Goal: Task Accomplishment & Management: Manage account settings

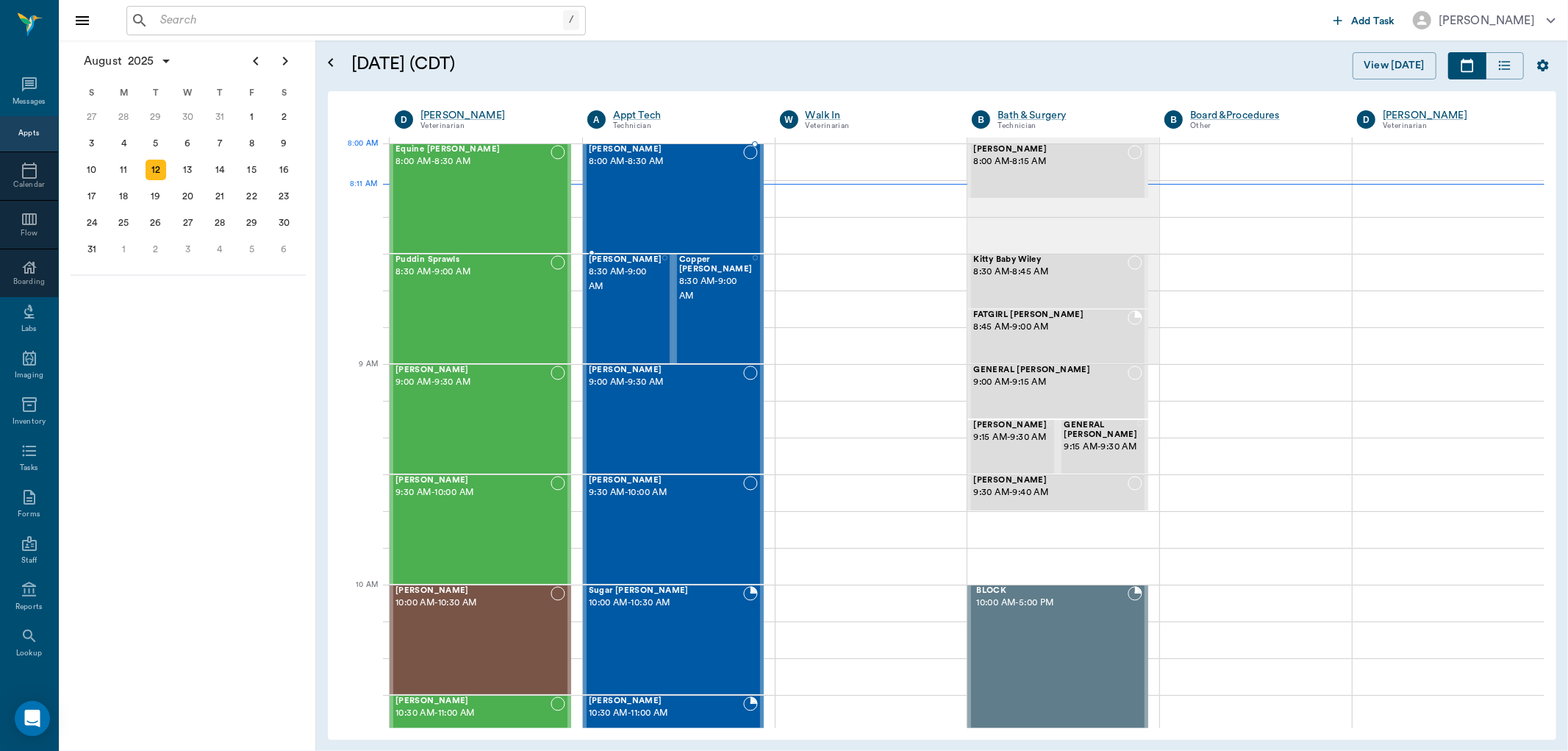
drag, startPoint x: 707, startPoint y: 172, endPoint x: 1269, endPoint y: 229, distance: 564.9
click at [706, 172] on div "Freya Hollinshead 8:00 AM - 8:30 AM" at bounding box center [666, 199] width 155 height 107
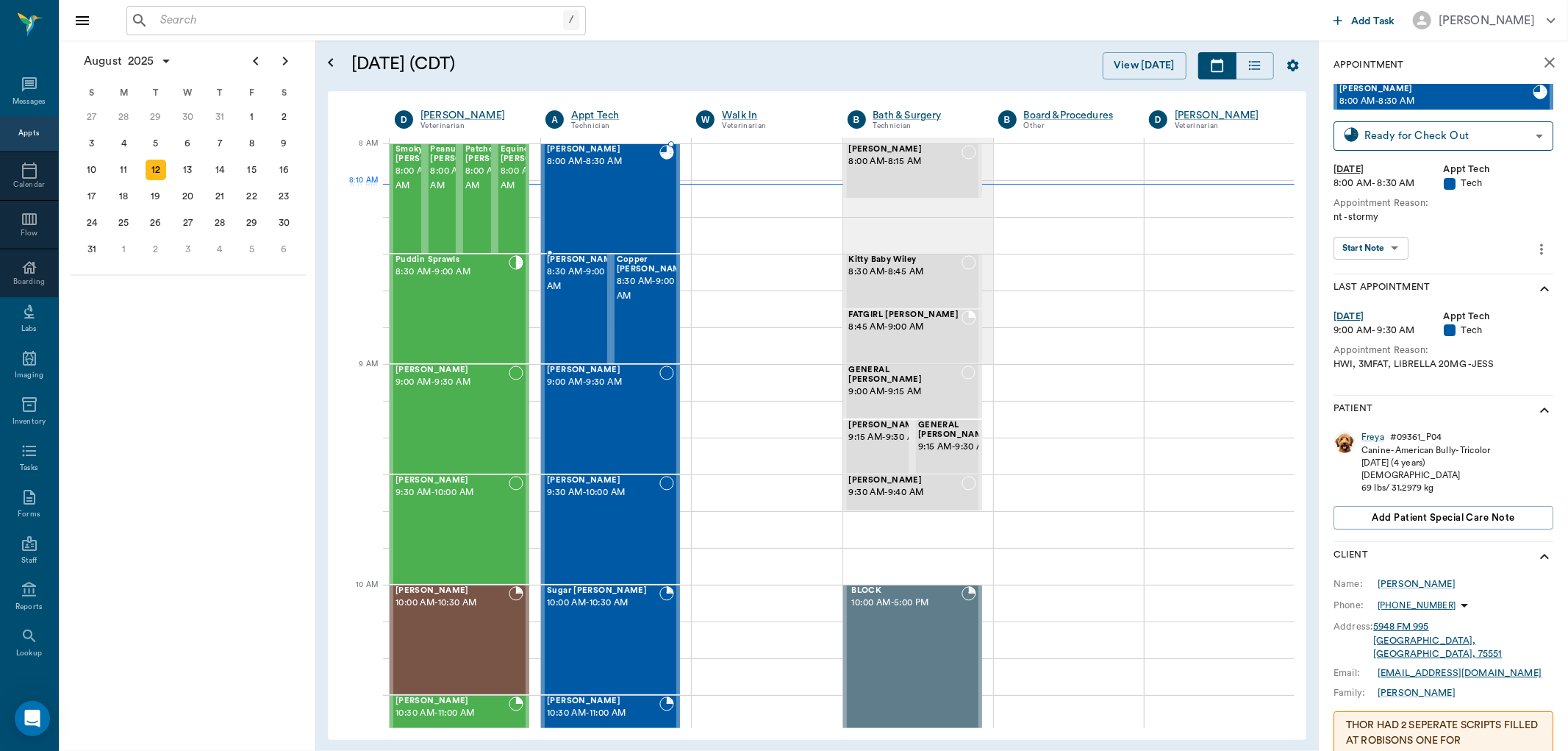
click at [614, 196] on div "Freya Hollinshead 8:00 AM - 8:30 AM" at bounding box center [602, 199] width 112 height 107
click at [1379, 440] on div "Freya" at bounding box center [1373, 436] width 23 height 12
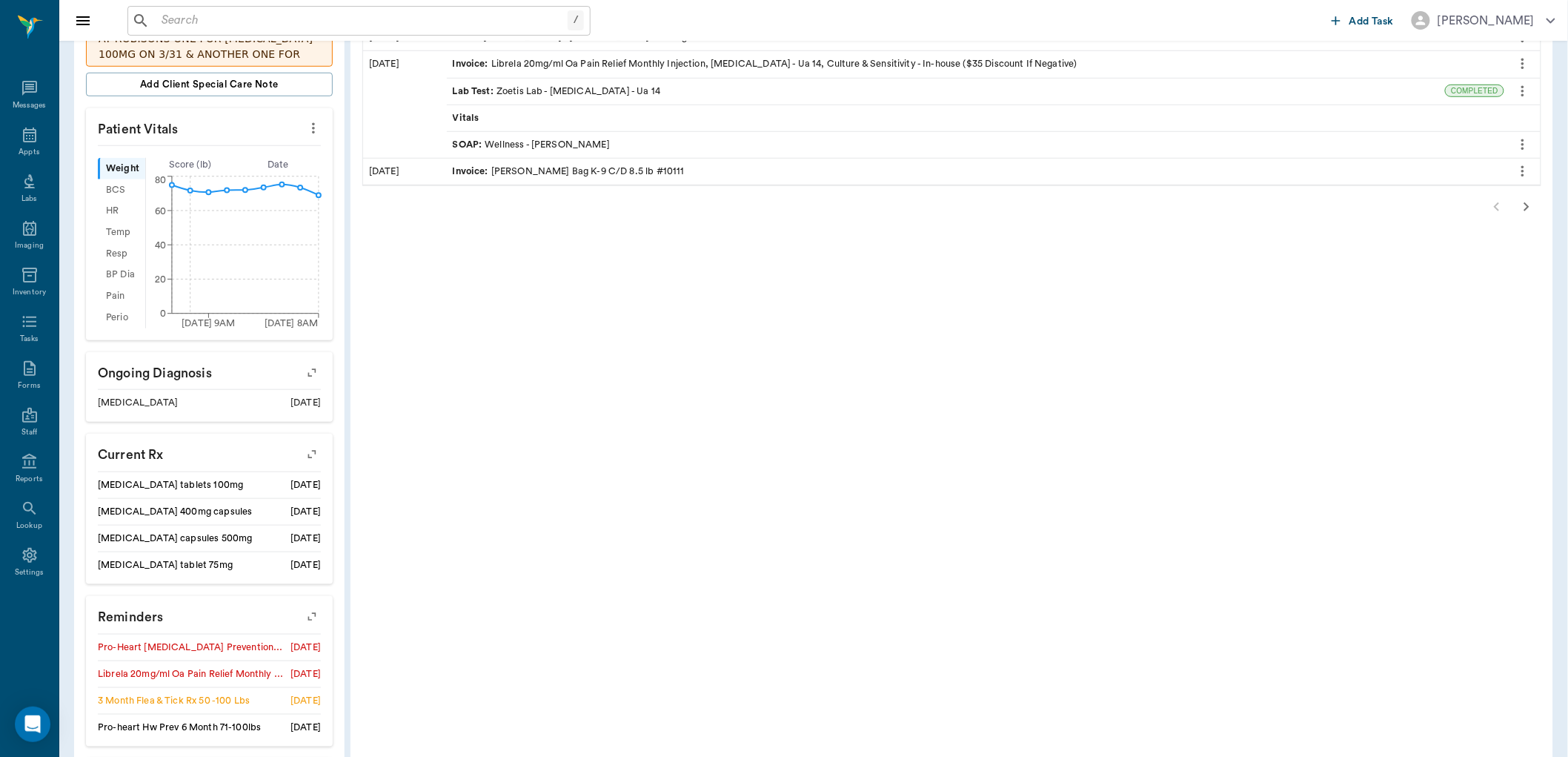
scroll to position [548, 0]
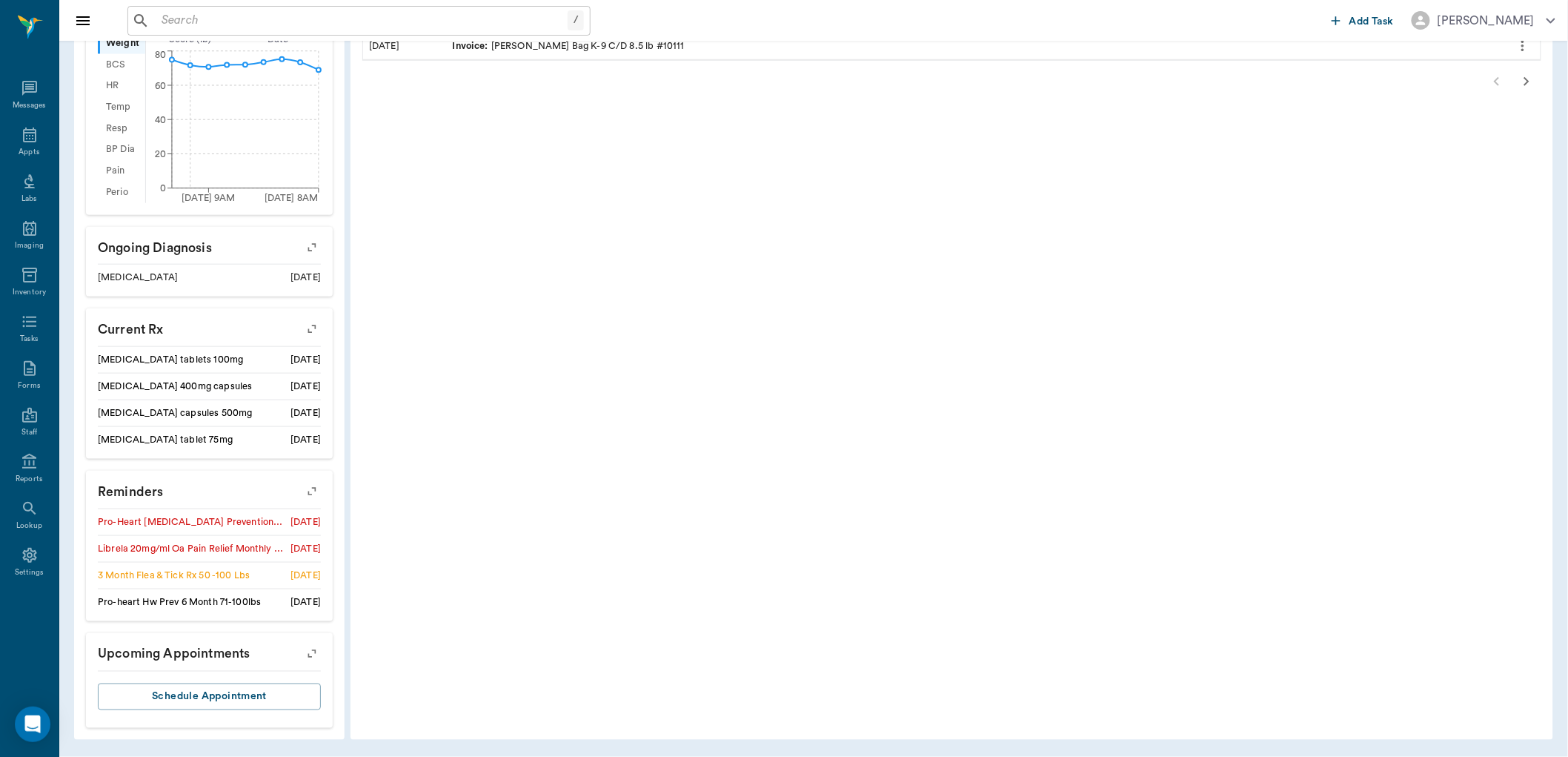
click at [312, 490] on icon "button" at bounding box center [312, 491] width 21 height 21
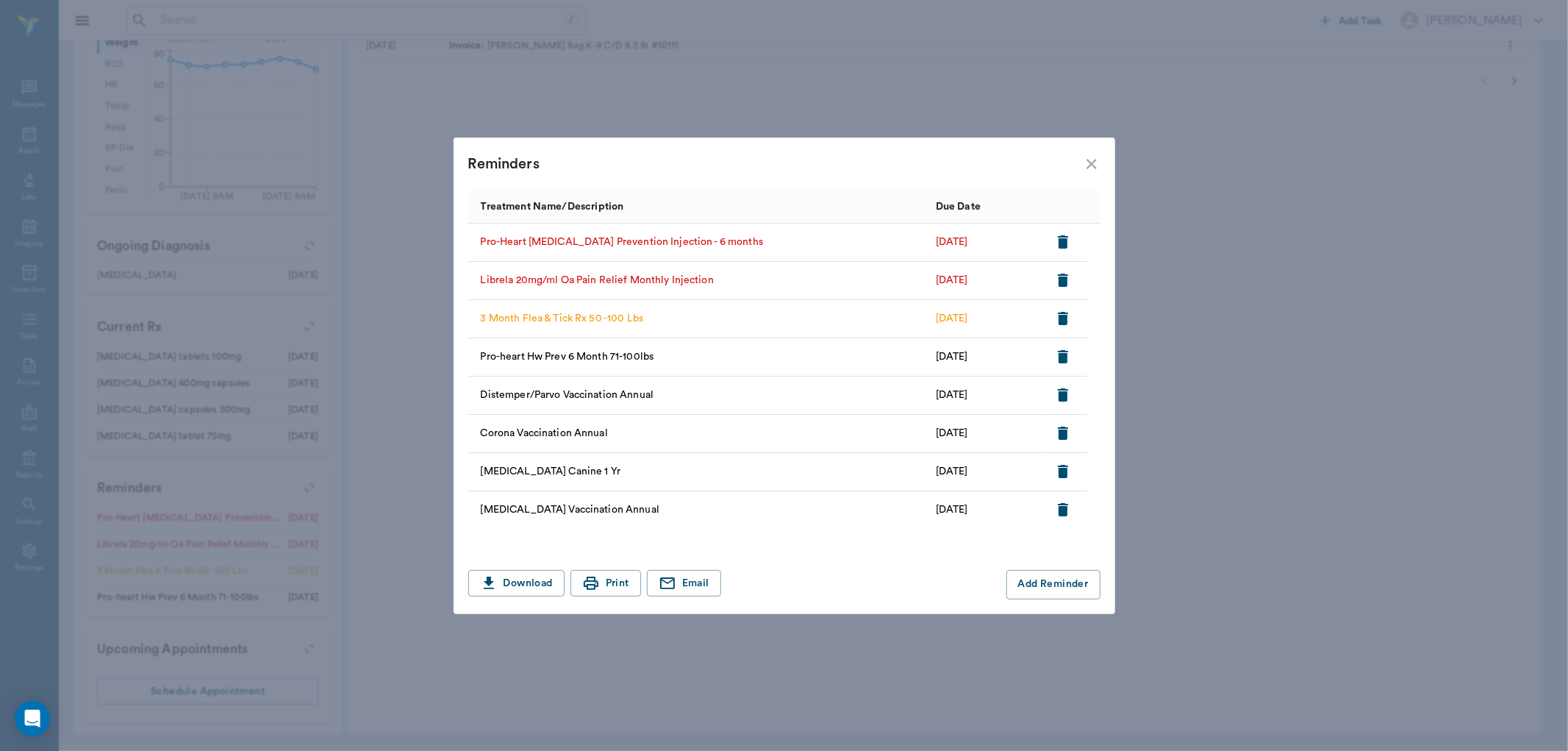
click at [1066, 237] on icon "button" at bounding box center [1063, 242] width 10 height 13
click at [1090, 160] on icon "close" at bounding box center [1091, 164] width 18 height 18
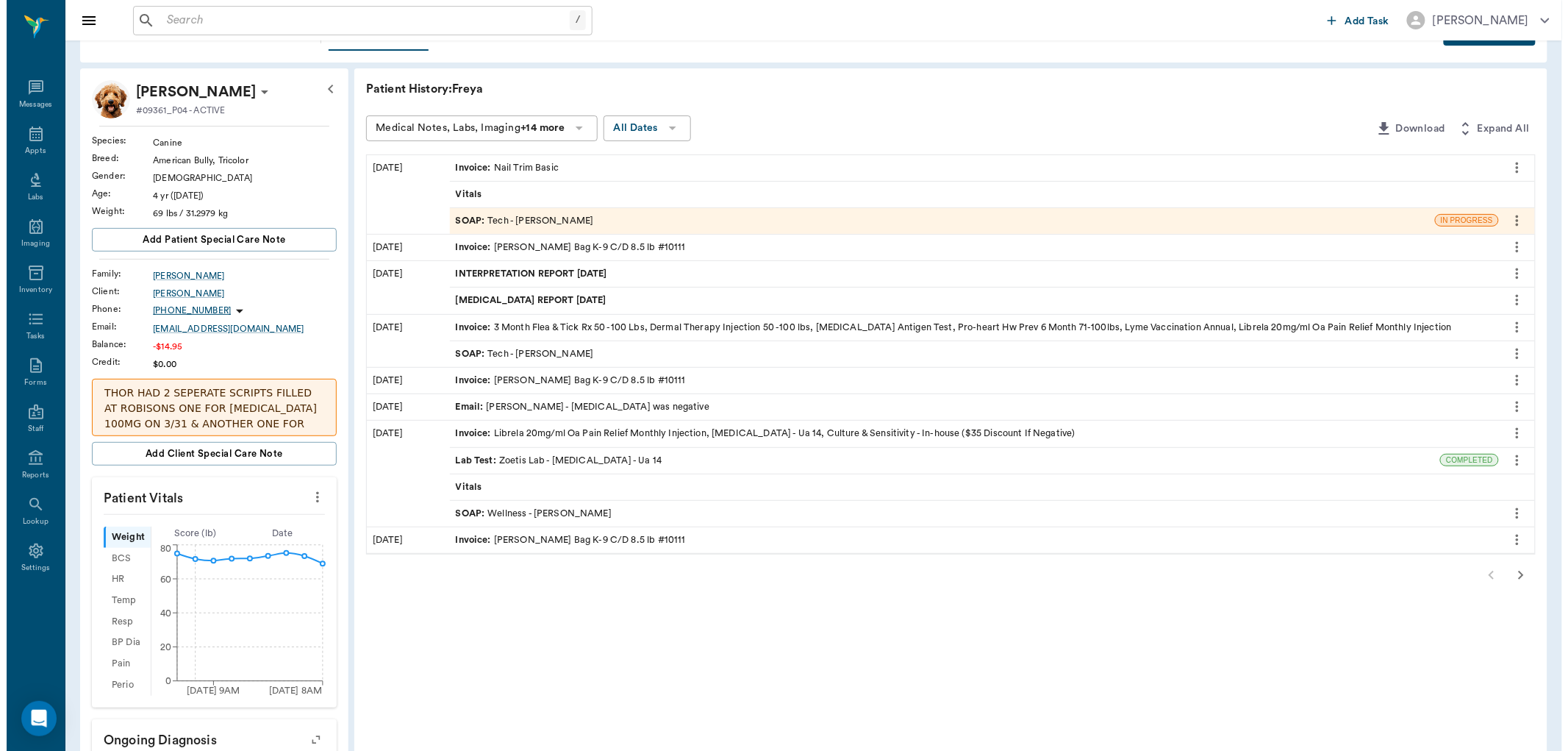
scroll to position [0, 0]
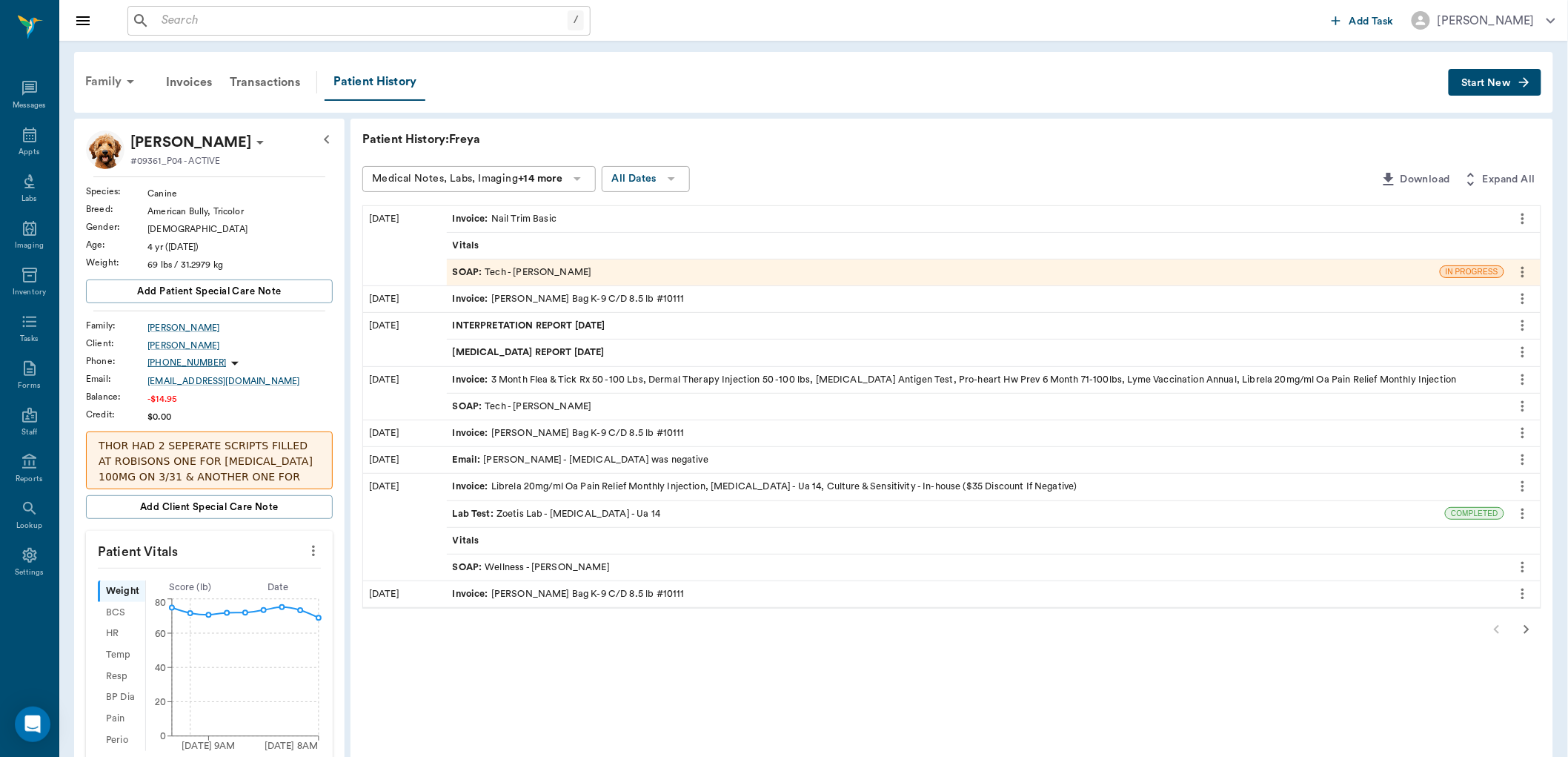
click at [120, 74] on div "Family" at bounding box center [112, 81] width 72 height 35
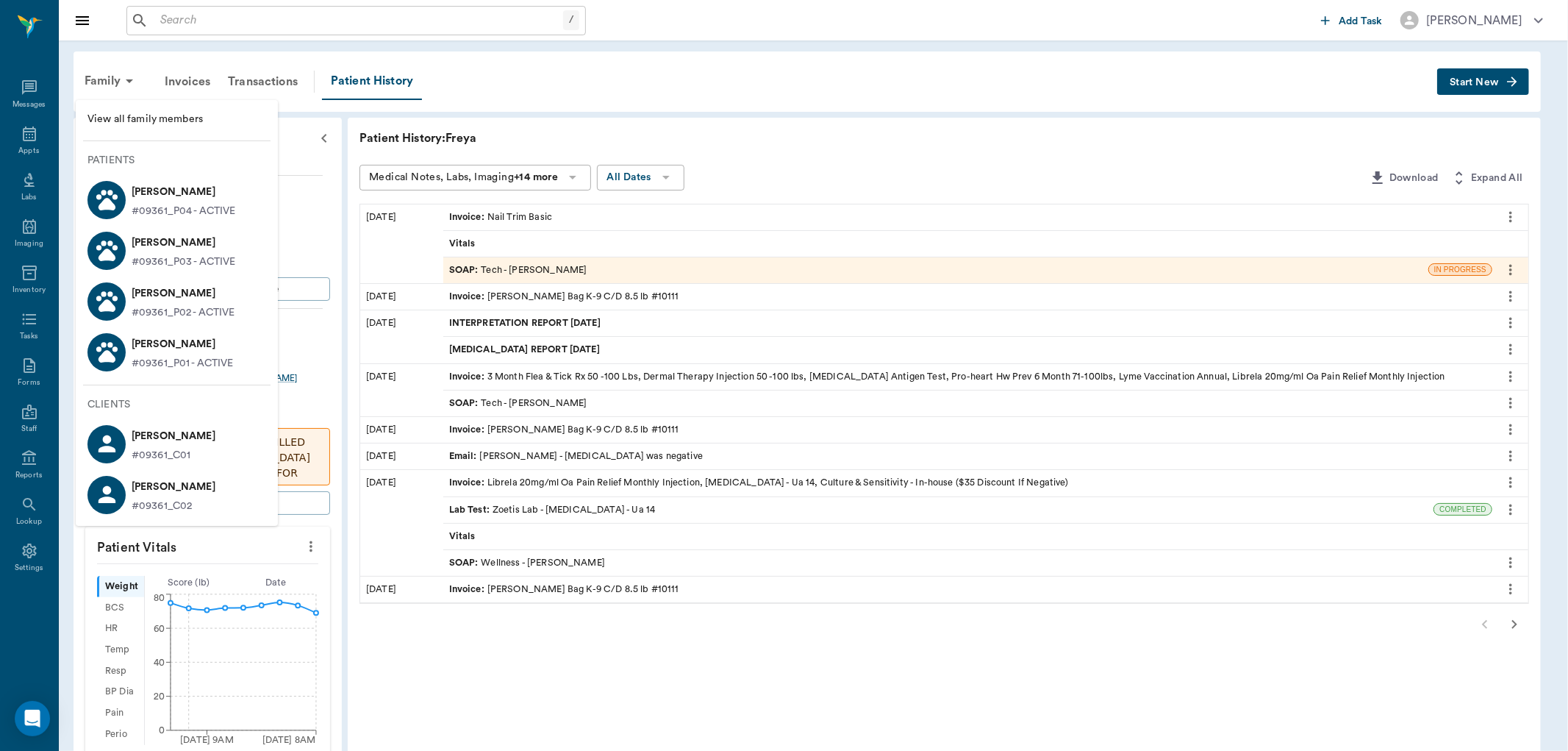
click at [197, 348] on p "Thor Hollinshead" at bounding box center [183, 344] width 102 height 24
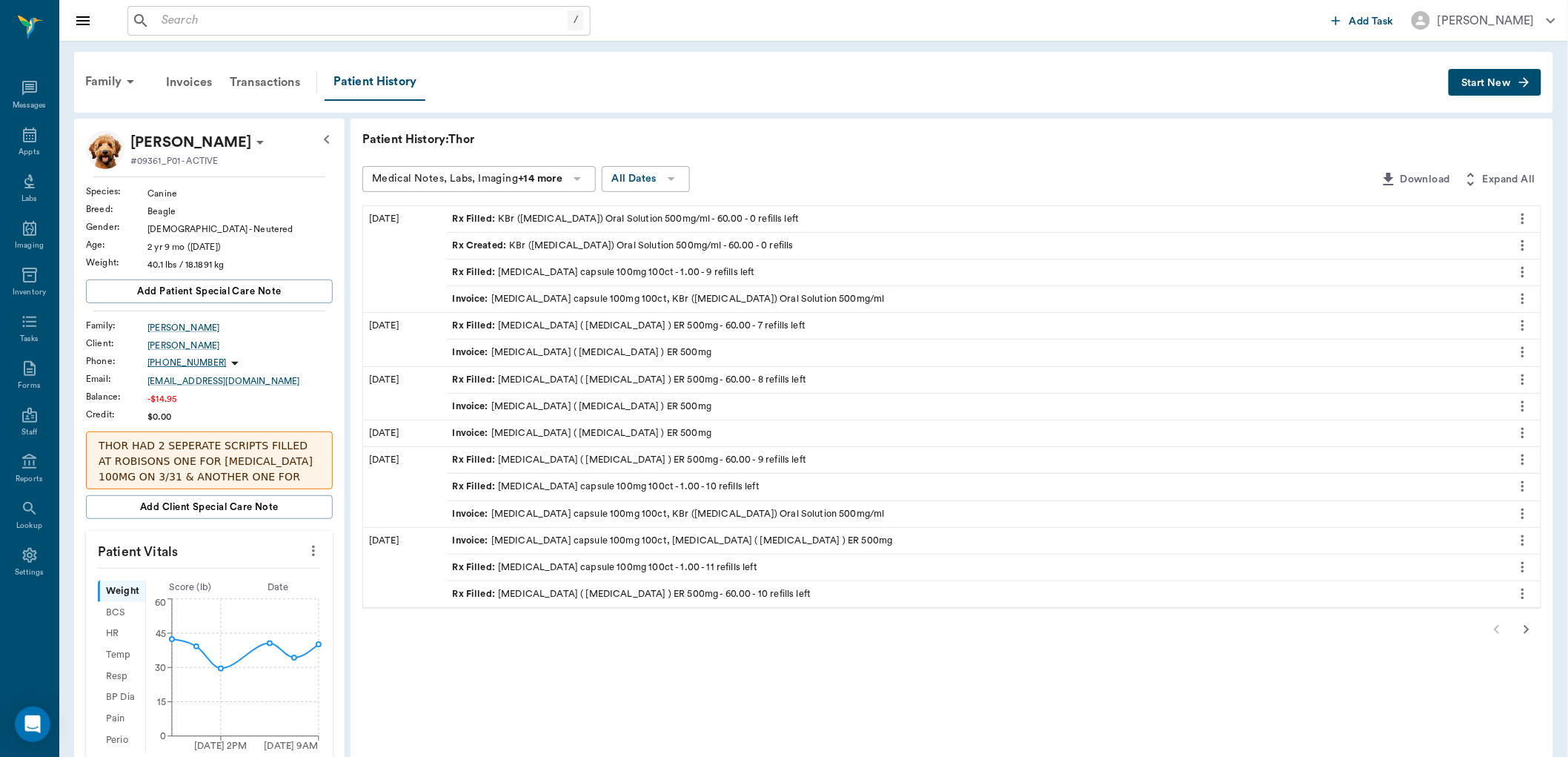
click at [1531, 632] on icon "button" at bounding box center [1526, 629] width 18 height 18
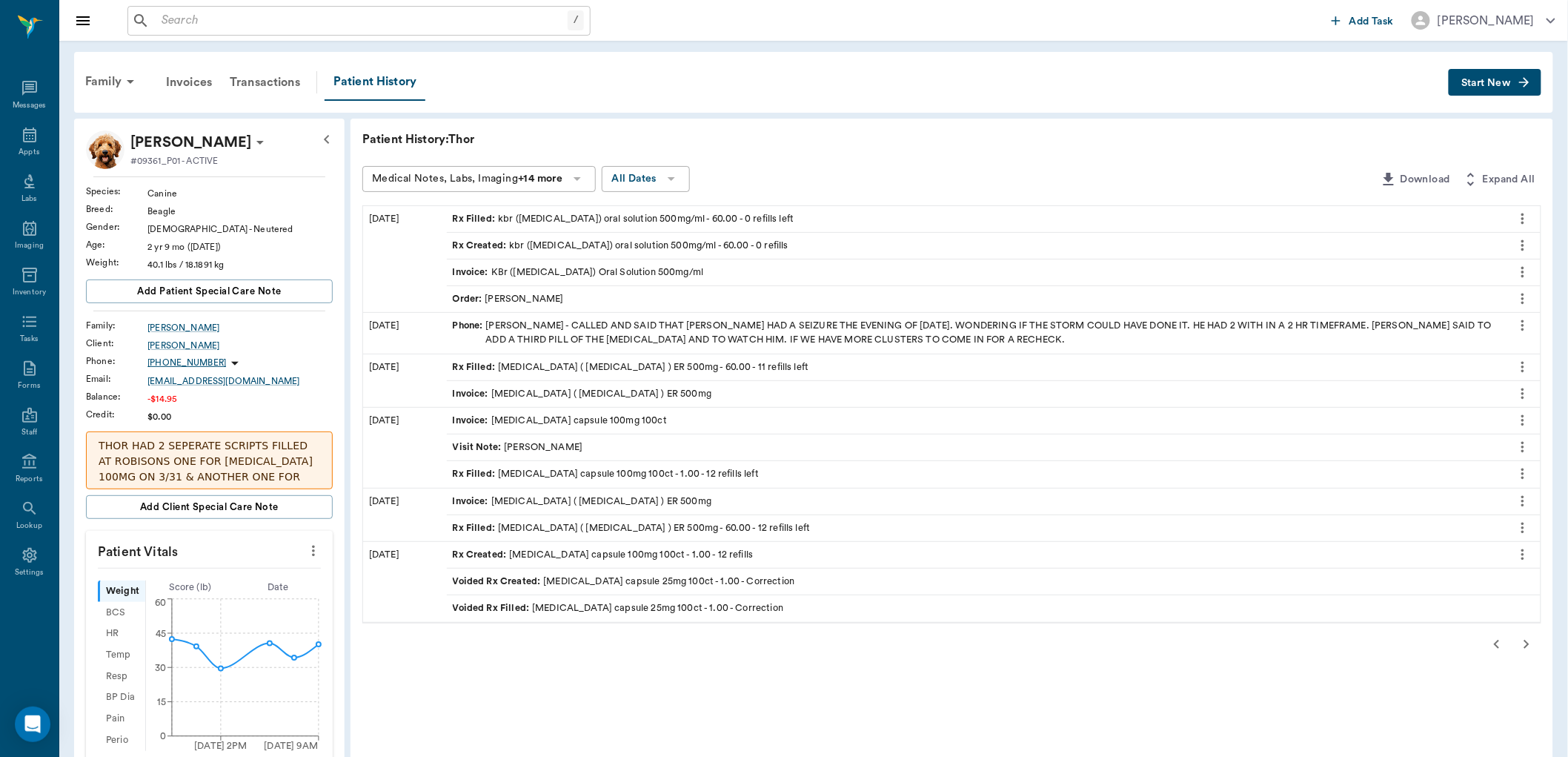
click at [1502, 639] on icon "button" at bounding box center [1497, 644] width 18 height 18
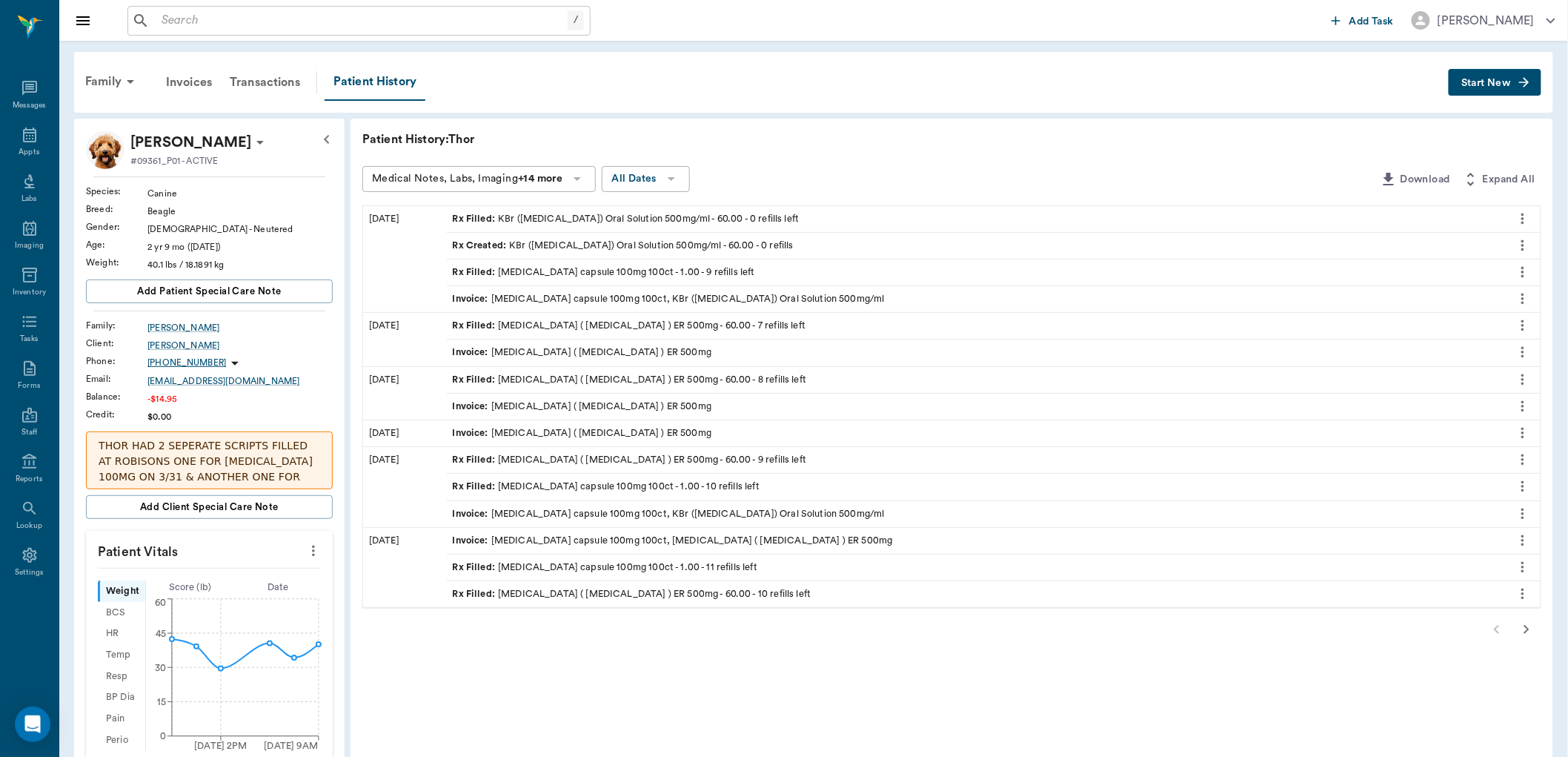
click at [720, 322] on div "Rx Filled : Levetiracetam ( Keppra ) ER 500mg - 60.00 - 7 refills left" at bounding box center [630, 325] width 353 height 14
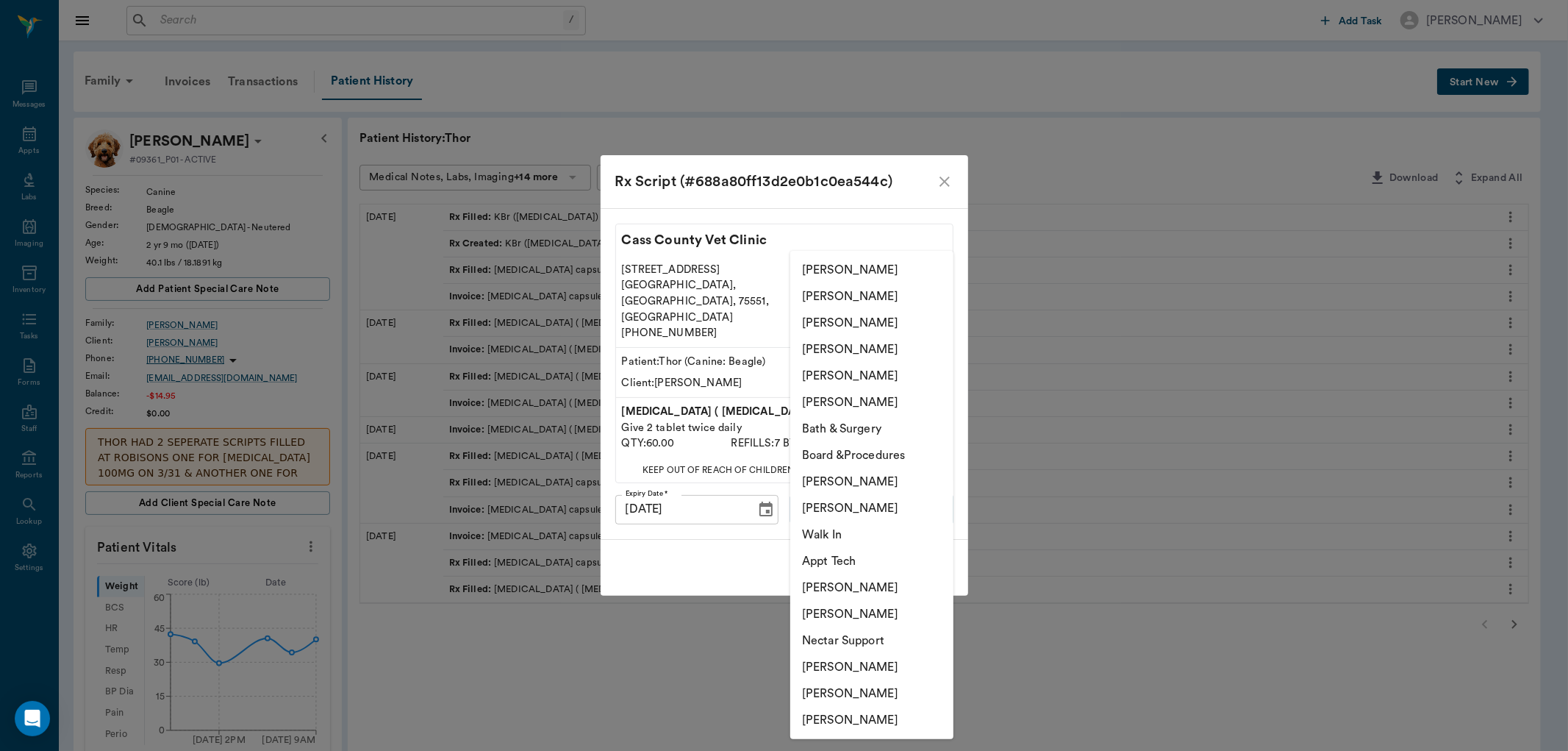
click at [910, 508] on body "/ ​ Add Task Dr. Bert Ellsworth Nectar Messages Appts Labs Imaging Inventory Ta…" at bounding box center [784, 646] width 1568 height 1294
click at [877, 667] on li "Hunter Graves" at bounding box center [872, 667] width 163 height 26
type input "682b670d8bdc6f7f8feef3db"
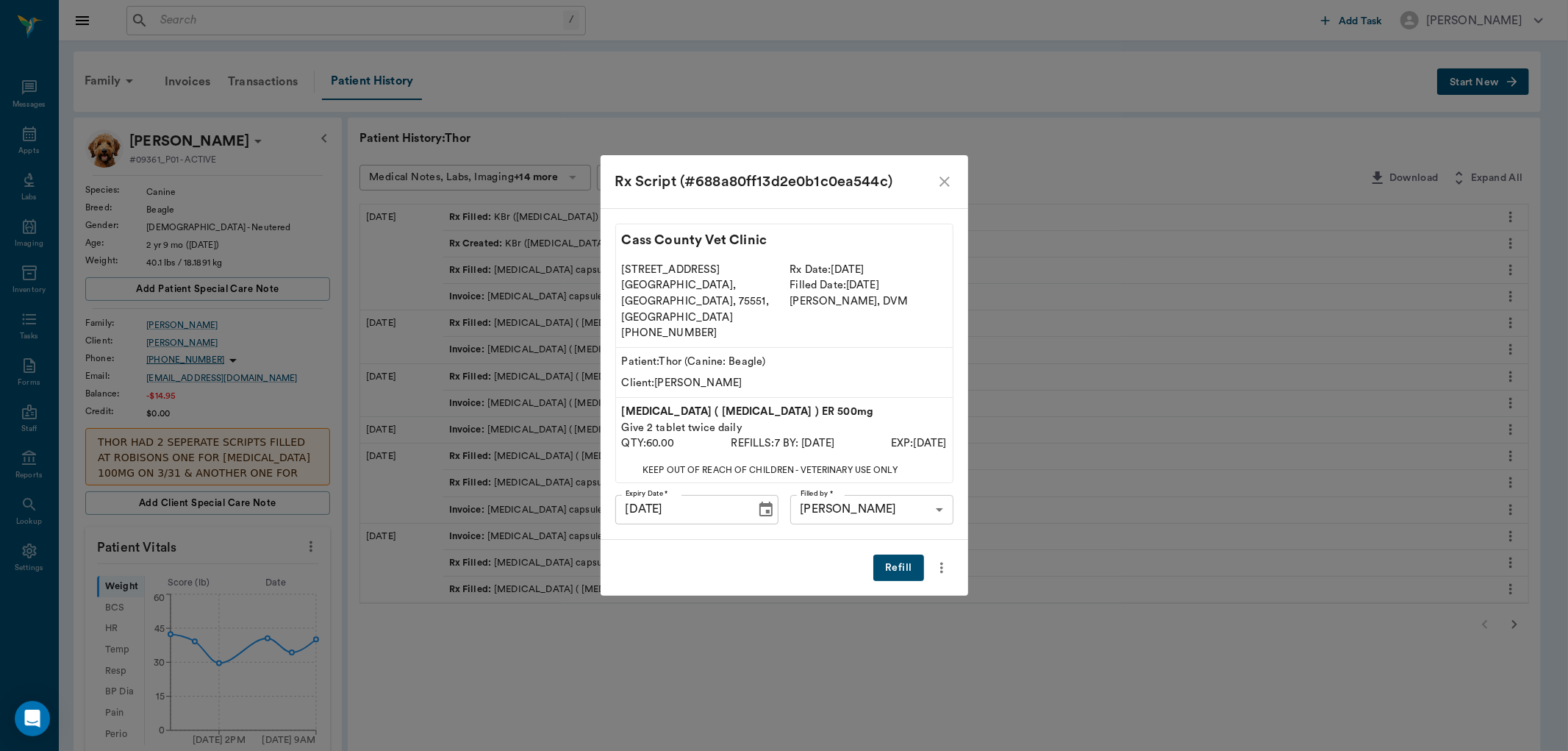
click at [902, 554] on button "Refill" at bounding box center [898, 567] width 50 height 27
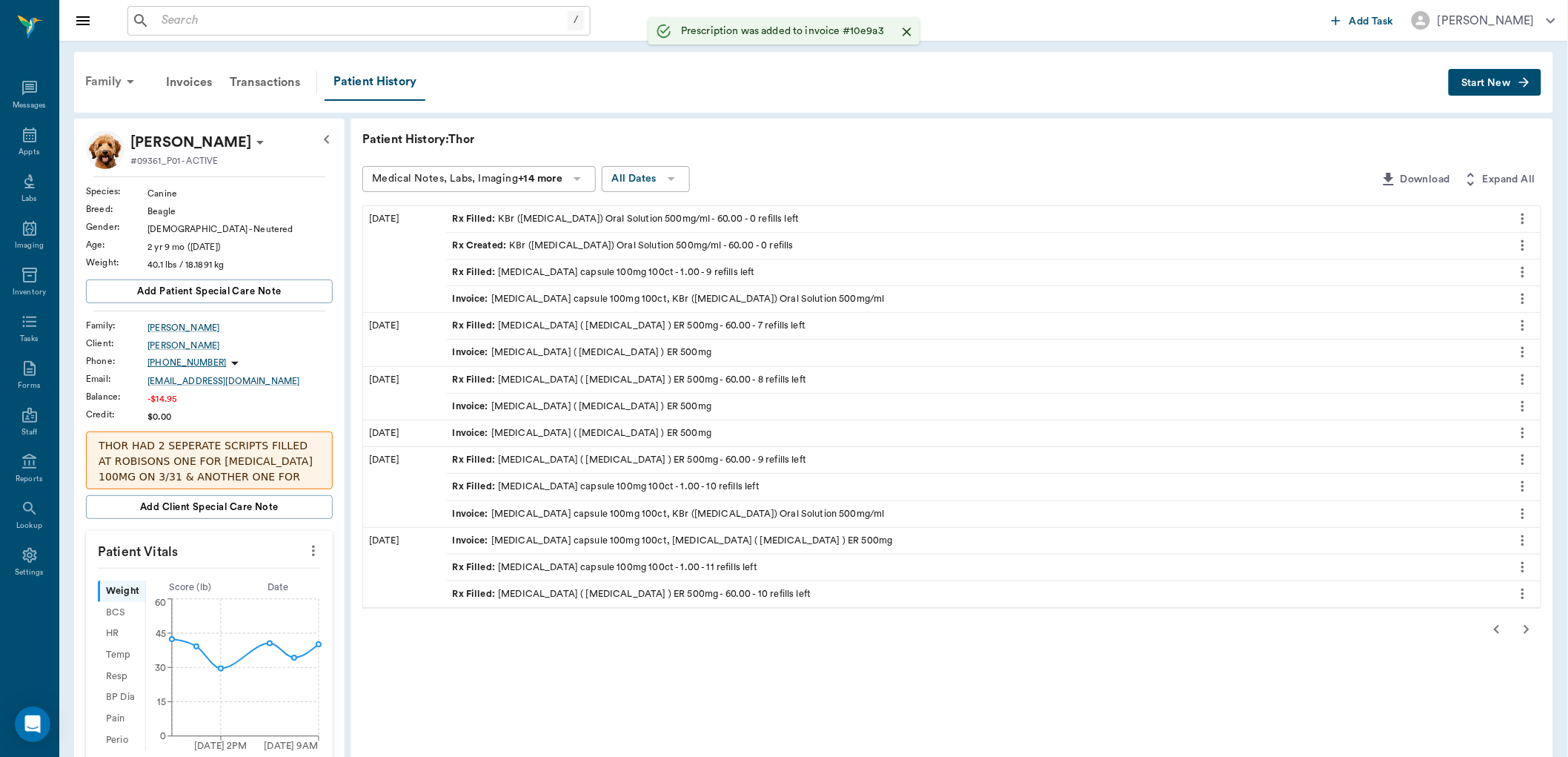
click at [114, 70] on div "Family" at bounding box center [112, 81] width 72 height 35
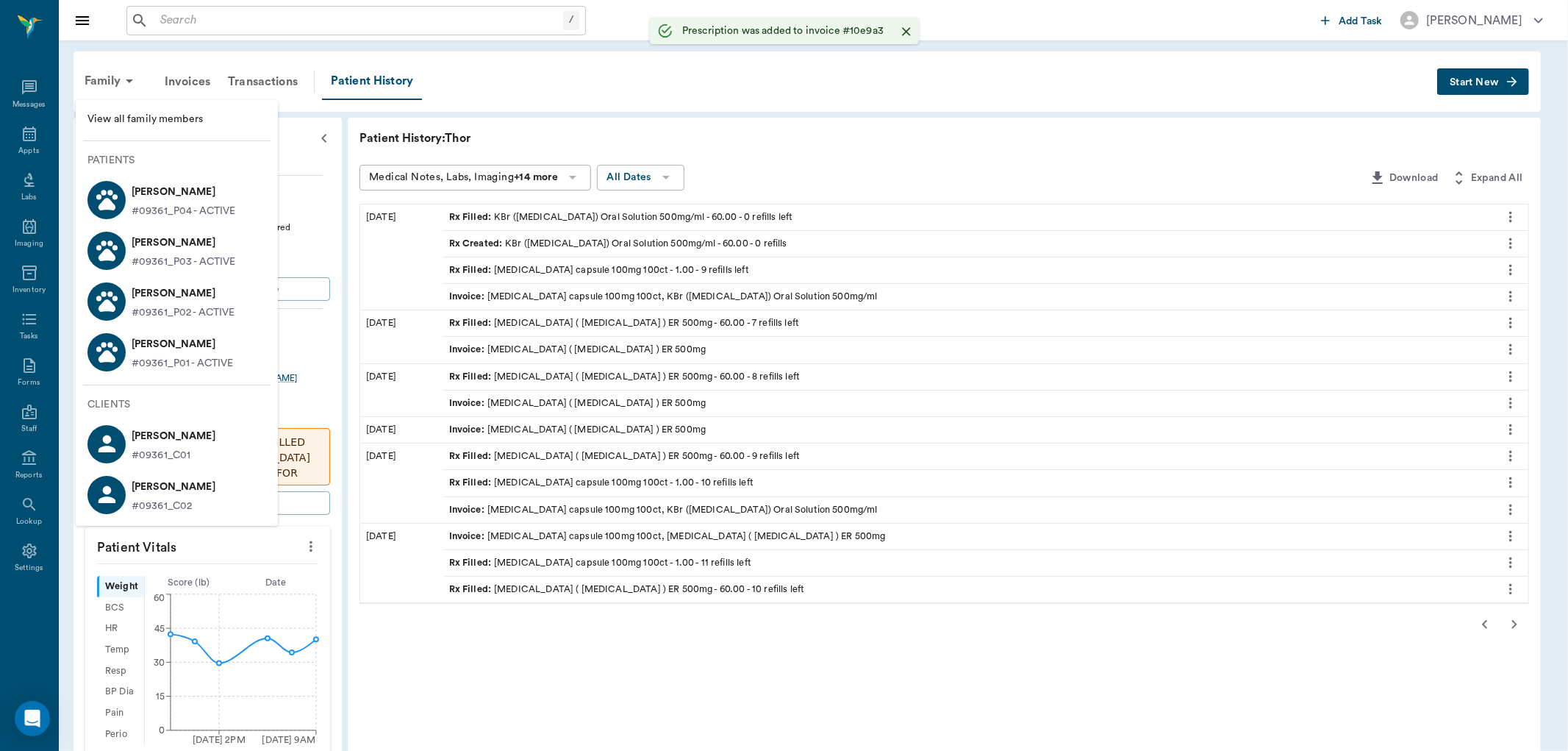
click at [184, 239] on p "Loki Hollinshead" at bounding box center [184, 242] width 105 height 24
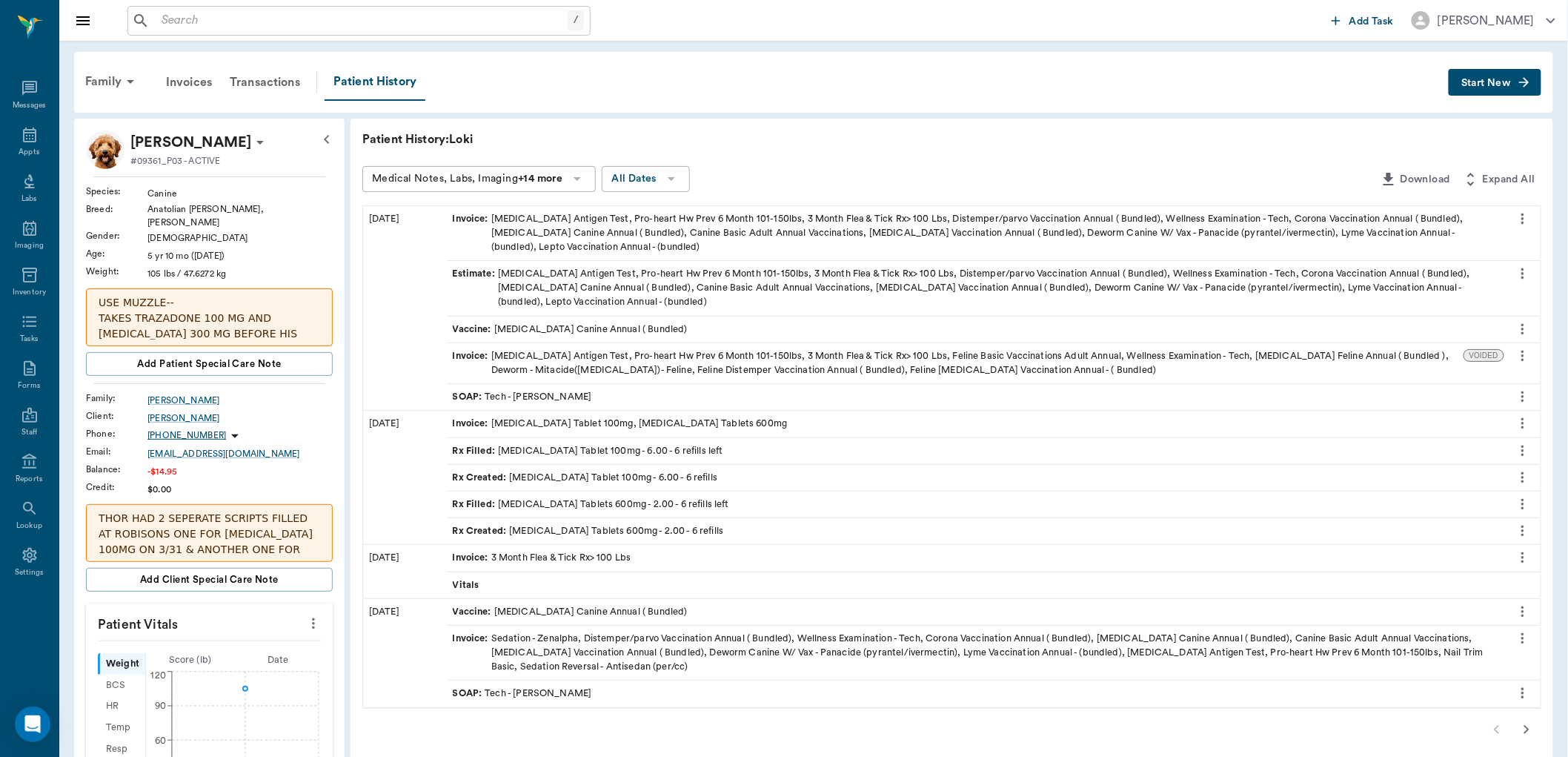
click at [716, 450] on div "Rx Filled : Trazodone Tablet 100mg - 6.00 - 6 refills left" at bounding box center [974, 450] width 1057 height 26
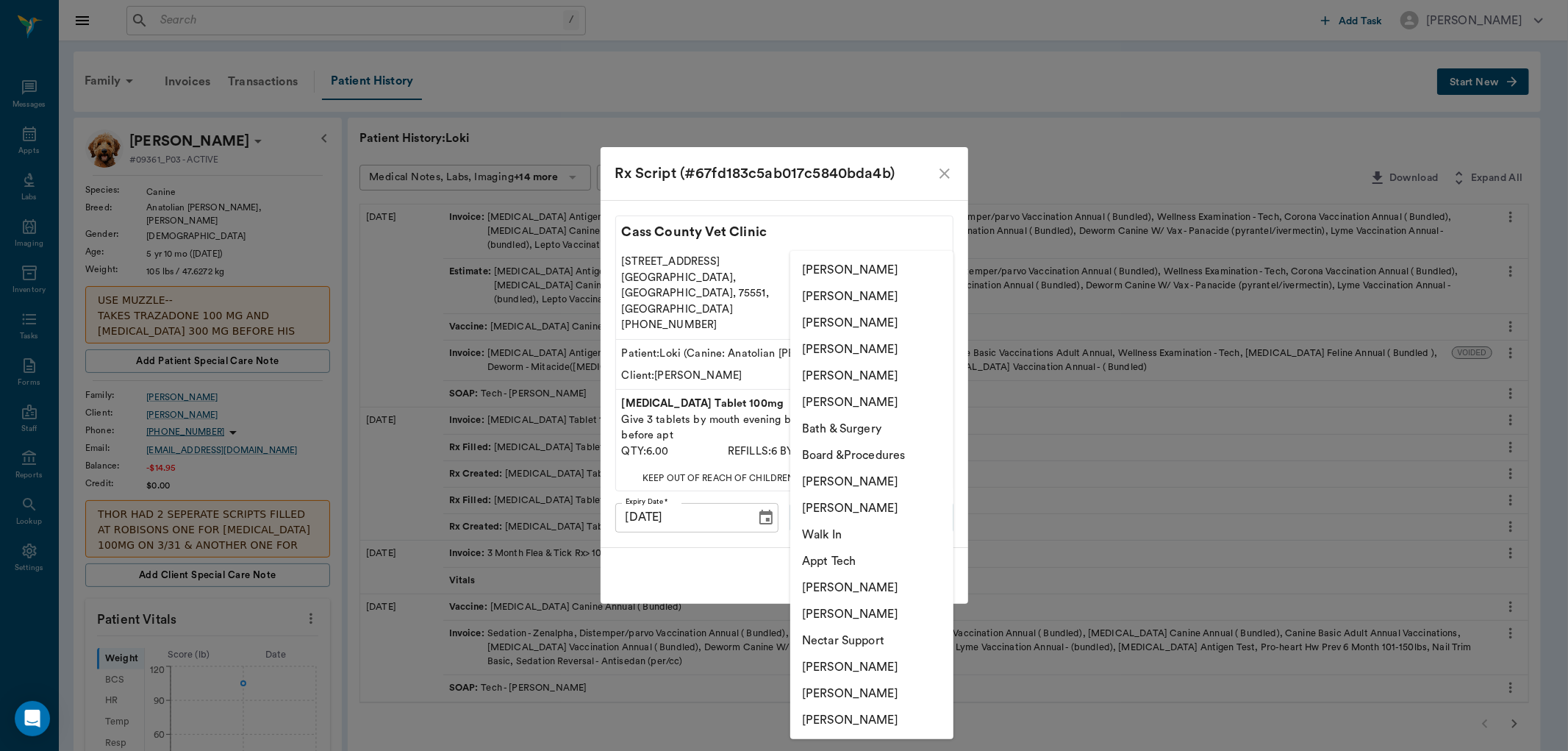
click at [847, 488] on body "/ ​ Add Task Dr. Bert Ellsworth Nectar Messages Appts Labs Imaging Inventory Ta…" at bounding box center [784, 656] width 1568 height 1313
click at [841, 656] on li "Hunter Graves" at bounding box center [872, 667] width 163 height 26
type input "682b670d8bdc6f7f8feef3db"
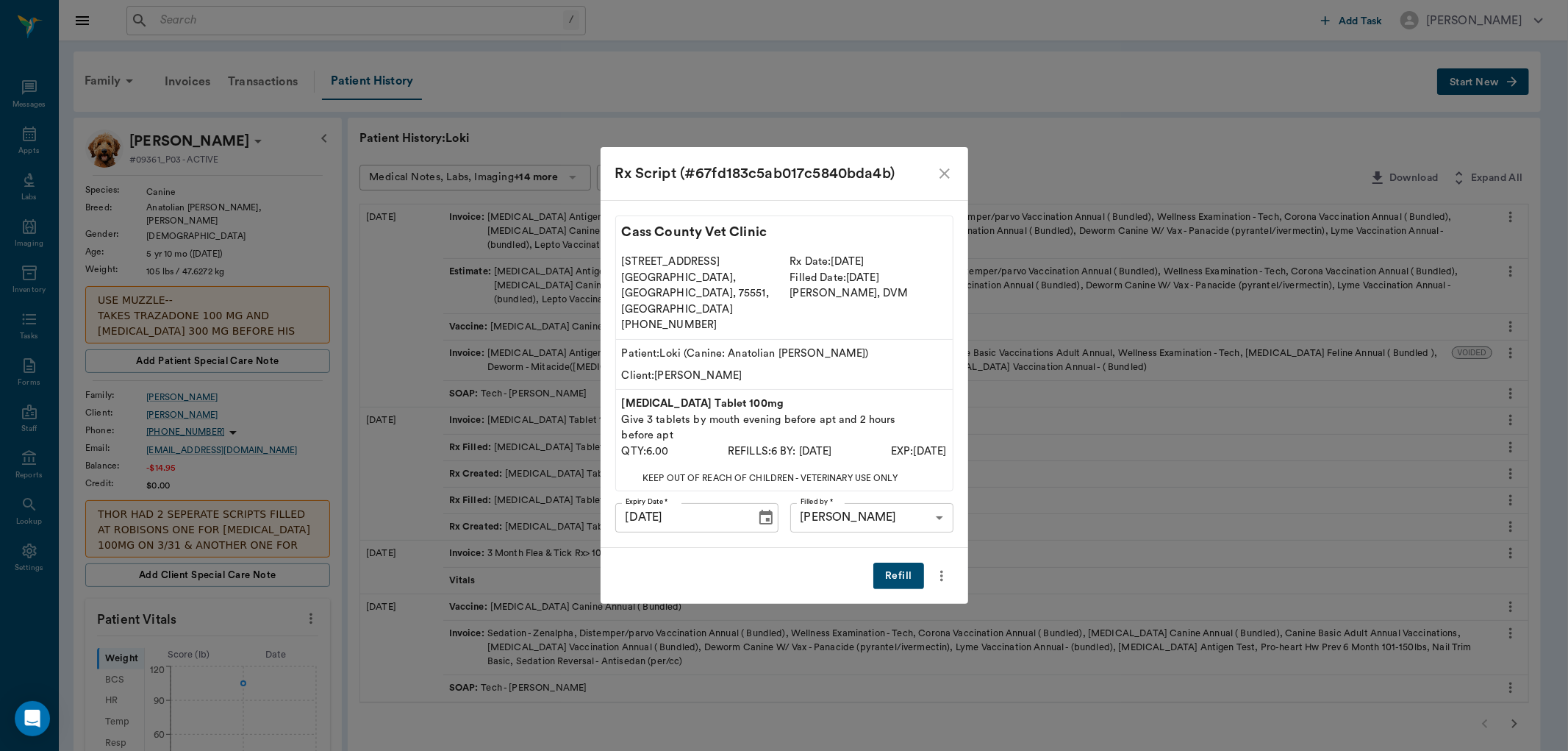
click at [914, 563] on button "Refill" at bounding box center [898, 576] width 50 height 27
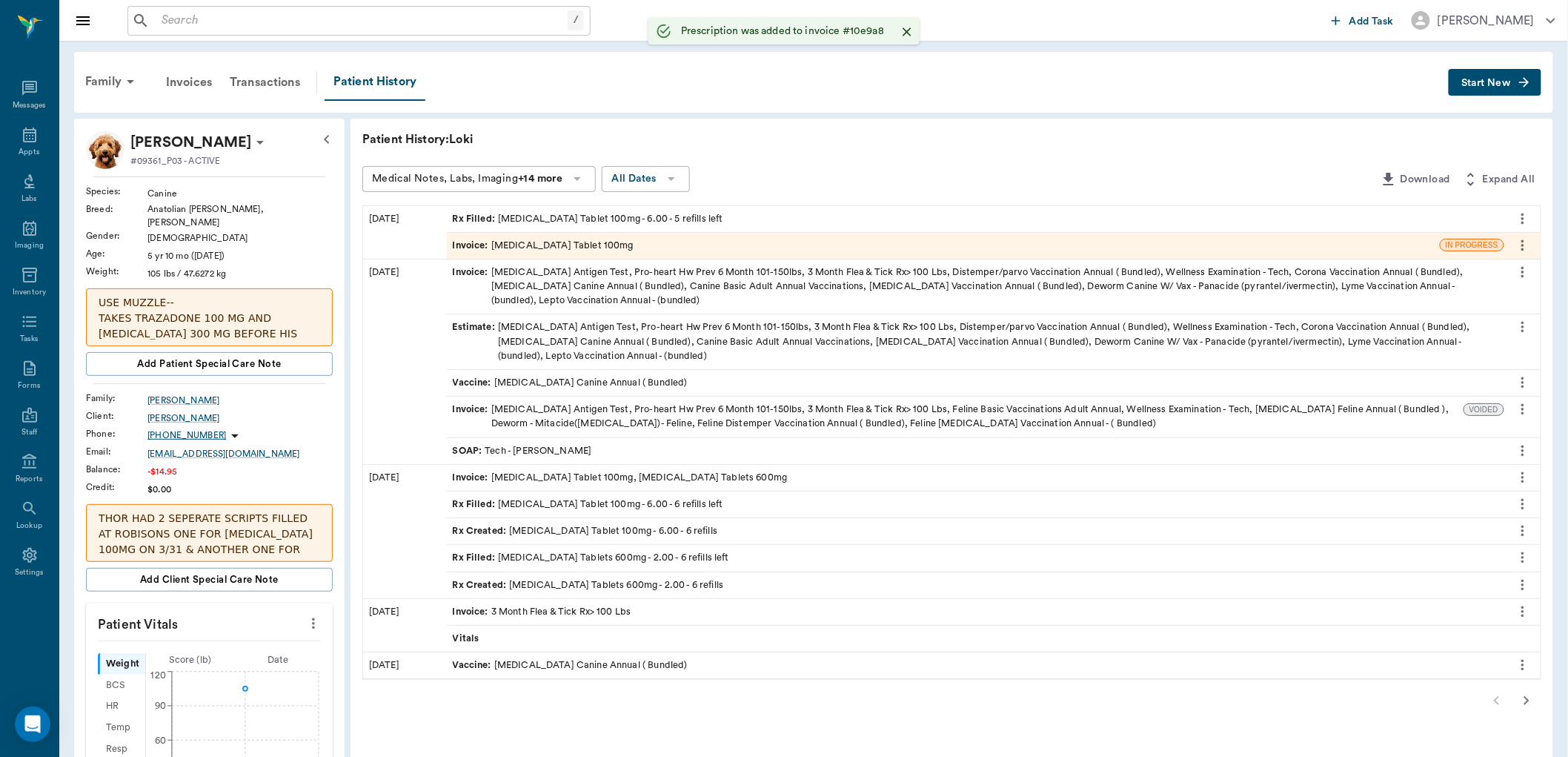
click at [648, 554] on div "Rx Filled : Gabapentin Tablets 600mg - 2.00 - 6 refills left" at bounding box center [591, 558] width 276 height 14
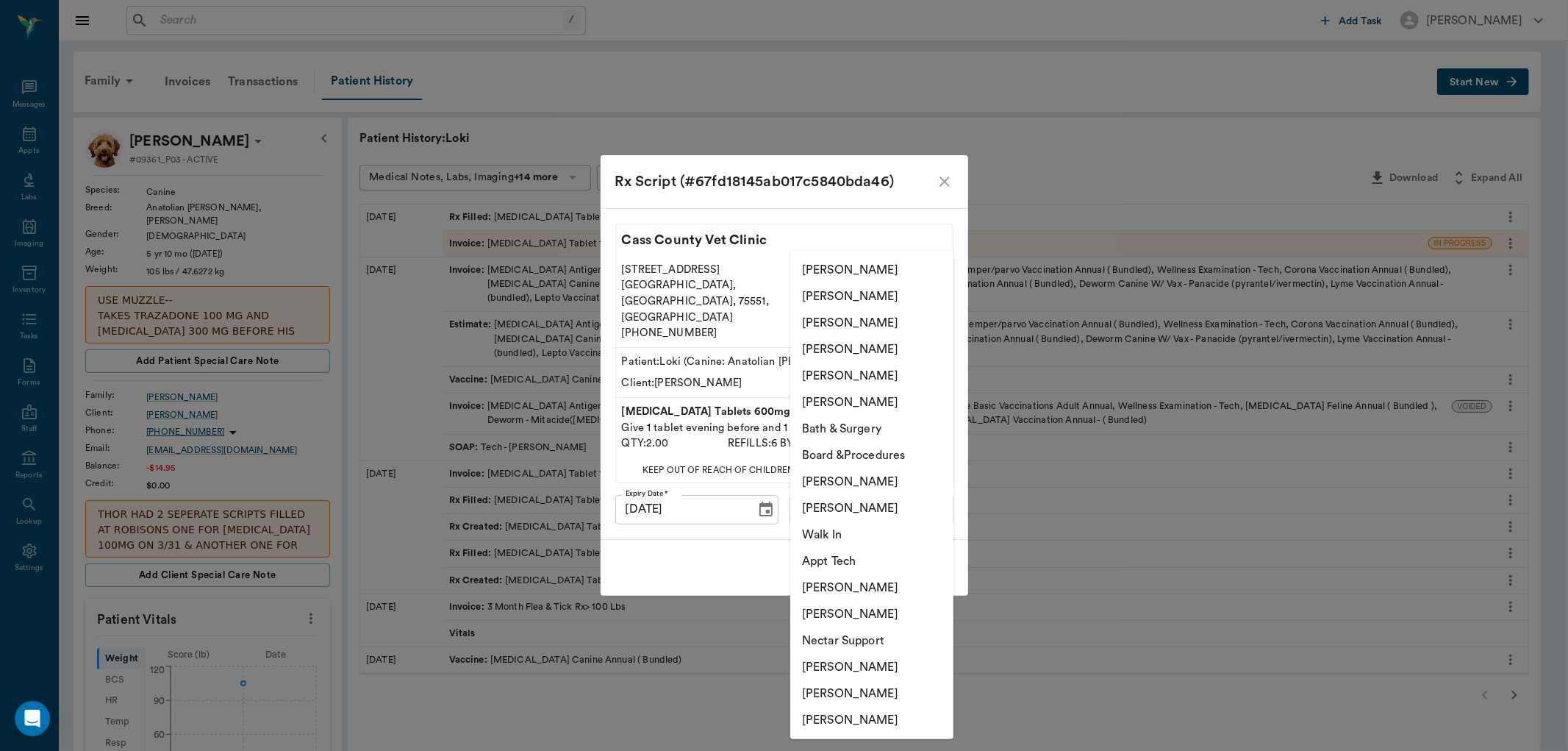
click at [899, 496] on body "/ ​ Add Task Dr. Bert Ellsworth Nectar Messages Appts Labs Imaging Inventory Ta…" at bounding box center [784, 656] width 1568 height 1313
click at [893, 658] on li "Hunter Graves" at bounding box center [872, 667] width 163 height 26
type input "682b670d8bdc6f7f8feef3db"
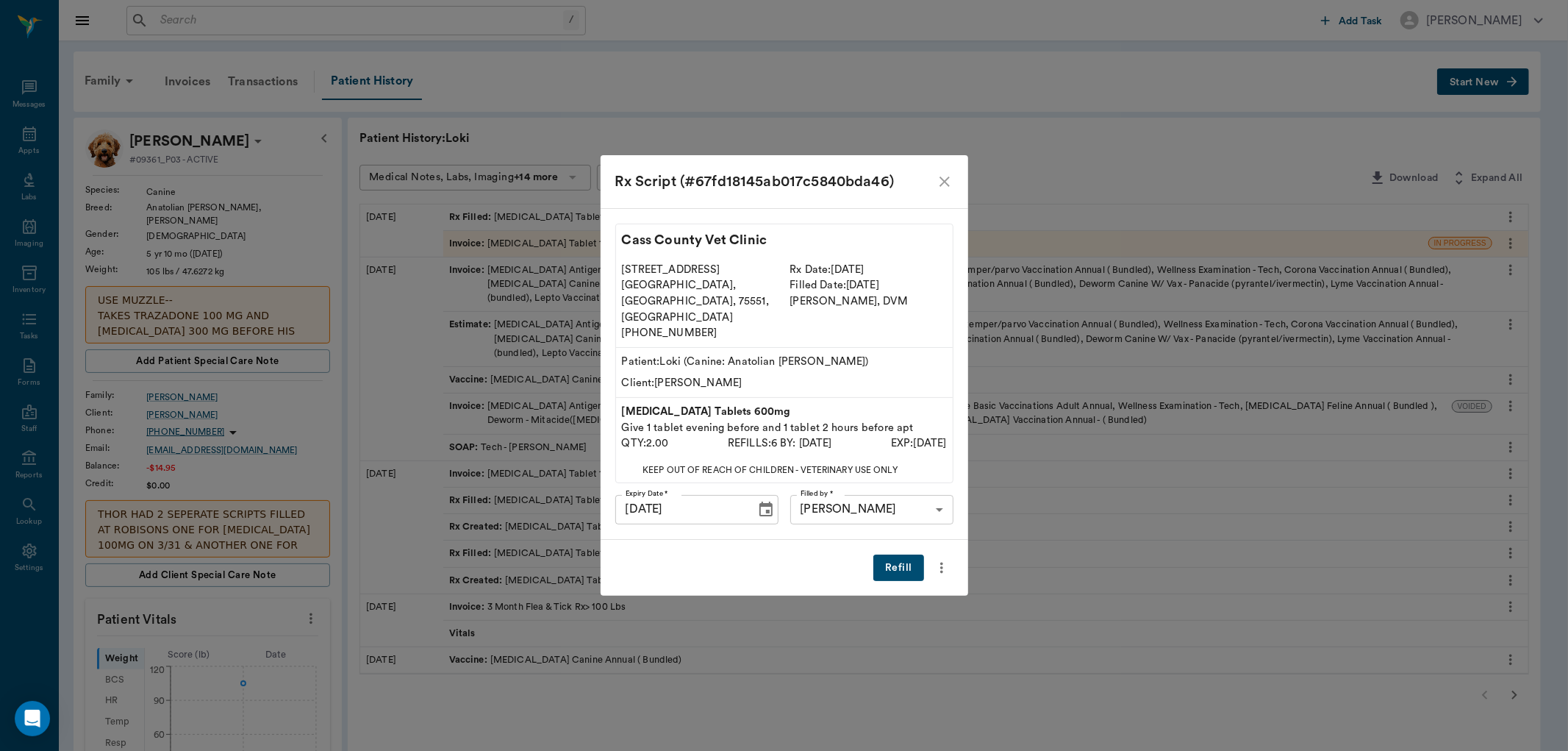
click at [898, 554] on button "Refill" at bounding box center [898, 567] width 50 height 27
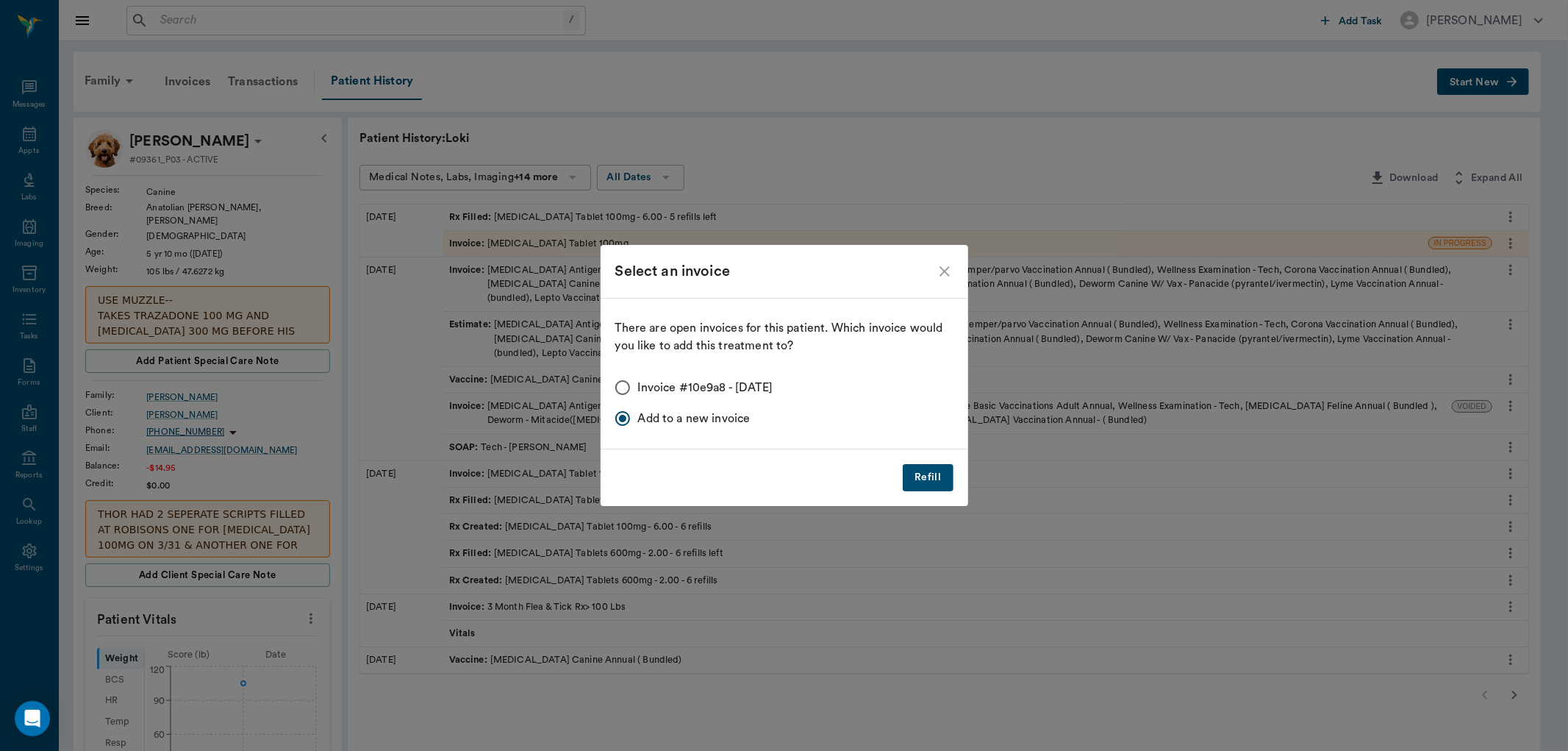
click at [613, 378] on input "Invoice #10e9a8 - 08/12/2025" at bounding box center [622, 387] width 31 height 31
radio input "true"
click at [927, 472] on button "Refill" at bounding box center [927, 477] width 50 height 27
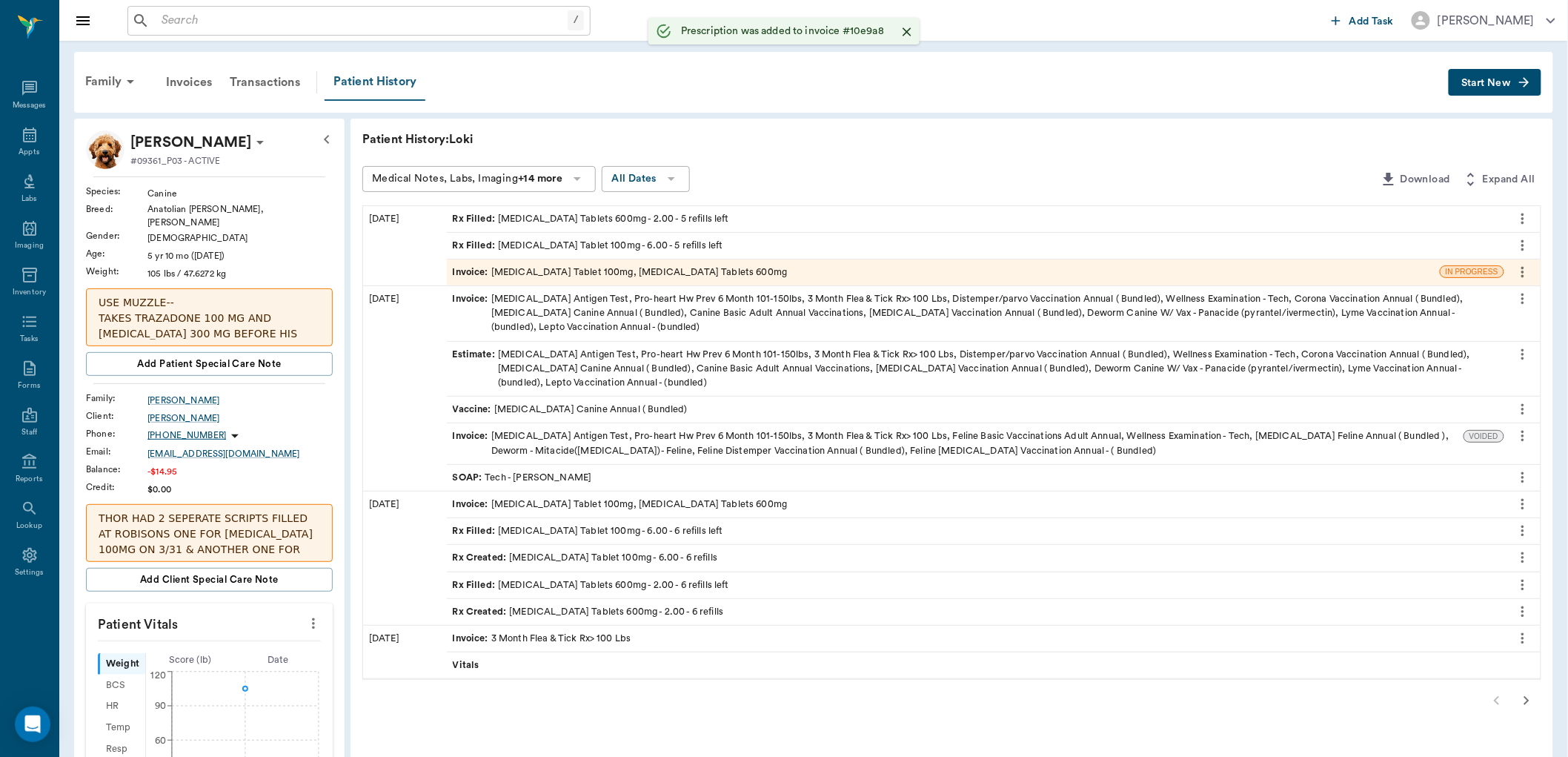
click at [369, 80] on div "Patient History" at bounding box center [375, 82] width 101 height 37
drag, startPoint x: 114, startPoint y: 77, endPoint x: 146, endPoint y: 72, distance: 32.4
click at [115, 77] on div "Family" at bounding box center [112, 81] width 72 height 35
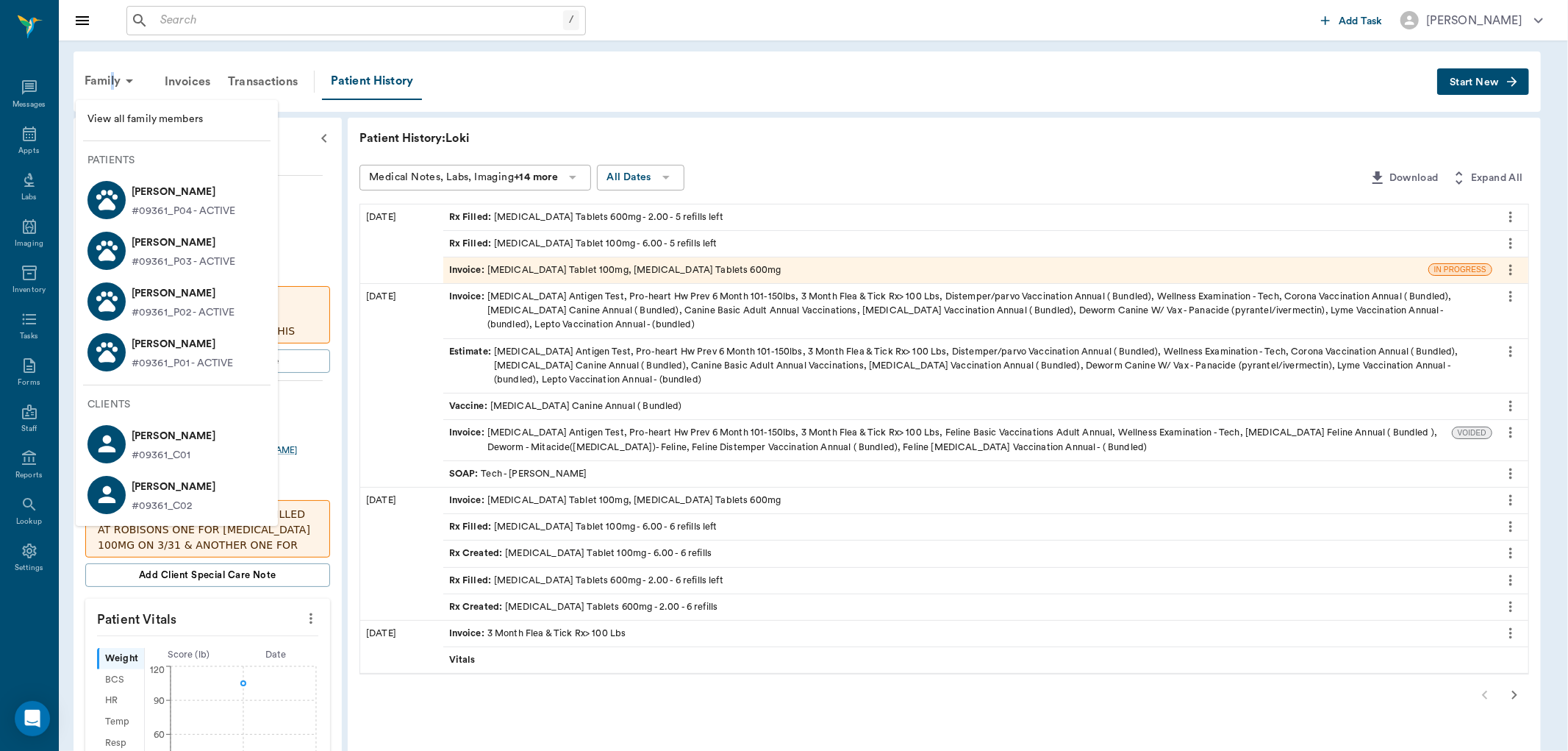
click at [199, 351] on p "Thor Hollinshead" at bounding box center [183, 344] width 102 height 24
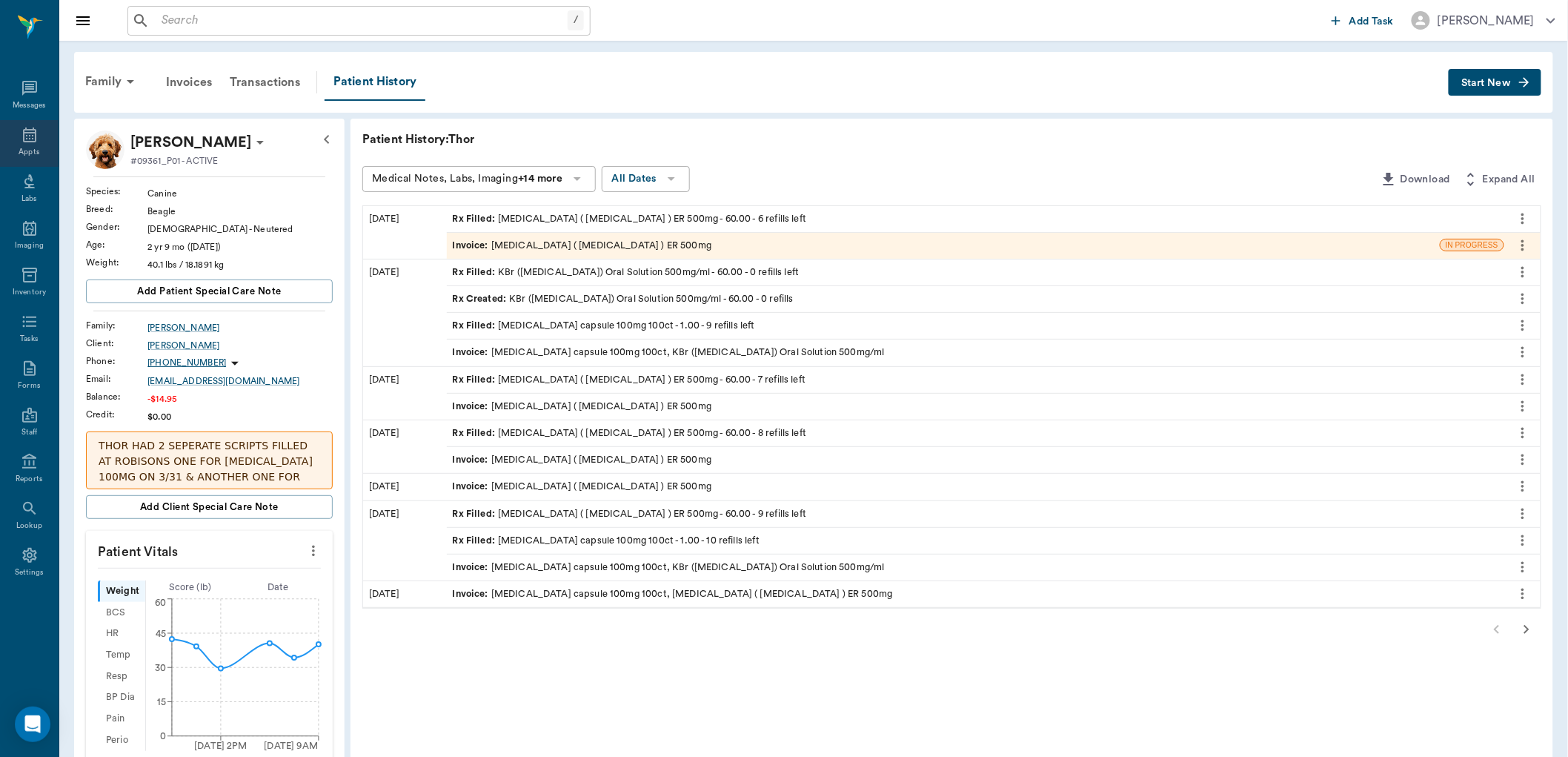
click at [27, 160] on div "Appts" at bounding box center [29, 142] width 59 height 47
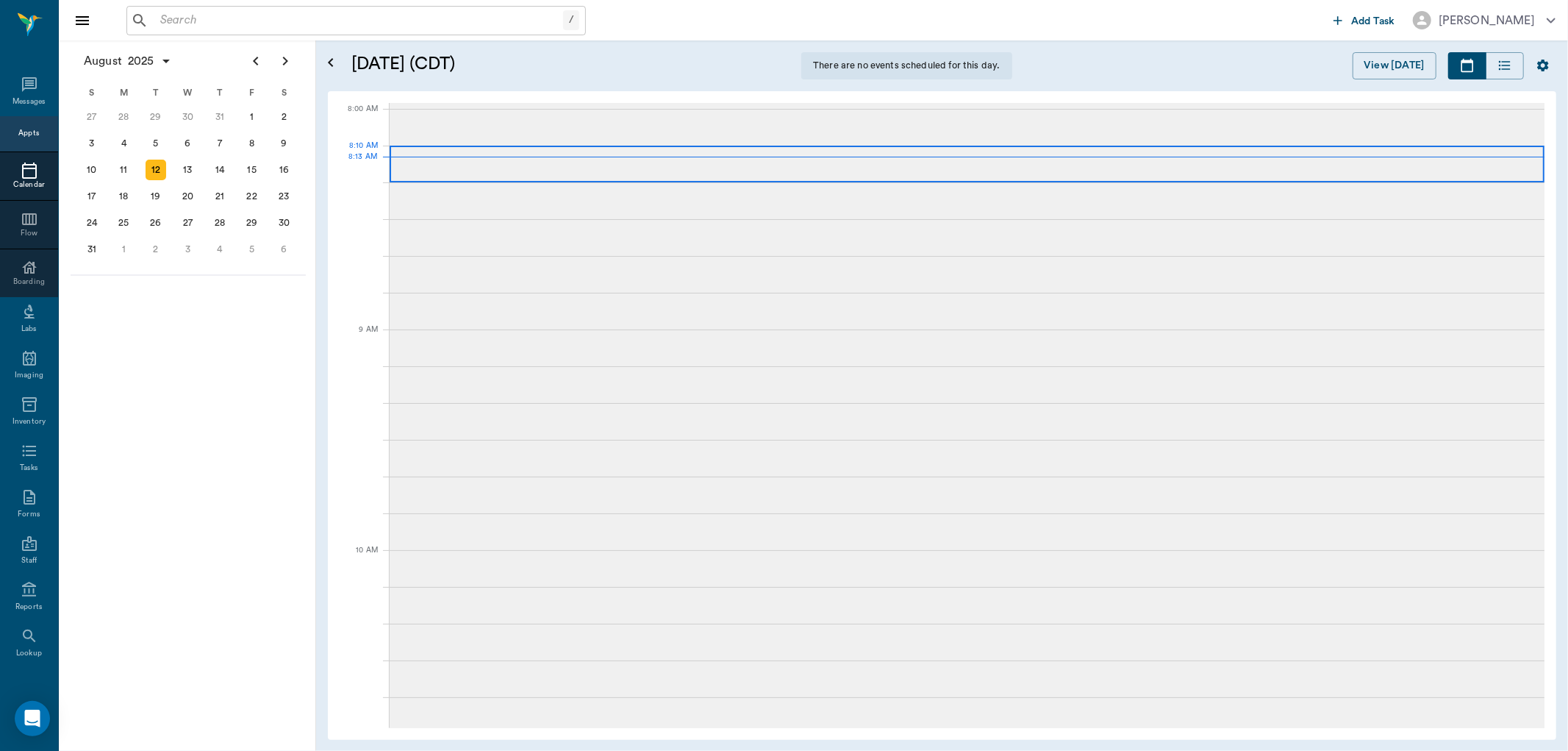
scroll to position [1, 0]
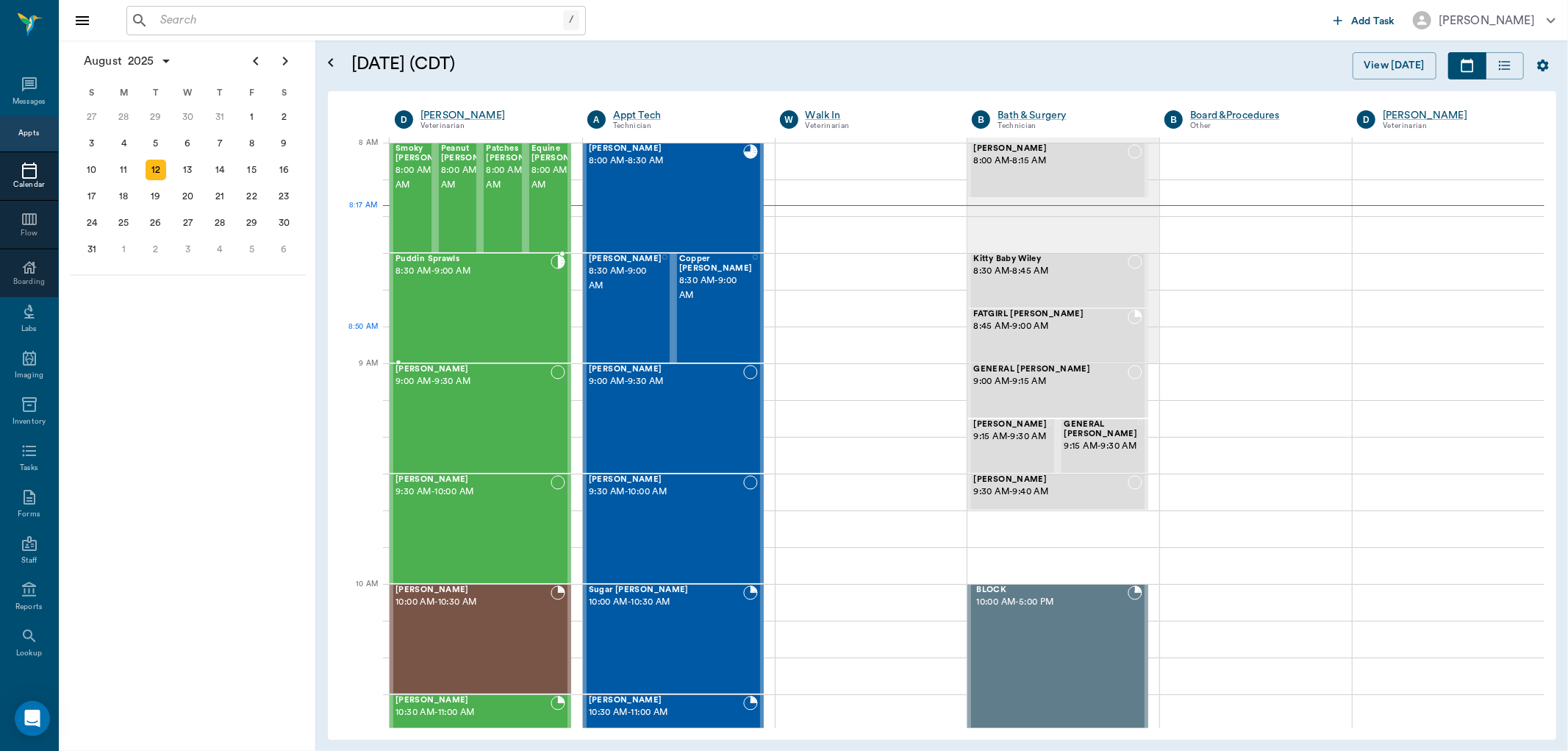
click at [510, 331] on div "Puddin Sprawls 8:30 AM - 9:00 AM" at bounding box center [473, 308] width 155 height 107
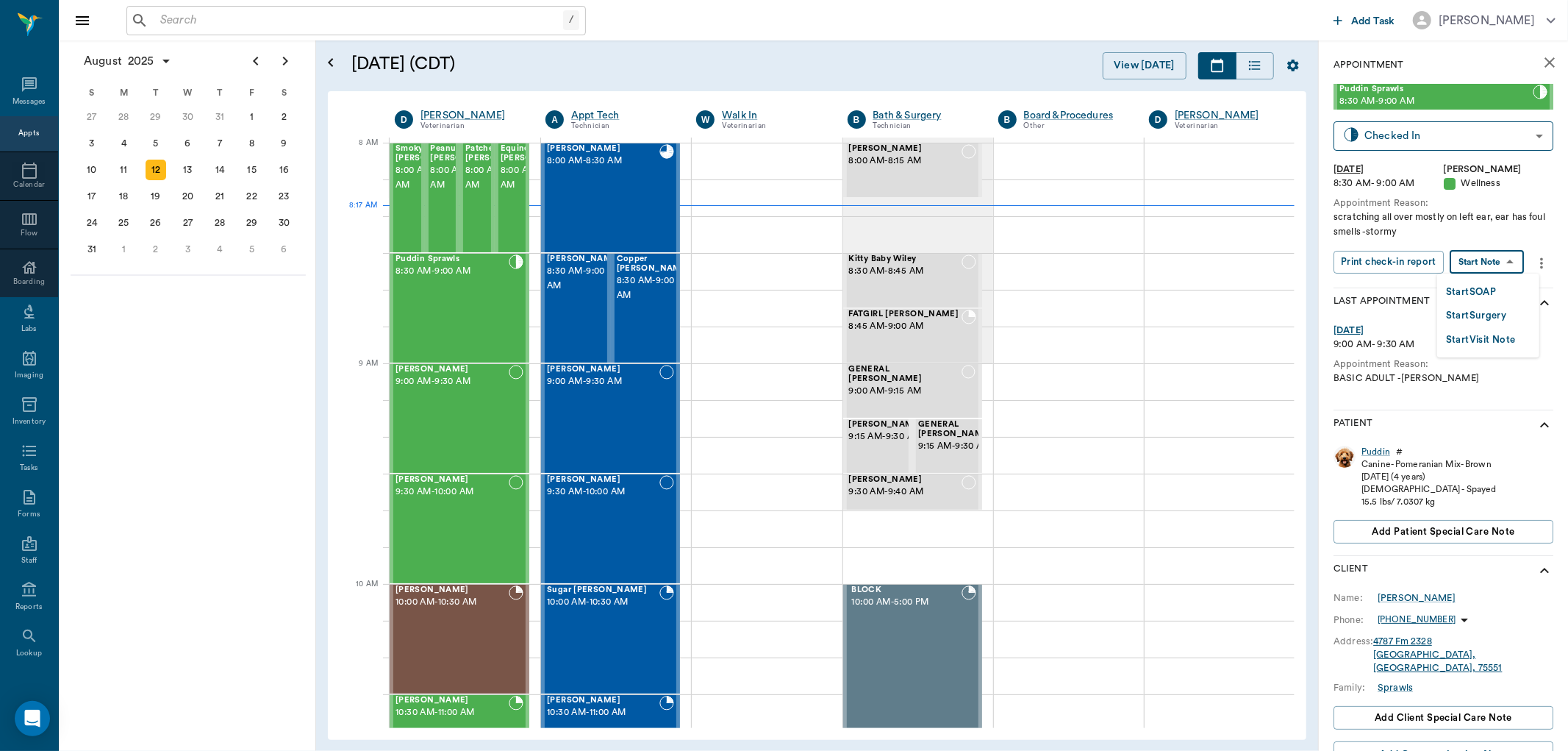
click at [1497, 265] on body "/ ​ Add Task Dr. Bert Ellsworth Nectar Messages Appts Calendar Flow Boarding La…" at bounding box center [784, 375] width 1568 height 751
click at [1490, 296] on button "Start SOAP" at bounding box center [1471, 292] width 50 height 17
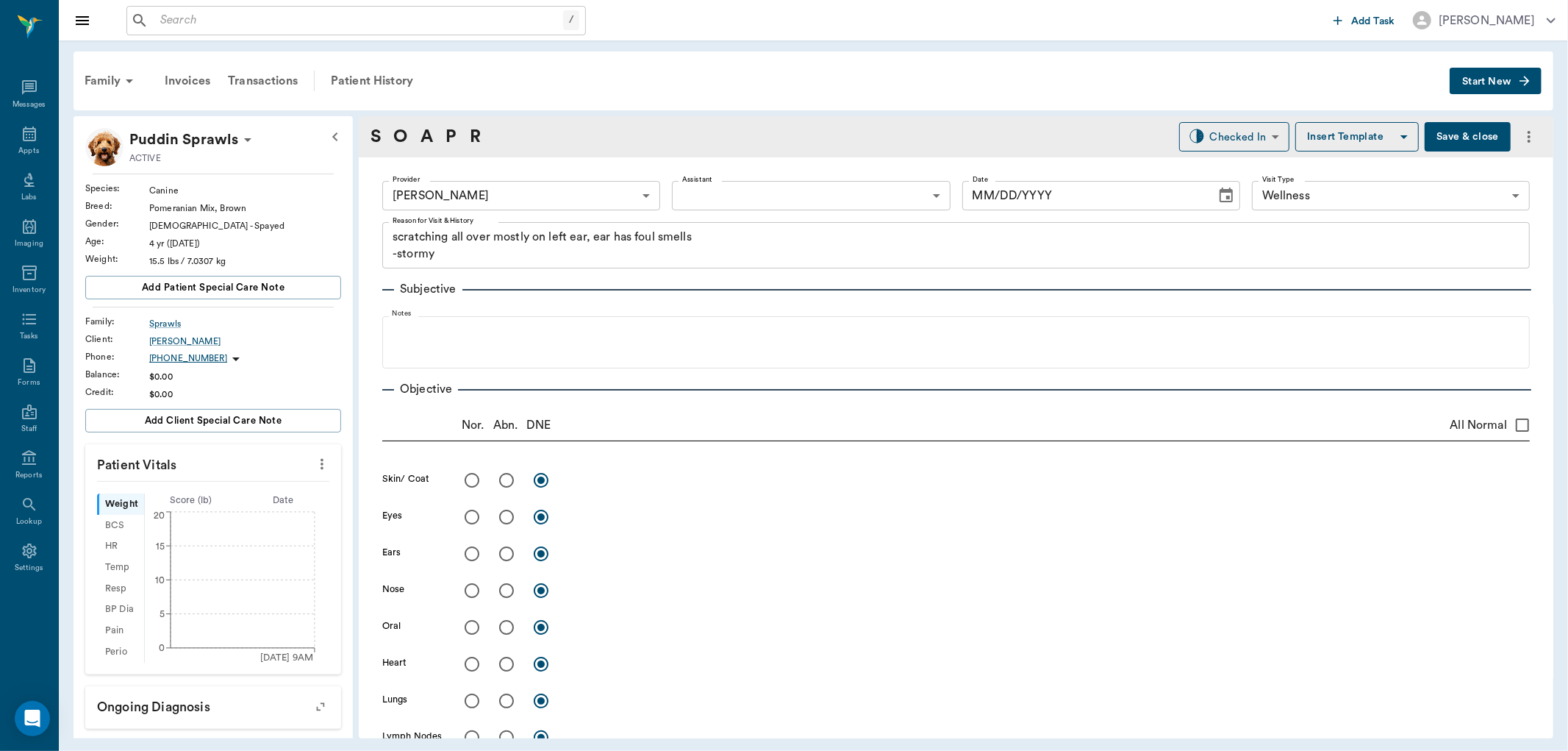
type input "63ec2f075fda476ae8351a4d"
type input "65d2be4f46e3a538d89b8c14"
type textarea "scratching all over mostly on left ear, ear has foul smells -stormy"
type input "[DATE]"
click at [314, 466] on icon "more" at bounding box center [321, 464] width 16 height 18
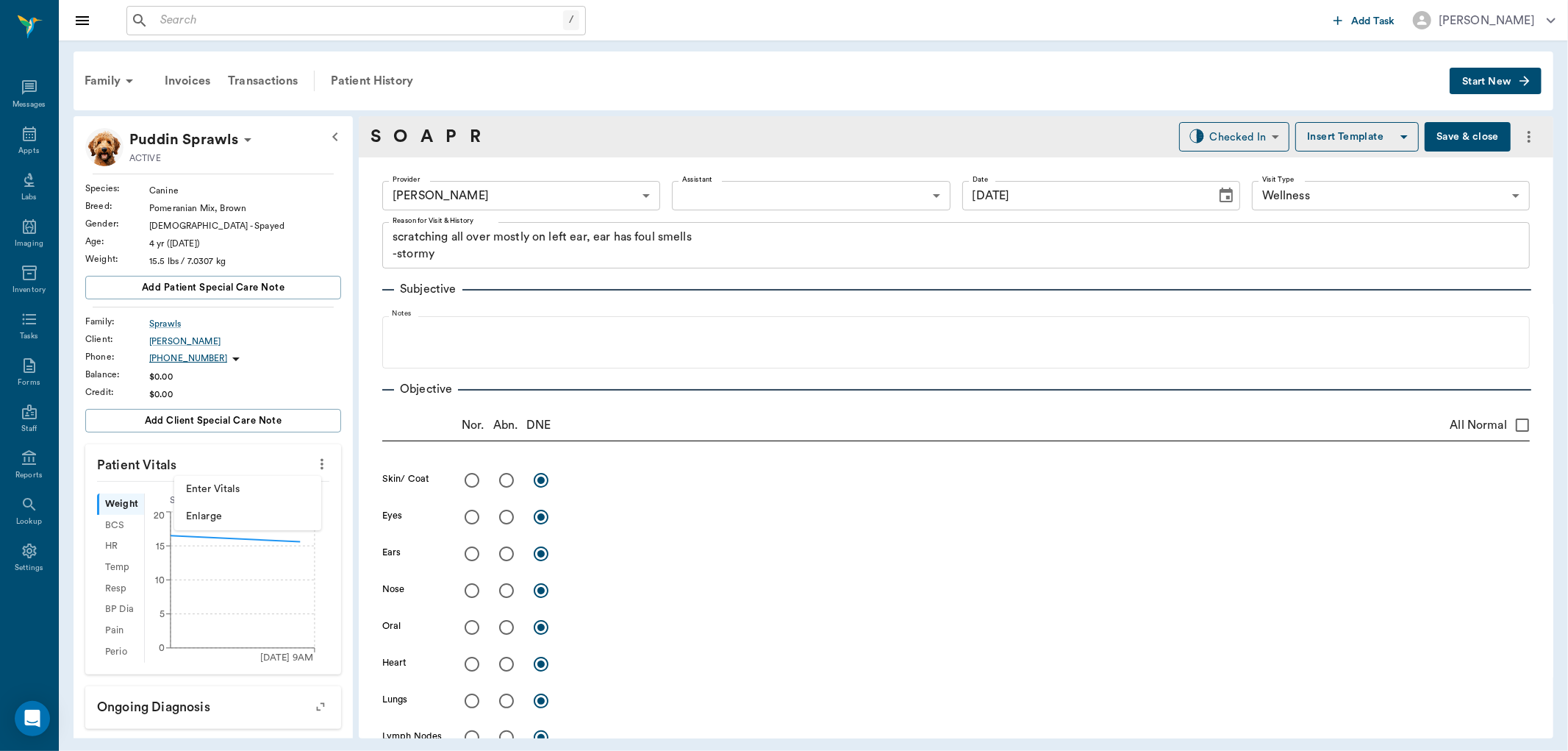
click at [241, 488] on span "Enter Vitals" at bounding box center [247, 489] width 123 height 15
click at [179, 514] on input "text" at bounding box center [213, 508] width 128 height 29
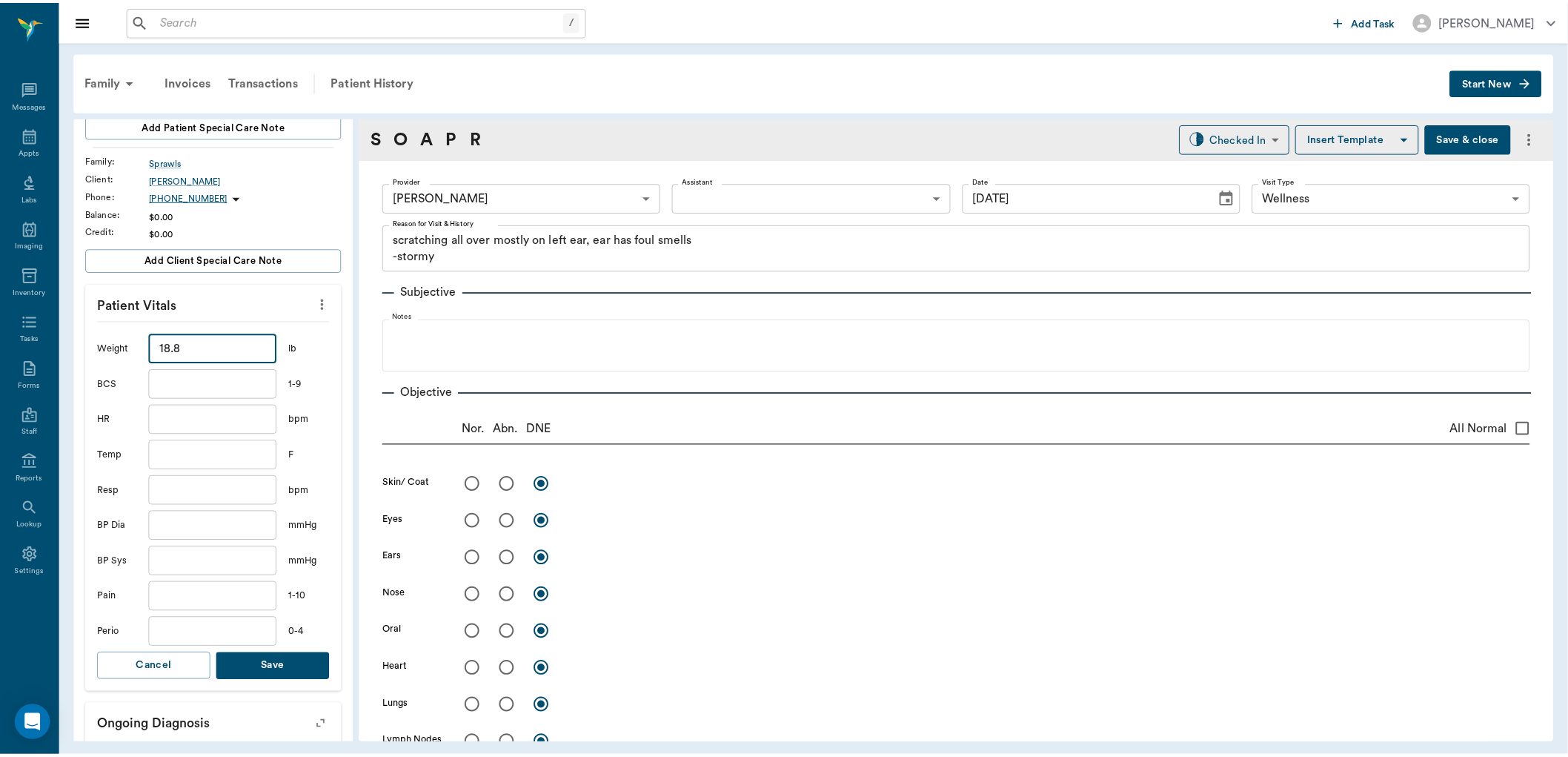
scroll to position [164, 0]
type input "18.8"
click at [180, 447] on input "text" at bounding box center [215, 454] width 129 height 29
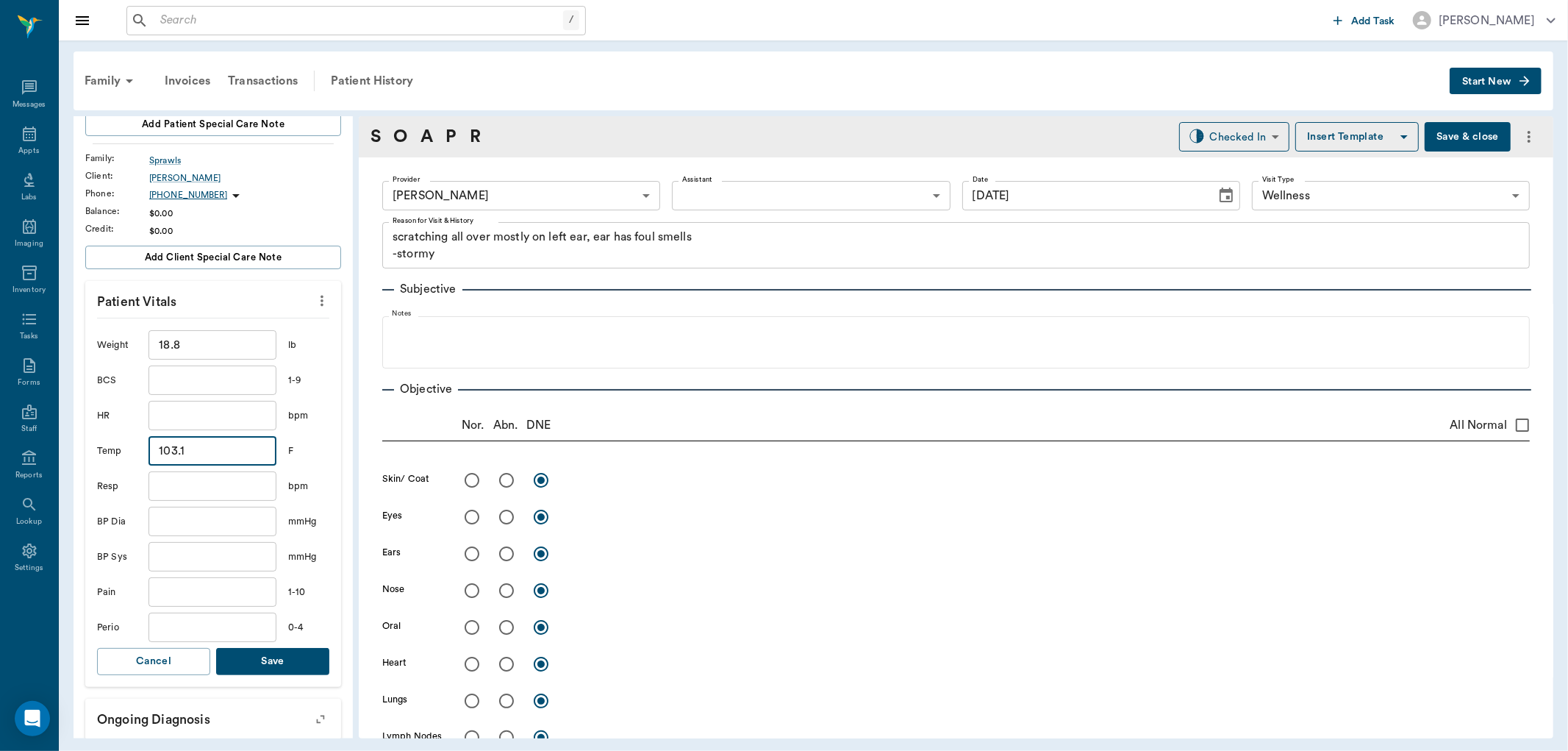
type input "103.1"
click at [289, 669] on button "Save" at bounding box center [272, 661] width 113 height 27
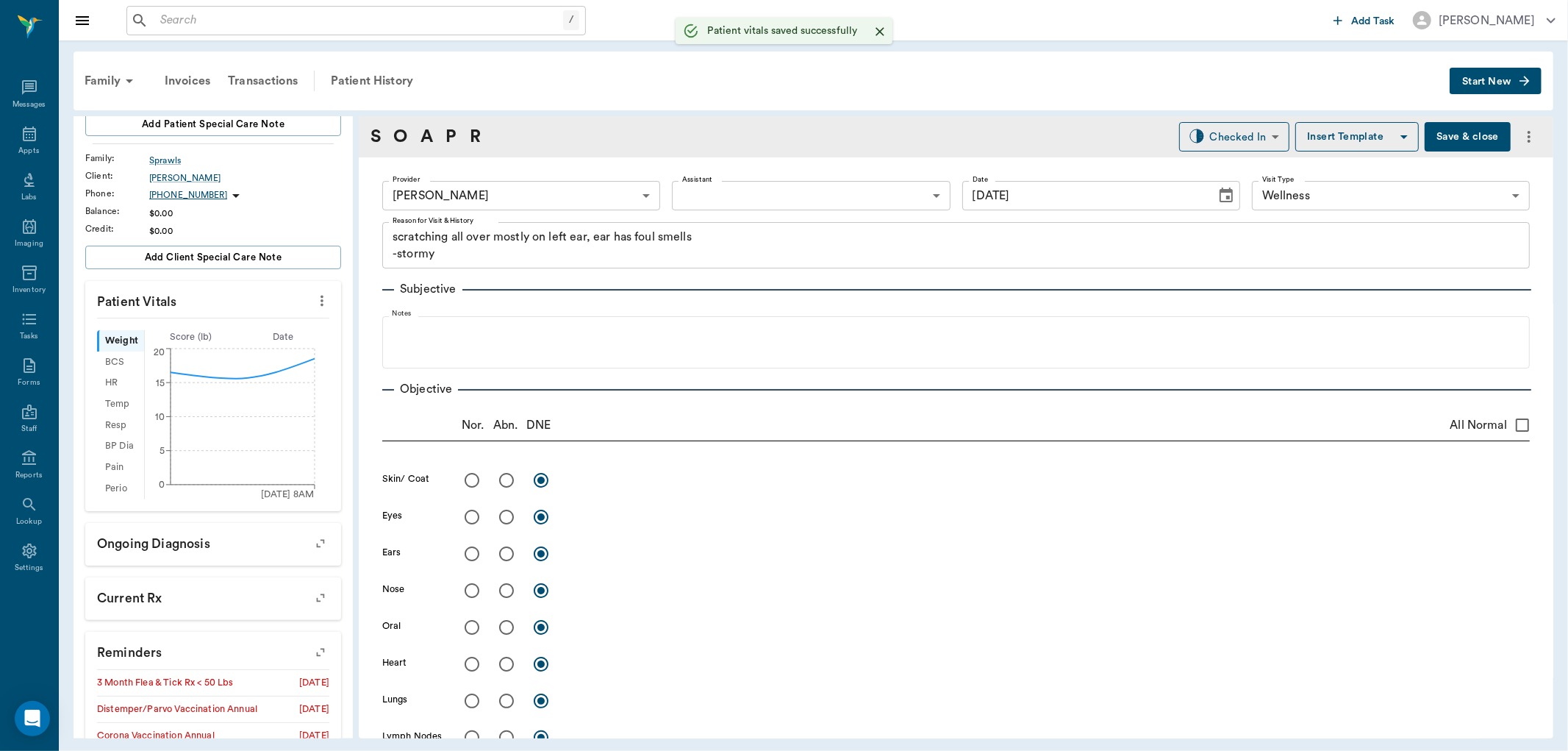
click at [739, 220] on div "Provider Dr. Bert Ellsworth 63ec2f075fda476ae8351a4d Provider Assistant ​ Assis…" at bounding box center [956, 195] width 1148 height 53
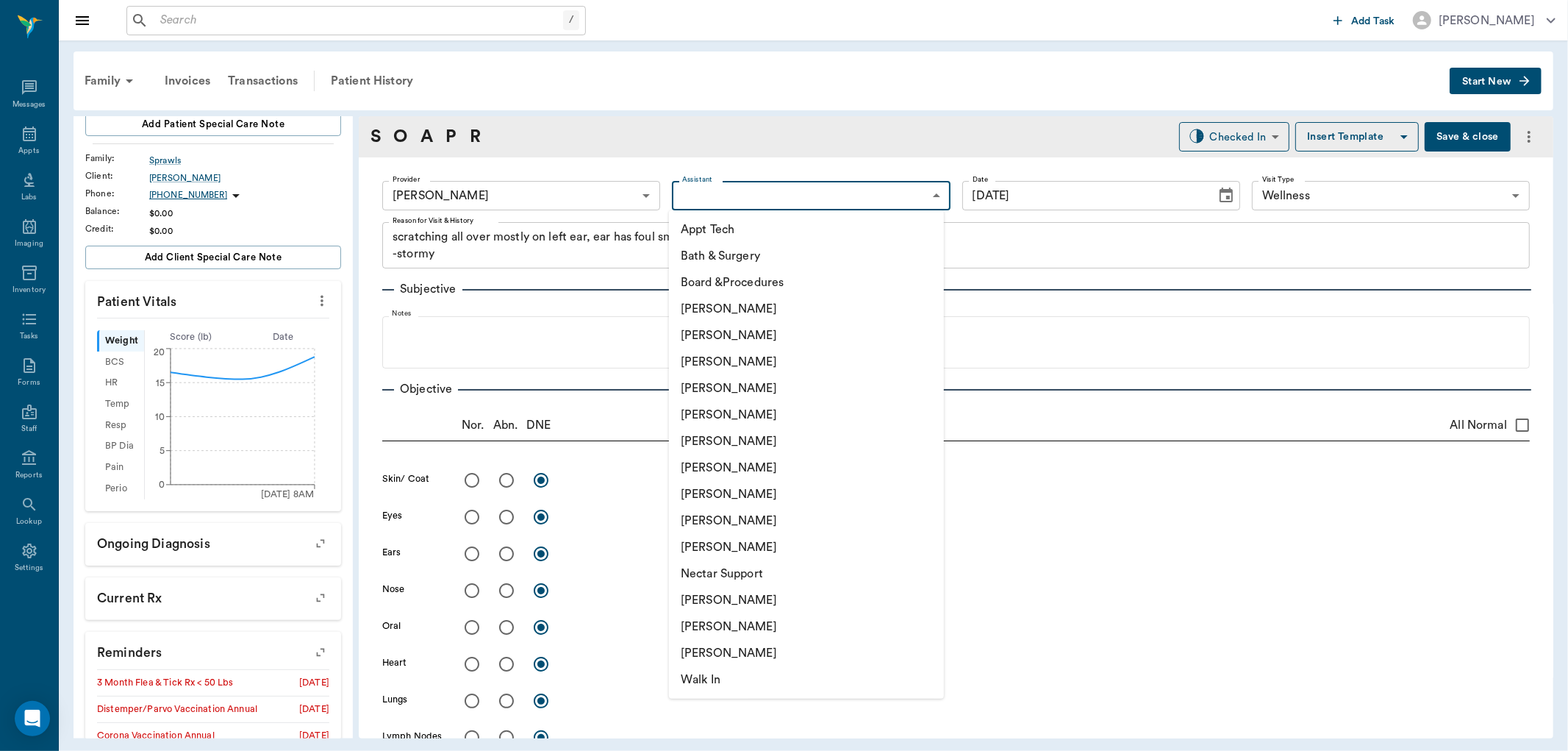
click at [747, 201] on body "/ ​ Add Task Dr. Bert Ellsworth Nectar Messages Appts Labs Imaging Inventory Ta…" at bounding box center [784, 375] width 1568 height 751
click at [710, 496] on li "[PERSON_NAME]" at bounding box center [807, 494] width 275 height 26
type input "63ec2e7e52e12b0ba117b124"
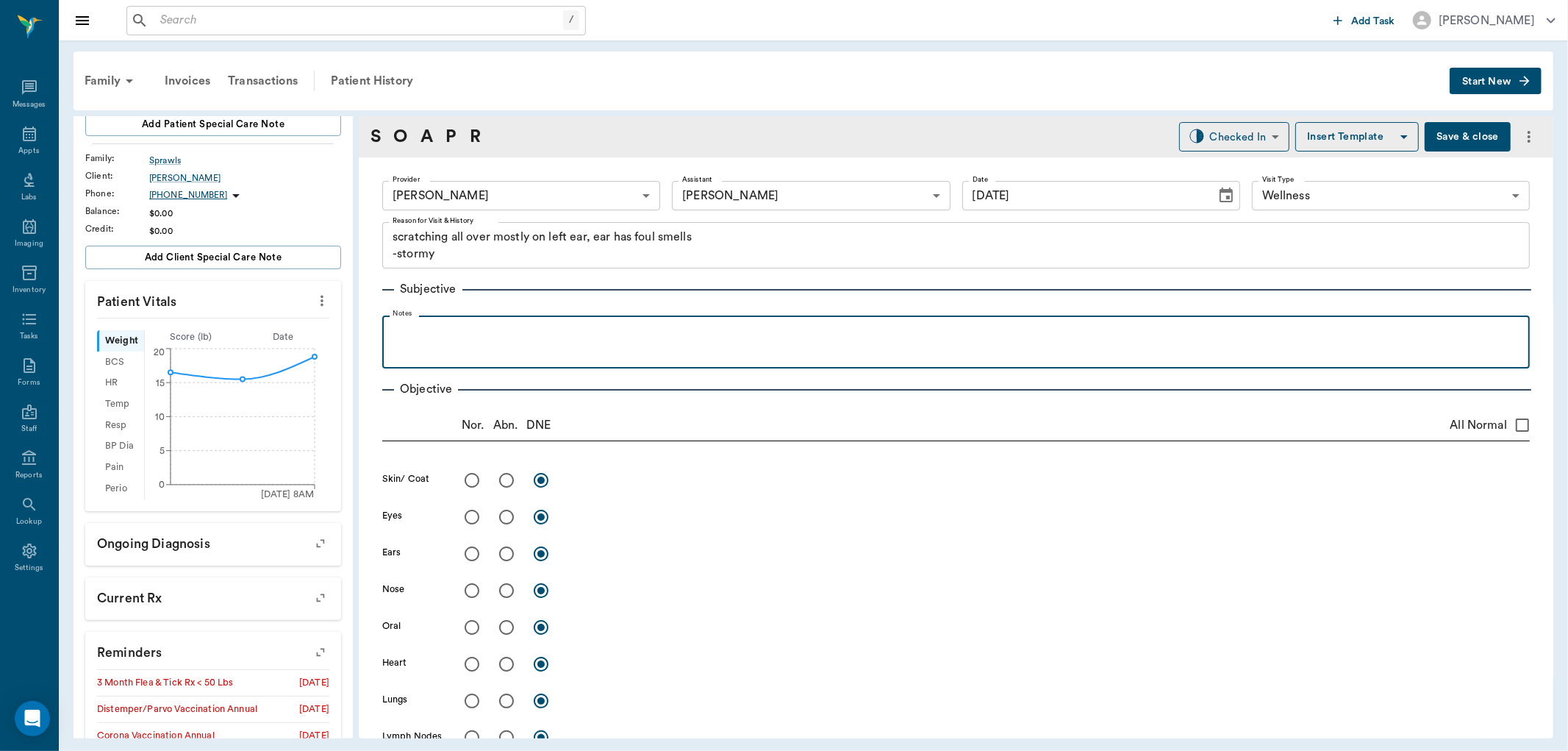
click at [453, 325] on p at bounding box center [956, 332] width 1133 height 18
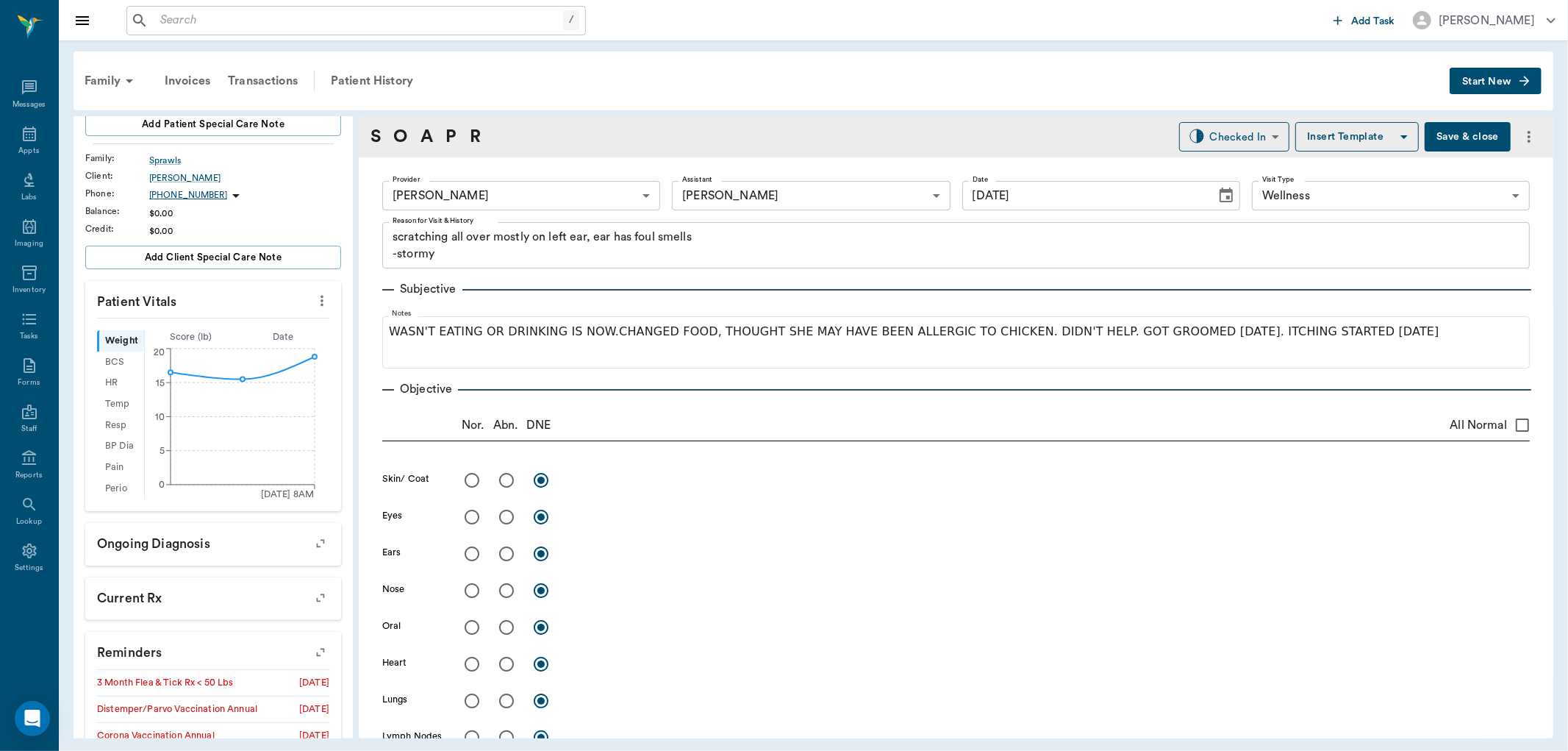
click at [1465, 134] on button "Save & close" at bounding box center [1467, 137] width 86 height 29
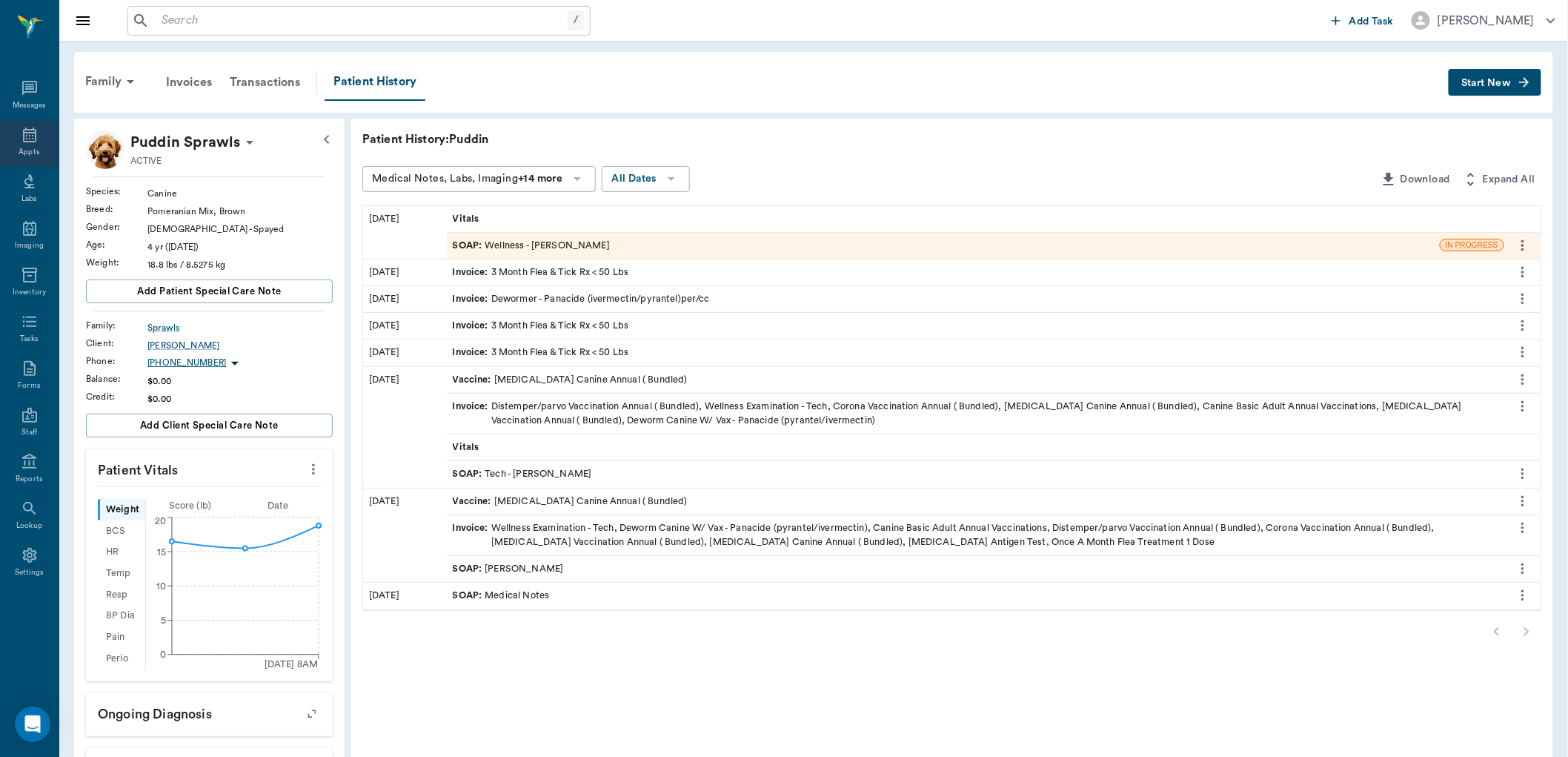
click at [42, 153] on div "Appts" at bounding box center [29, 142] width 59 height 47
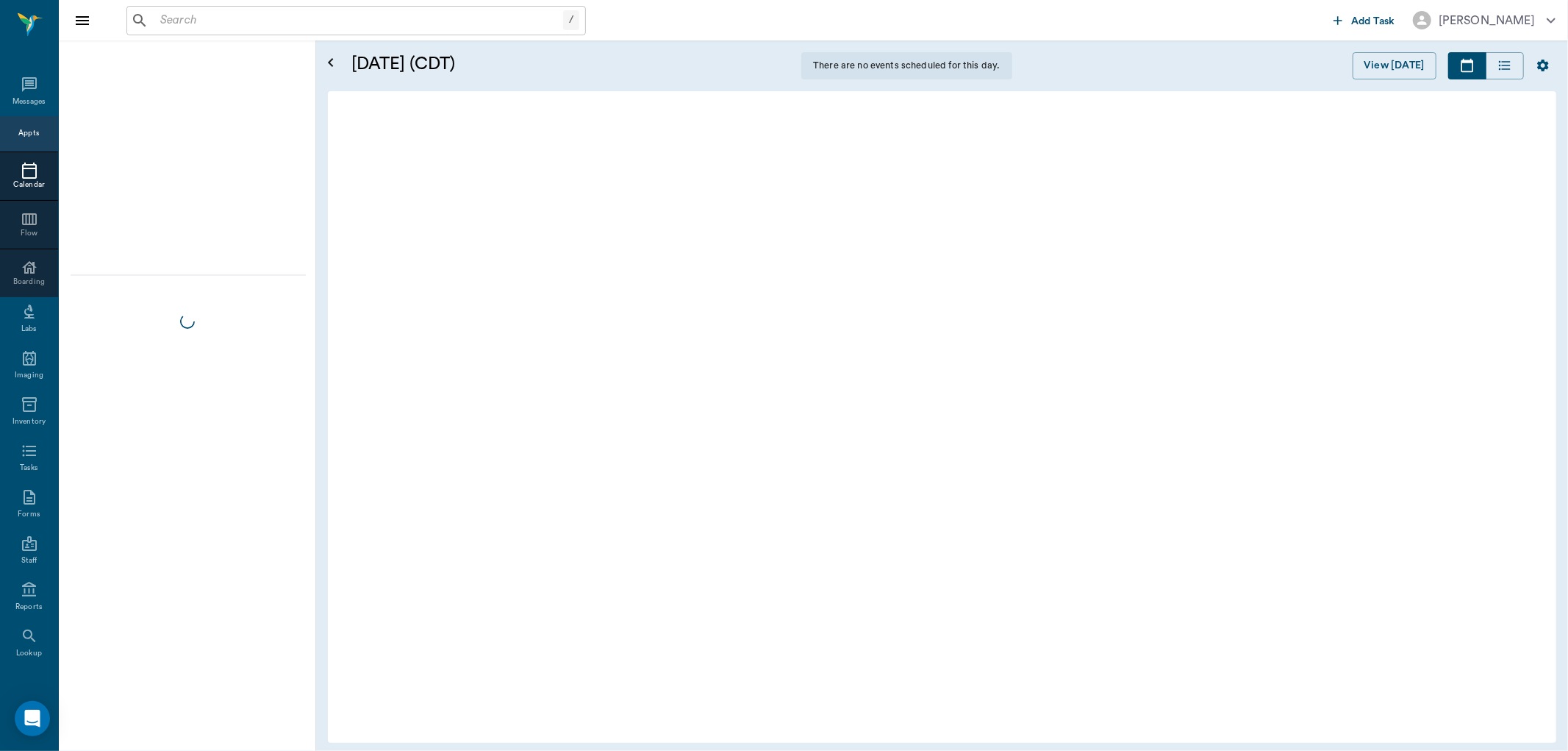
click at [122, 164] on div "11" at bounding box center [123, 170] width 21 height 21
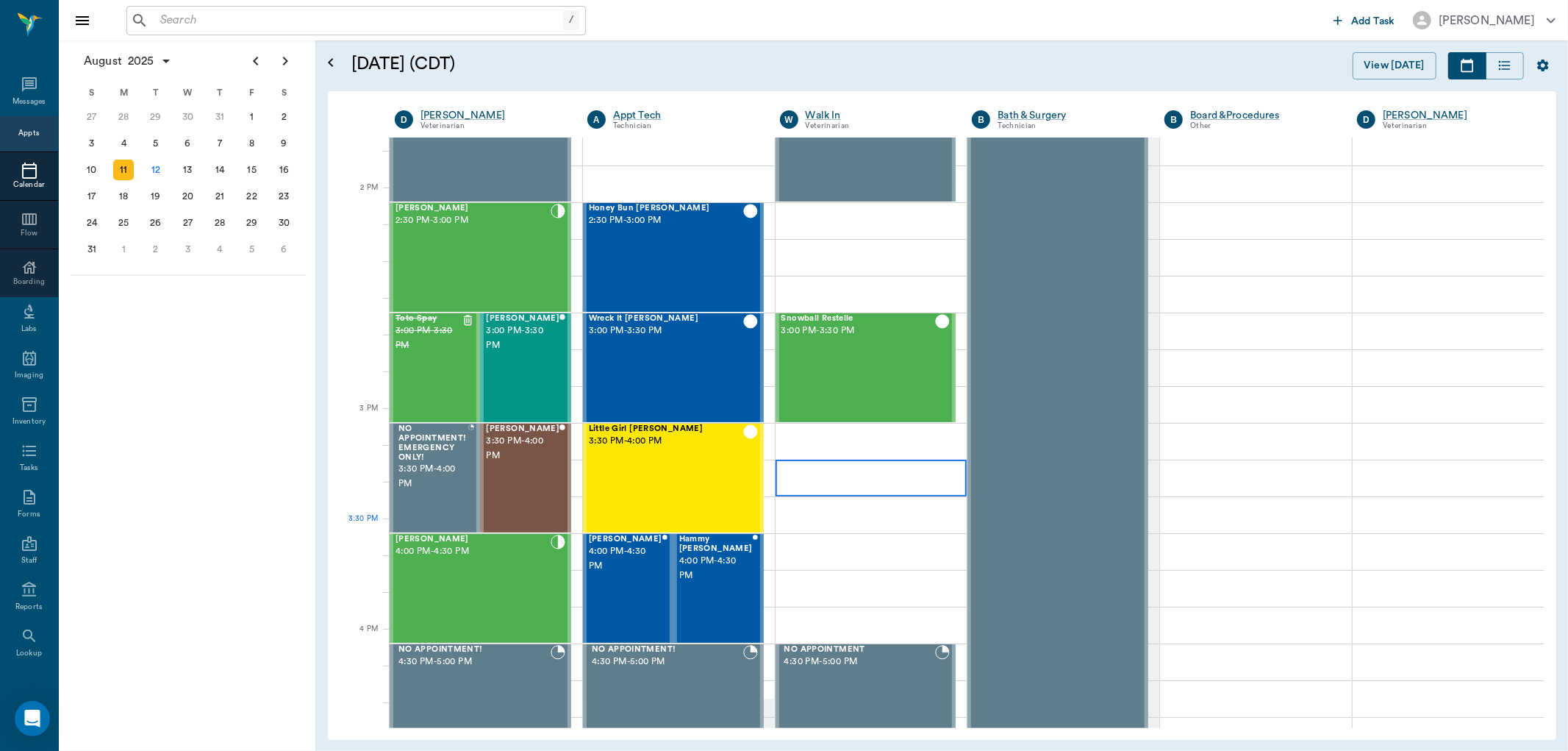
scroll to position [1388, 0]
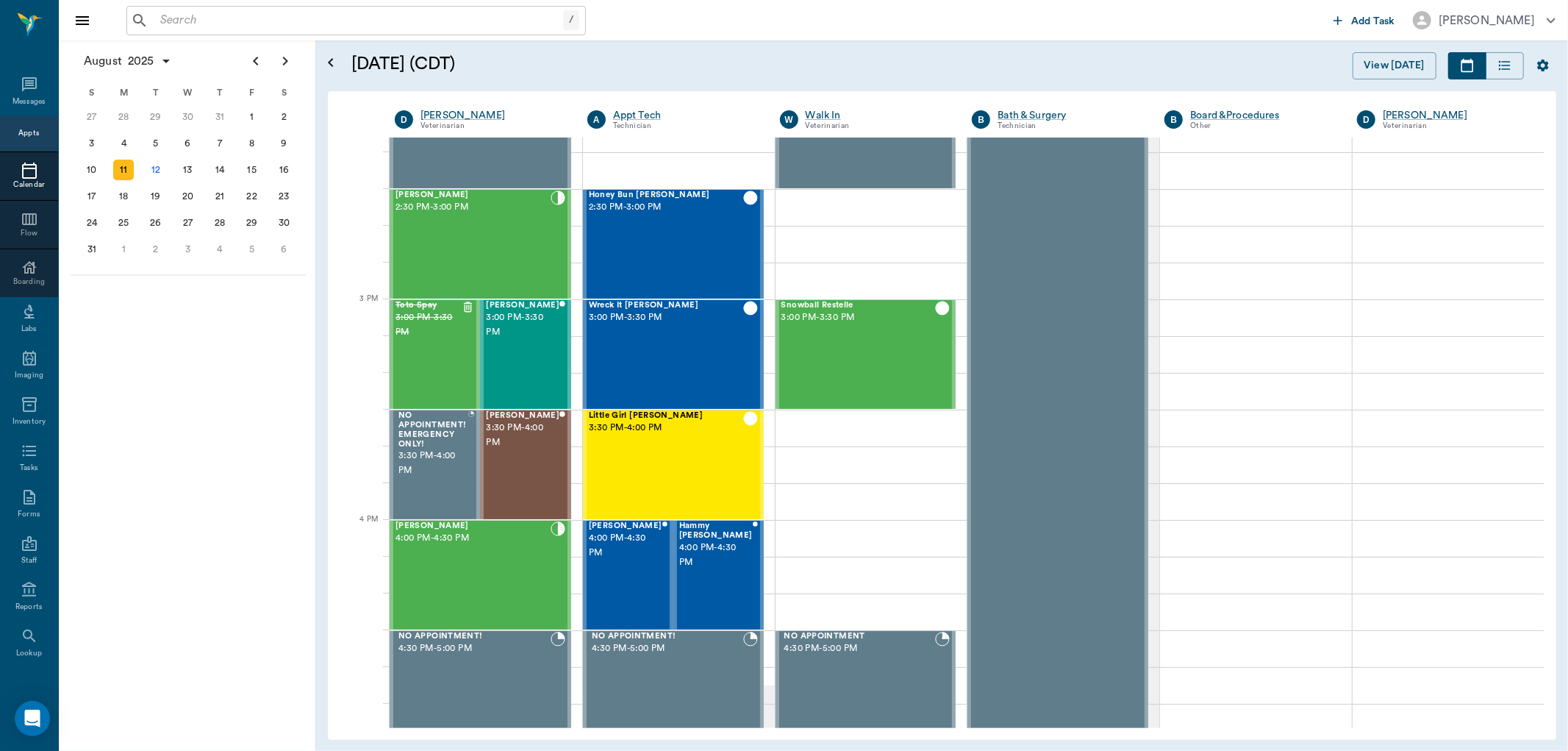
click at [347, 28] on input "text" at bounding box center [359, 21] width 409 height 21
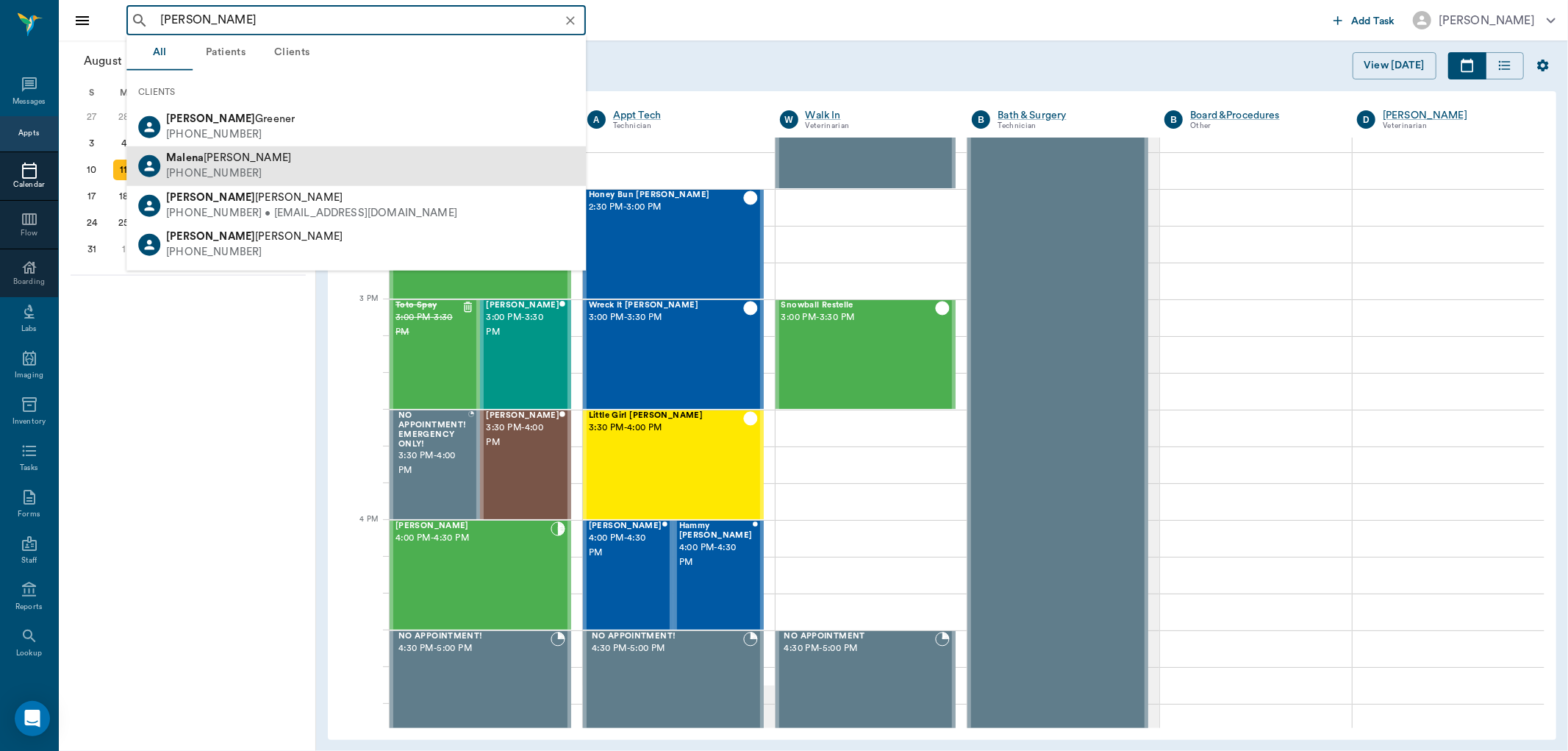
click at [453, 158] on div "Malena Furlong (318) 423-8750" at bounding box center [356, 165] width 460 height 39
type input "MARLENA"
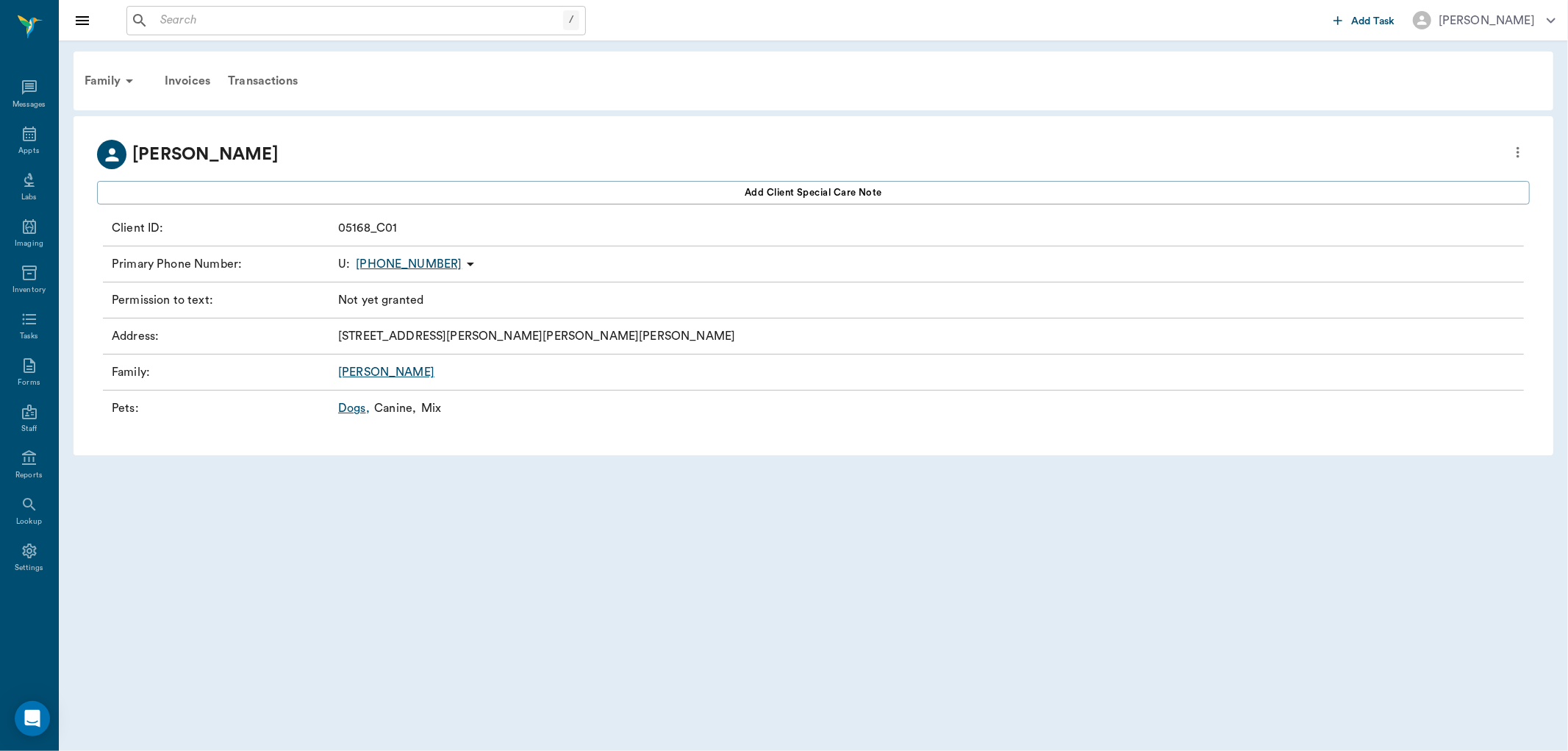
click at [585, 496] on body "/ ​ Add Task Dr. Bert Ellsworth Nectar Messages Appts Labs Imaging Inventory Ta…" at bounding box center [784, 375] width 1568 height 751
click at [25, 139] on icon at bounding box center [29, 134] width 18 height 18
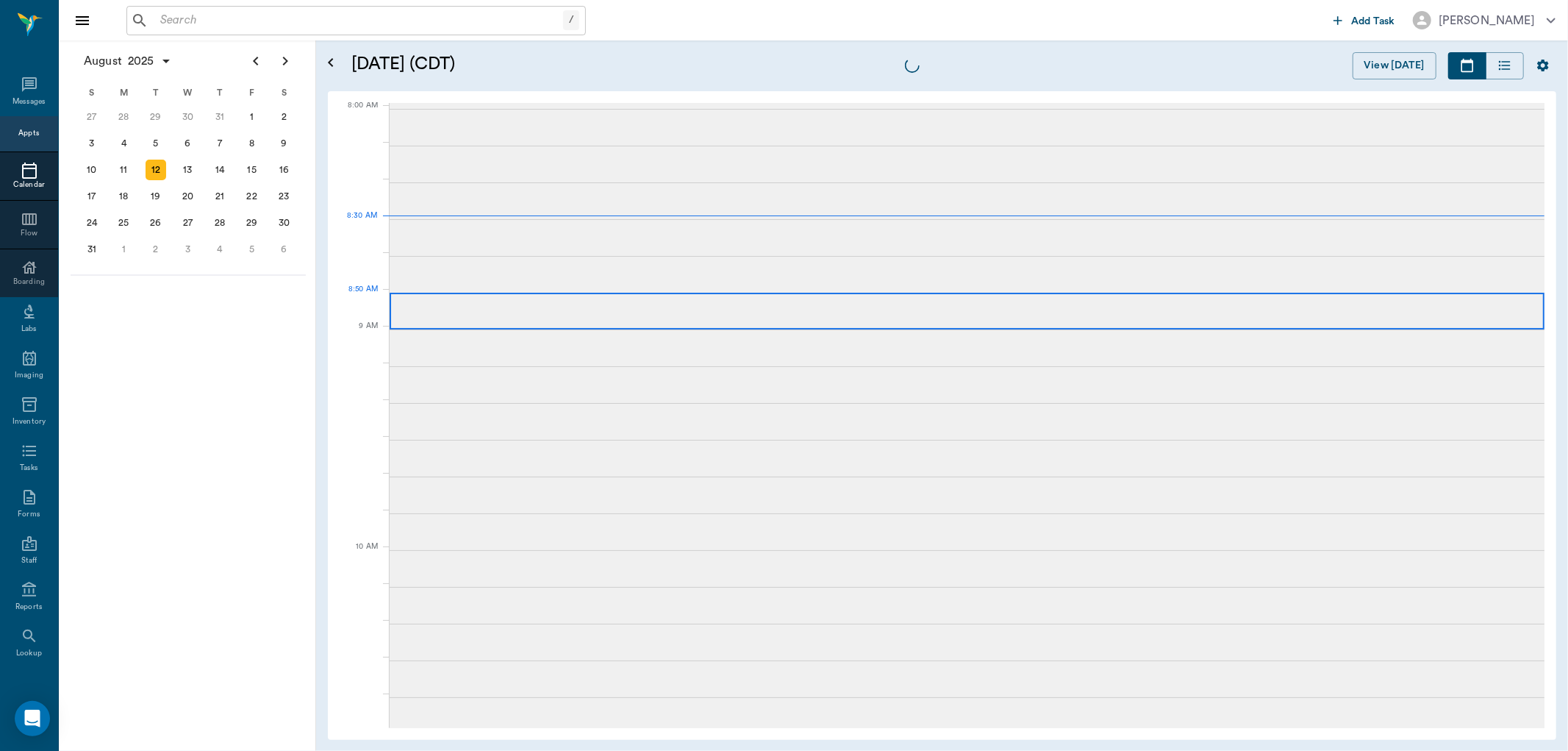
scroll to position [3, 0]
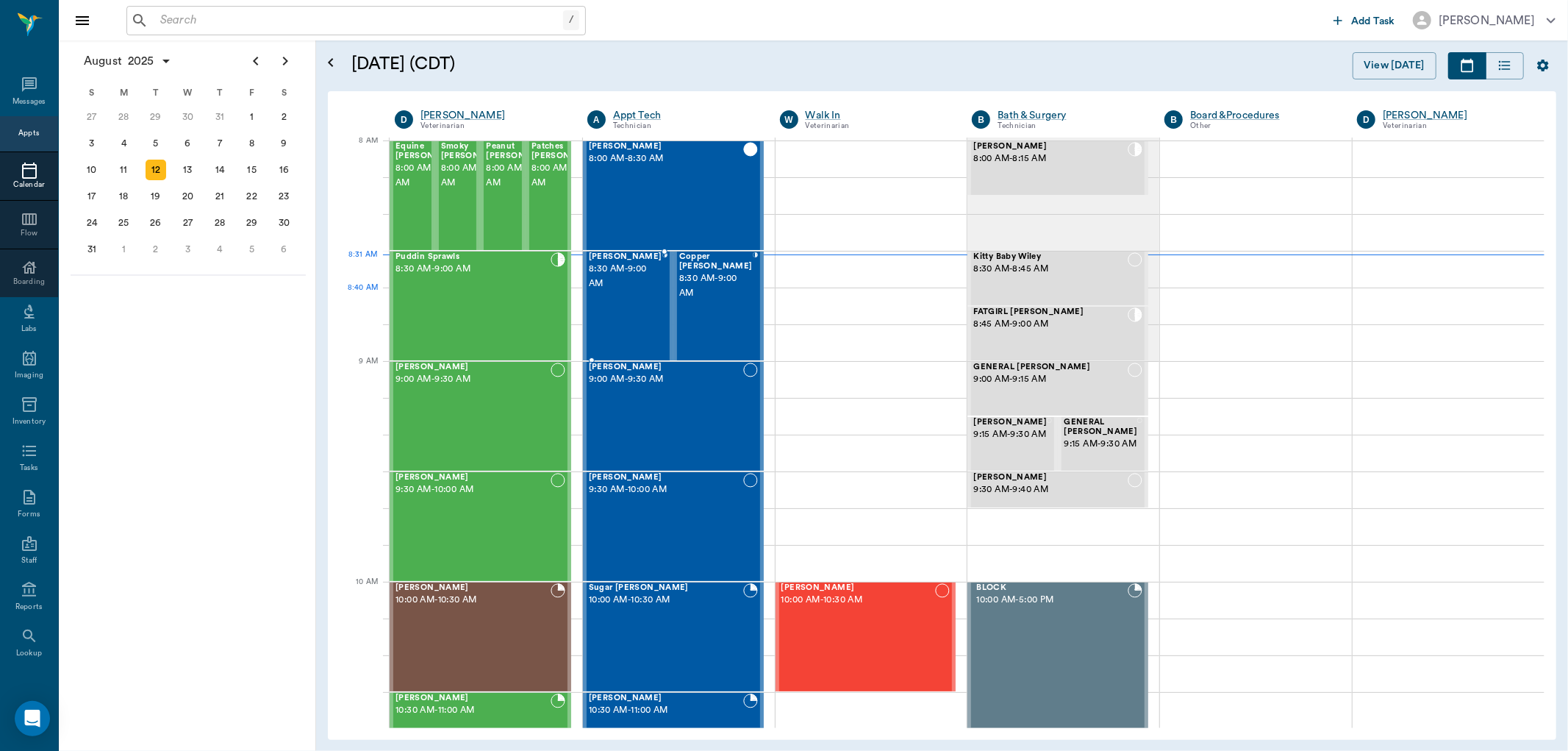
drag, startPoint x: 611, startPoint y: 294, endPoint x: 666, endPoint y: 292, distance: 55.0
click at [611, 294] on div "[PERSON_NAME] 8:30 AM - 9:00 AM" at bounding box center [626, 306] width 74 height 107
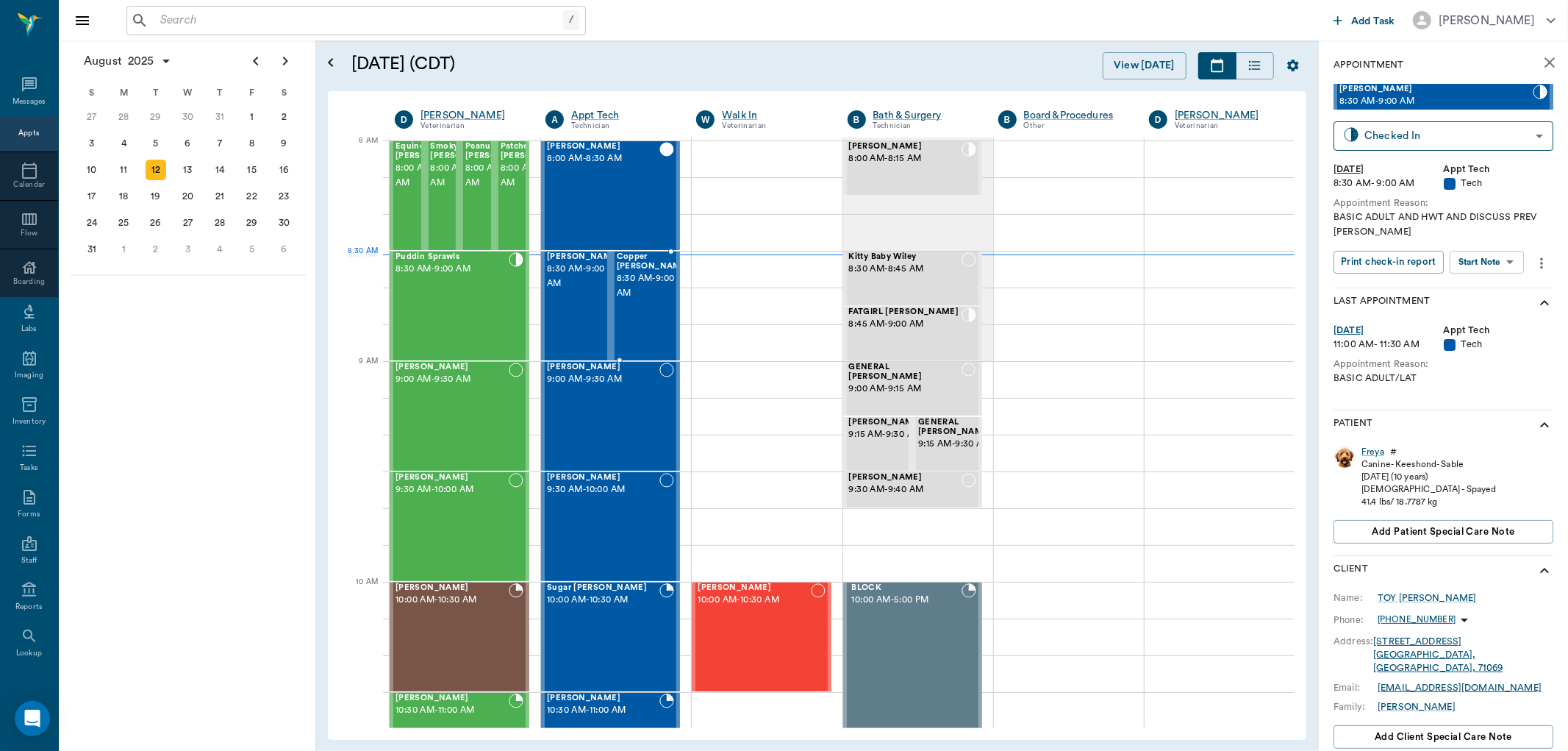
click at [641, 283] on span "8:30 AM - 9:00 AM" at bounding box center [654, 286] width 74 height 29
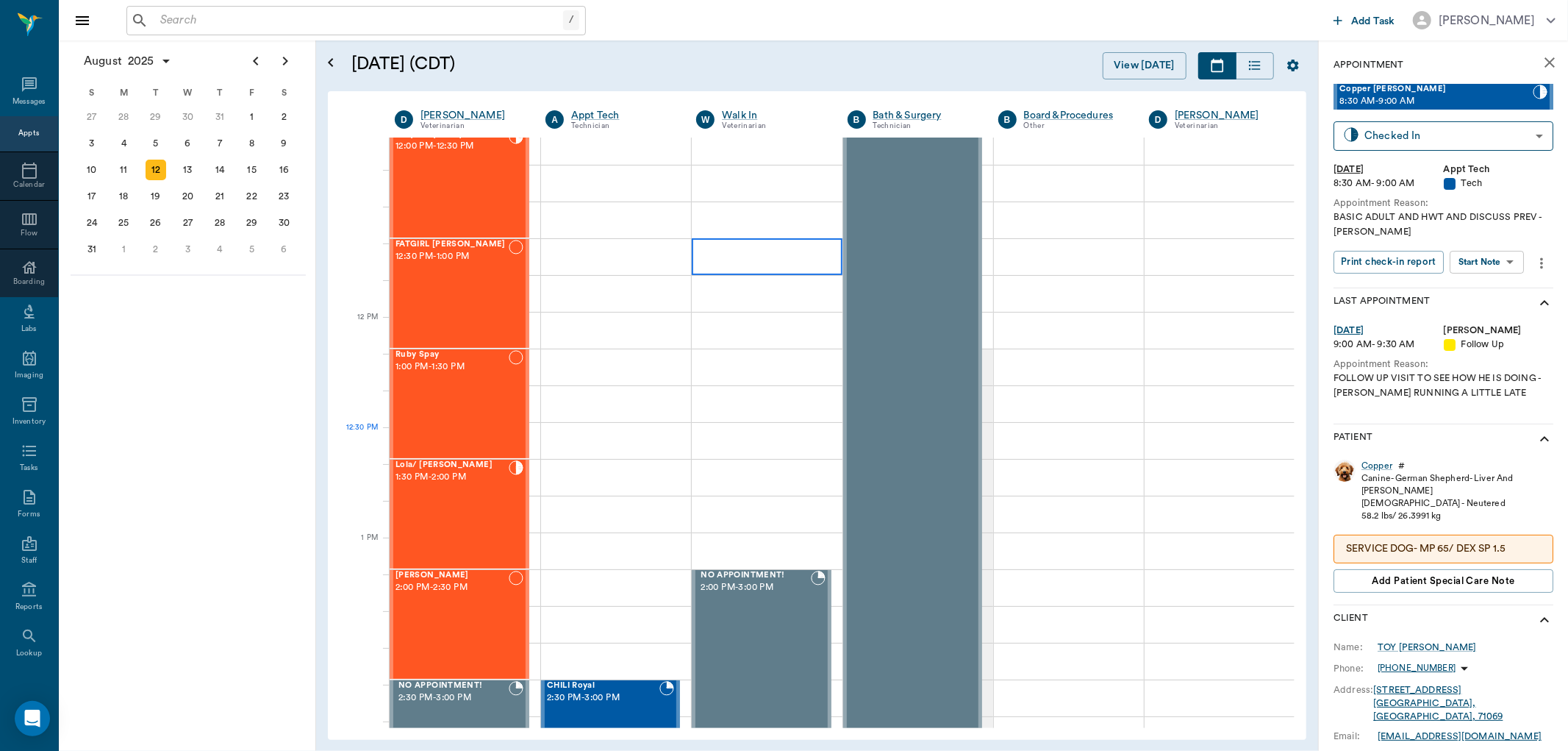
scroll to position [902, 0]
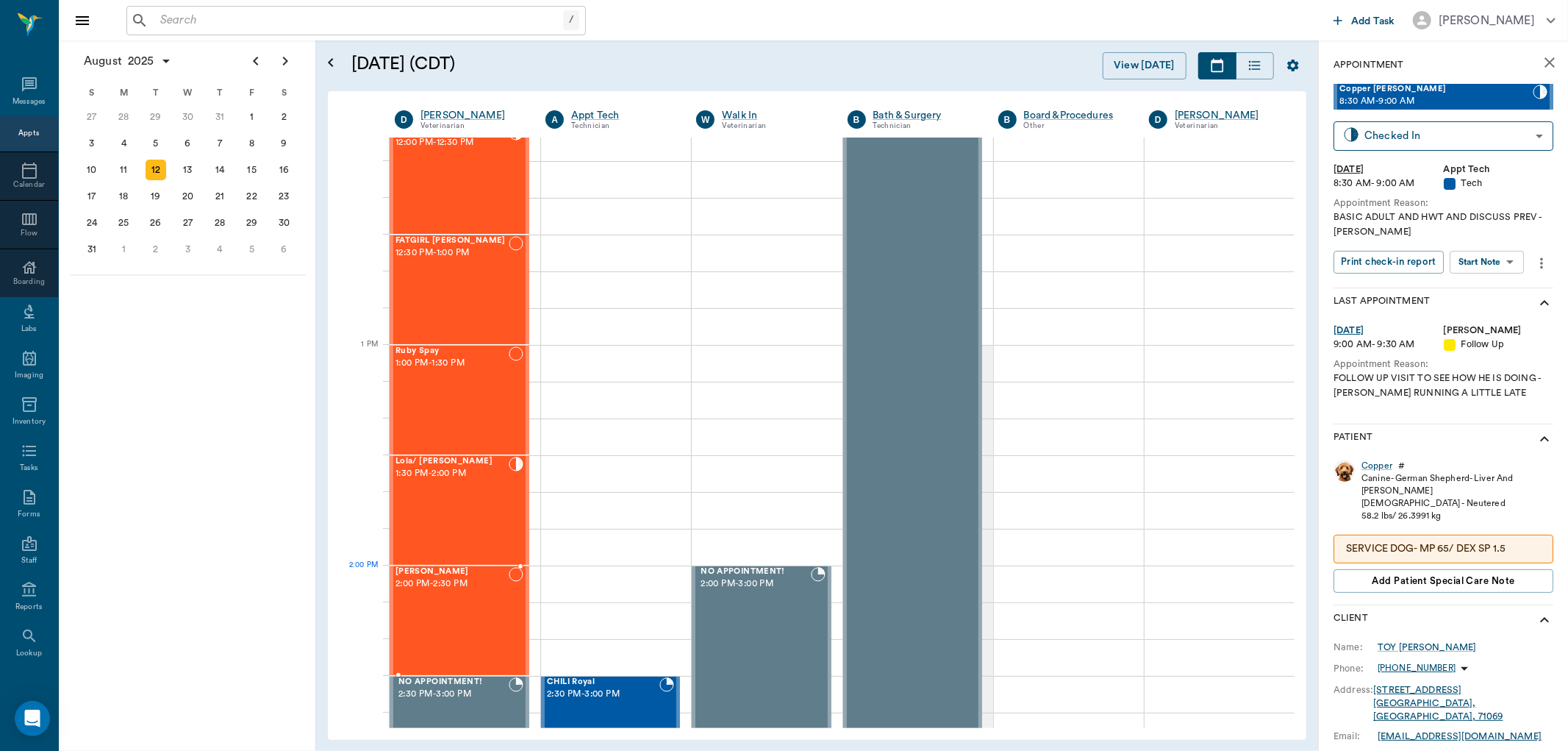
click at [477, 584] on span "2:00 PM - 2:30 PM" at bounding box center [452, 584] width 113 height 15
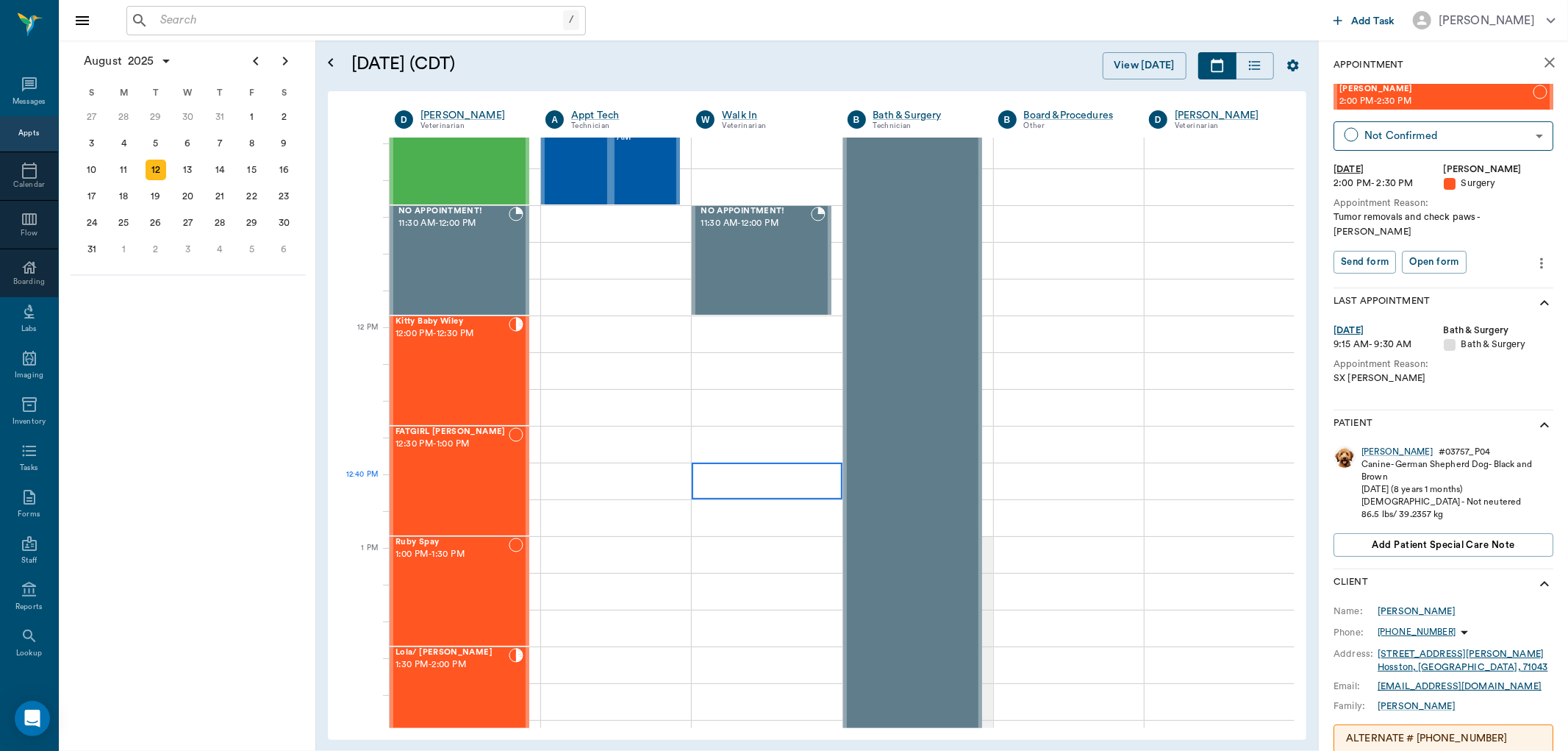
scroll to position [738, 0]
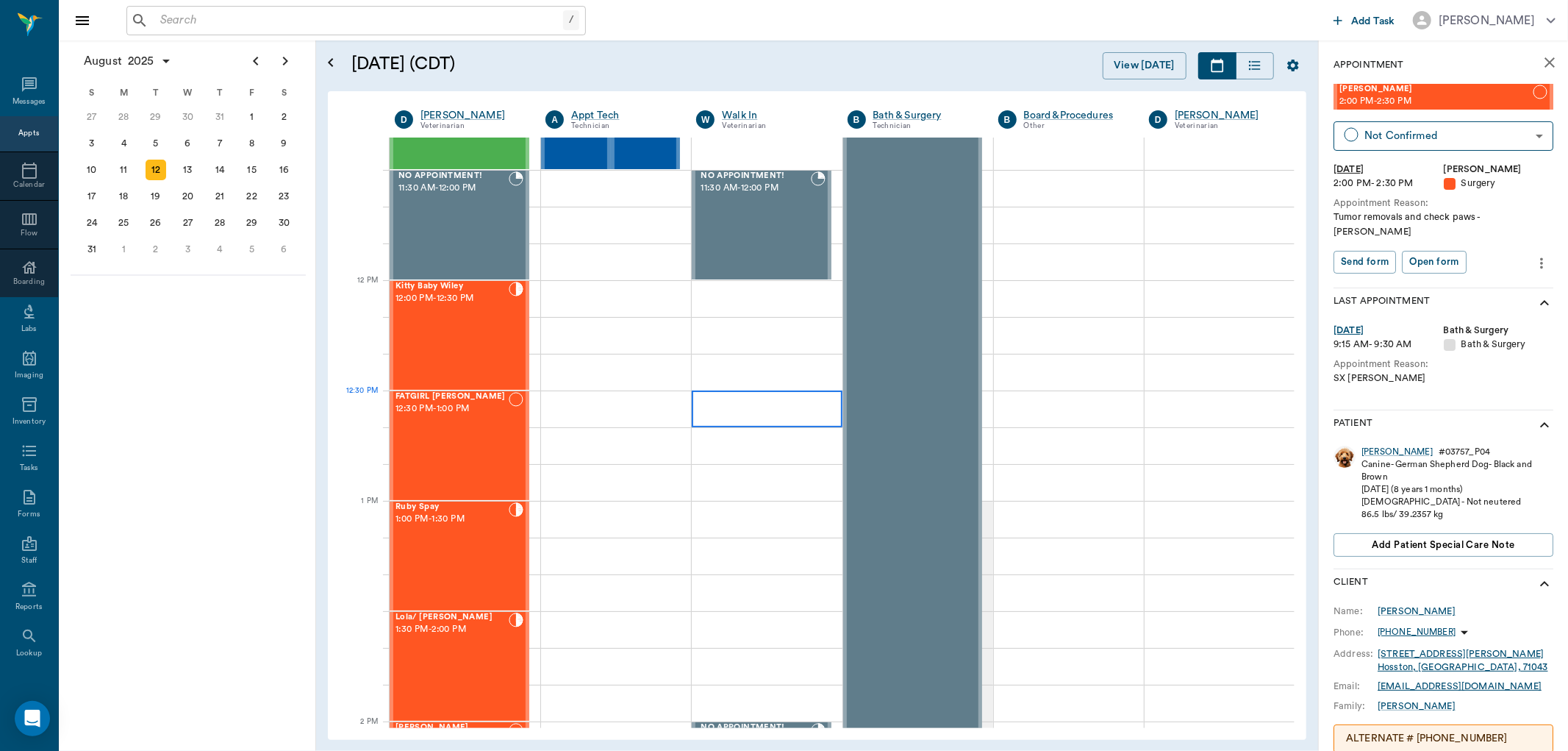
scroll to position [902, 0]
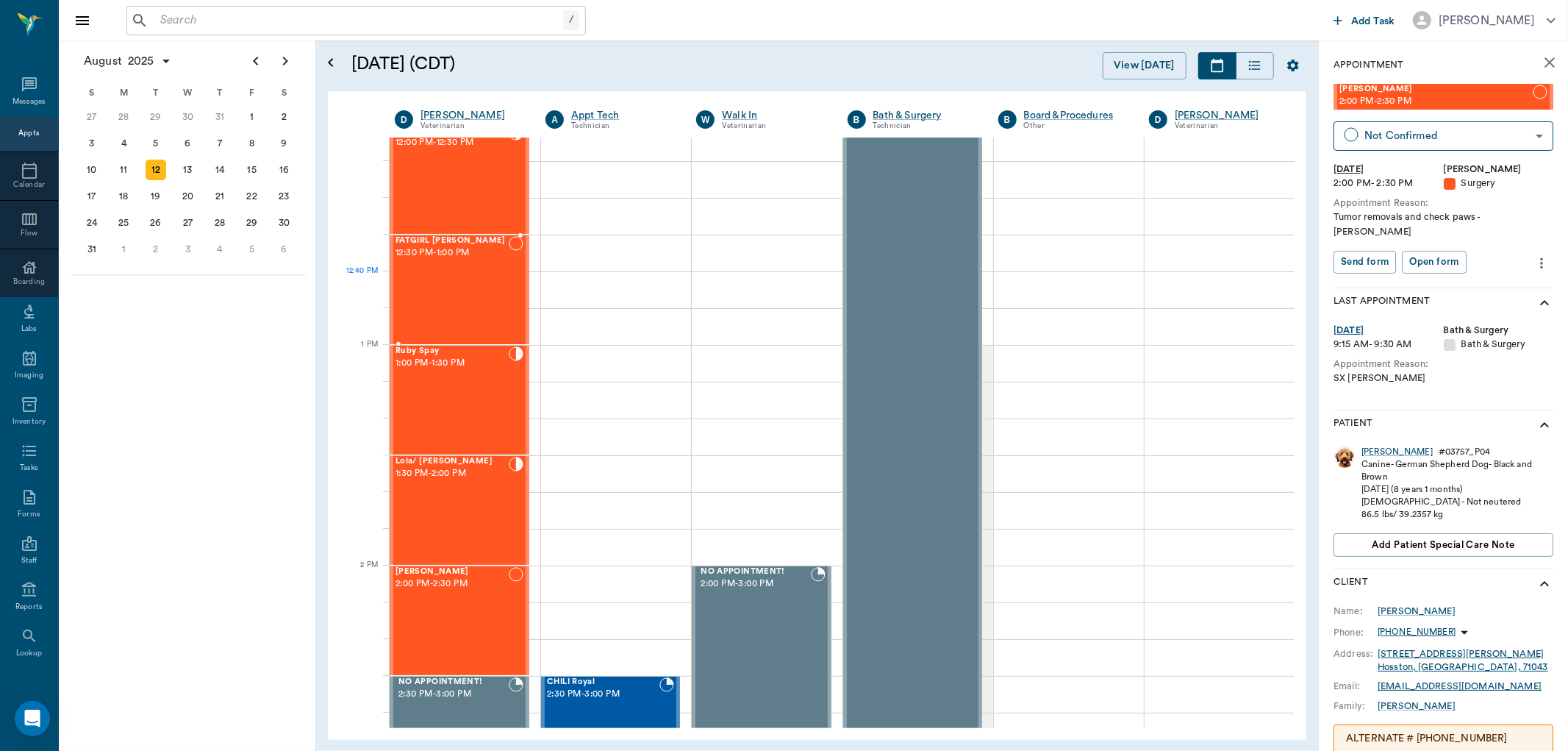
click at [496, 283] on div "FATGIRL [PERSON_NAME] 12:30 PM - 1:00 PM" at bounding box center [452, 289] width 113 height 107
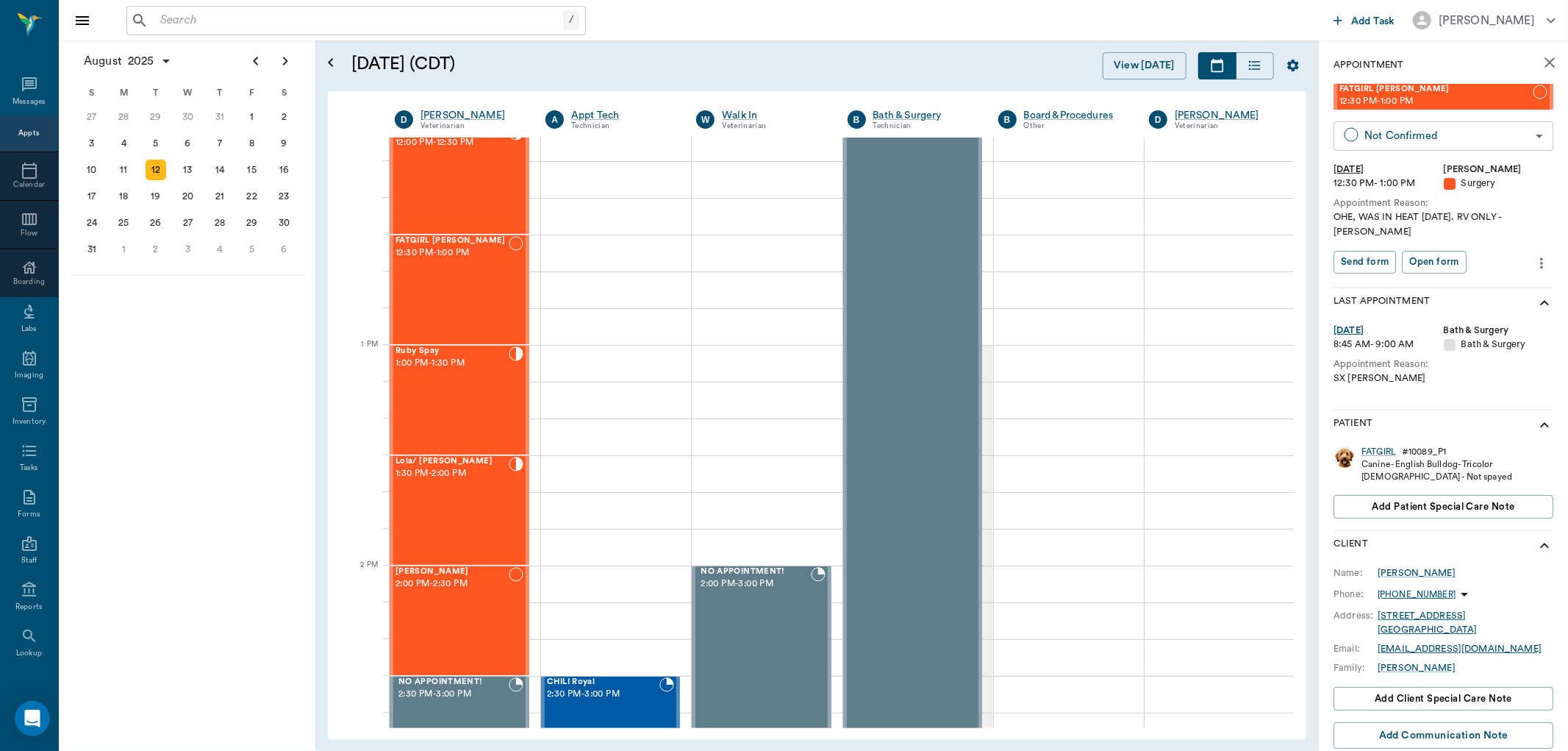
click at [1390, 135] on body "/ ​ Add Task Dr. Bert Ellsworth Nectar Messages Appts Calendar Flow Boarding La…" at bounding box center [784, 375] width 1568 height 751
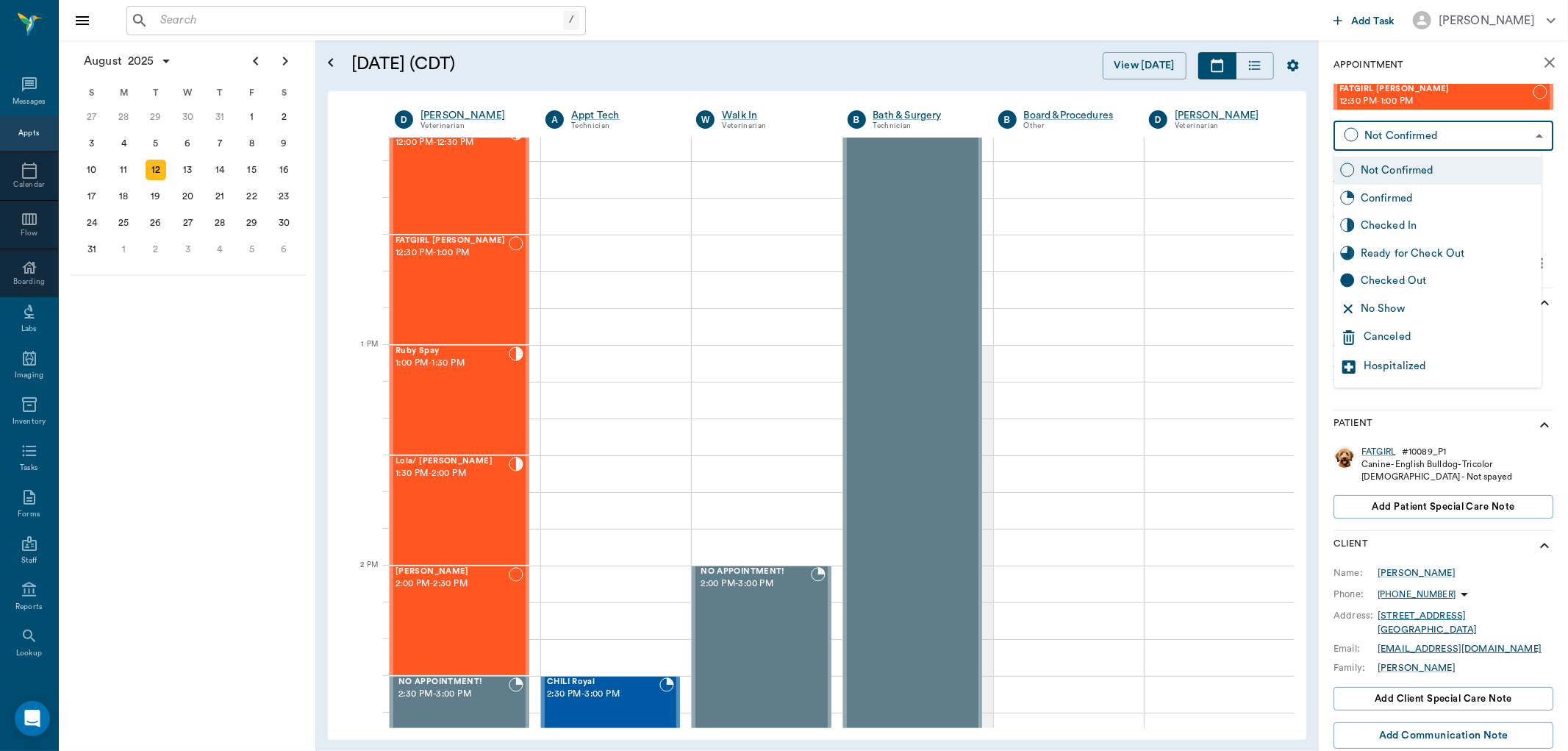
click at [1406, 229] on div "Checked In" at bounding box center [1448, 225] width 175 height 16
type input "CHECKED_IN"
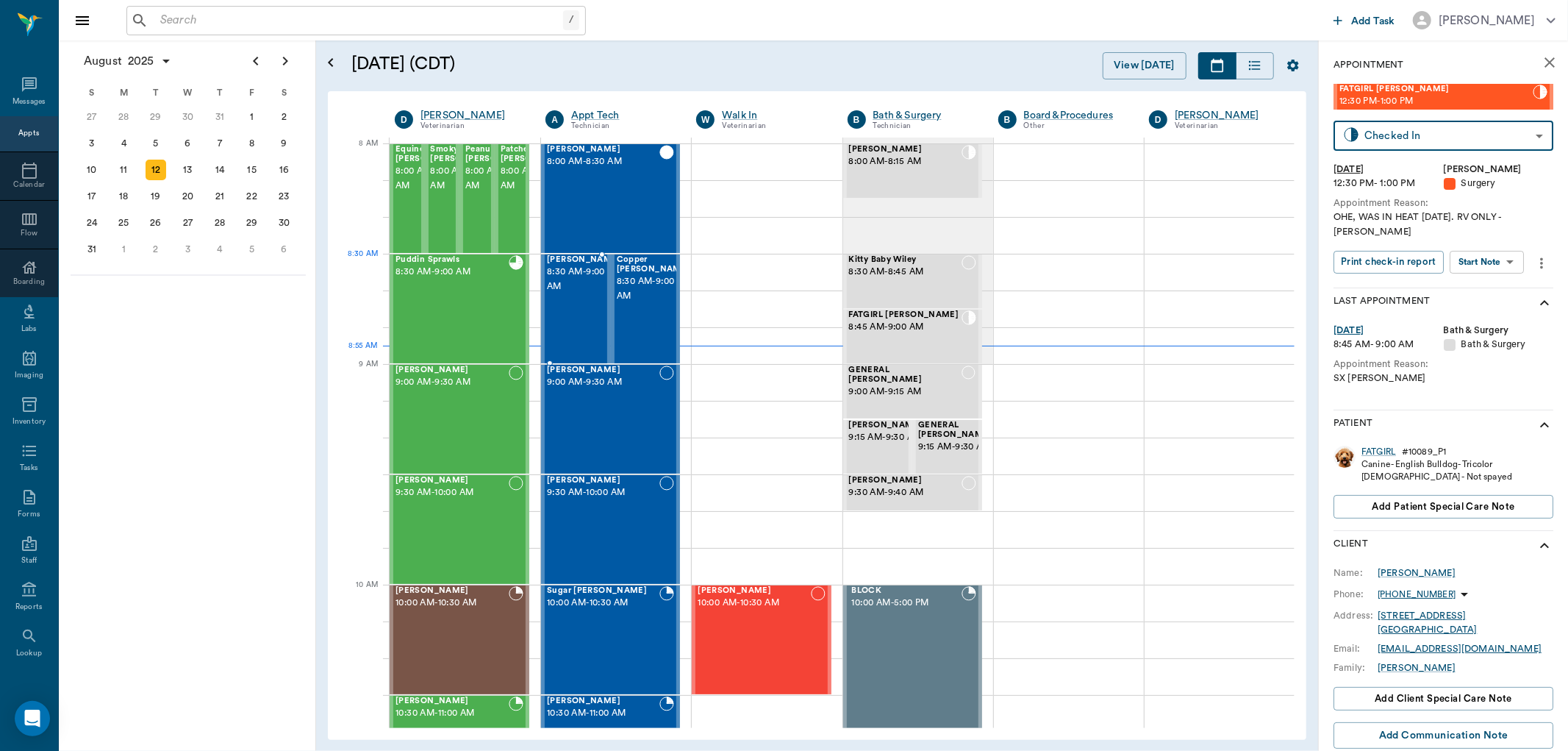
click at [569, 277] on span "8:30 AM - 9:00 AM" at bounding box center [583, 279] width 74 height 29
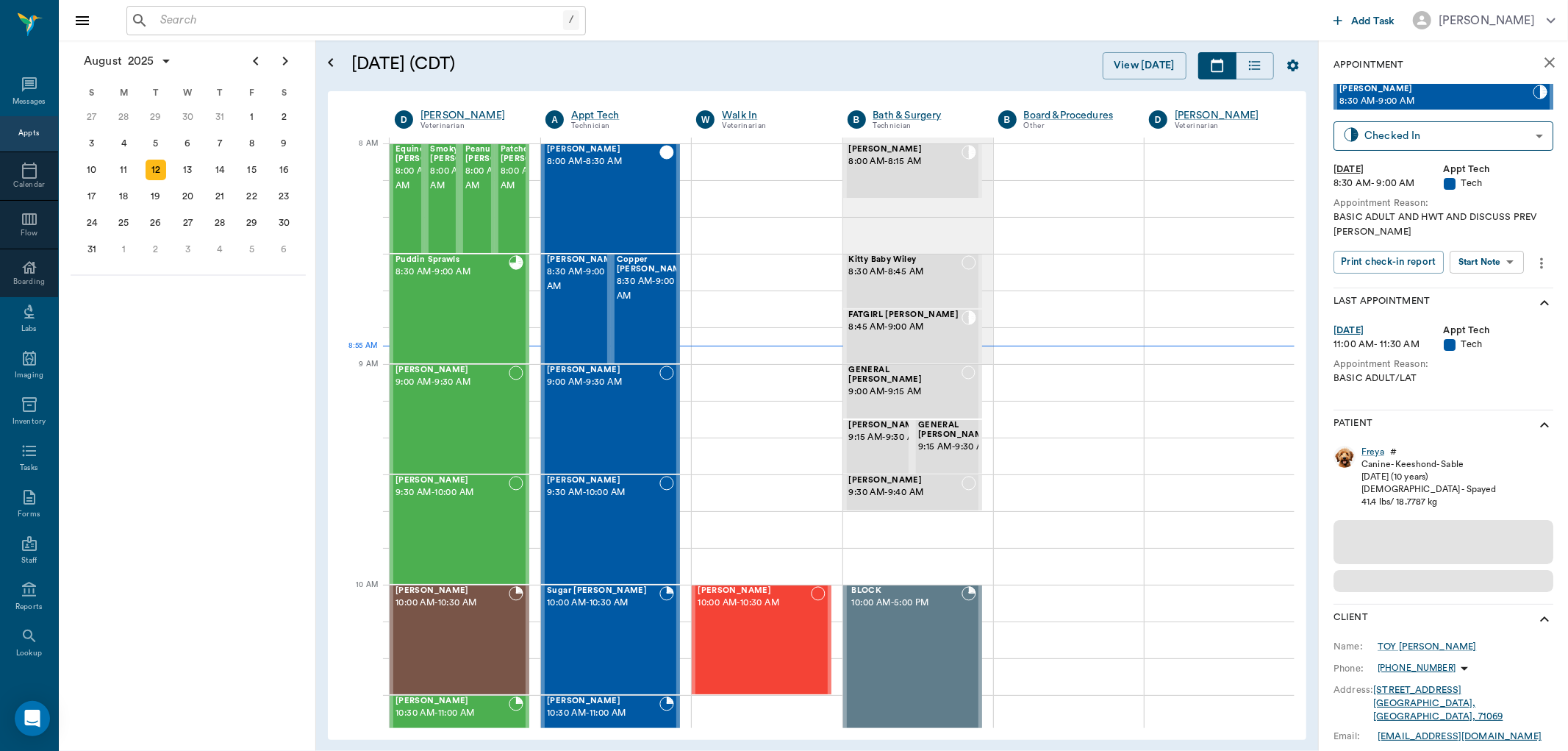
click at [1459, 265] on body "/ ​ Add Task Dr. Bert Ellsworth Nectar Messages Appts Calendar Flow Boarding La…" at bounding box center [784, 375] width 1568 height 751
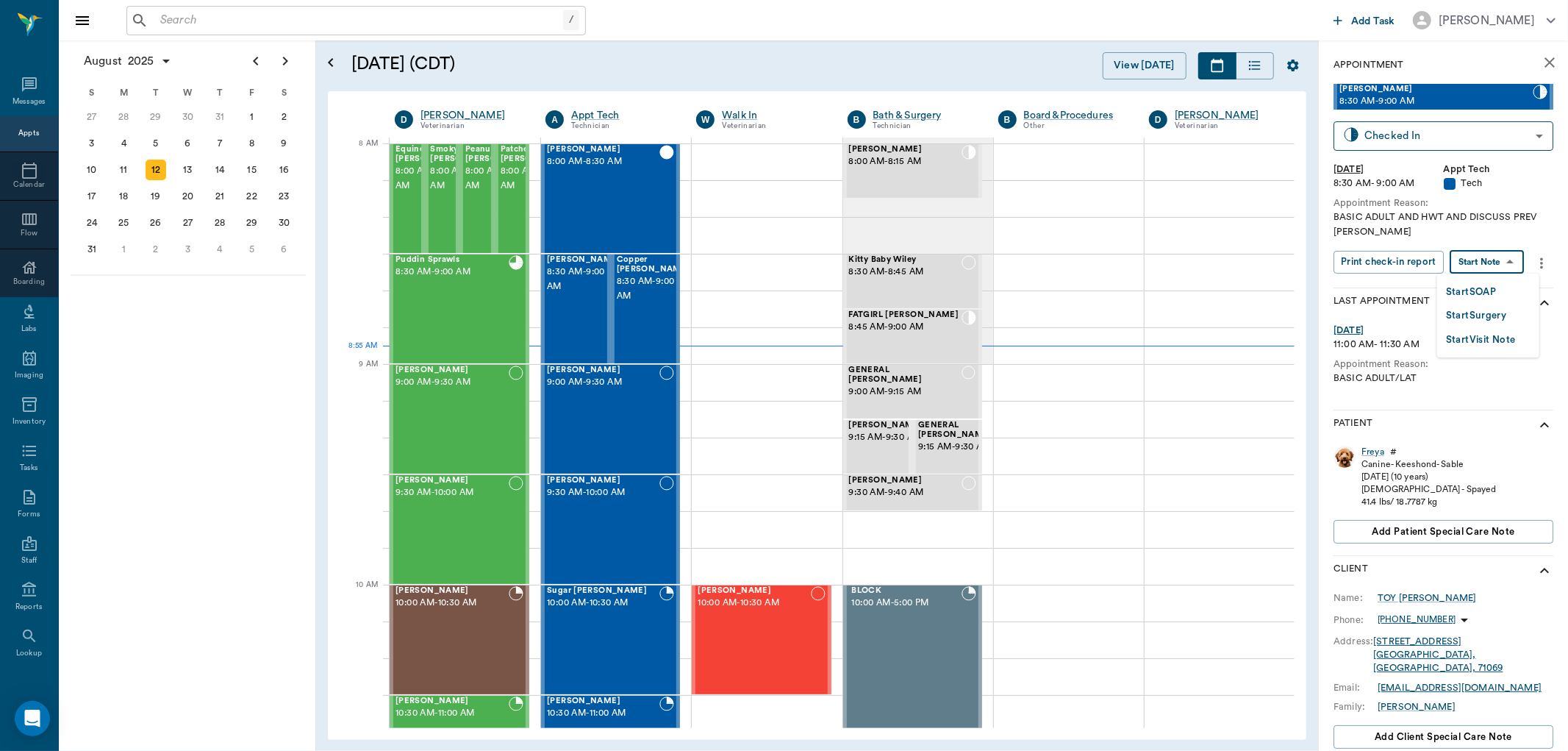
click at [1450, 294] on button "Start SOAP" at bounding box center [1471, 292] width 50 height 17
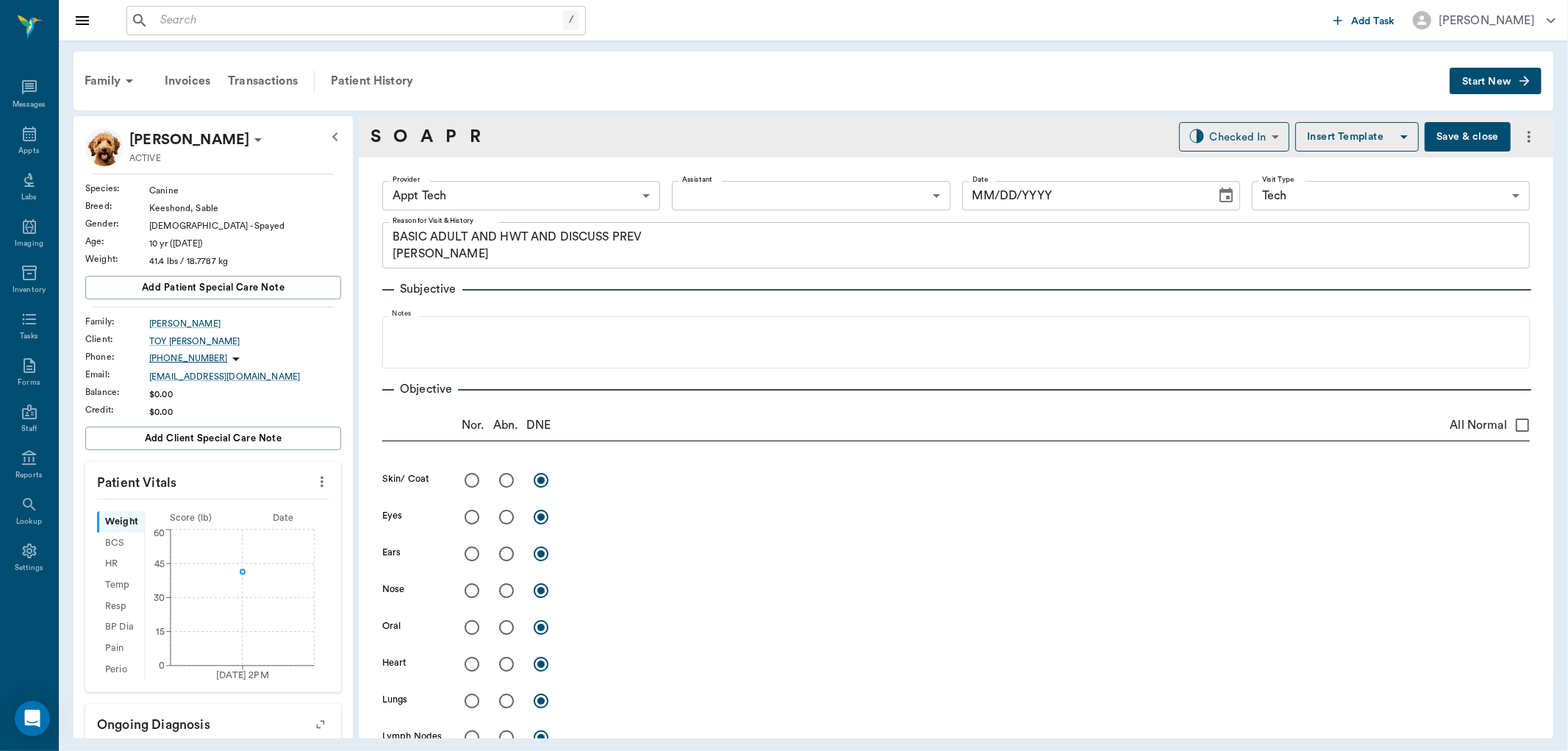
type input "63ec2f075fda476ae8351a4c"
type input "65d2be4f46e3a538d89b8c1a"
type textarea "BASIC ADULT AND HWT AND DISCUSS PREV LORY"
type input "08/12/2025"
drag, startPoint x: 306, startPoint y: 477, endPoint x: 289, endPoint y: 488, distance: 20.2
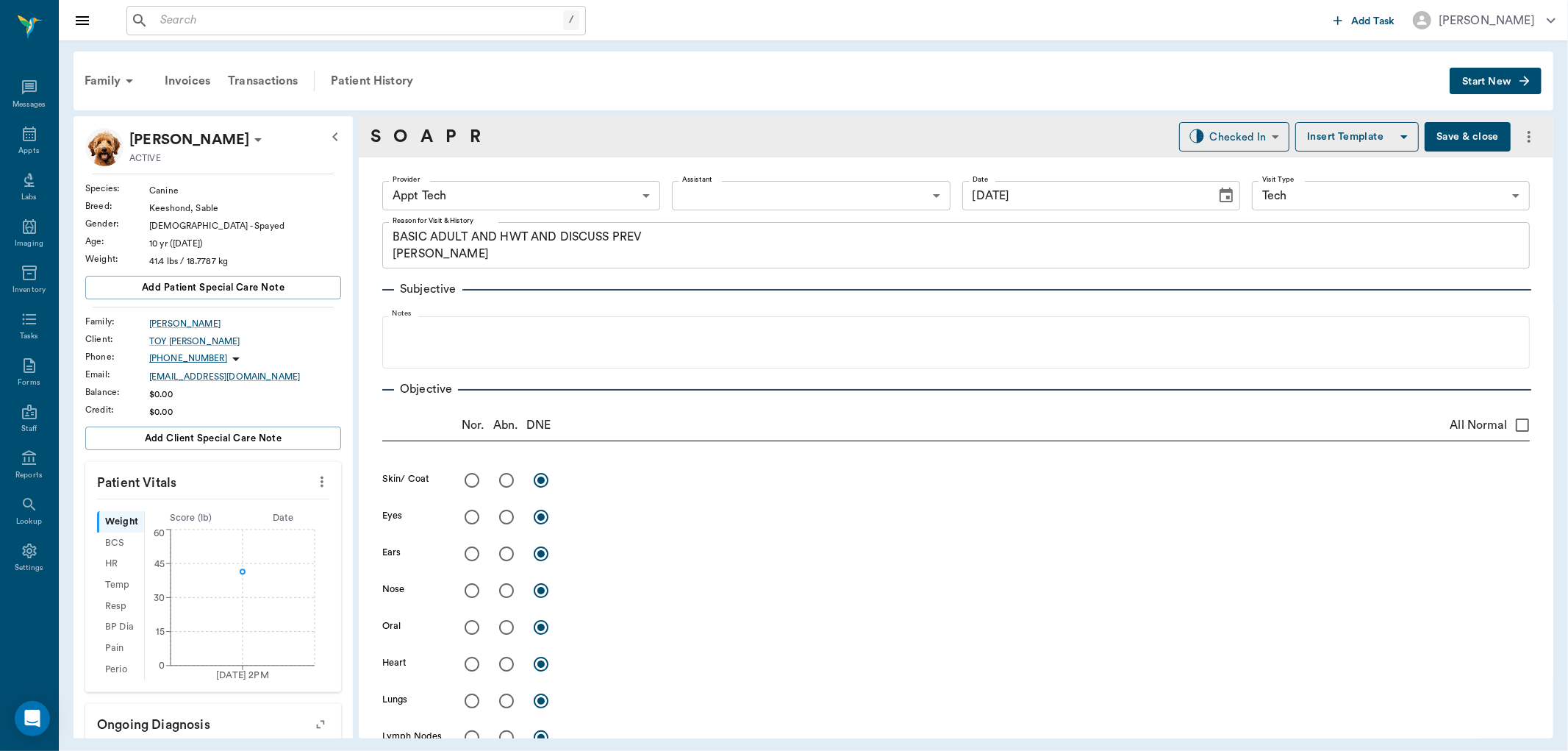
click at [314, 477] on icon "more" at bounding box center [321, 482] width 16 height 18
click at [256, 497] on li "Enter Vitals" at bounding box center [248, 507] width 147 height 27
click at [247, 515] on input "text" at bounding box center [213, 525] width 128 height 29
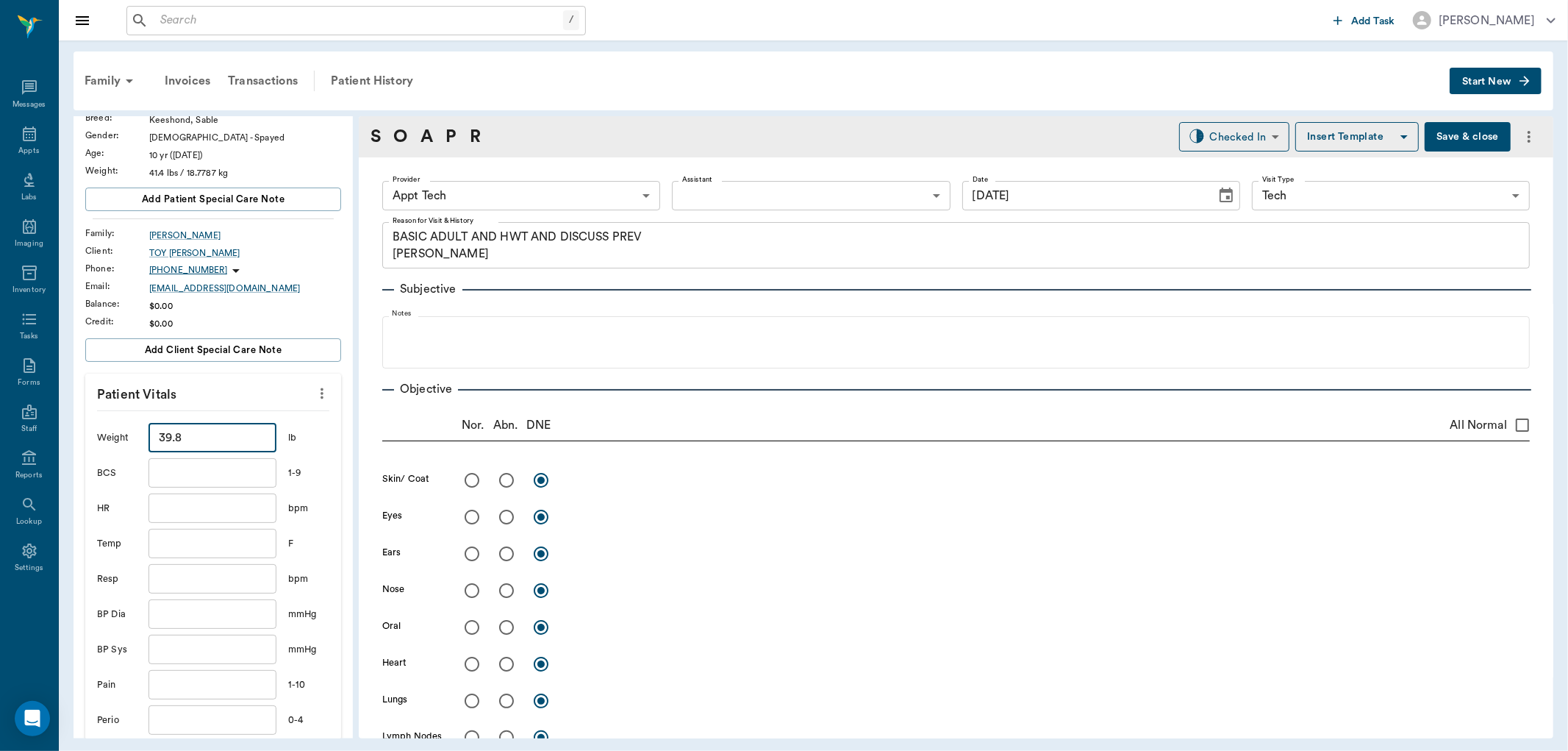
scroll to position [163, 0]
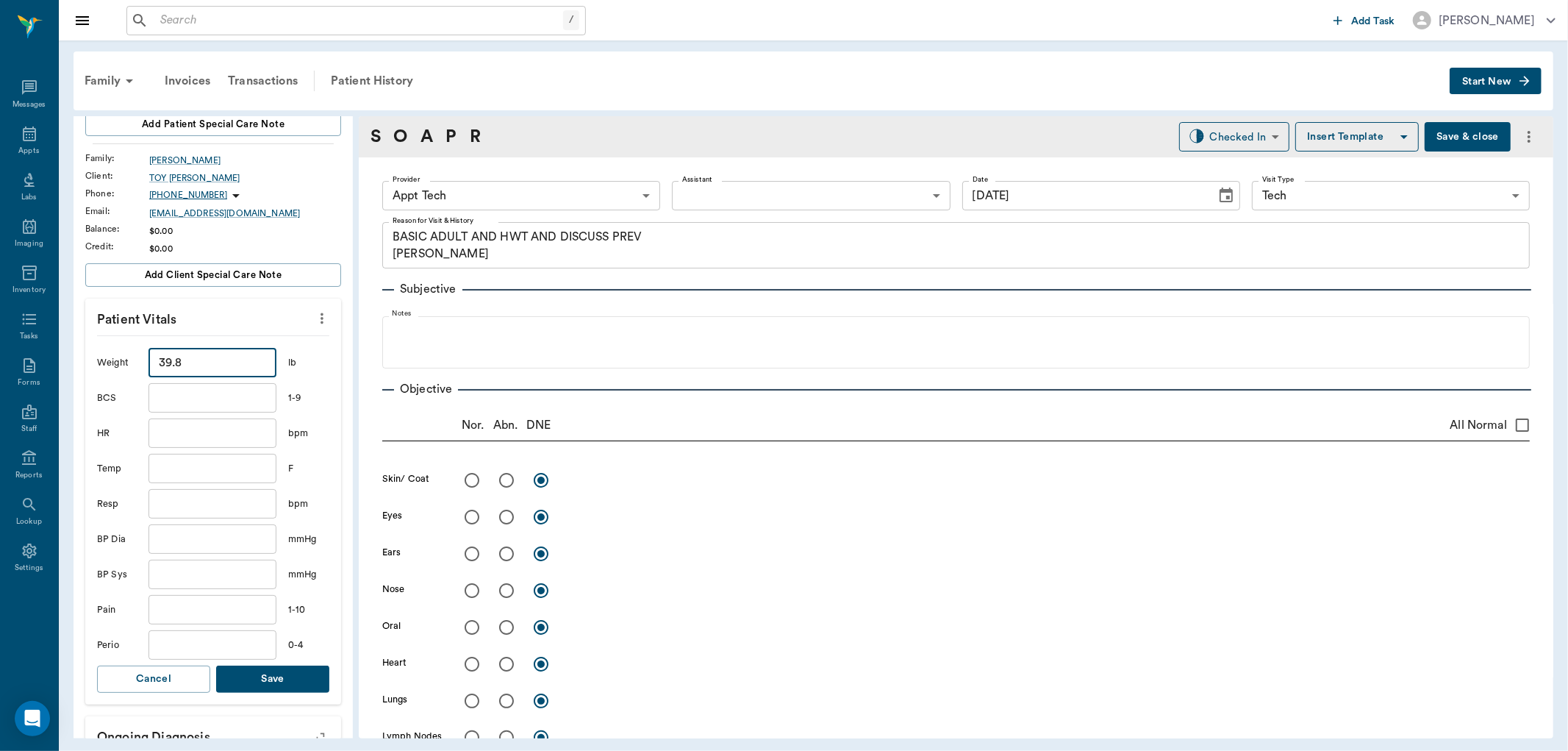
type input "39.8"
click at [241, 680] on button "Save" at bounding box center [272, 678] width 113 height 27
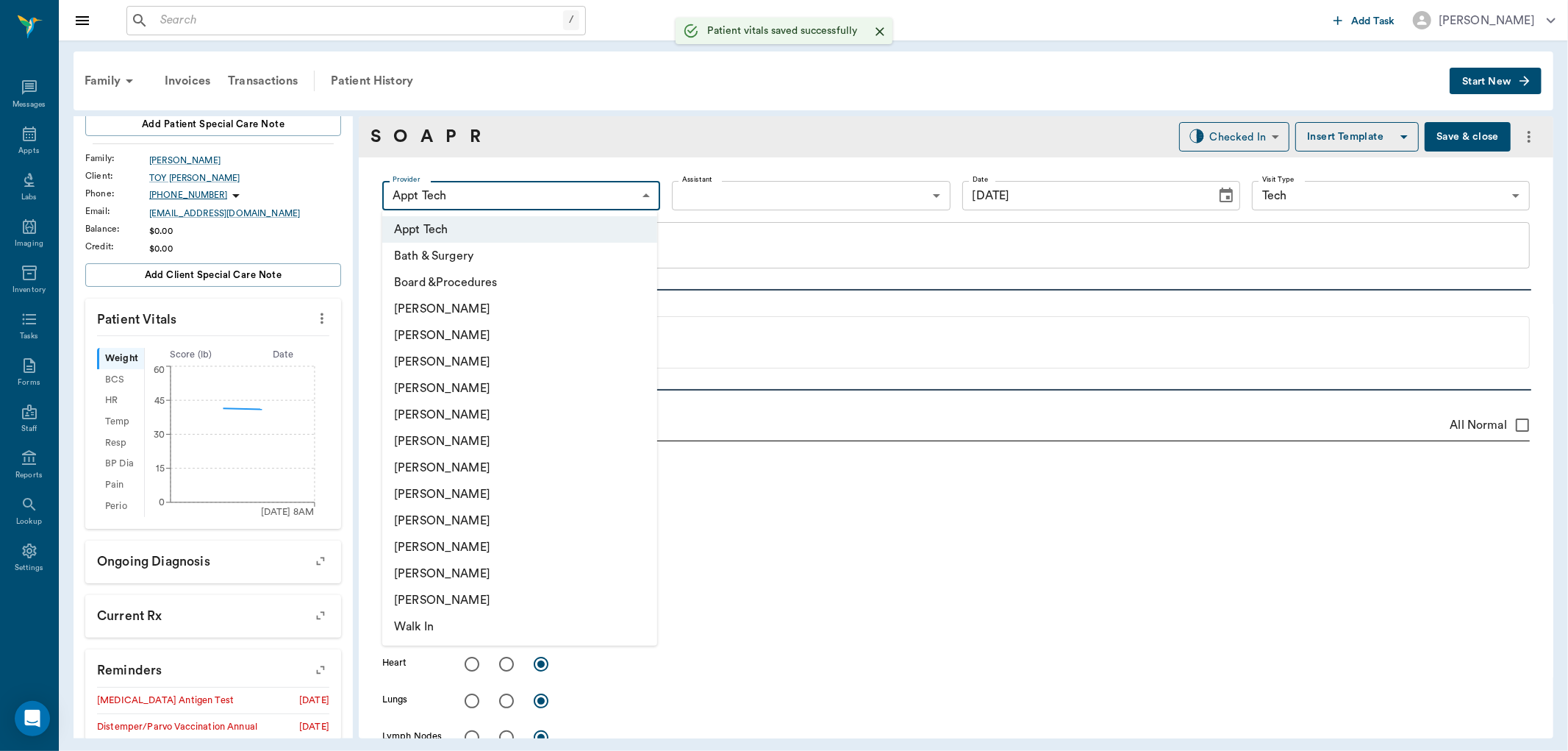
click at [527, 203] on body "/ ​ Add Task Dr. Bert Ellsworth Nectar Messages Appts Labs Imaging Inventory Ta…" at bounding box center [784, 375] width 1568 height 751
drag, startPoint x: 429, startPoint y: 494, endPoint x: 503, endPoint y: 480, distance: 75.3
click at [434, 494] on li "Julie Dickerson" at bounding box center [520, 494] width 275 height 26
type input "63ec2e7e52e12b0ba117b124"
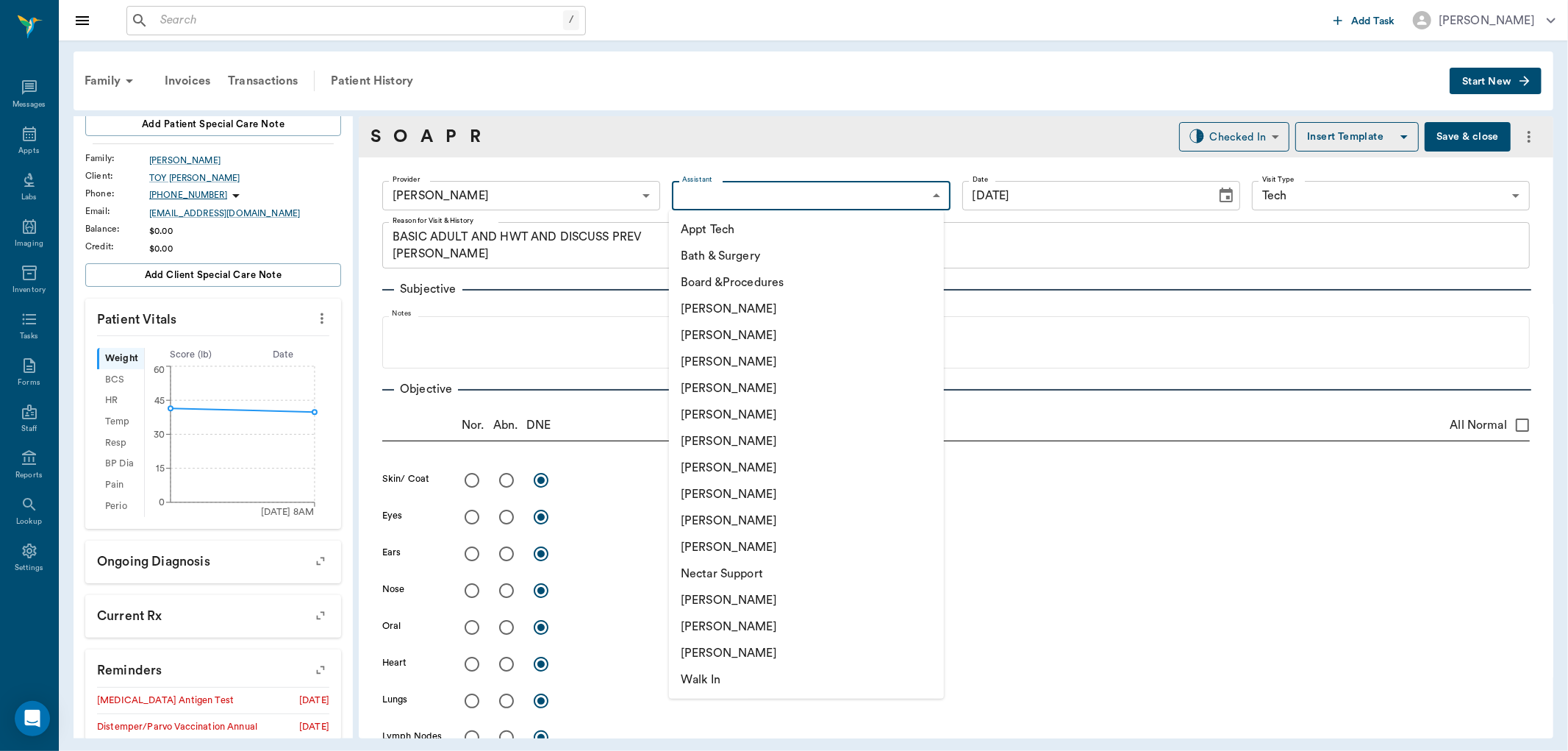
click at [719, 199] on body "/ ​ Add Task Dr. Bert Ellsworth Nectar Messages Appts Labs Imaging Inventory Ta…" at bounding box center [784, 375] width 1568 height 751
click at [691, 447] on li "Hunter Graves" at bounding box center [807, 441] width 275 height 26
type input "682b670d8bdc6f7f8feef3db"
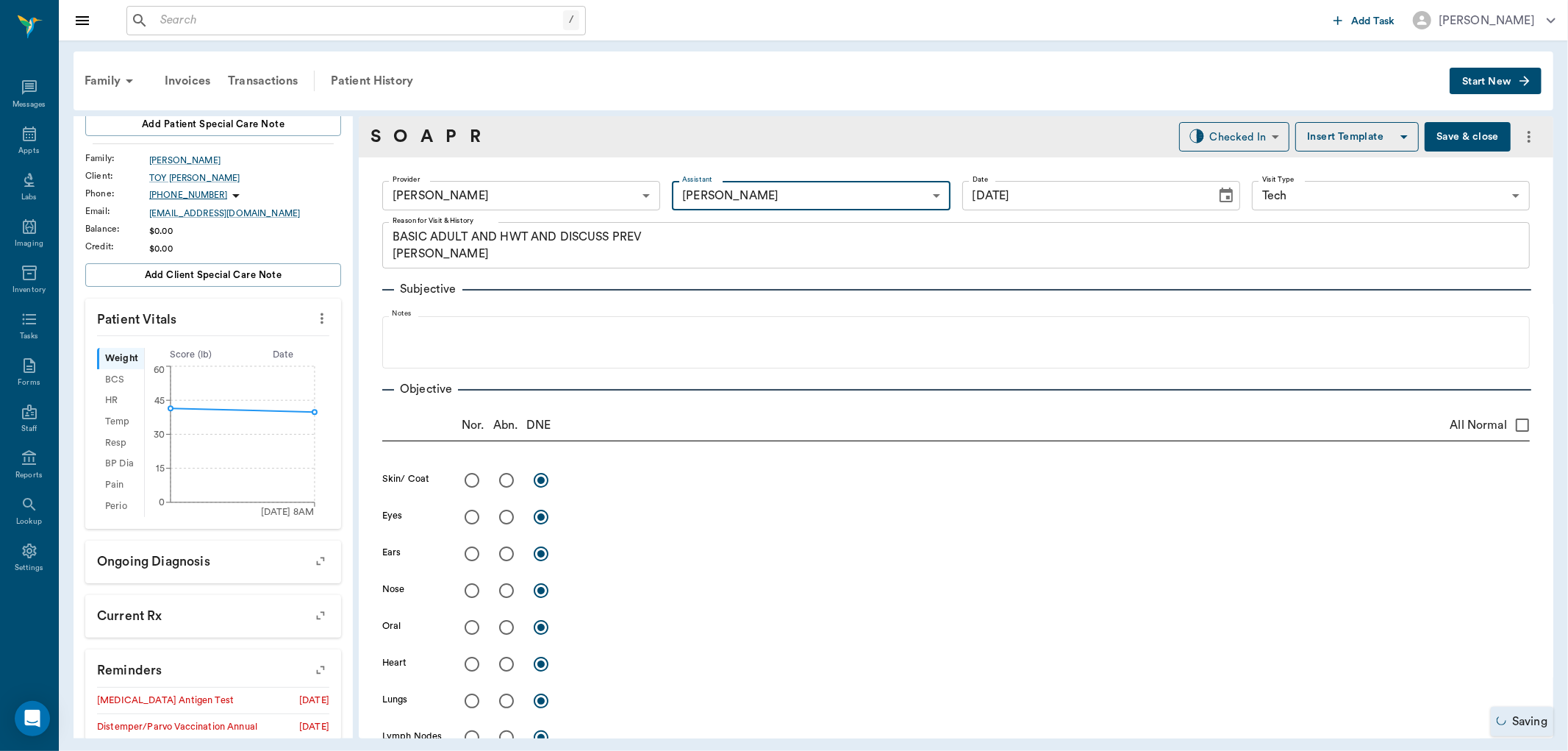
drag, startPoint x: 453, startPoint y: 139, endPoint x: 453, endPoint y: 162, distance: 23.0
click at [453, 139] on link "P" at bounding box center [451, 137] width 11 height 26
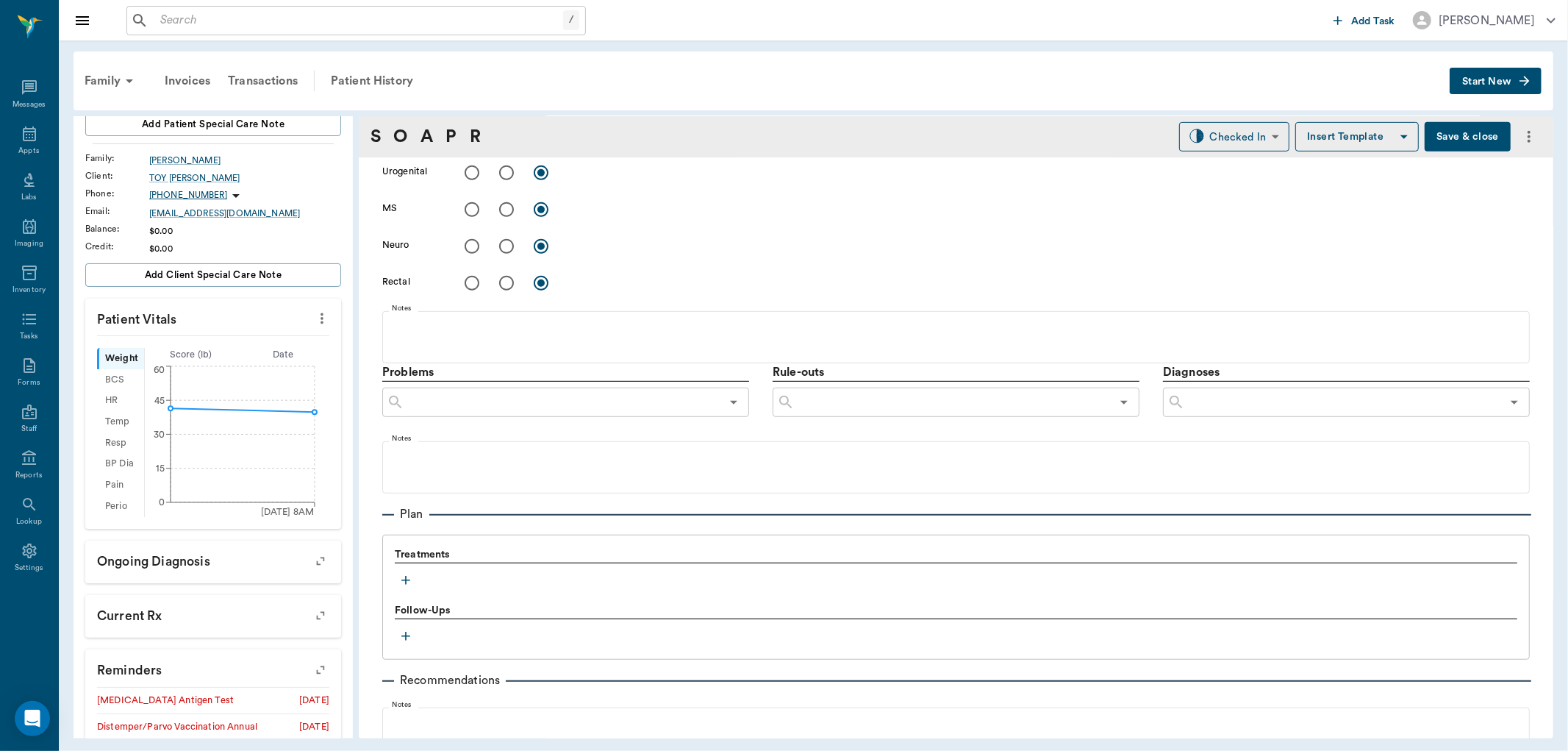
scroll to position [794, 0]
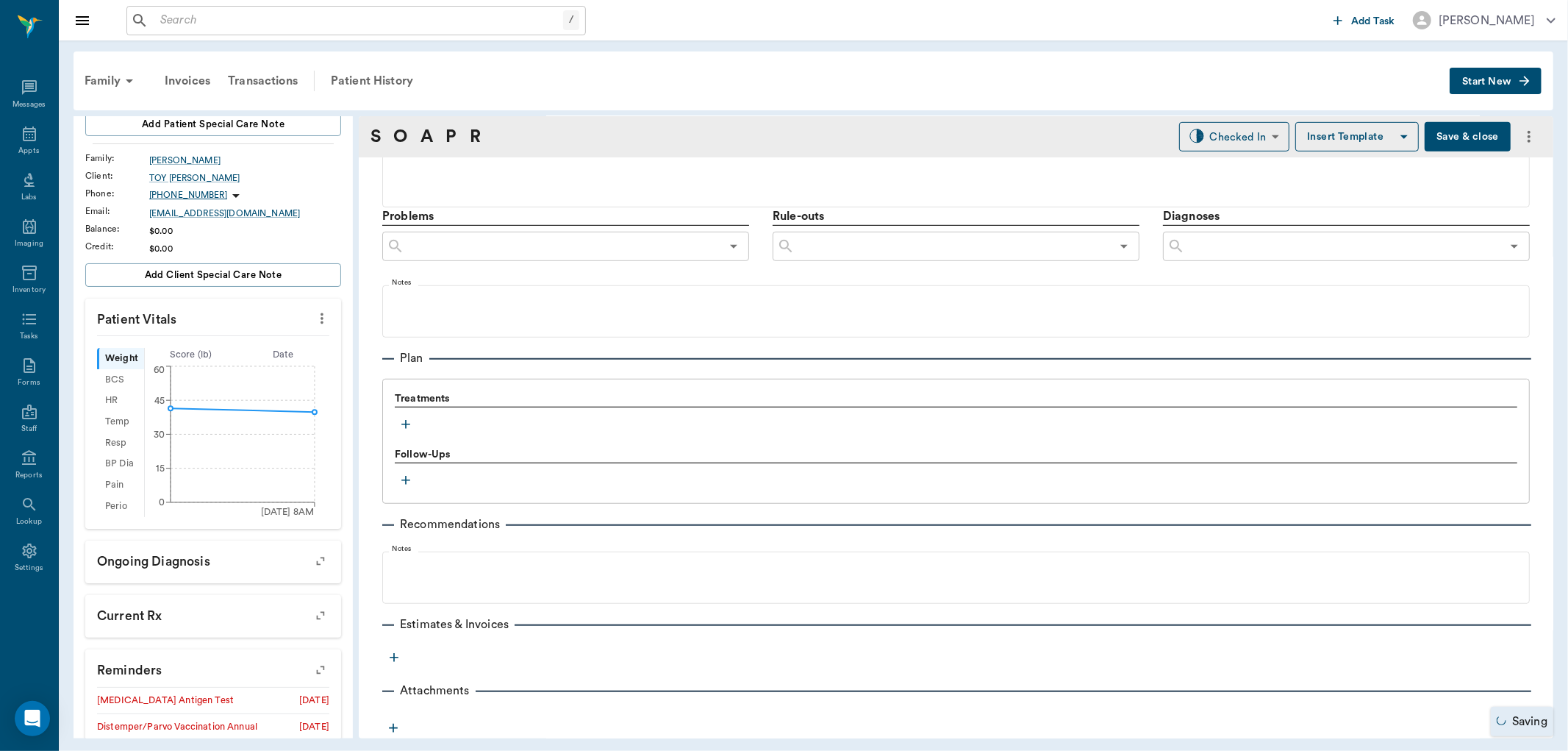
click at [407, 423] on icon "button" at bounding box center [405, 423] width 8 height 8
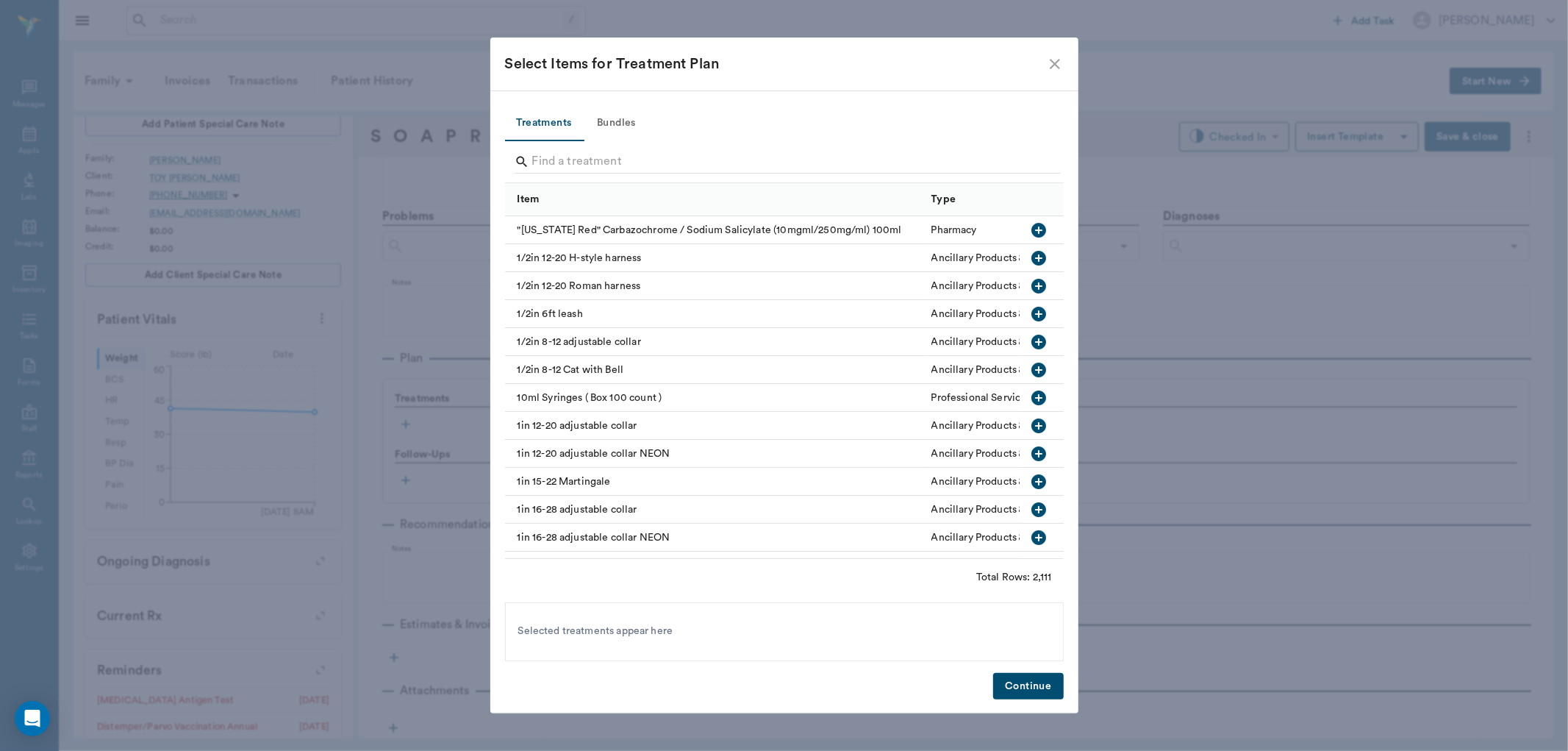
click at [608, 122] on button "Bundles" at bounding box center [616, 122] width 66 height 35
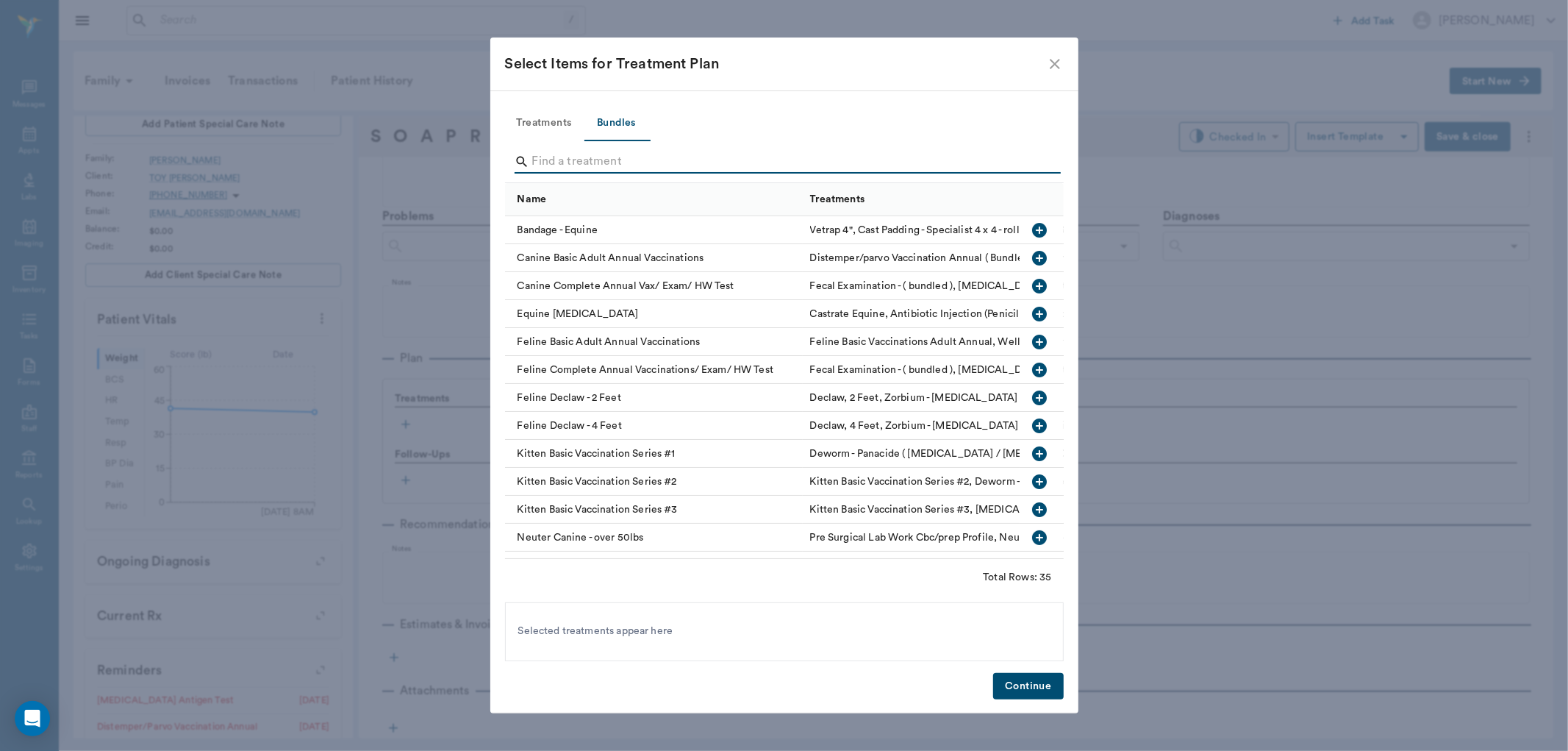
click at [538, 163] on input "Search" at bounding box center [786, 161] width 507 height 24
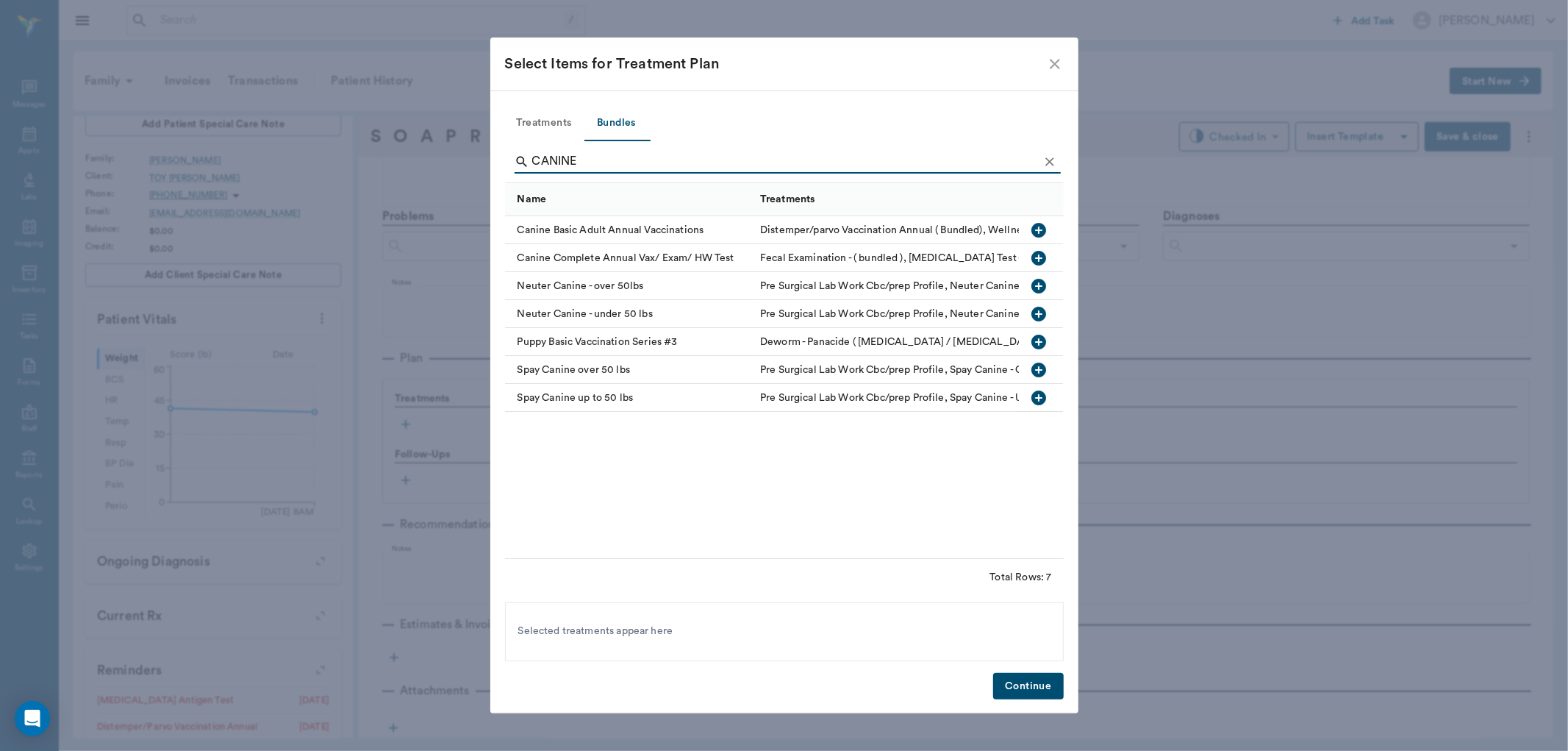
type input "CANINE"
click at [1037, 229] on icon "button" at bounding box center [1039, 230] width 15 height 15
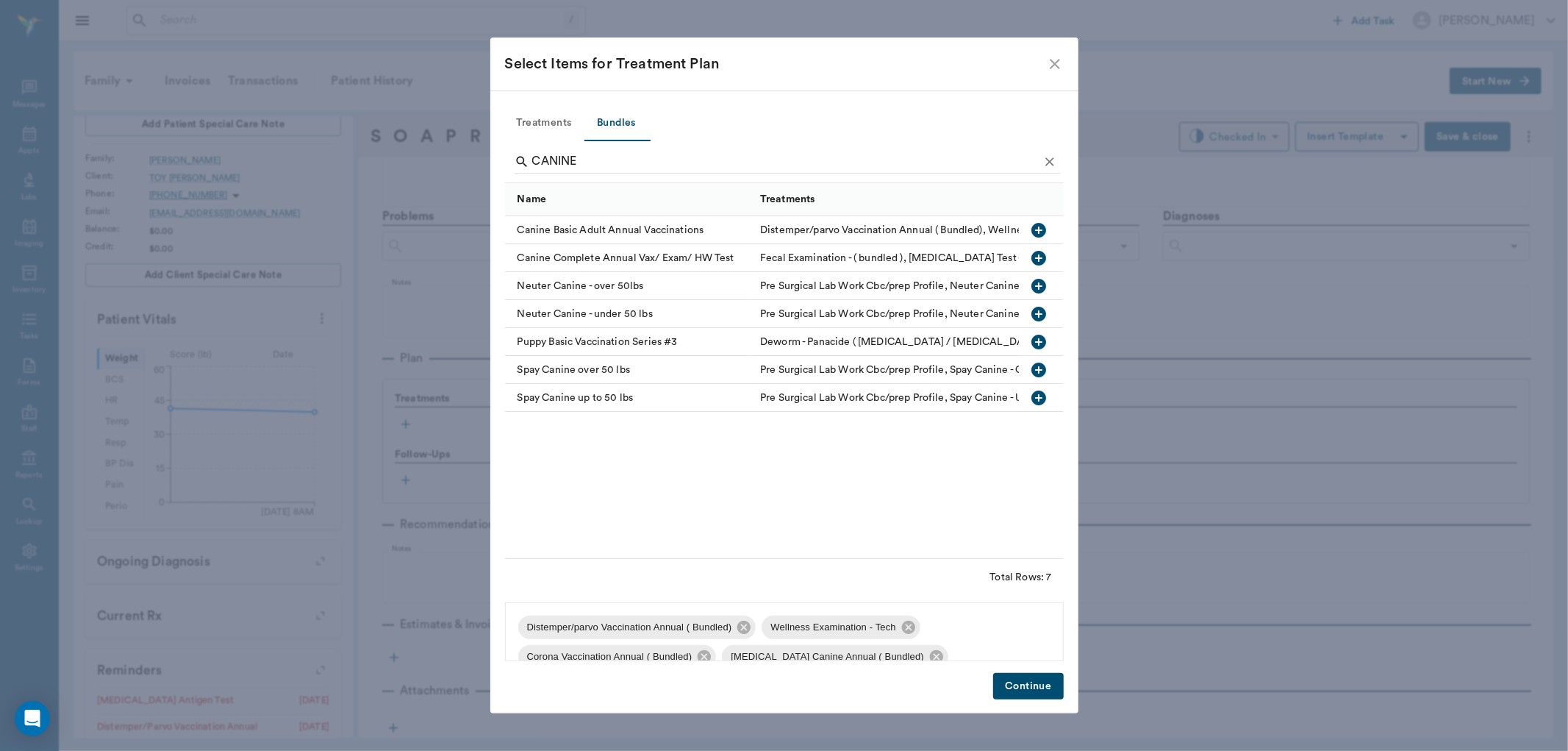
click at [1023, 670] on div "Treatments Bundles CANINE Name Treatments Canine Basic Adult Annual Vaccination…" at bounding box center [784, 401] width 588 height 623
click at [1034, 682] on button "Continue" at bounding box center [1028, 686] width 70 height 27
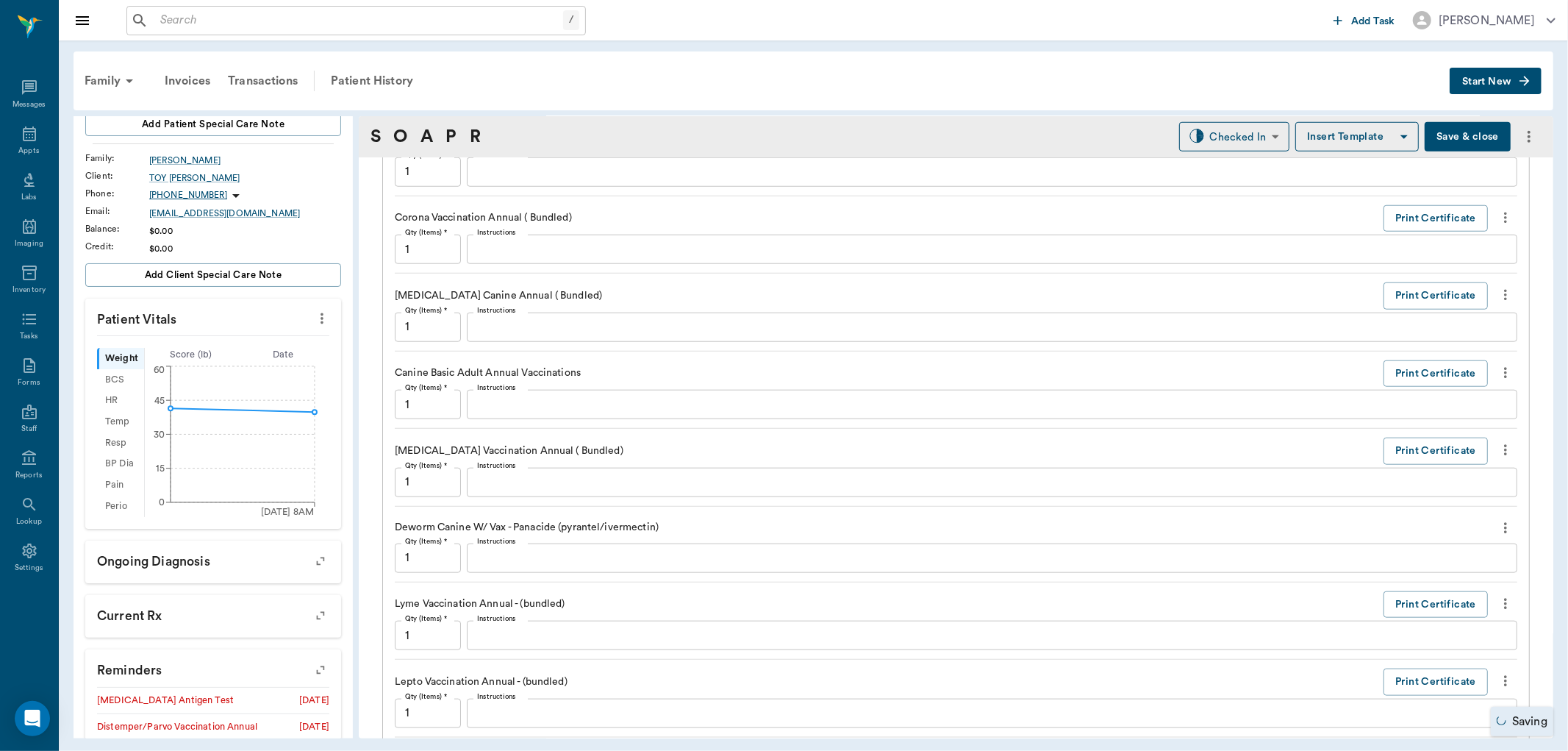
scroll to position [1202, 0]
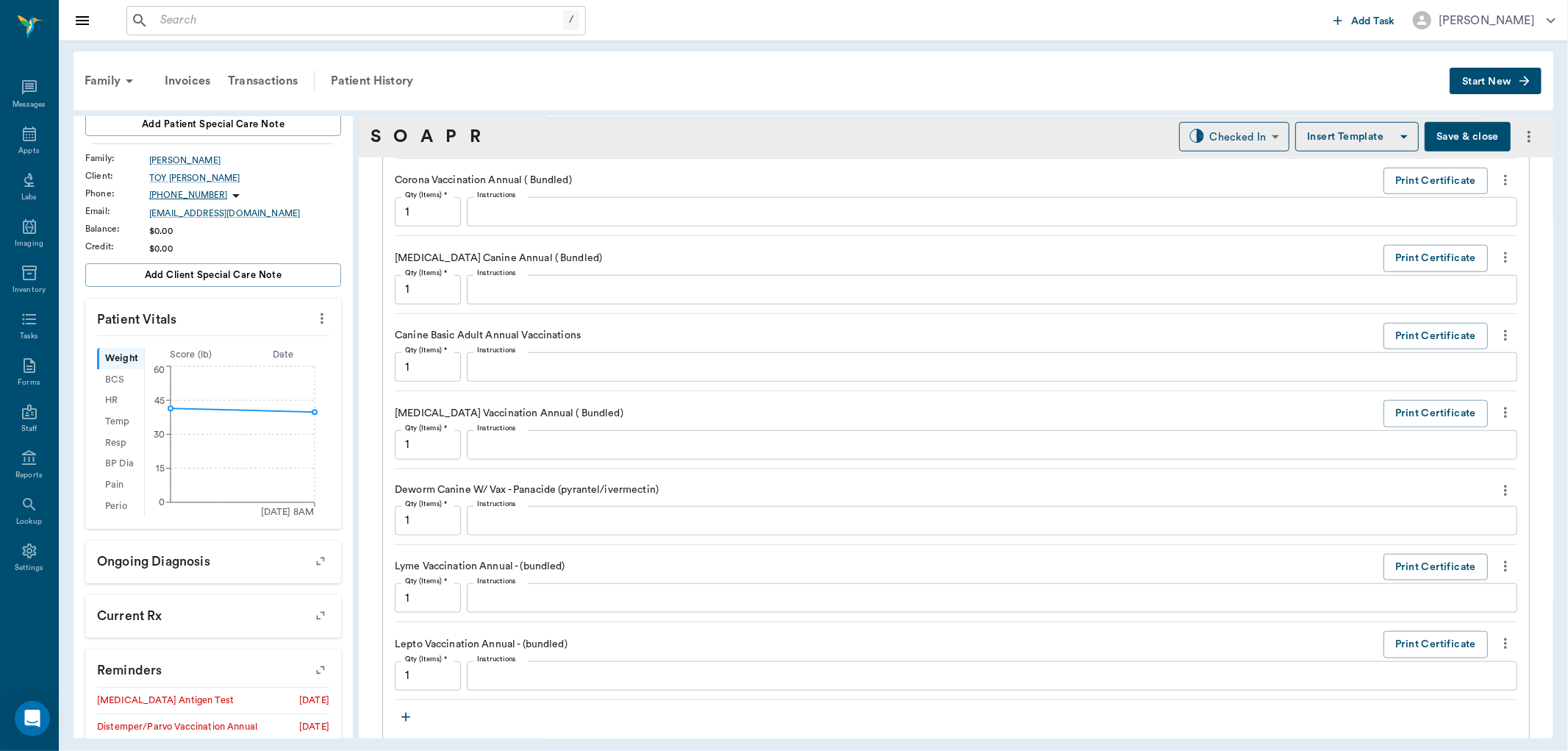
click at [1497, 644] on icon "more" at bounding box center [1505, 643] width 16 height 18
click at [1390, 697] on span "Delete" at bounding box center [1431, 696] width 123 height 15
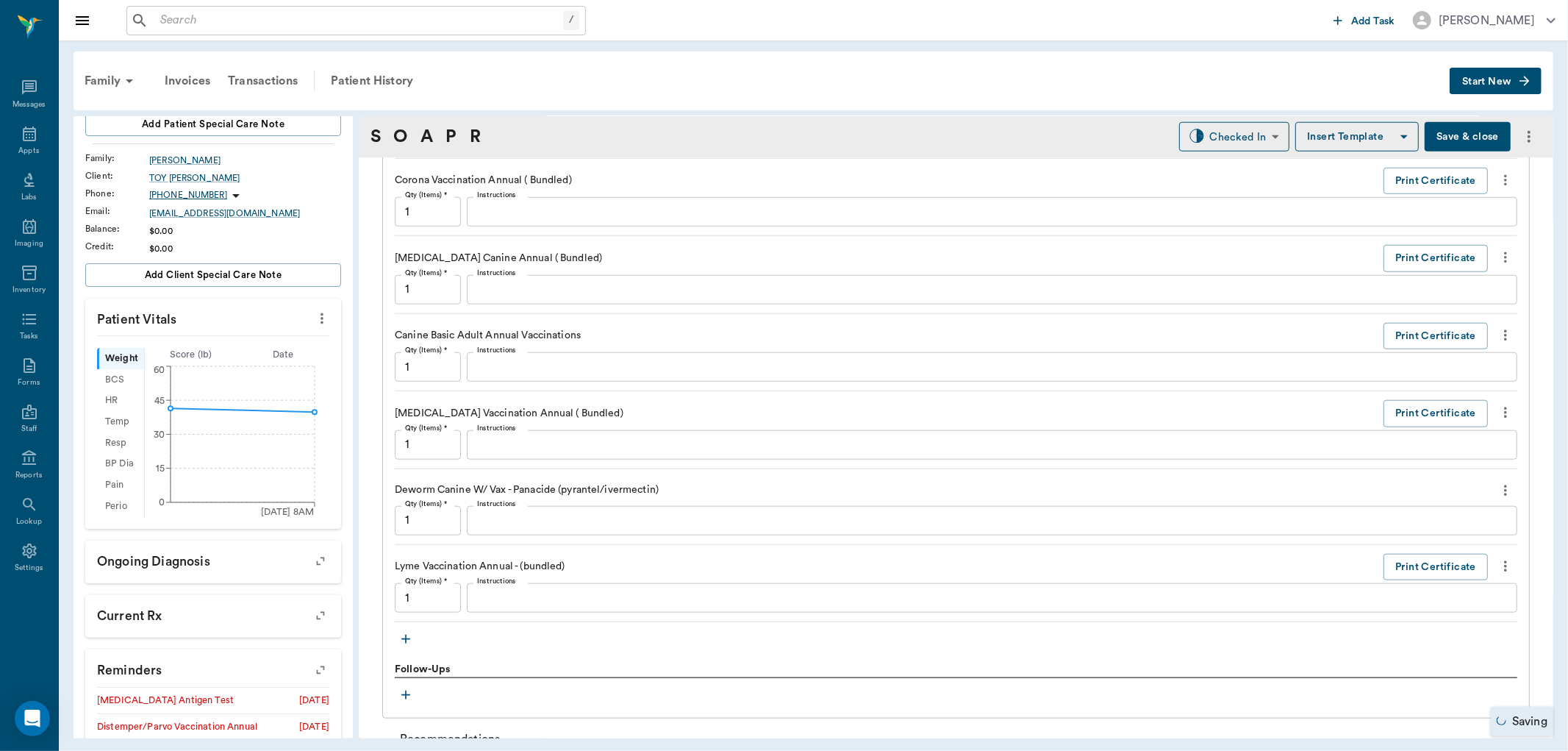
click at [1497, 563] on icon "more" at bounding box center [1505, 565] width 16 height 18
click at [1396, 617] on span "Delete" at bounding box center [1431, 618] width 123 height 15
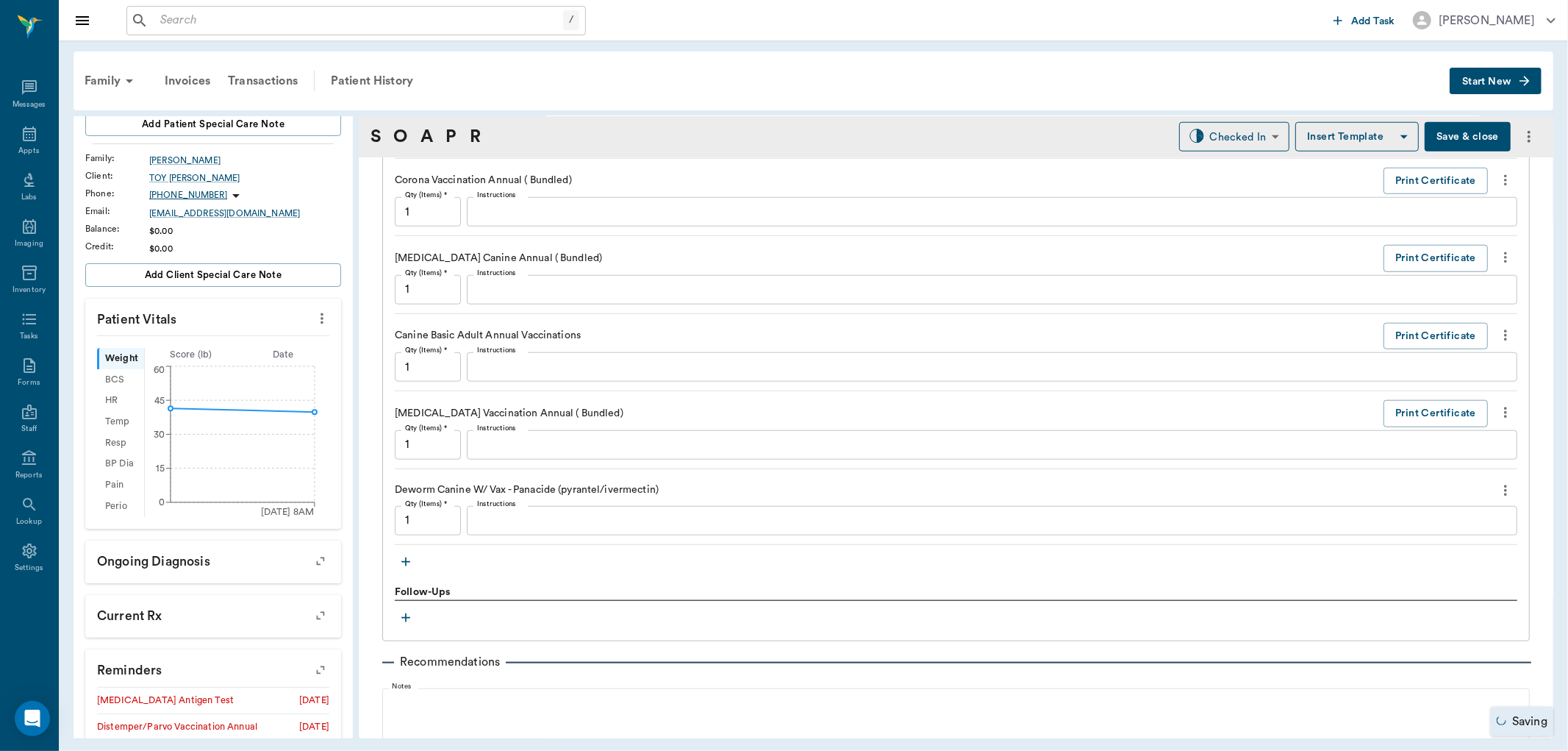
click at [1504, 490] on icon "more" at bounding box center [1505, 490] width 3 height 11
click at [1451, 547] on span "Delete" at bounding box center [1431, 543] width 123 height 15
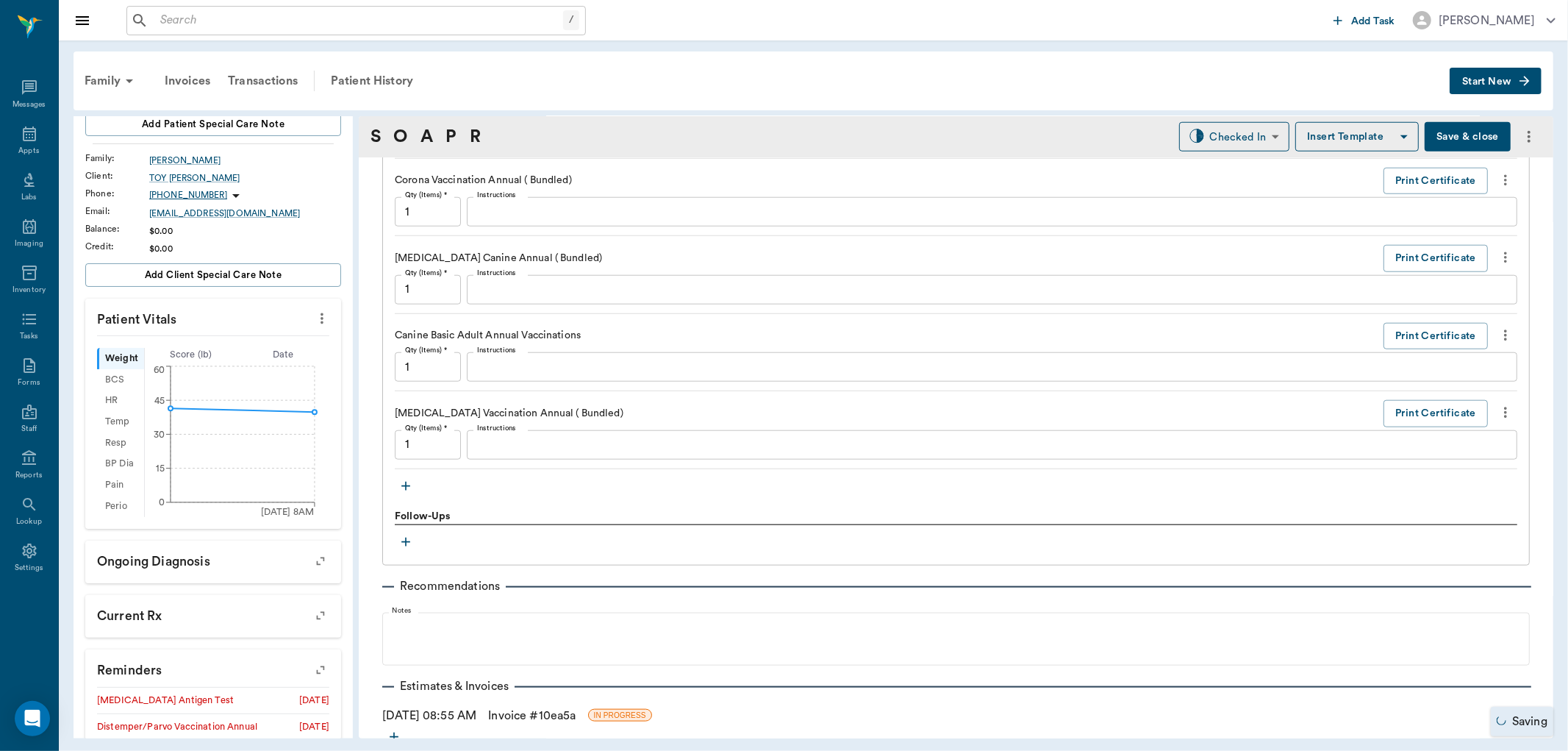
click at [408, 483] on icon "button" at bounding box center [406, 486] width 15 height 15
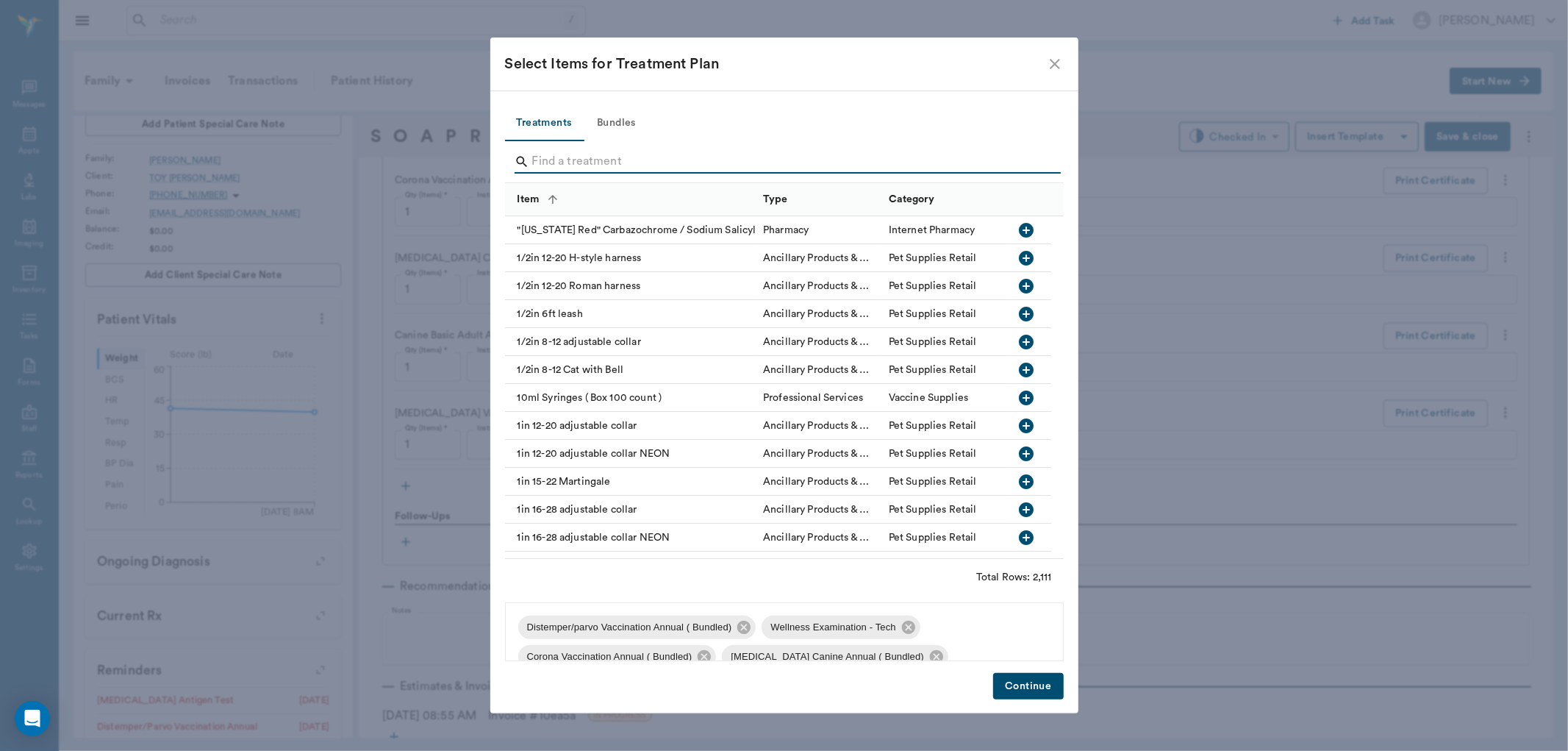
click at [567, 164] on input "Search" at bounding box center [786, 161] width 507 height 24
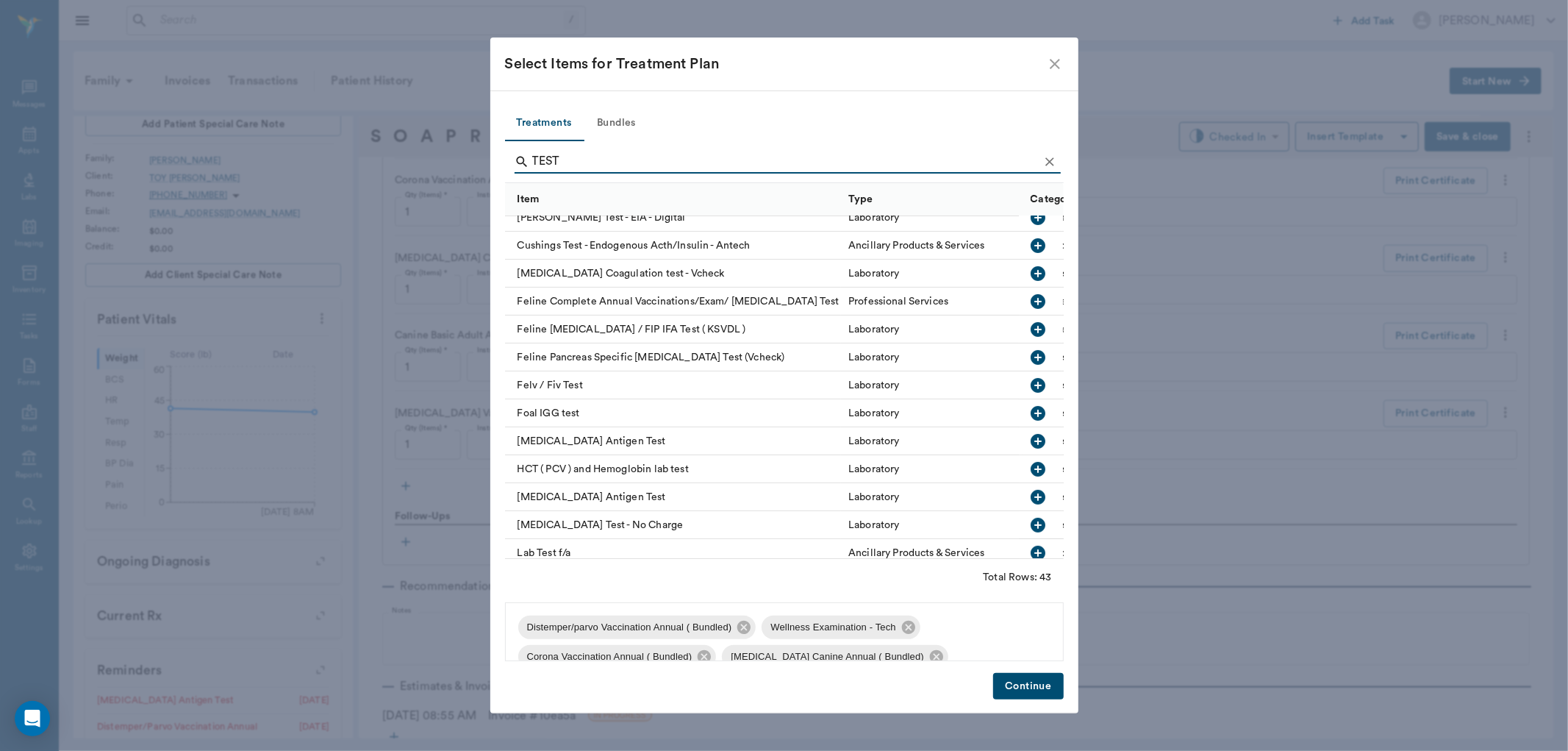
scroll to position [408, 0]
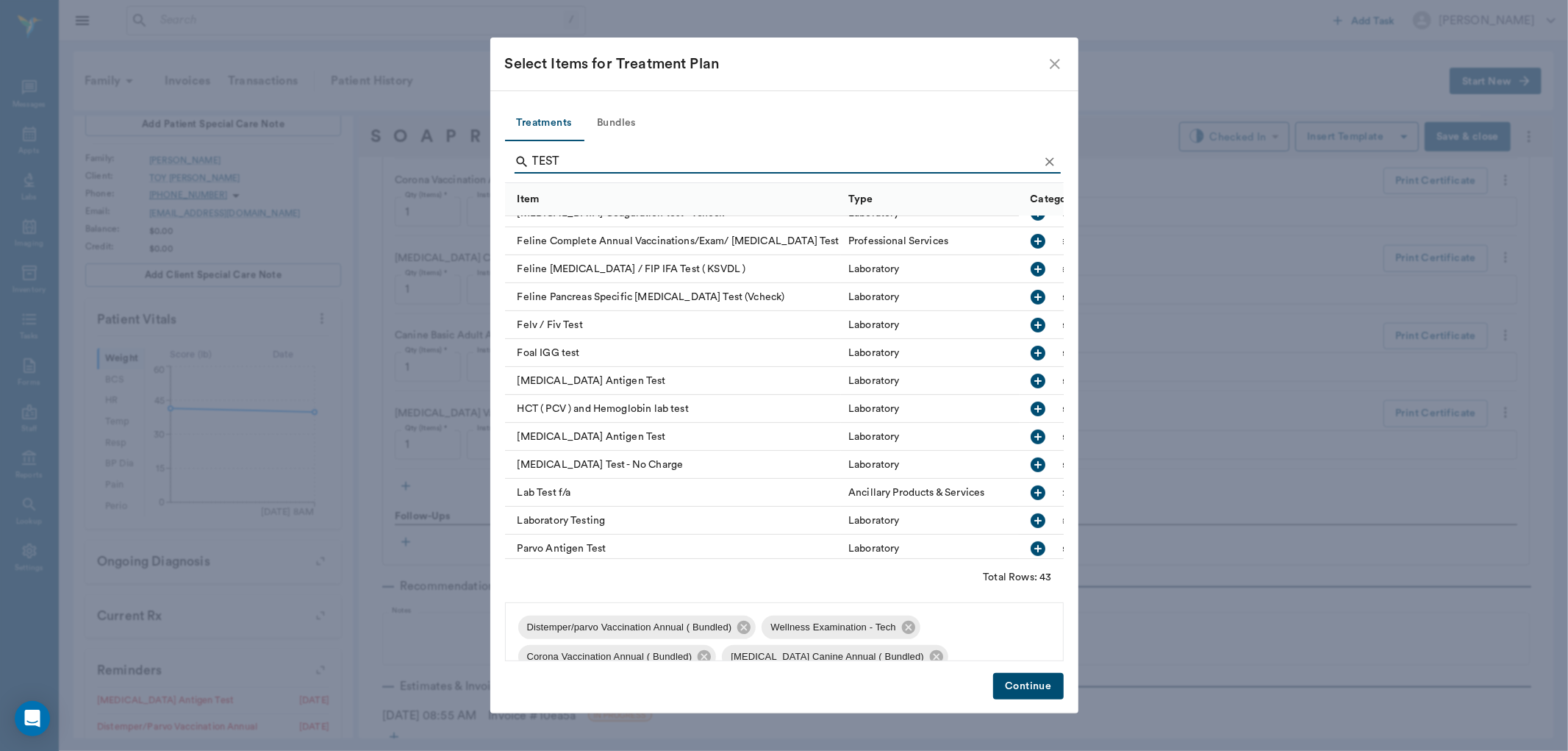
type input "TEST"
click at [1032, 430] on icon "button" at bounding box center [1039, 437] width 15 height 15
click at [1010, 687] on button "Continue" at bounding box center [1028, 686] width 70 height 27
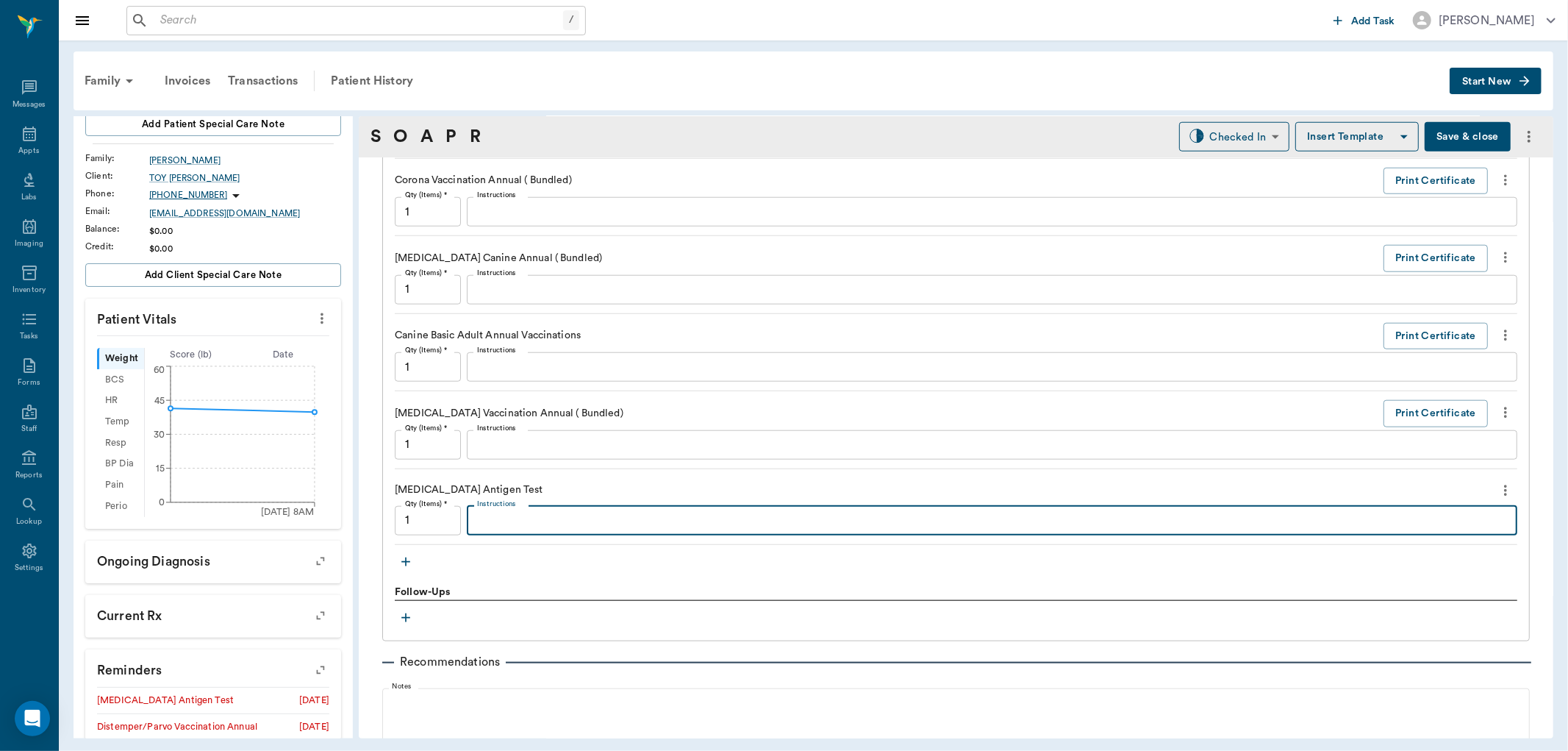
click at [516, 514] on textarea "Instructions" at bounding box center [991, 520] width 1030 height 17
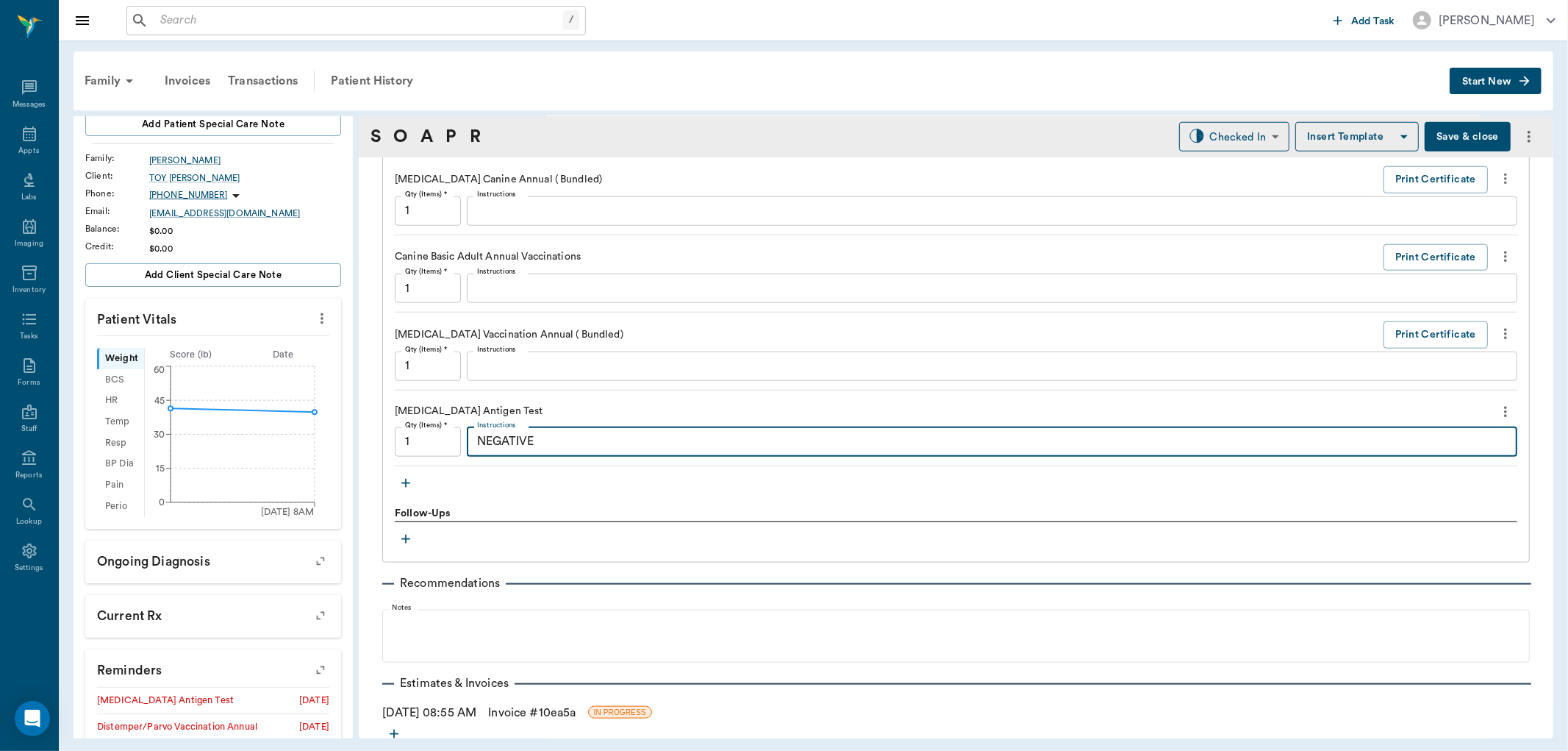
scroll to position [1283, 0]
type textarea "NEGATIVE"
click at [412, 480] on icon "button" at bounding box center [406, 481] width 15 height 15
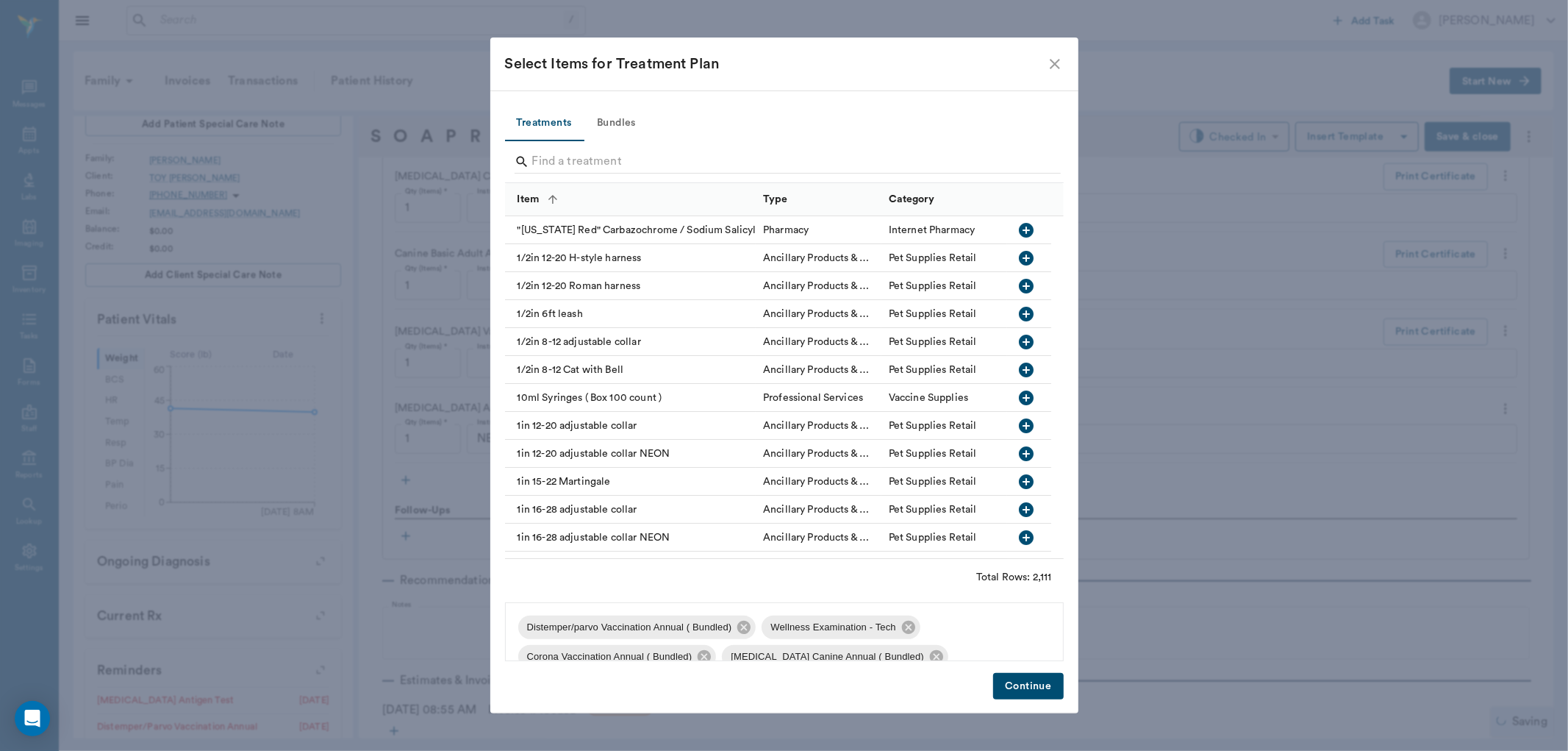
click at [537, 153] on input "Search" at bounding box center [786, 161] width 507 height 24
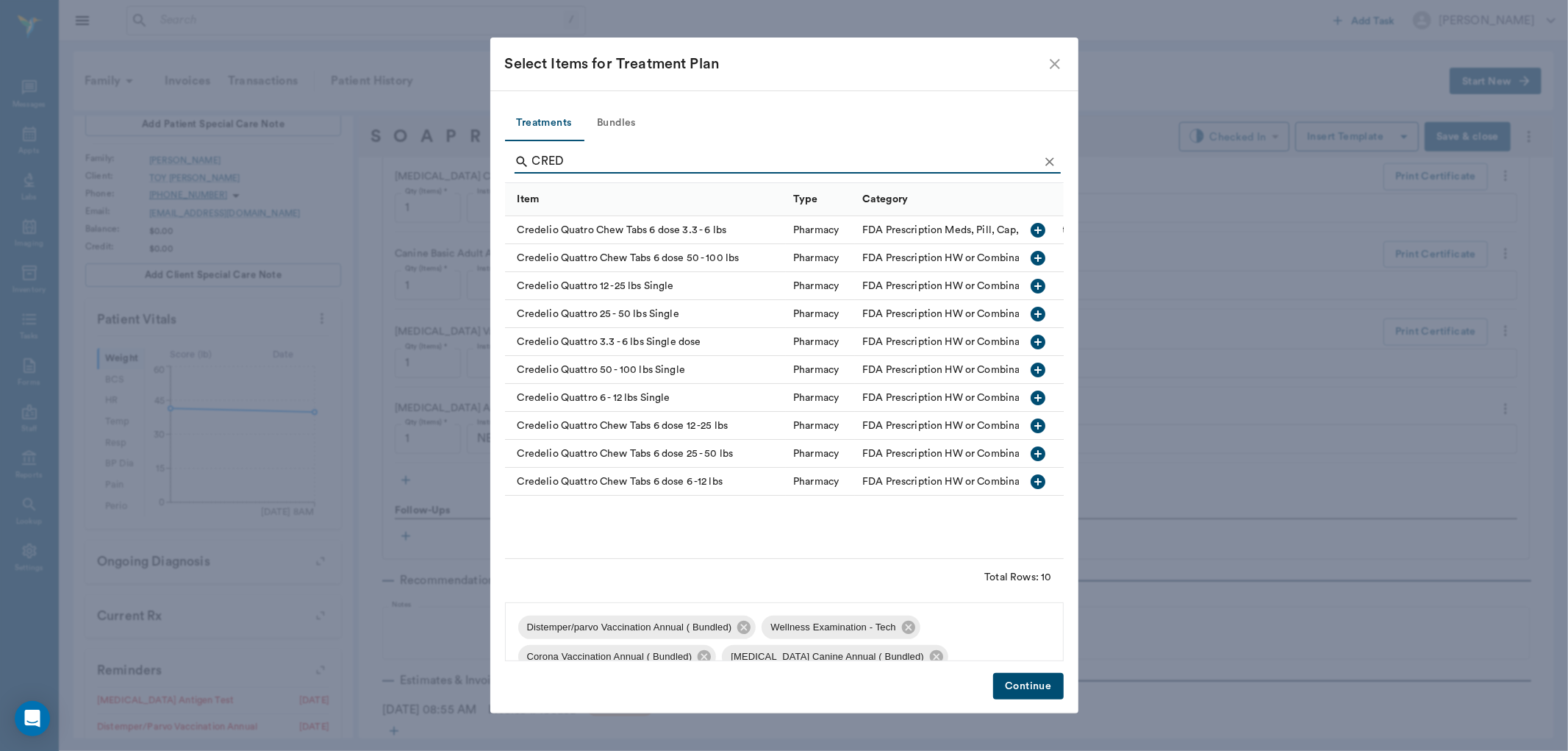
type input "CRED"
drag, startPoint x: 1041, startPoint y: 454, endPoint x: 1012, endPoint y: 621, distance: 169.5
click at [1039, 453] on icon "button" at bounding box center [1039, 454] width 15 height 15
click at [1011, 694] on button "Continue" at bounding box center [1028, 686] width 70 height 27
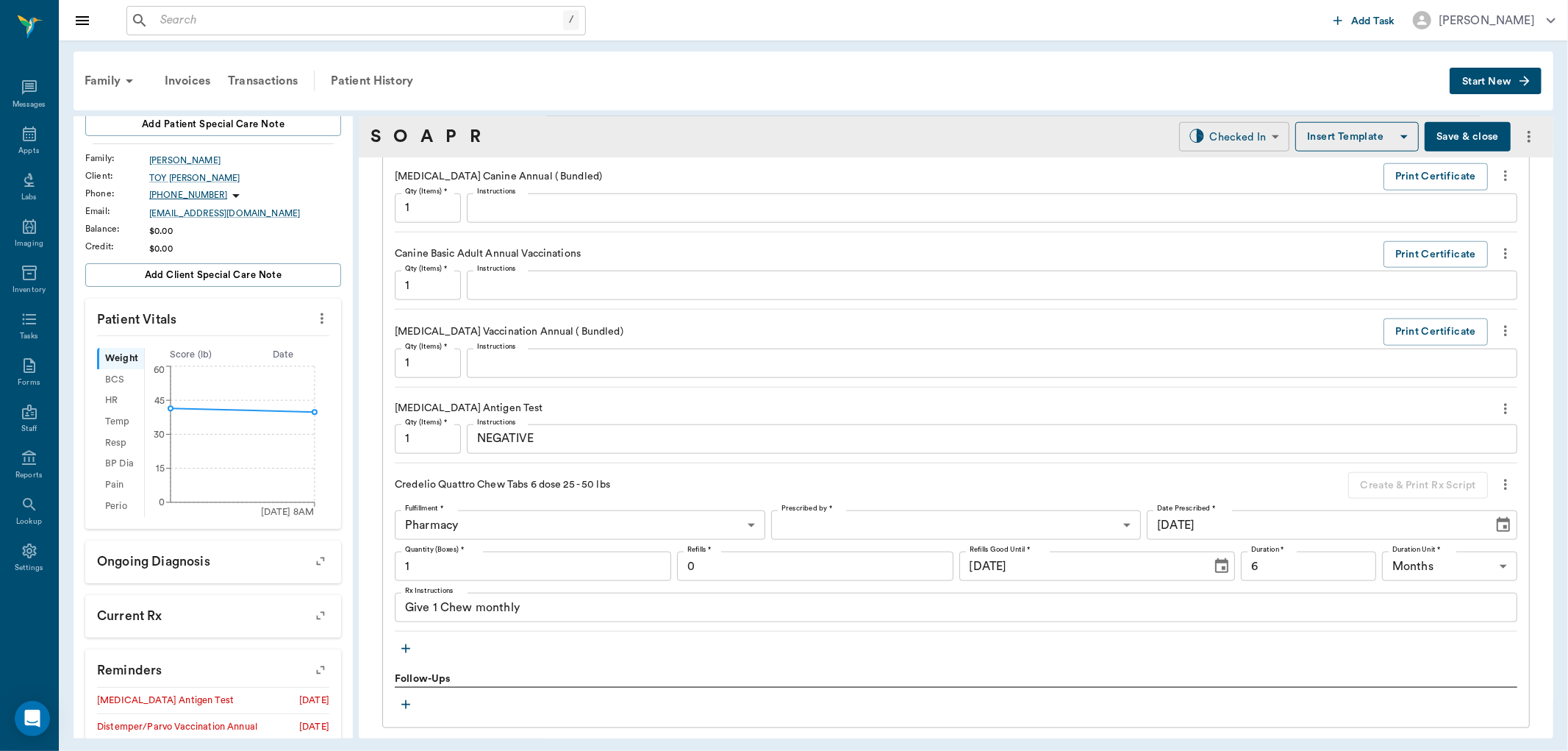
click at [1235, 136] on body "/ ​ Add Task Dr. Bert Ellsworth Nectar Messages Appts Labs Imaging Inventory Ta…" at bounding box center [784, 375] width 1568 height 751
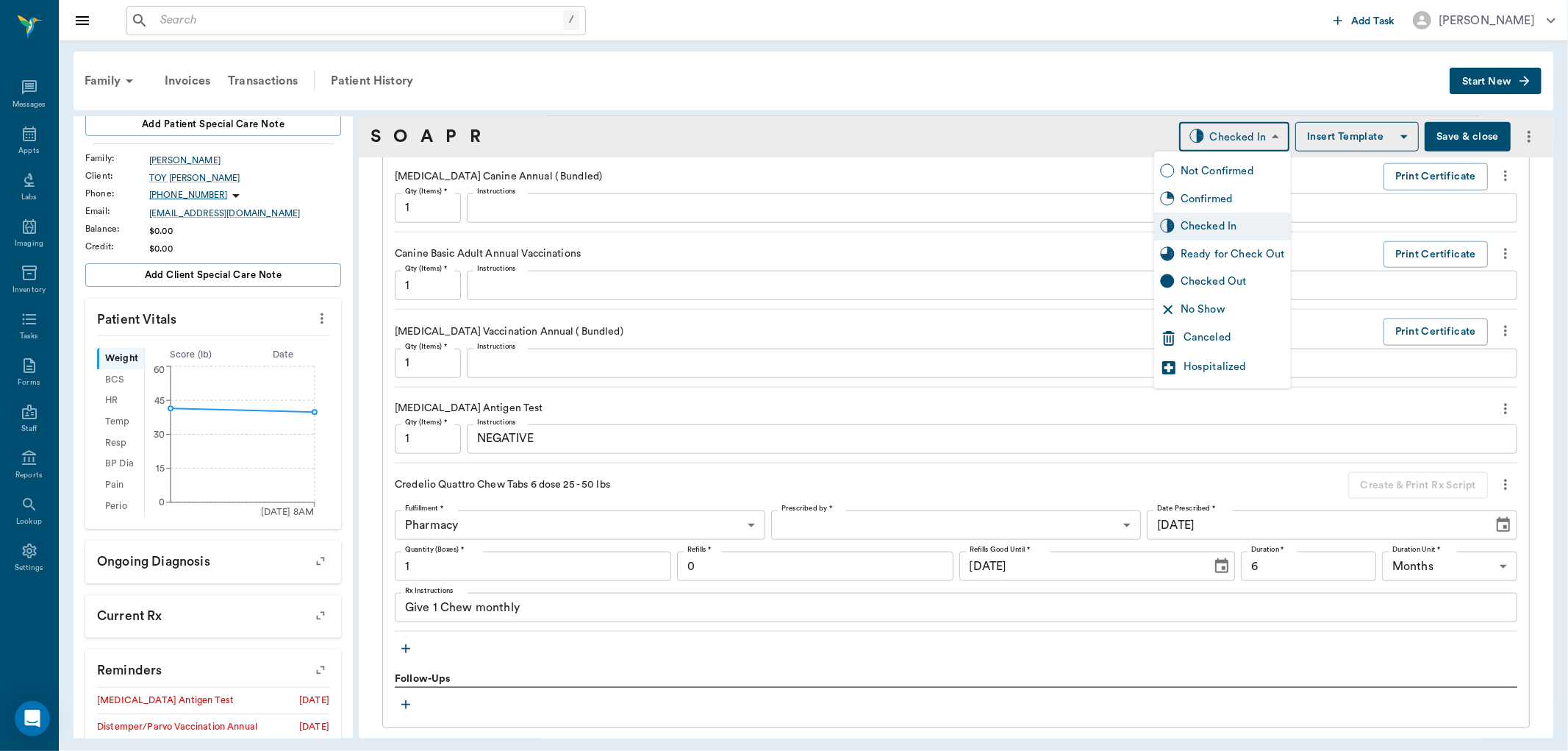
drag, startPoint x: 1213, startPoint y: 250, endPoint x: 1038, endPoint y: 356, distance: 204.6
click at [1213, 251] on div "Ready for Check Out" at bounding box center [1233, 253] width 105 height 16
type input "READY_TO_CHECKOUT"
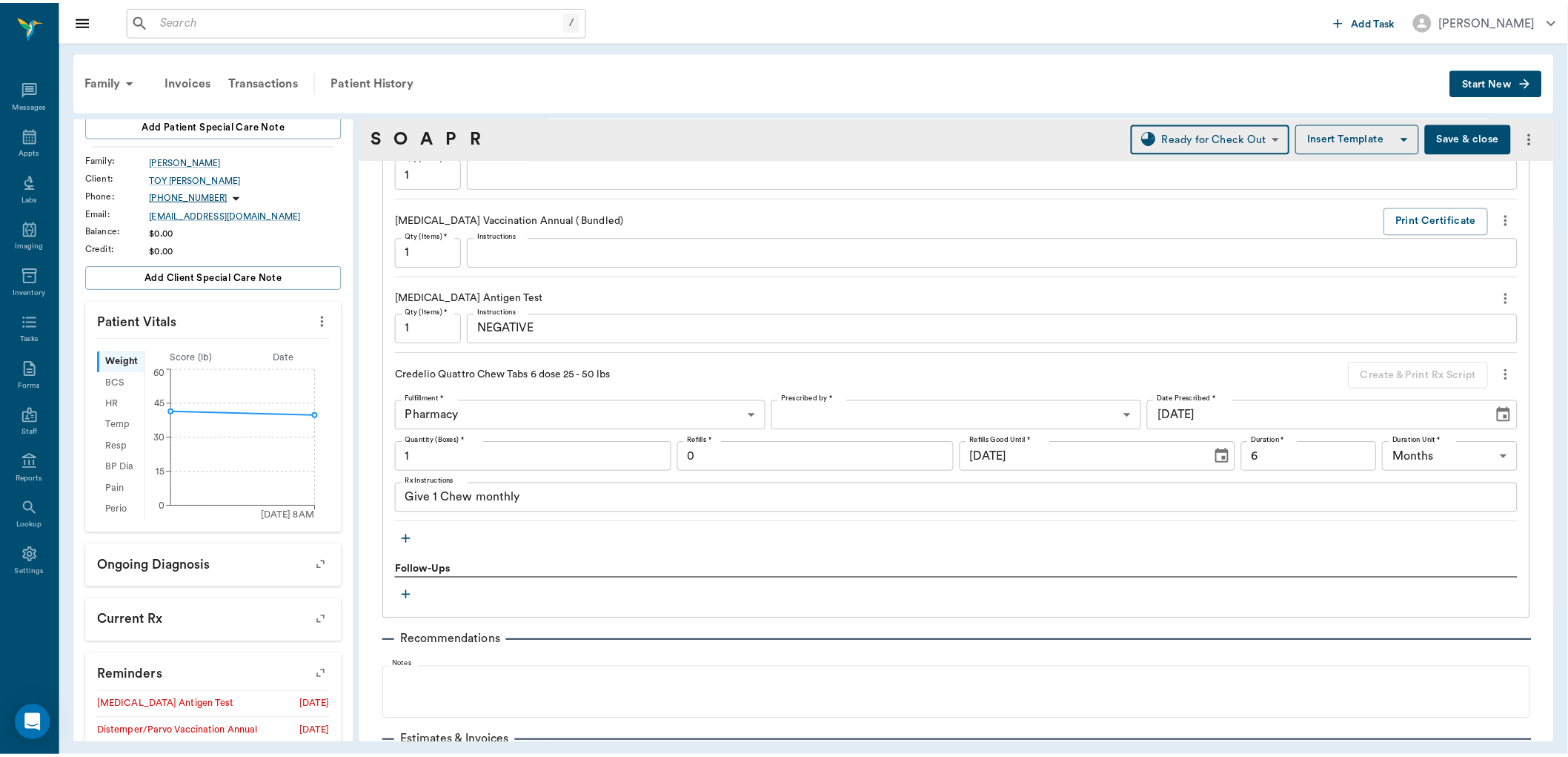
scroll to position [1539, 0]
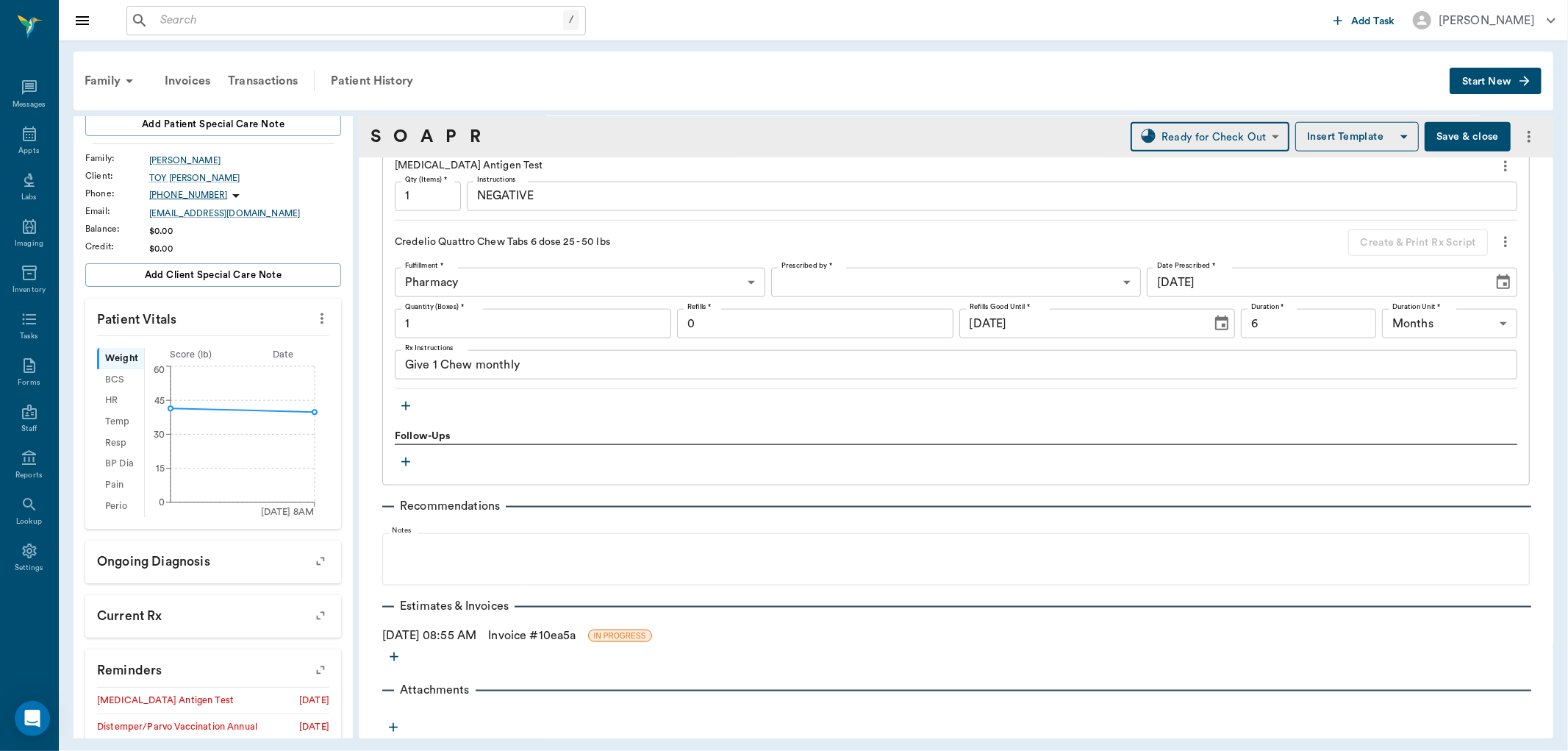
click at [535, 641] on link "Invoice # 10ea5a" at bounding box center [531, 635] width 88 height 18
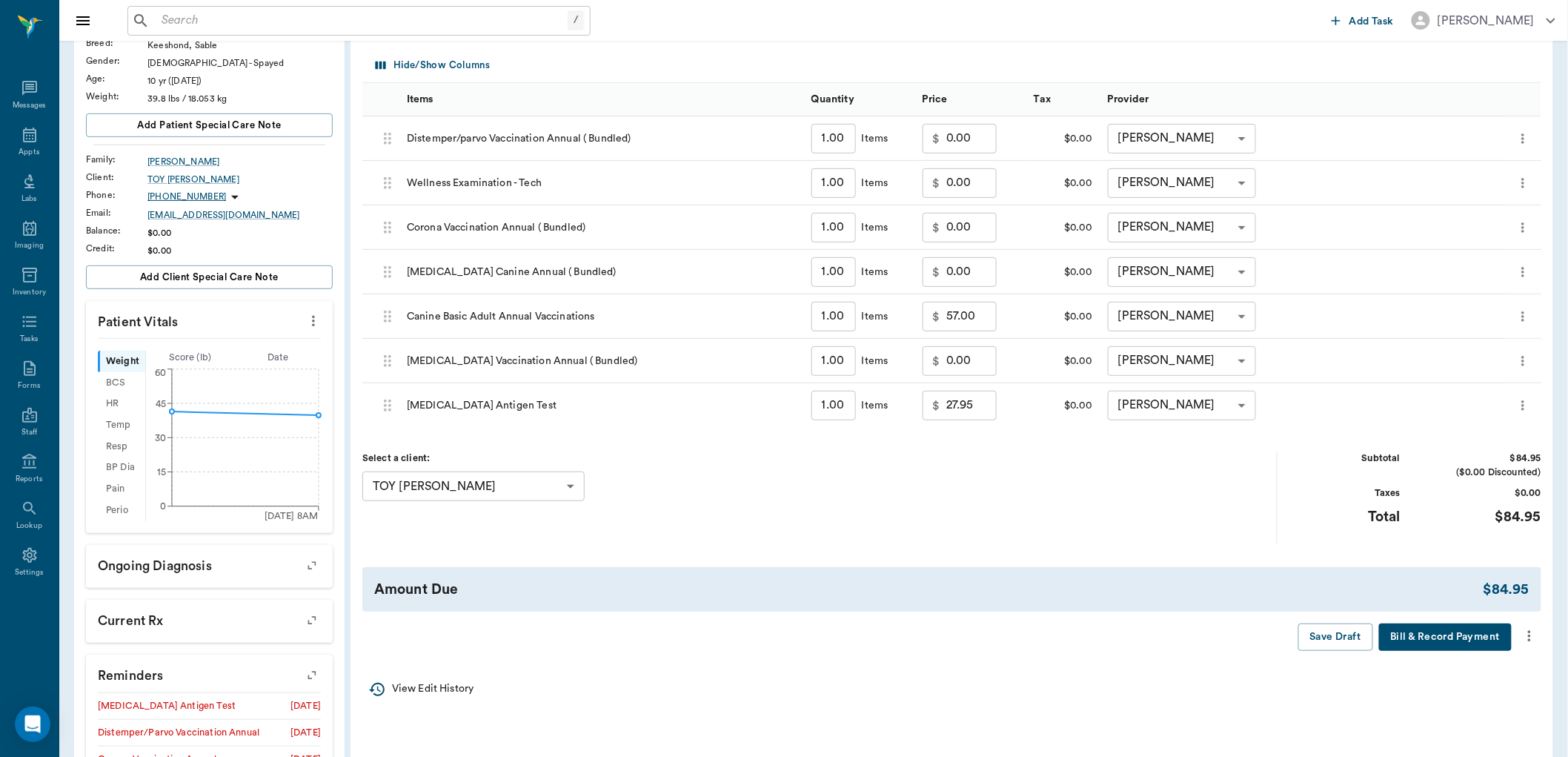
scroll to position [83, 0]
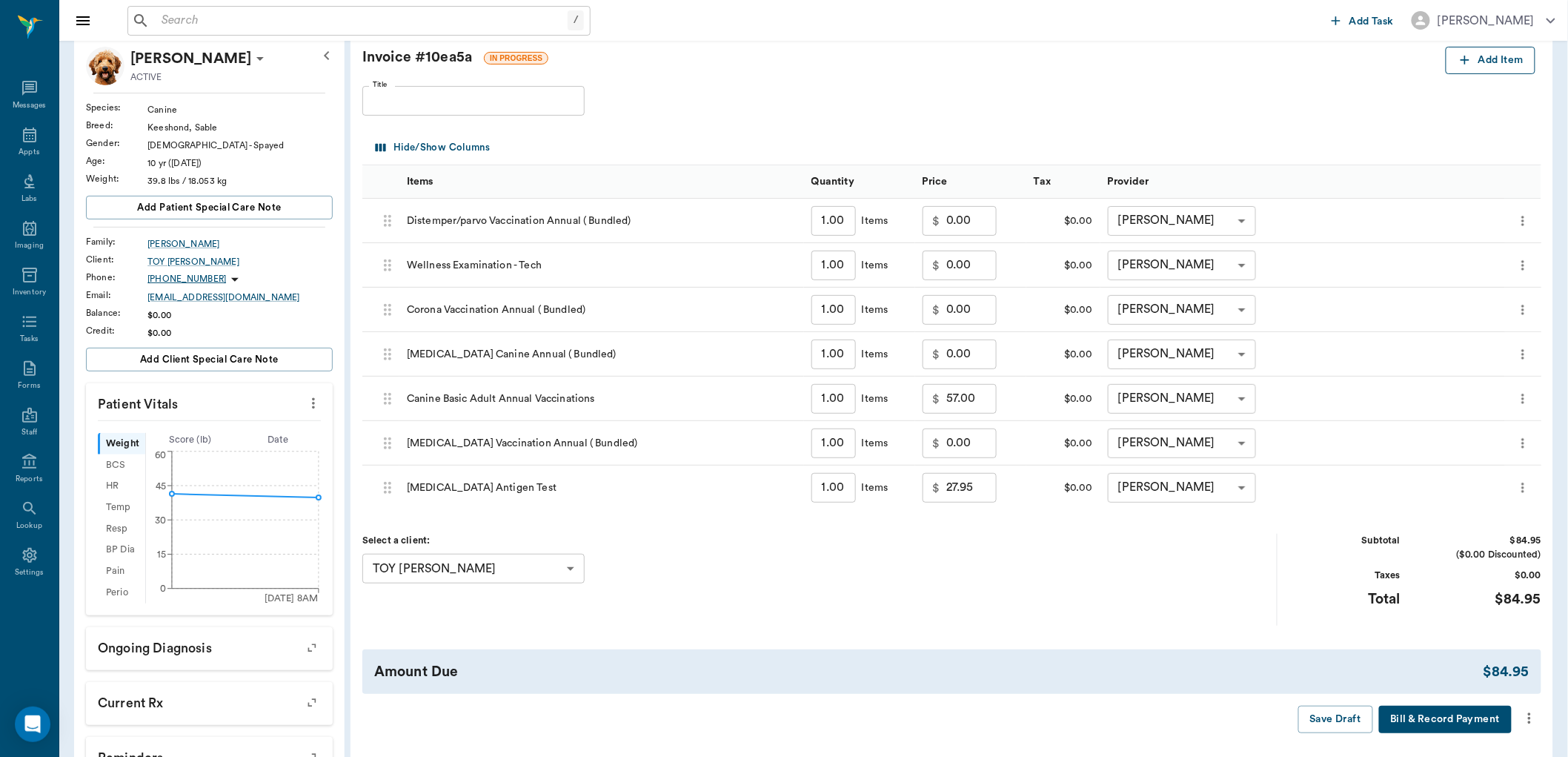
click at [1476, 67] on button "Add Item" at bounding box center [1490, 60] width 89 height 28
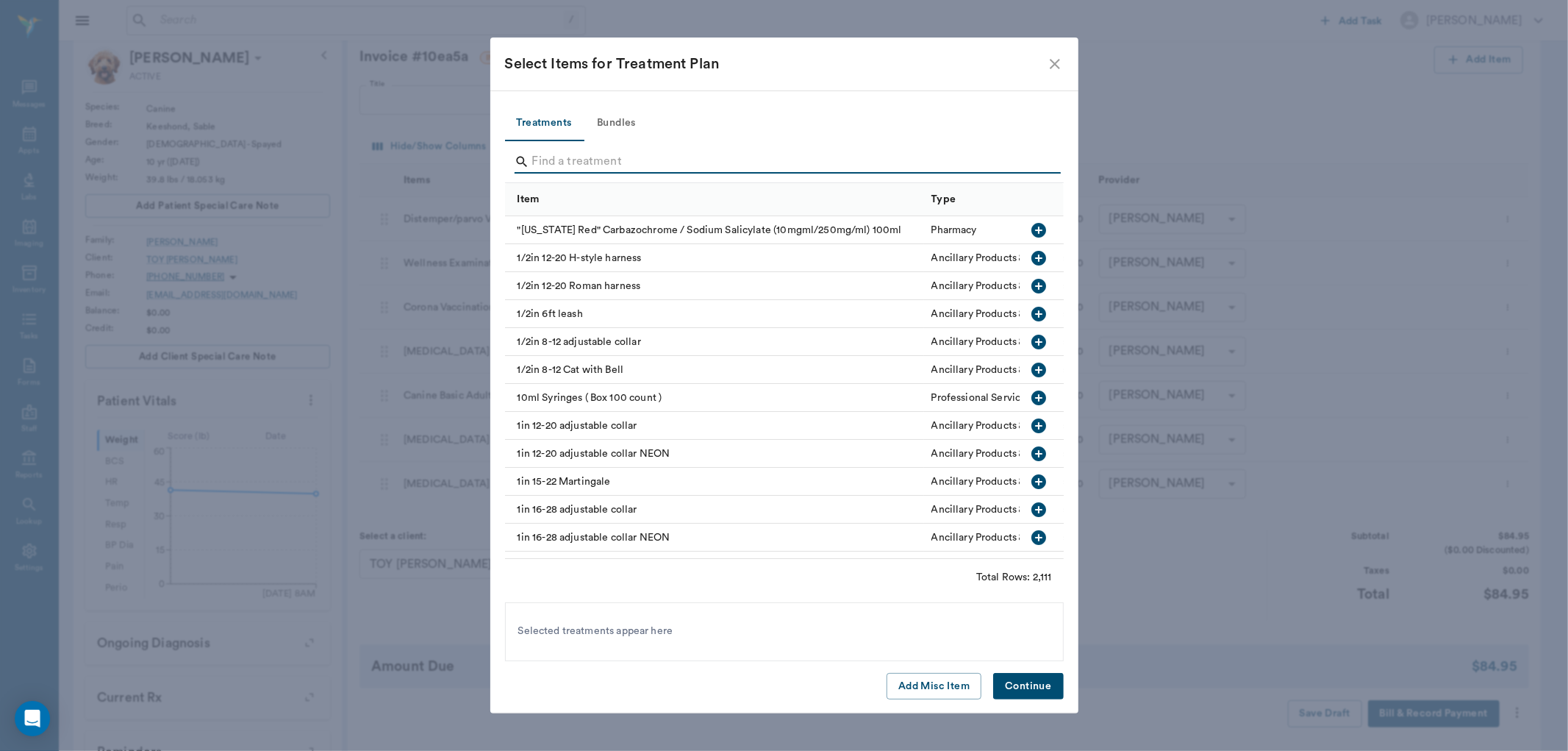
drag, startPoint x: 657, startPoint y: 171, endPoint x: 654, endPoint y: 163, distance: 8.5
click at [654, 163] on input "Search" at bounding box center [786, 161] width 507 height 24
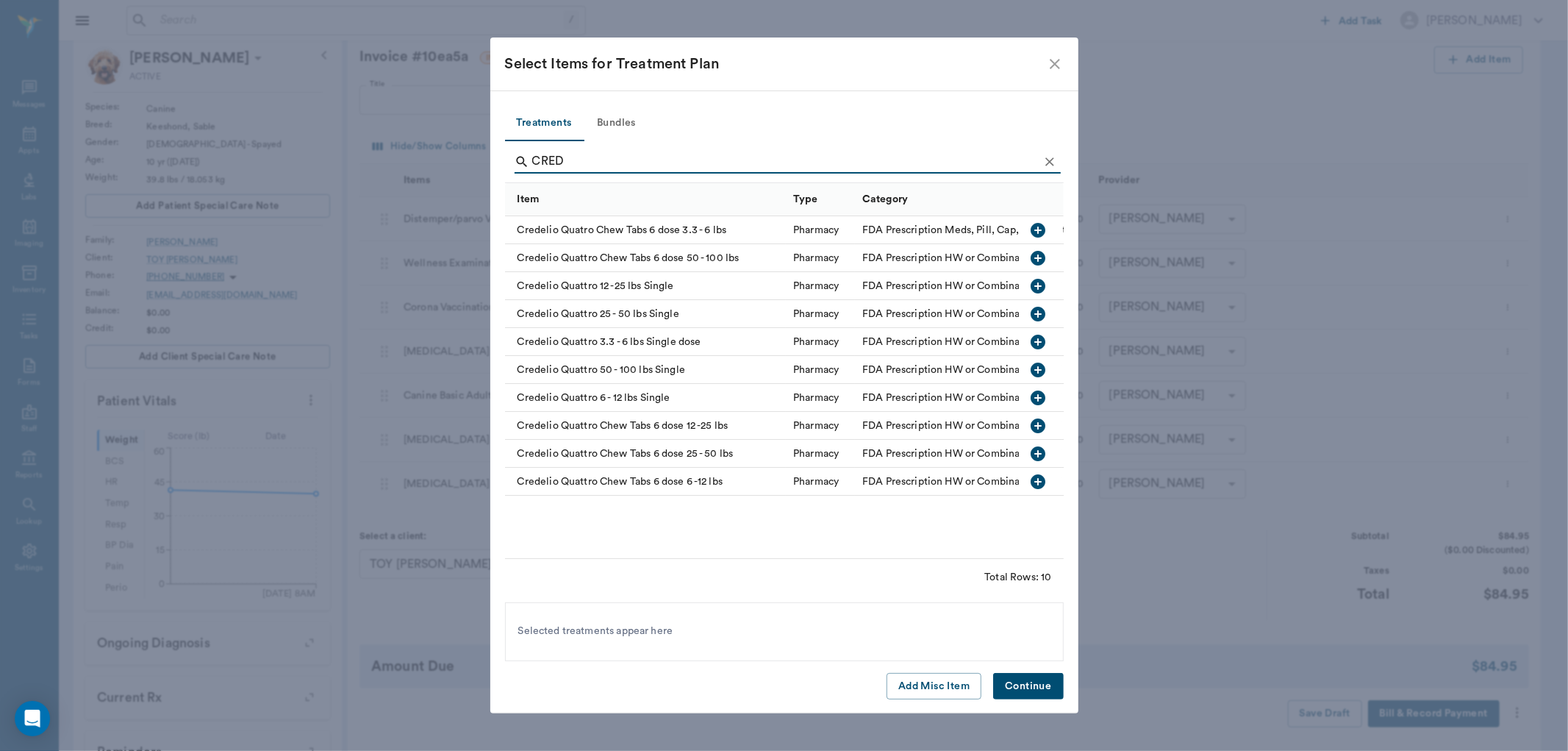
type input "CRED"
click at [1042, 457] on icon "button" at bounding box center [1039, 454] width 15 height 15
click at [1027, 686] on button "Continue" at bounding box center [1028, 686] width 70 height 27
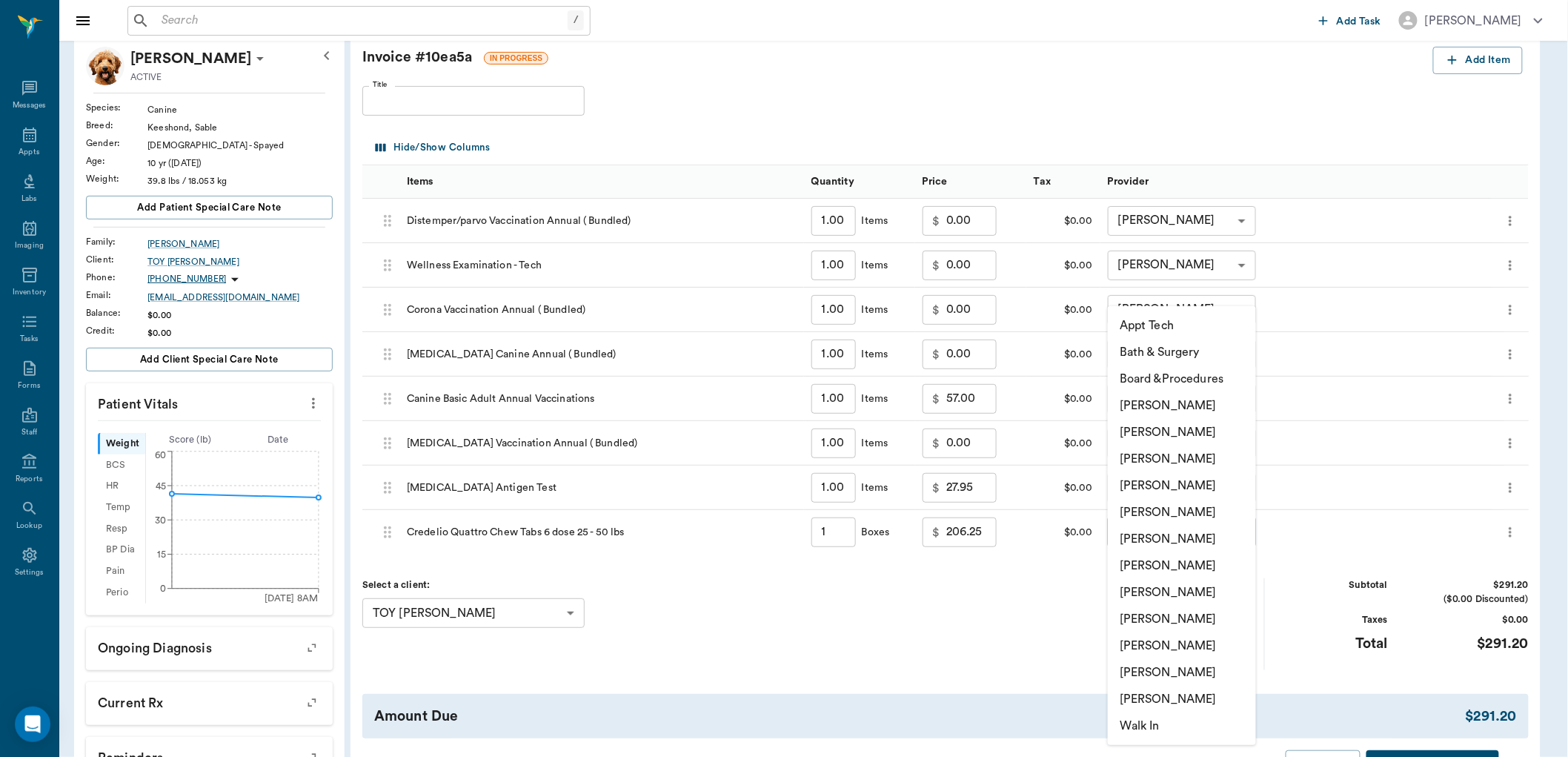
click at [1211, 541] on body "/ ​ Add Task Dr. Bert Ellsworth Nectar Messages Appts Labs Imaging Inventory Ta…" at bounding box center [784, 469] width 1568 height 1105
click at [1148, 590] on li "[PERSON_NAME]" at bounding box center [1181, 592] width 148 height 27
type input "none-63ec2e7e52e12b0ba117b124"
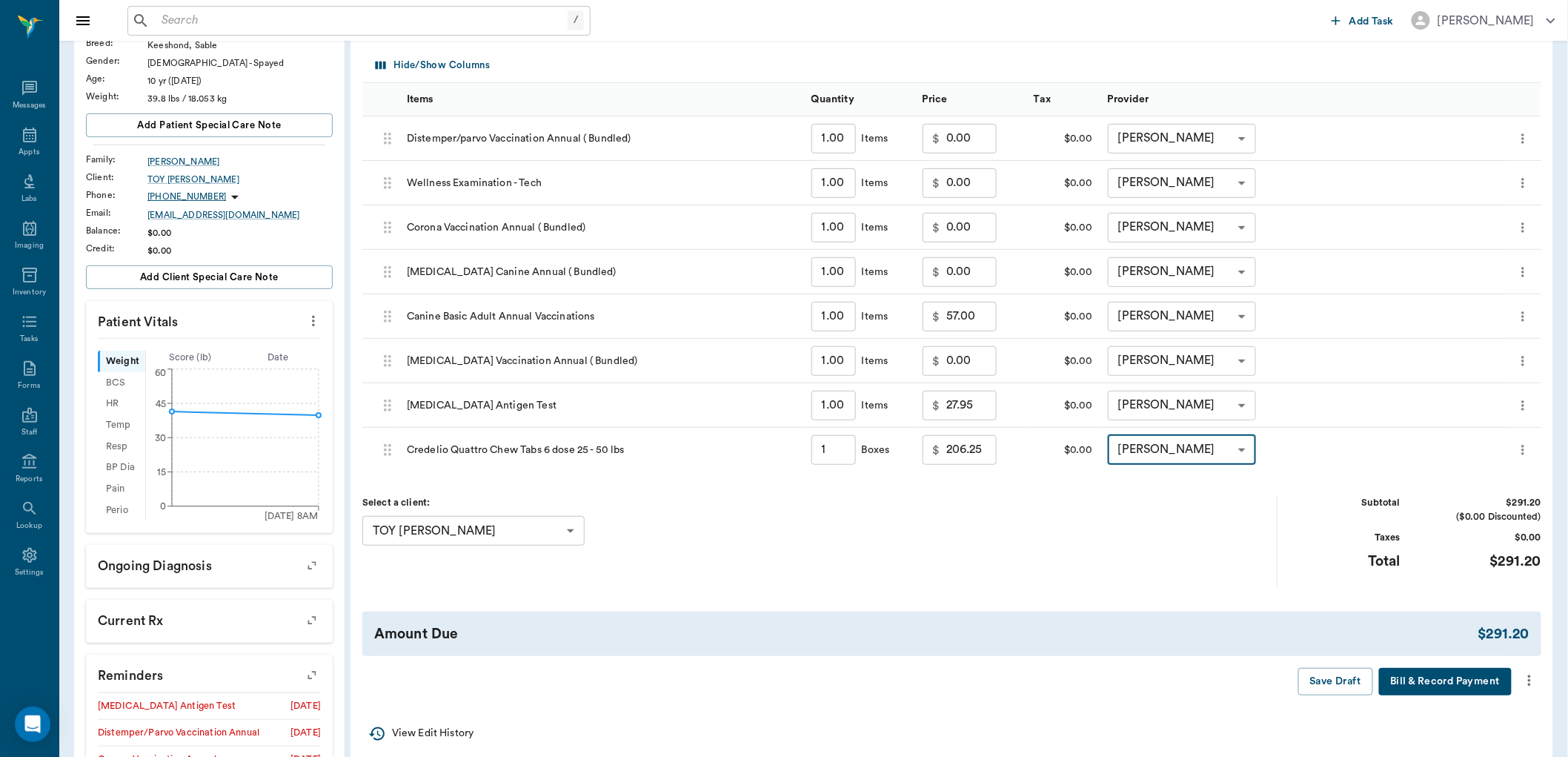
scroll to position [247, 0]
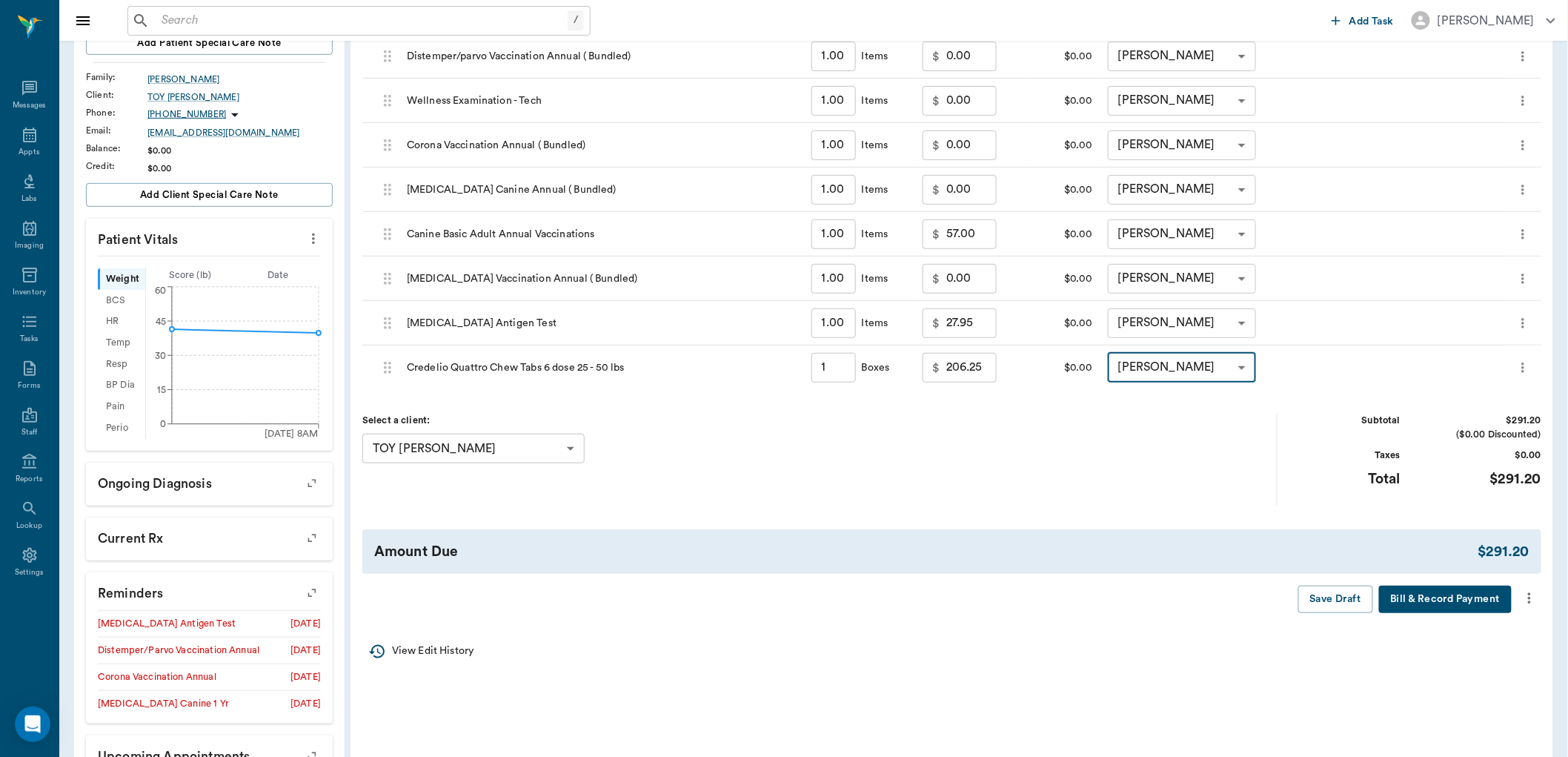
click at [1532, 596] on icon "more" at bounding box center [1529, 597] width 16 height 18
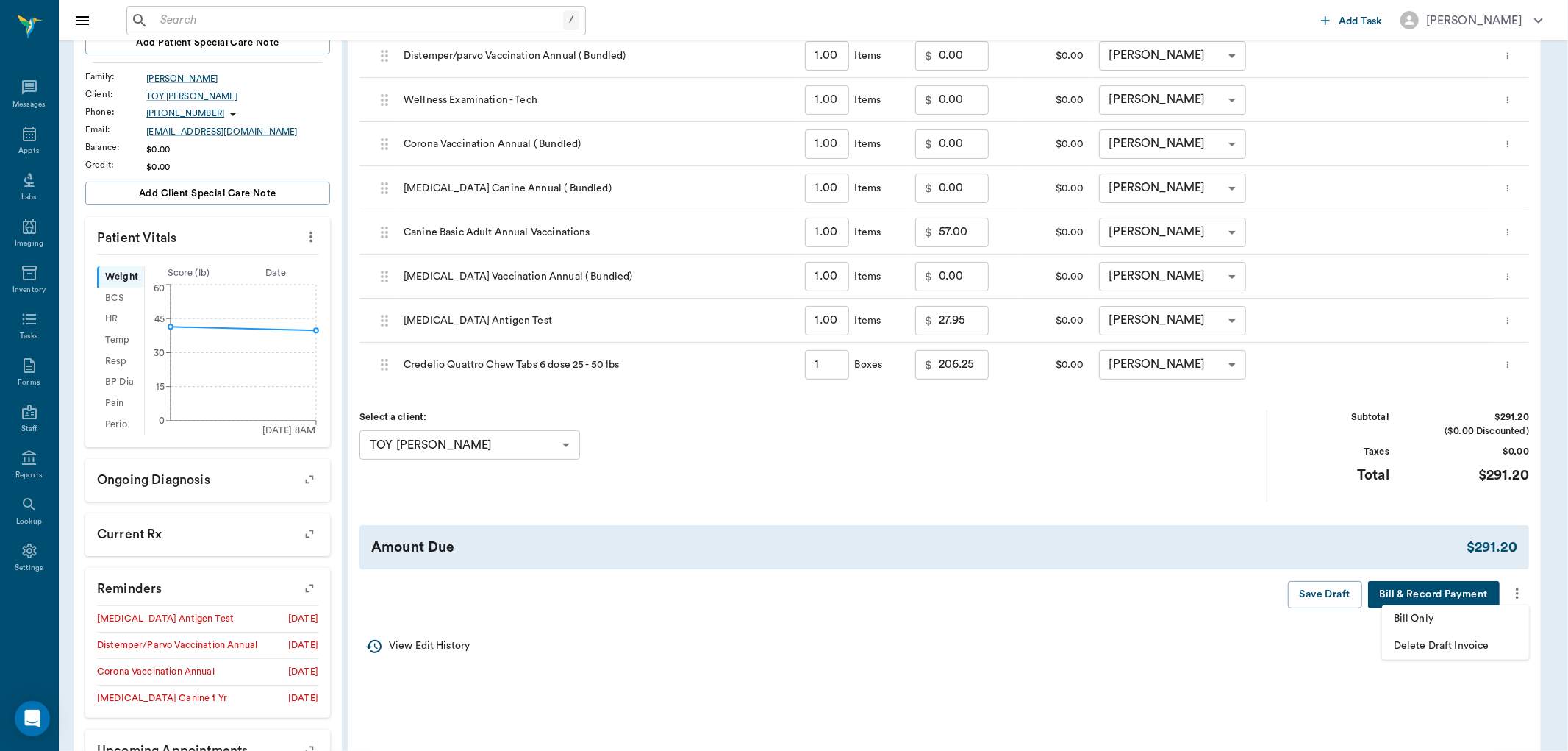
click at [1441, 614] on span "Bill Only" at bounding box center [1455, 618] width 123 height 15
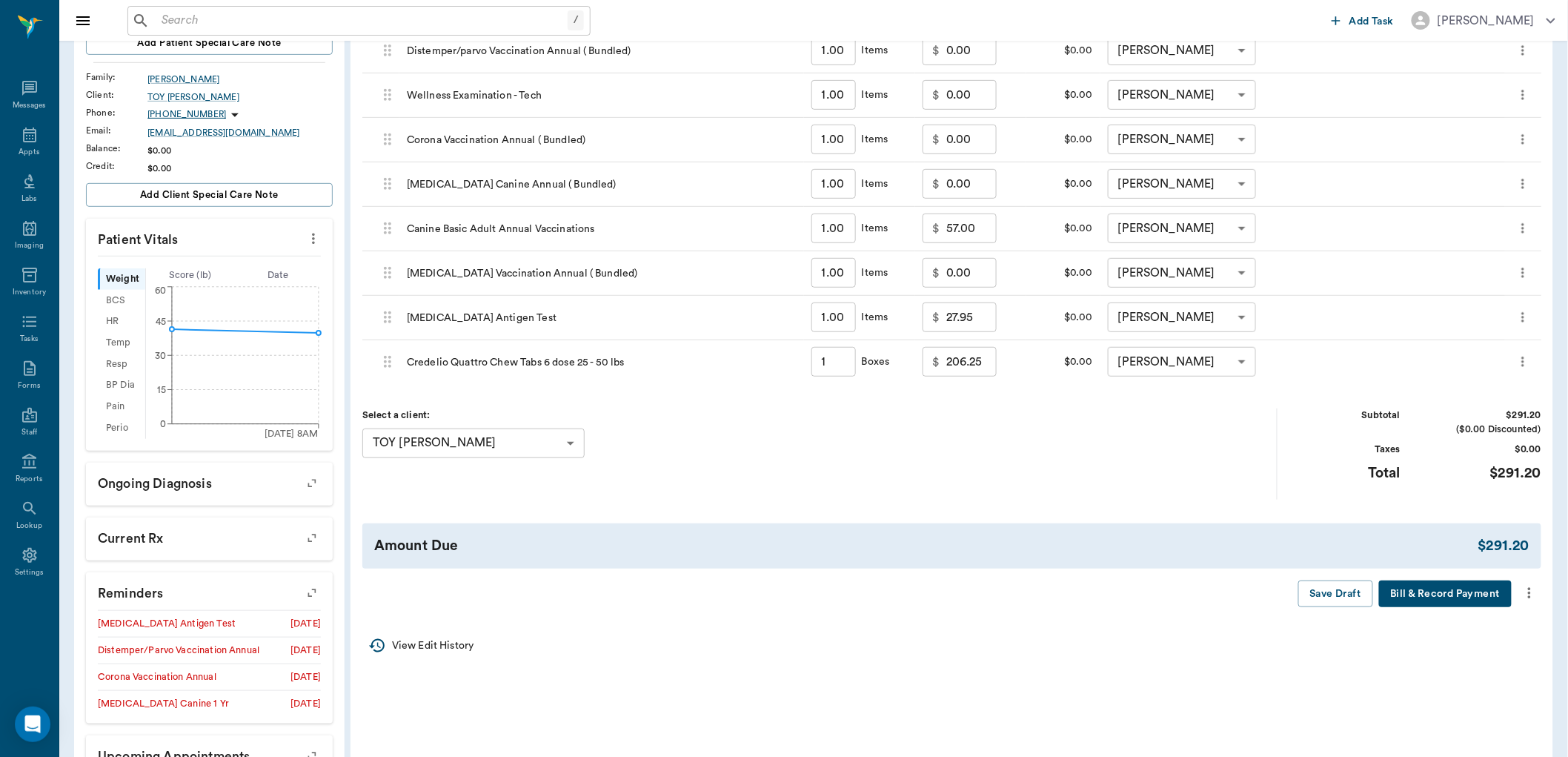
scroll to position [89, 0]
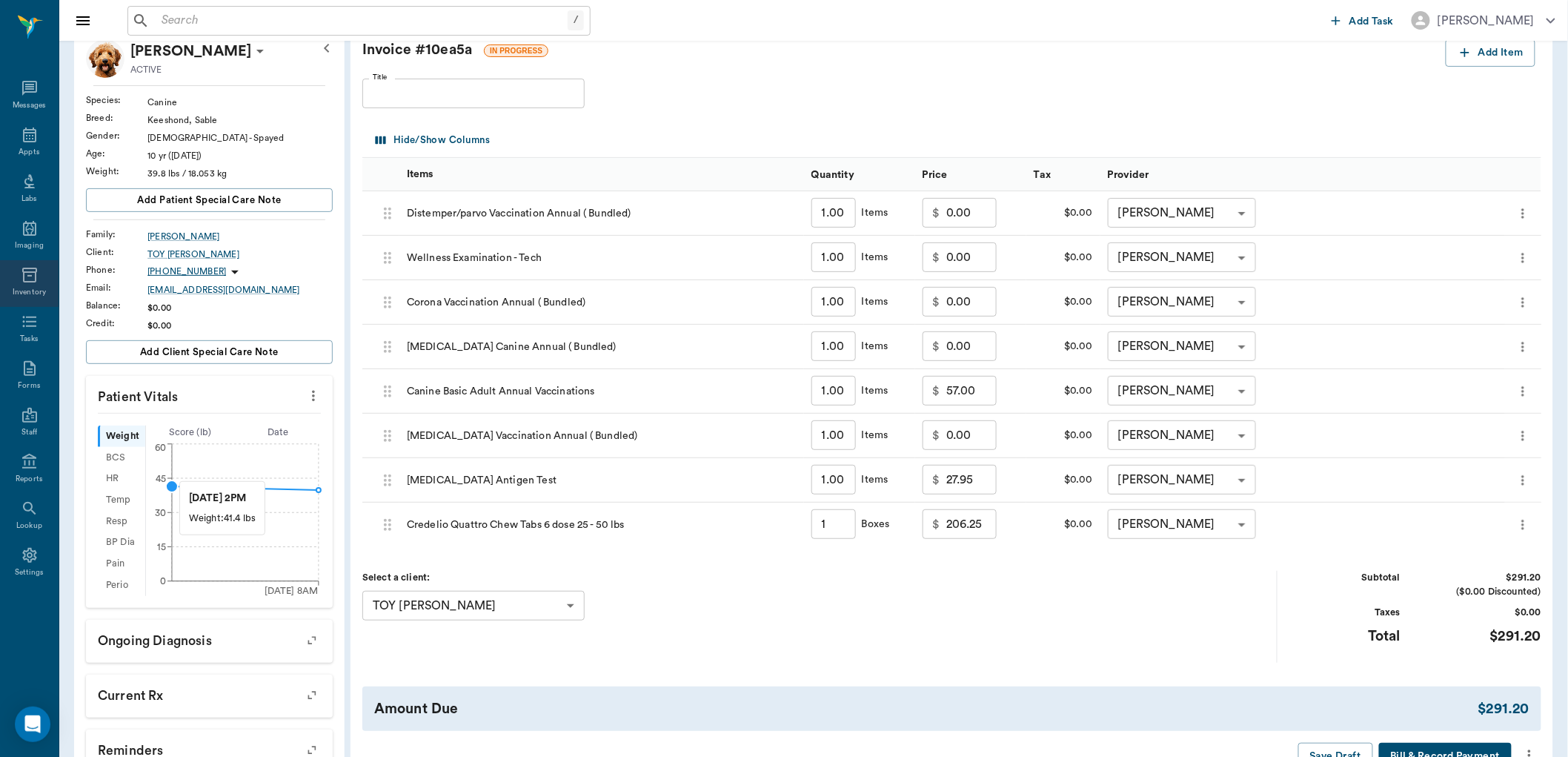
type input "1.00"
click at [30, 149] on div "Appts" at bounding box center [29, 152] width 21 height 11
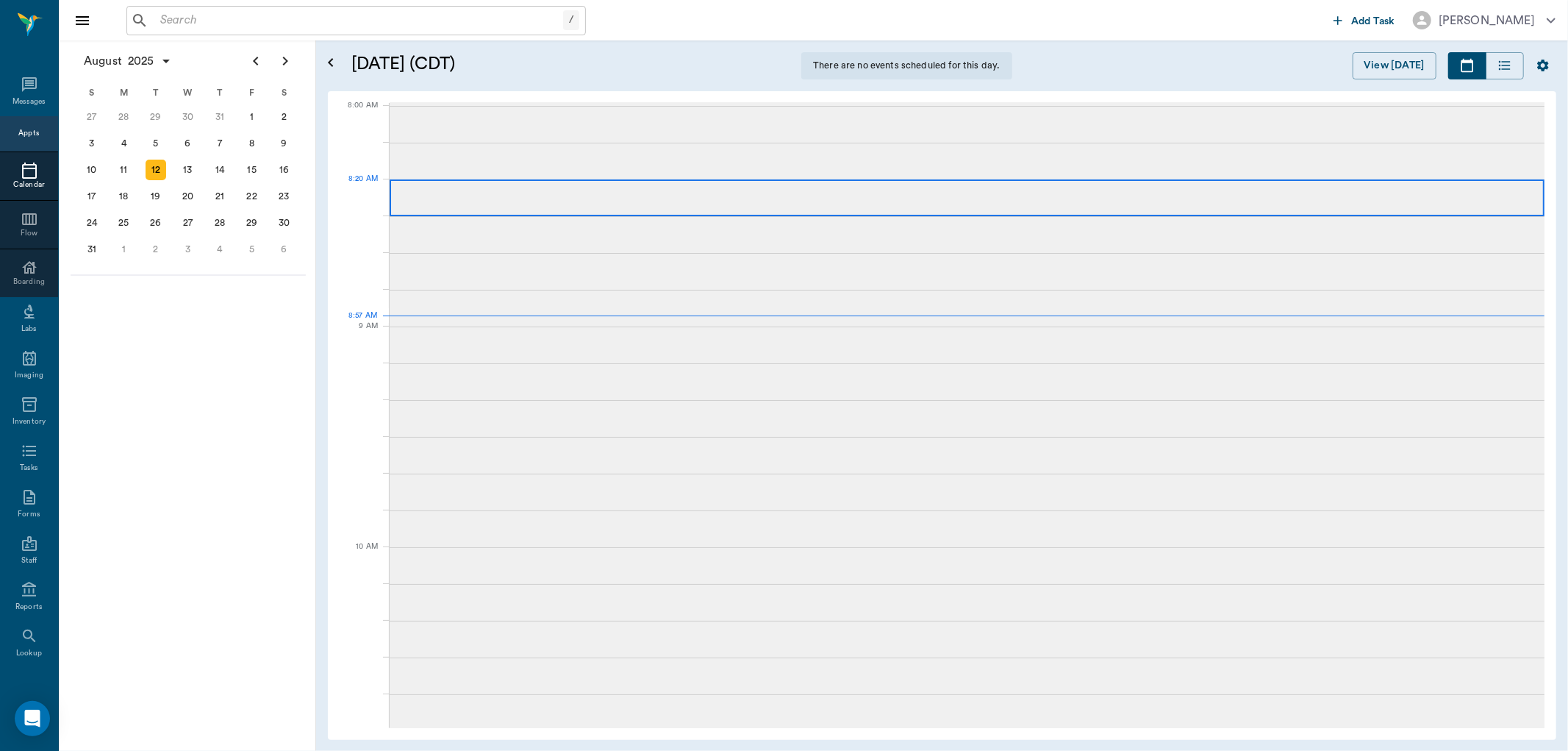
scroll to position [2, 0]
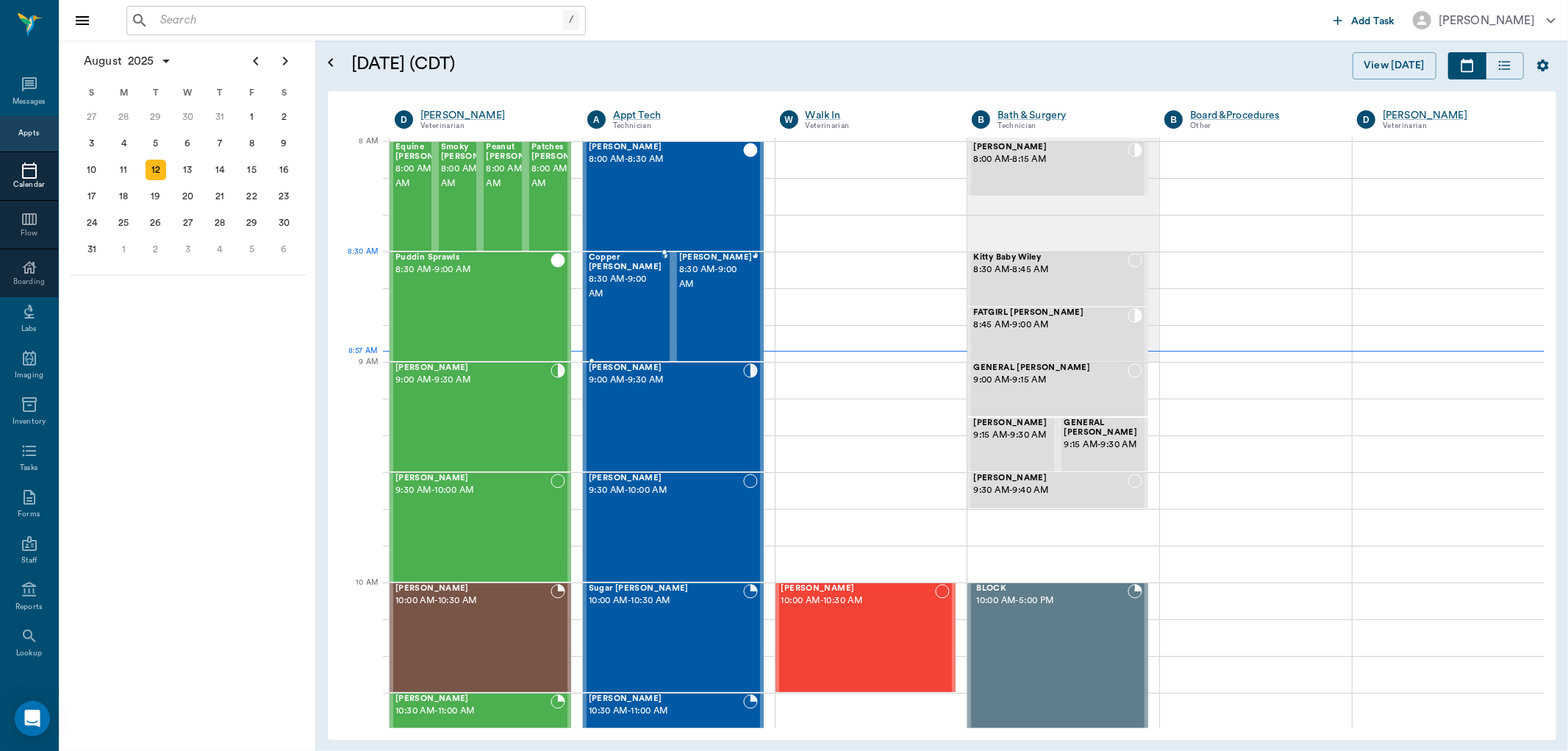
click at [608, 285] on span "8:30 AM - 9:00 AM" at bounding box center [626, 286] width 74 height 29
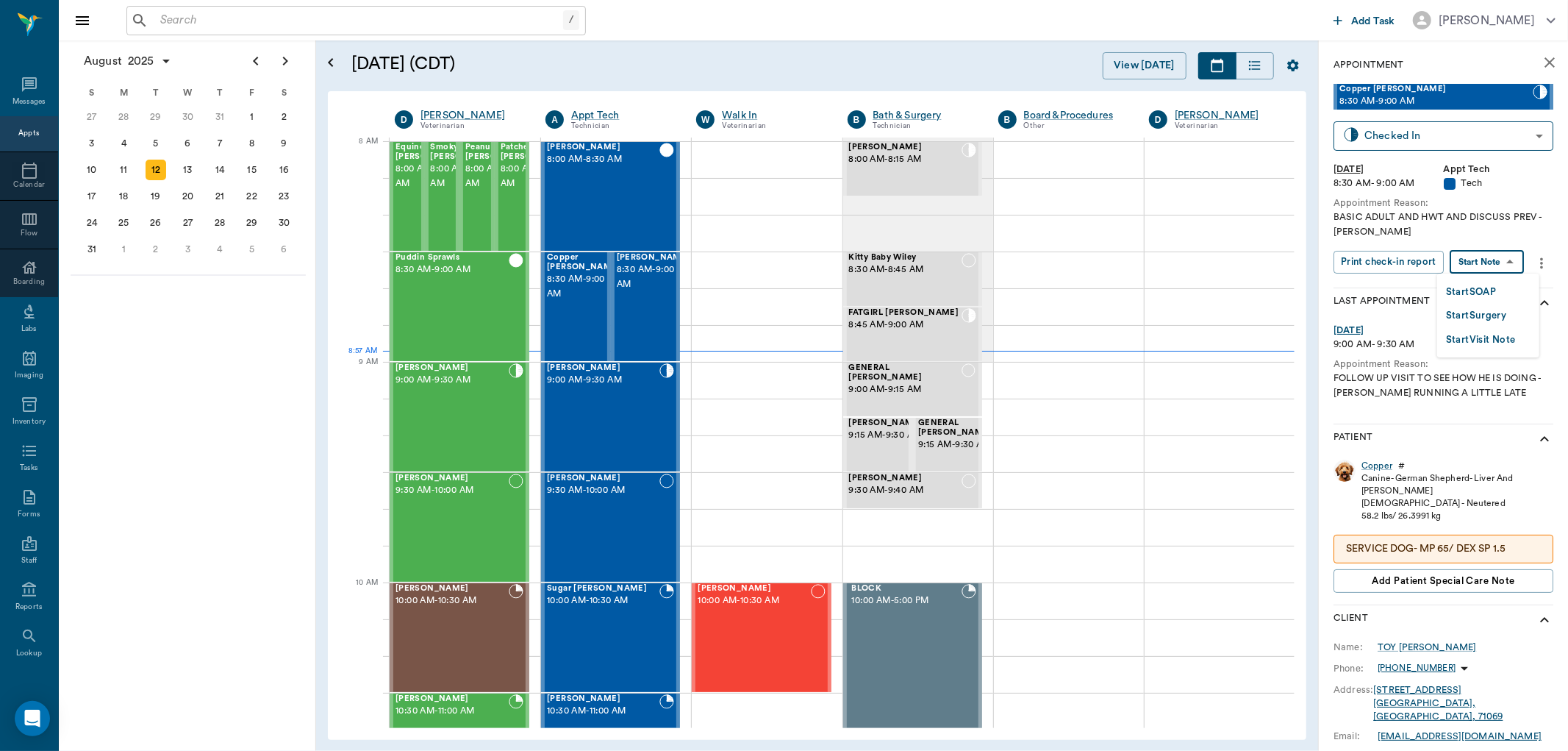
click at [1480, 268] on body "/ ​ Add Task Dr. Bert Ellsworth Nectar Messages Appts Calendar Flow Boarding La…" at bounding box center [784, 375] width 1568 height 751
click at [1480, 293] on button "Start SOAP" at bounding box center [1471, 292] width 50 height 17
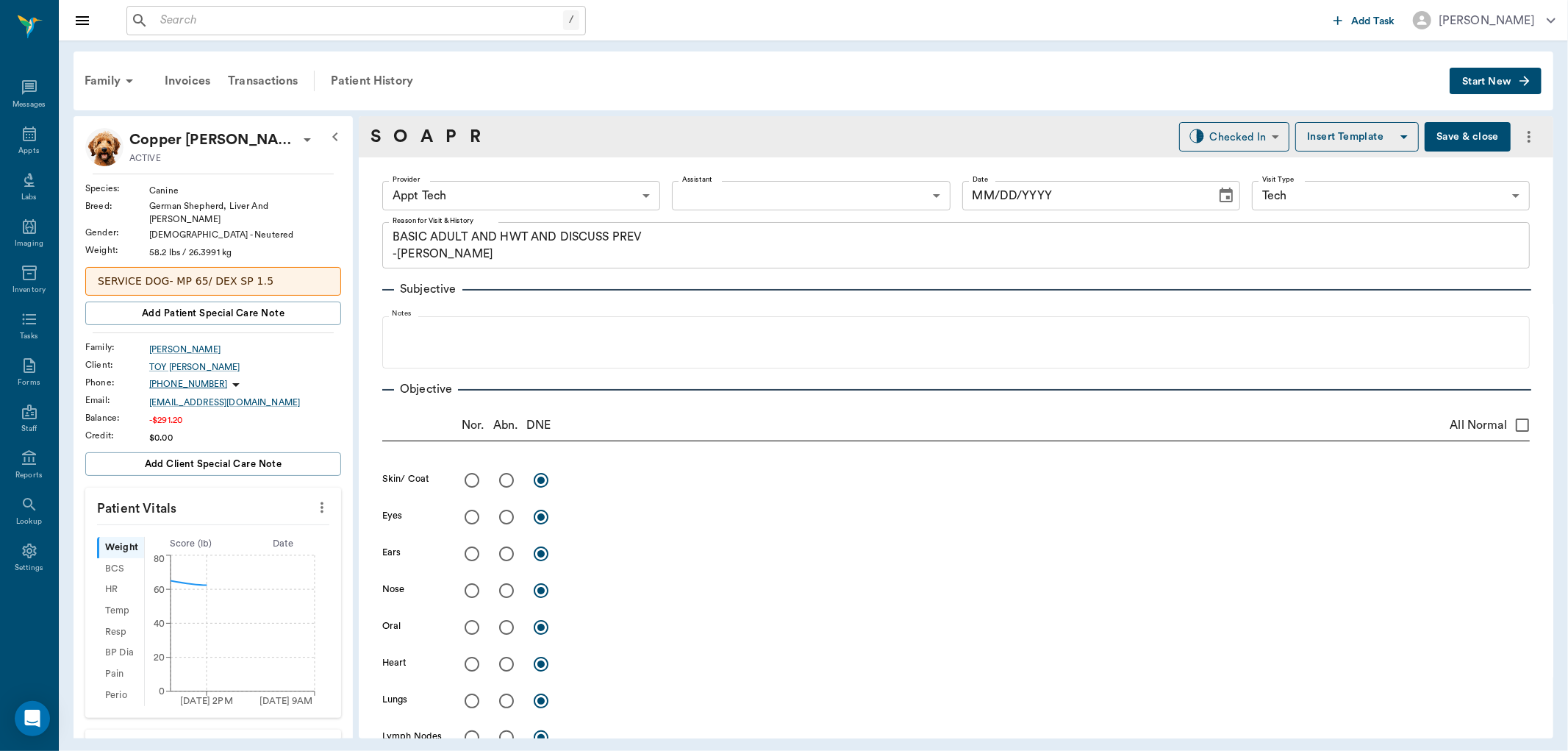
type input "63ec2f075fda476ae8351a4c"
type input "65d2be4f46e3a538d89b8c1a"
type textarea "BASIC ADULT AND HWT AND DISCUSS PREV -LORY"
type input "[DATE]"
click at [320, 502] on icon "more" at bounding box center [321, 508] width 3 height 11
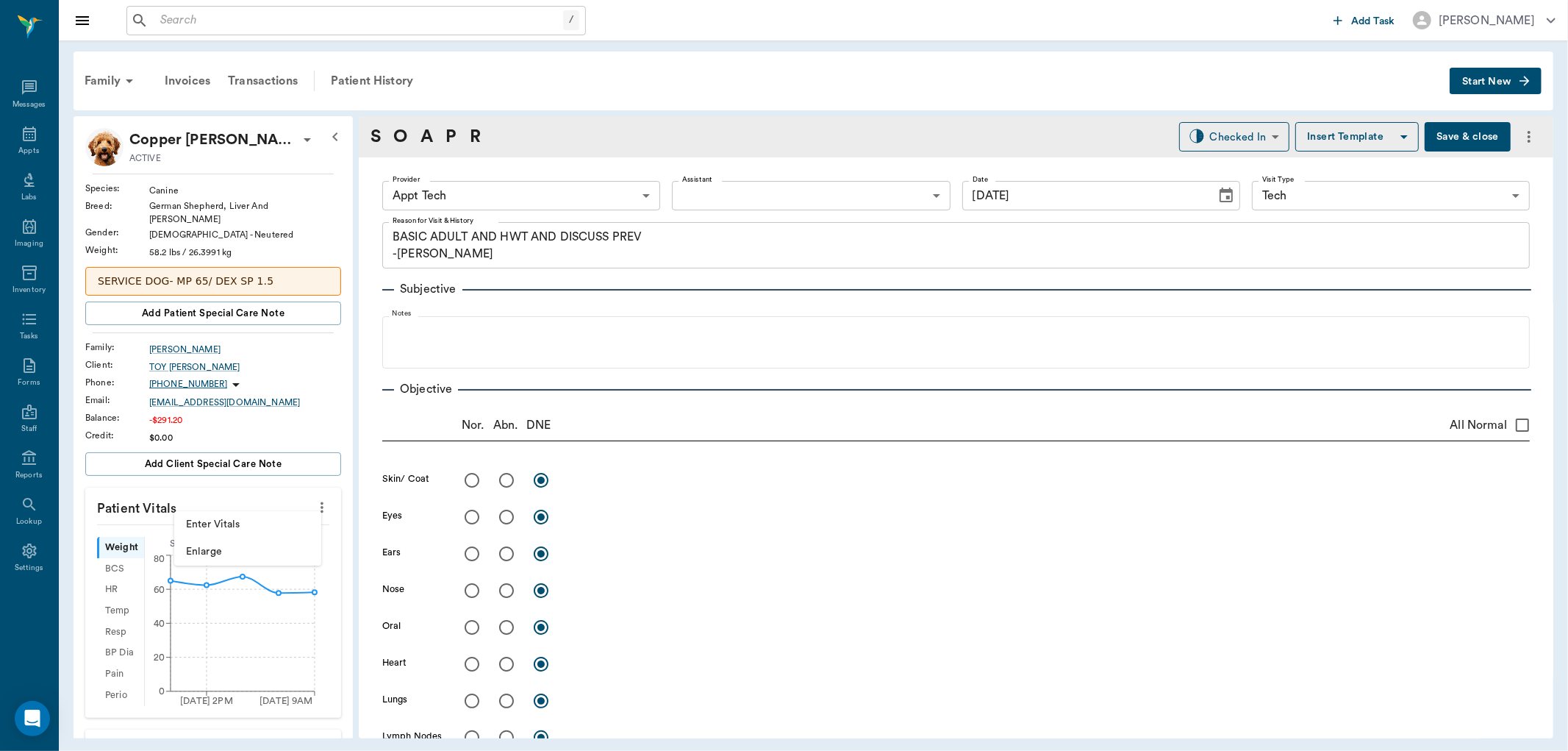
click at [216, 527] on span "Enter Vitals" at bounding box center [247, 524] width 123 height 15
click at [195, 545] on input "text" at bounding box center [213, 551] width 128 height 29
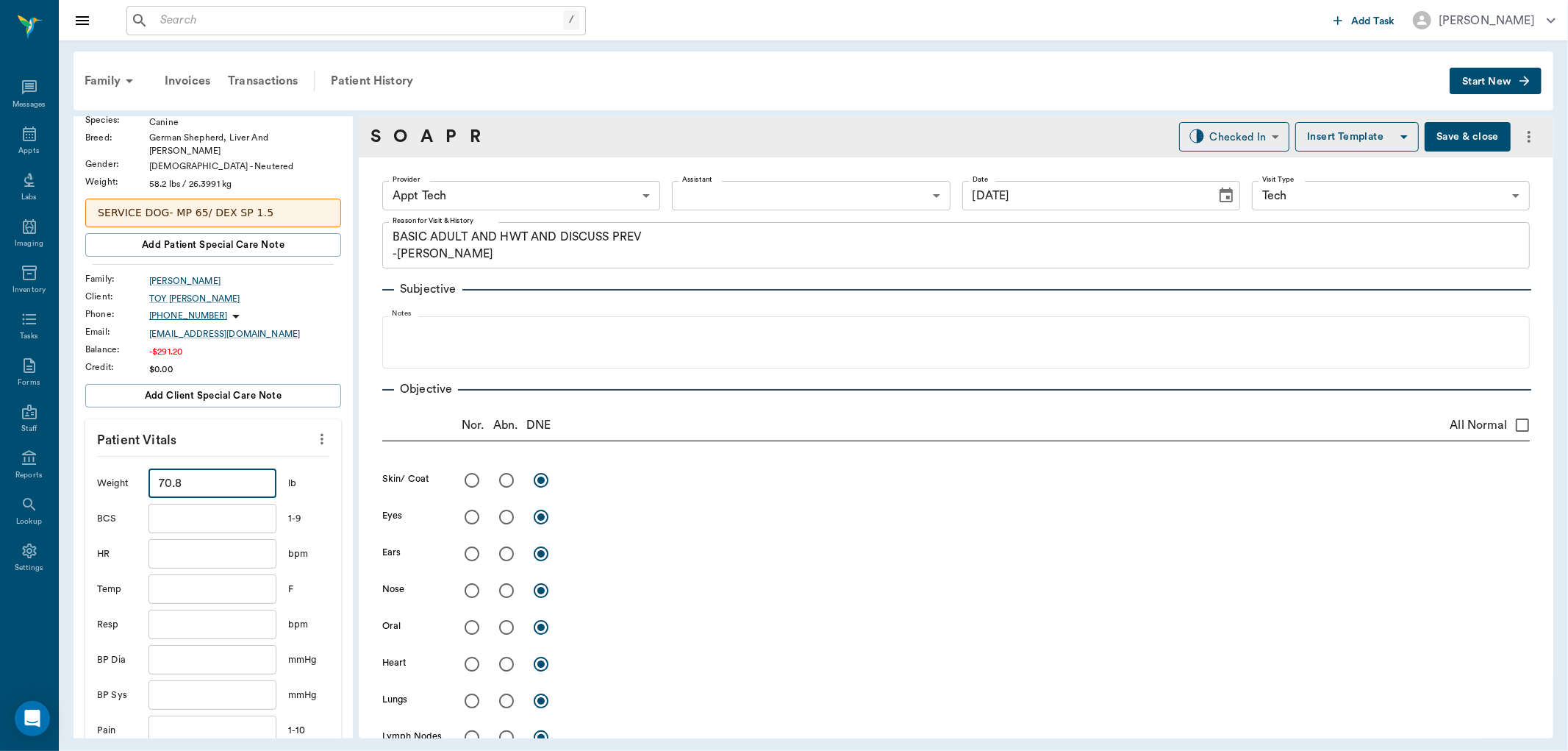
scroll to position [163, 0]
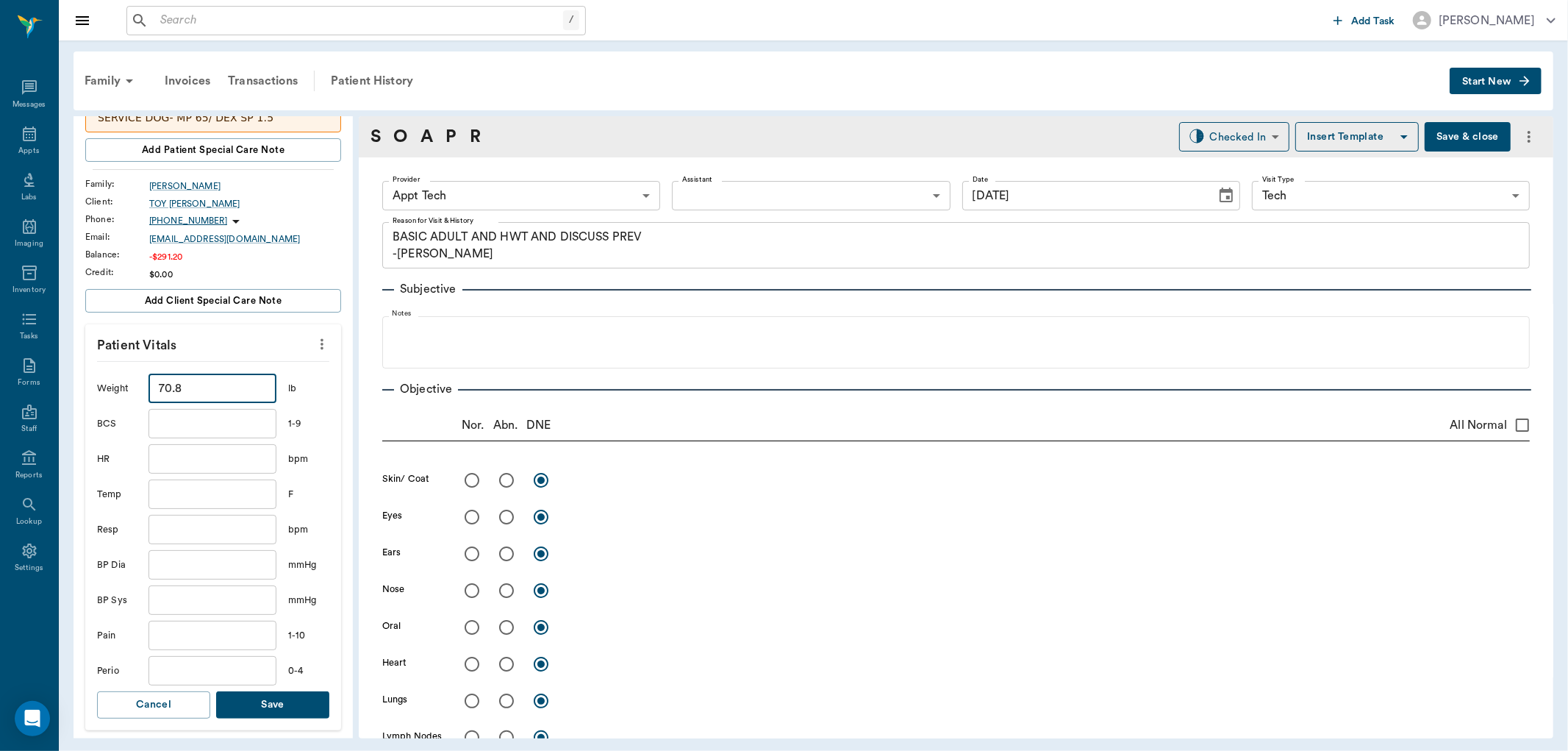
type input "70.8"
click at [226, 674] on input "text" at bounding box center [213, 670] width 128 height 29
click at [231, 691] on button "Save" at bounding box center [272, 704] width 113 height 27
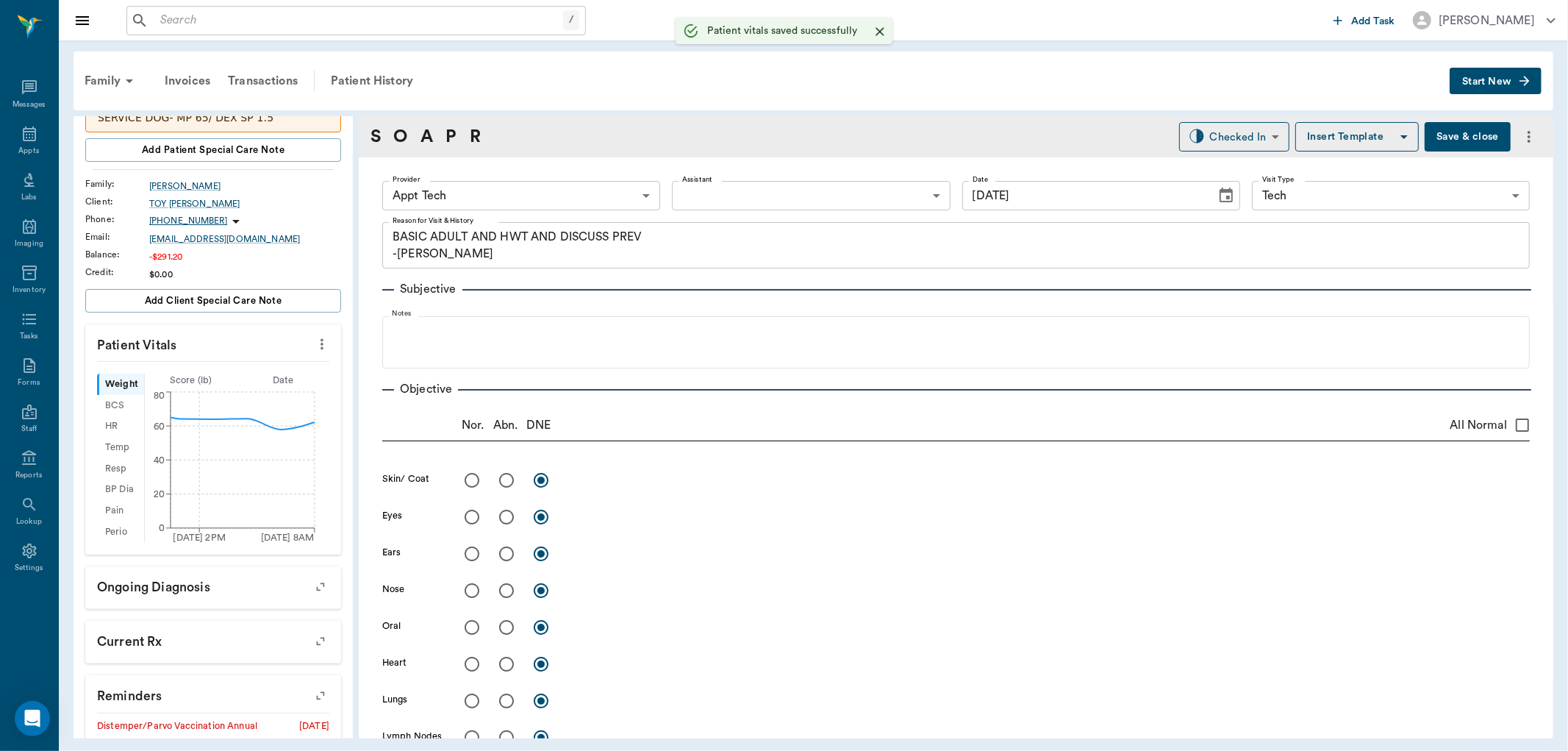
click at [548, 203] on body "/ ​ Add Task Dr. Bert Ellsworth Nectar Messages Appts Labs Imaging Inventory Ta…" at bounding box center [784, 375] width 1568 height 751
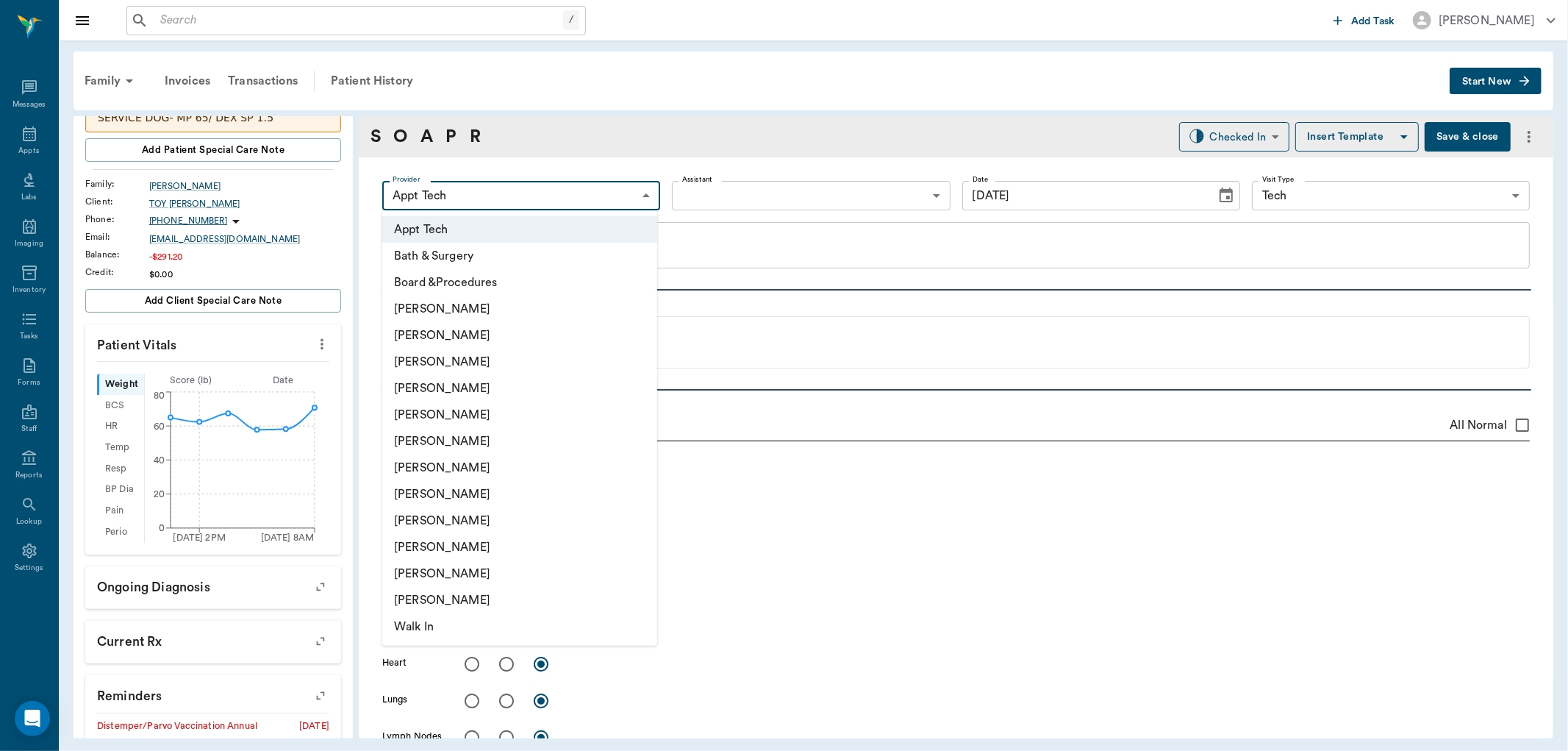
click at [460, 490] on li "[PERSON_NAME]" at bounding box center [520, 494] width 275 height 26
type input "63ec2e7e52e12b0ba117b124"
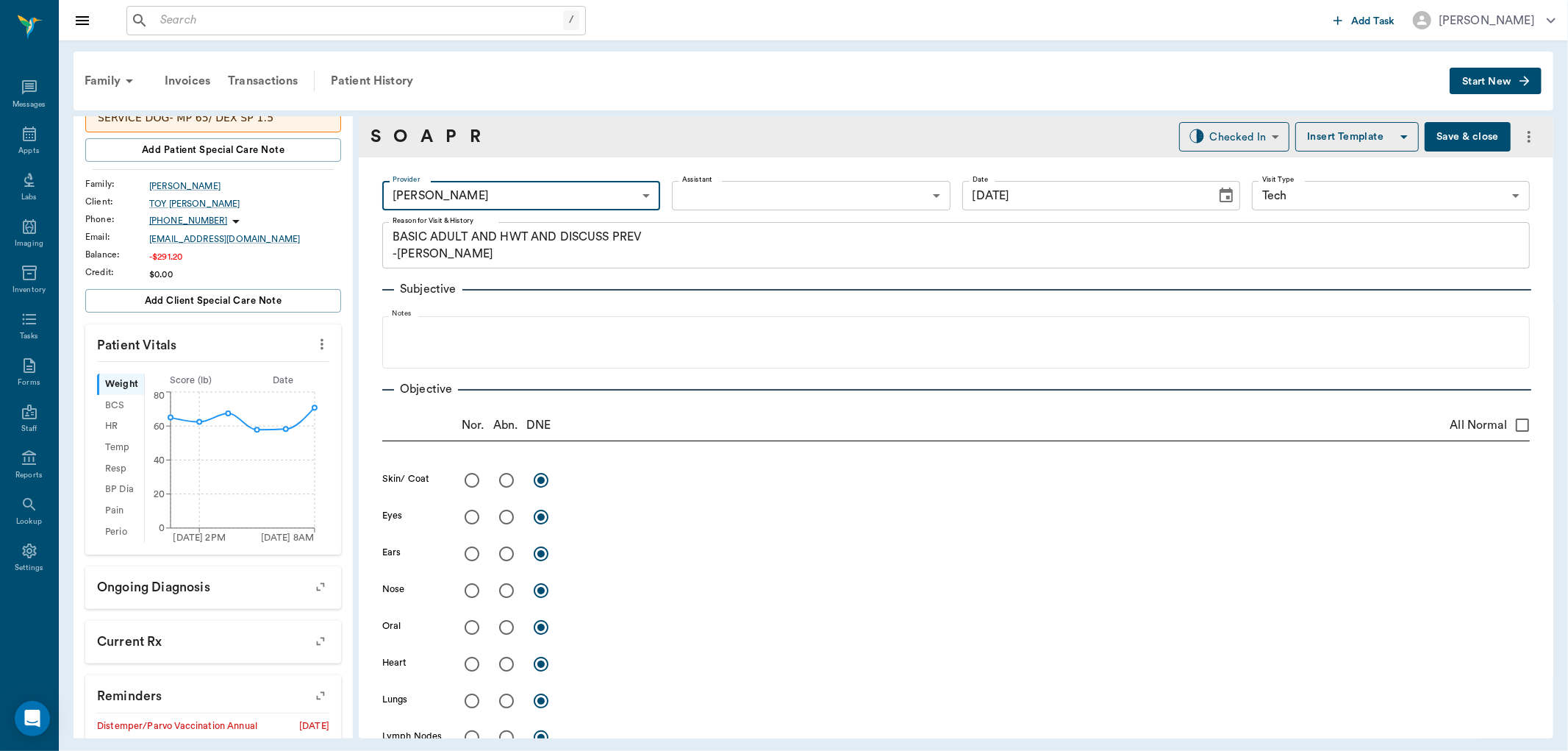
click at [748, 192] on body "/ ​ Add Task Dr. Bert Ellsworth Nectar Messages Appts Labs Imaging Inventory Ta…" at bounding box center [784, 375] width 1568 height 751
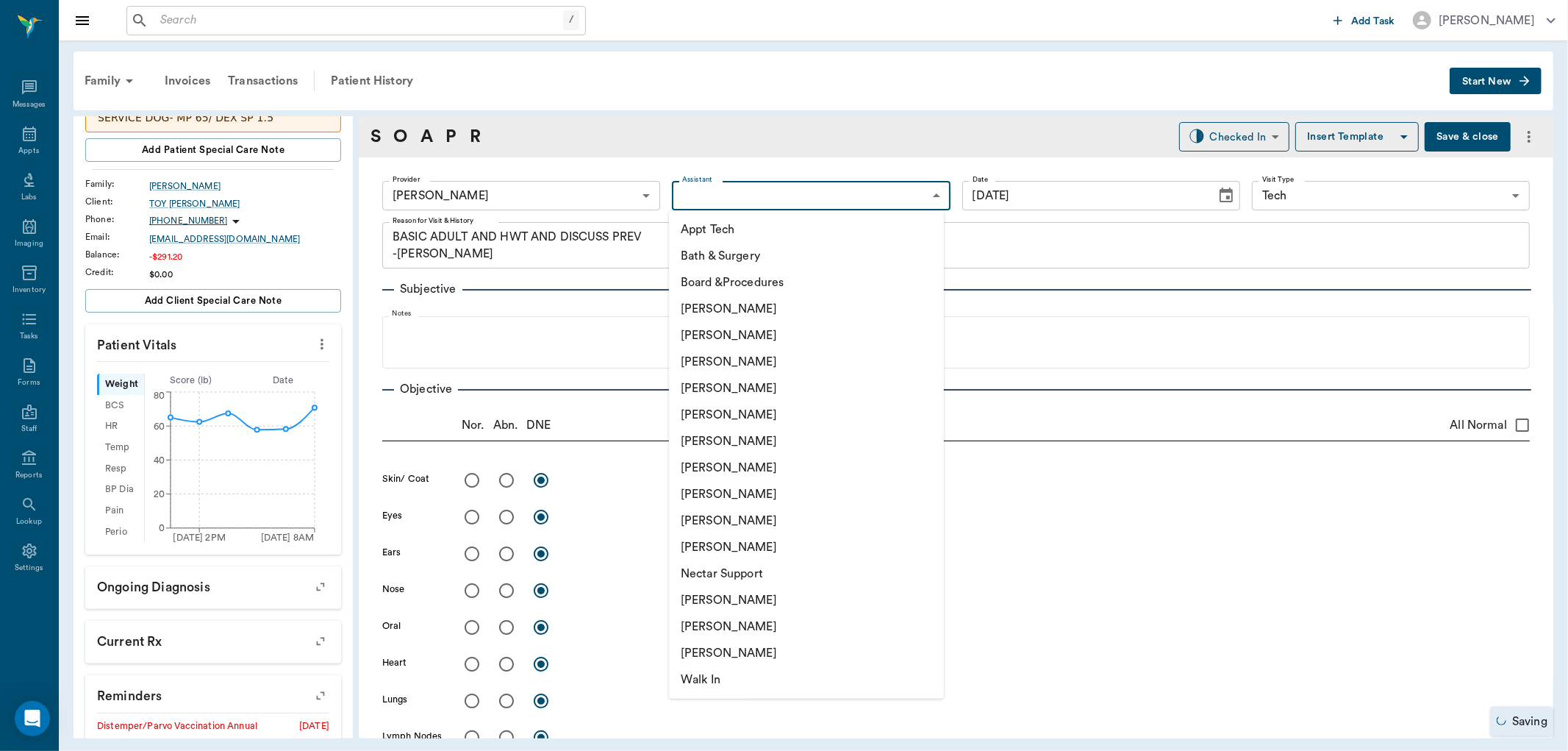
click at [719, 449] on li "[PERSON_NAME]" at bounding box center [807, 441] width 275 height 26
type input "682b670d8bdc6f7f8feef3db"
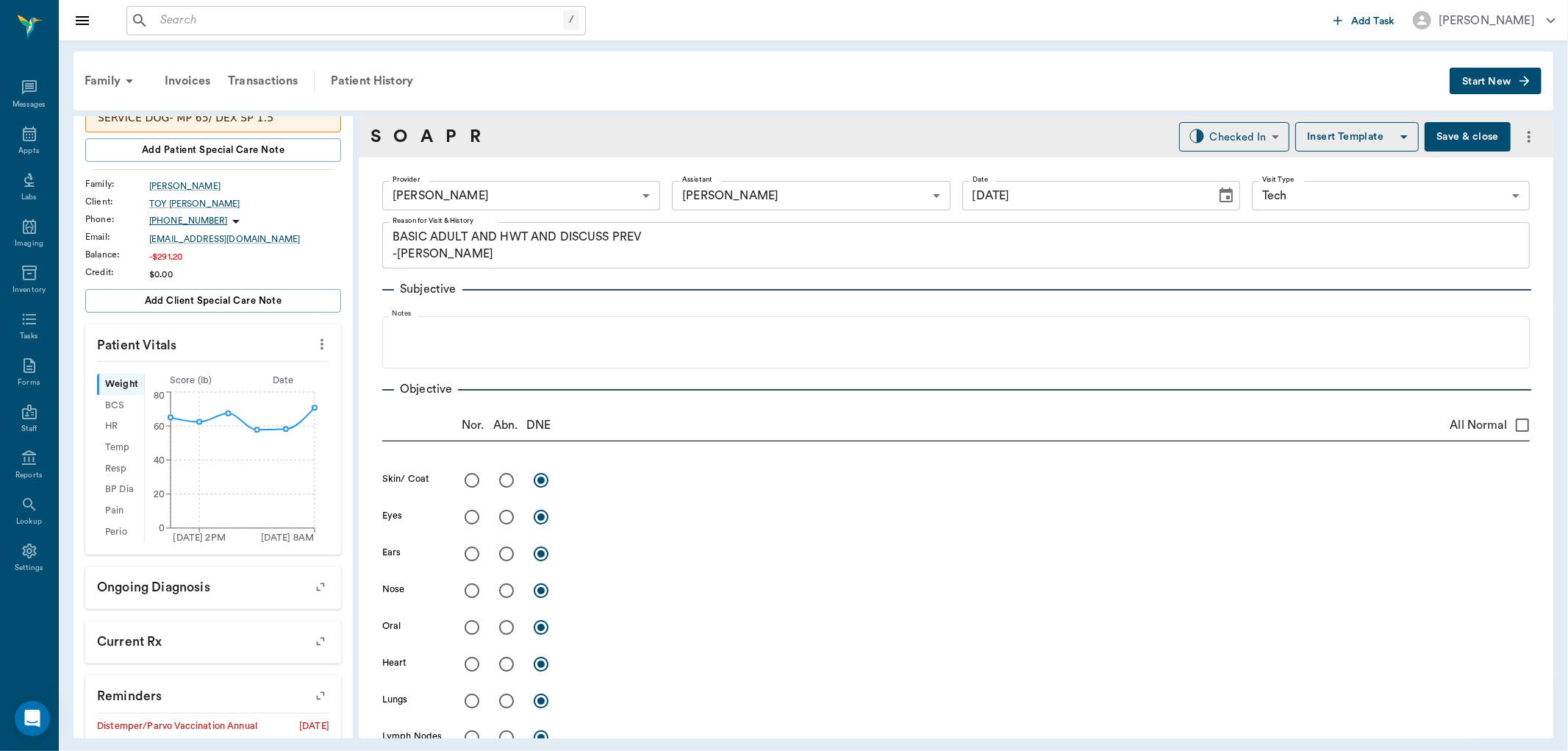
drag, startPoint x: 446, startPoint y: 133, endPoint x: 446, endPoint y: 176, distance: 43.0
click at [446, 136] on link "P" at bounding box center [451, 137] width 11 height 26
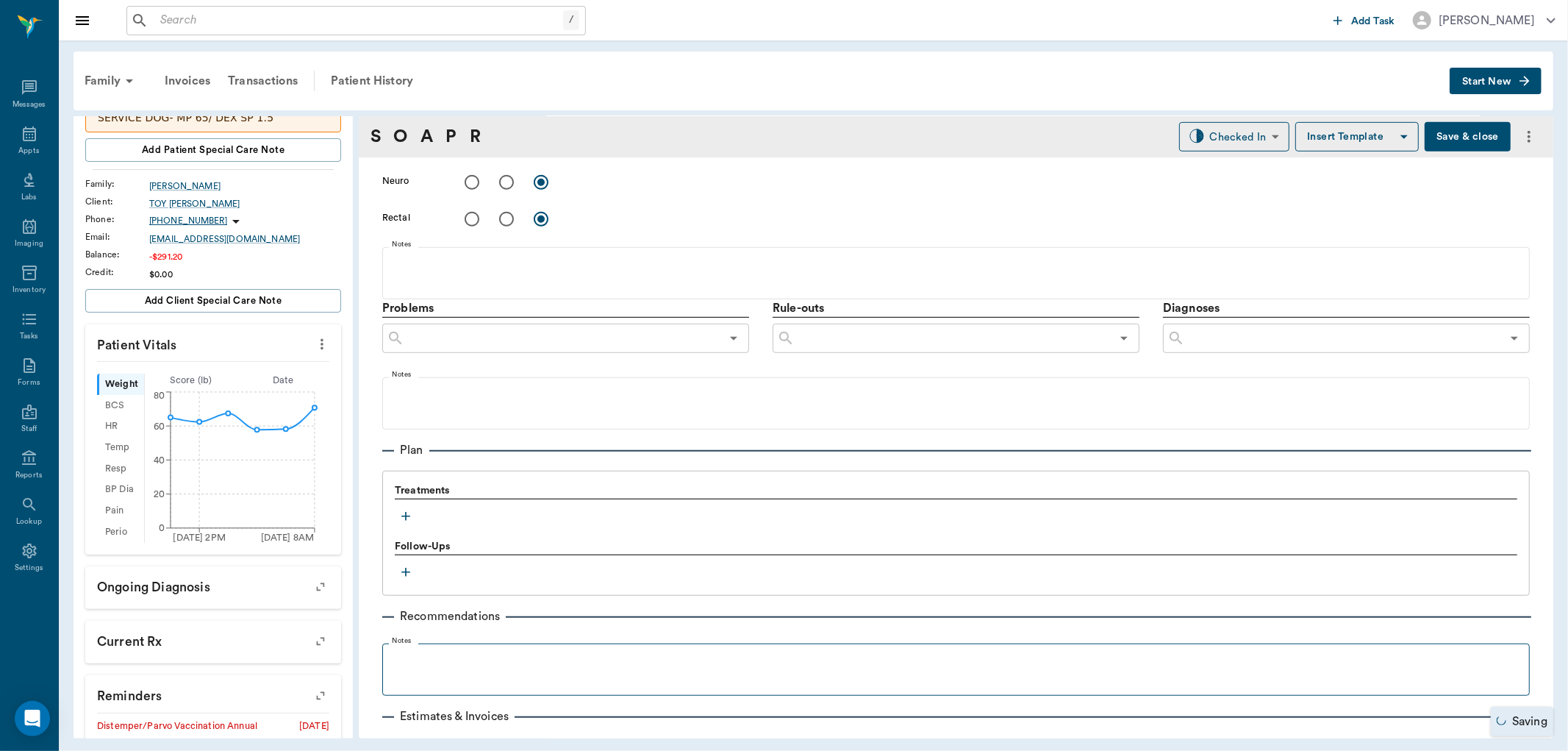
scroll to position [794, 0]
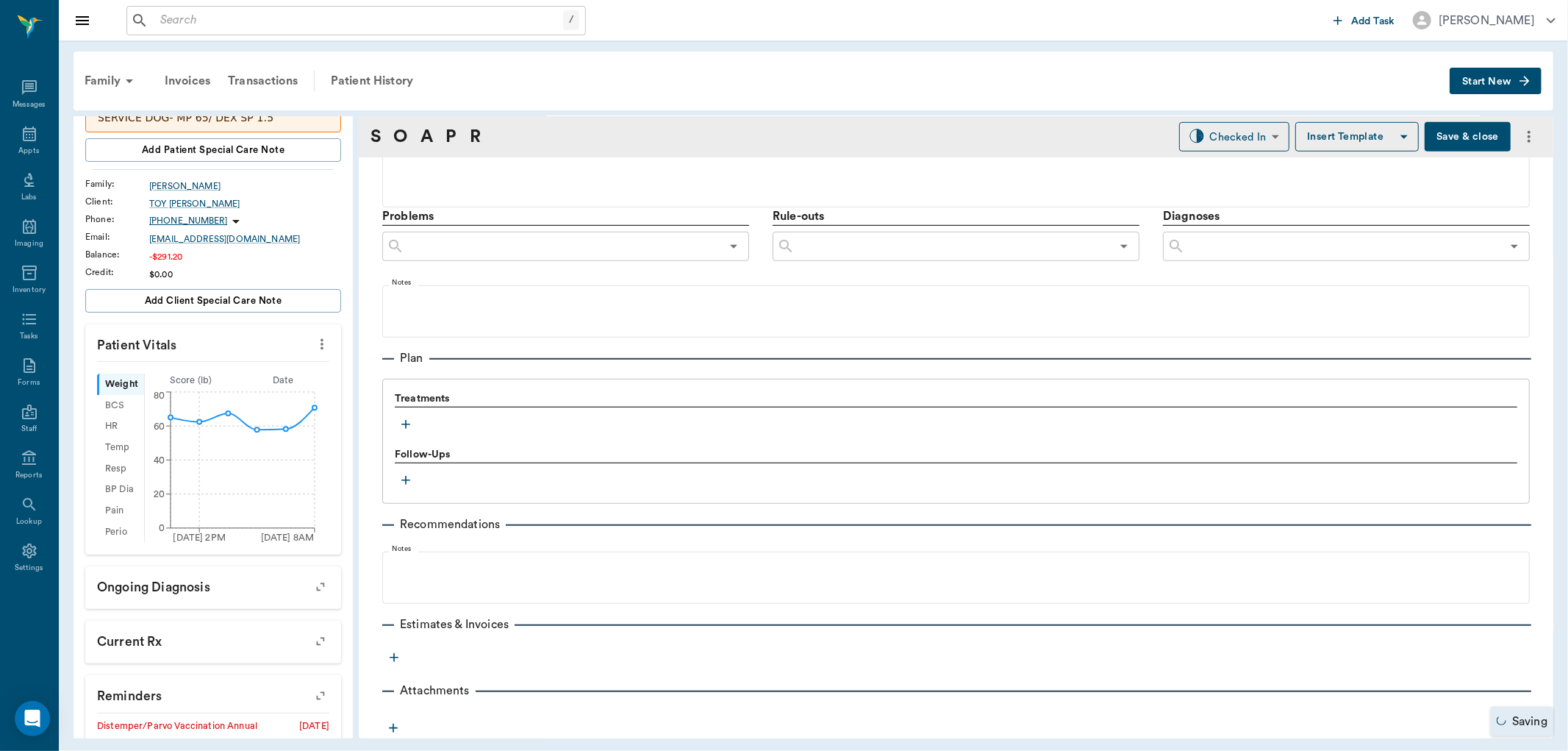
click at [408, 425] on icon "button" at bounding box center [406, 424] width 15 height 15
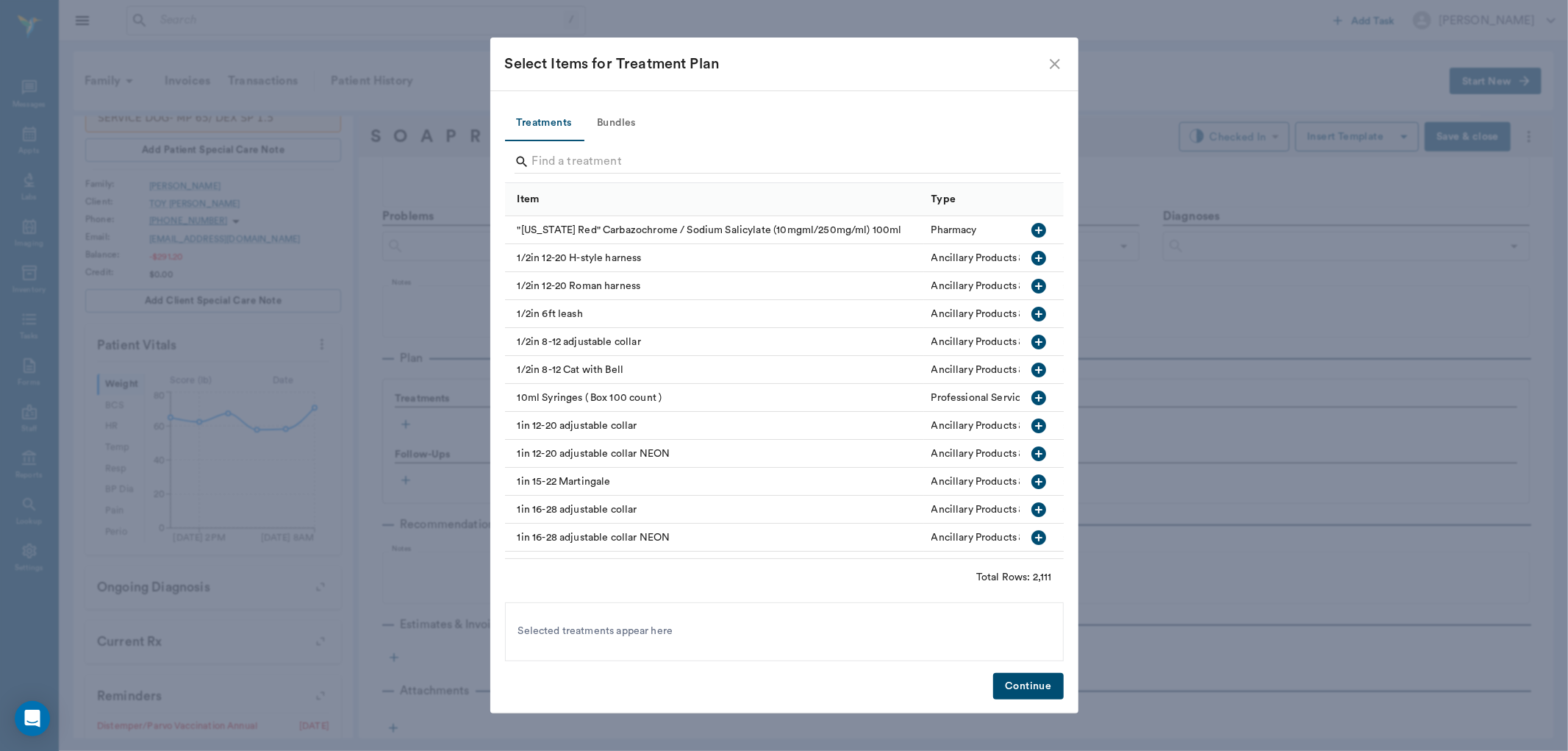
click at [625, 121] on button "Bundles" at bounding box center [616, 122] width 66 height 35
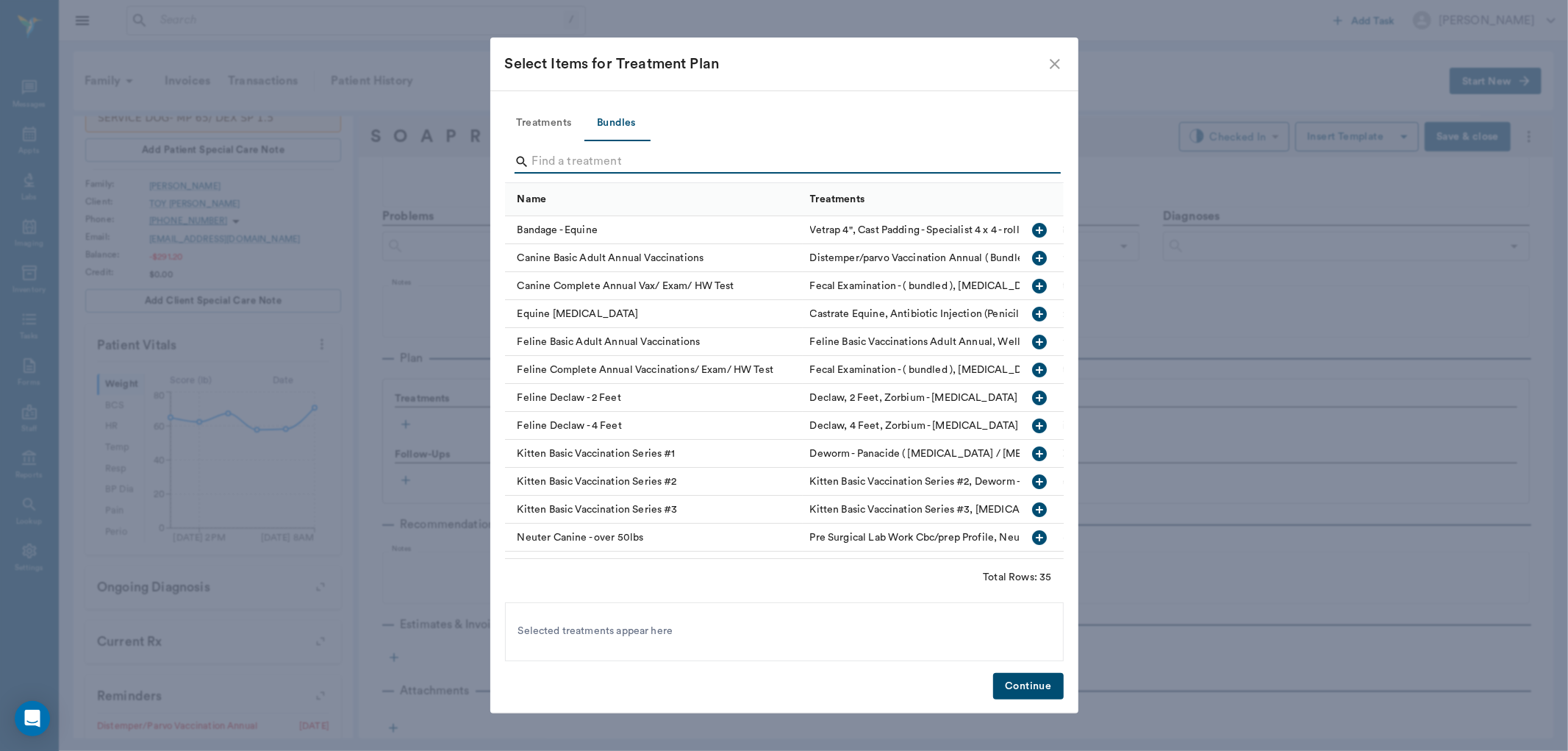
click at [570, 166] on input "Search" at bounding box center [786, 161] width 507 height 24
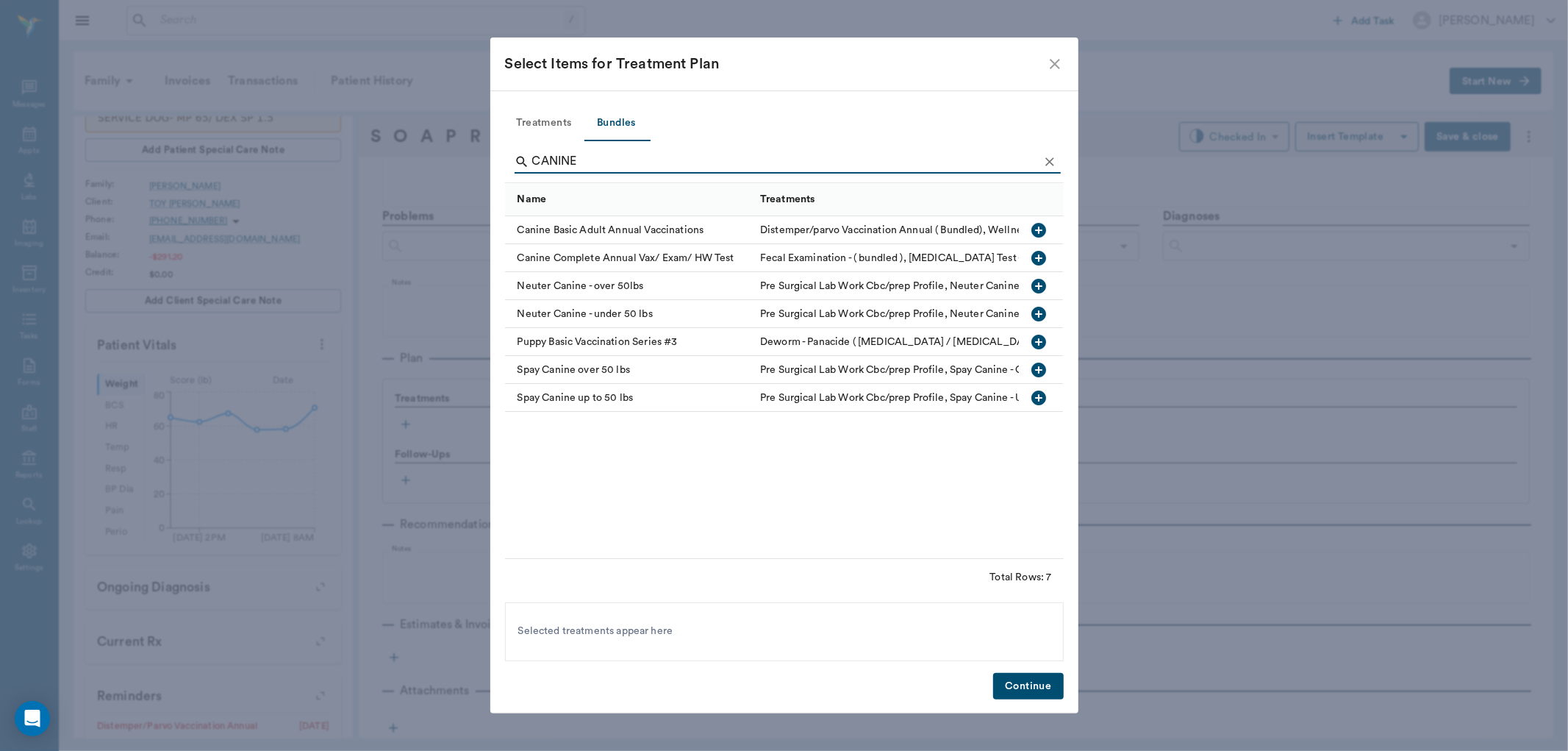
type input "CANINE"
click at [1039, 229] on icon "button" at bounding box center [1039, 230] width 18 height 18
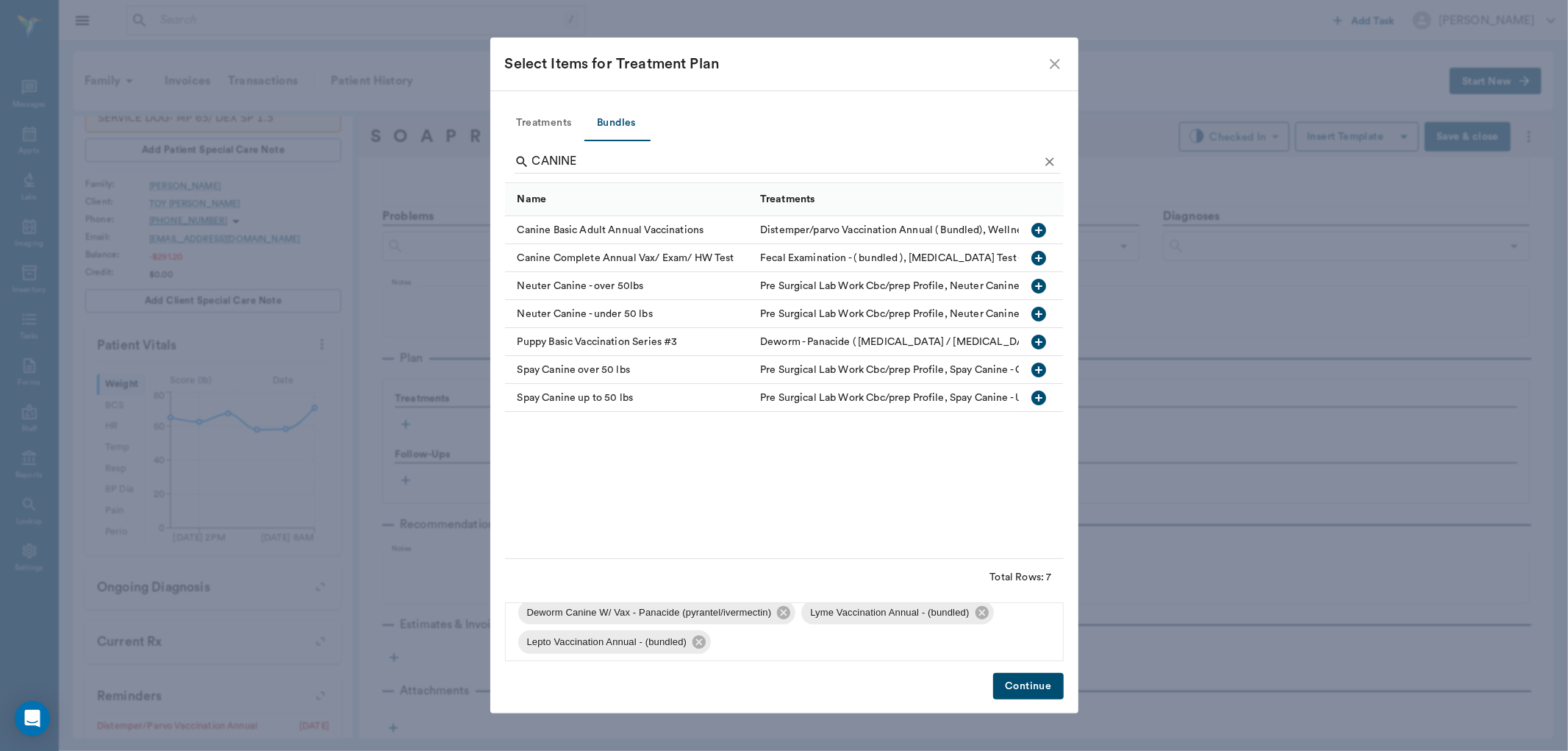
scroll to position [108, 0]
drag, startPoint x: 697, startPoint y: 635, endPoint x: 721, endPoint y: 638, distance: 24.2
click at [698, 635] on icon at bounding box center [698, 636] width 16 height 16
click at [979, 637] on icon at bounding box center [982, 636] width 16 height 16
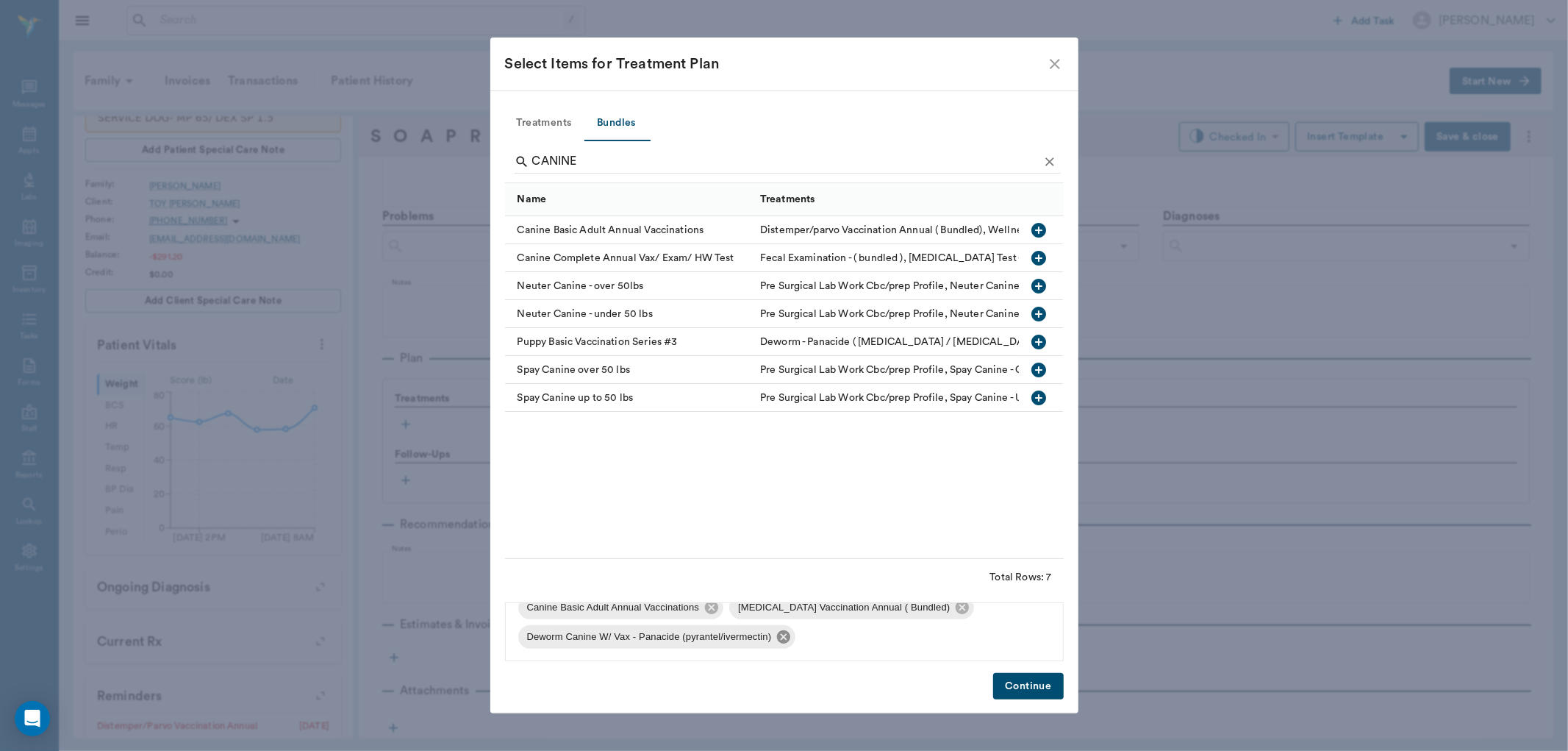
click at [781, 637] on icon at bounding box center [783, 636] width 16 height 16
click at [1037, 681] on button "Continue" at bounding box center [1028, 686] width 70 height 27
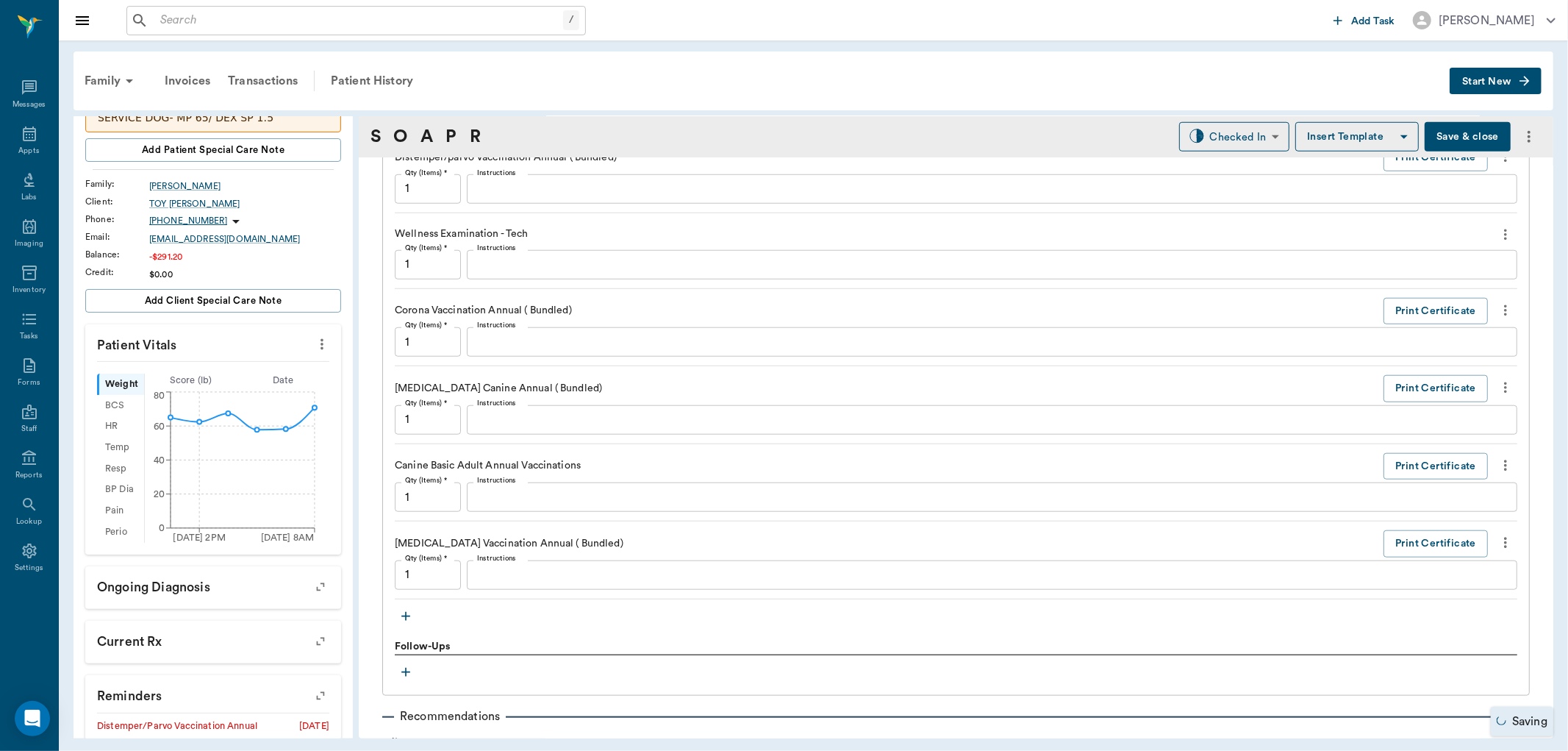
scroll to position [1202, 0]
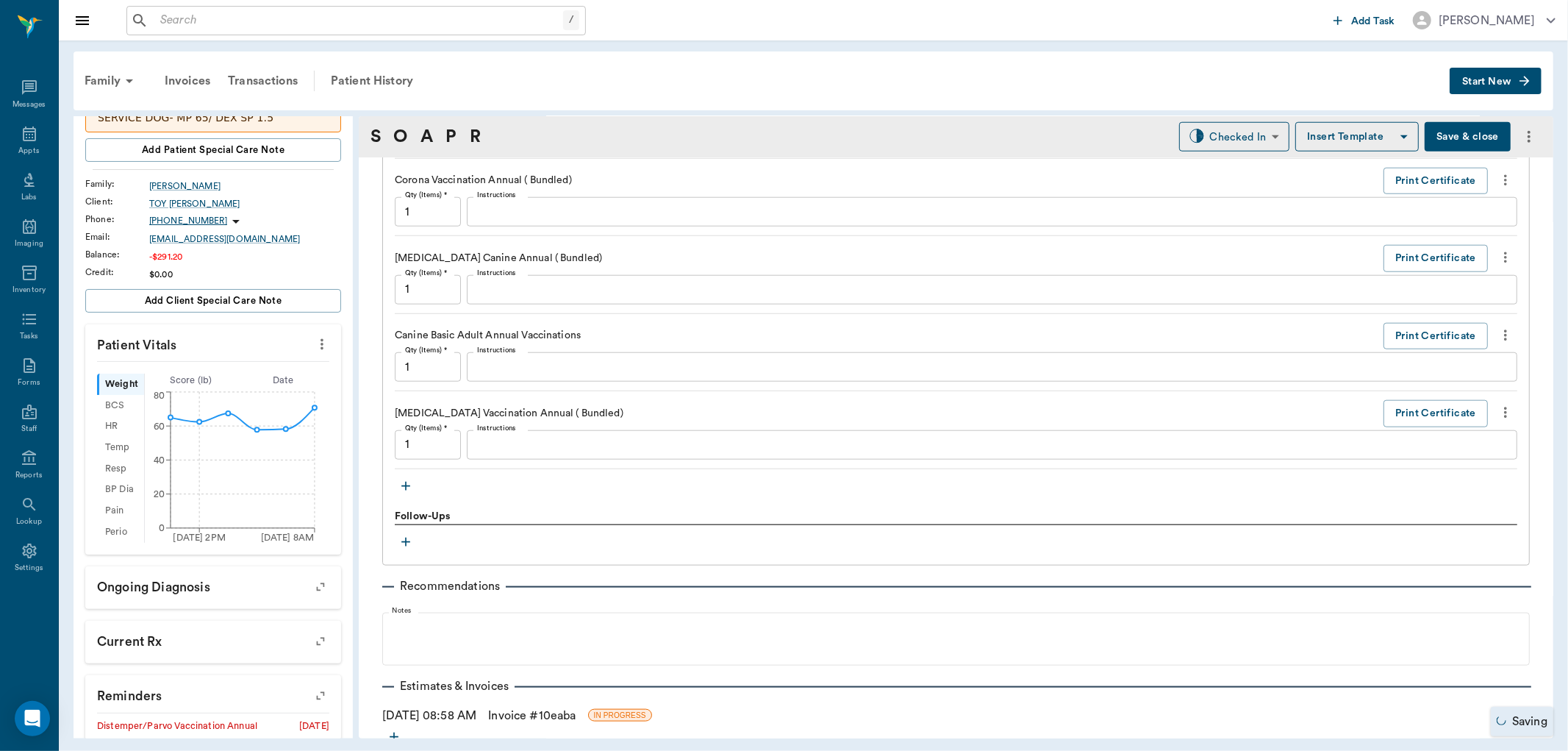
click at [410, 487] on icon "button" at bounding box center [406, 486] width 15 height 15
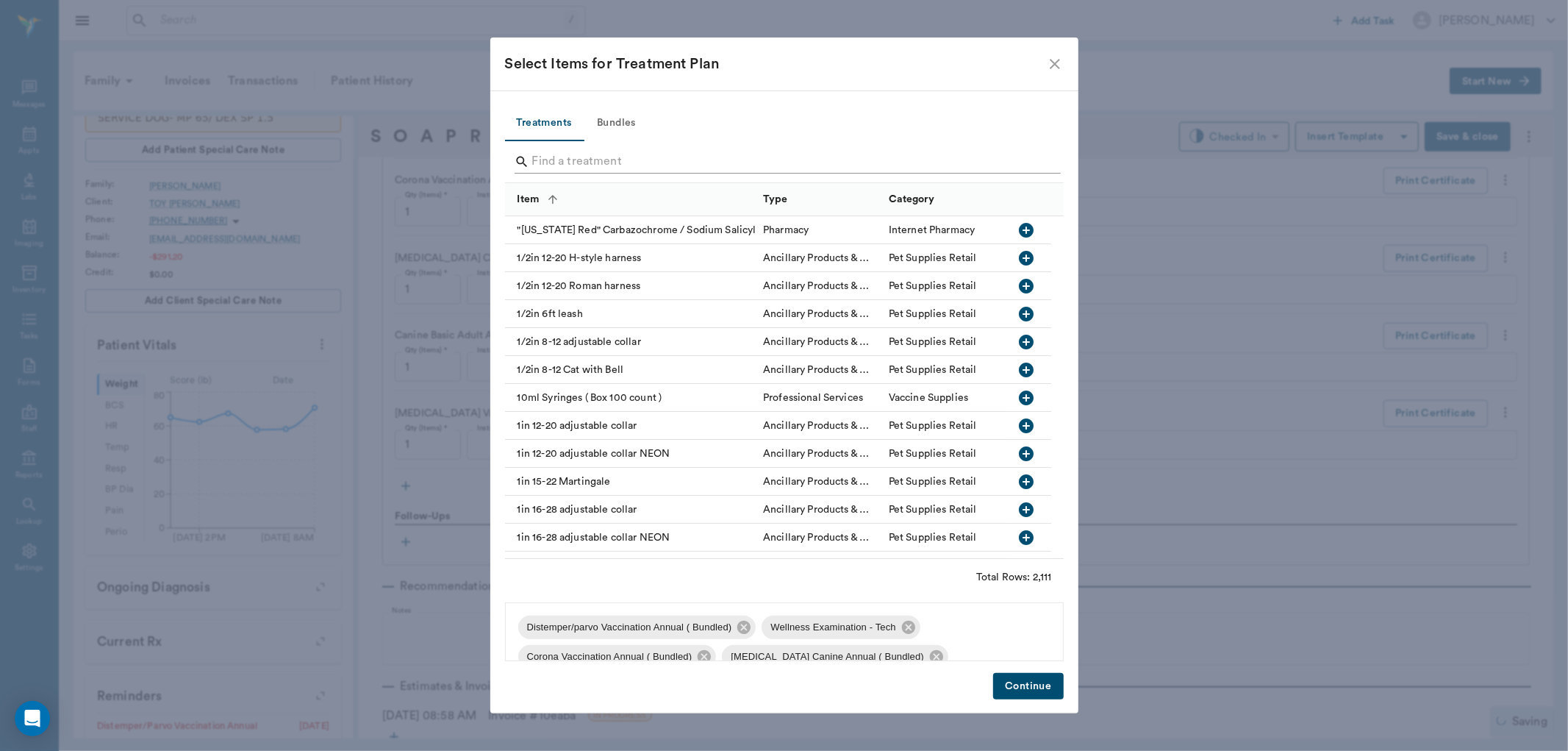
click at [564, 153] on input "Search" at bounding box center [786, 161] width 507 height 24
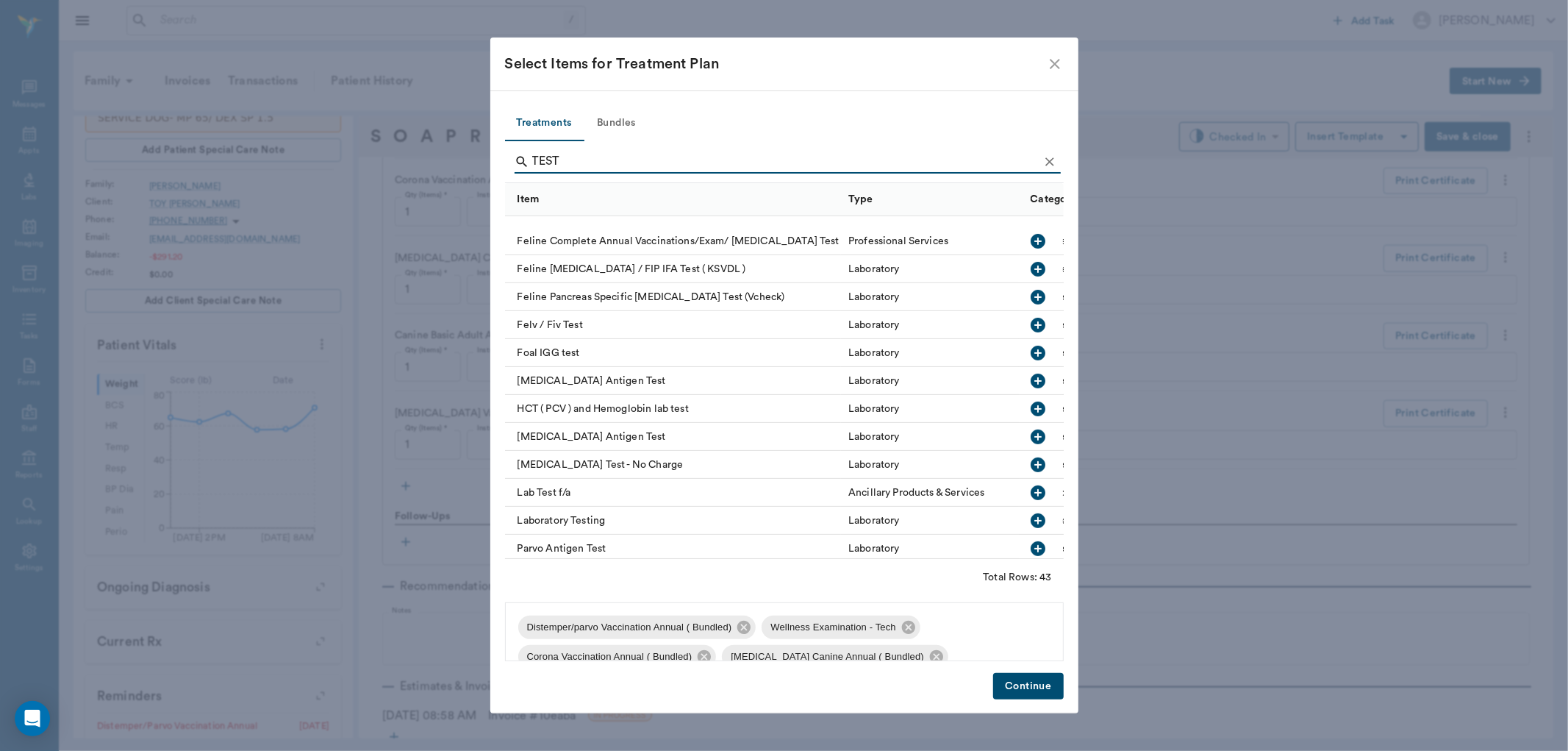
scroll to position [490, 0]
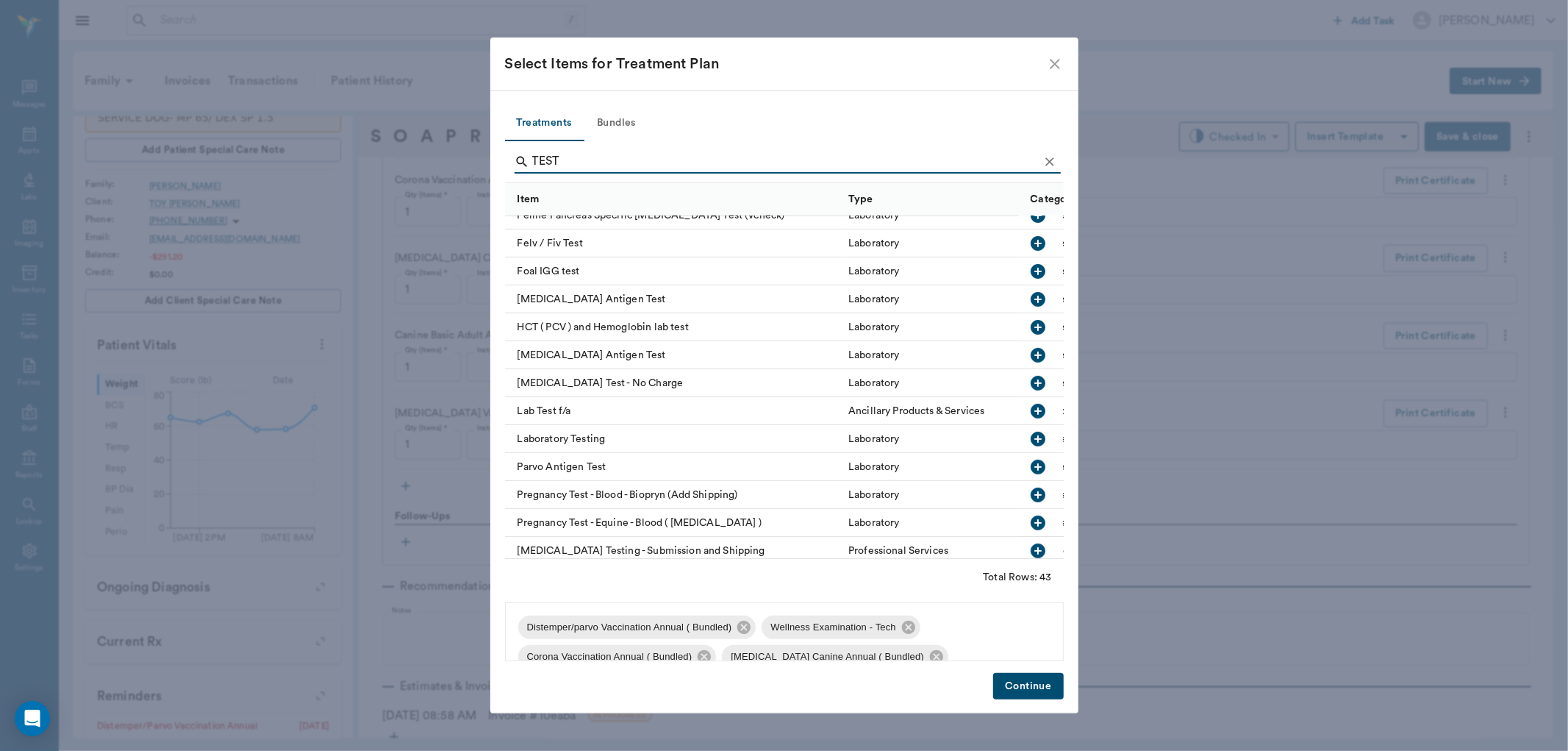
type input "TEST"
click at [1032, 350] on icon "button" at bounding box center [1039, 355] width 15 height 15
click at [1017, 690] on button "Continue" at bounding box center [1028, 686] width 70 height 27
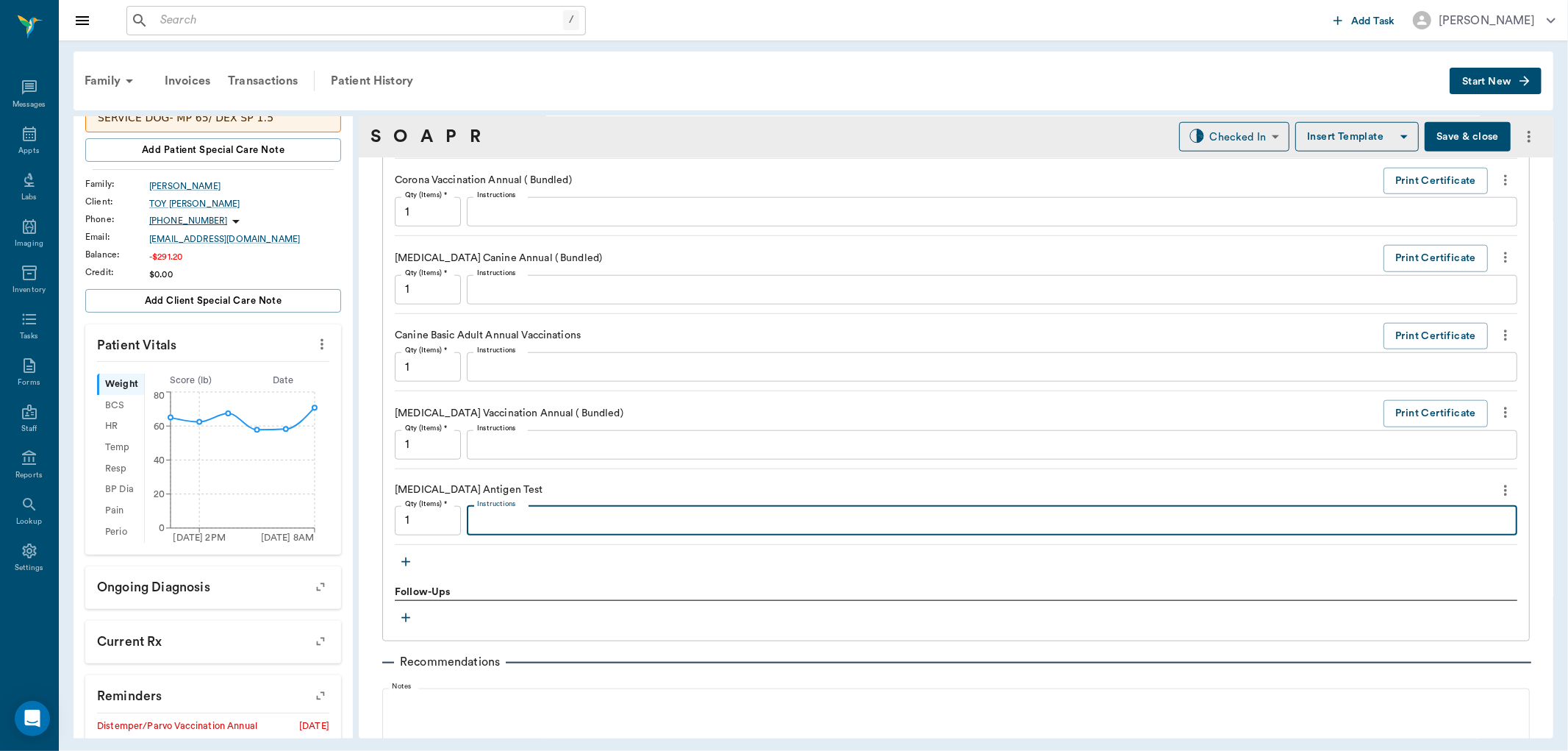
click at [488, 512] on textarea "Instructions" at bounding box center [991, 520] width 1030 height 17
type textarea "NEGATIVE"
click at [414, 561] on button "button" at bounding box center [405, 561] width 22 height 22
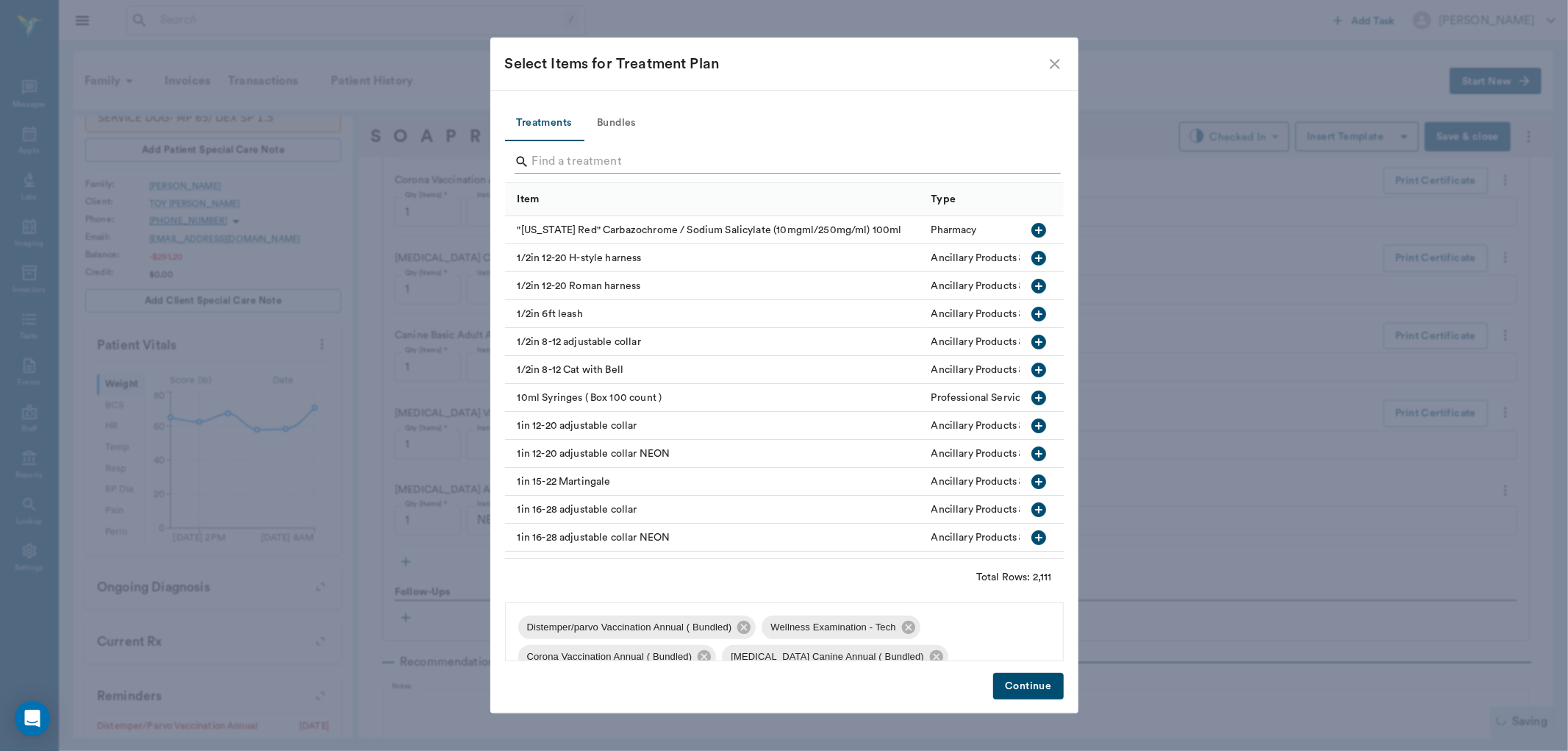
click at [580, 157] on input "Search" at bounding box center [786, 161] width 507 height 24
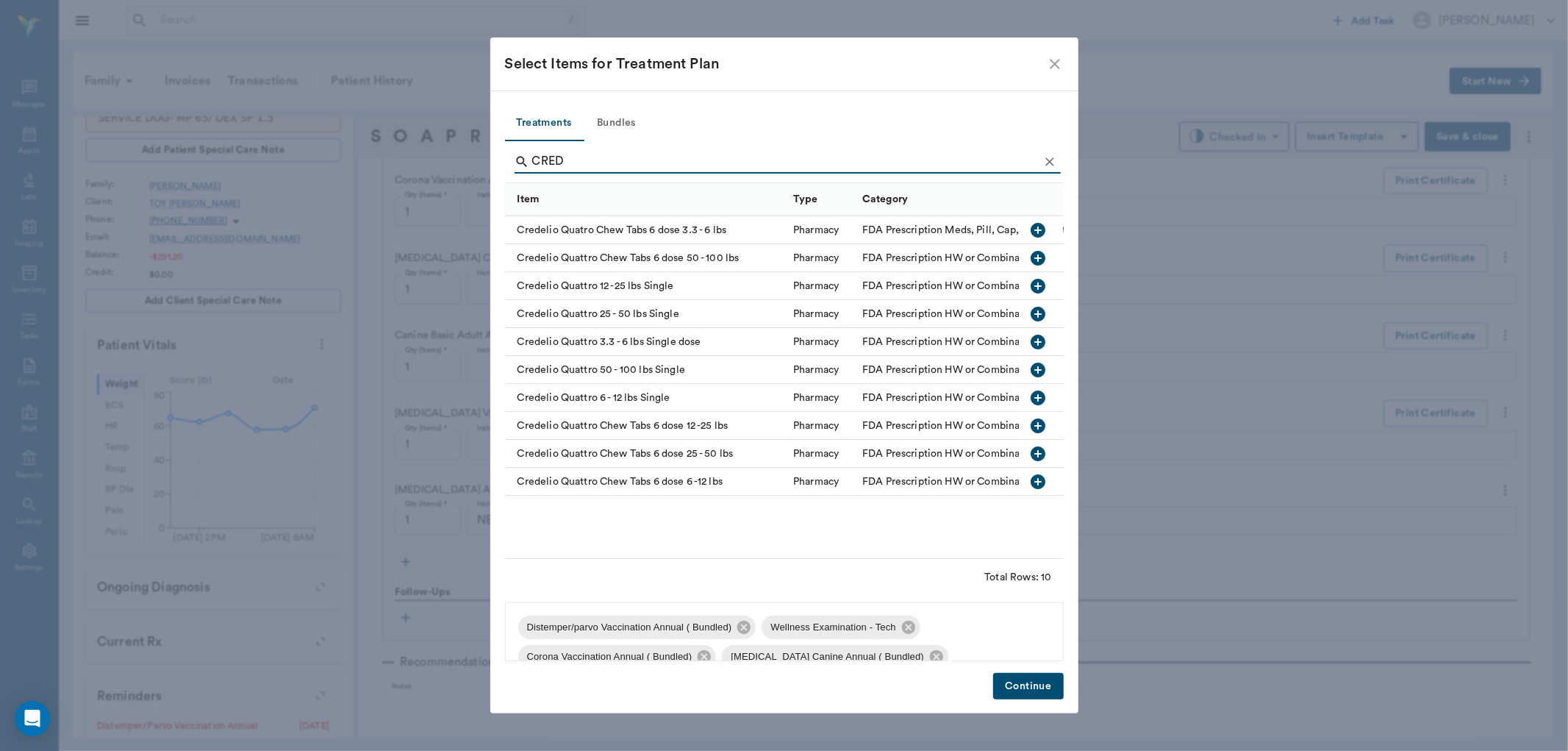
type input "CRED"
click at [1038, 257] on icon "button" at bounding box center [1038, 257] width 18 height 18
click at [1026, 685] on button "Continue" at bounding box center [1028, 686] width 70 height 27
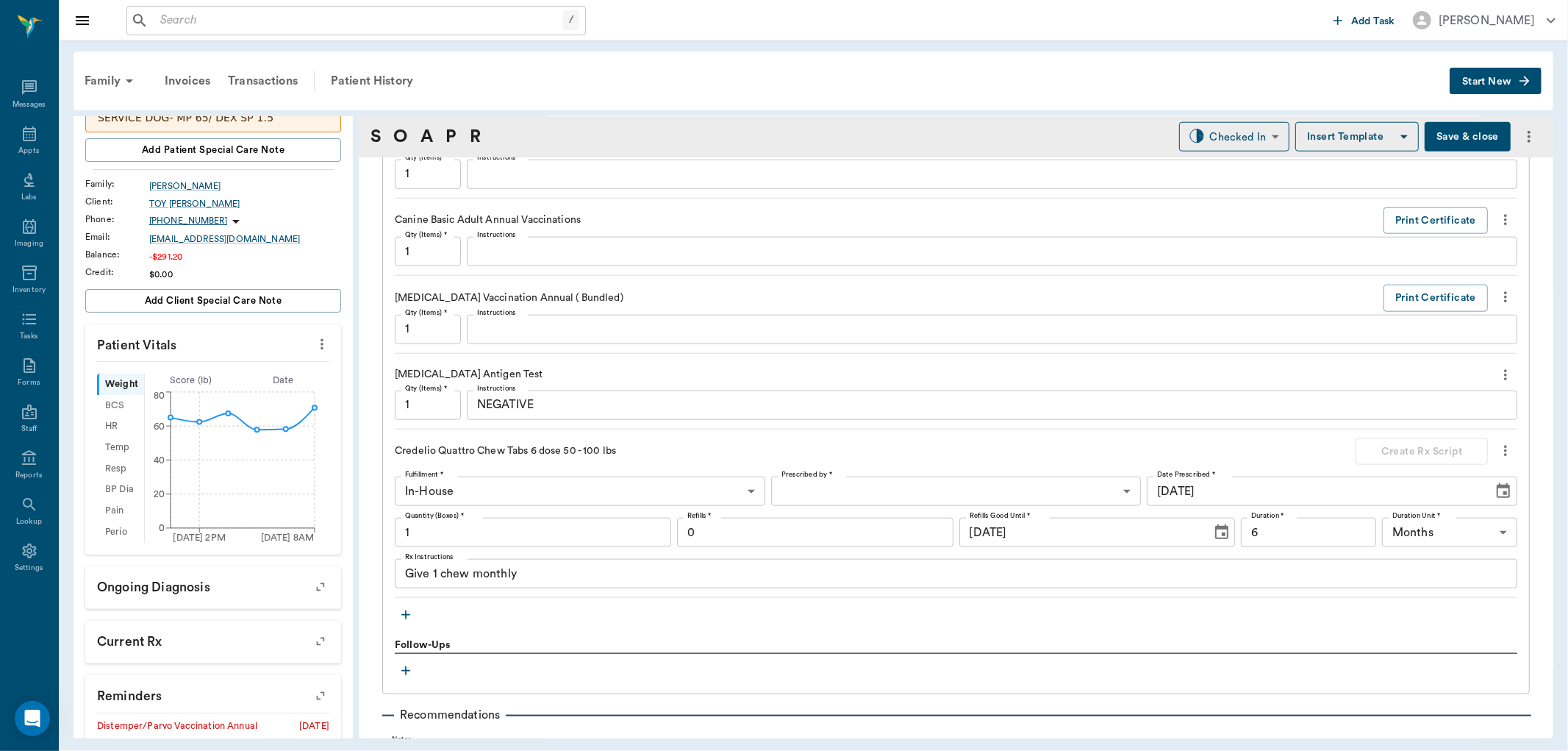
scroll to position [1365, 0]
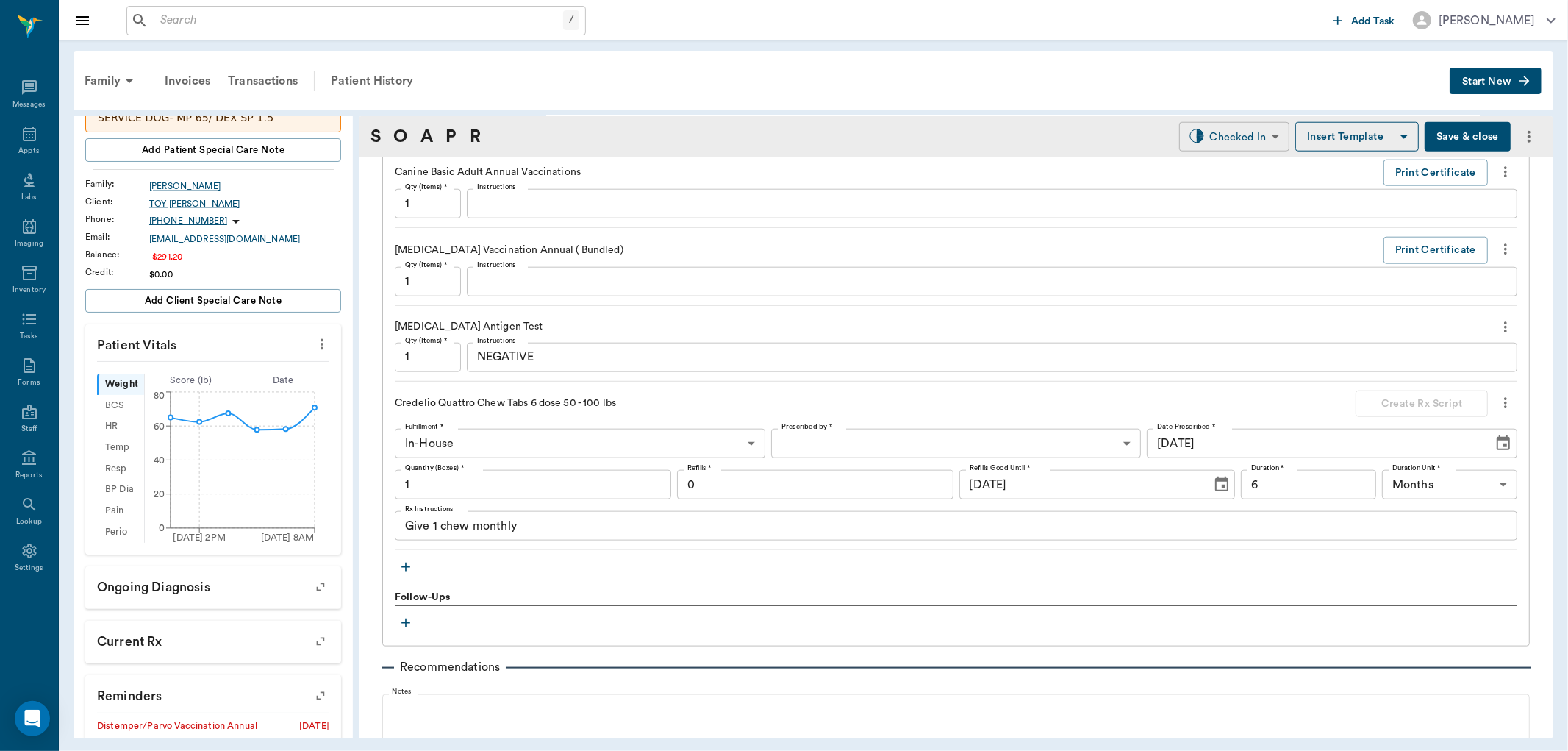
click at [1214, 143] on body "/ ​ Add Task Dr. Bert Ellsworth Nectar Messages Appts Labs Imaging Inventory Ta…" at bounding box center [784, 375] width 1568 height 751
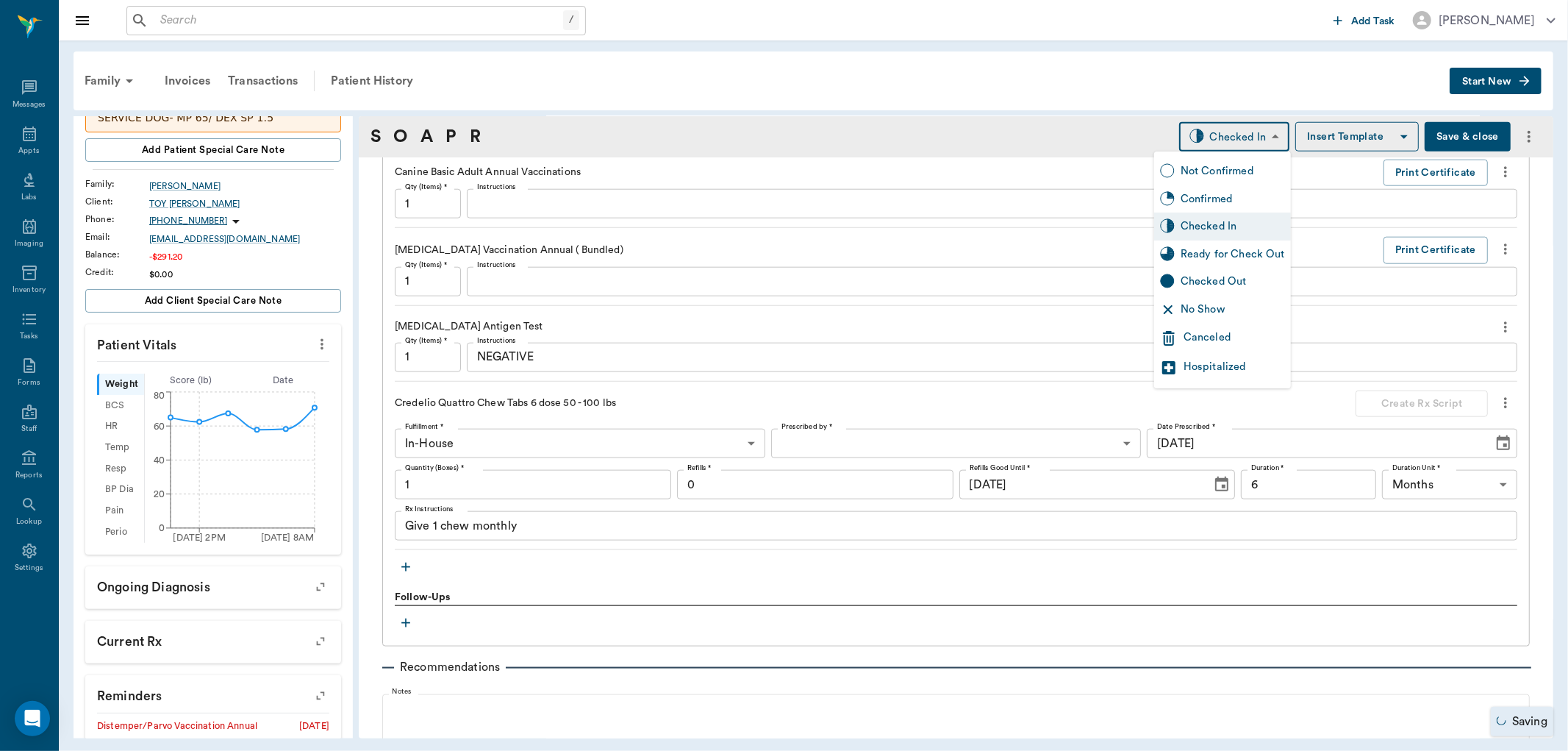
click at [1209, 252] on div "Ready for Check Out" at bounding box center [1233, 253] width 105 height 16
type input "READY_TO_CHECKOUT"
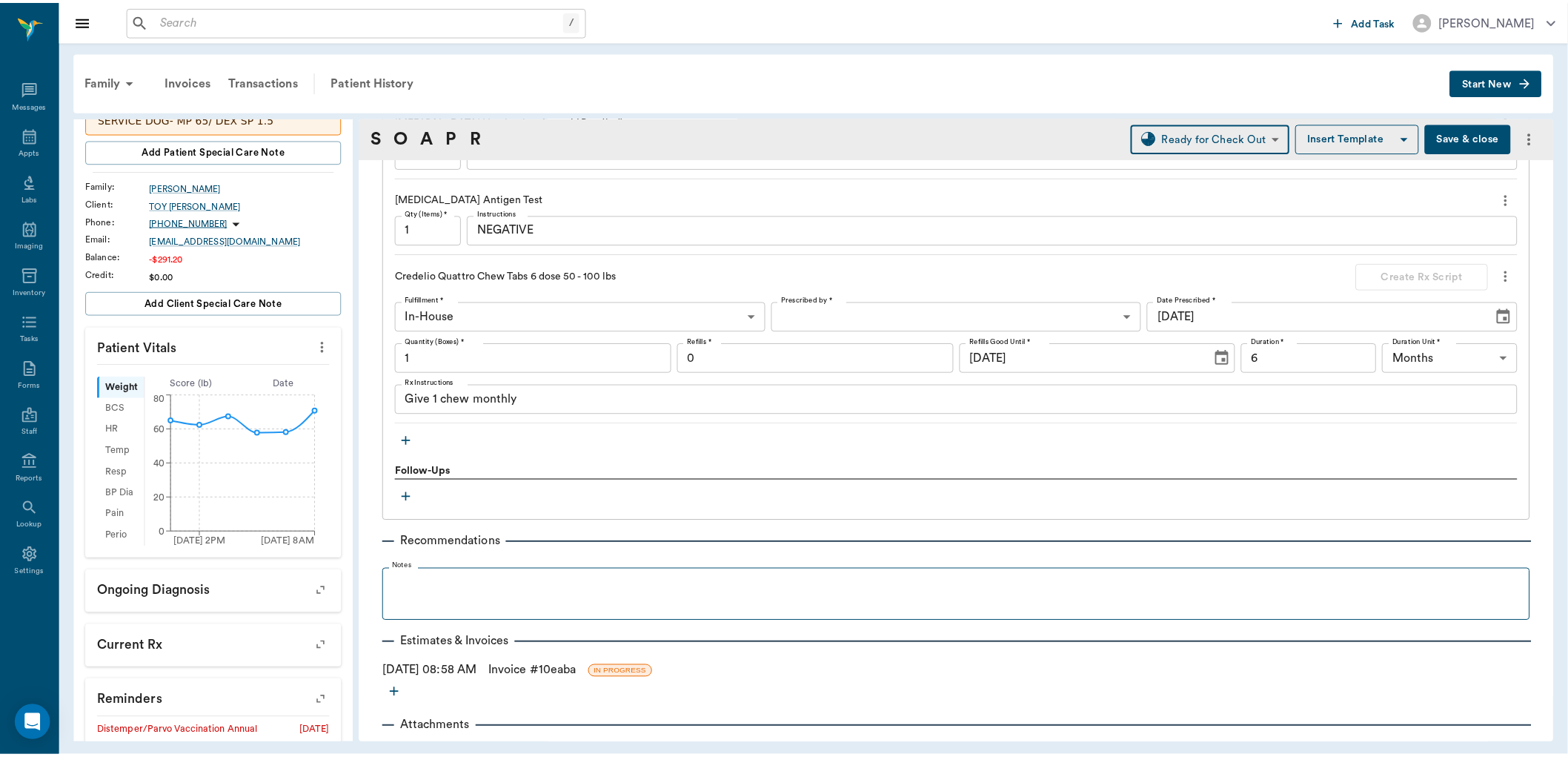
scroll to position [1539, 0]
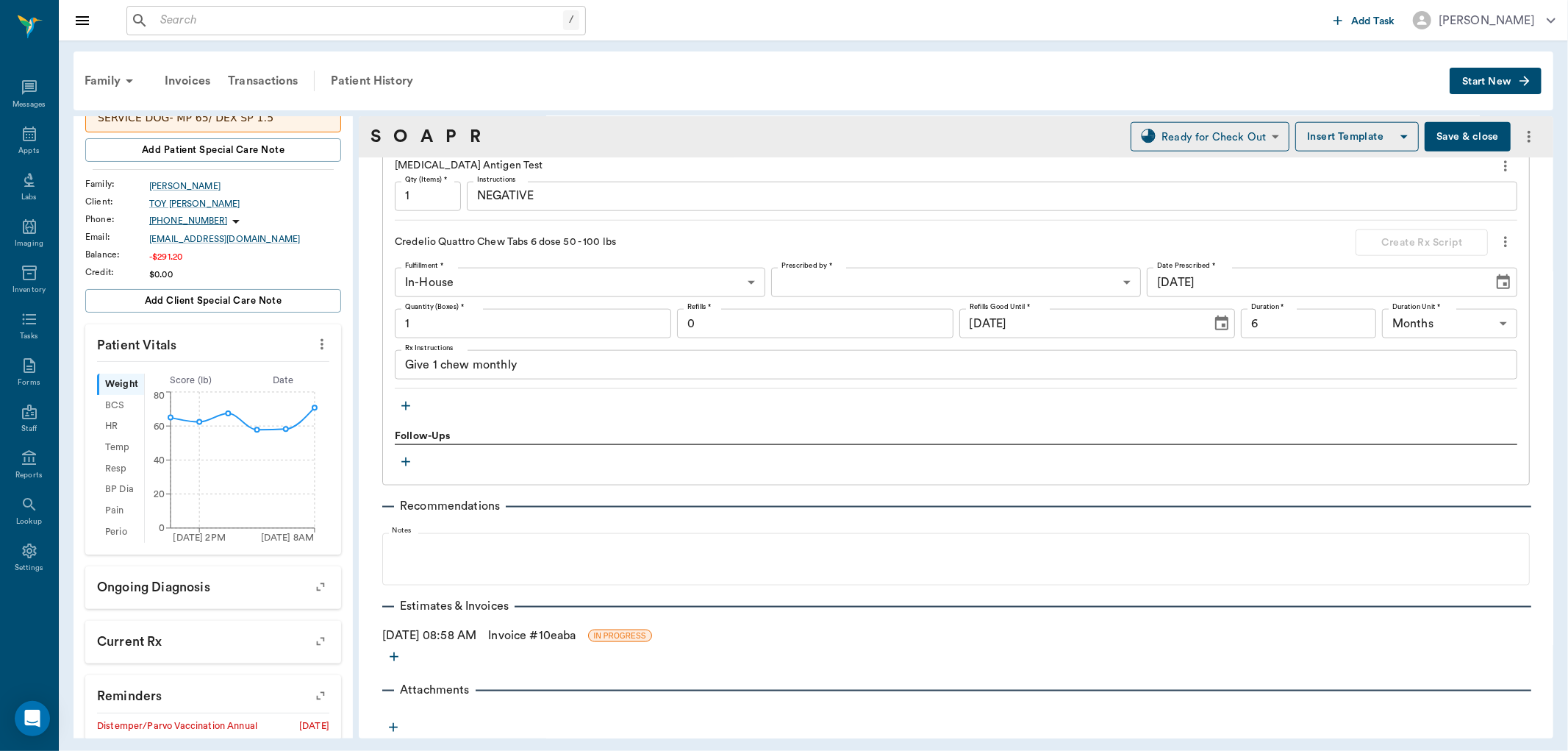
click at [532, 637] on link "Invoice # 10eaba" at bounding box center [531, 635] width 88 height 18
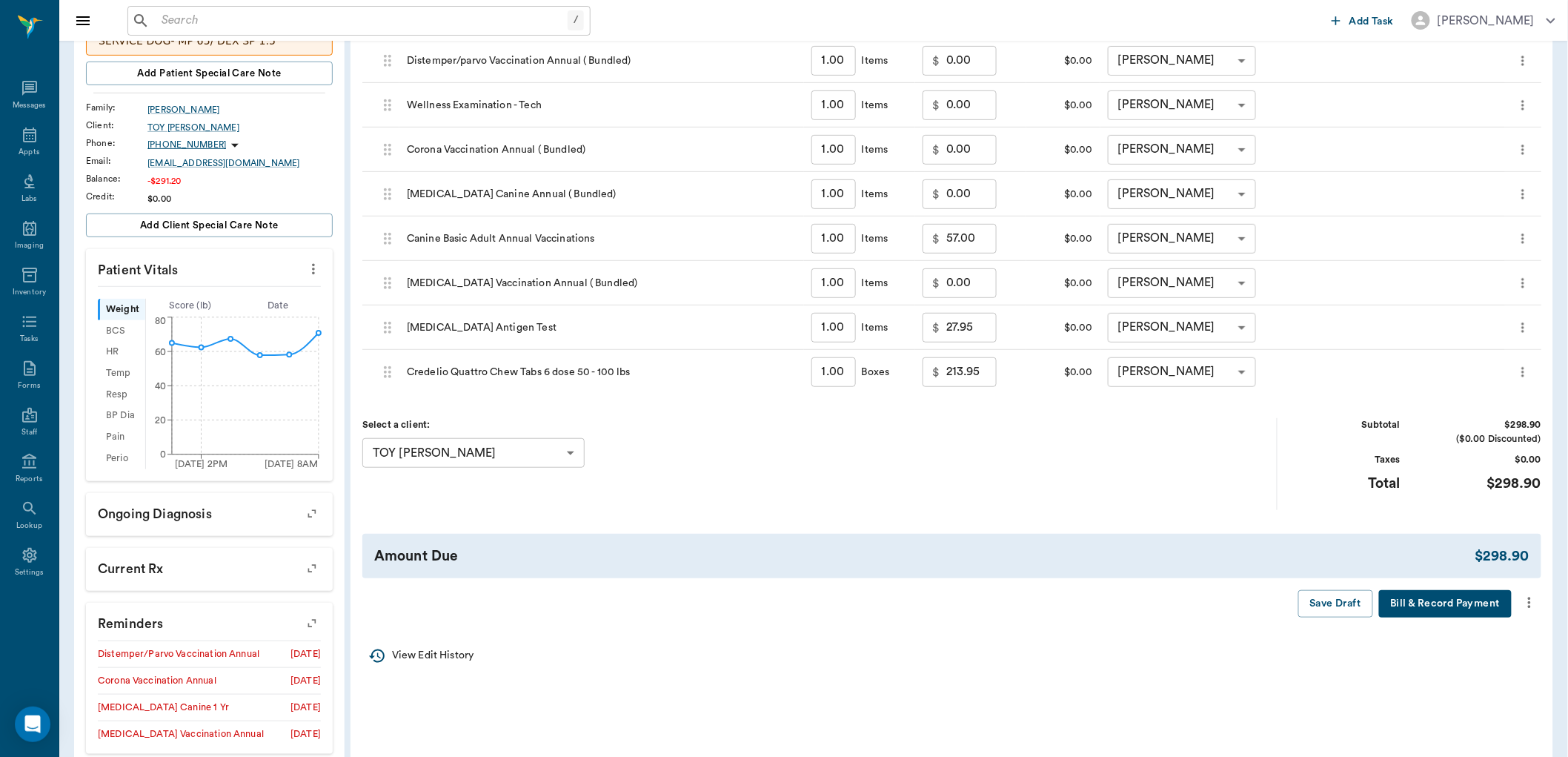
scroll to position [247, 0]
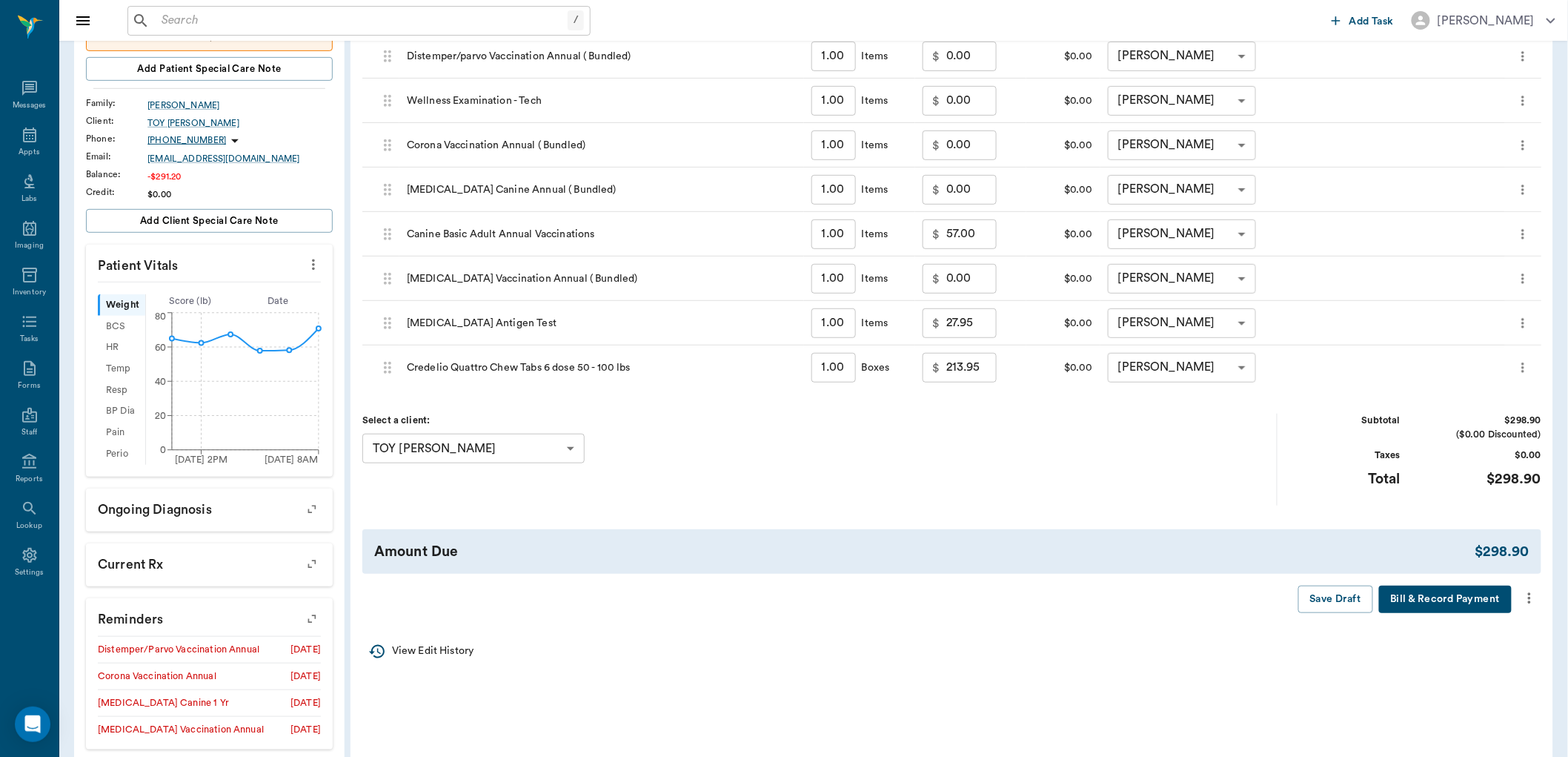
click at [1527, 598] on icon "more" at bounding box center [1529, 597] width 16 height 18
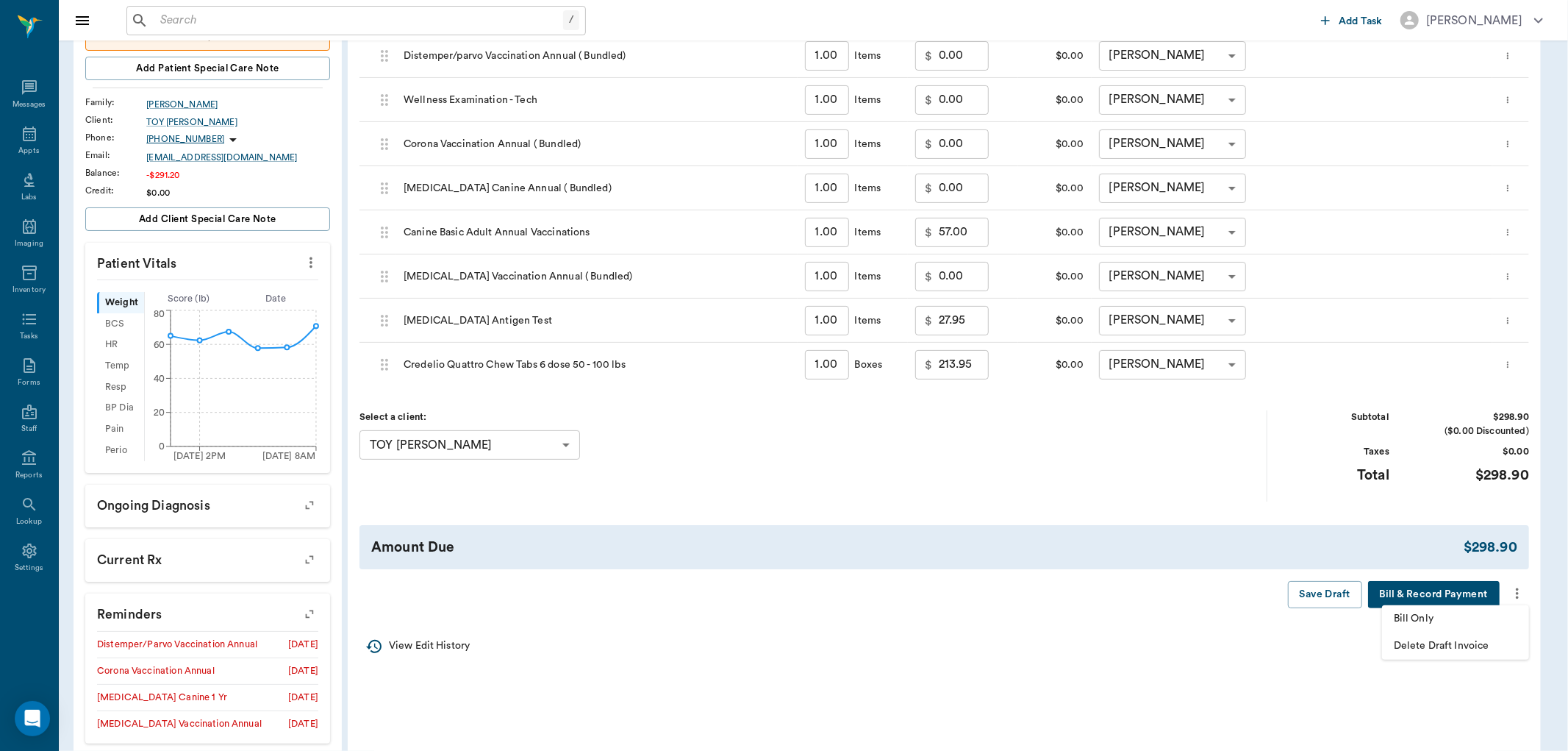
click at [1428, 612] on span "Bill Only" at bounding box center [1455, 618] width 123 height 15
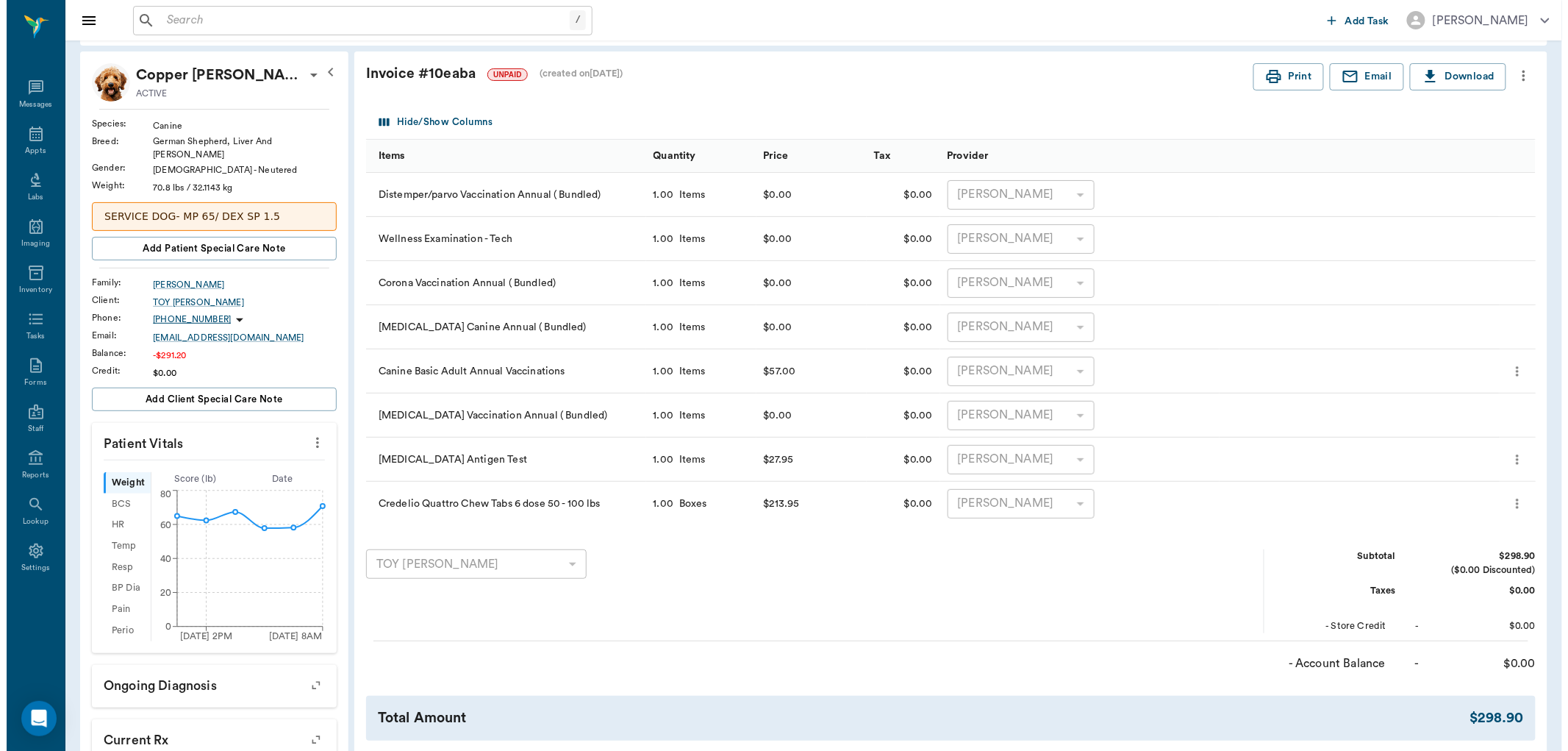
scroll to position [0, 0]
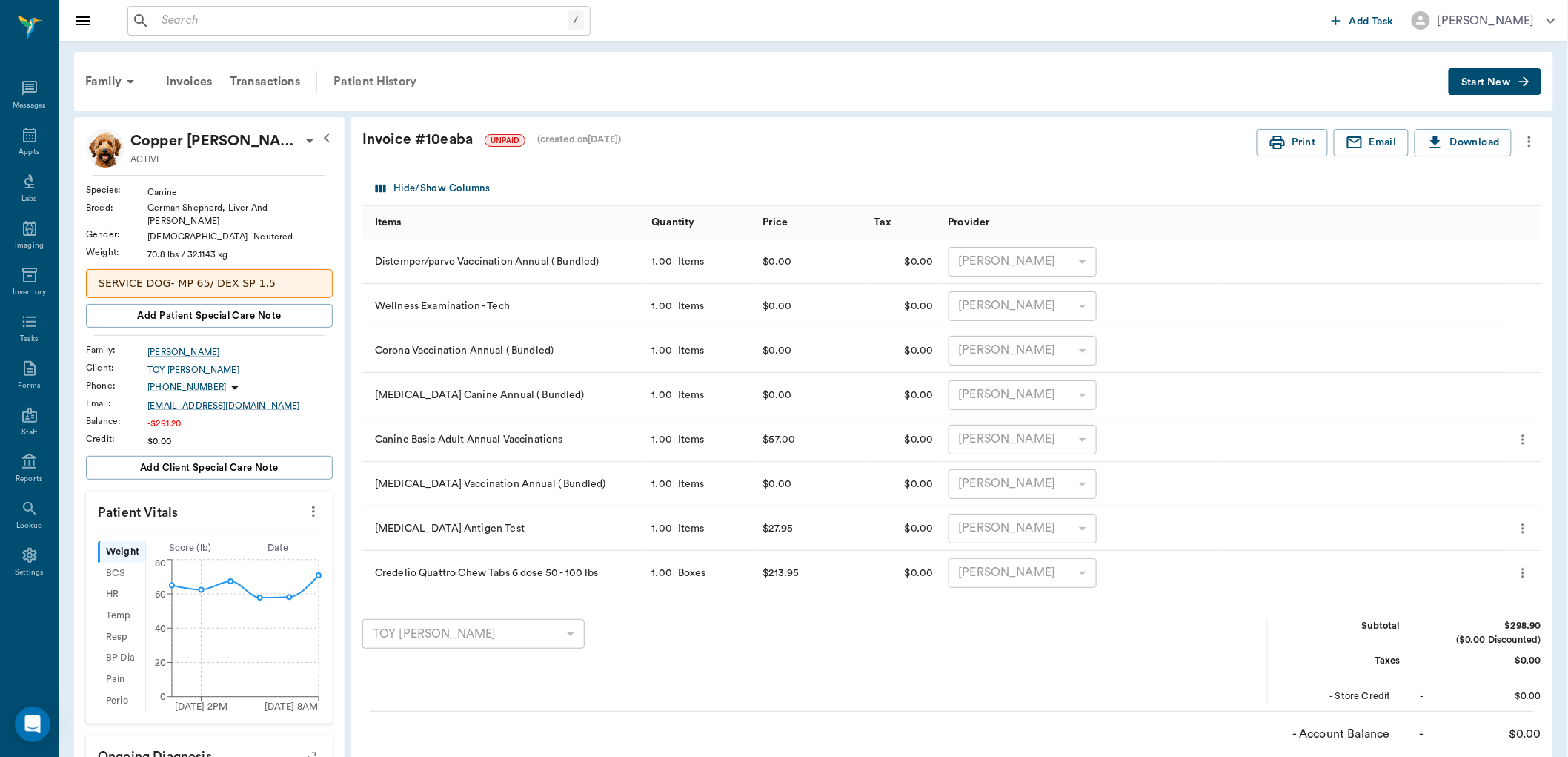
click at [359, 77] on div "Patient History" at bounding box center [375, 81] width 101 height 35
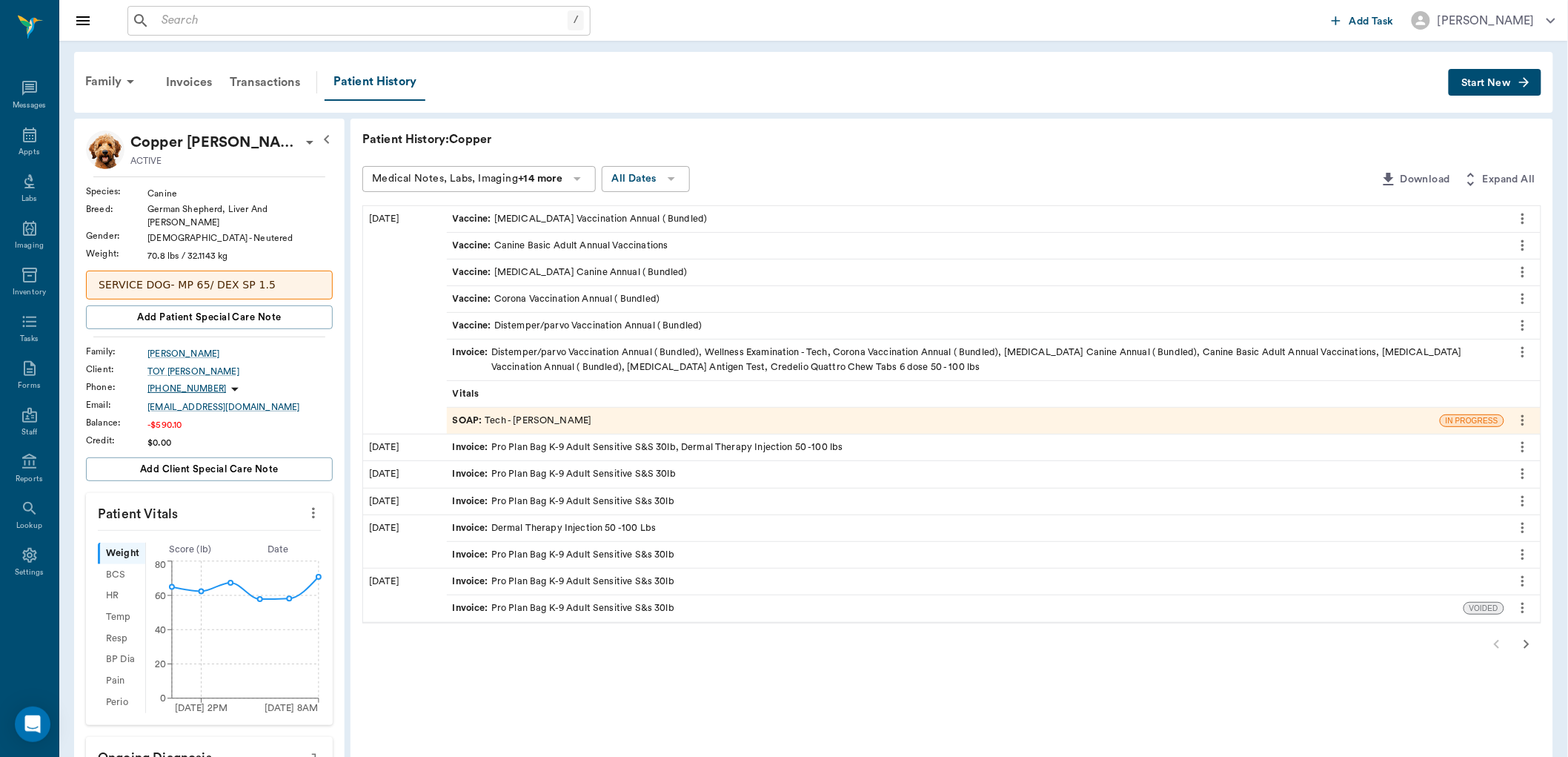
click at [468, 413] on span "SOAP :" at bounding box center [469, 420] width 32 height 14
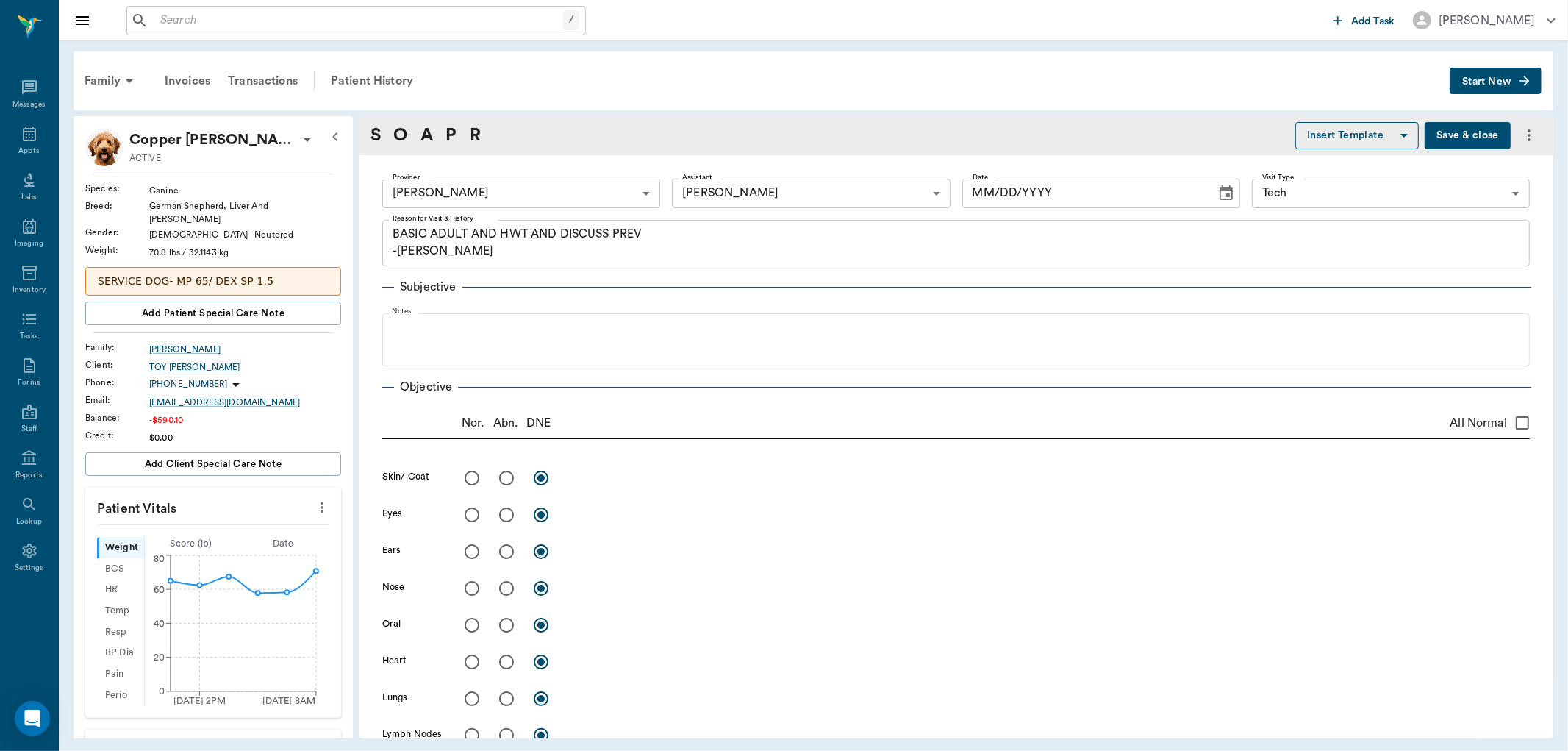
type textarea "BASIC ADULT AND HWT AND DISCUSS PREV -LORY"
type input "[DATE]"
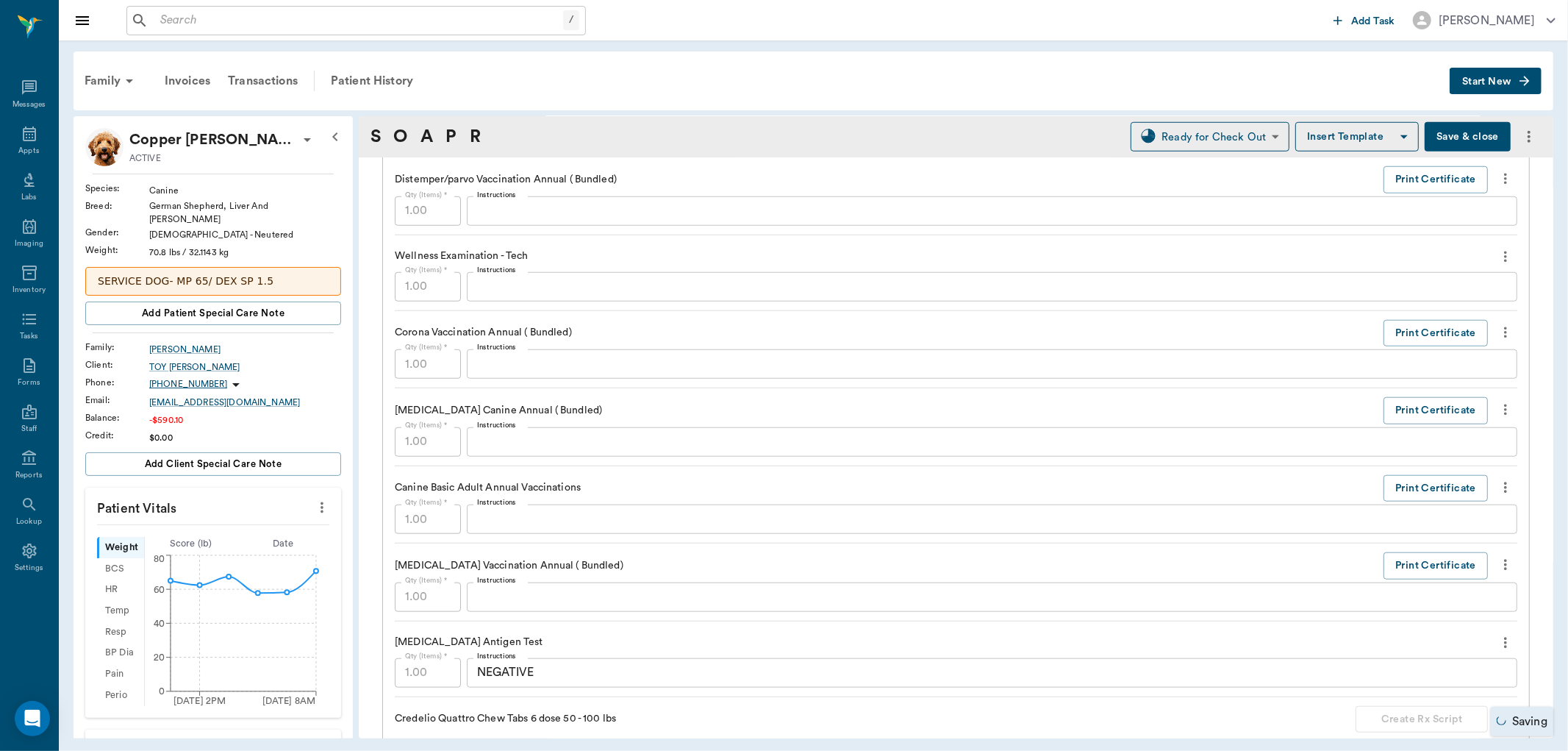
scroll to position [817, 0]
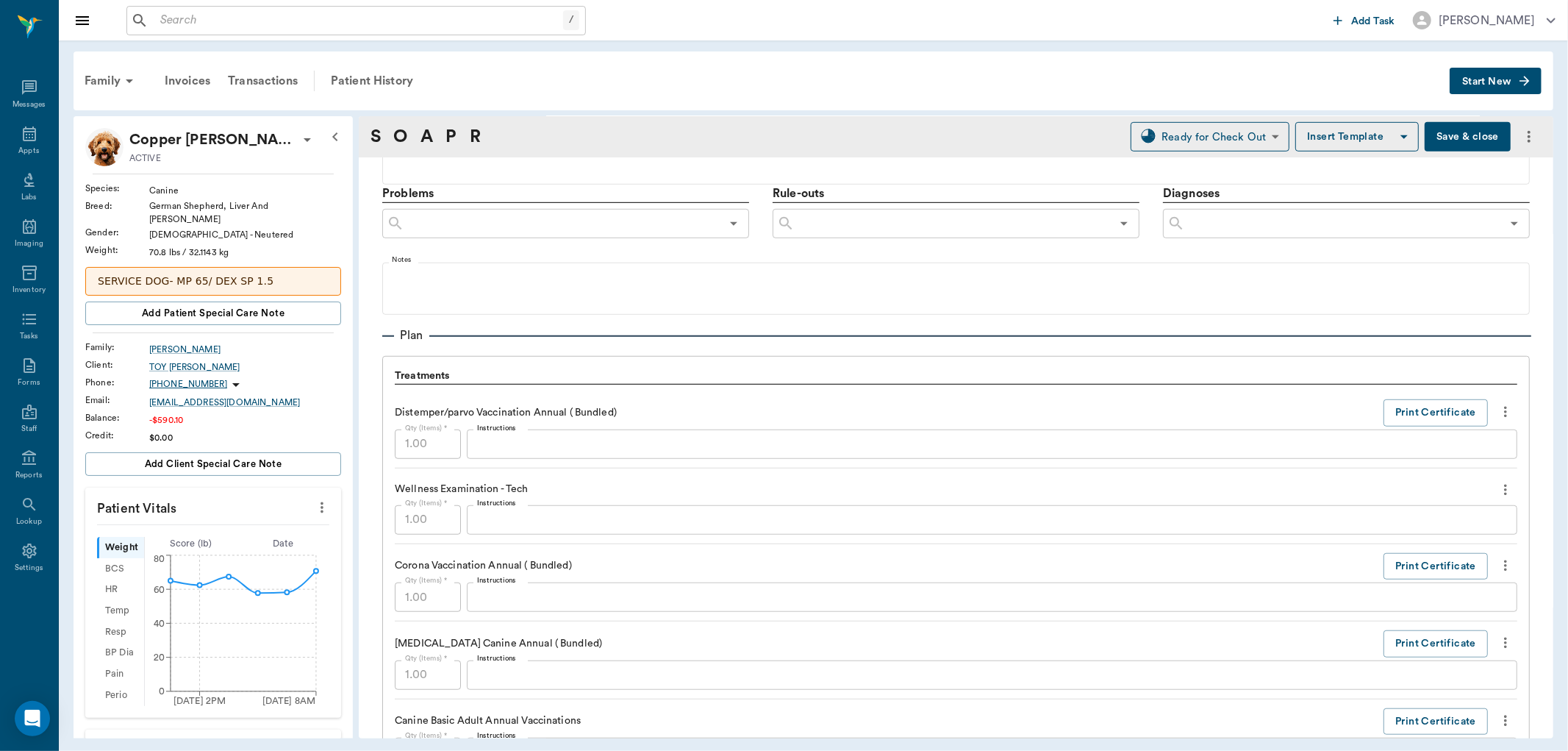
click at [1437, 133] on button "Save & close" at bounding box center [1467, 137] width 86 height 29
click at [35, 142] on icon at bounding box center [29, 134] width 18 height 18
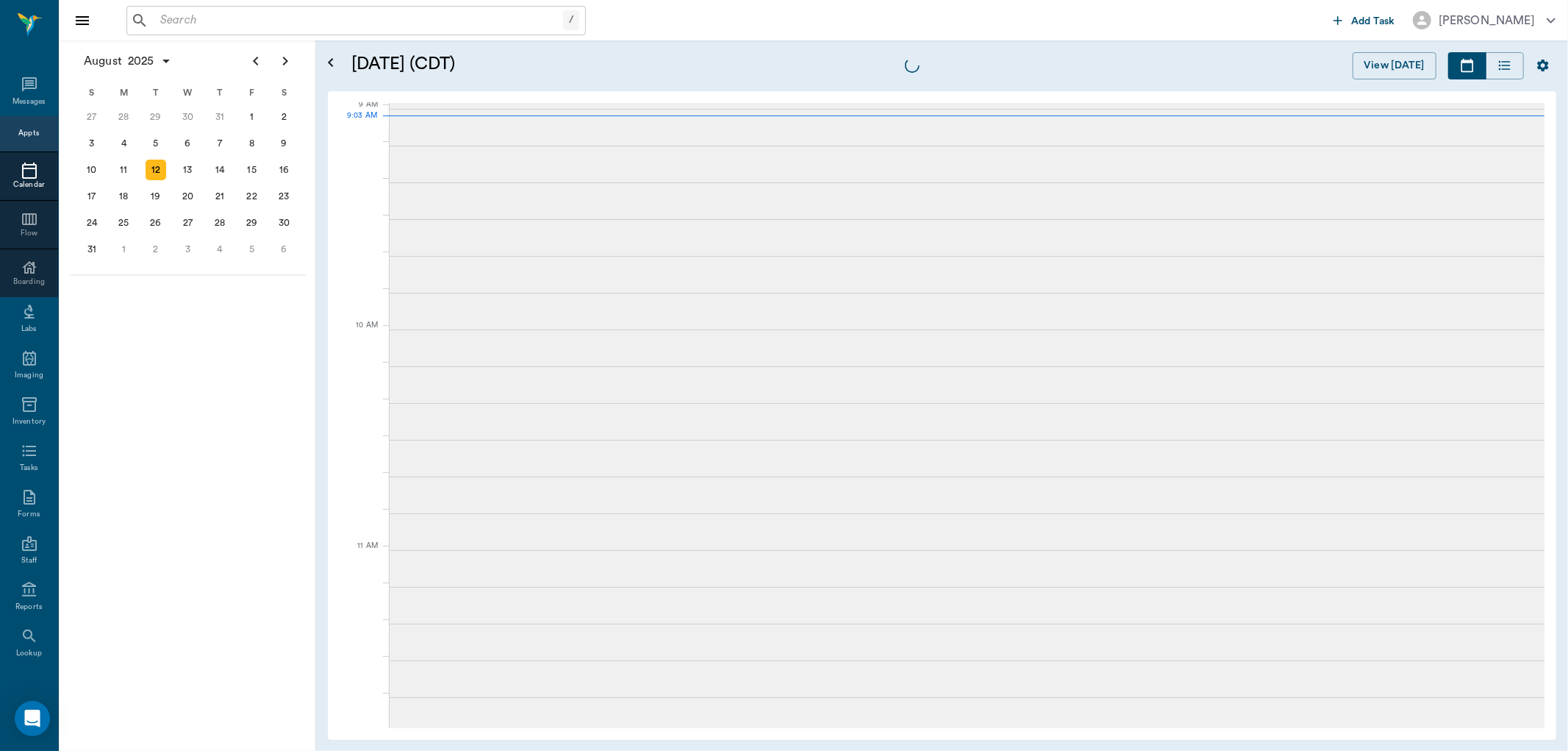
scroll to position [224, 0]
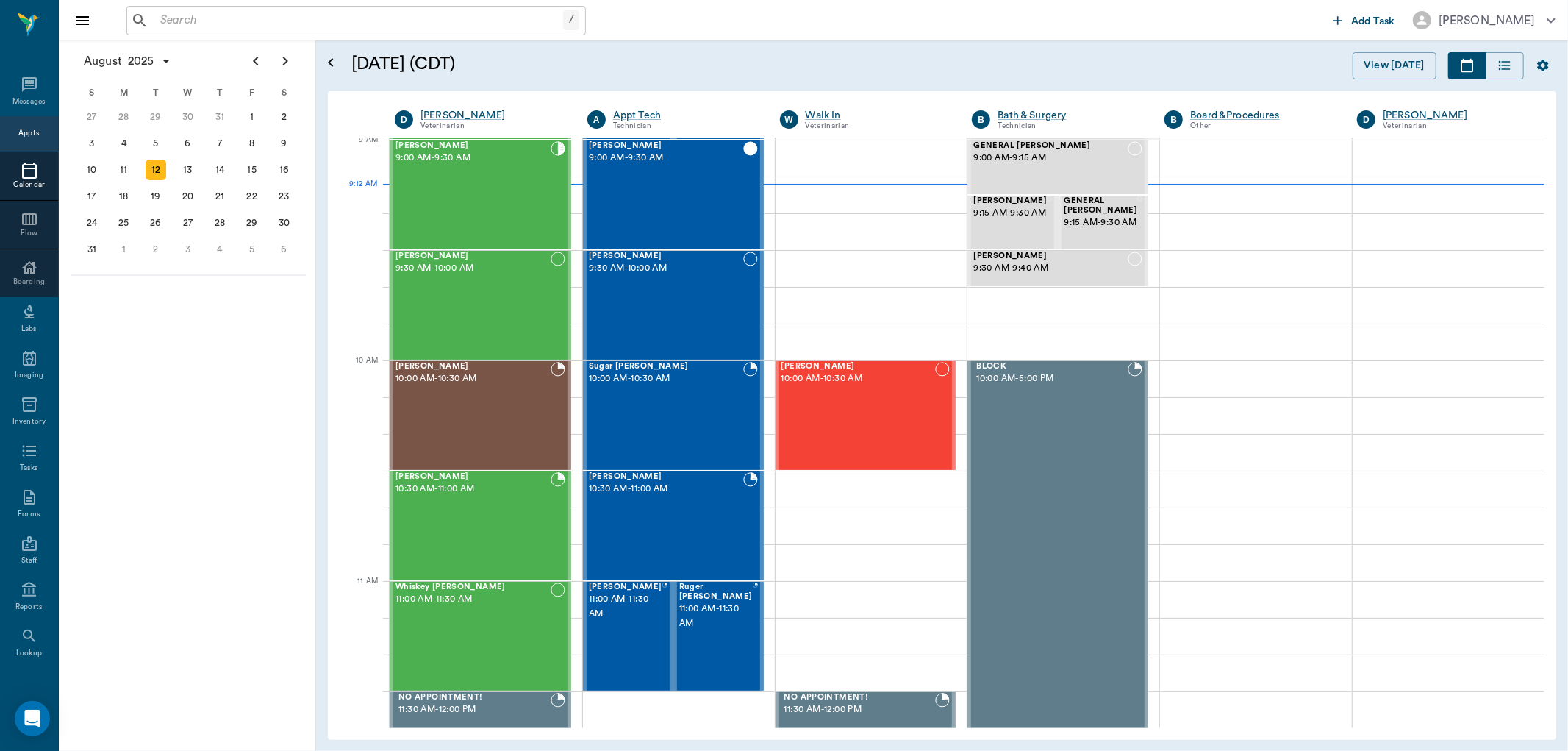
click at [259, 12] on input "text" at bounding box center [359, 21] width 409 height 21
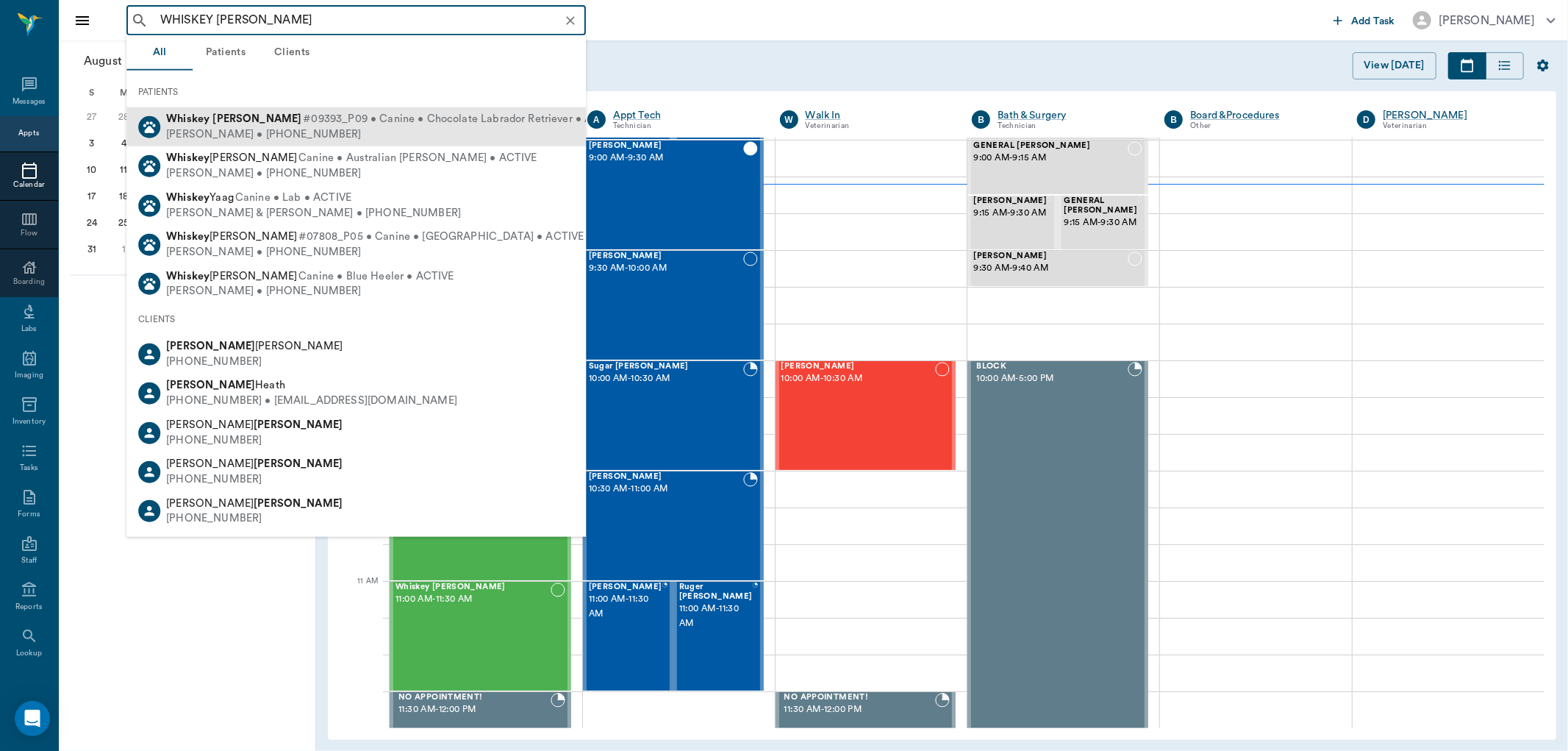
click at [302, 114] on span "#09393_P09 • Canine • Chocolate Labrador Retriever • ACTIVE" at bounding box center [462, 120] width 319 height 15
type input "WHISKEY ROSS"
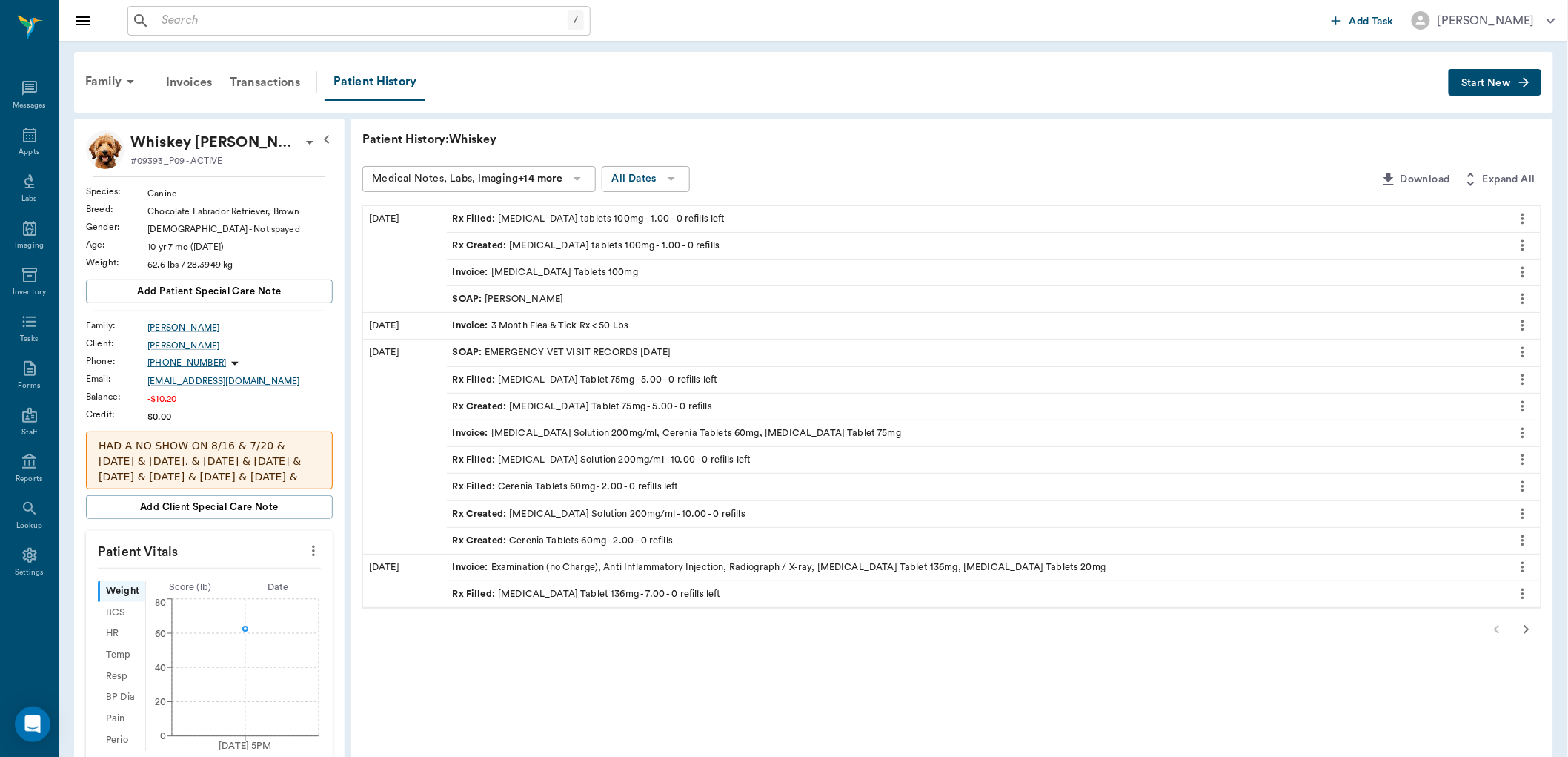
click at [486, 293] on div "SOAP : Dr. Bert Ellsworth" at bounding box center [508, 298] width 111 height 14
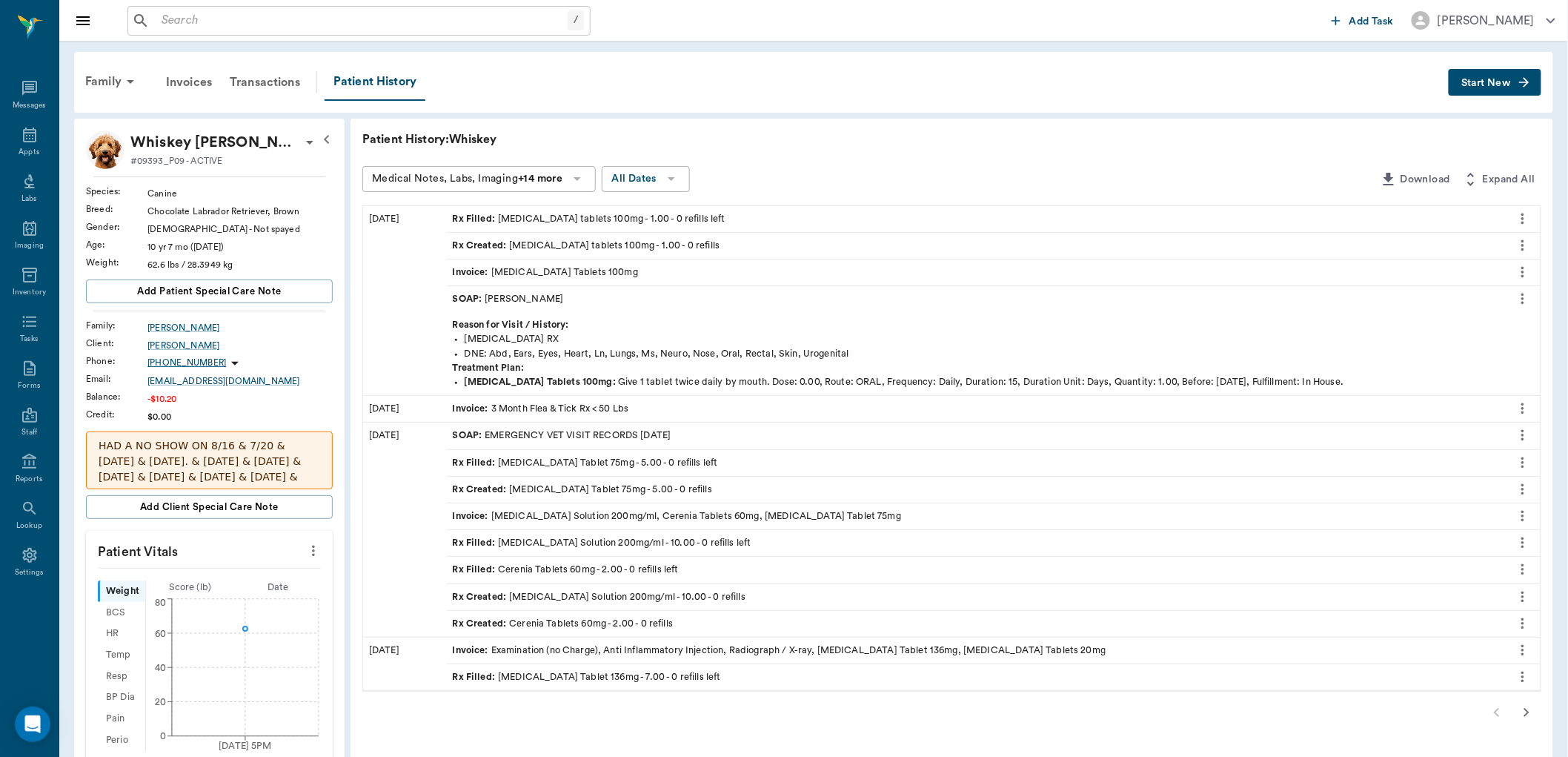
click at [1523, 213] on icon "more" at bounding box center [1522, 218] width 16 height 18
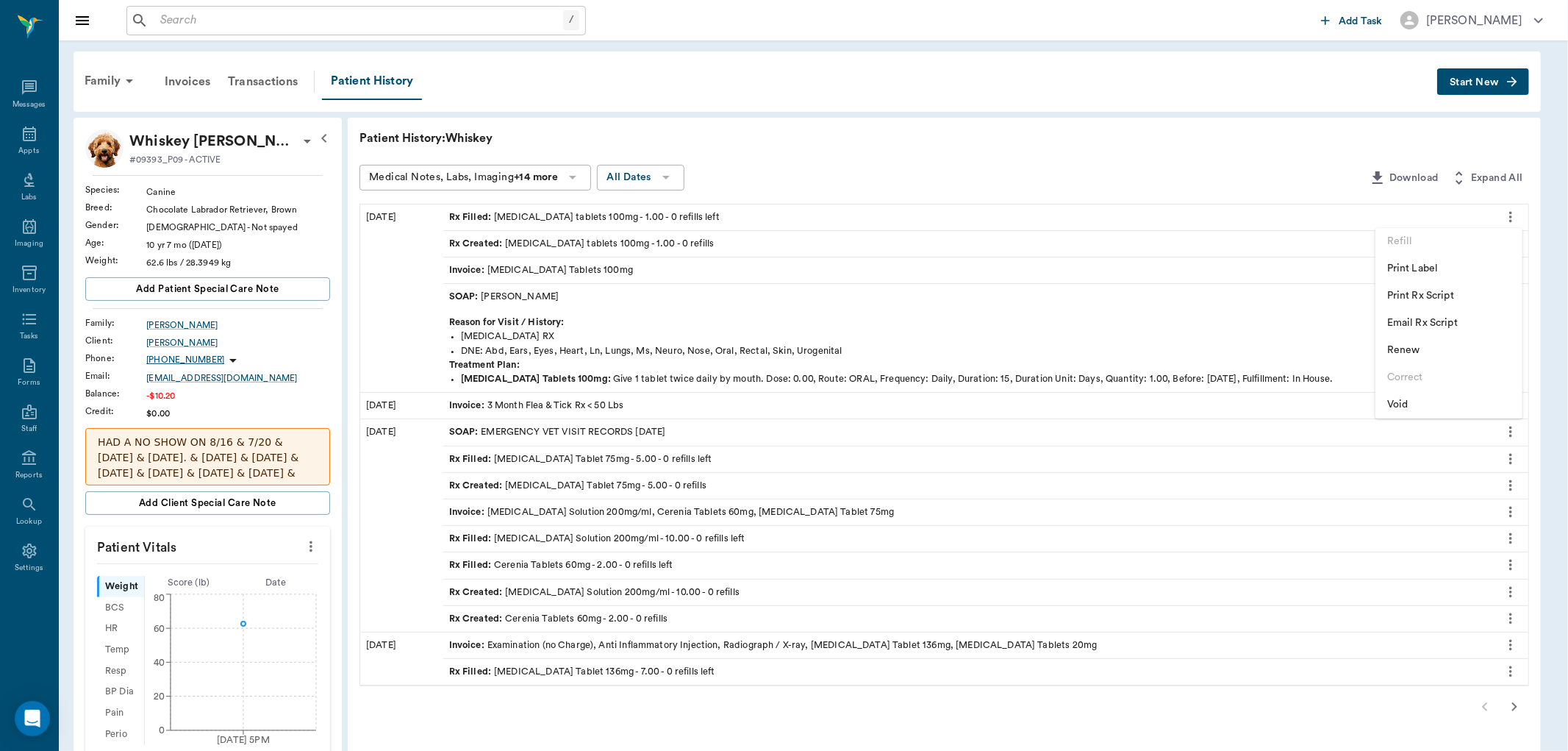
click at [1215, 136] on div at bounding box center [784, 375] width 1568 height 751
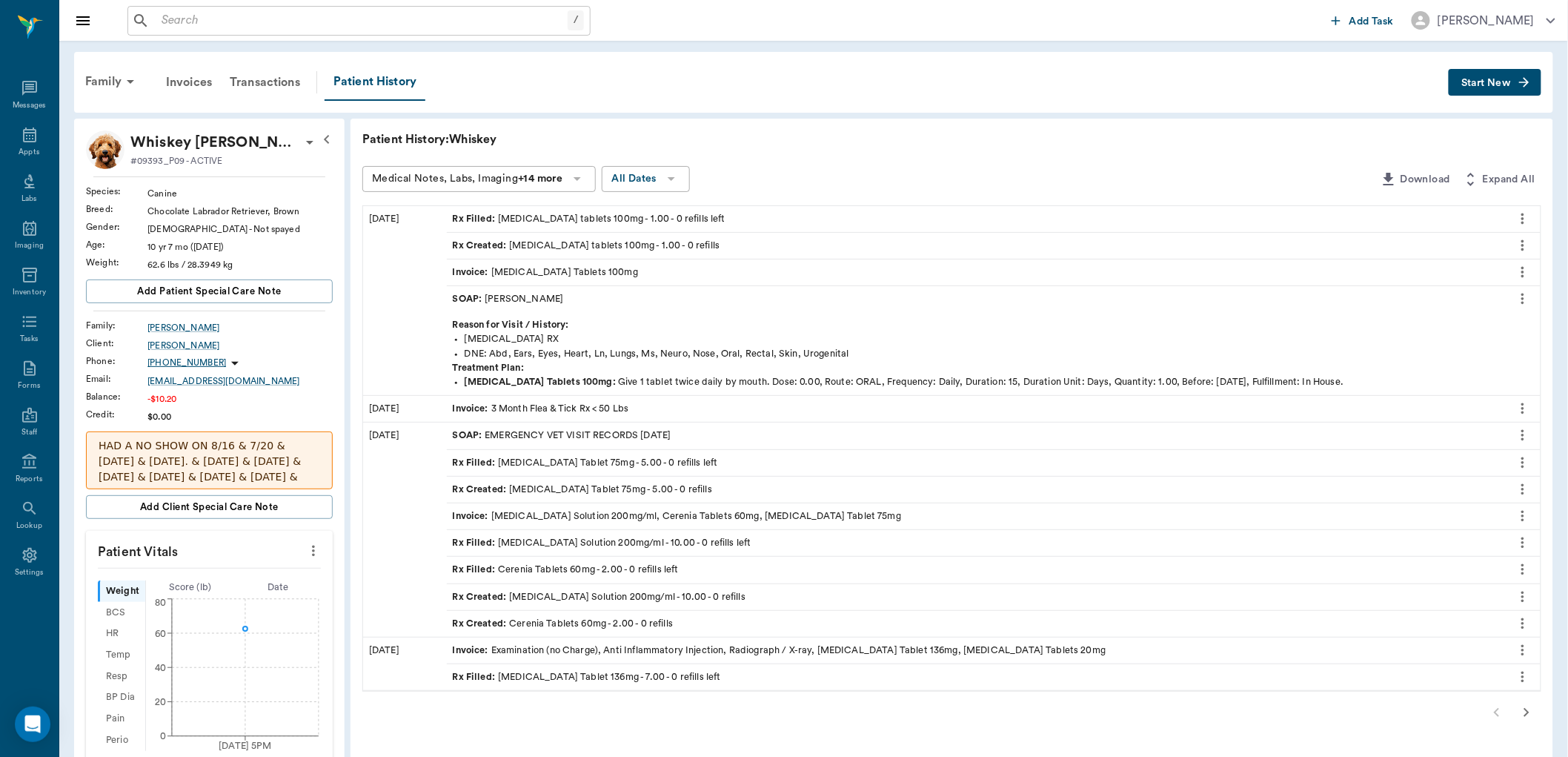
click at [479, 268] on span "Invoice :" at bounding box center [472, 272] width 39 height 14
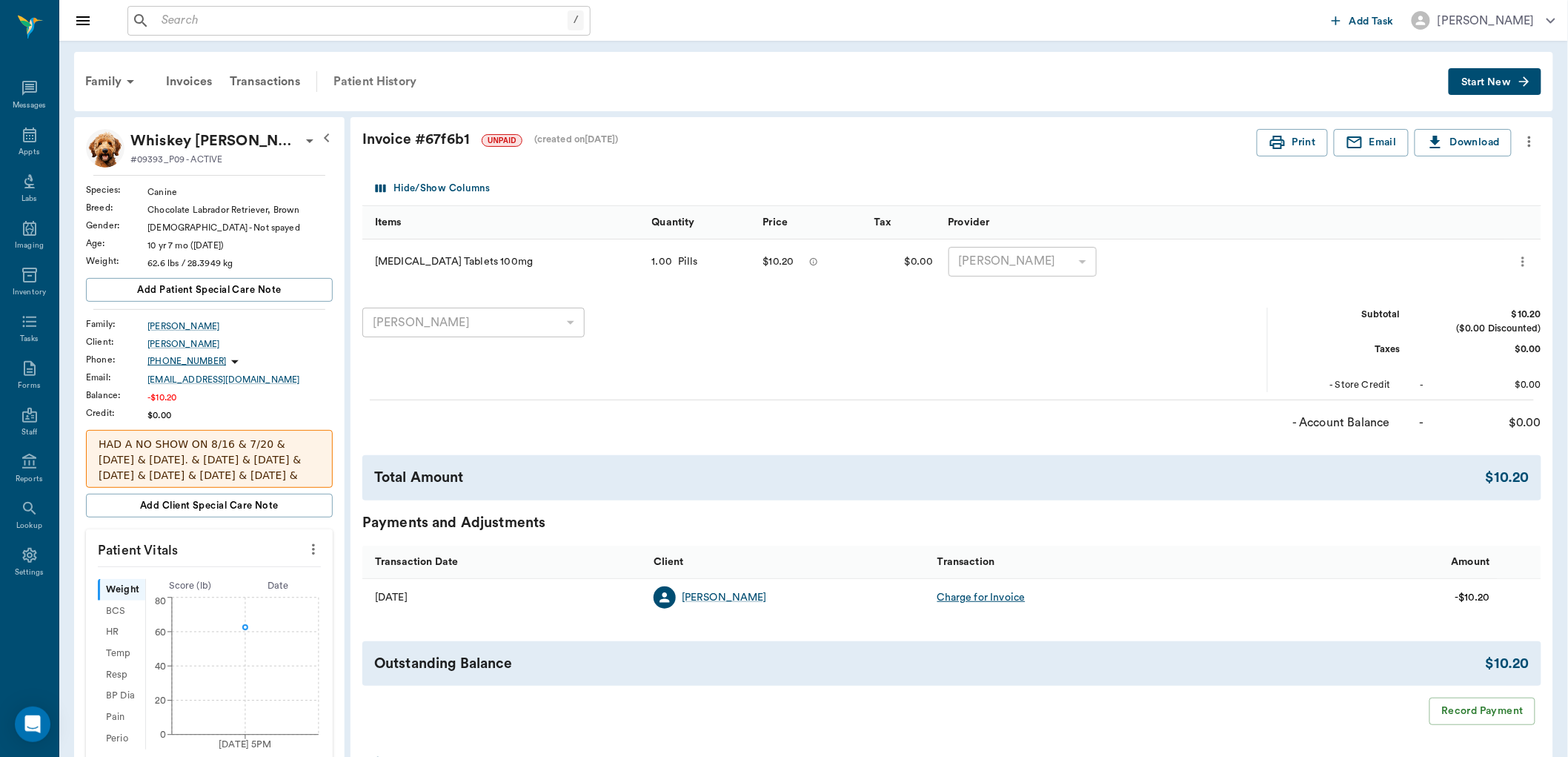
click at [402, 86] on div "Patient History" at bounding box center [375, 81] width 101 height 35
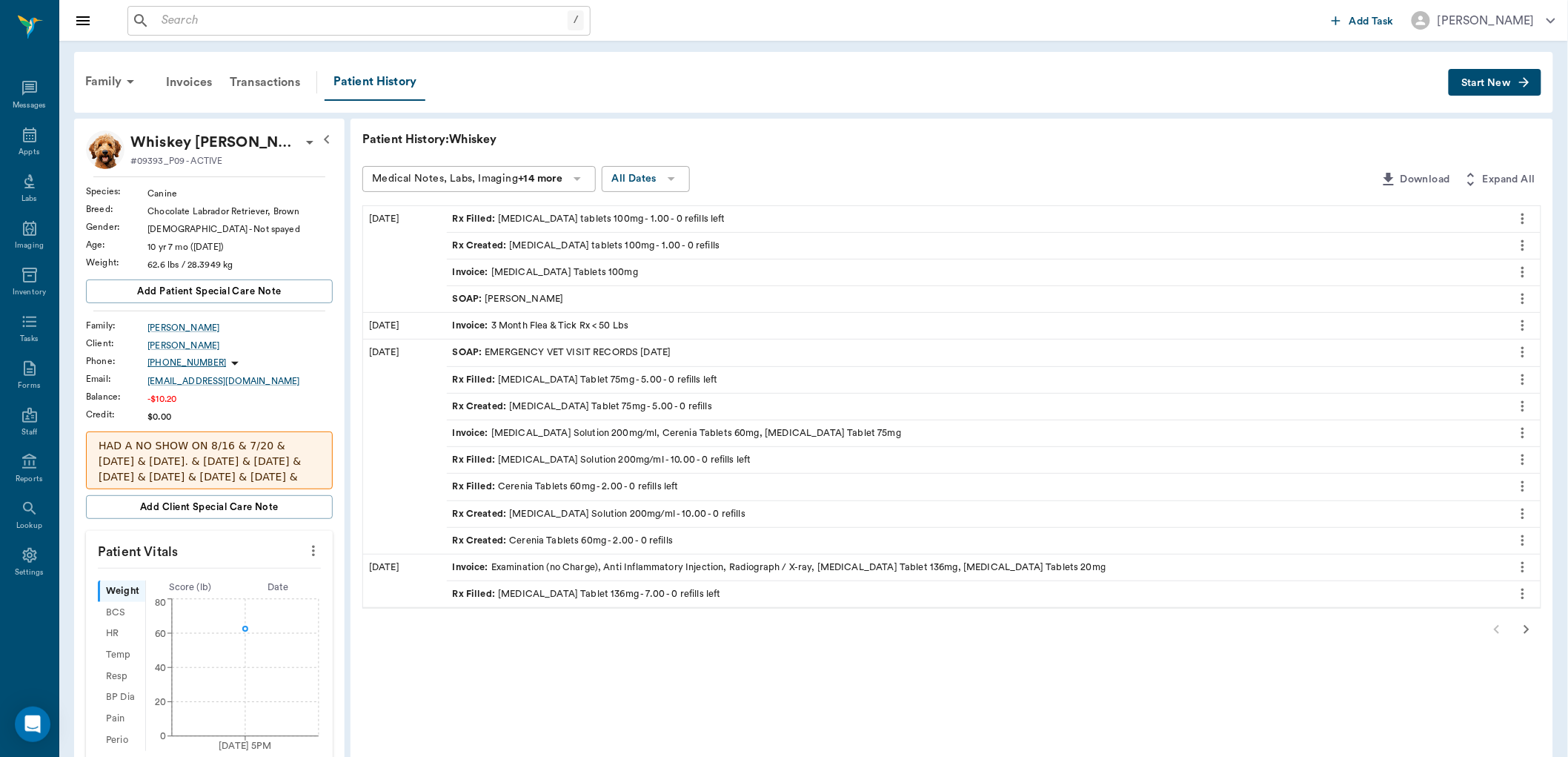
click at [628, 274] on div "Invoice : Carprofen Tablets 100mg" at bounding box center [974, 272] width 1057 height 26
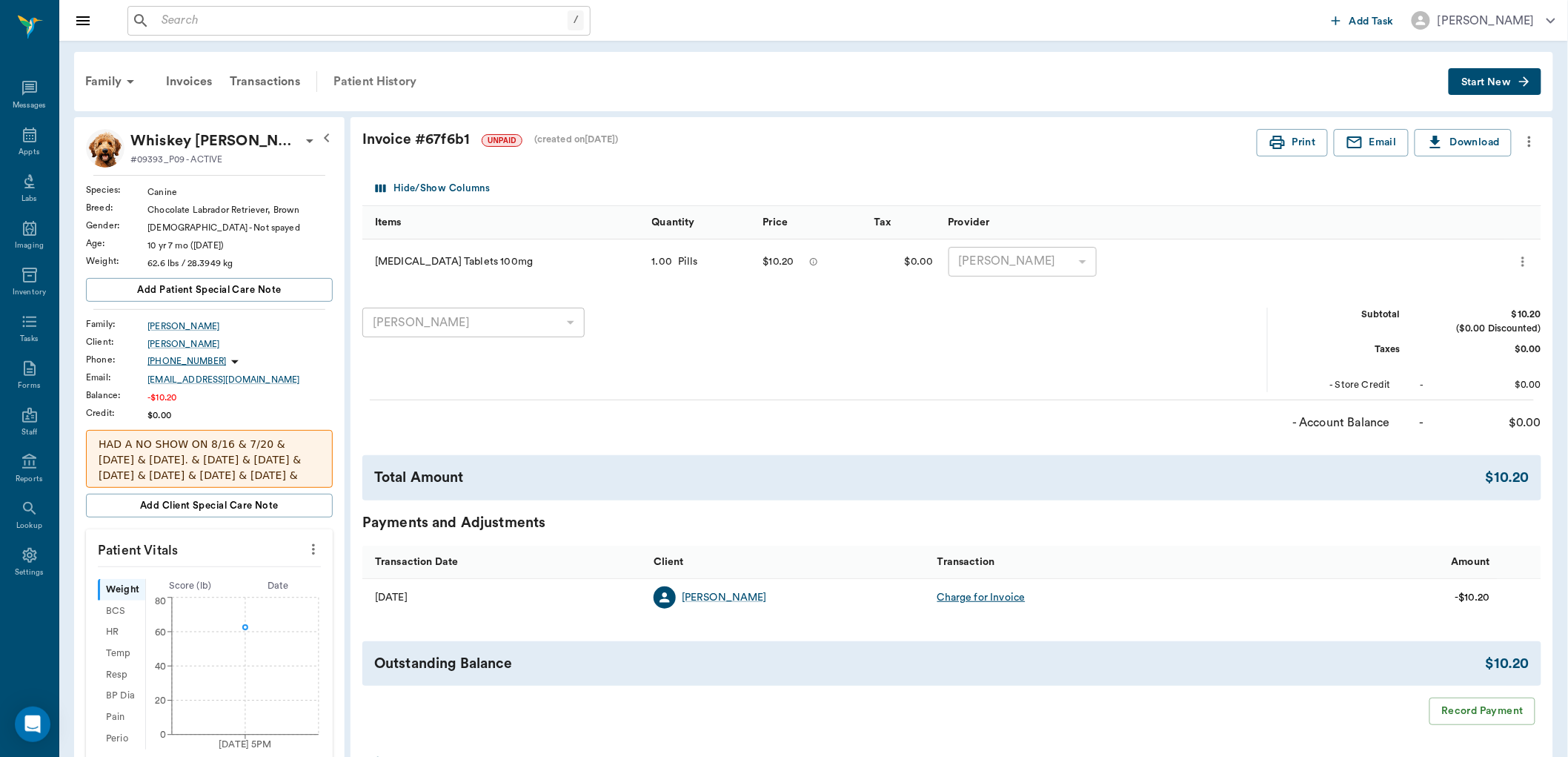
click at [378, 71] on div "Patient History" at bounding box center [375, 81] width 101 height 35
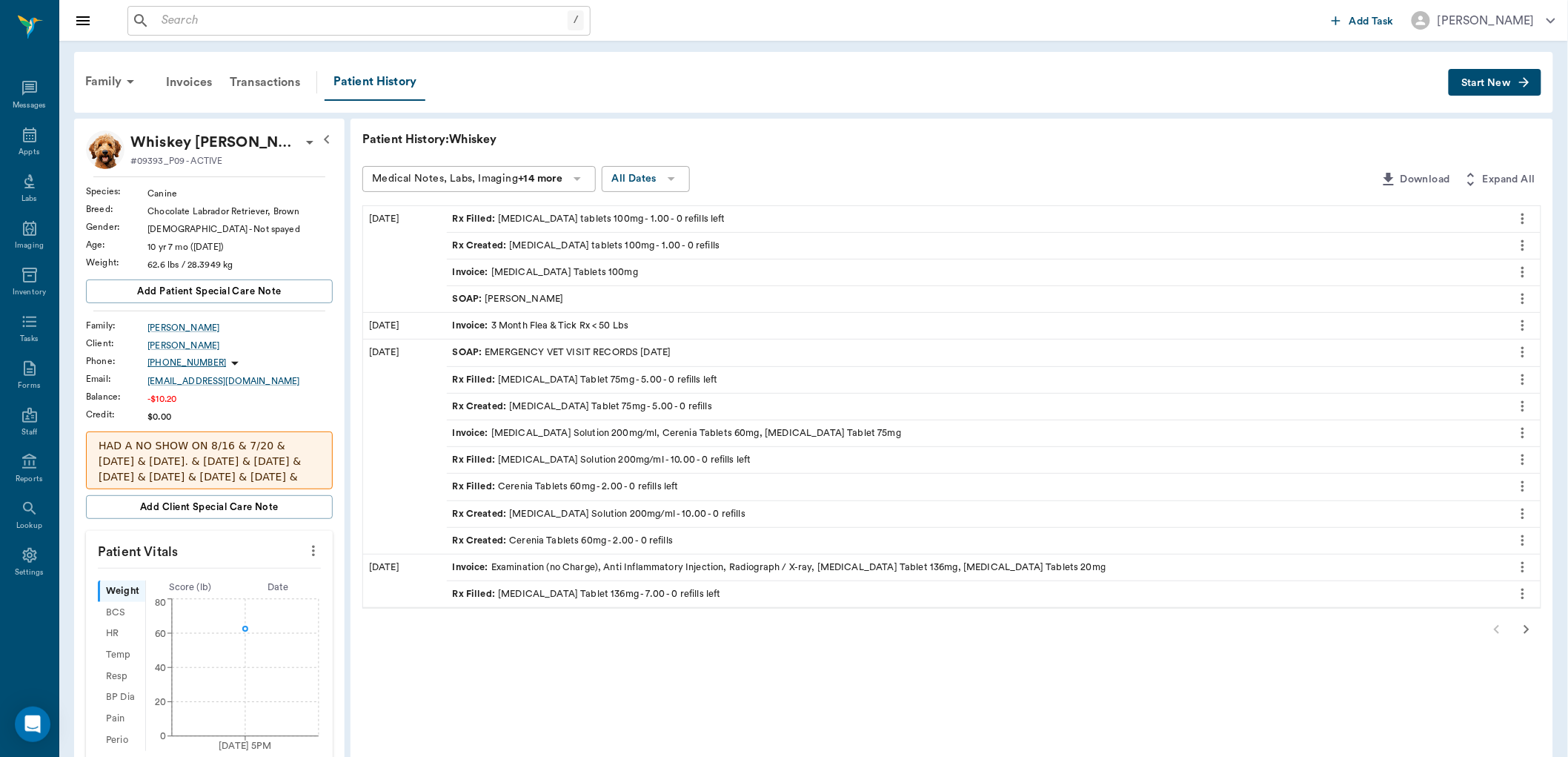
click at [591, 215] on div "Rx Filled : carprofen tablets 100mg - 1.00 - 0 refills left" at bounding box center [589, 218] width 273 height 14
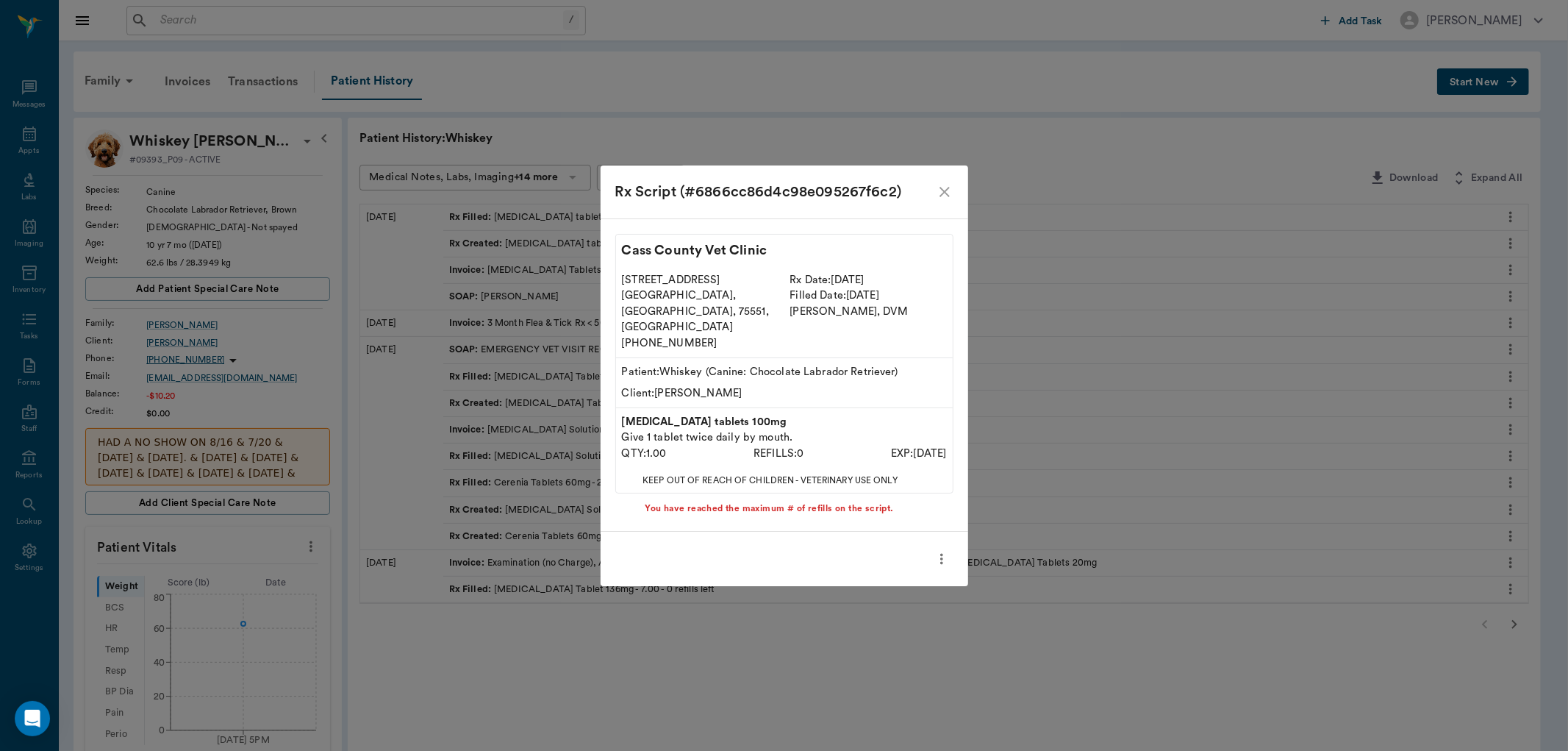
drag, startPoint x: 814, startPoint y: 104, endPoint x: 816, endPoint y: 112, distance: 8.2
click at [816, 112] on div "Rx Script (#6866cc86d4c98e095267f6c2) Cass County Vet Clinic 102 E. Pinecrest D…" at bounding box center [784, 375] width 1568 height 751
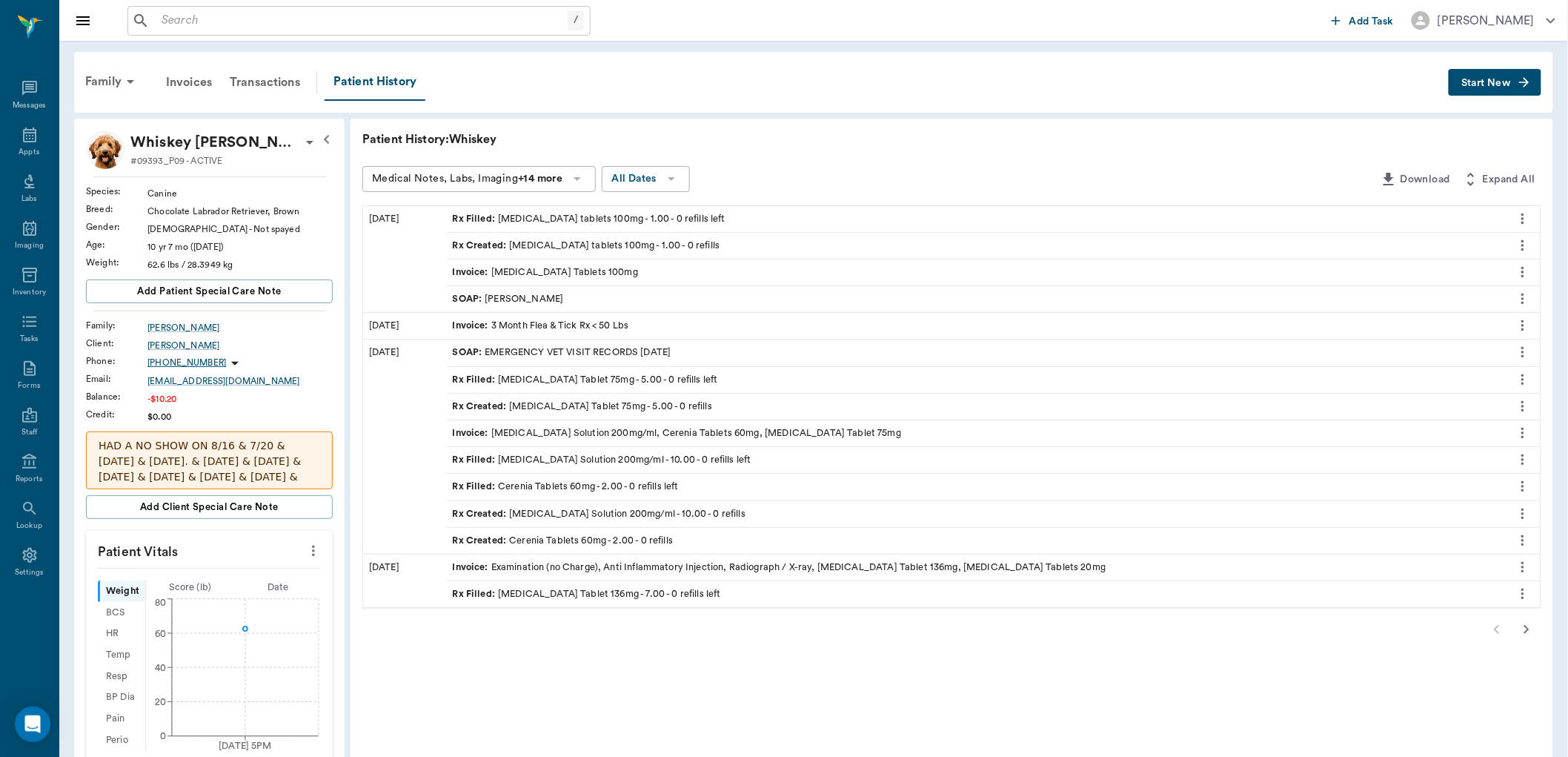
click at [1524, 218] on icon "more" at bounding box center [1522, 218] width 16 height 18
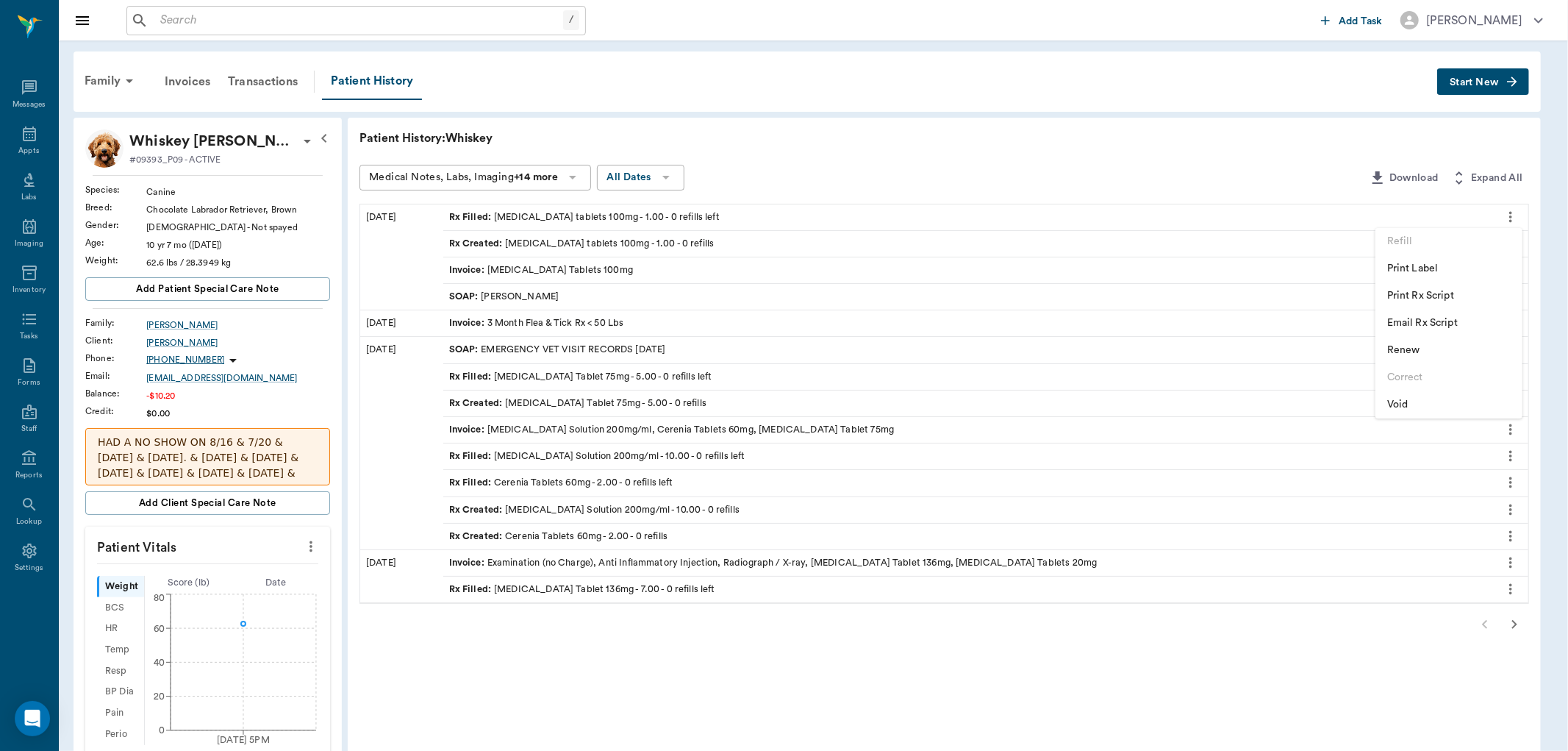
click at [1409, 405] on span "Void" at bounding box center [1448, 404] width 123 height 15
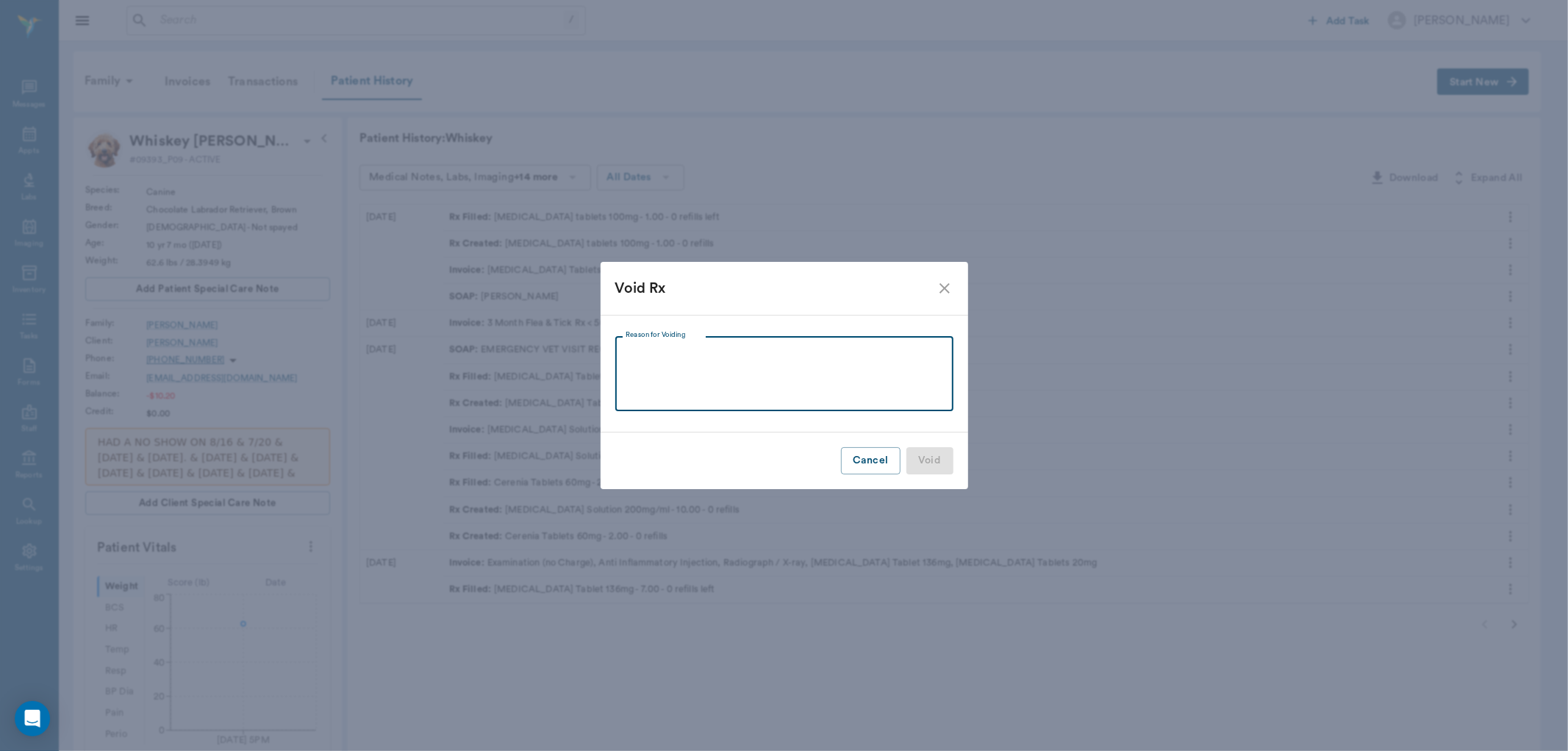
click at [687, 390] on textarea "Reason for Voiding" at bounding box center [784, 374] width 318 height 51
type textarea "NEVER PICKED UP. ALSO WRONG AMOUNT"
click at [935, 457] on button "Void" at bounding box center [930, 460] width 47 height 27
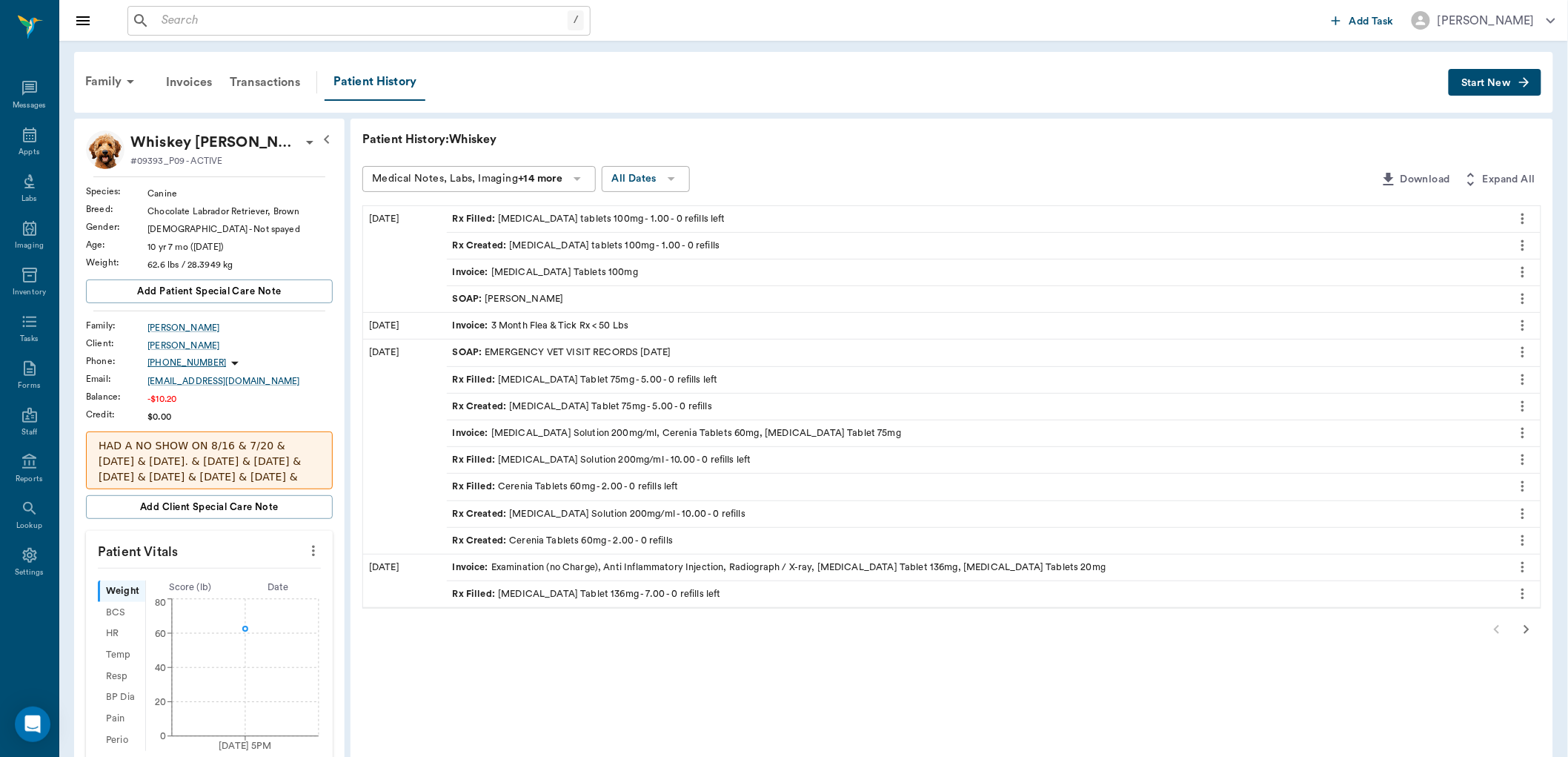
click at [1518, 211] on icon "more" at bounding box center [1522, 218] width 16 height 18
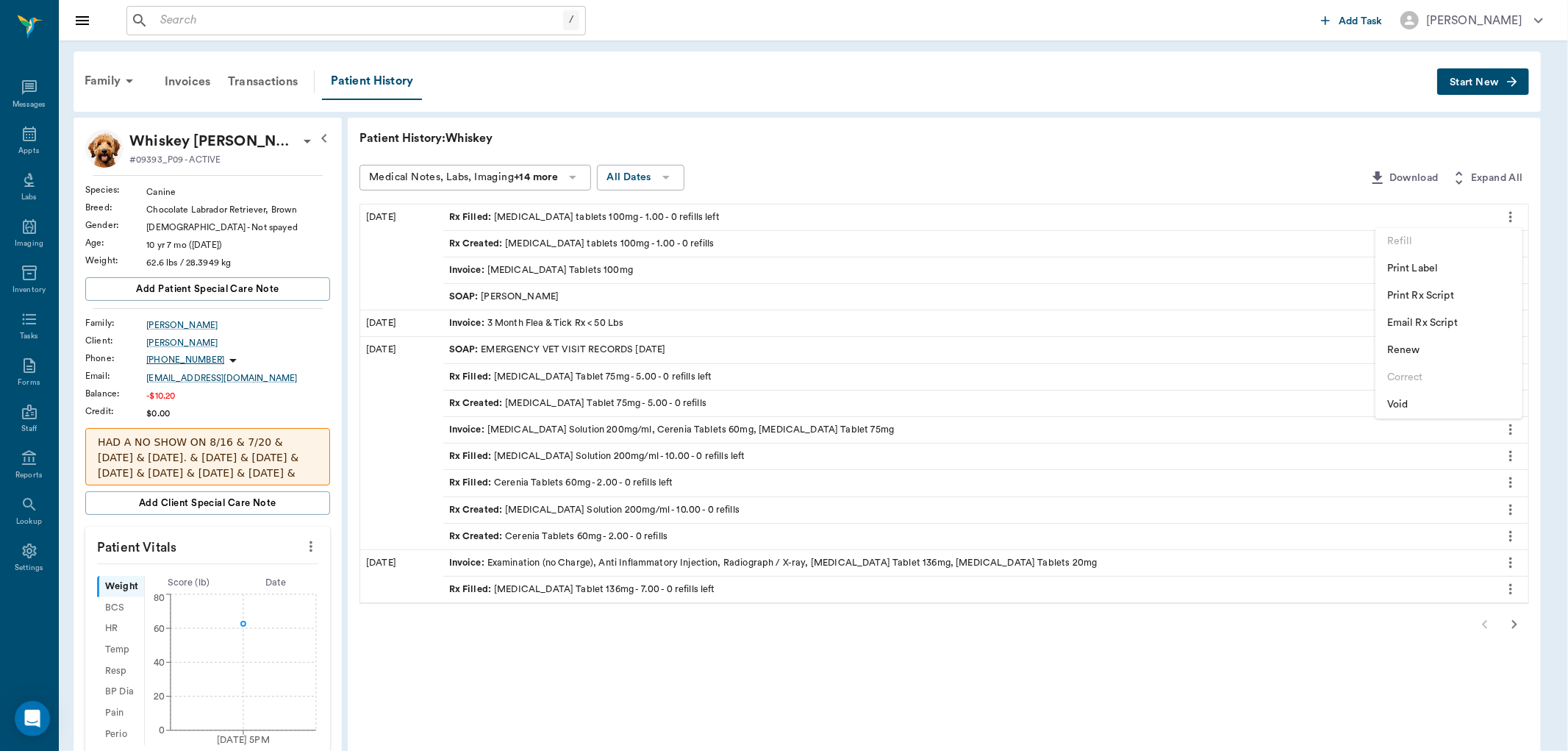
click at [1396, 409] on span "Void" at bounding box center [1448, 404] width 123 height 15
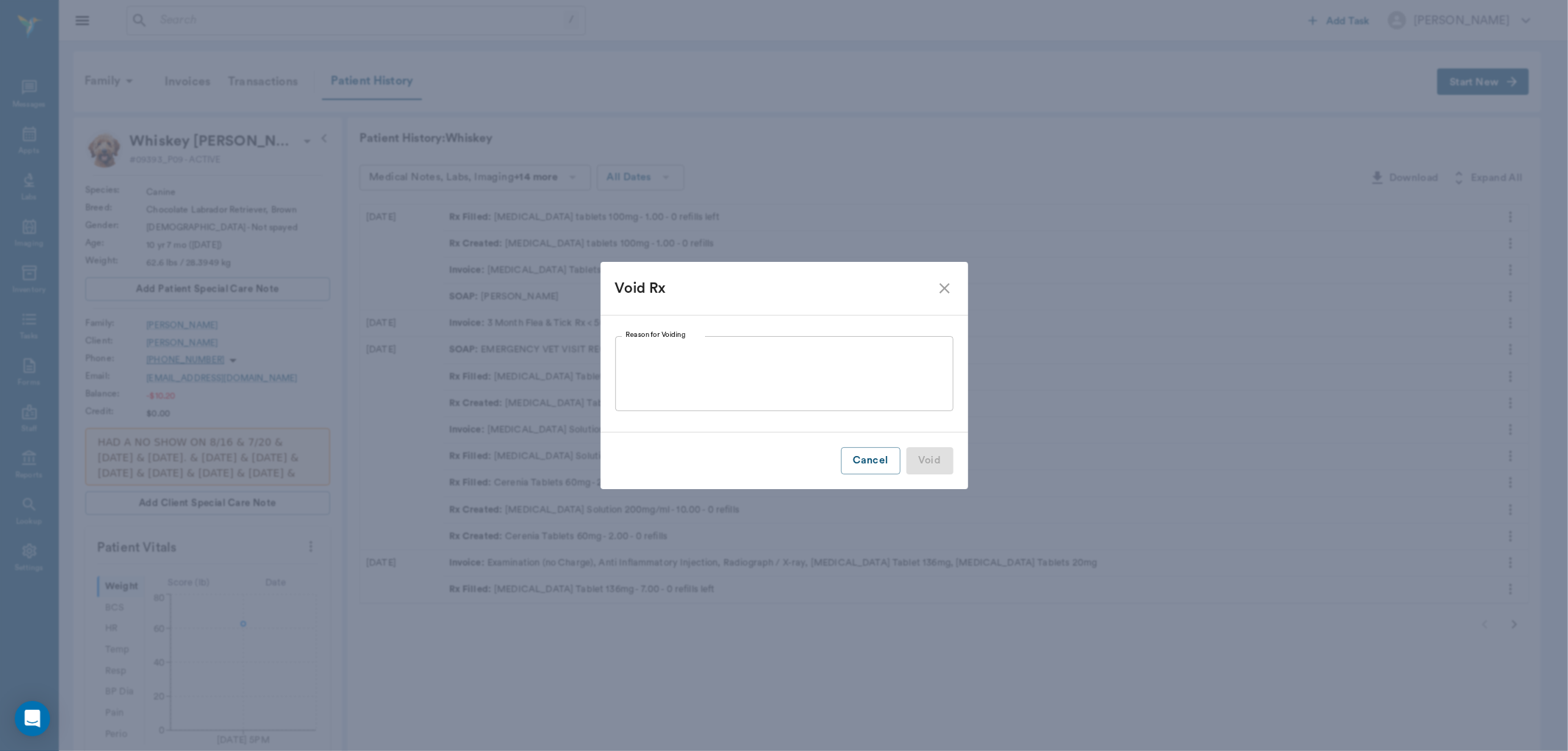
click at [679, 349] on textarea "Reason for Voiding" at bounding box center [784, 374] width 318 height 51
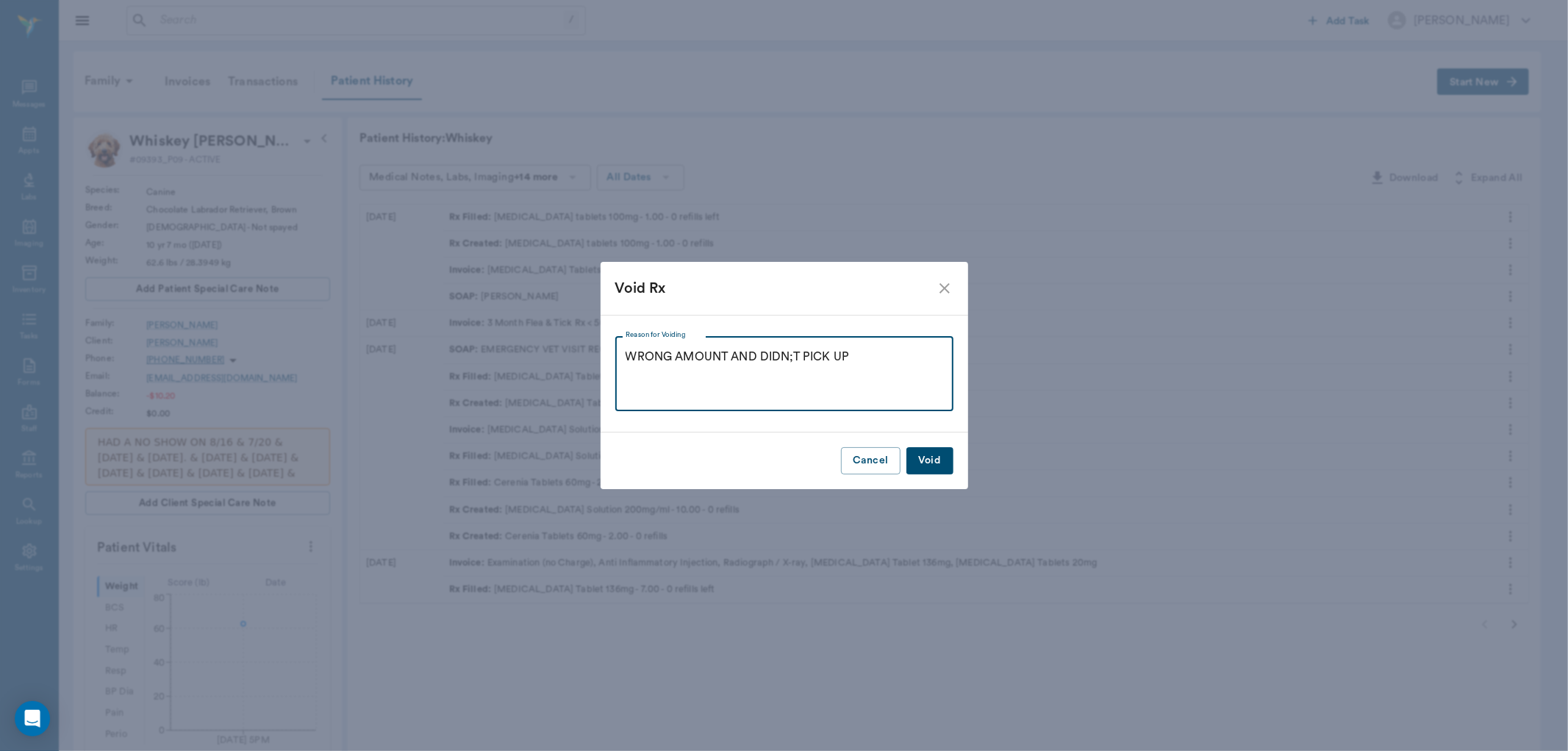
type textarea "WRONG AMOUNT AND DIDN;T PICK UP"
click at [945, 460] on button "Void" at bounding box center [930, 460] width 47 height 27
click at [934, 465] on button "Void" at bounding box center [930, 460] width 47 height 27
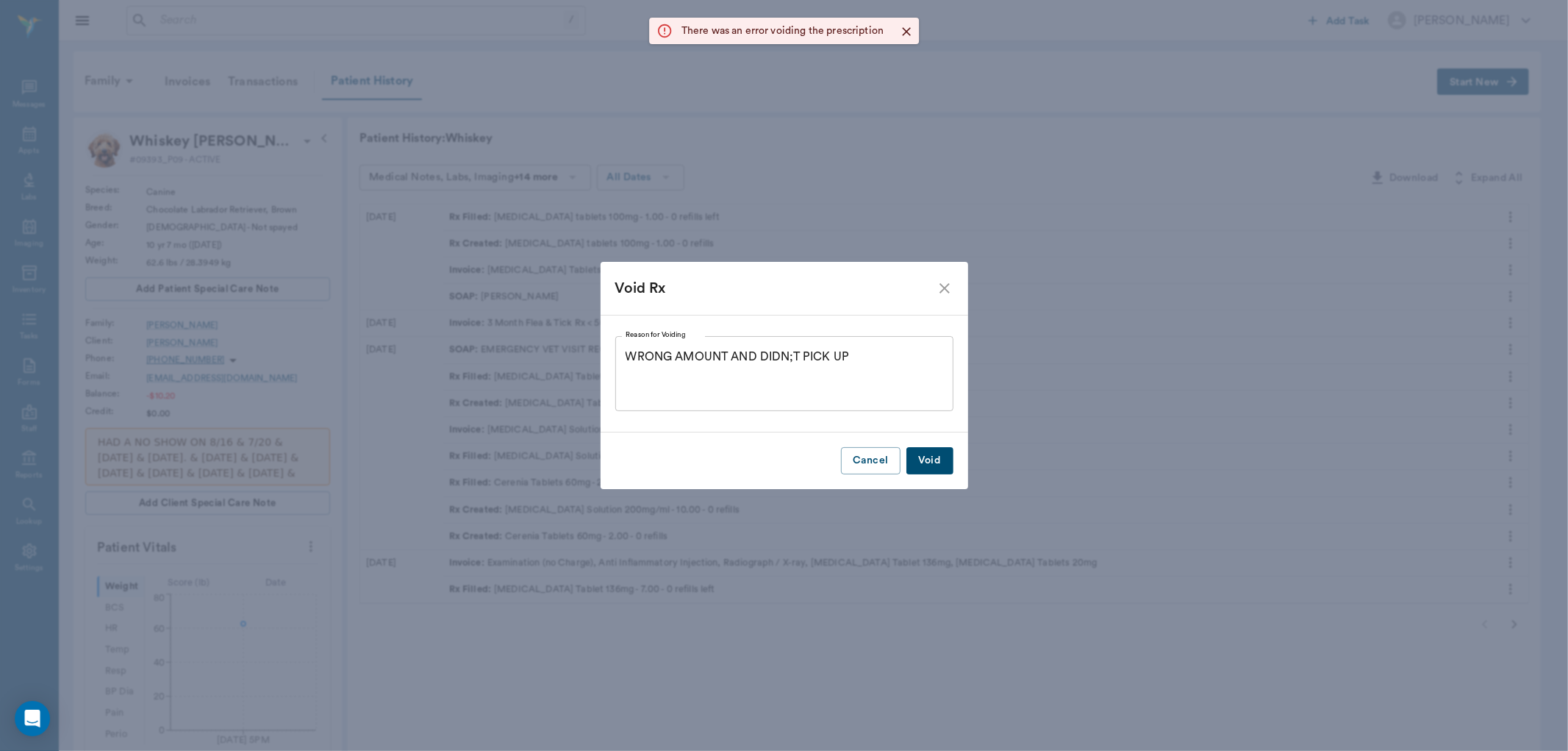
click at [936, 288] on icon "close" at bounding box center [944, 287] width 18 height 18
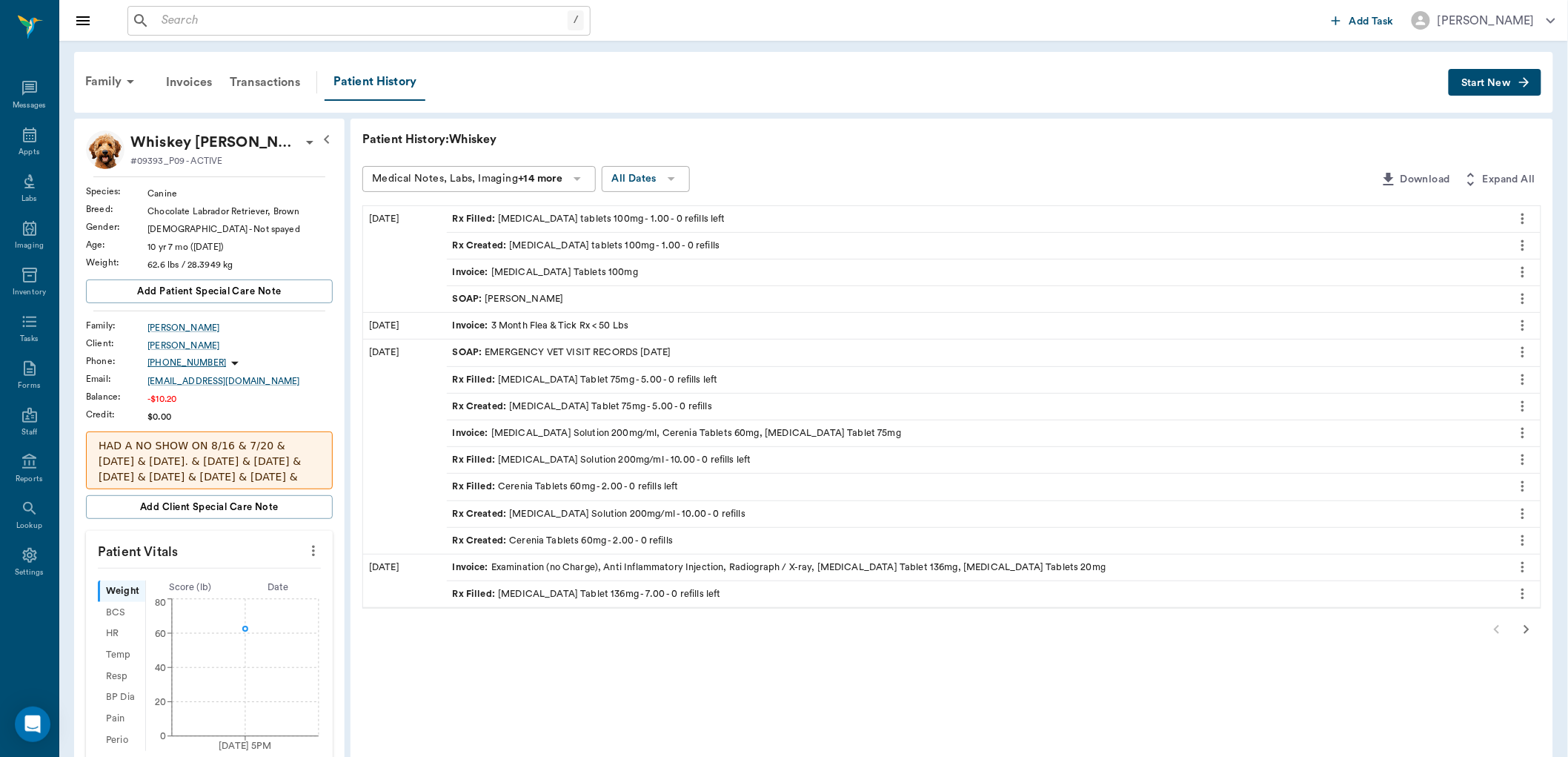
click at [463, 267] on span "Invoice :" at bounding box center [472, 272] width 39 height 14
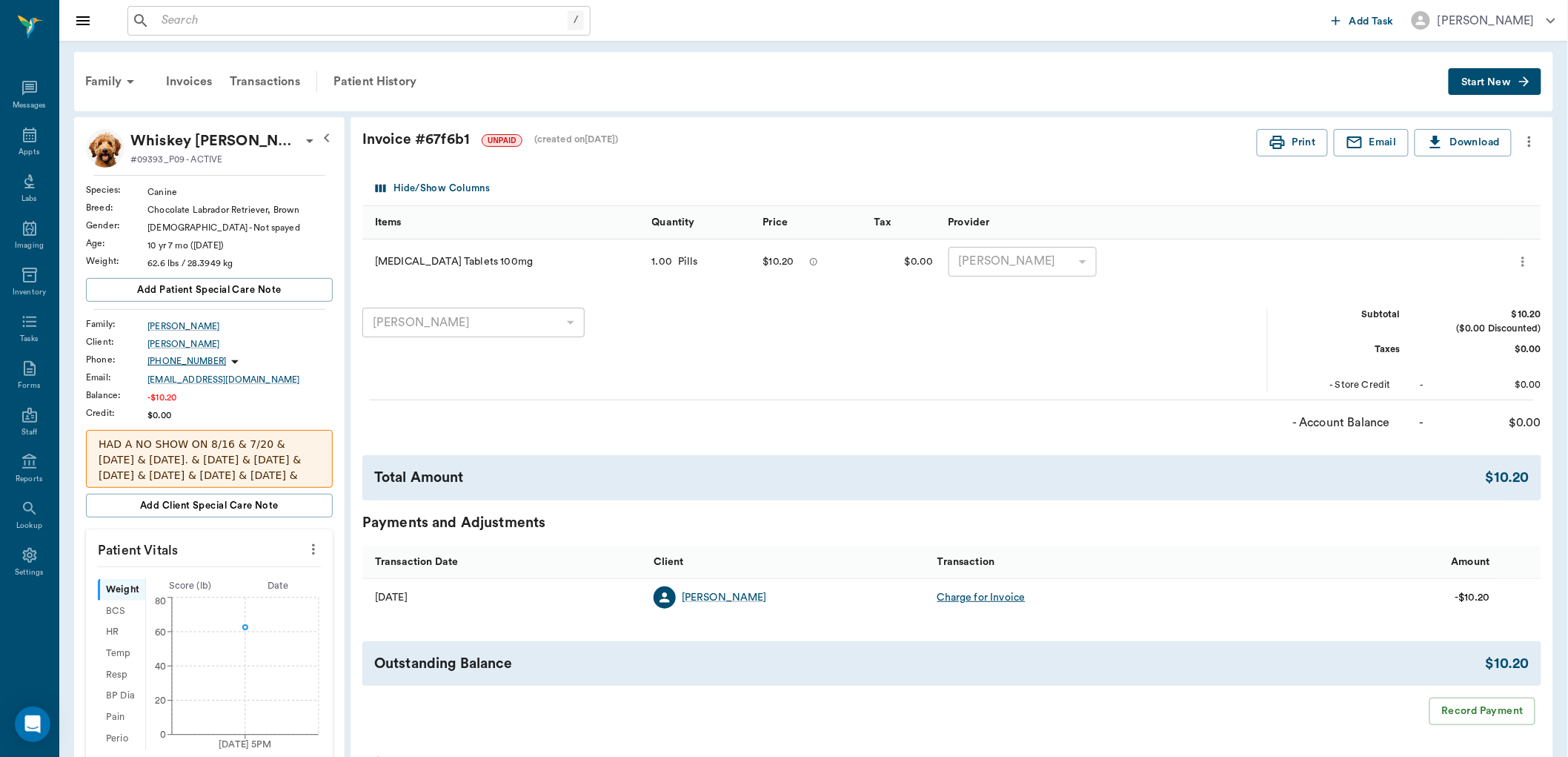
click at [1529, 261] on icon "more" at bounding box center [1523, 261] width 15 height 18
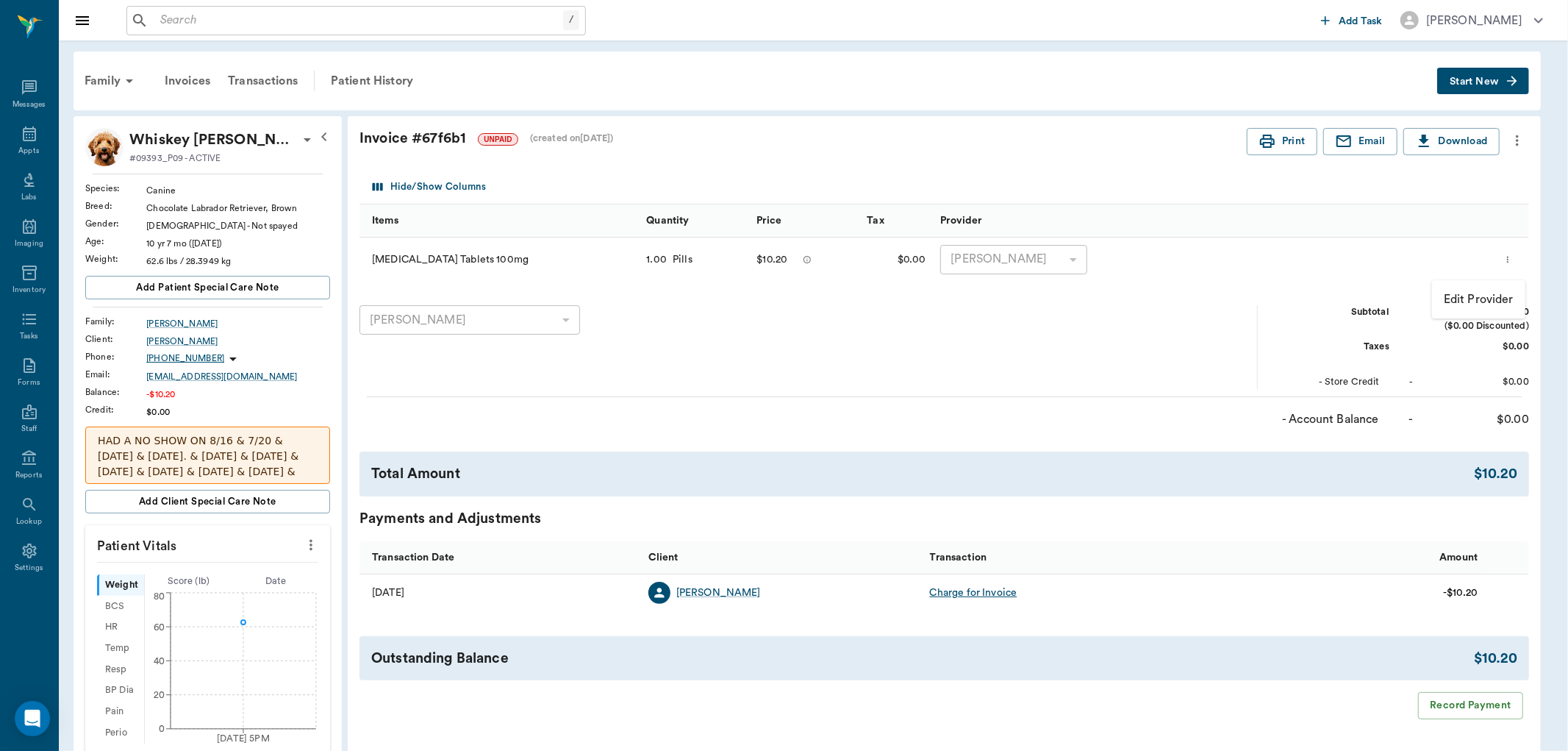
click at [1390, 261] on div at bounding box center [784, 375] width 1568 height 751
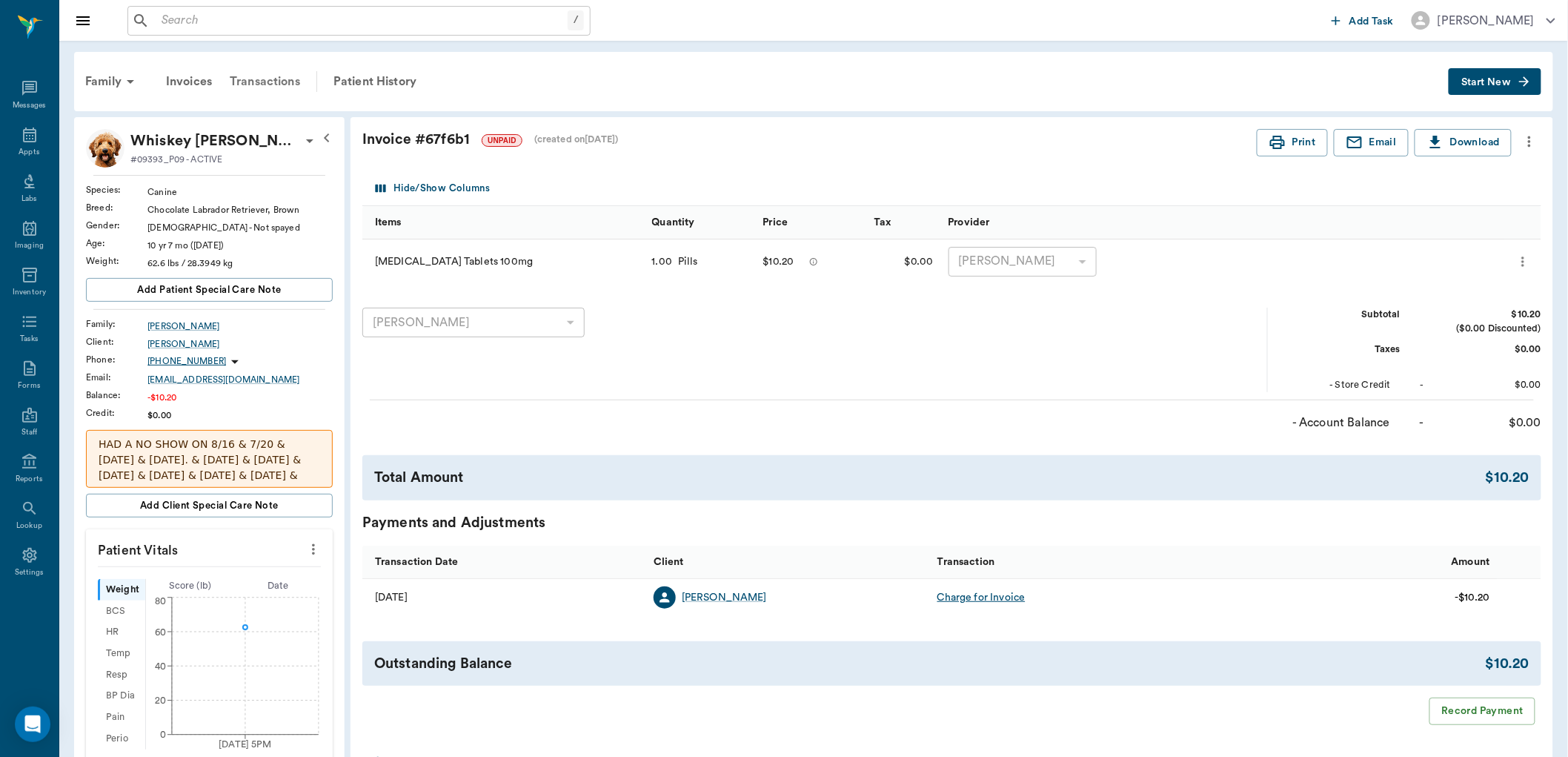
click at [260, 74] on div "Transactions" at bounding box center [264, 81] width 88 height 35
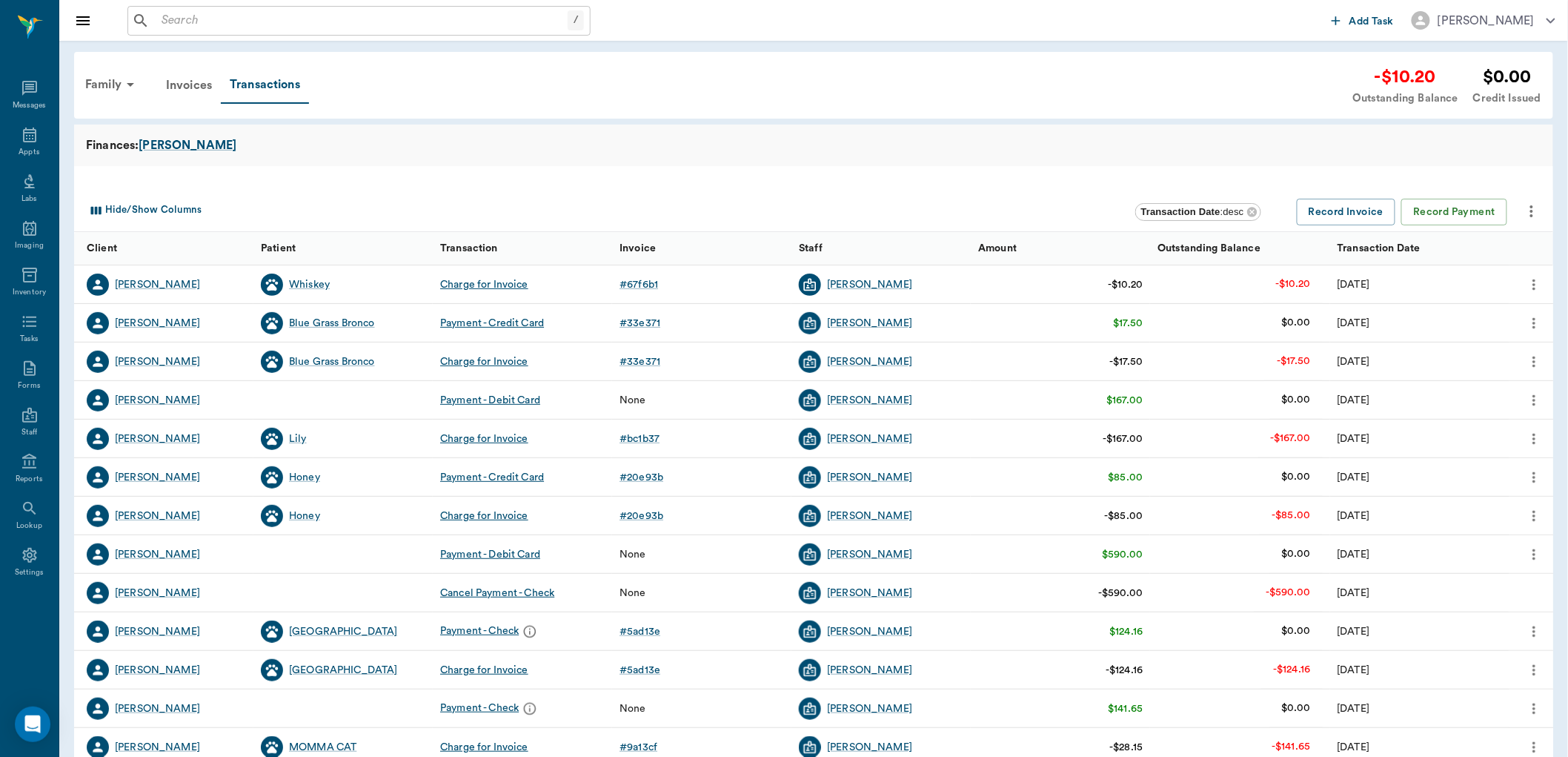
click at [1529, 278] on icon "more" at bounding box center [1533, 284] width 16 height 18
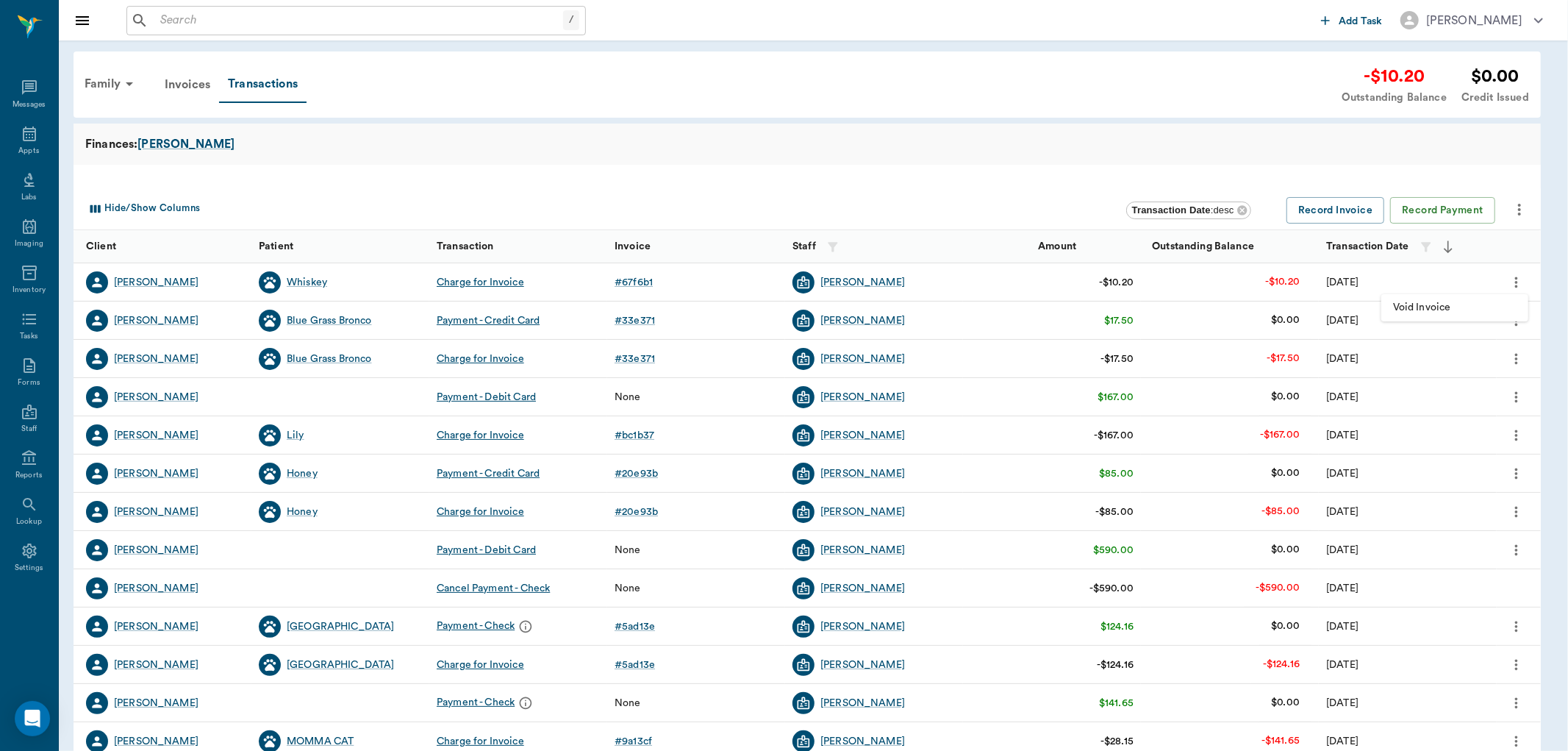
click at [1460, 311] on span "Void Invoice" at bounding box center [1454, 307] width 123 height 15
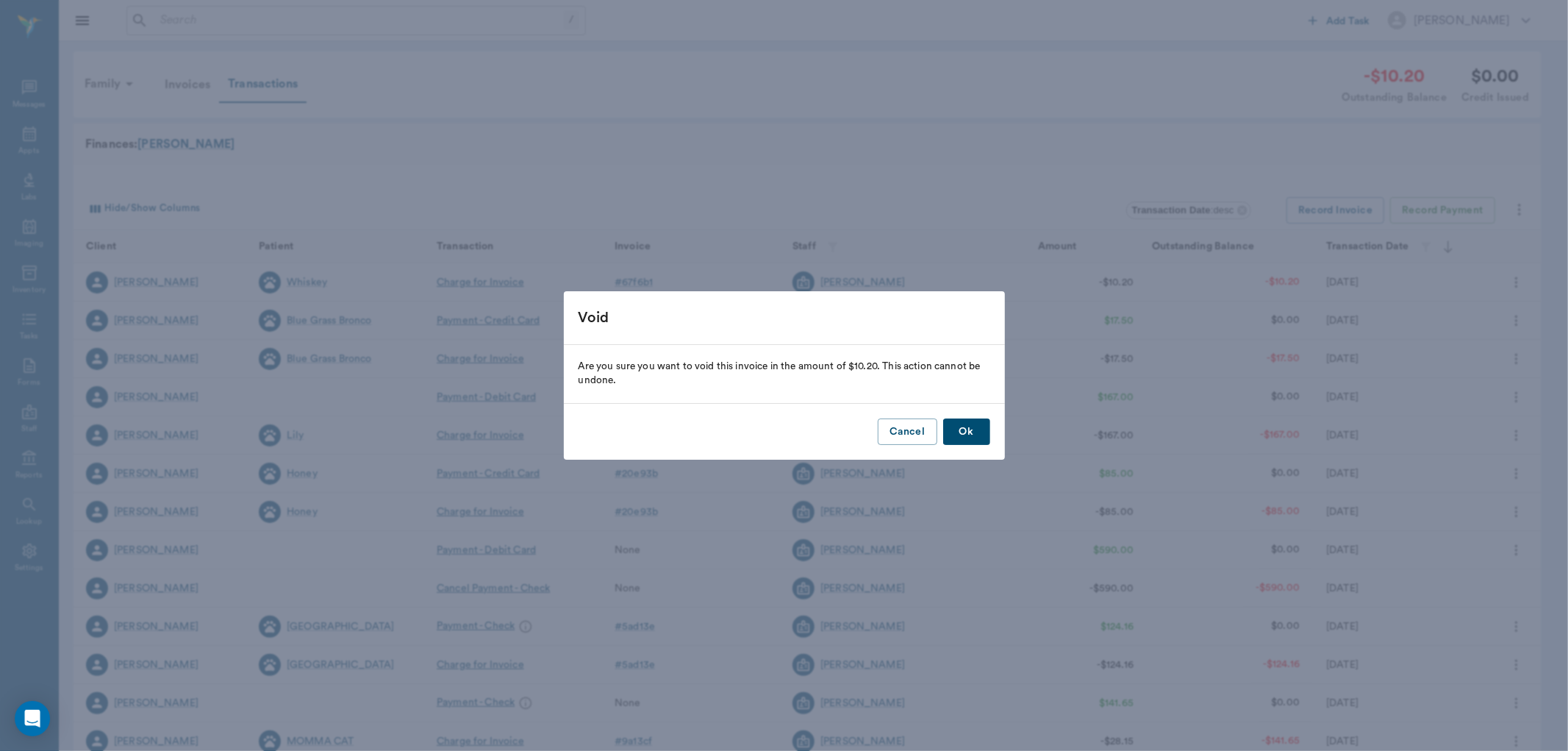
click at [981, 436] on button "Ok" at bounding box center [967, 432] width 47 height 27
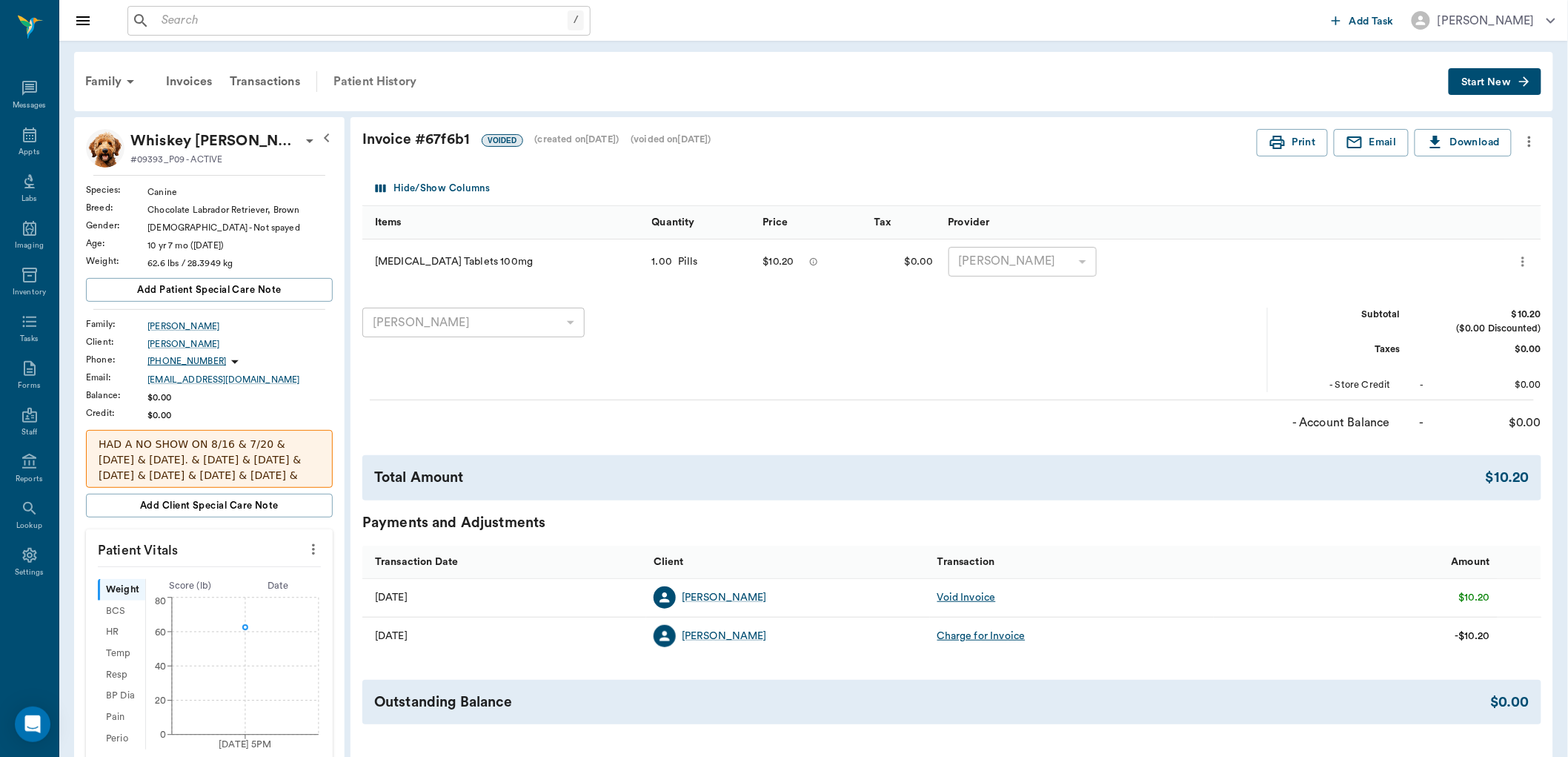
click at [404, 79] on div "Patient History" at bounding box center [375, 81] width 101 height 35
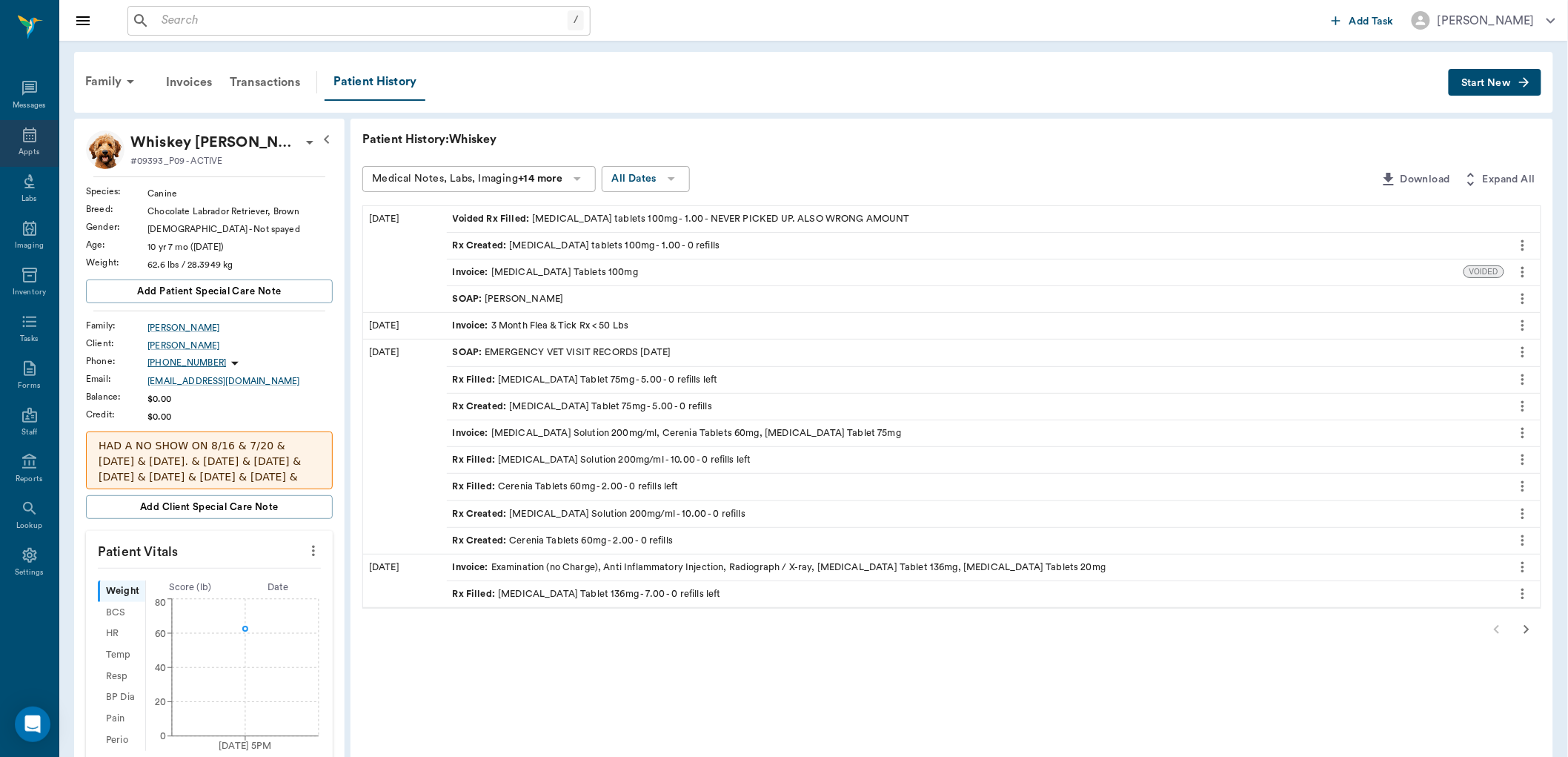
click at [33, 128] on icon at bounding box center [29, 135] width 18 height 18
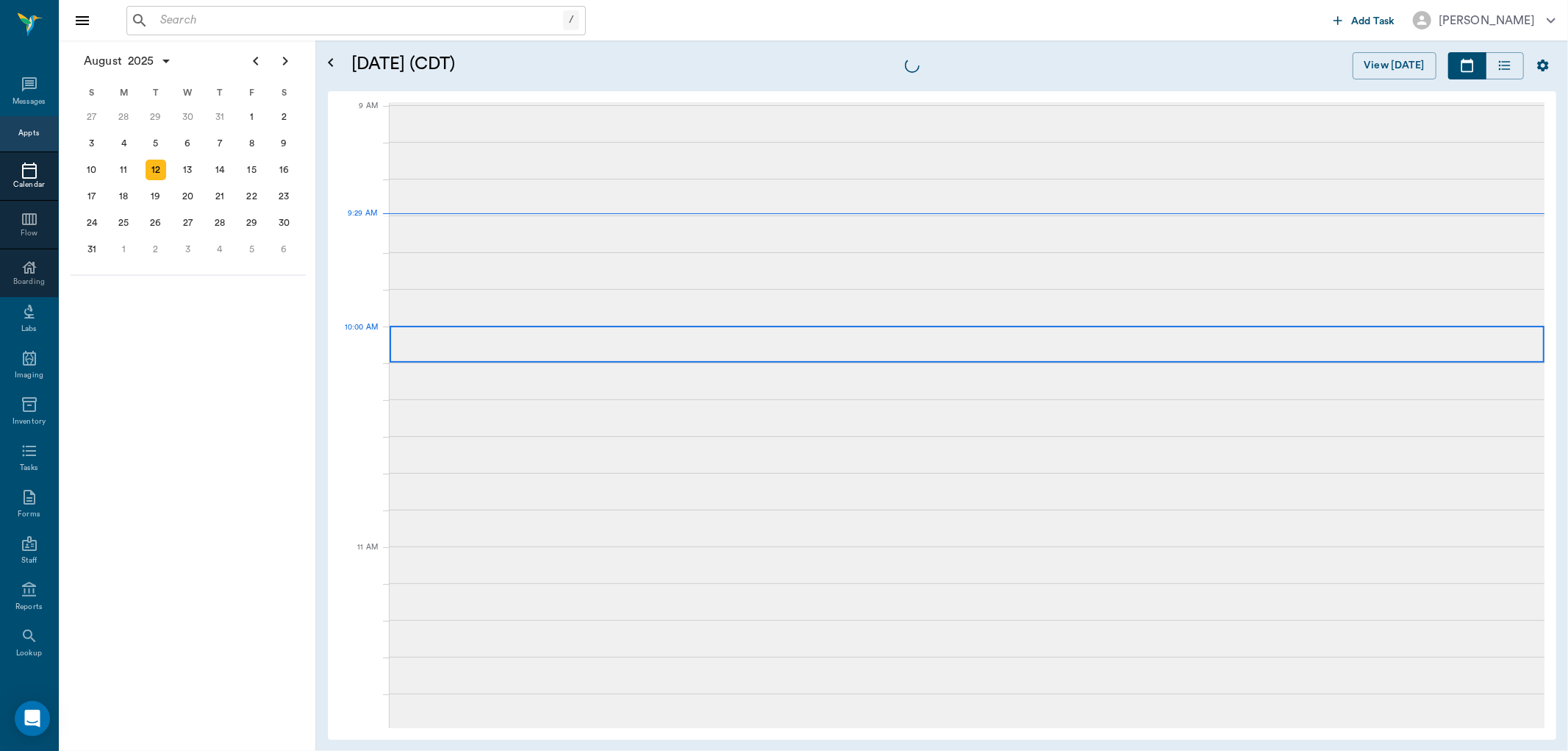
scroll to position [222, 0]
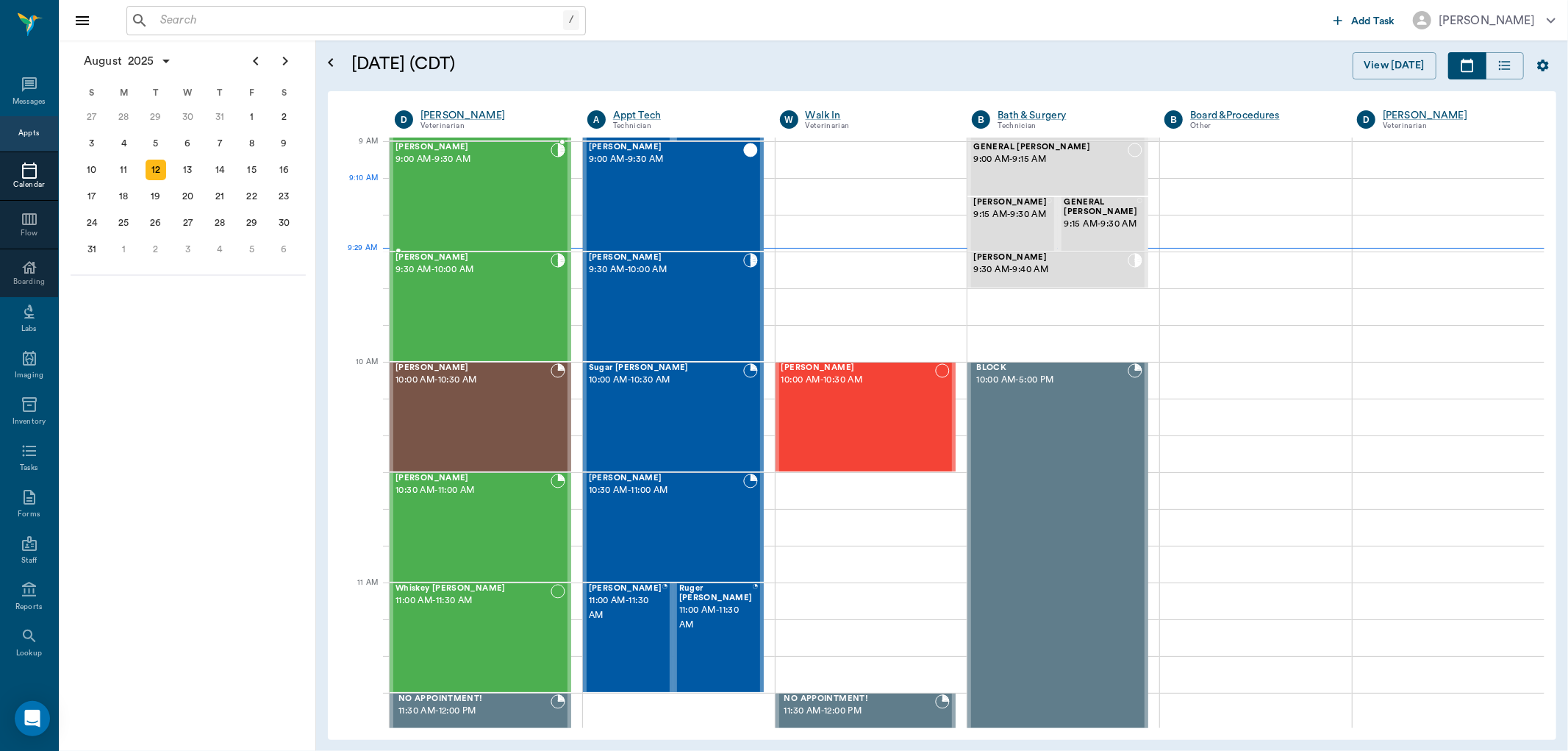
click at [480, 214] on div "Abbie Guillory 9:00 AM - 9:30 AM" at bounding box center [473, 196] width 155 height 107
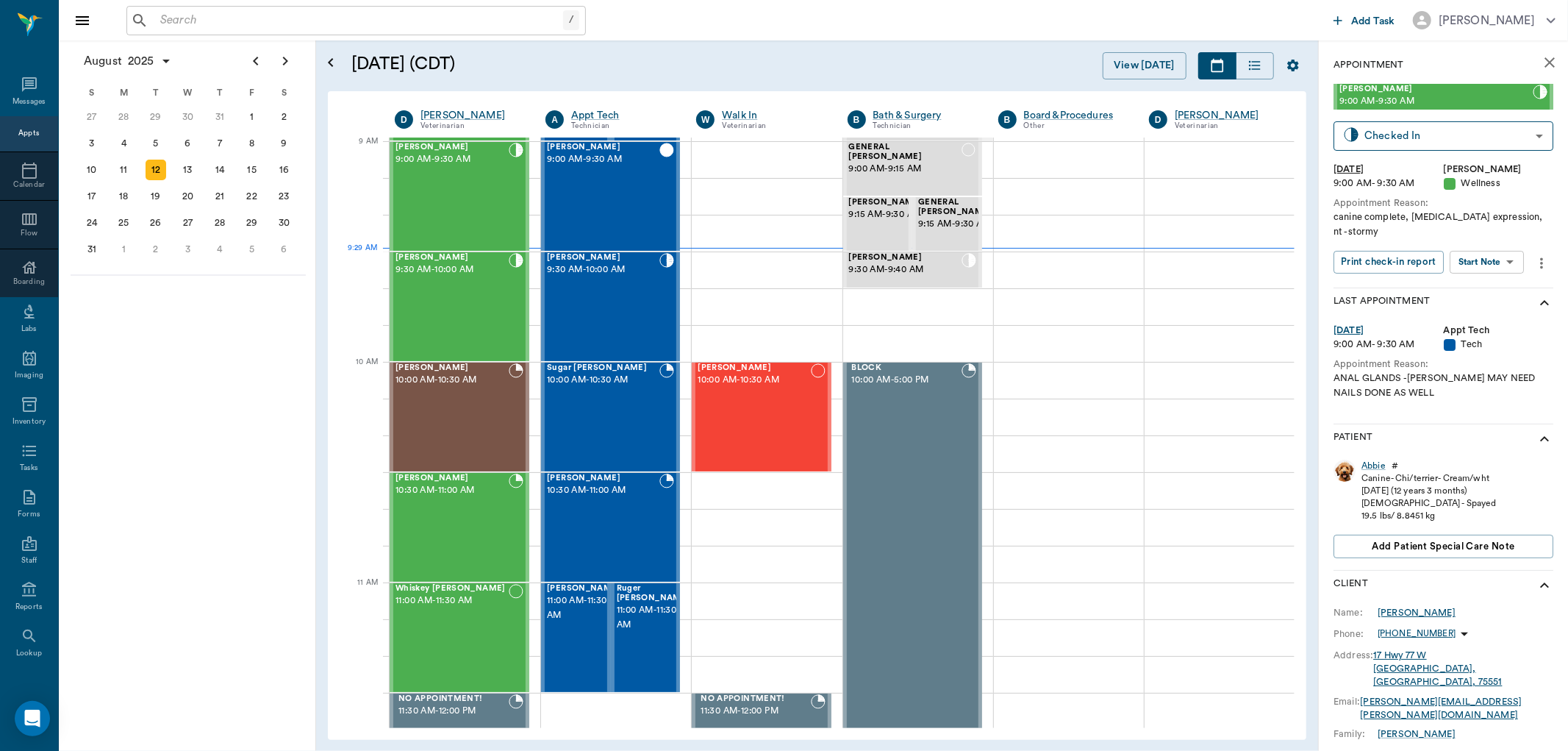
click at [1410, 613] on div "Angela Guillory" at bounding box center [1416, 612] width 78 height 13
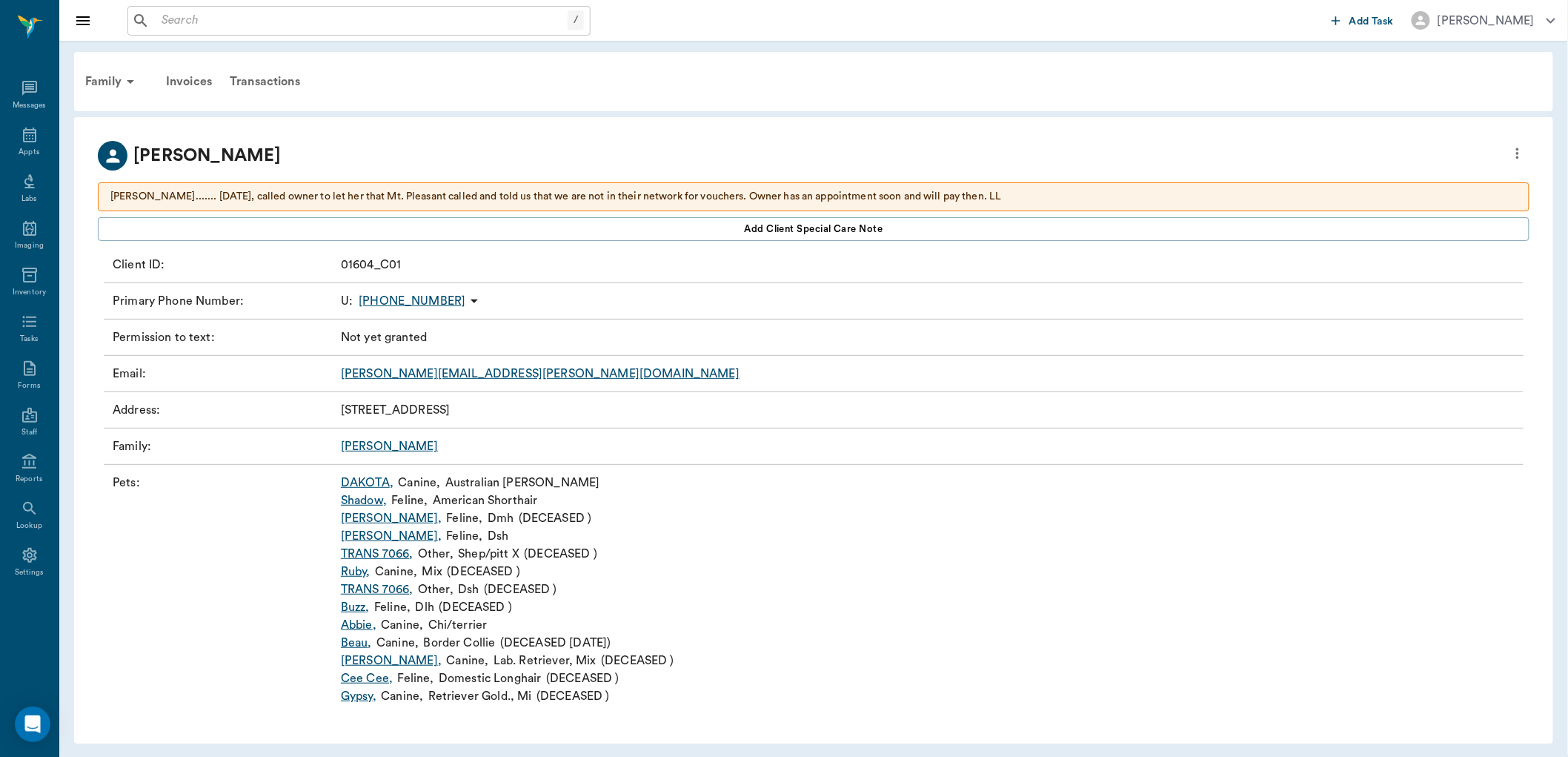
click at [368, 478] on link "DAKOTA ," at bounding box center [367, 483] width 52 height 18
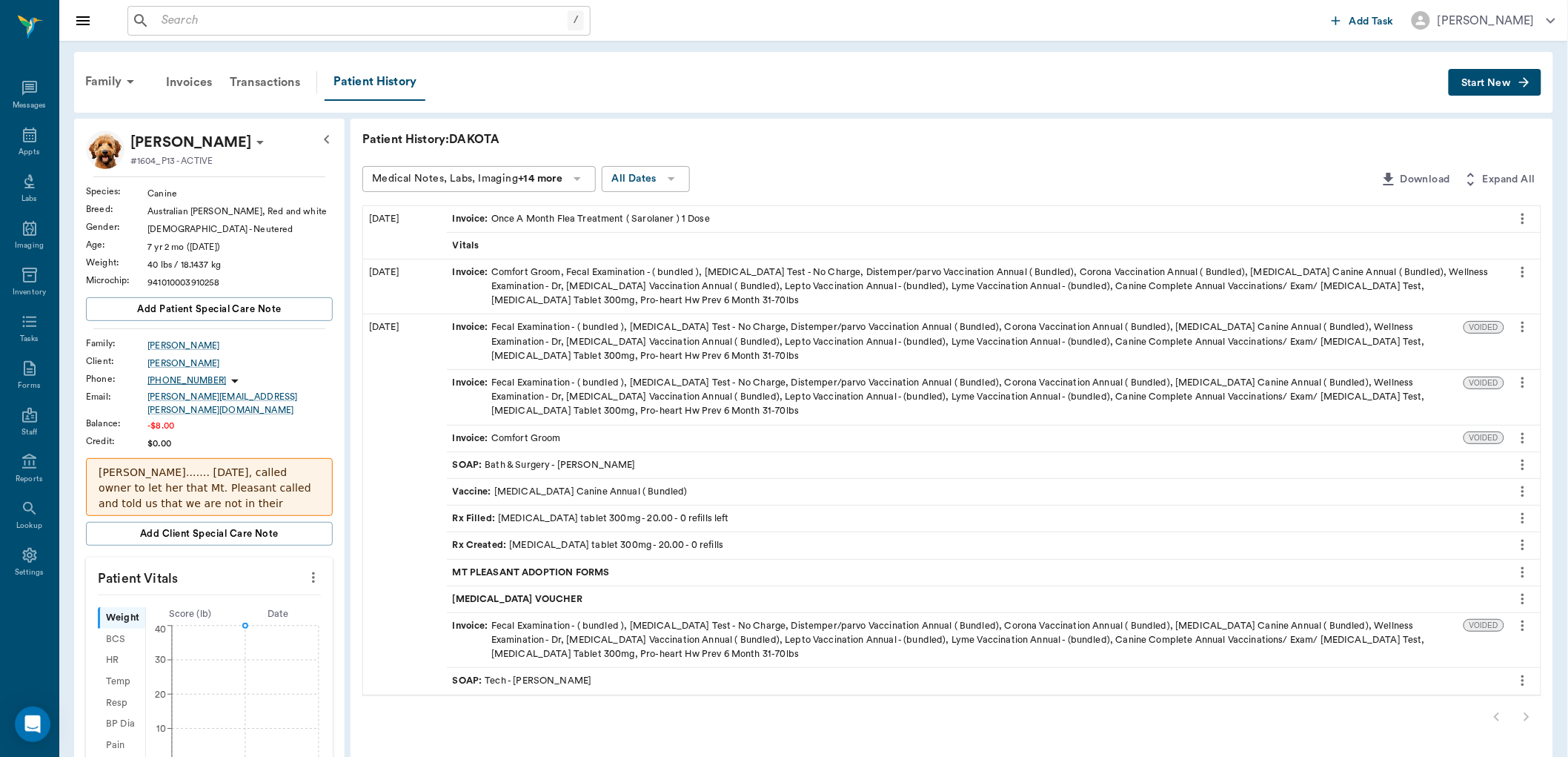
click at [1470, 83] on span "Start New" at bounding box center [1486, 83] width 49 height 0
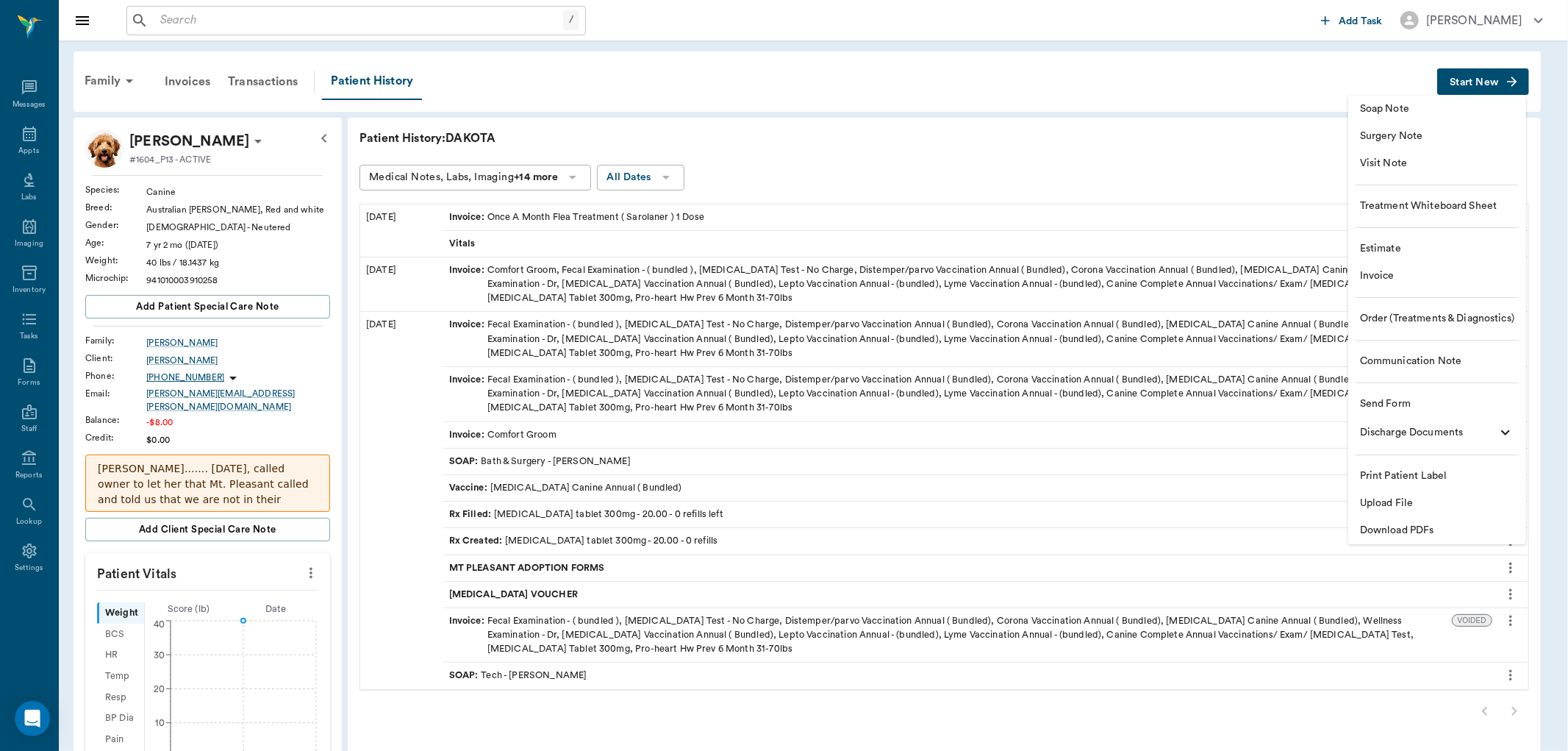
click at [1407, 313] on span "Order (Treatments & Diagnostics)" at bounding box center [1437, 318] width 155 height 15
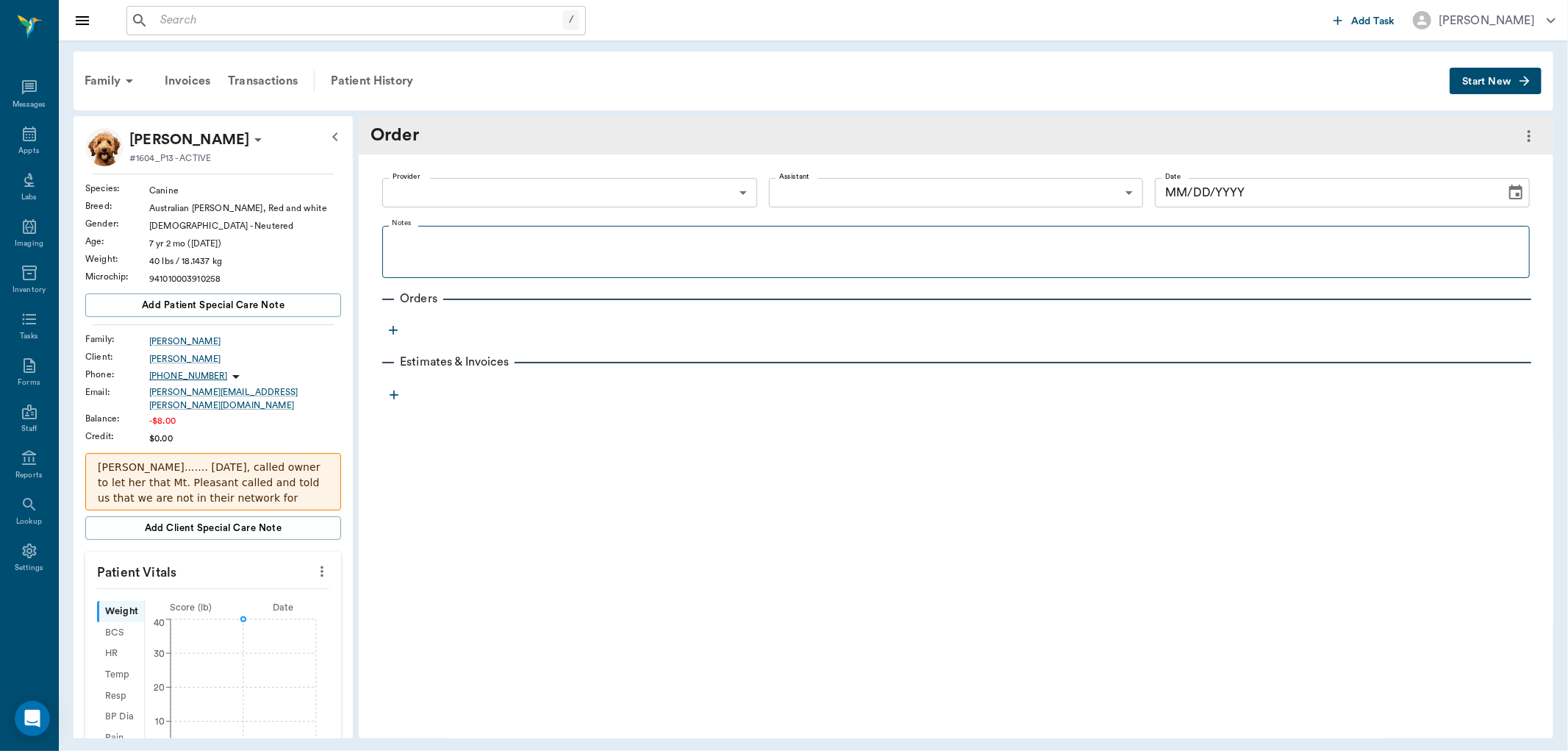
type input "[DATE]"
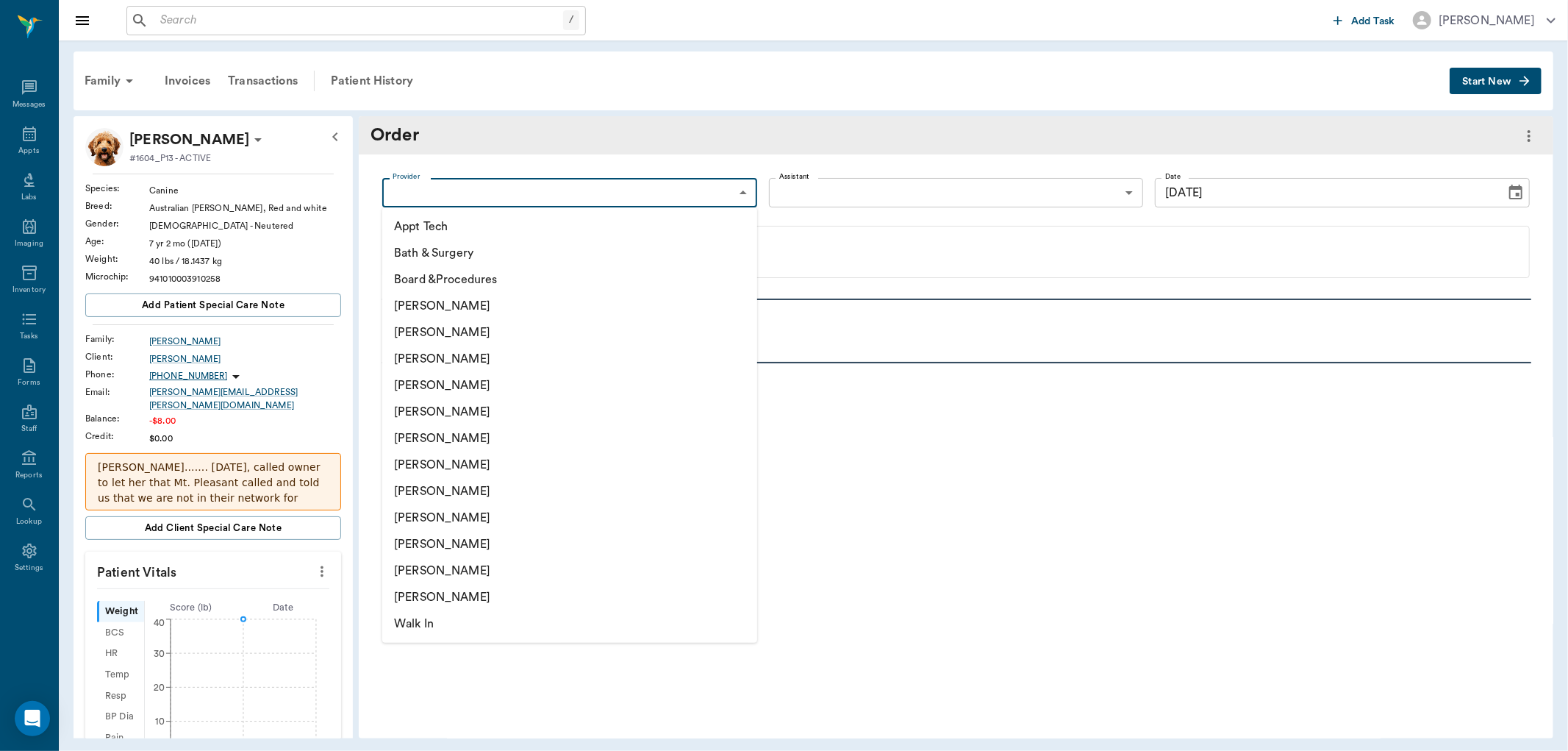
click at [721, 195] on body "/ ​ Add Task Dr. Bert Ellsworth Nectar Messages Appts Labs Imaging Inventory Ta…" at bounding box center [784, 375] width 1568 height 751
click at [579, 357] on li "[PERSON_NAME]" at bounding box center [570, 359] width 375 height 26
type input "63ec2f075fda476ae8351a4d"
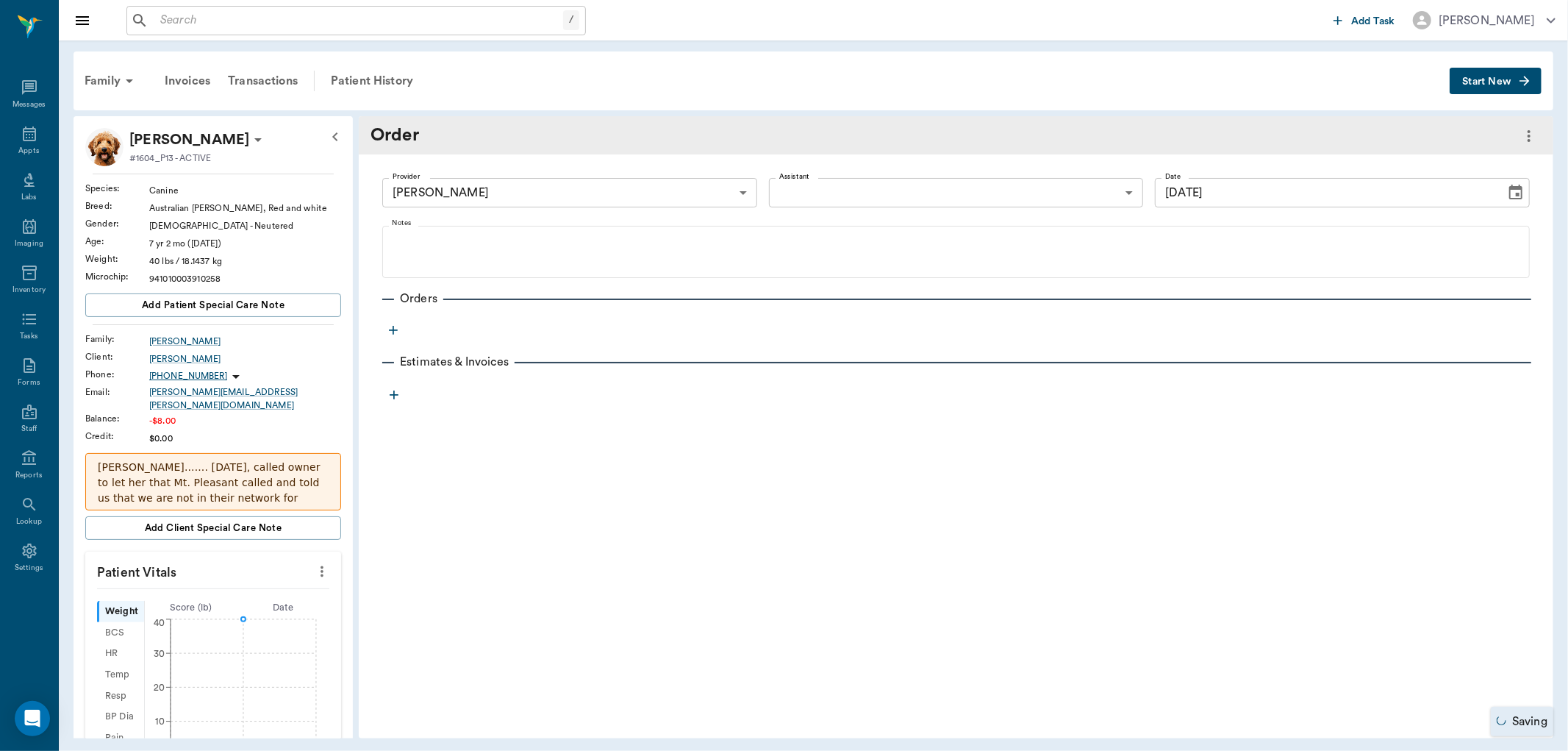
click at [393, 329] on icon "button" at bounding box center [394, 331] width 15 height 15
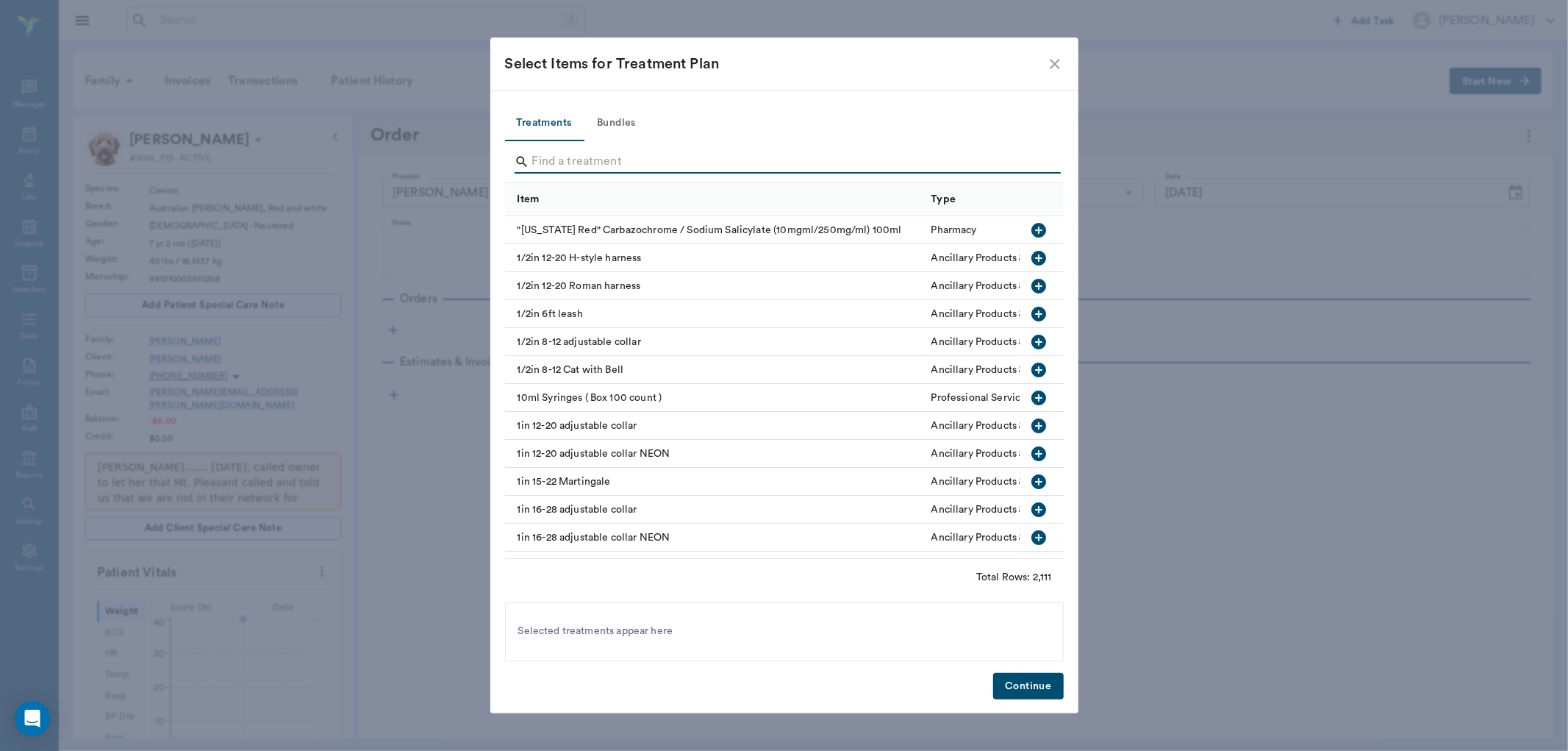
click at [561, 158] on input "Search" at bounding box center [786, 161] width 507 height 24
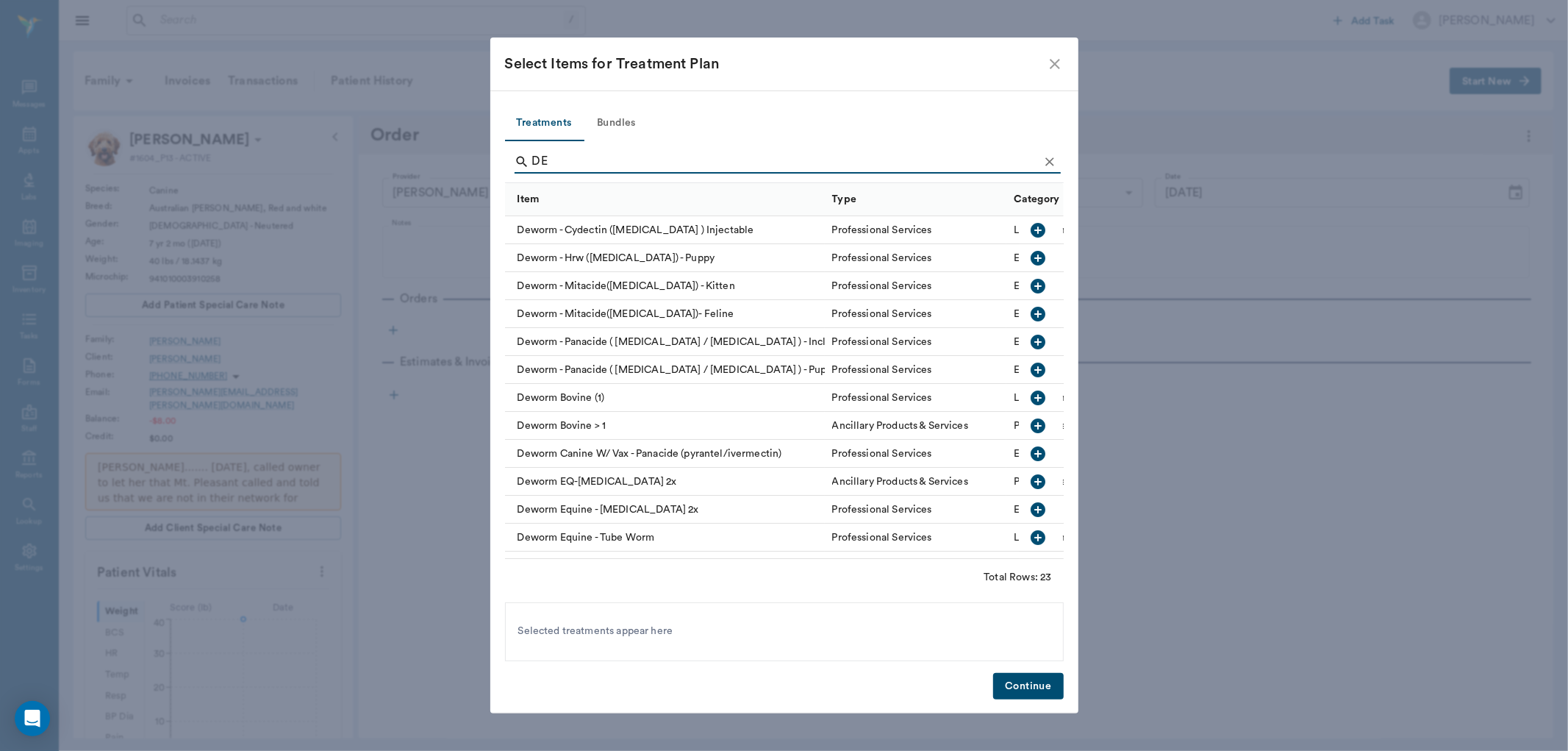
type input "D"
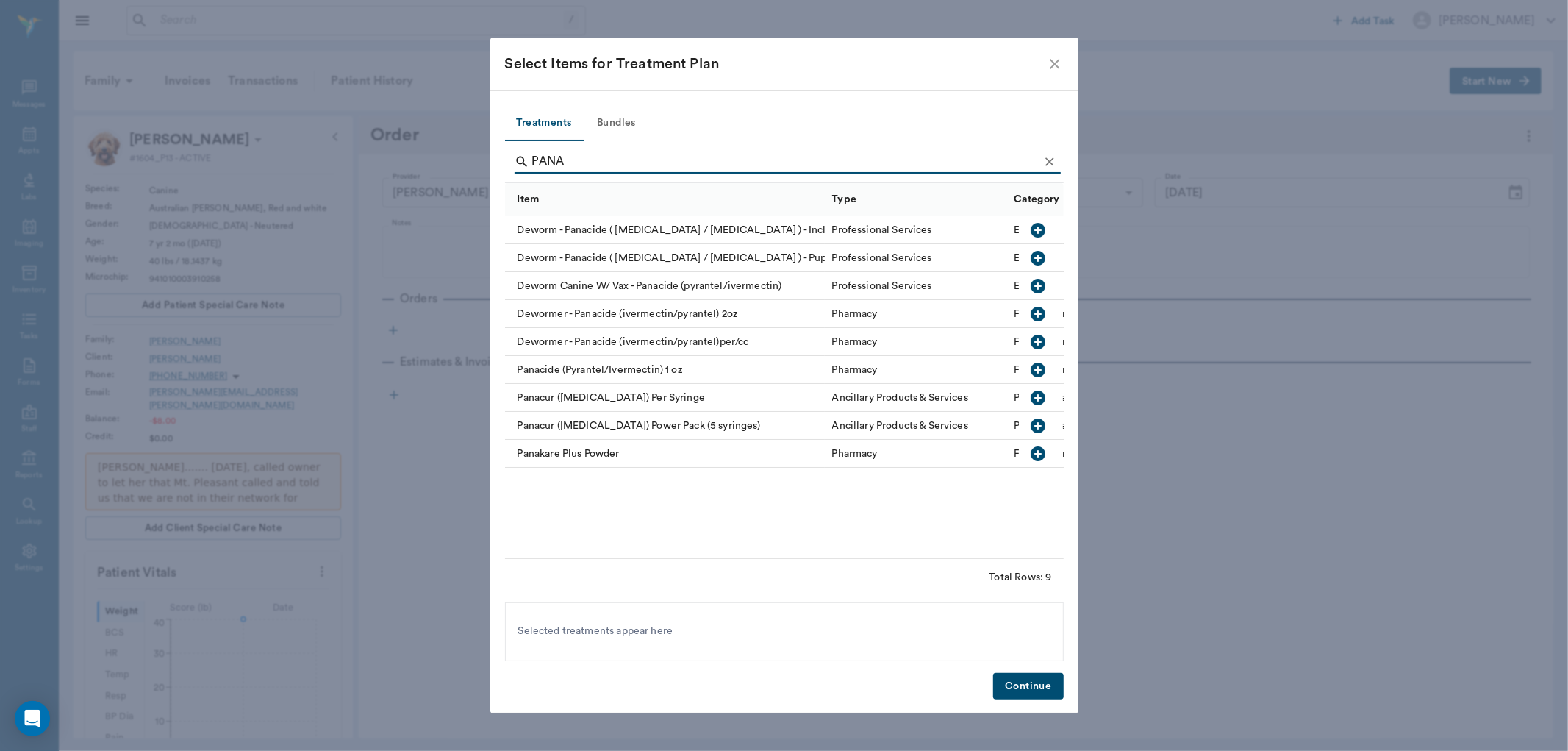
type input "PANA"
click at [1036, 339] on icon "button" at bounding box center [1039, 342] width 15 height 15
click at [1041, 686] on button "Continue" at bounding box center [1028, 686] width 70 height 27
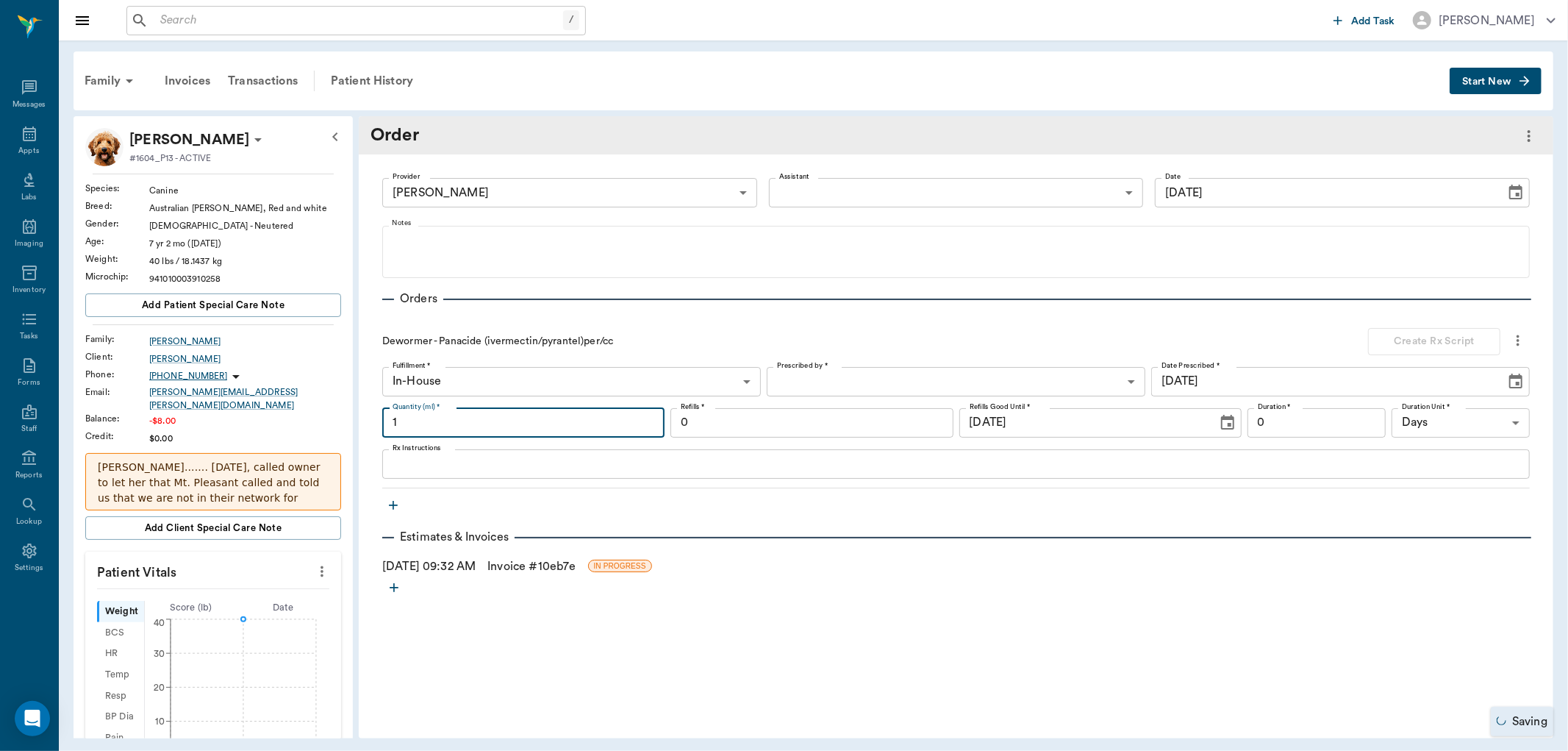
drag, startPoint x: 569, startPoint y: 433, endPoint x: 591, endPoint y: 436, distance: 22.2
click at [569, 435] on input "1" at bounding box center [524, 422] width 283 height 29
type input "4.5"
click at [524, 563] on link "Invoice # 10eb7e" at bounding box center [531, 565] width 89 height 18
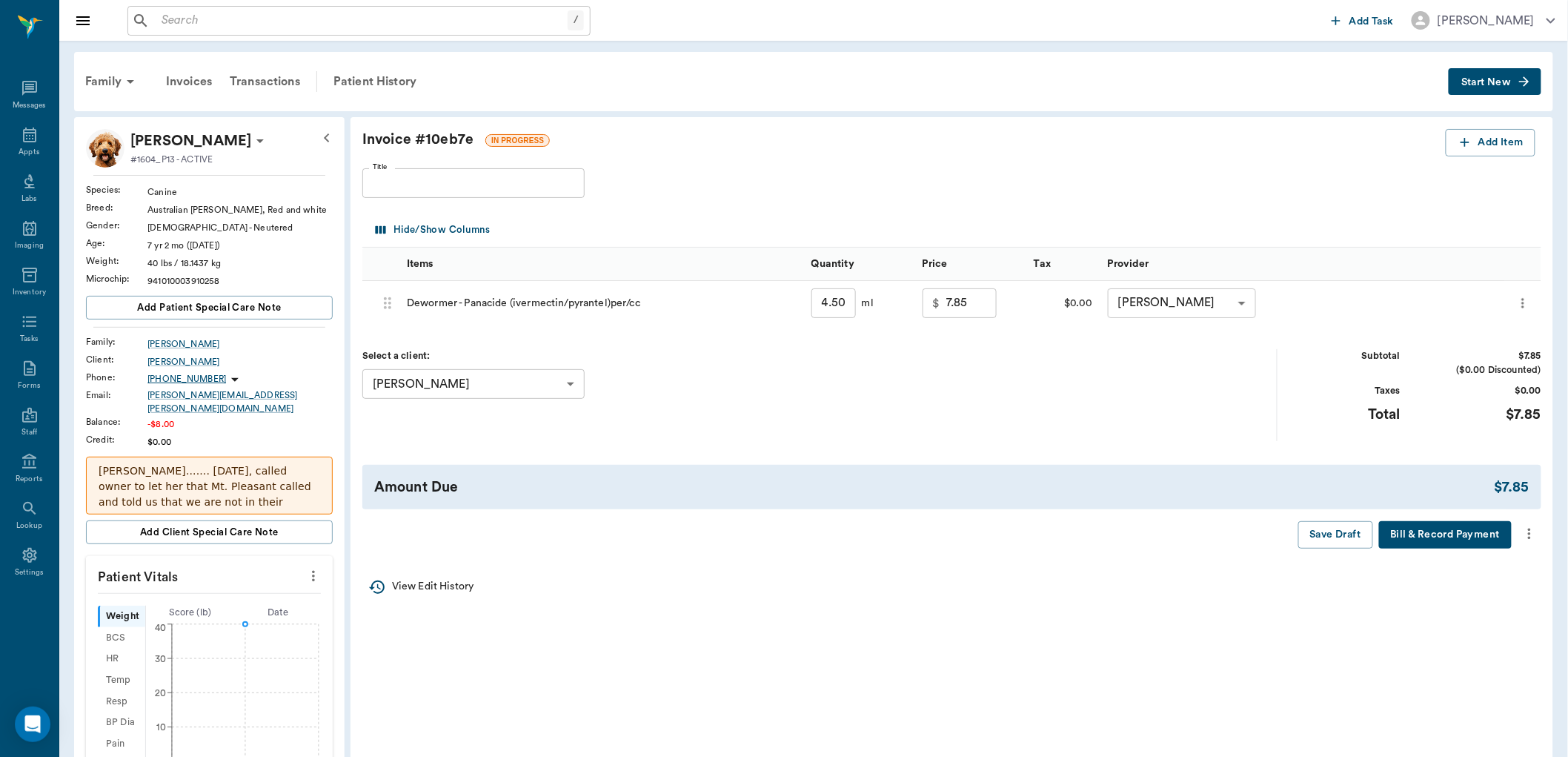
click at [1524, 535] on icon "more" at bounding box center [1529, 533] width 16 height 18
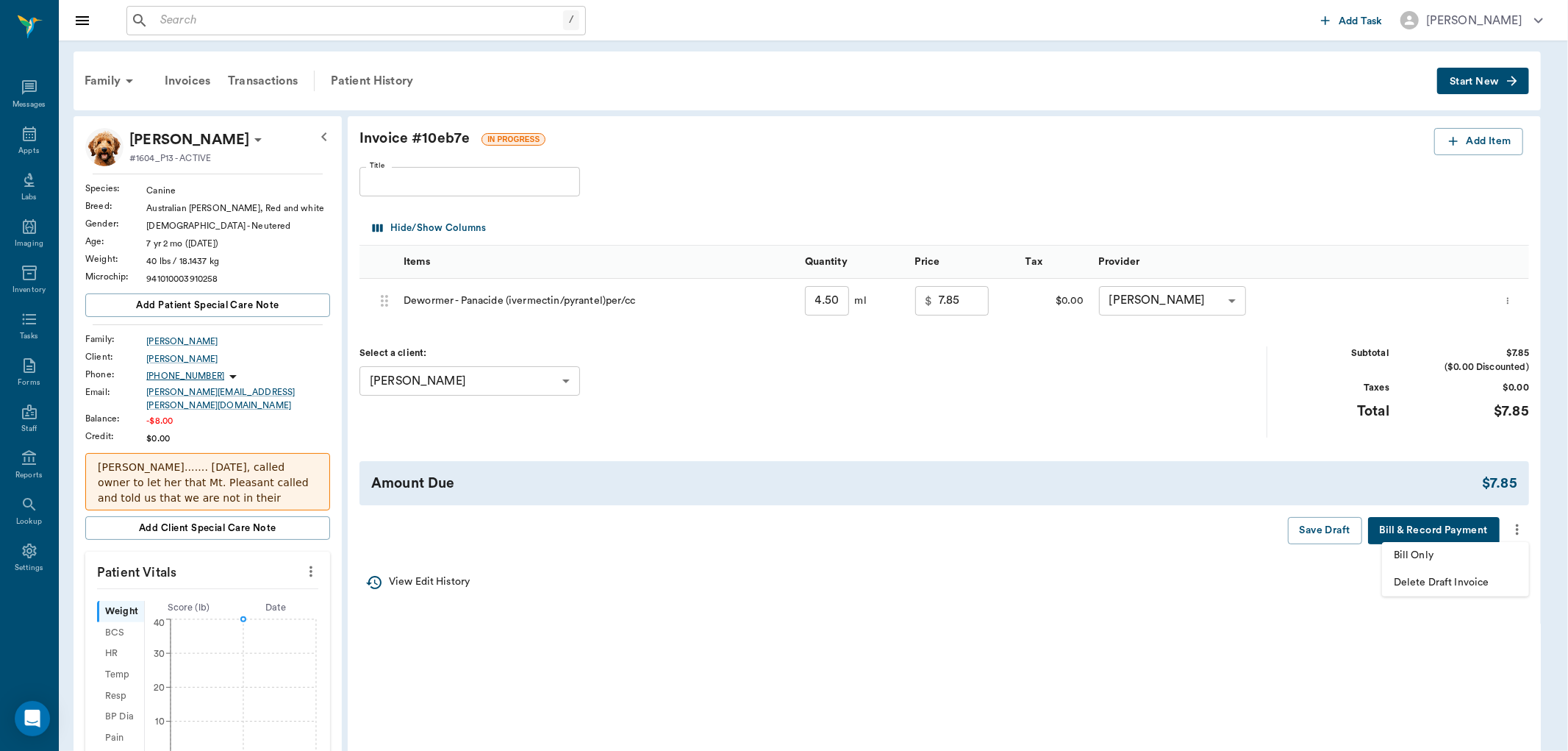
click at [1460, 552] on span "Bill Only" at bounding box center [1455, 555] width 123 height 15
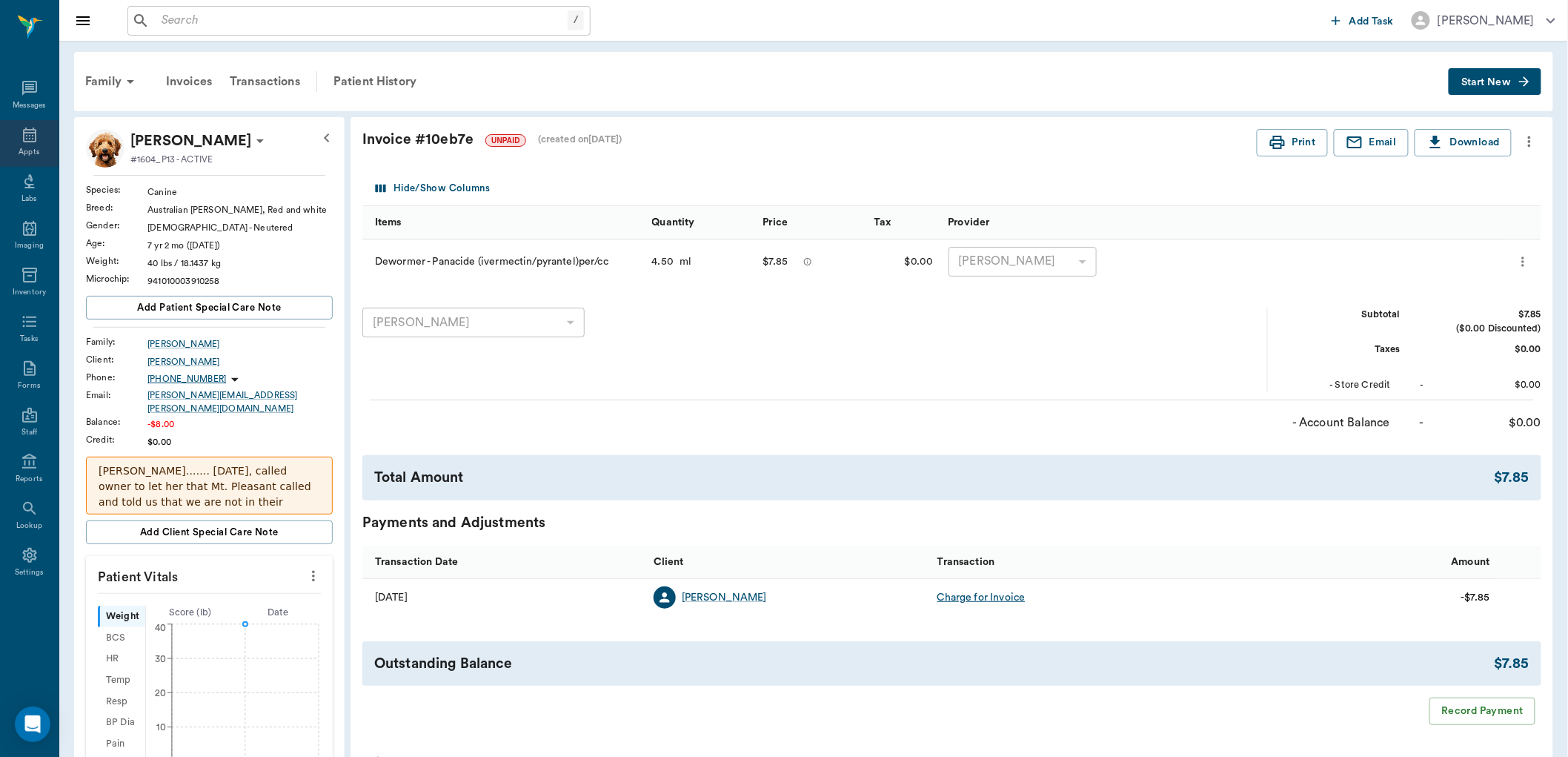
click at [26, 135] on icon at bounding box center [29, 135] width 18 height 18
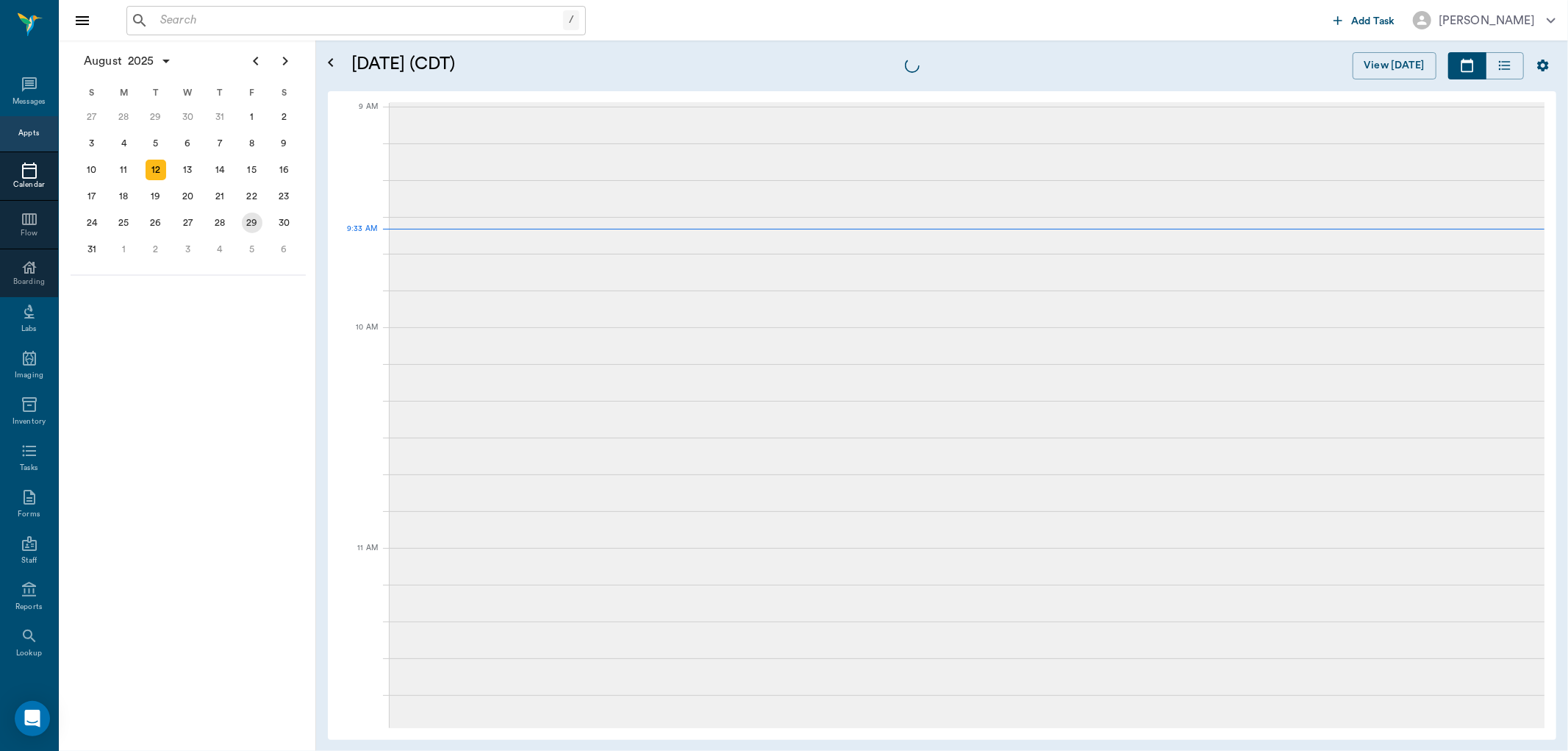
scroll to position [221, 0]
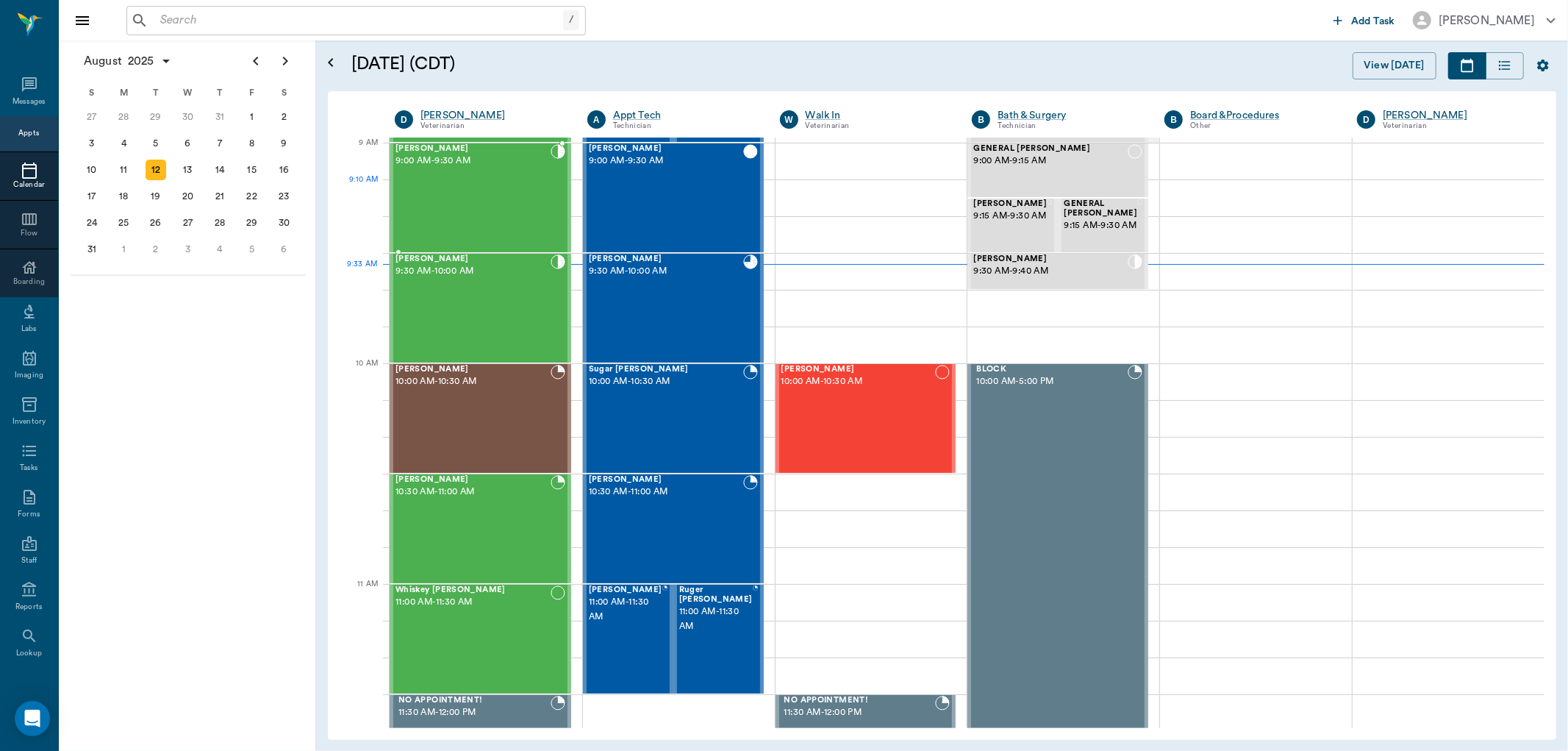
click at [474, 186] on div "Abbie Guillory 9:00 AM - 9:30 AM" at bounding box center [473, 198] width 155 height 107
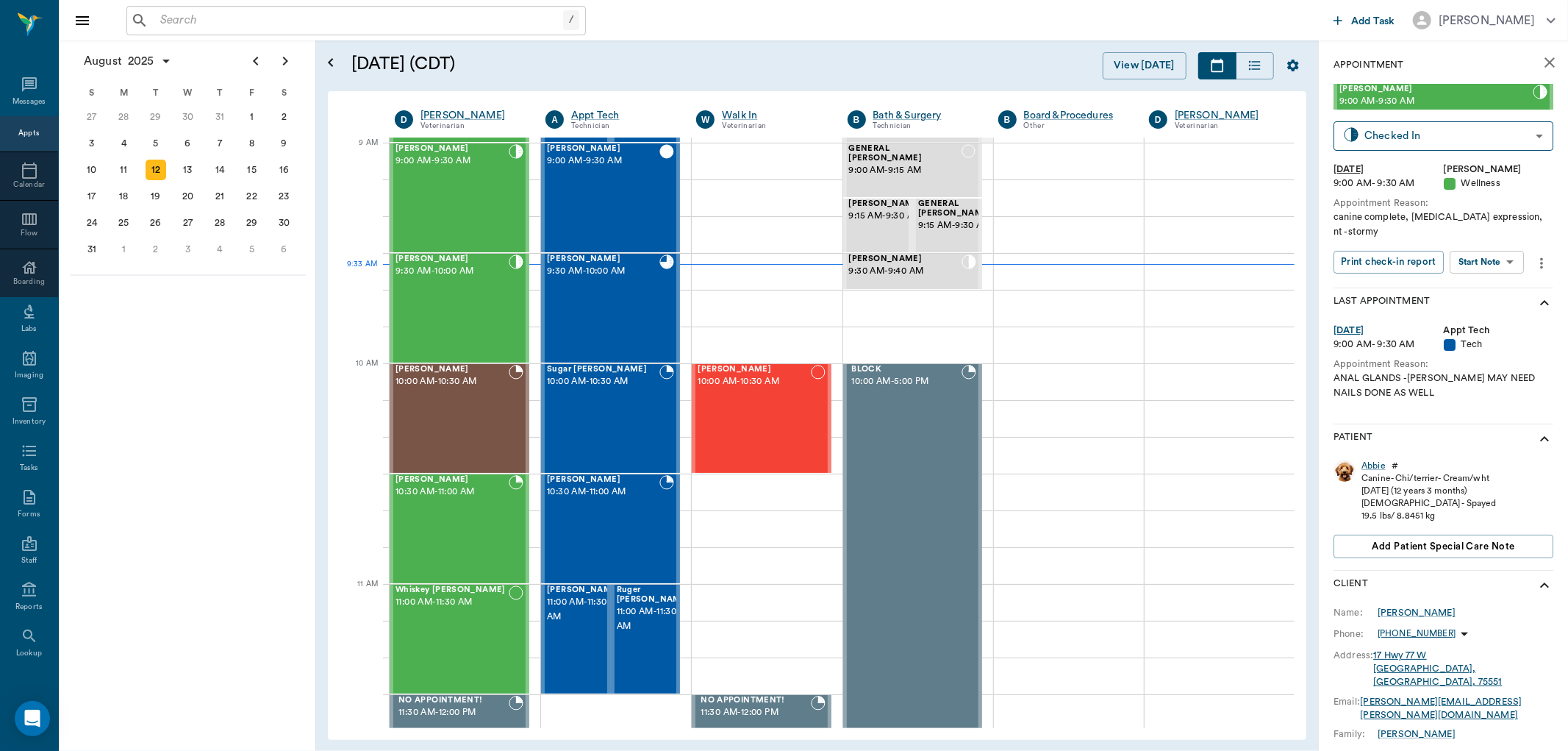
click at [1504, 253] on div "Abbie Guillory 9:00 AM - 9:30 AM Checked In CHECKED_IN ​ Tue, Aug 12, 2025 9:00…" at bounding box center [1443, 186] width 220 height 204
click at [1498, 260] on body "/ ​ Add Task Dr. Bert Ellsworth Nectar Messages Appts Calendar Flow Boarding La…" at bounding box center [784, 375] width 1568 height 751
click at [1493, 286] on button "Start SOAP" at bounding box center [1471, 292] width 50 height 17
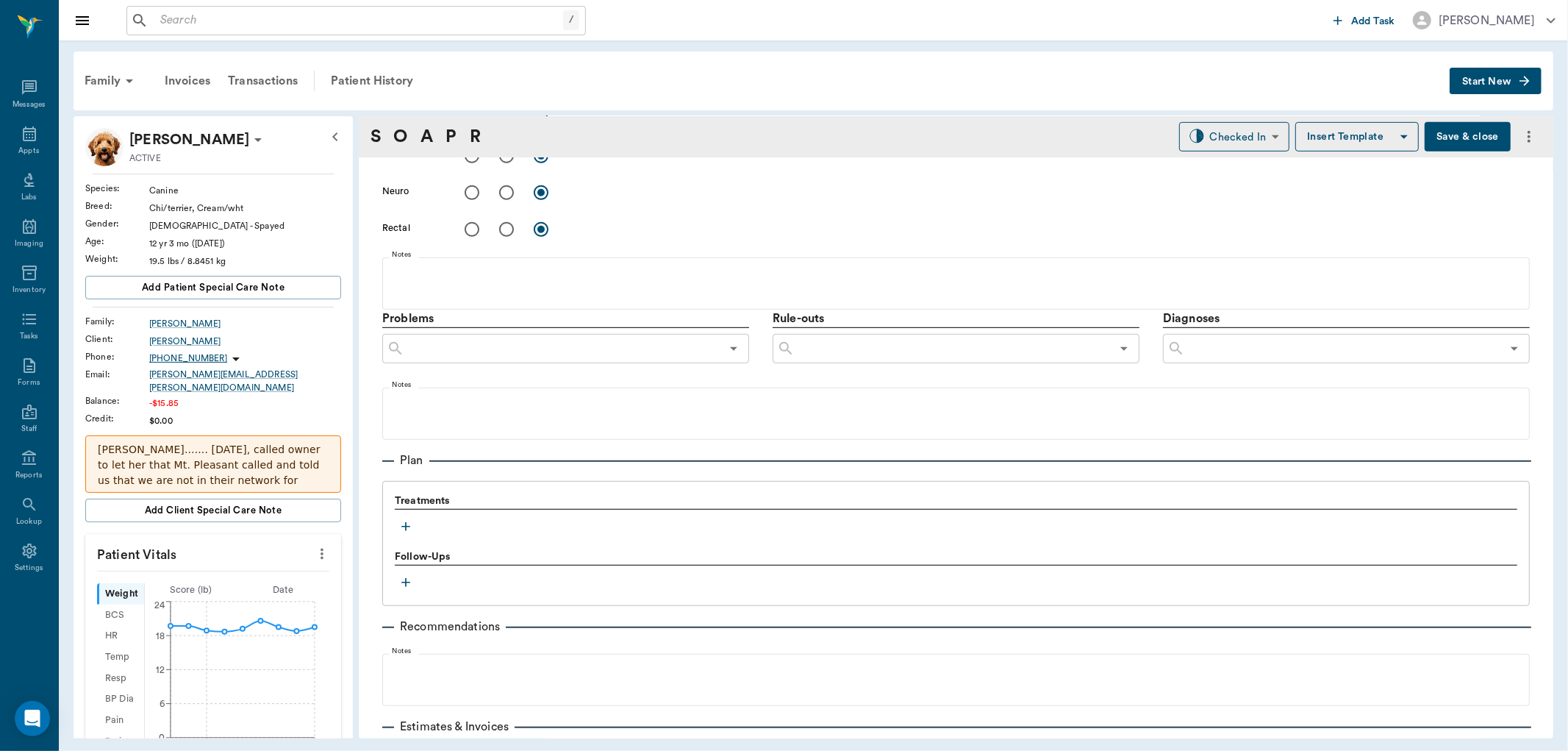
scroll to position [794, 0]
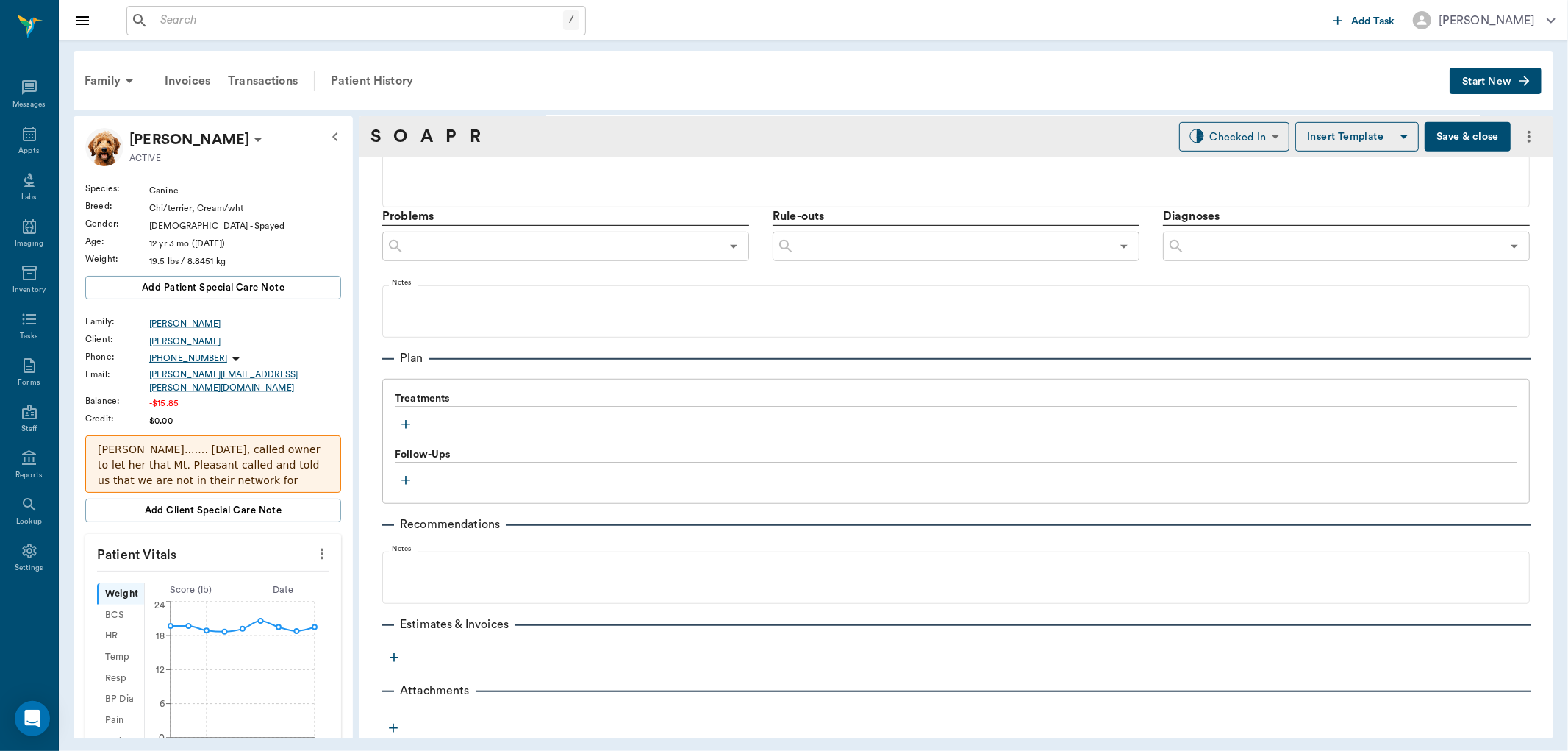
click at [404, 429] on icon "button" at bounding box center [406, 424] width 15 height 15
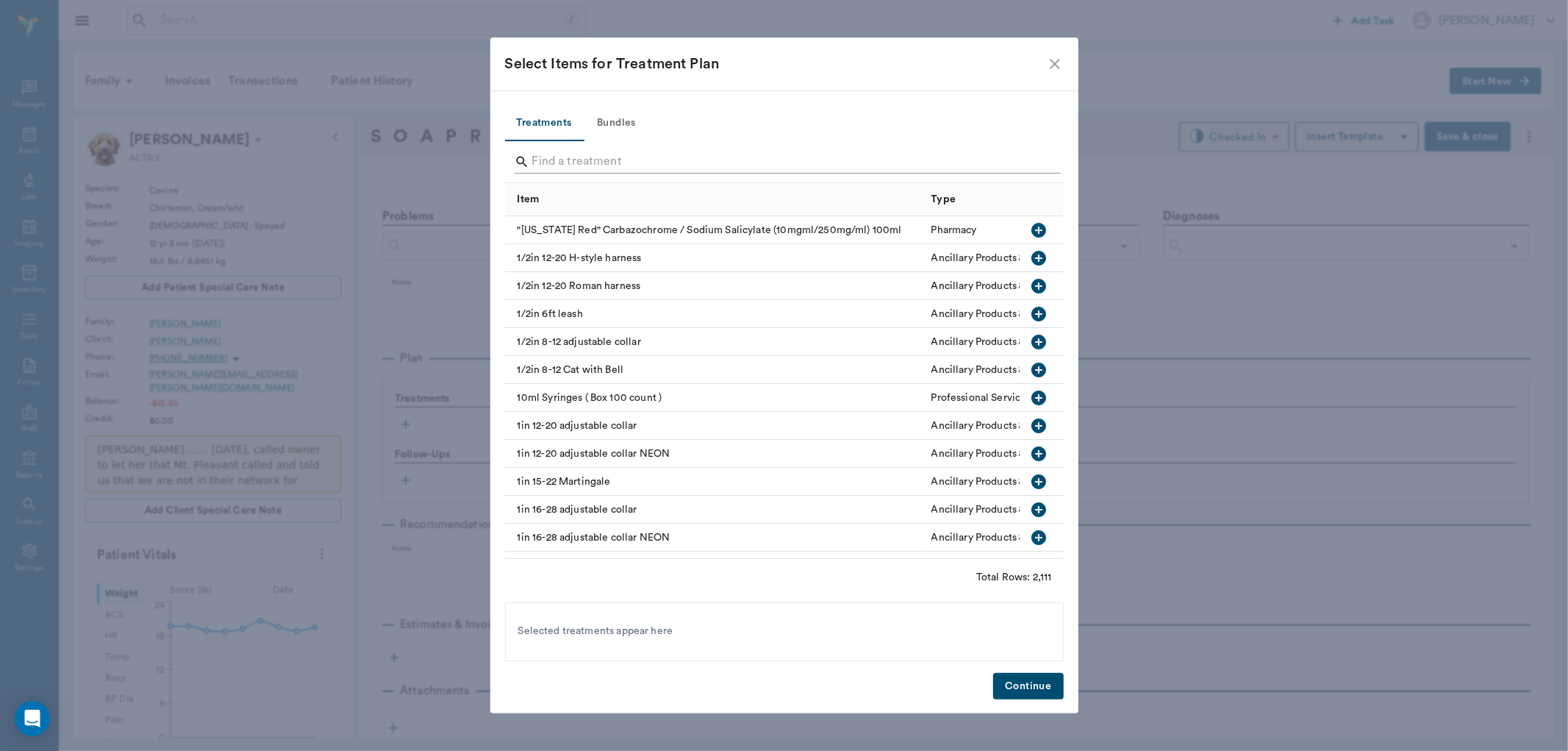
click at [572, 162] on input "Search" at bounding box center [786, 161] width 507 height 24
click at [612, 125] on button "Bundles" at bounding box center [616, 122] width 66 height 35
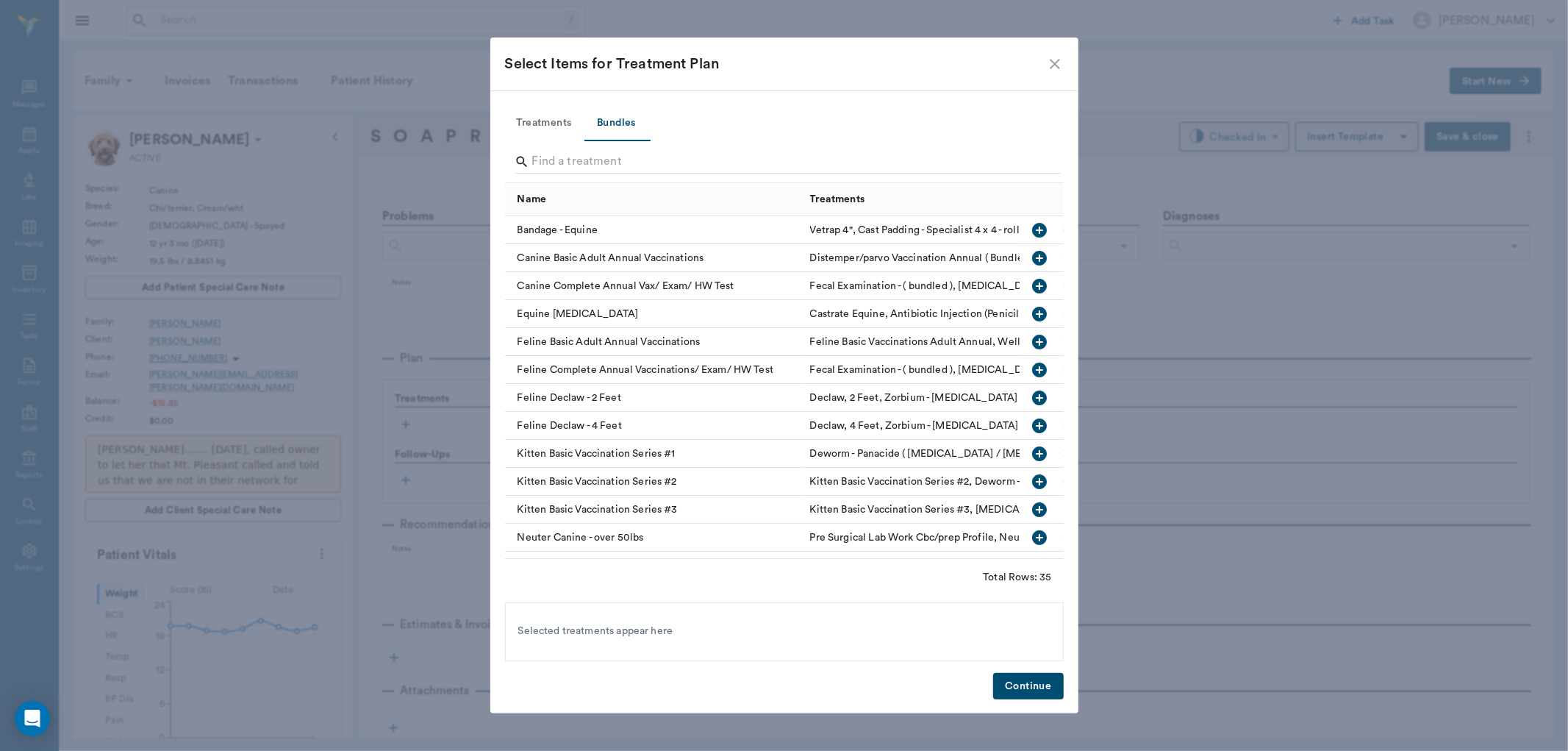
click at [1032, 283] on icon "button" at bounding box center [1039, 286] width 15 height 15
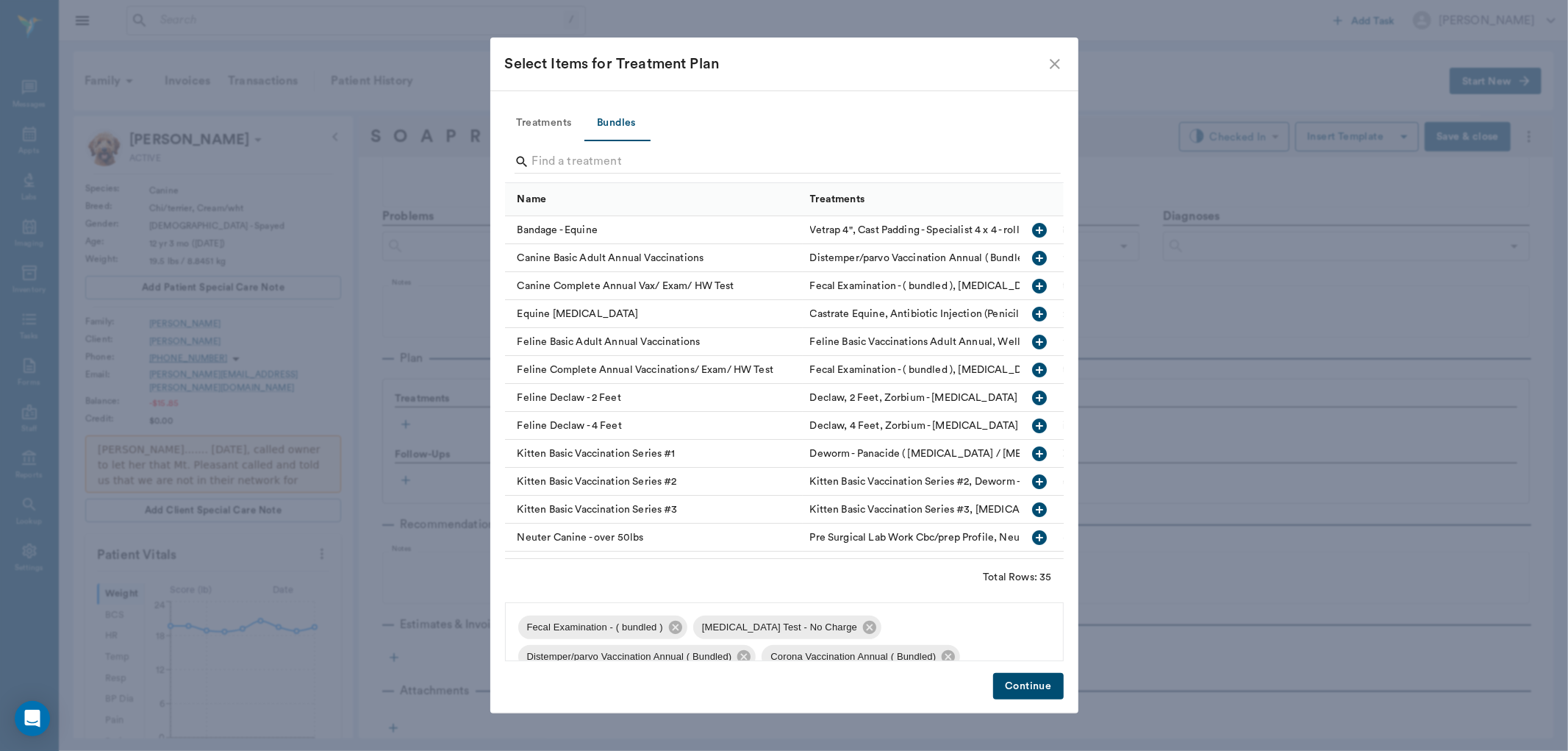
scroll to position [108, 0]
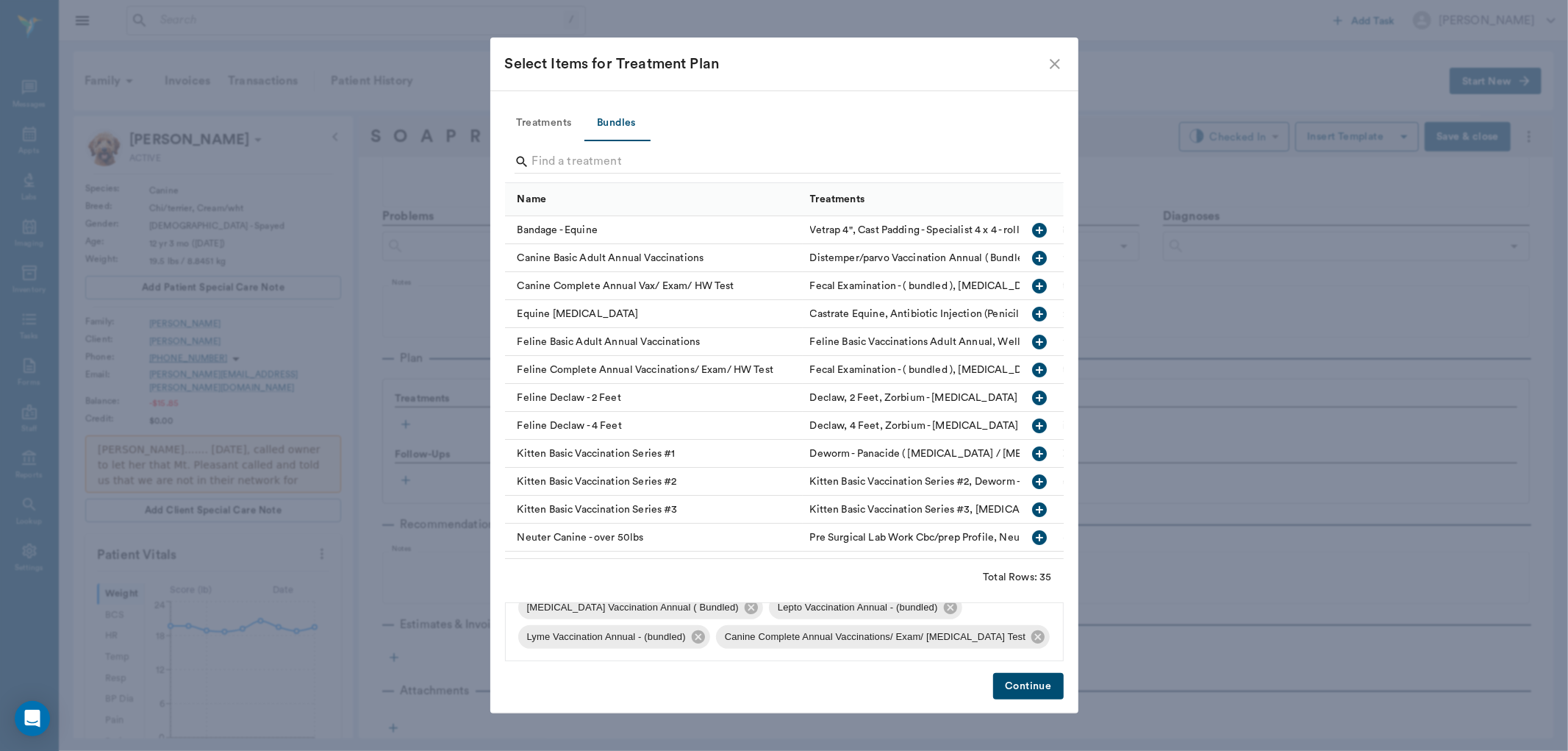
click at [1021, 689] on button "Continue" at bounding box center [1028, 686] width 70 height 27
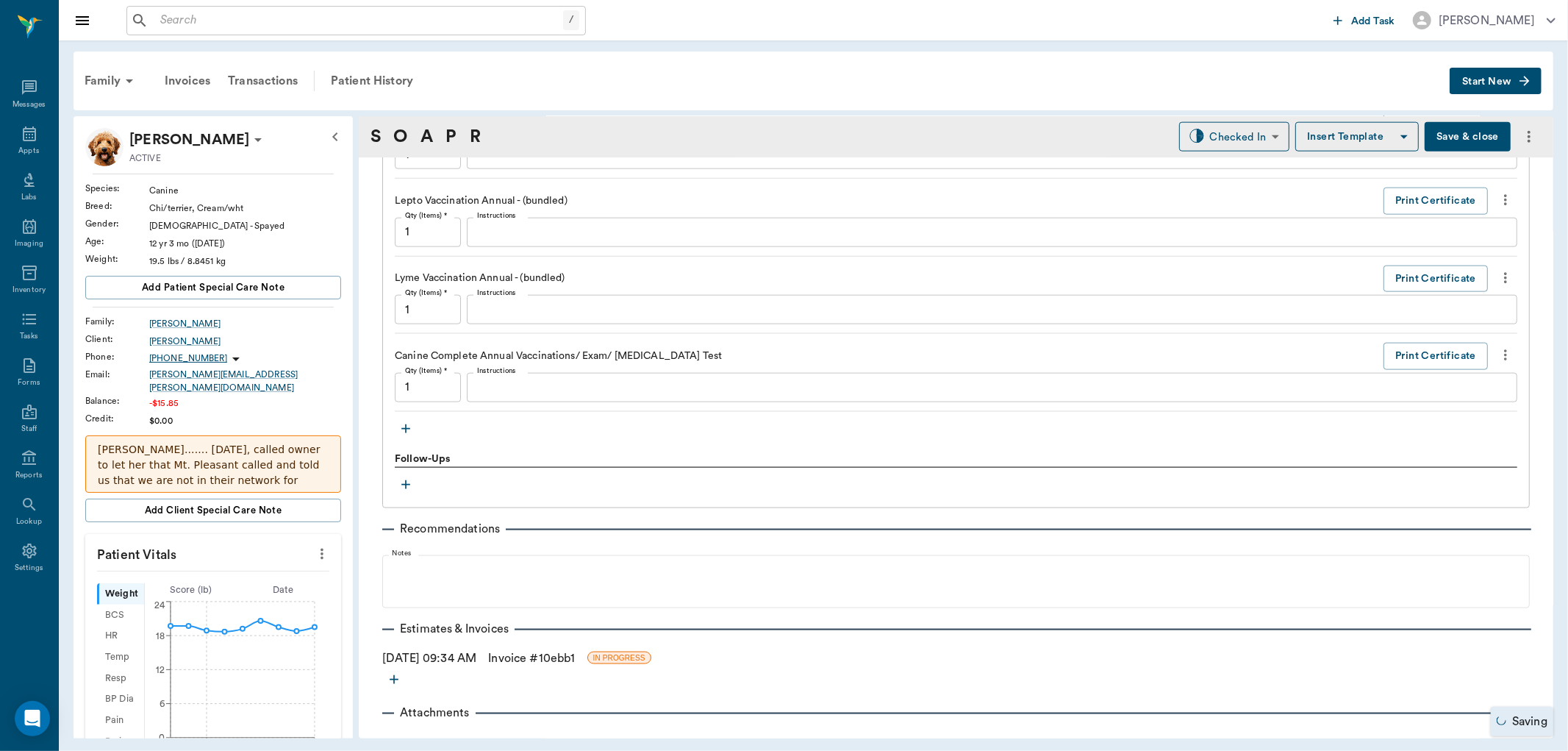
scroll to position [1571, 0]
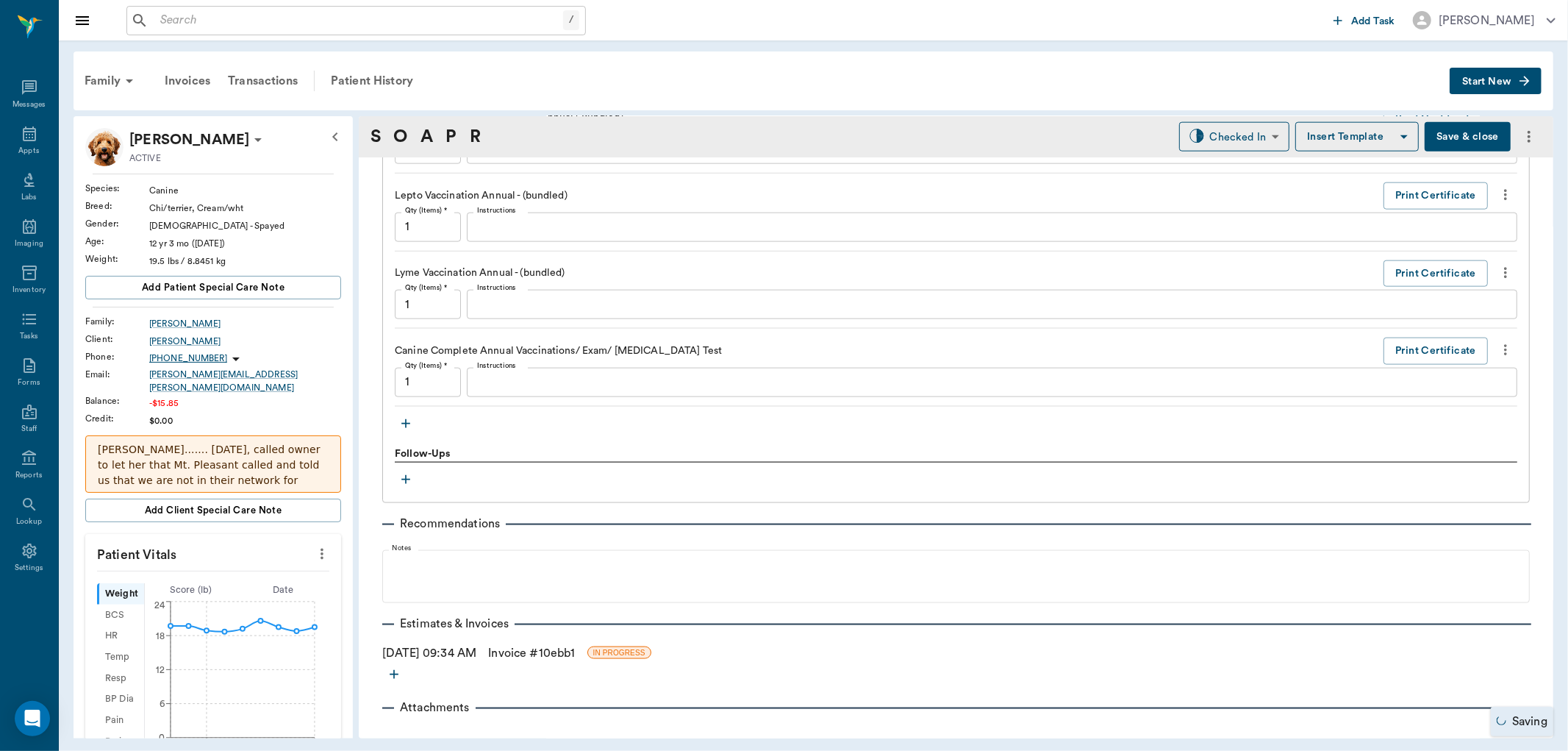
click at [407, 421] on icon "button" at bounding box center [406, 424] width 15 height 15
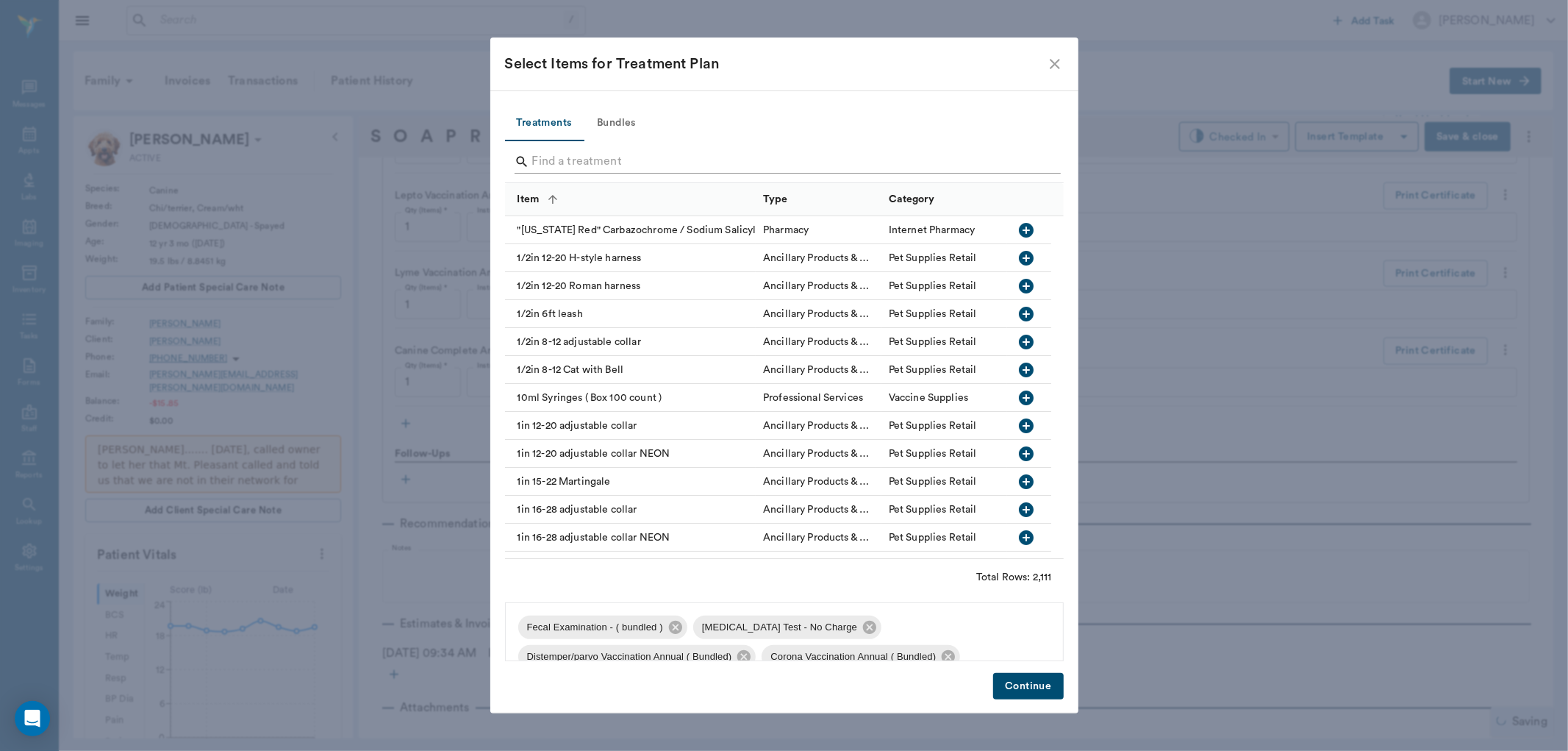
click at [634, 155] on input "Search" at bounding box center [786, 161] width 507 height 24
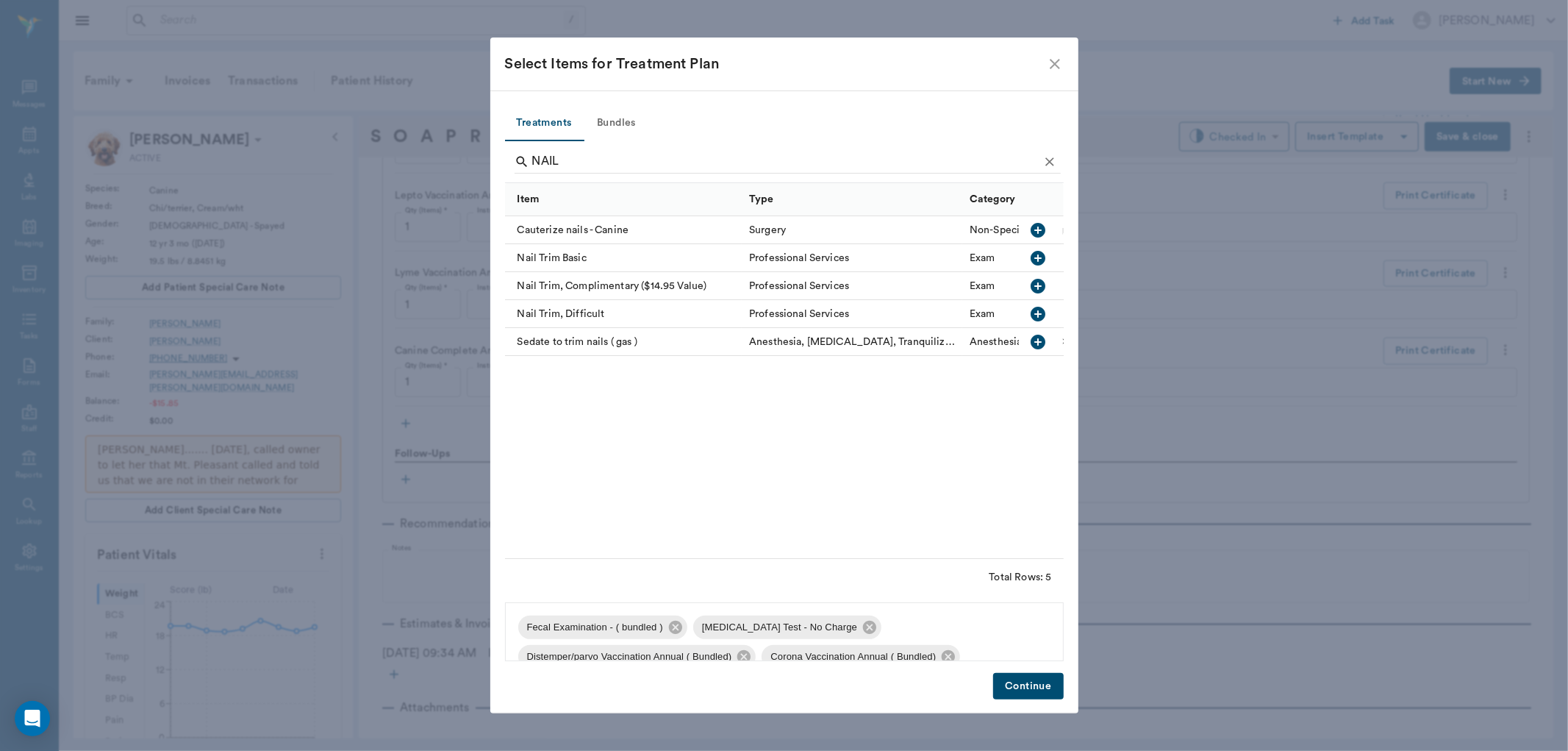
click at [1038, 254] on icon "button" at bounding box center [1038, 257] width 18 height 18
type input "N"
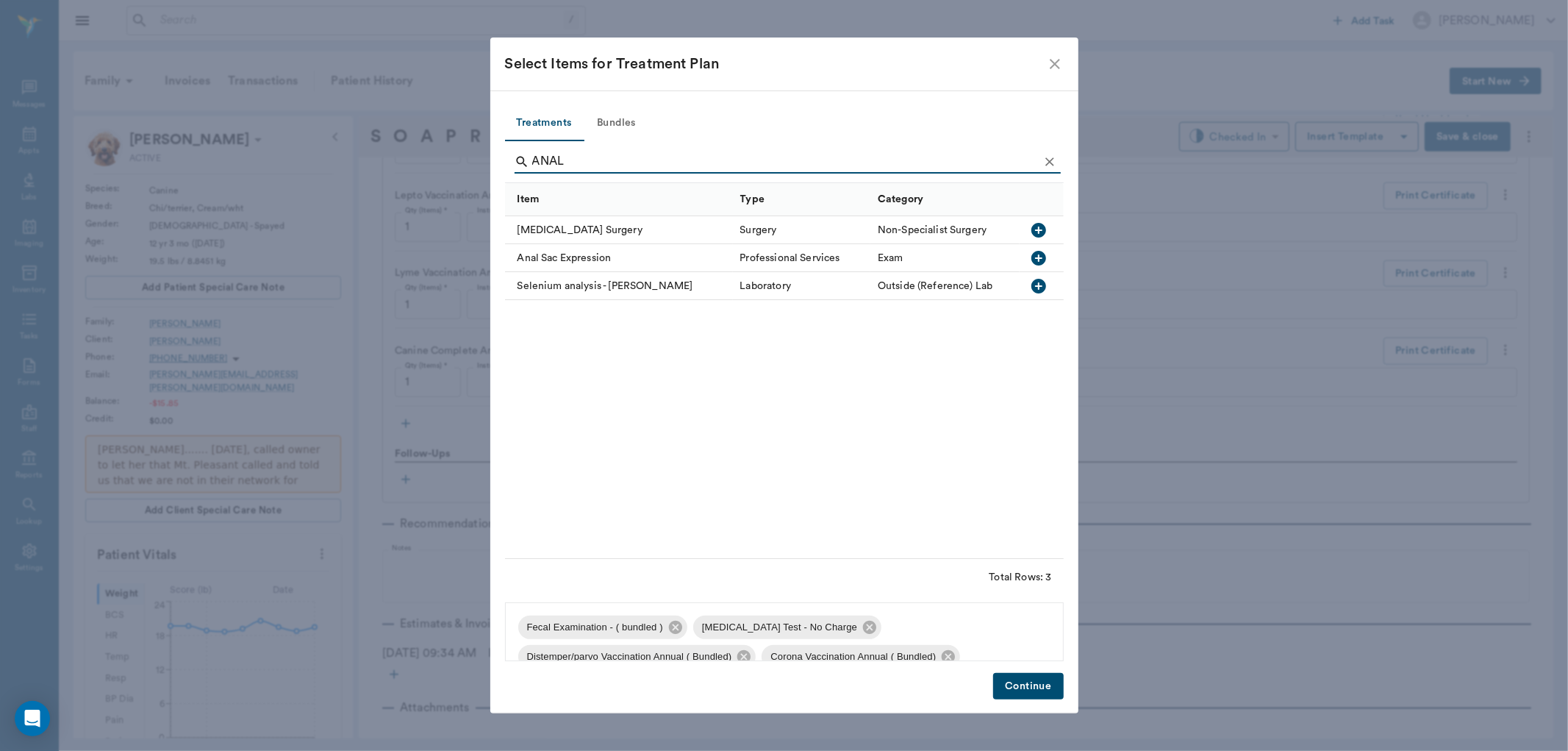
type input "ANAL"
click at [1038, 258] on icon "button" at bounding box center [1038, 257] width 18 height 18
click at [1032, 680] on button "Continue" at bounding box center [1028, 686] width 70 height 27
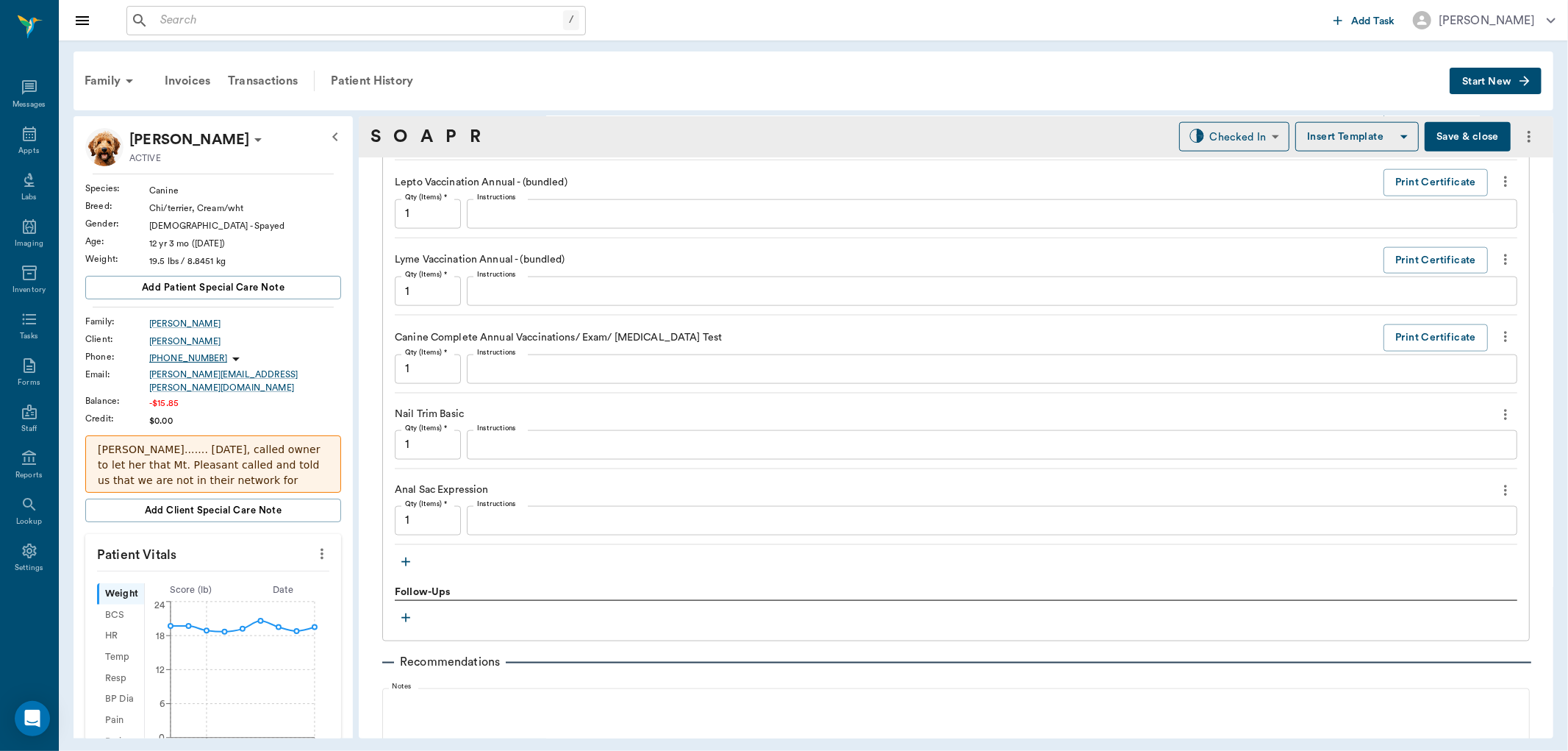
scroll to position [1740, 0]
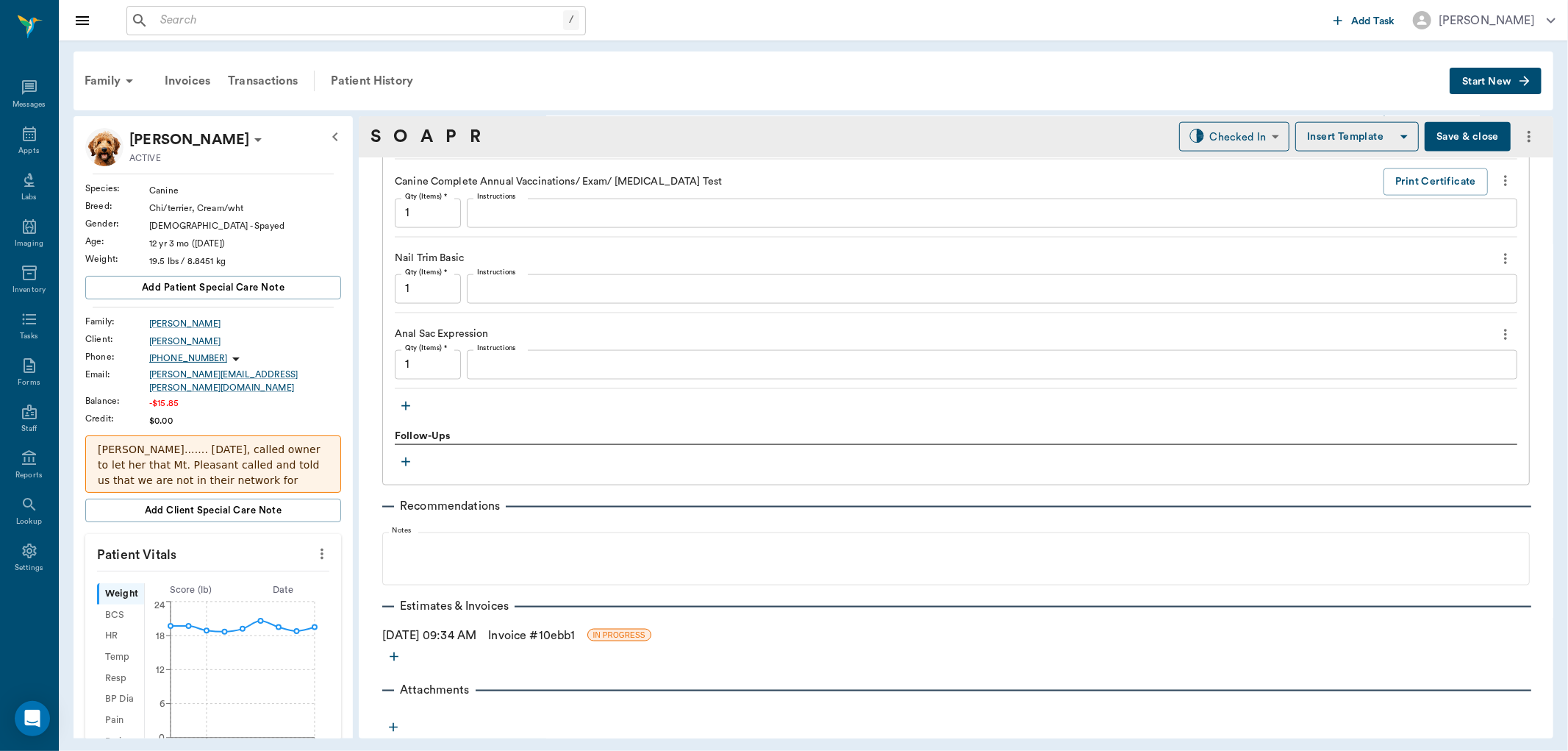
click at [408, 404] on icon "button" at bounding box center [406, 406] width 15 height 15
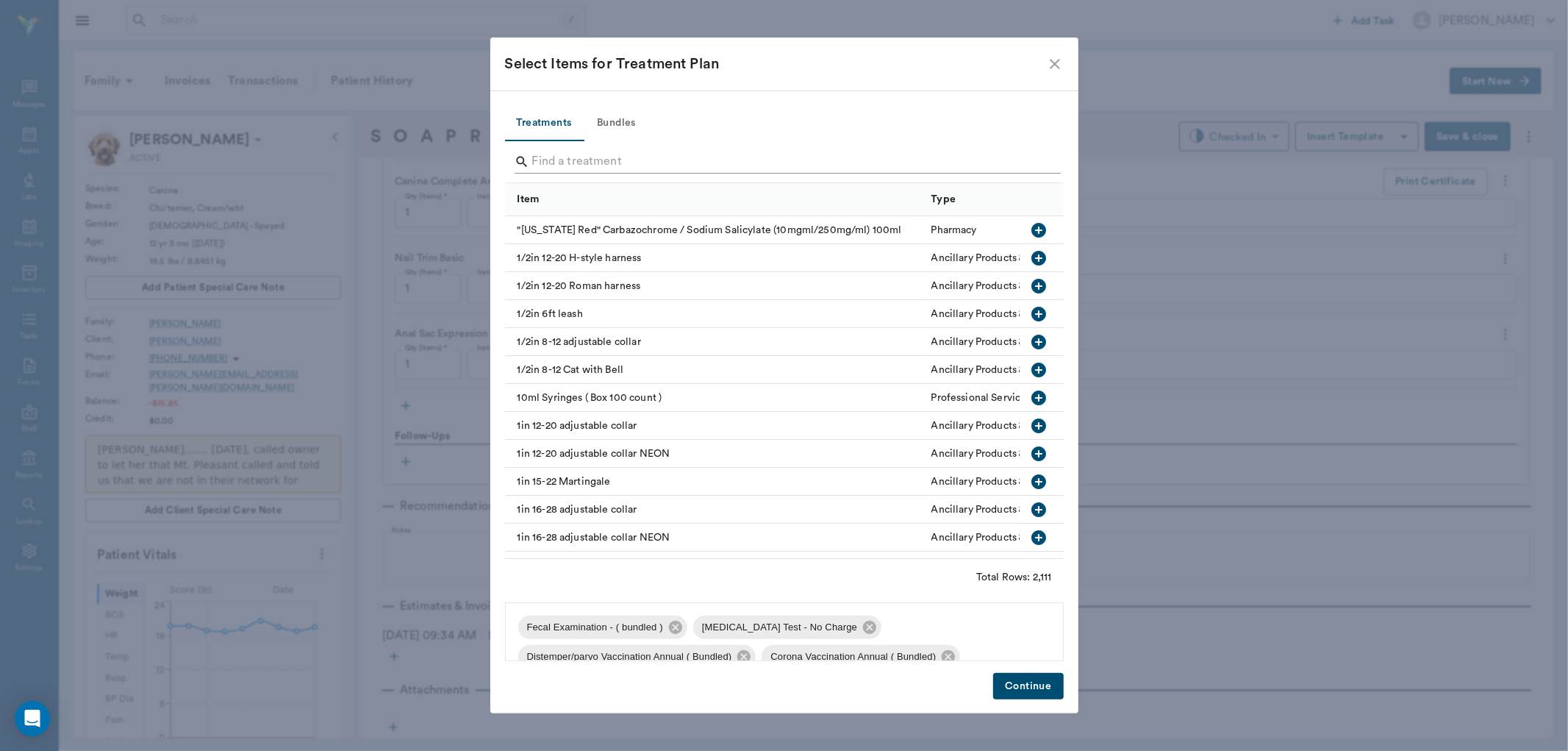
click at [596, 163] on input "Search" at bounding box center [786, 161] width 507 height 24
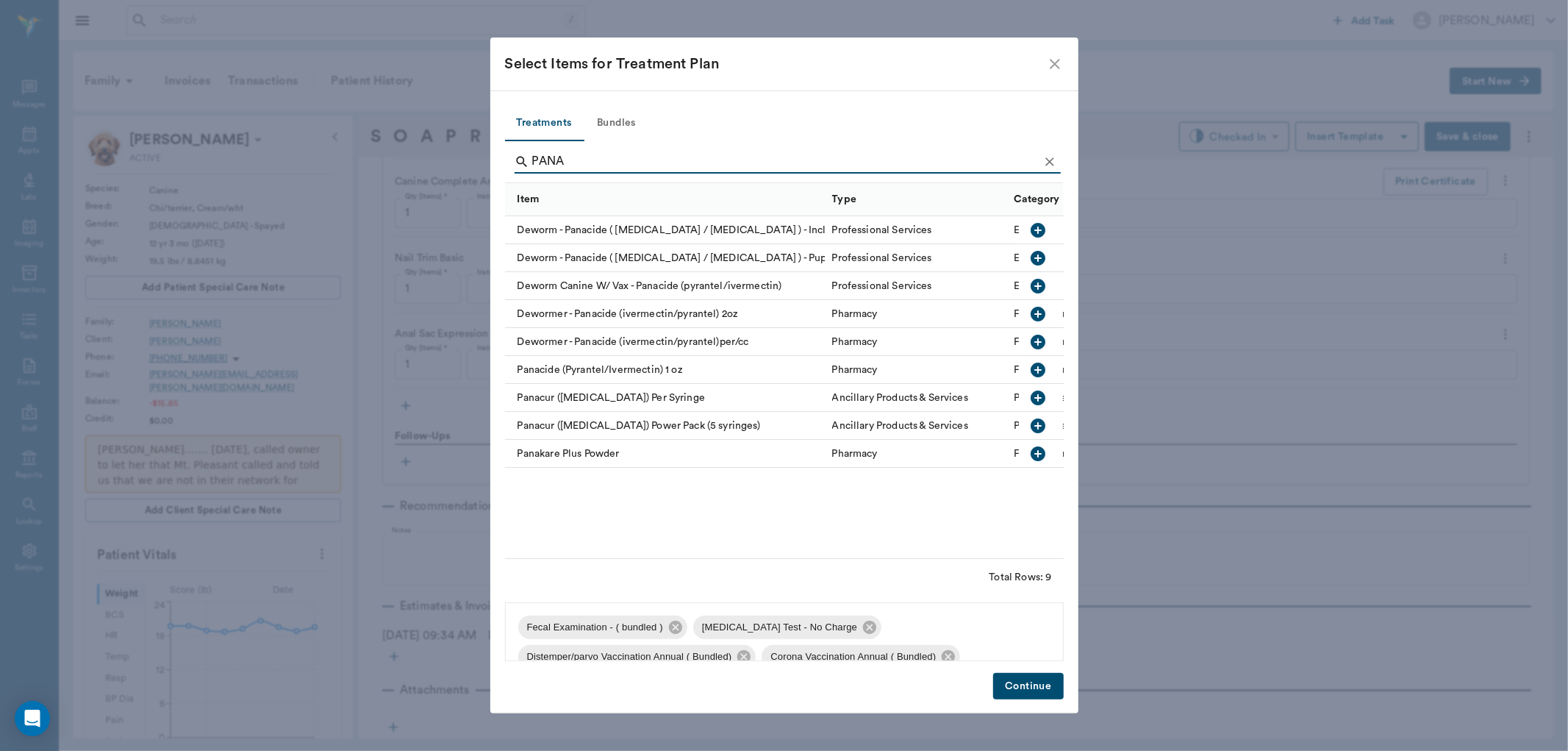
type input "PANA"
click at [1038, 231] on icon "button" at bounding box center [1038, 230] width 18 height 18
click at [1037, 691] on button "Continue" at bounding box center [1028, 686] width 70 height 27
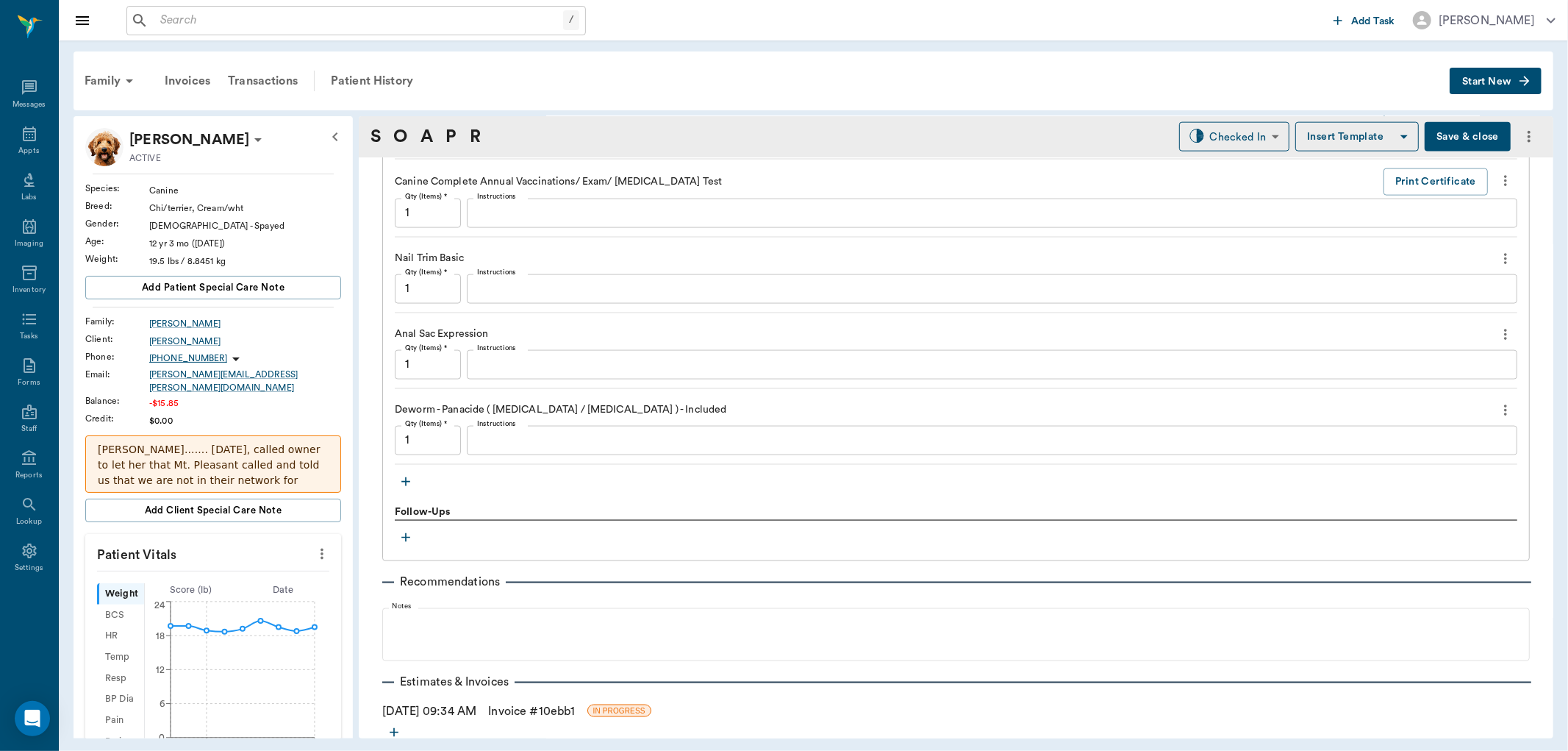
click at [453, 444] on input "1" at bounding box center [428, 440] width 66 height 29
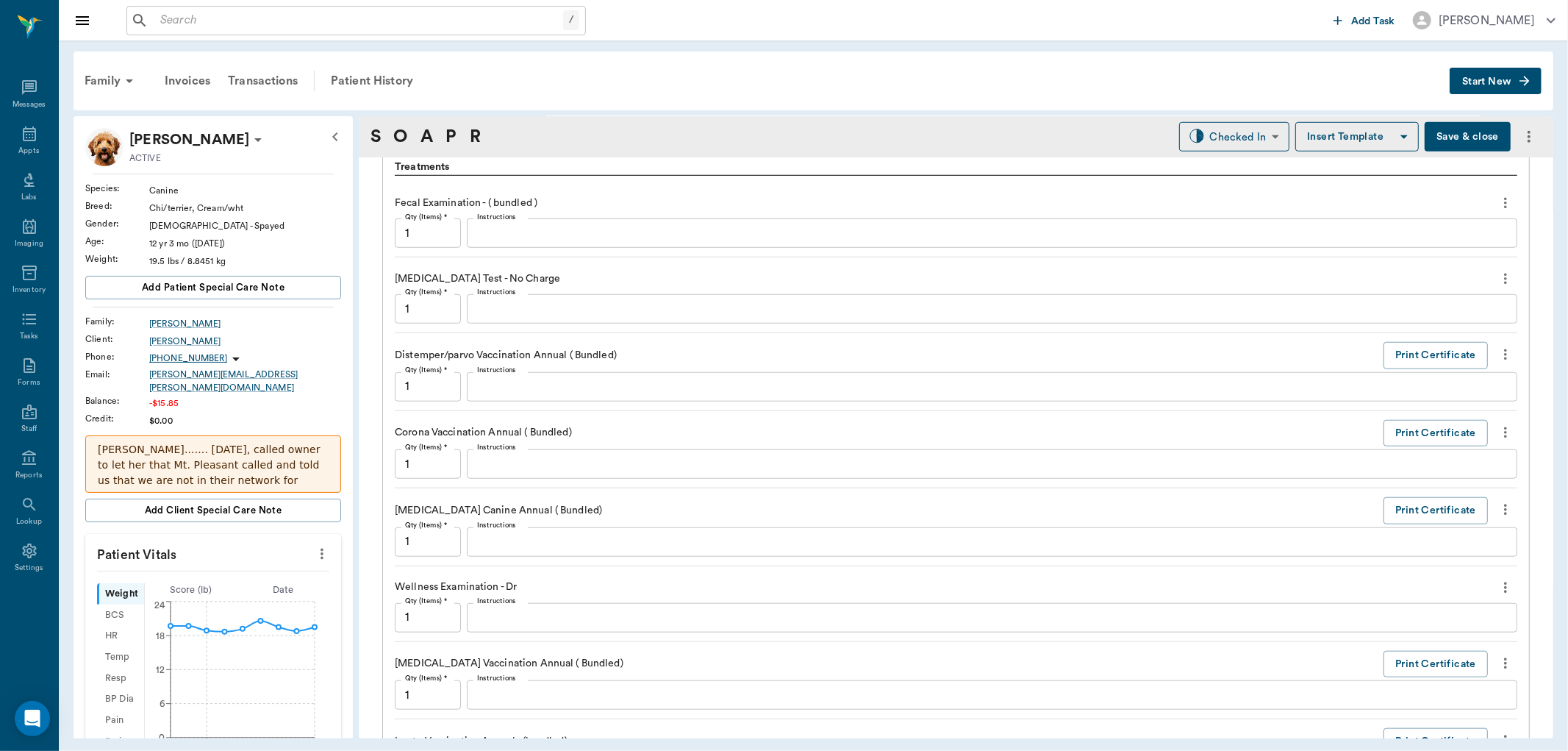
scroll to position [1005, 0]
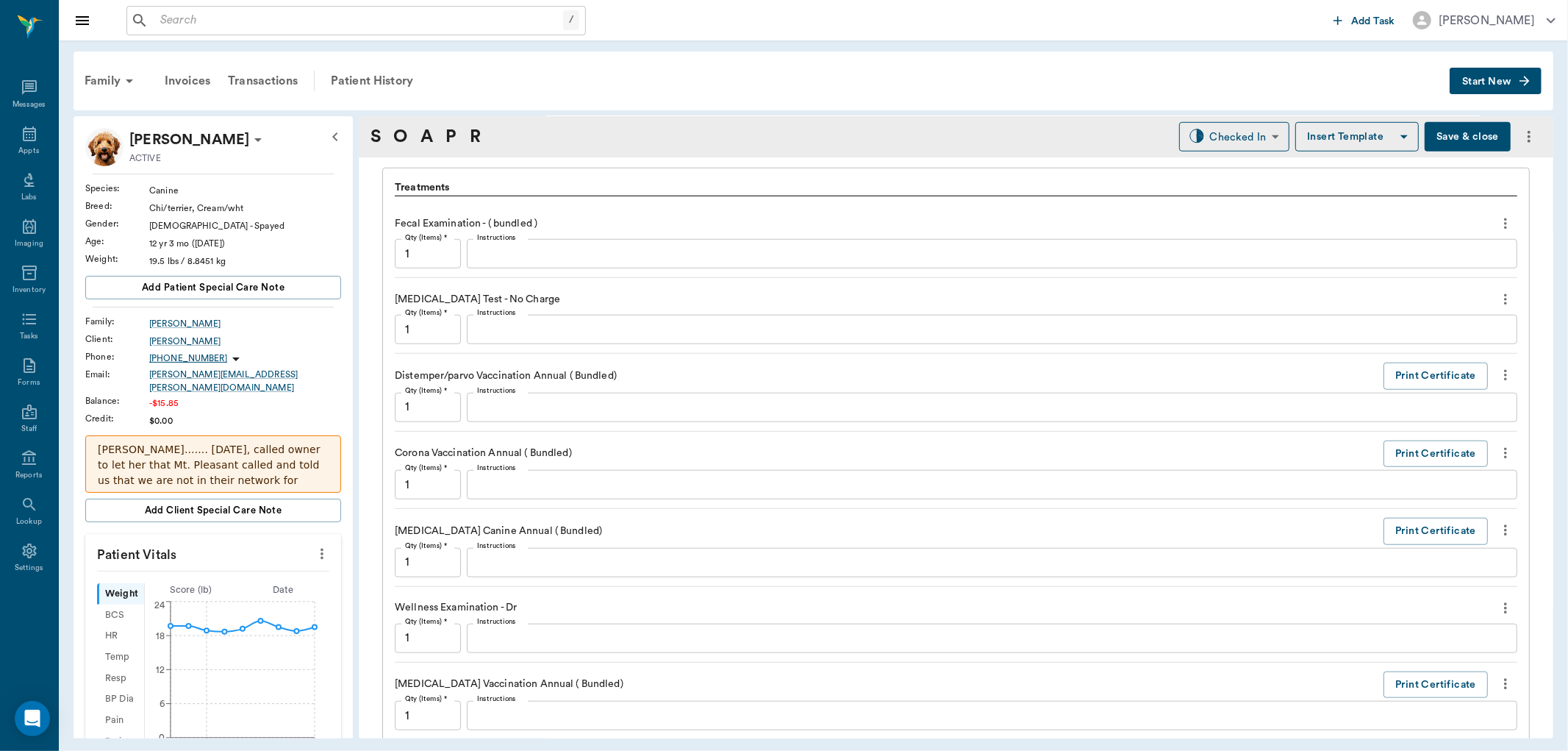
type input "2.5"
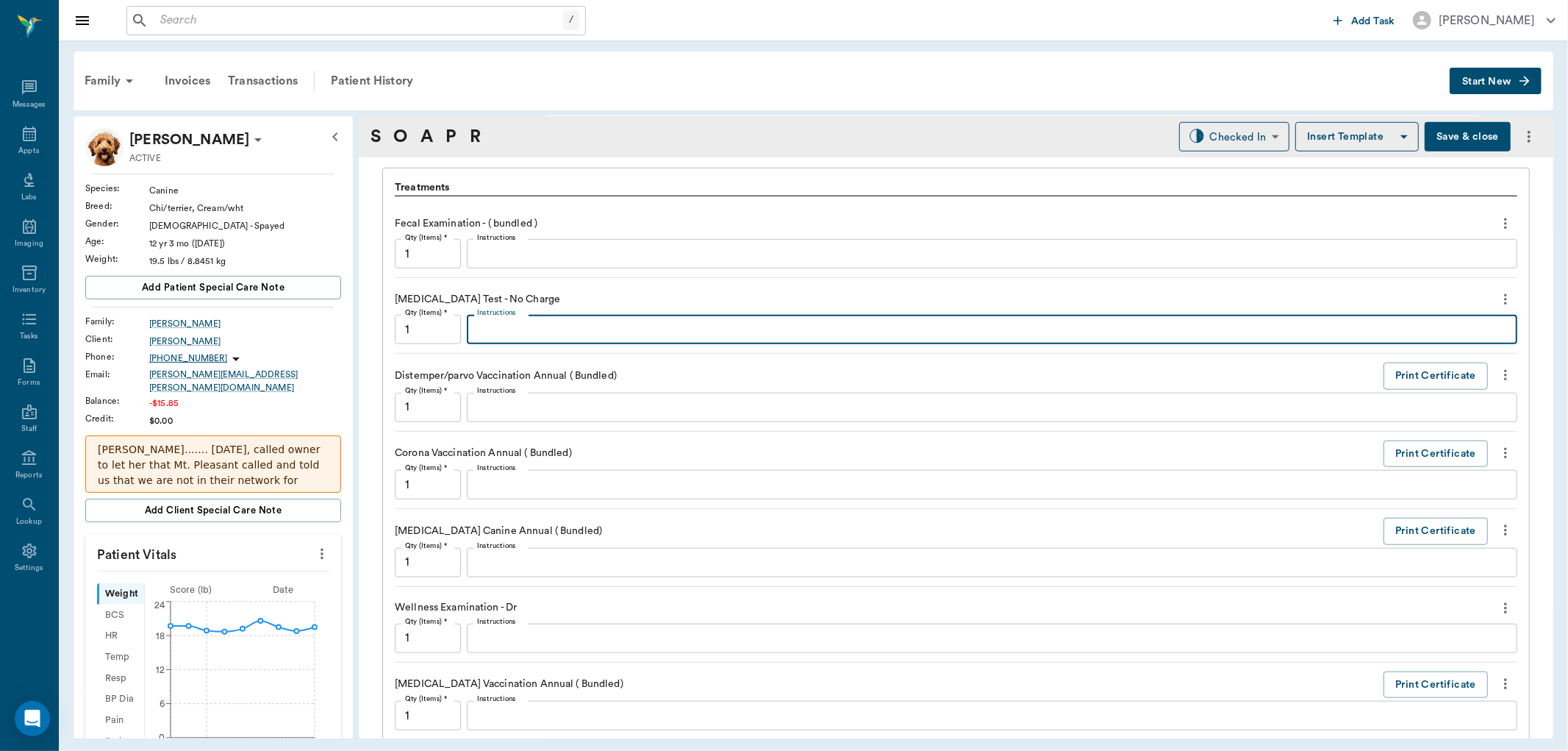
click at [522, 326] on textarea "Instructions" at bounding box center [991, 330] width 1030 height 17
type textarea "NEGATIVE"
click at [544, 249] on textarea "Instructions" at bounding box center [991, 254] width 1030 height 17
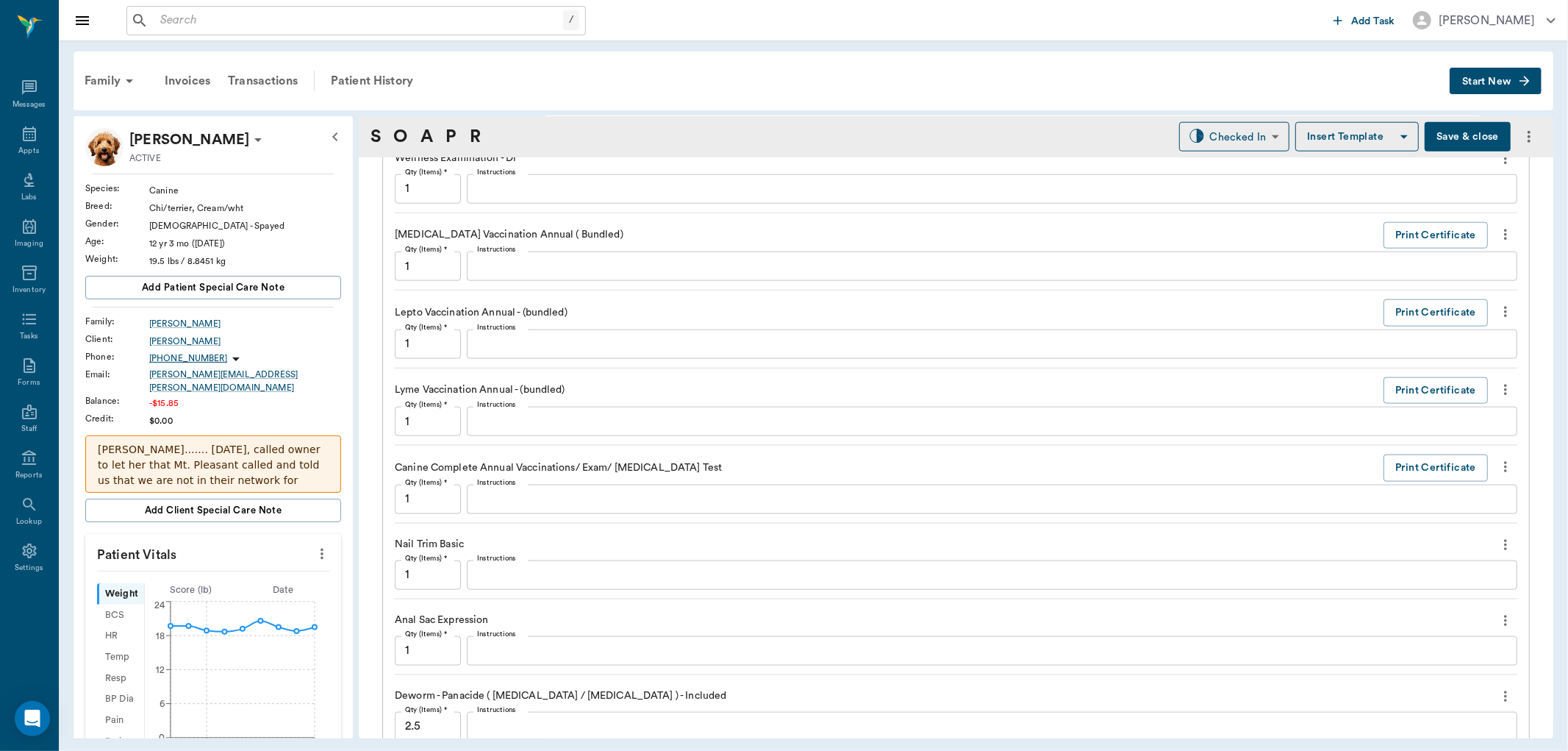
scroll to position [1658, 0]
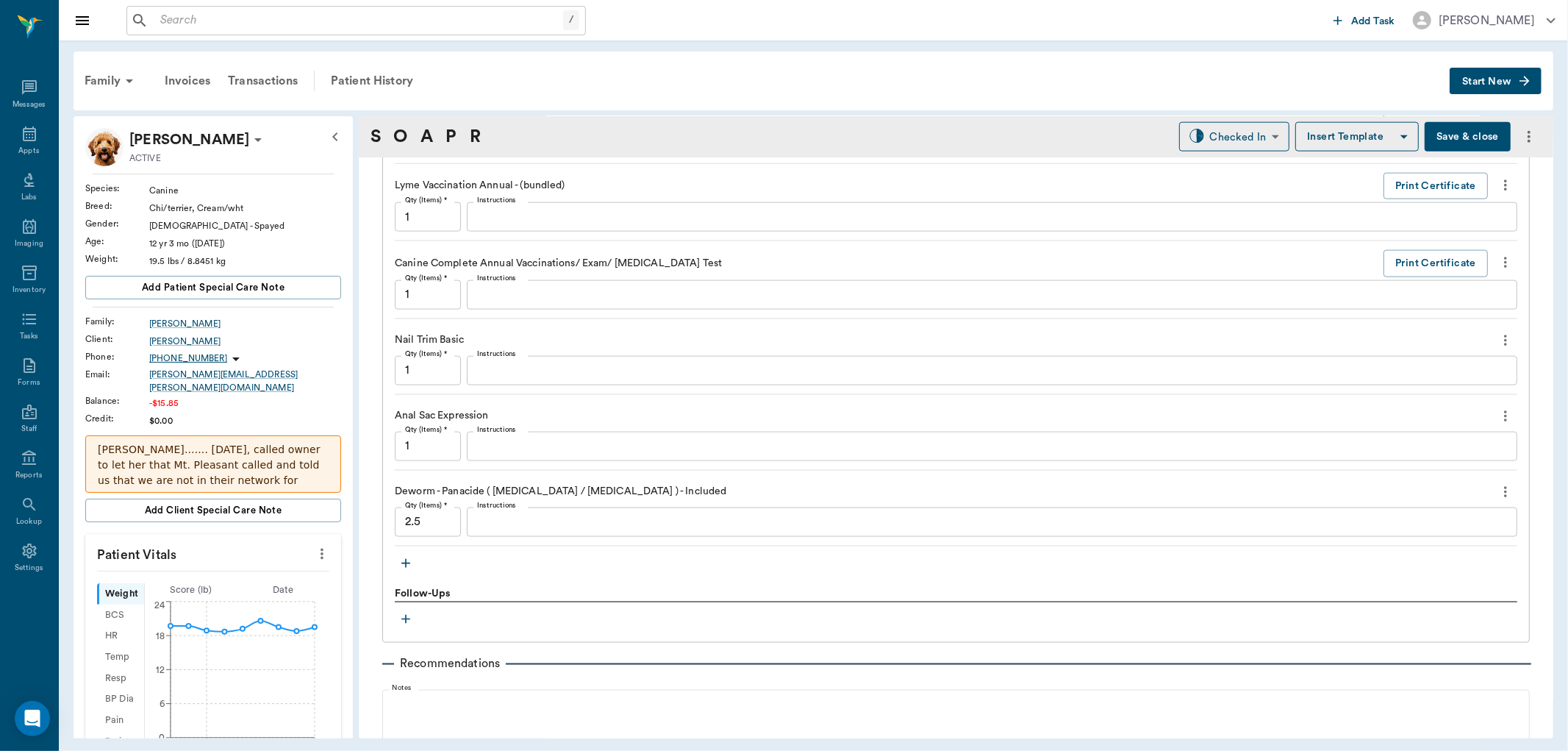
type textarea "ROUNDWORMS ++"
drag, startPoint x: 500, startPoint y: 450, endPoint x: 520, endPoint y: 434, distance: 25.6
click at [502, 454] on textarea "Instructions" at bounding box center [991, 446] width 1030 height 17
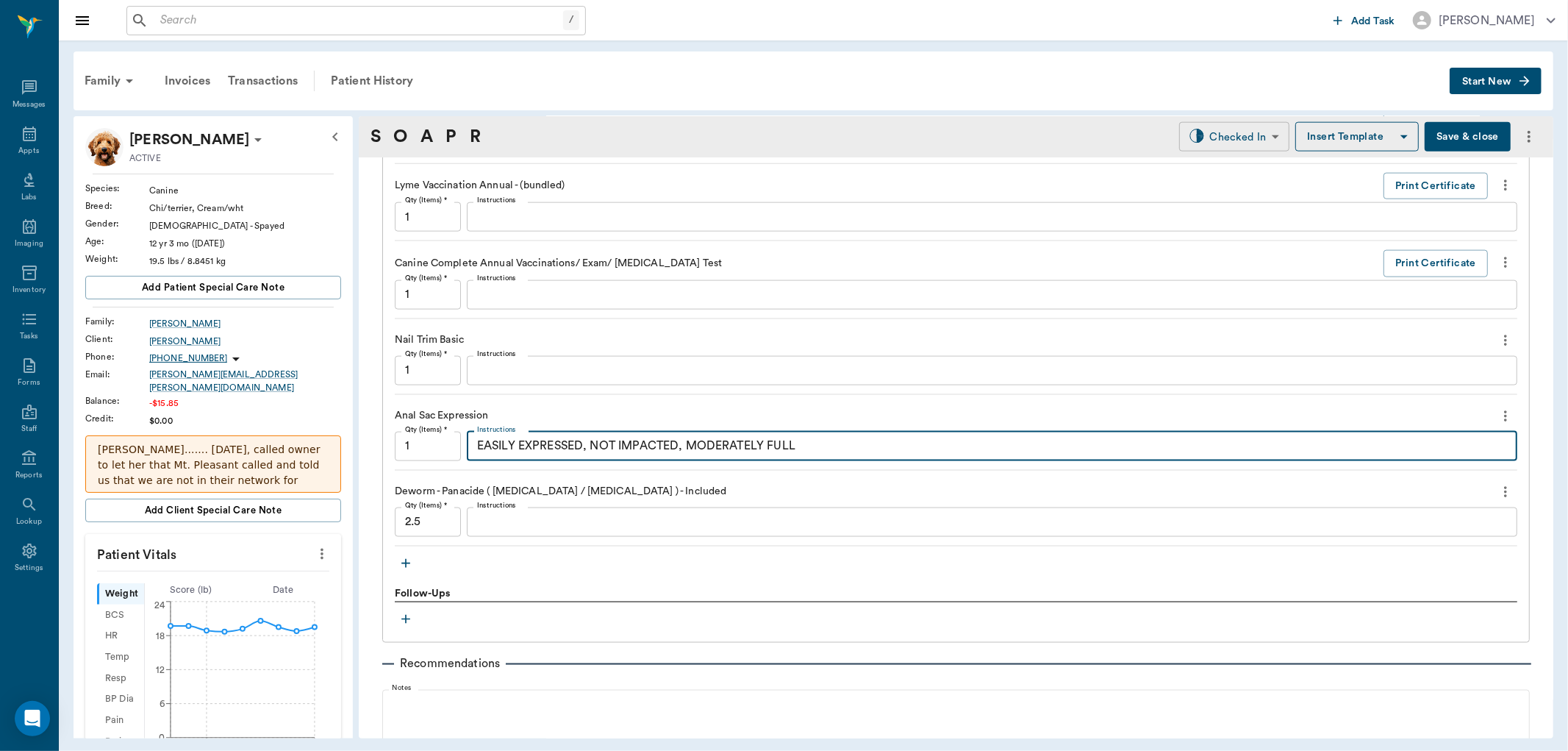
type textarea "EASILY EXPRESSED, NOT IMPACTED, MODERATELY FULL"
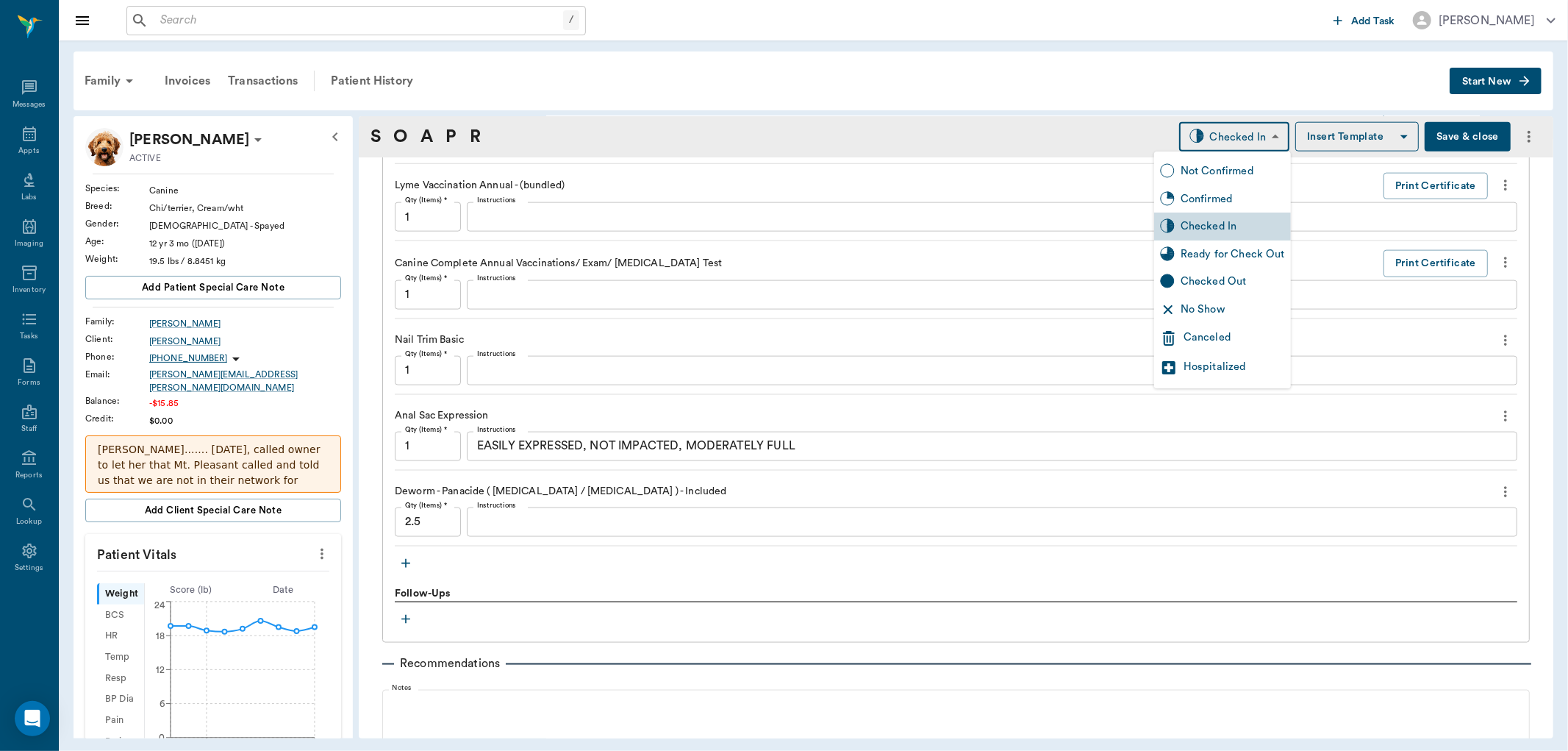
click at [1239, 130] on body "/ ​ Add Task Dr. Bert Ellsworth Nectar Messages Appts Labs Imaging Inventory Ta…" at bounding box center [784, 375] width 1568 height 751
click at [1215, 251] on div "Ready for Check Out" at bounding box center [1233, 253] width 105 height 16
type input "READY_TO_CHECKOUT"
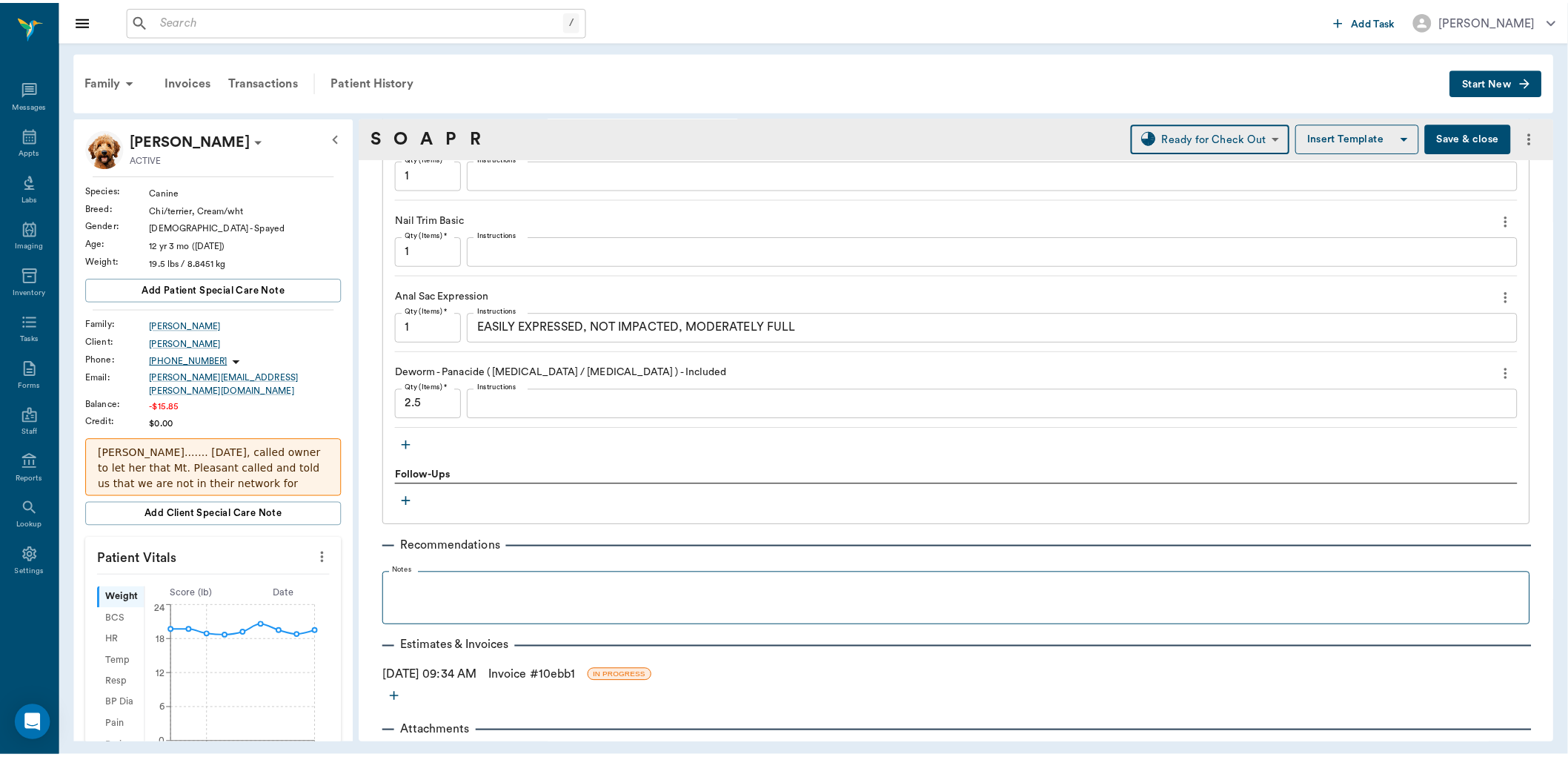
scroll to position [1831, 0]
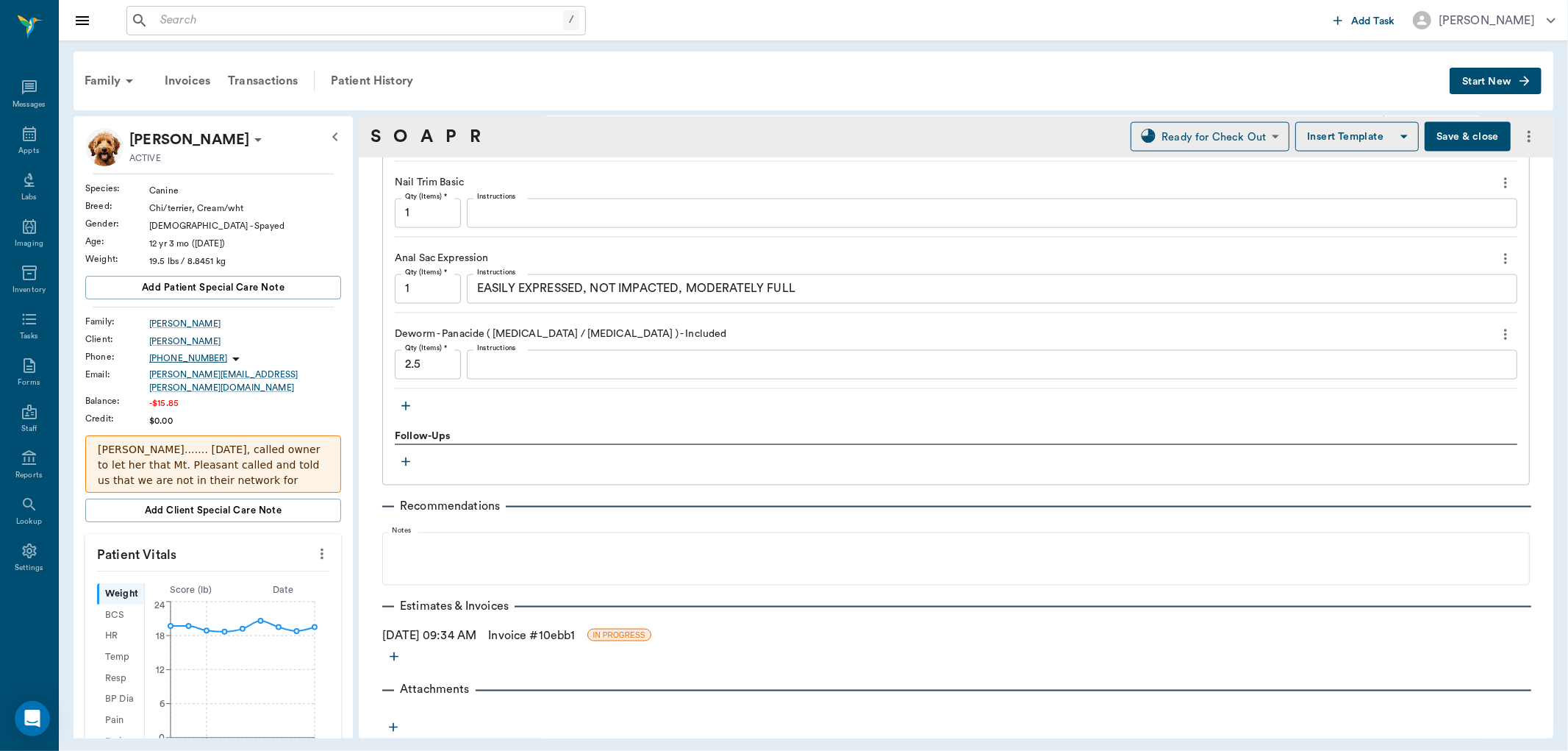
click at [539, 637] on link "Invoice # 10ebb1" at bounding box center [531, 635] width 87 height 18
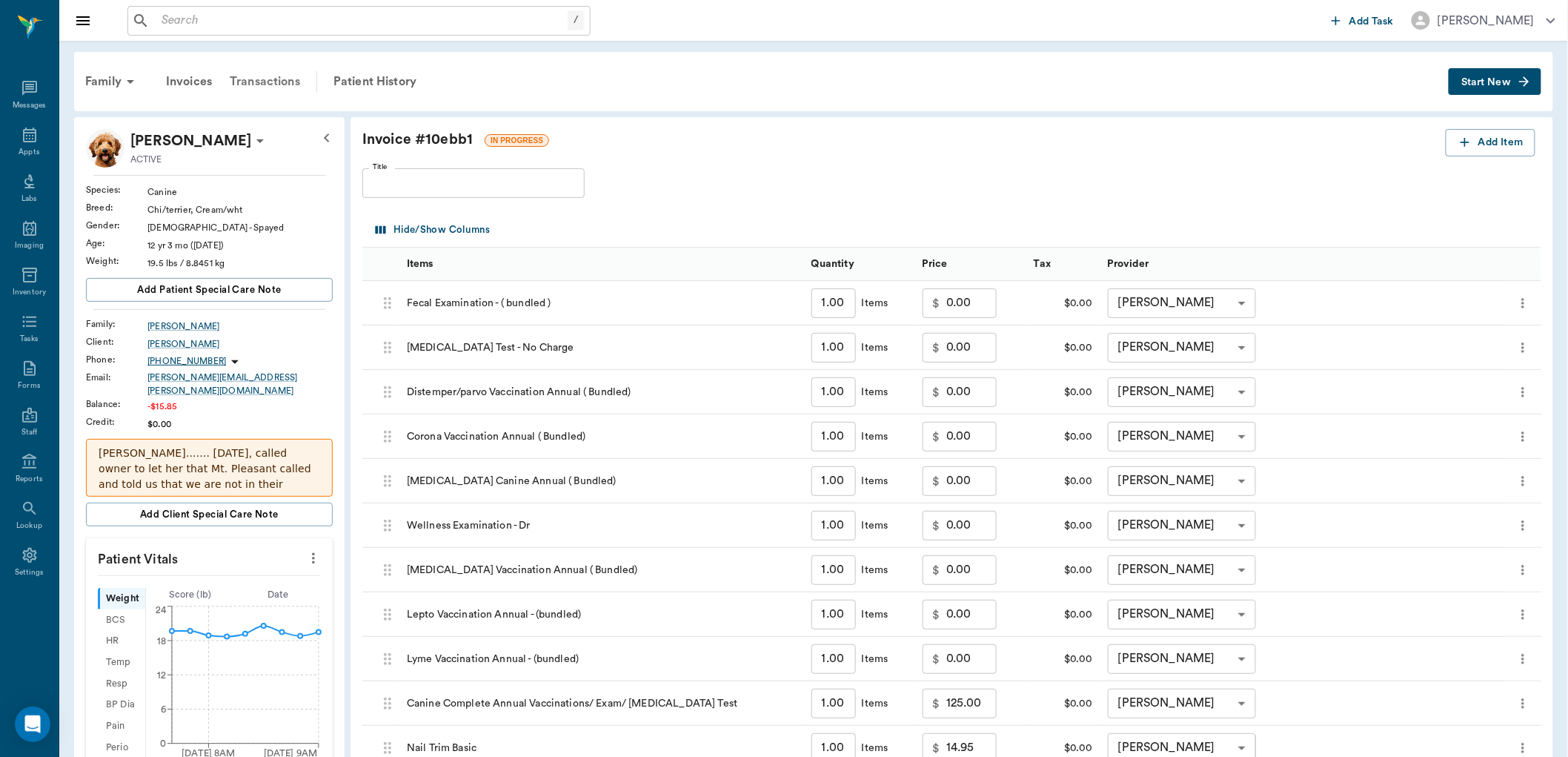
click at [276, 83] on div "Transactions" at bounding box center [264, 81] width 88 height 35
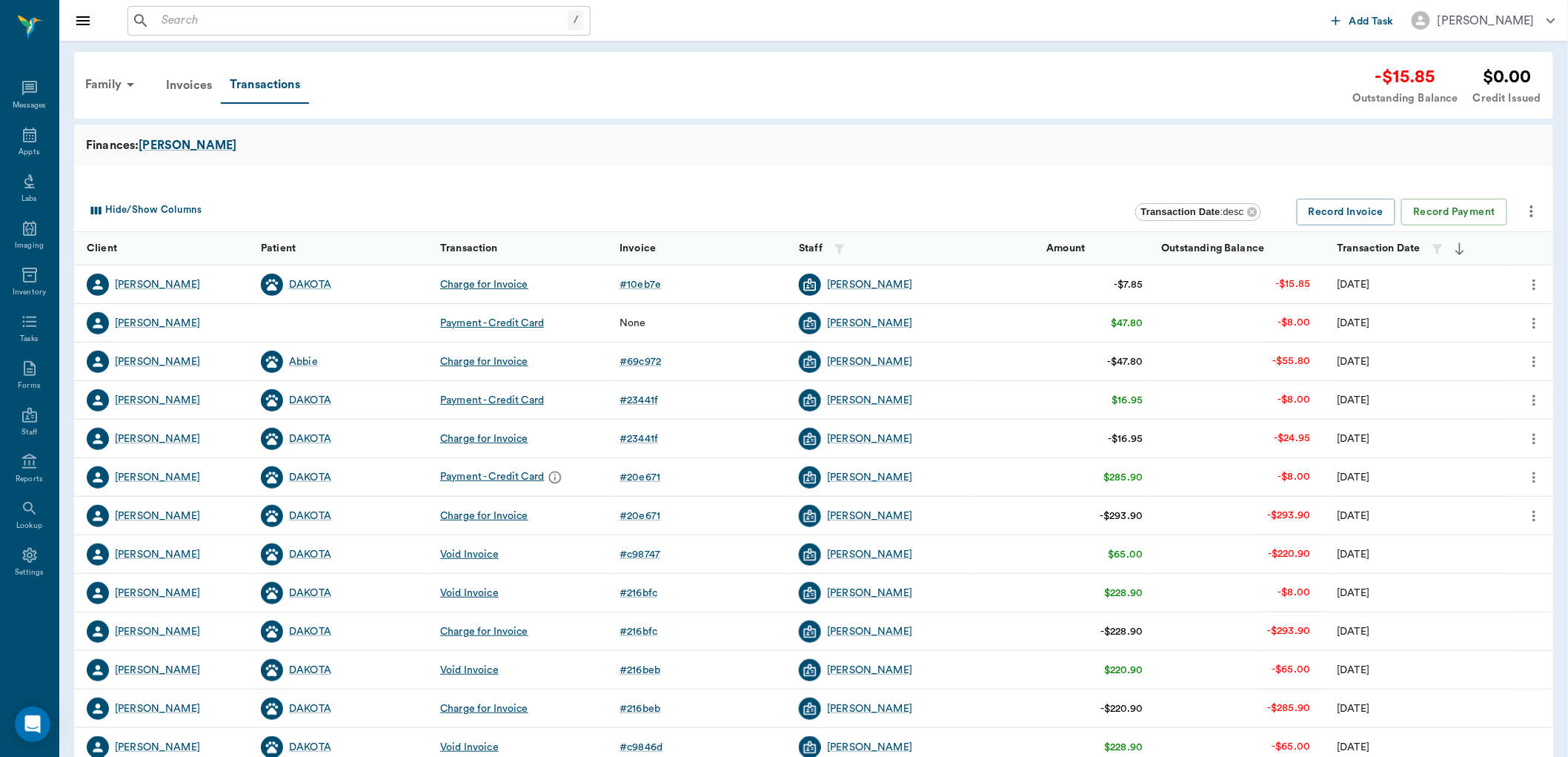
drag, startPoint x: 951, startPoint y: 441, endPoint x: 882, endPoint y: 189, distance: 261.3
click at [882, 190] on div "Hide/Show Columns Transaction Date : desc Record Invoice Record Payment" at bounding box center [813, 211] width 1479 height 43
drag, startPoint x: 639, startPoint y: 629, endPoint x: 969, endPoint y: 183, distance: 554.8
click at [969, 183] on div at bounding box center [813, 178] width 1479 height 24
click at [915, 597] on div "[PERSON_NAME]" at bounding box center [880, 593] width 179 height 39
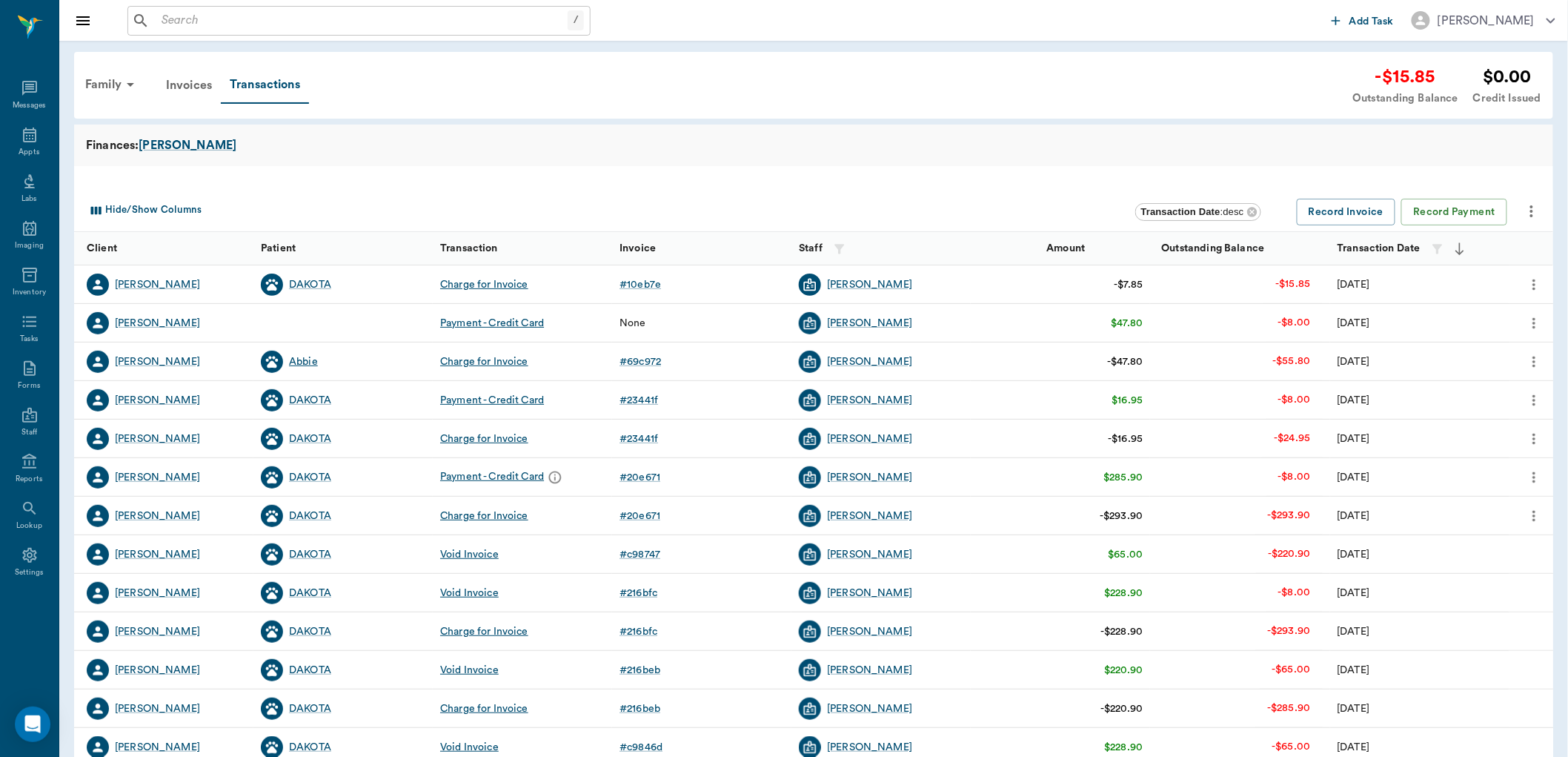
click at [295, 360] on div "Abbie" at bounding box center [303, 362] width 28 height 15
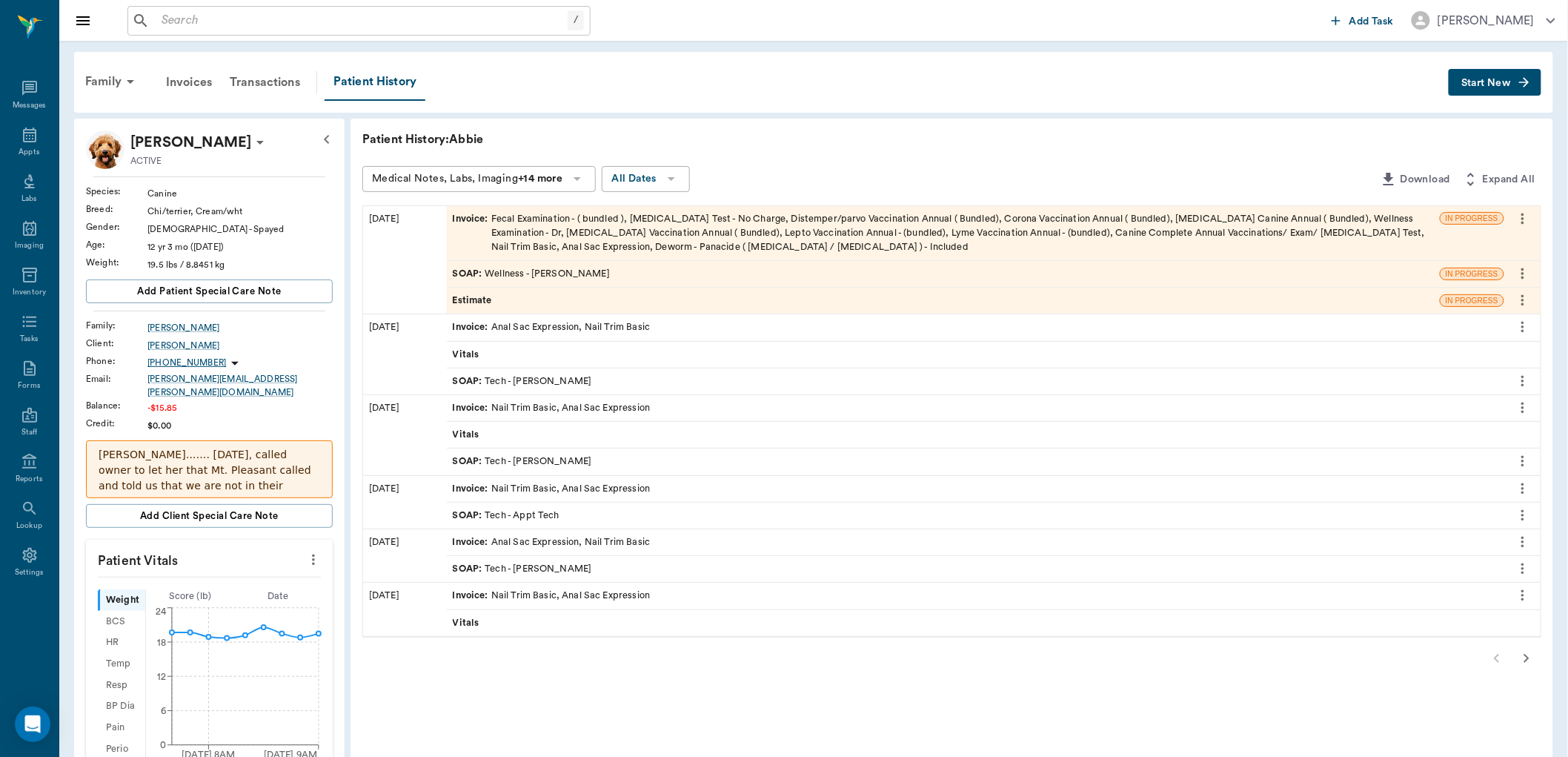
click at [632, 233] on div "Invoice : Fecal Examination - ( bundled ), Heartworm Test - No Charge, Distempe…" at bounding box center [943, 233] width 981 height 43
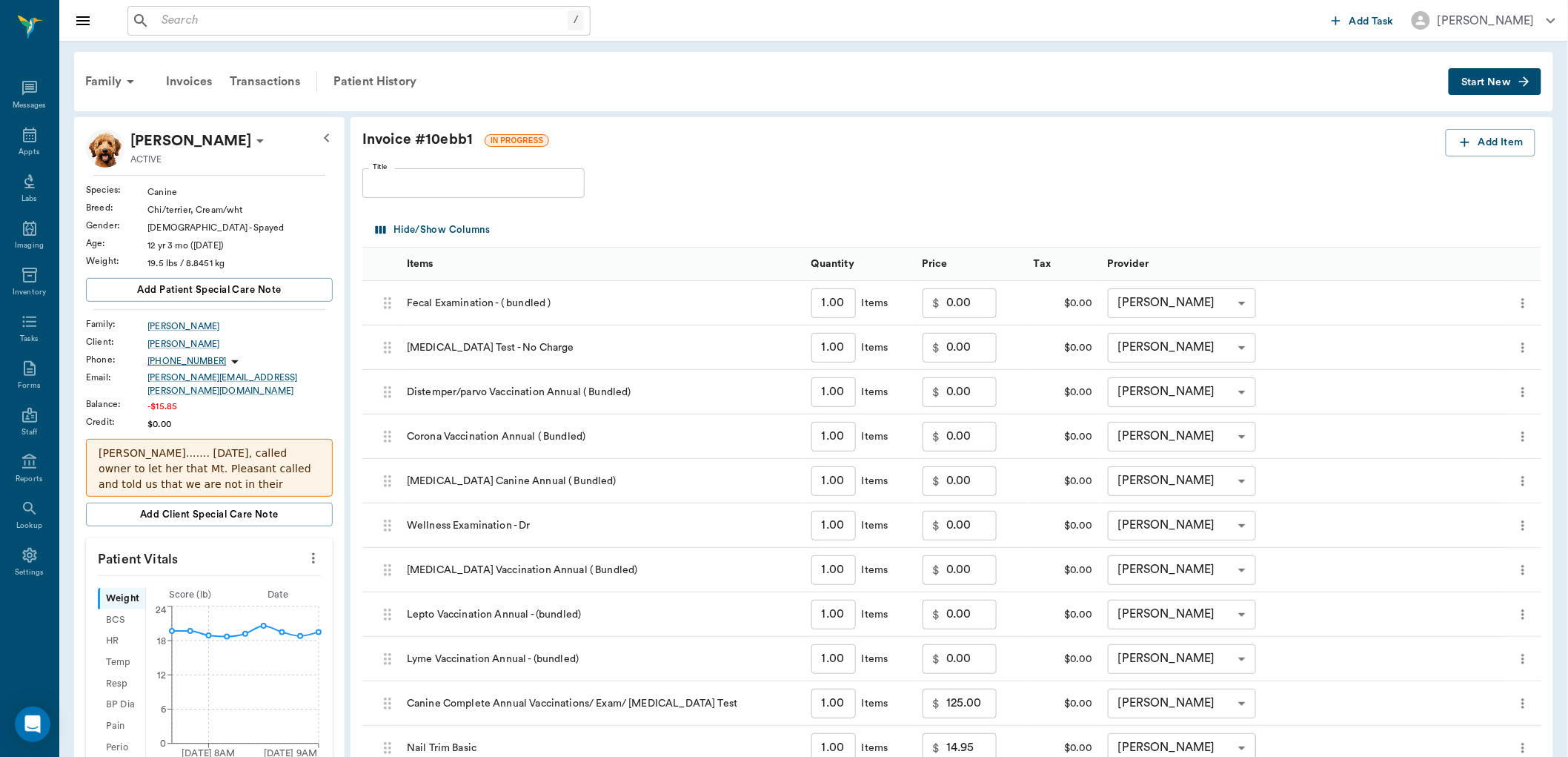
scroll to position [467, 0]
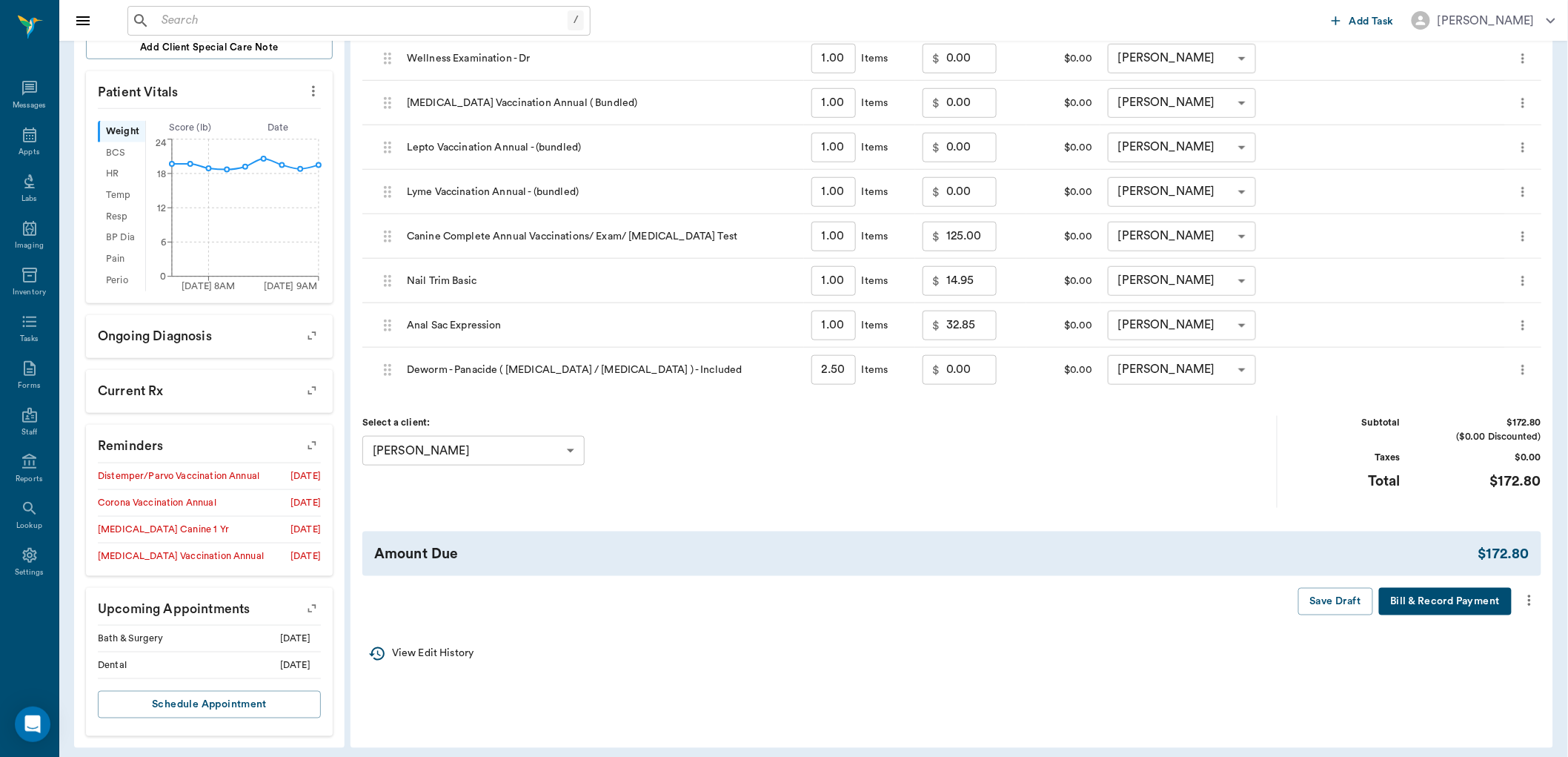
click at [1528, 598] on icon "more" at bounding box center [1529, 600] width 16 height 18
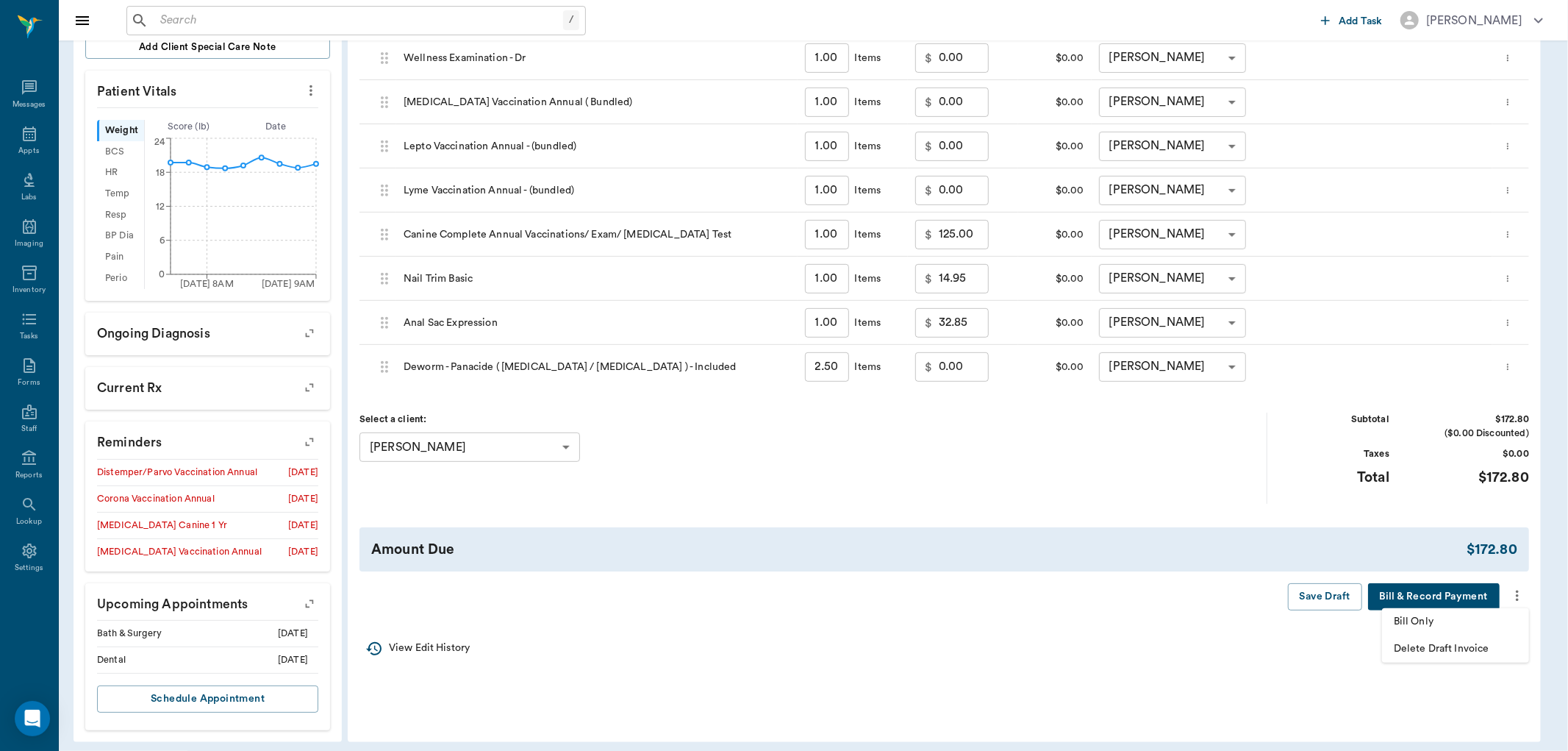
click at [1424, 620] on span "Bill Only" at bounding box center [1455, 621] width 123 height 15
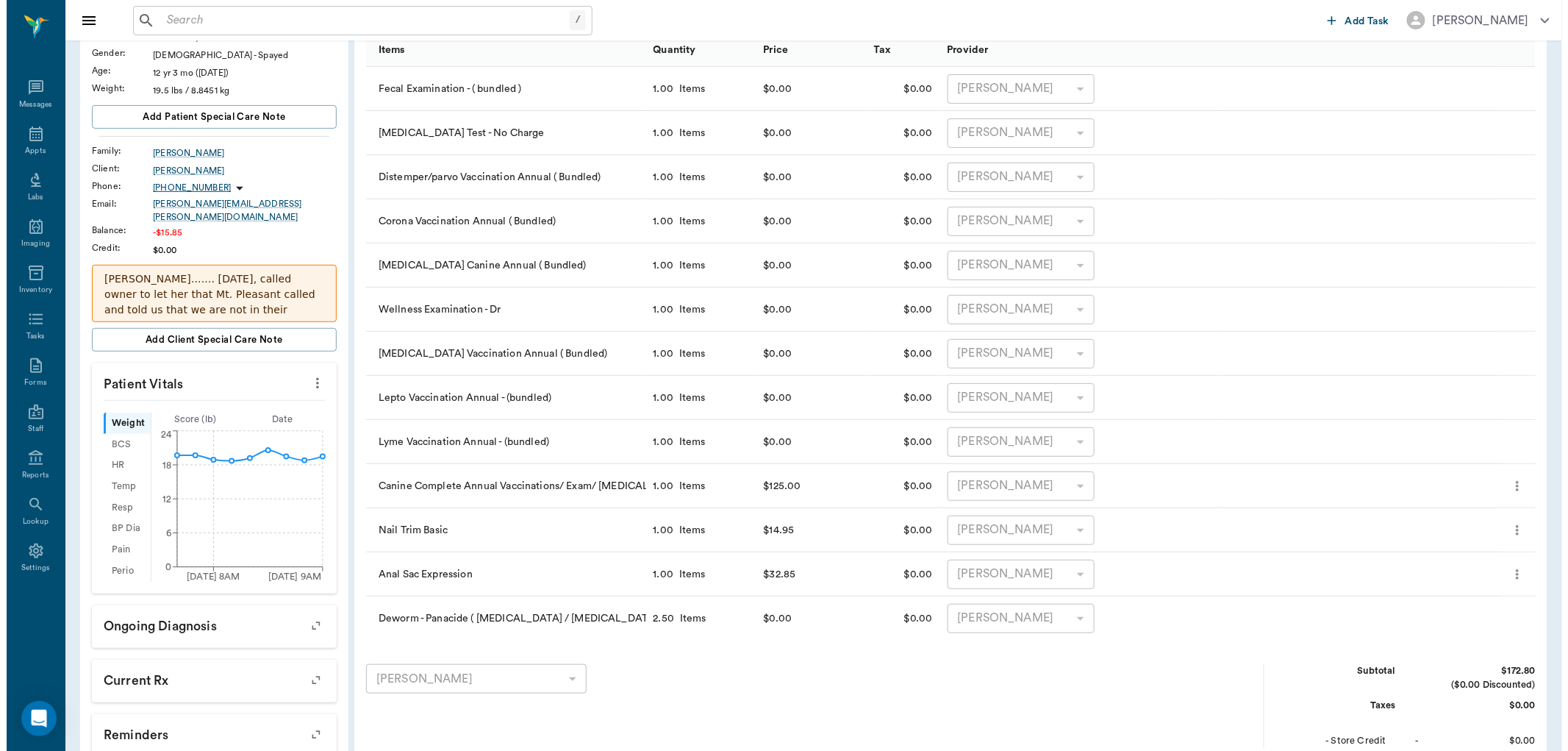
scroll to position [0, 0]
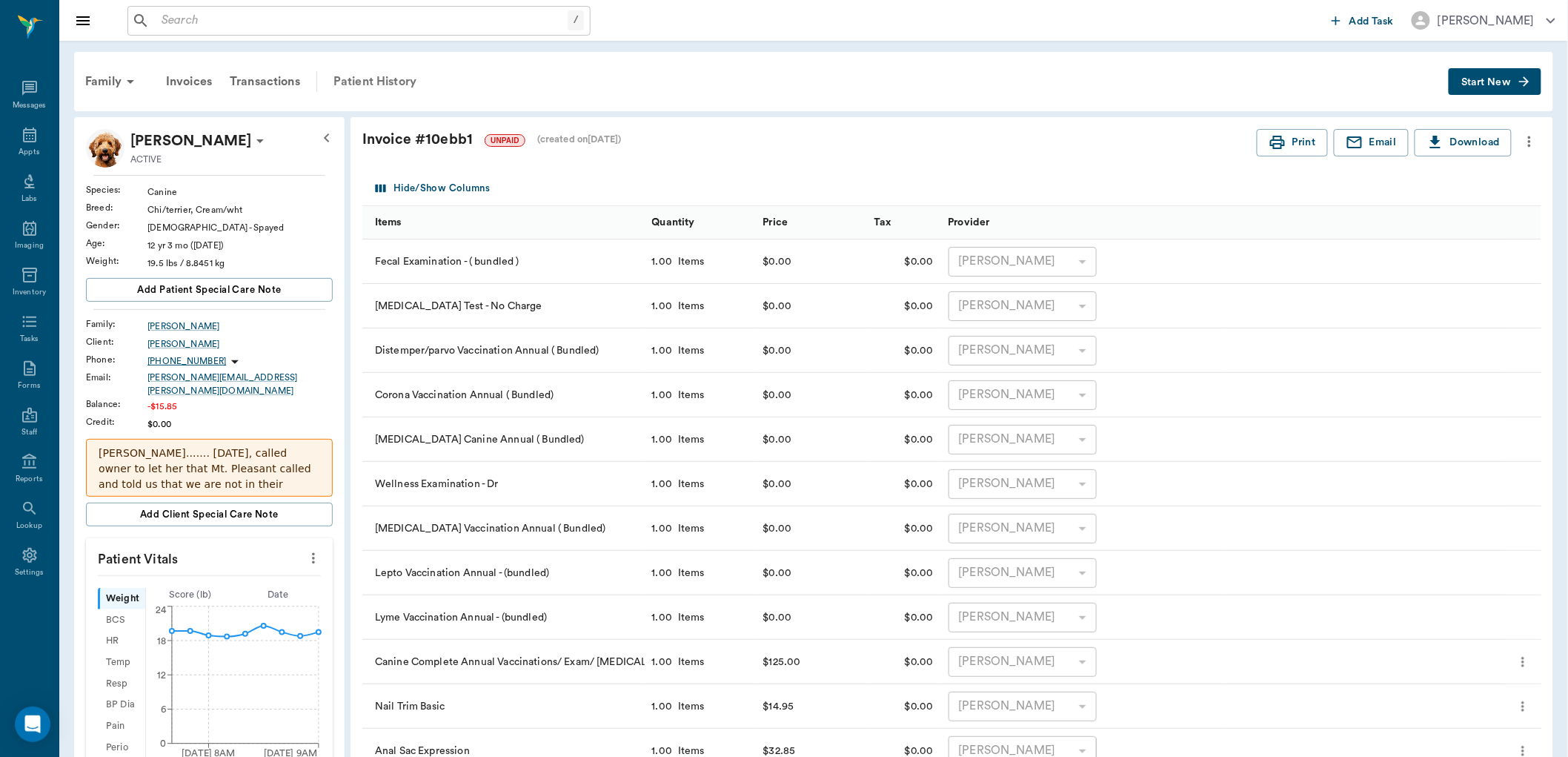
click at [384, 77] on div "Patient History" at bounding box center [375, 81] width 101 height 35
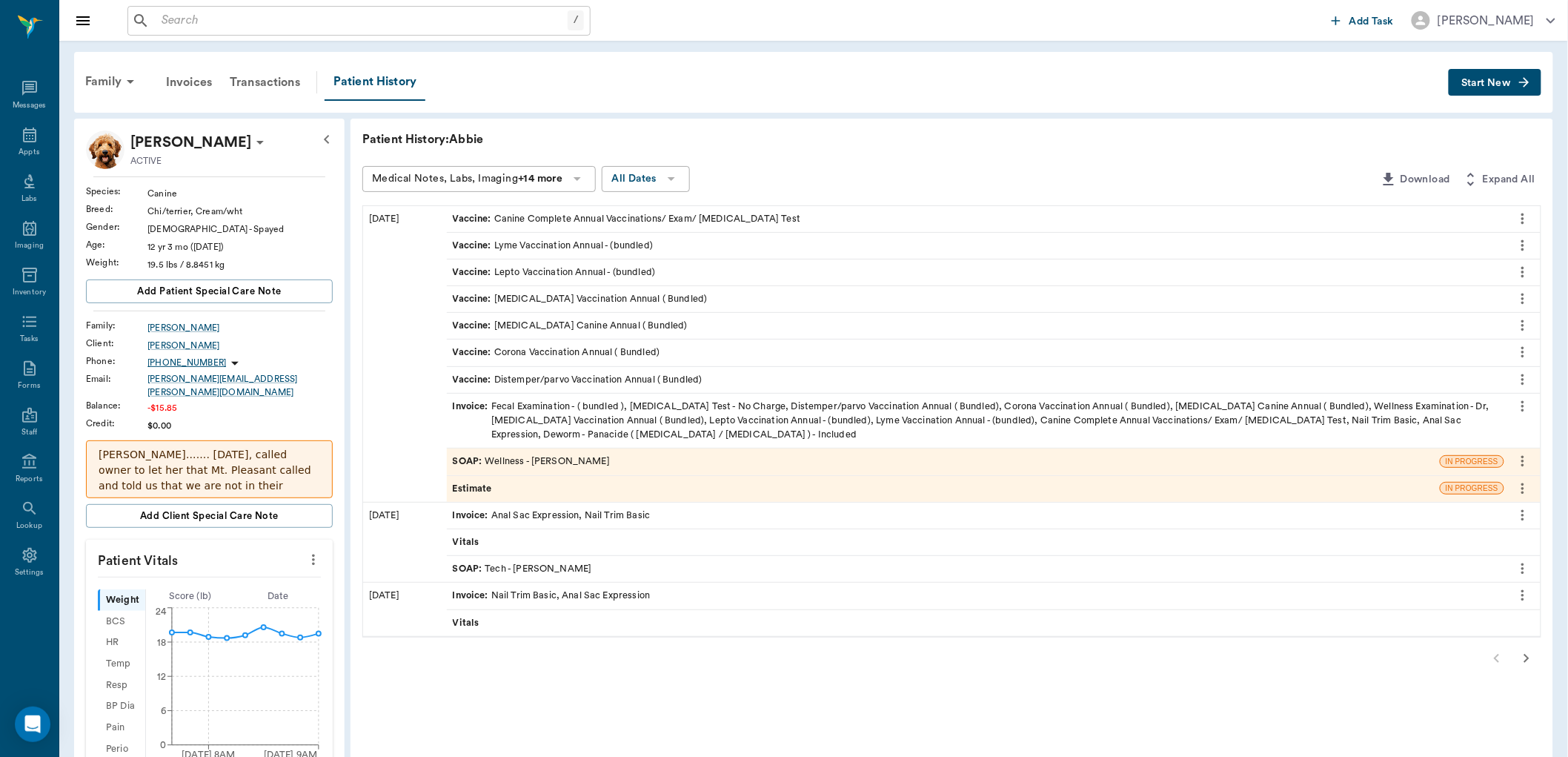
click at [548, 458] on div "SOAP : Wellness - Dr. Bert Ellsworth" at bounding box center [531, 461] width 157 height 14
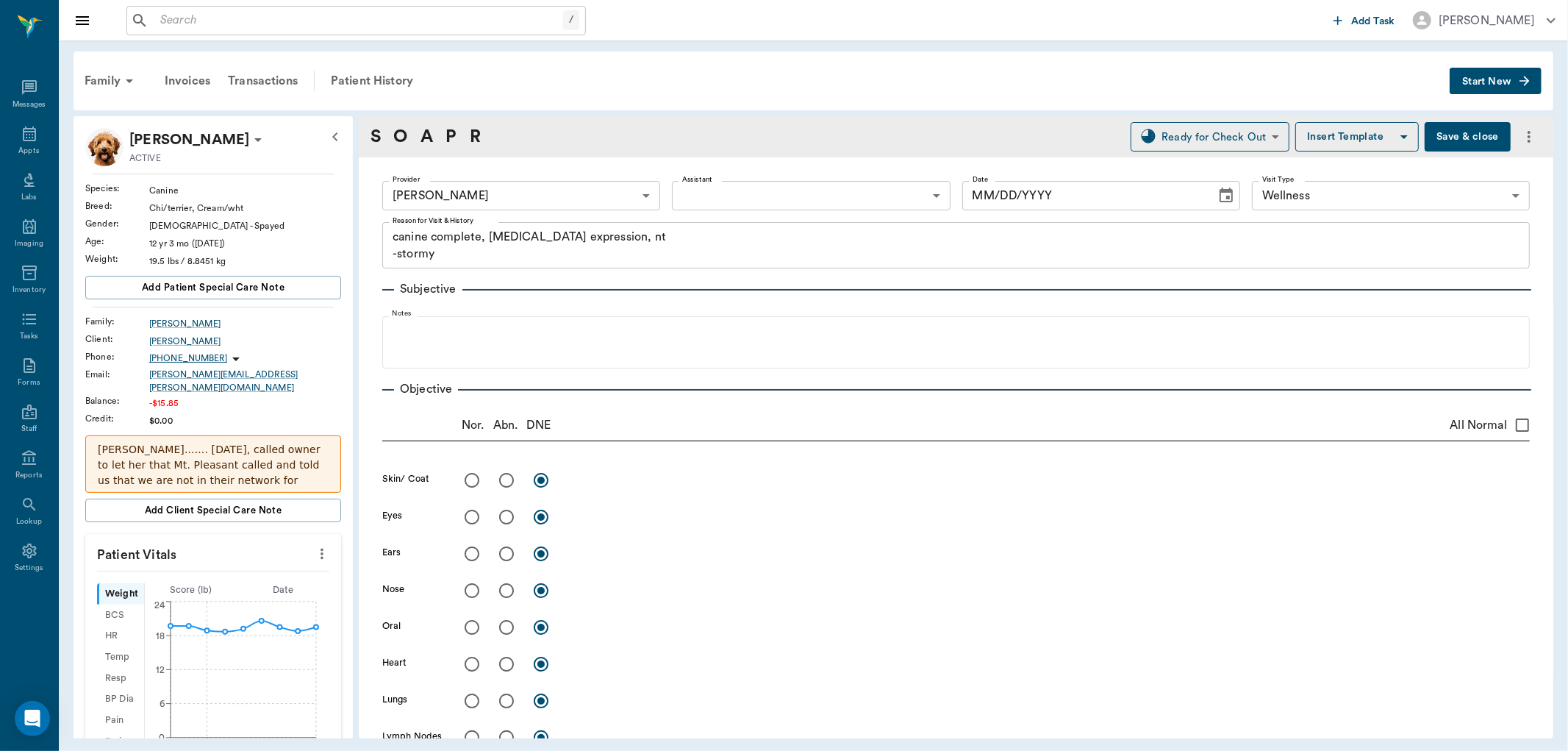
type input "63ec2f075fda476ae8351a4d"
type input "65d2be4f46e3a538d89b8c14"
type textarea "canine complete, anal gland expression, nt -stormy"
type input "[DATE]"
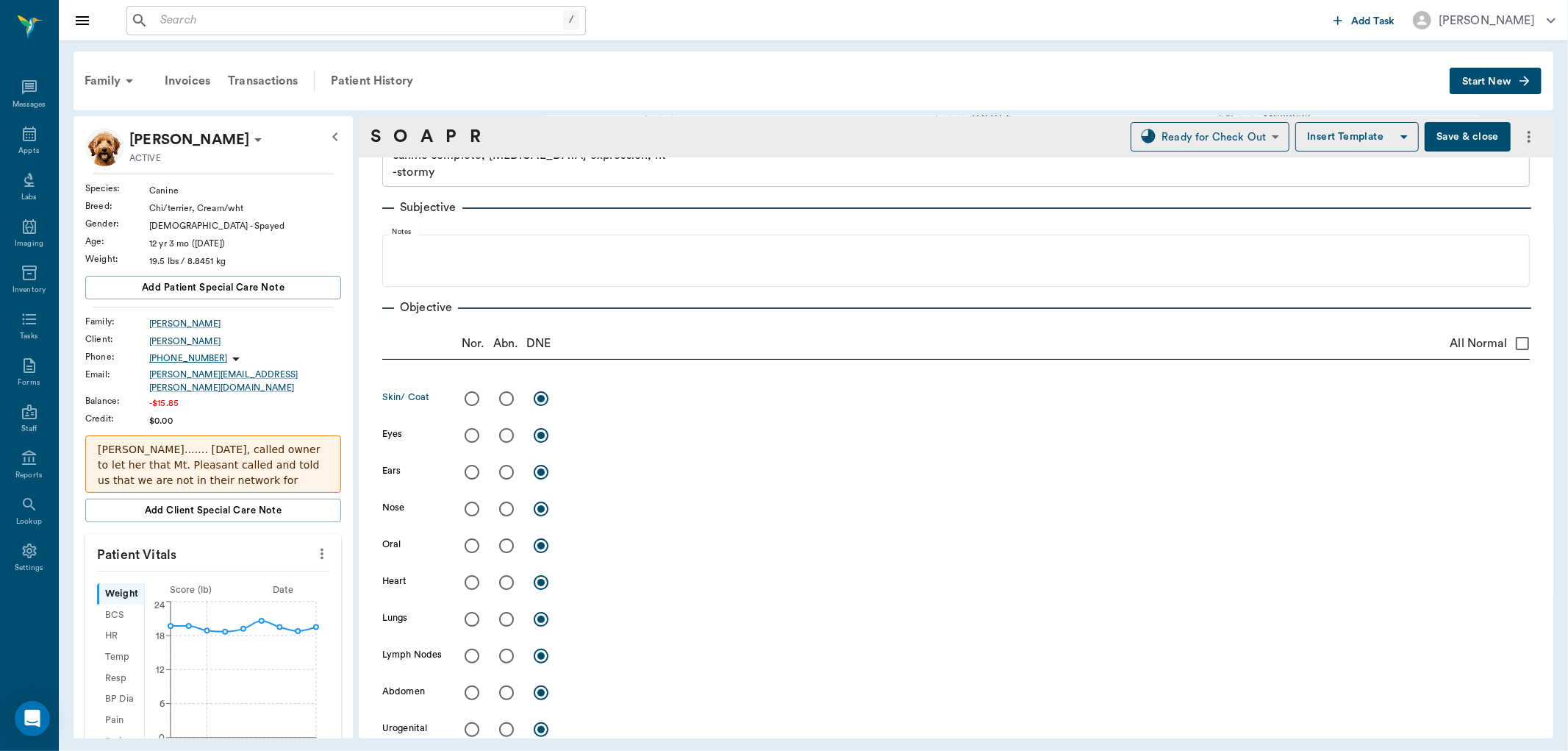
click at [506, 400] on input "radio" at bounding box center [506, 398] width 31 height 31
radio input "true"
click at [508, 438] on input "radio" at bounding box center [506, 434] width 31 height 31
radio input "true"
click at [471, 470] on input "radio" at bounding box center [472, 472] width 31 height 31
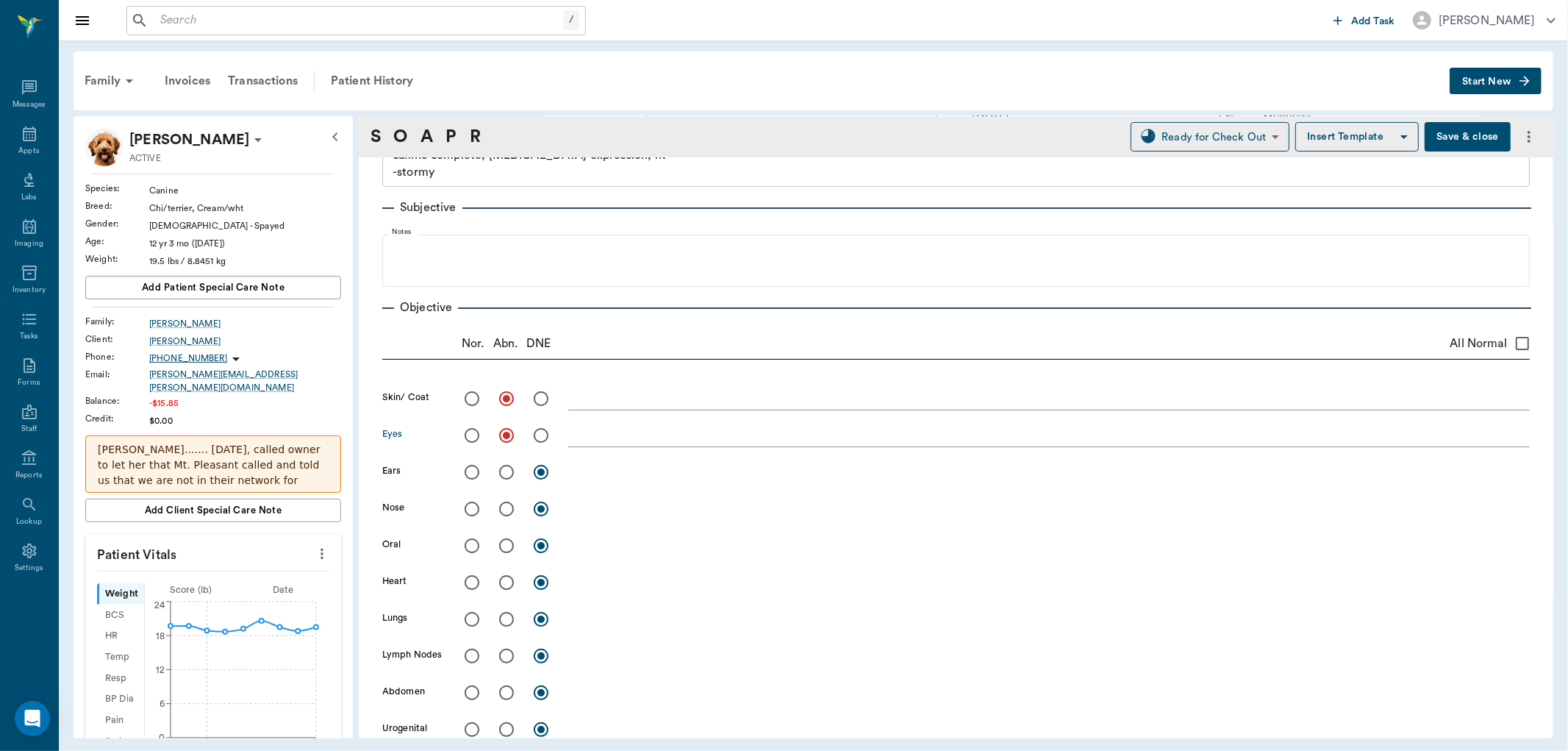
radio input "true"
click at [469, 510] on input "radio" at bounding box center [472, 509] width 31 height 31
radio input "true"
click at [505, 547] on input "radio" at bounding box center [506, 546] width 31 height 31
radio input "true"
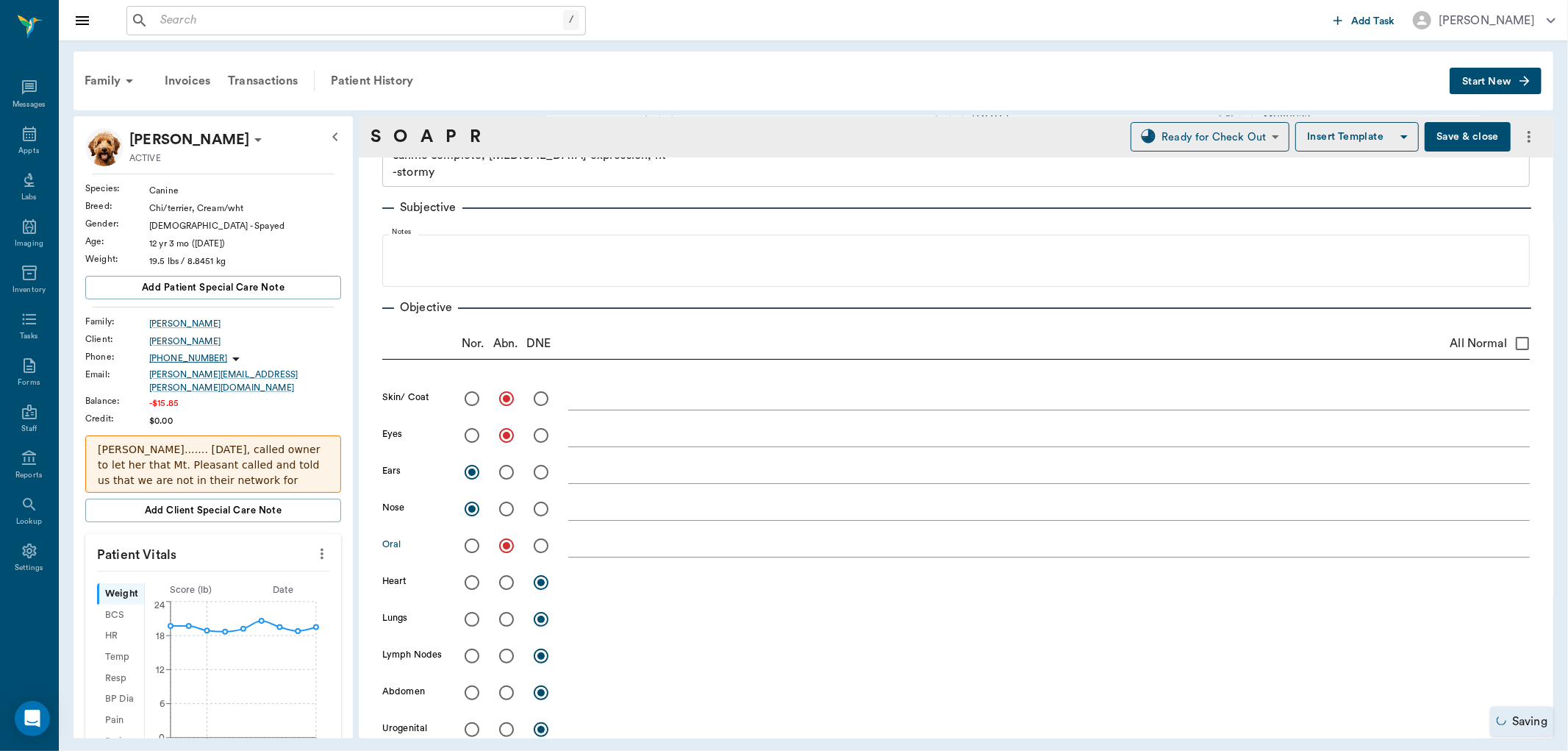
click at [470, 582] on input "radio" at bounding box center [472, 582] width 31 height 31
radio input "true"
click at [475, 613] on input "radio" at bounding box center [472, 619] width 31 height 31
radio input "true"
click at [472, 652] on input "radio" at bounding box center [472, 656] width 31 height 31
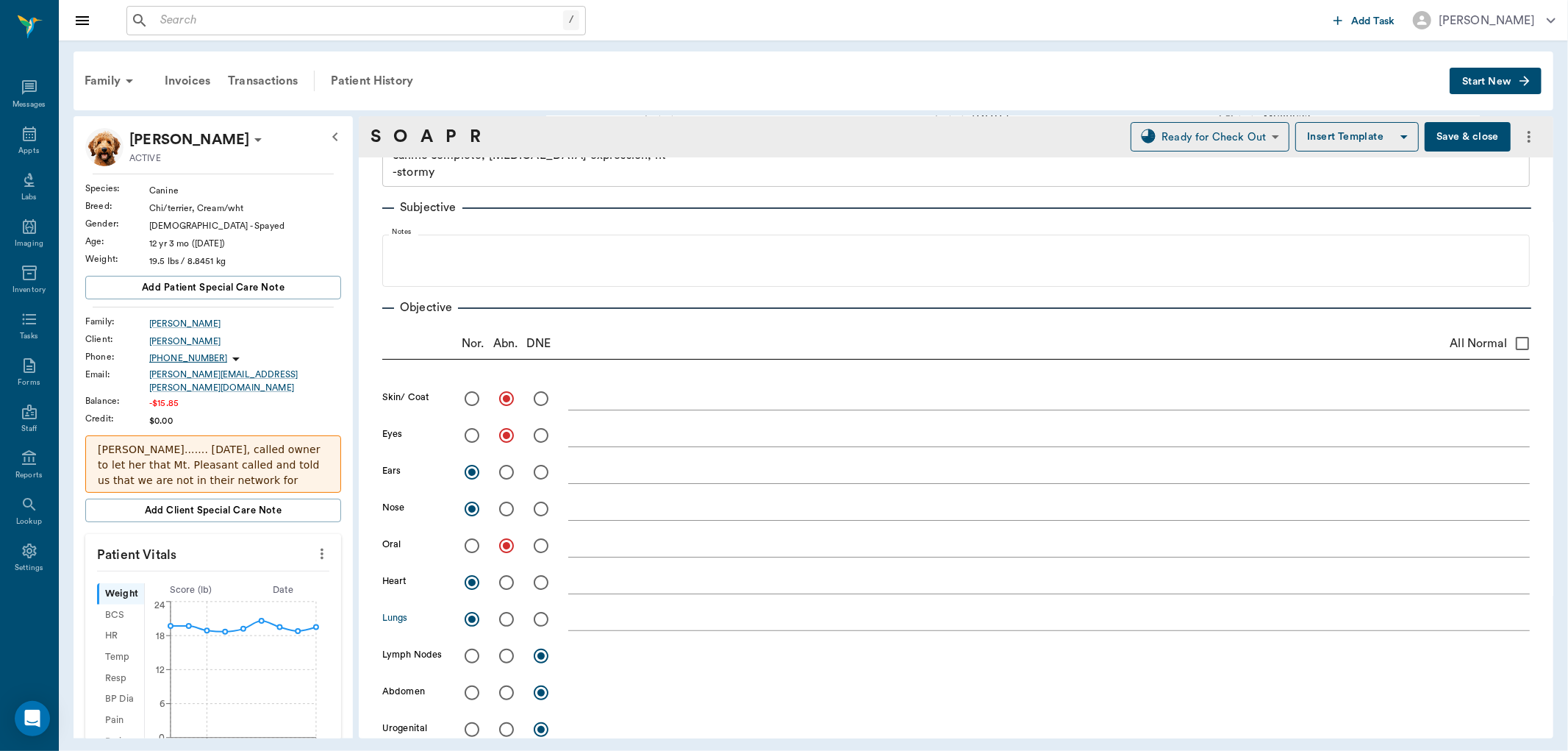
radio input "true"
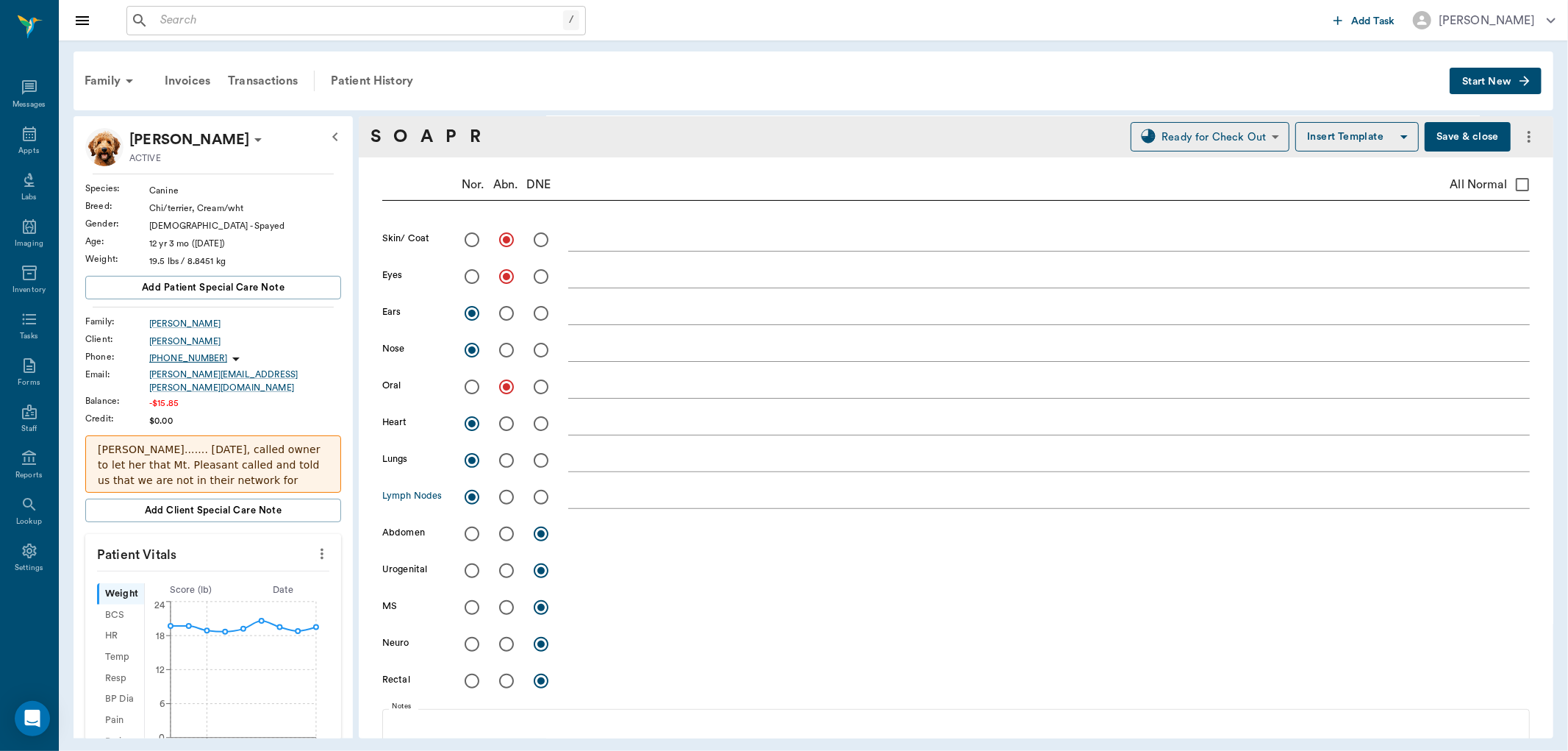
scroll to position [245, 0]
click at [472, 526] on input "radio" at bounding box center [472, 529] width 31 height 31
radio input "true"
click at [470, 570] on input "radio" at bounding box center [472, 565] width 31 height 31
radio input "true"
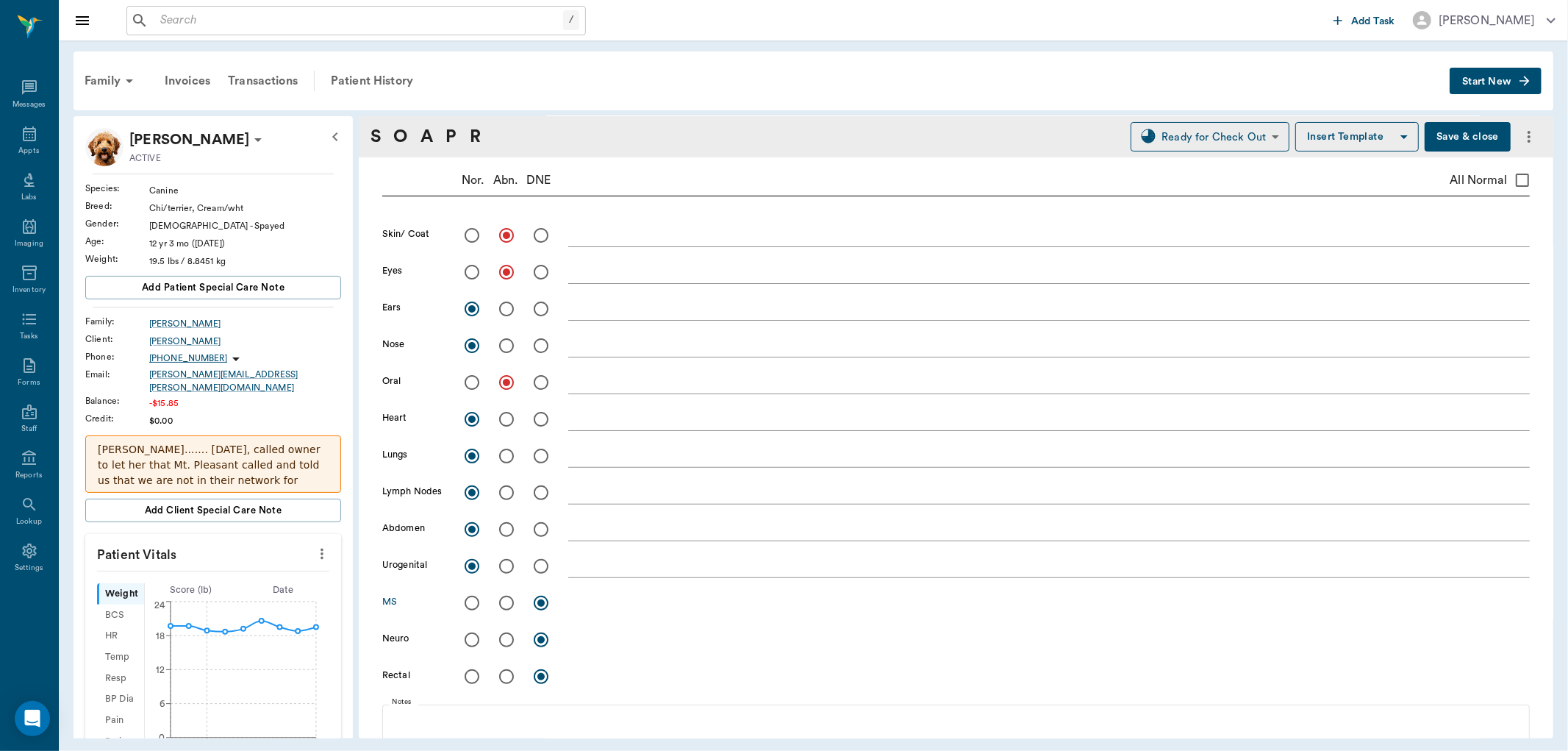
click at [473, 600] on input "radio" at bounding box center [472, 602] width 31 height 31
radio input "true"
click at [470, 635] on input "radio" at bounding box center [472, 639] width 31 height 31
radio input "true"
click at [502, 678] on input "radio" at bounding box center [506, 676] width 31 height 31
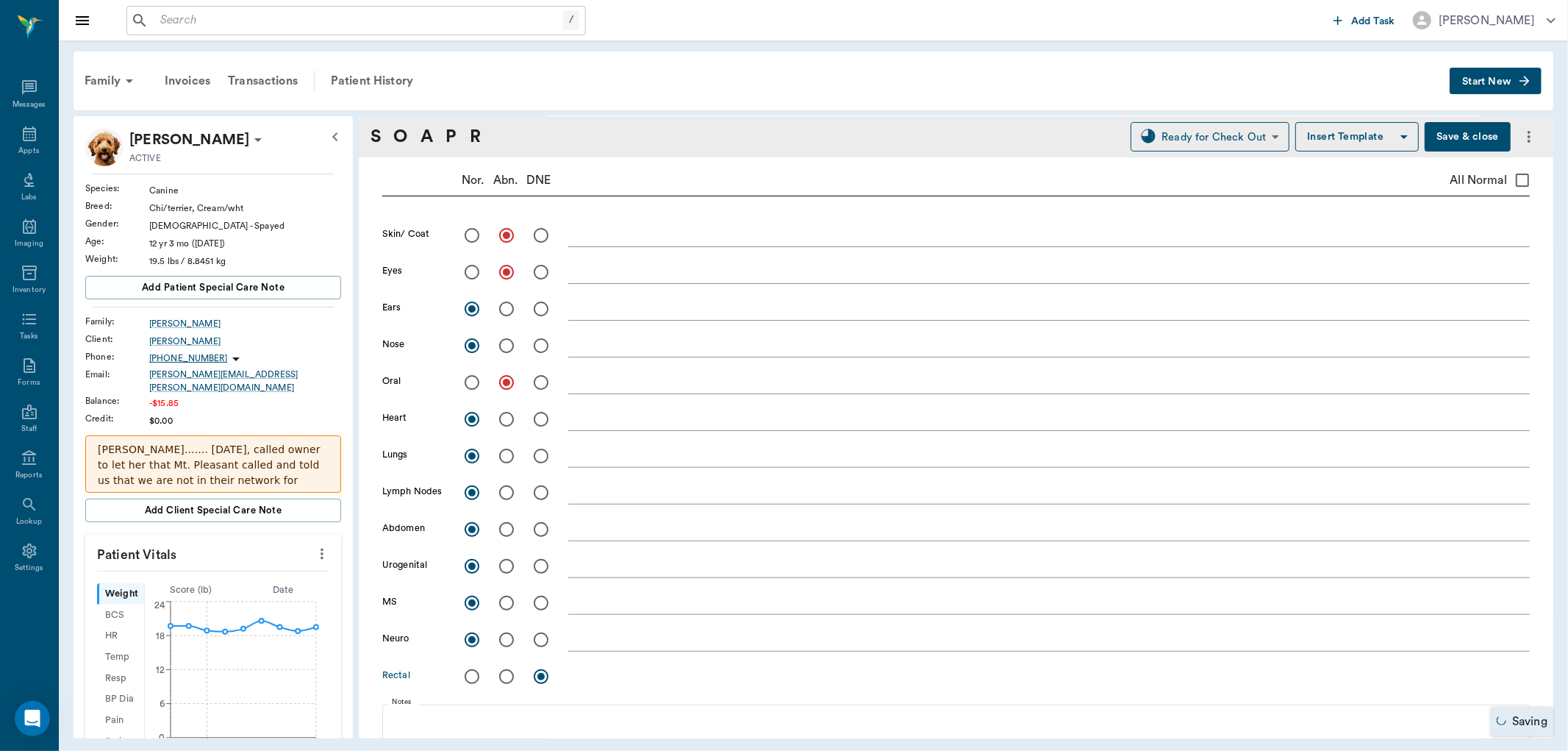
radio input "true"
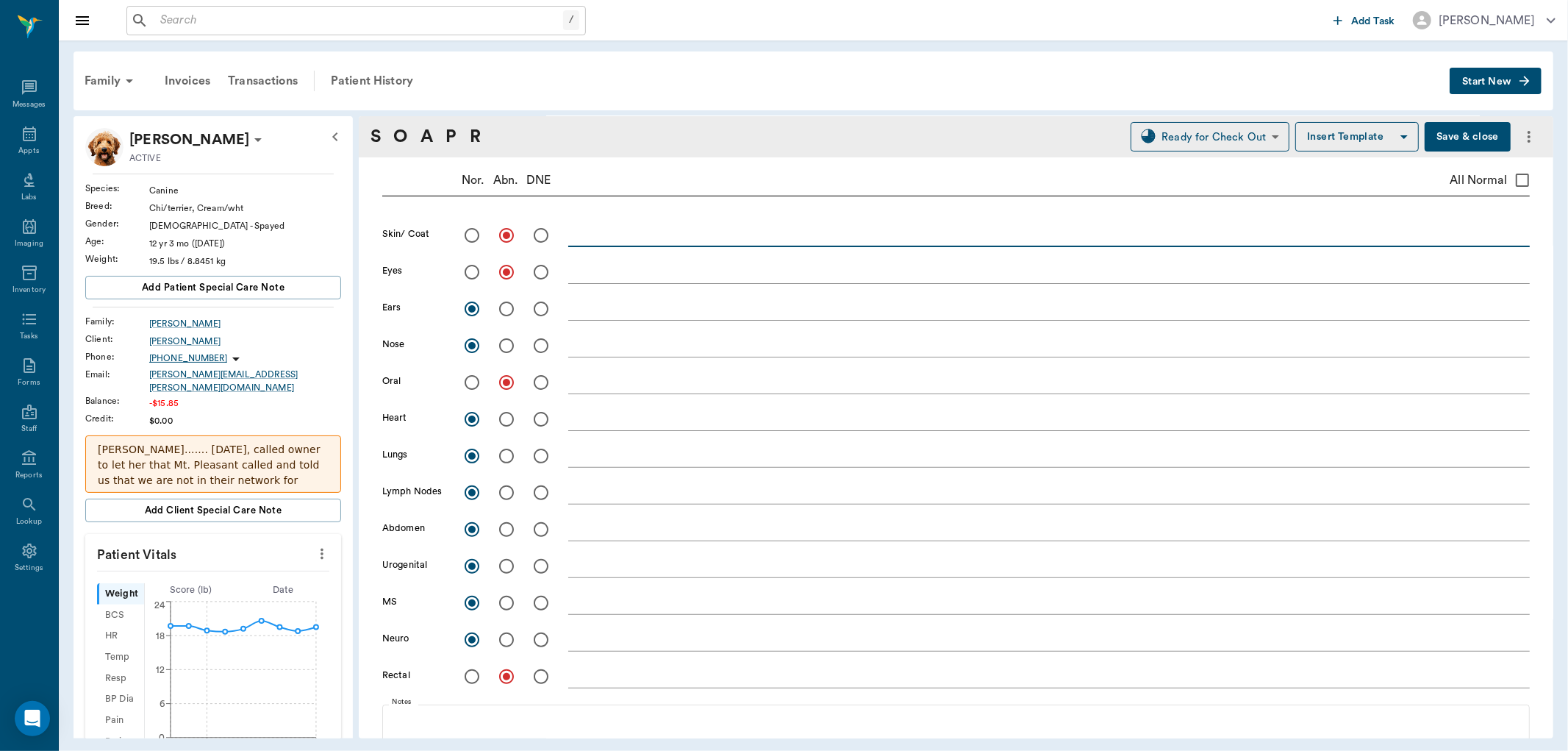
click at [621, 237] on textarea at bounding box center [1049, 235] width 961 height 17
click at [661, 236] on textarea "LIPOMA" at bounding box center [1049, 235] width 961 height 17
click at [1096, 239] on textarea "LIPOMA on L ventral abdomen, slowly getting bigger,now 35 x 50mm FNA: lipoma, s…" at bounding box center [1049, 235] width 961 height 17
click at [861, 242] on textarea "LIPOMA on L ventral abdomen, slowly getting bigger,now 35 x 50mm FNA: lipoma, s…" at bounding box center [1049, 235] width 961 height 17
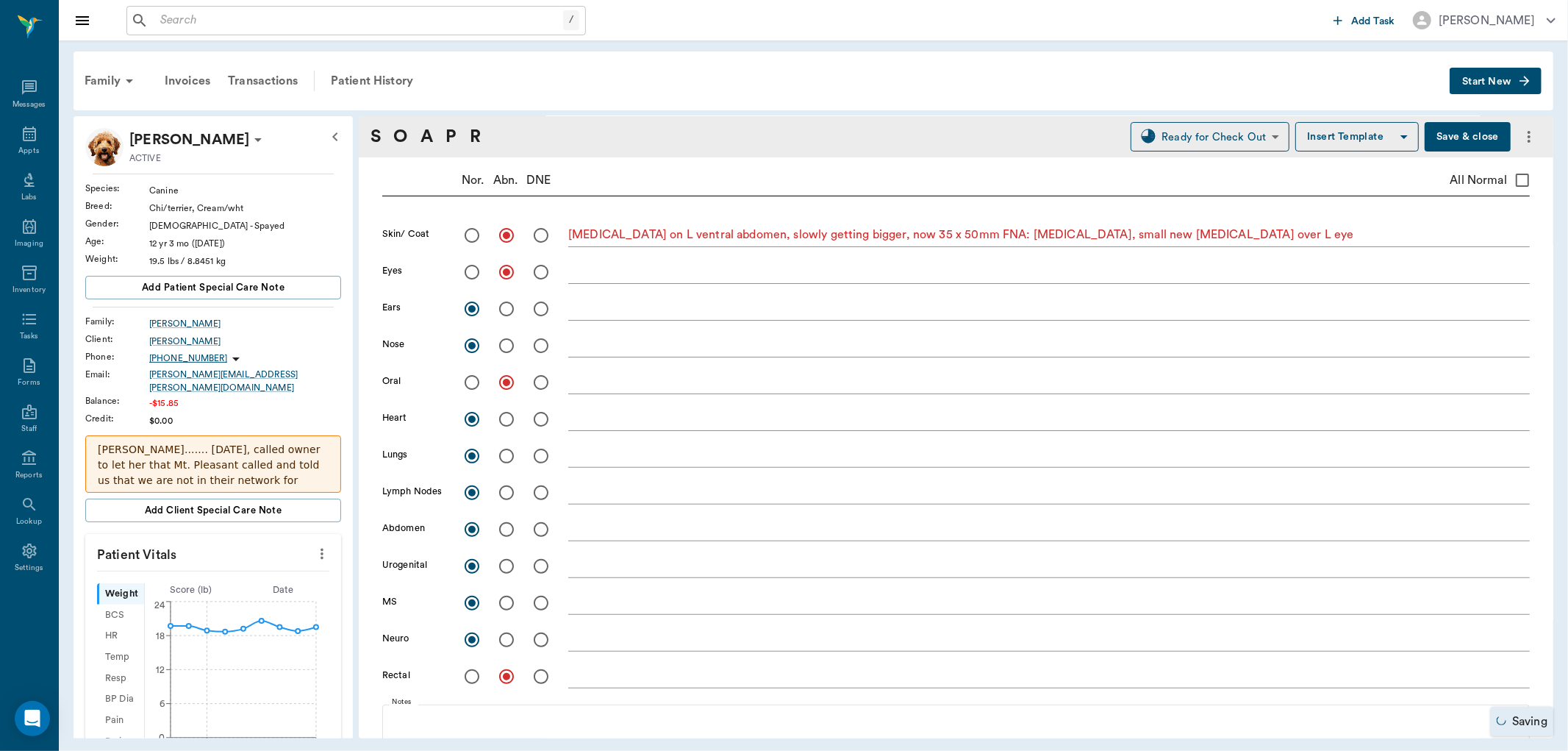
click at [1290, 244] on div "LIPOMA on L ventral abdomen, slowly getting bigger, now 35 x 50mm FNA: lipoma, …" at bounding box center [1049, 237] width 961 height 22
click at [1272, 237] on textarea "LIPOMA on L ventral abdomen, slowly getting bigger, now 35 x 50mm FNA: lipoma, …" at bounding box center [1049, 235] width 961 height 17
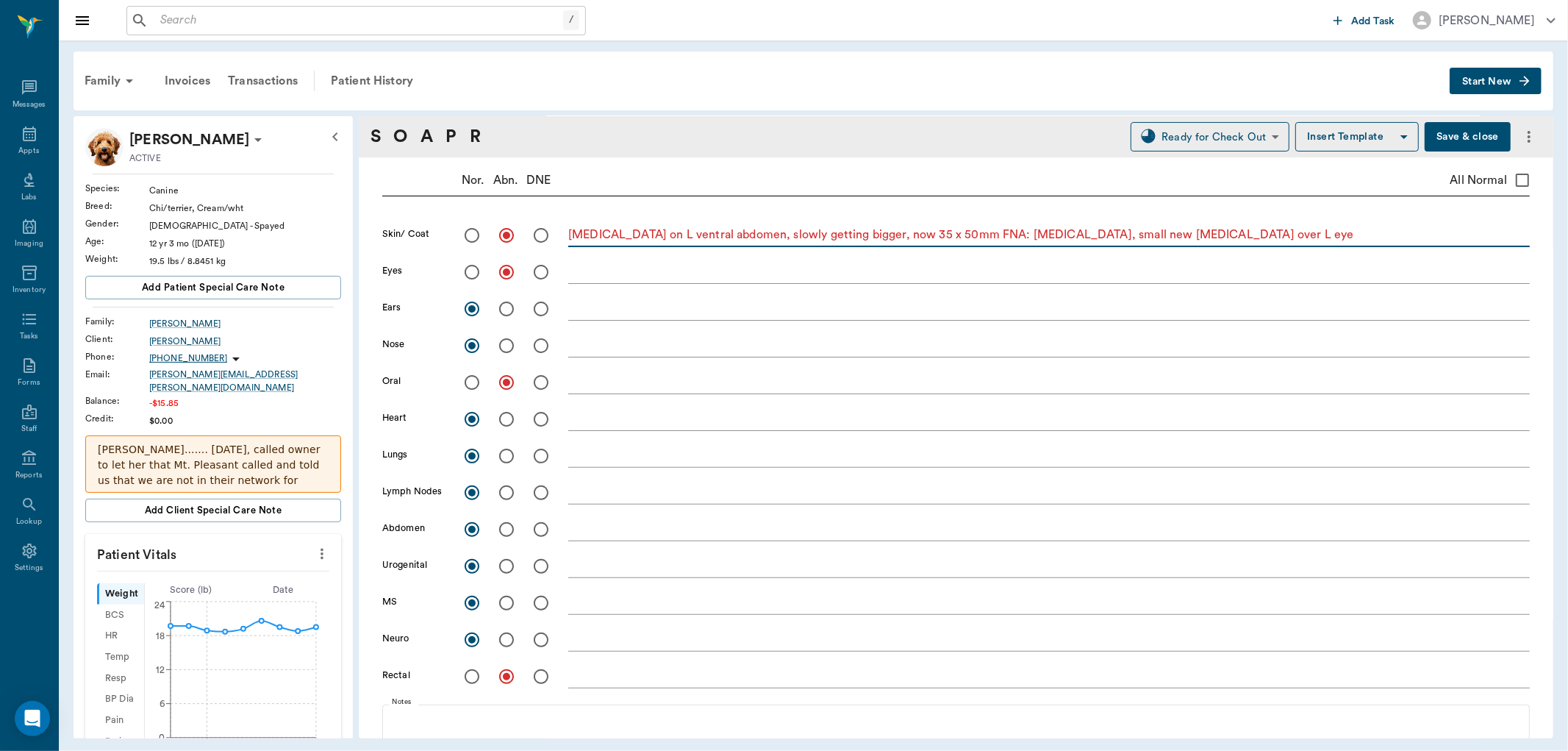
click at [1021, 240] on textarea "LIPOMA on L ventral abdomen, slowly getting bigger, now 35 x 50mm FNA: lipoma, …" at bounding box center [1049, 235] width 961 height 17
type textarea "LIPOMA on L ventral abdomen, slowly getting bigger, now 35 x 50mm FNA: lipoma. …"
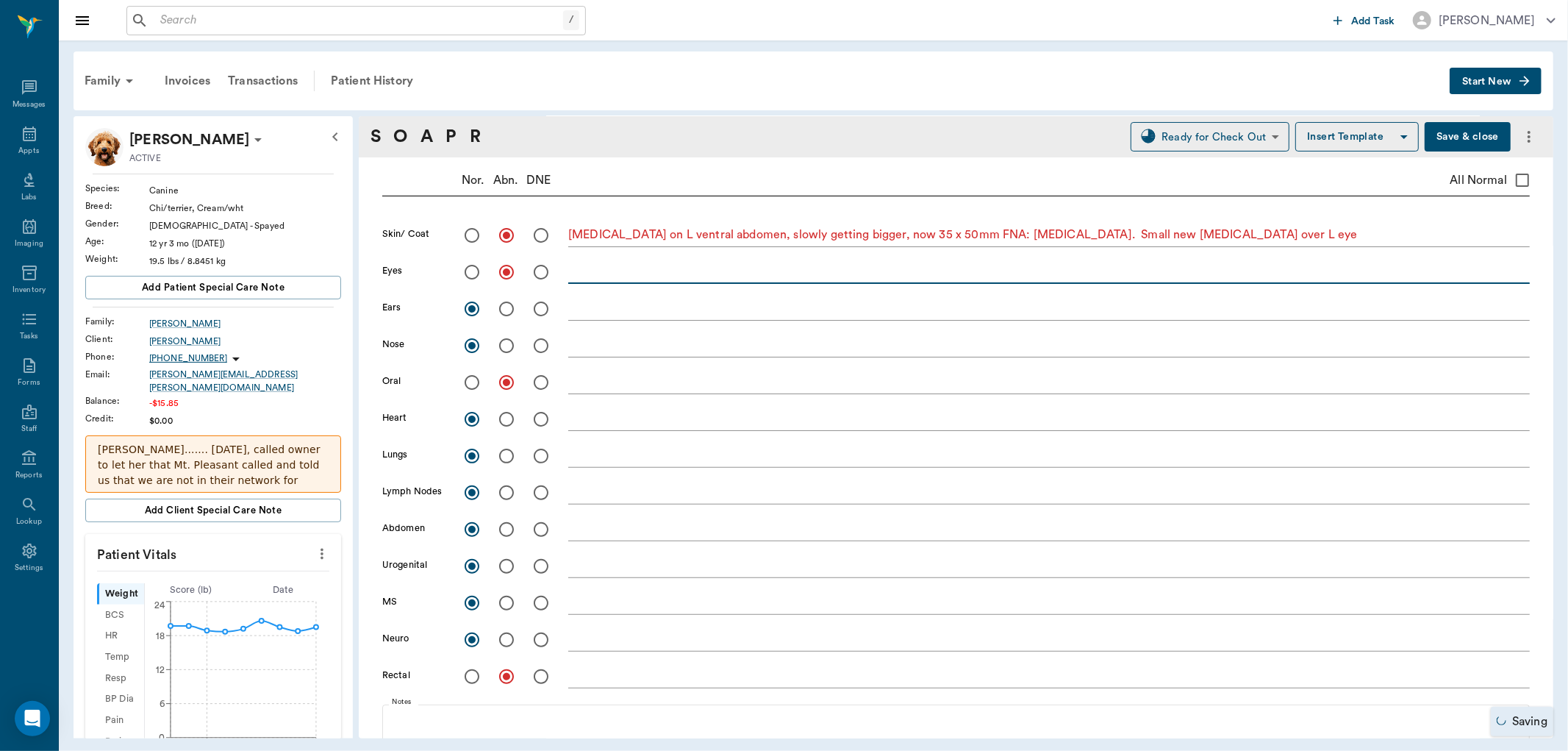
click at [611, 276] on textarea at bounding box center [1049, 271] width 961 height 17
type textarea "Nuclear sclerosis"
click at [590, 384] on textarea at bounding box center [1049, 382] width 961 height 17
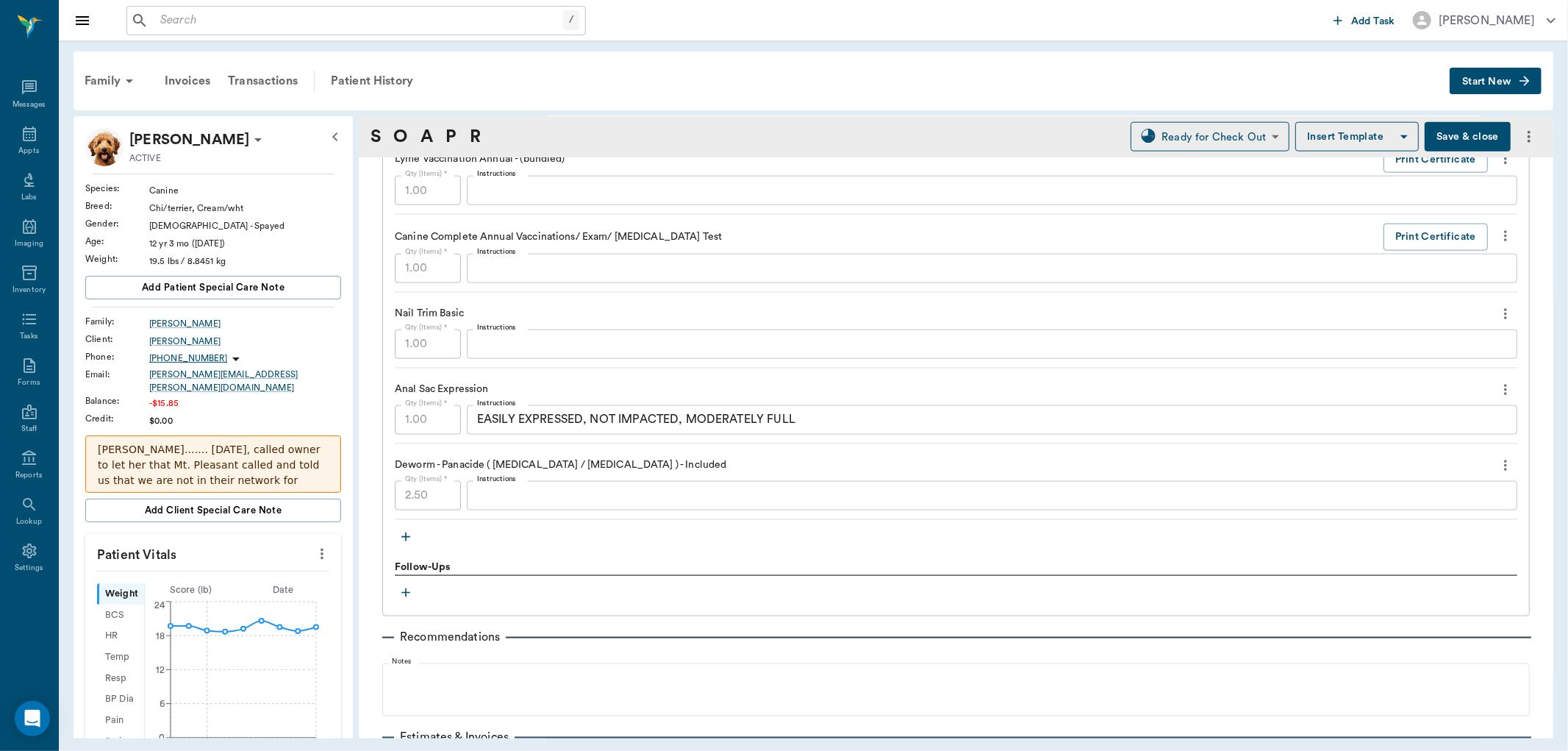
scroll to position [1715, 0]
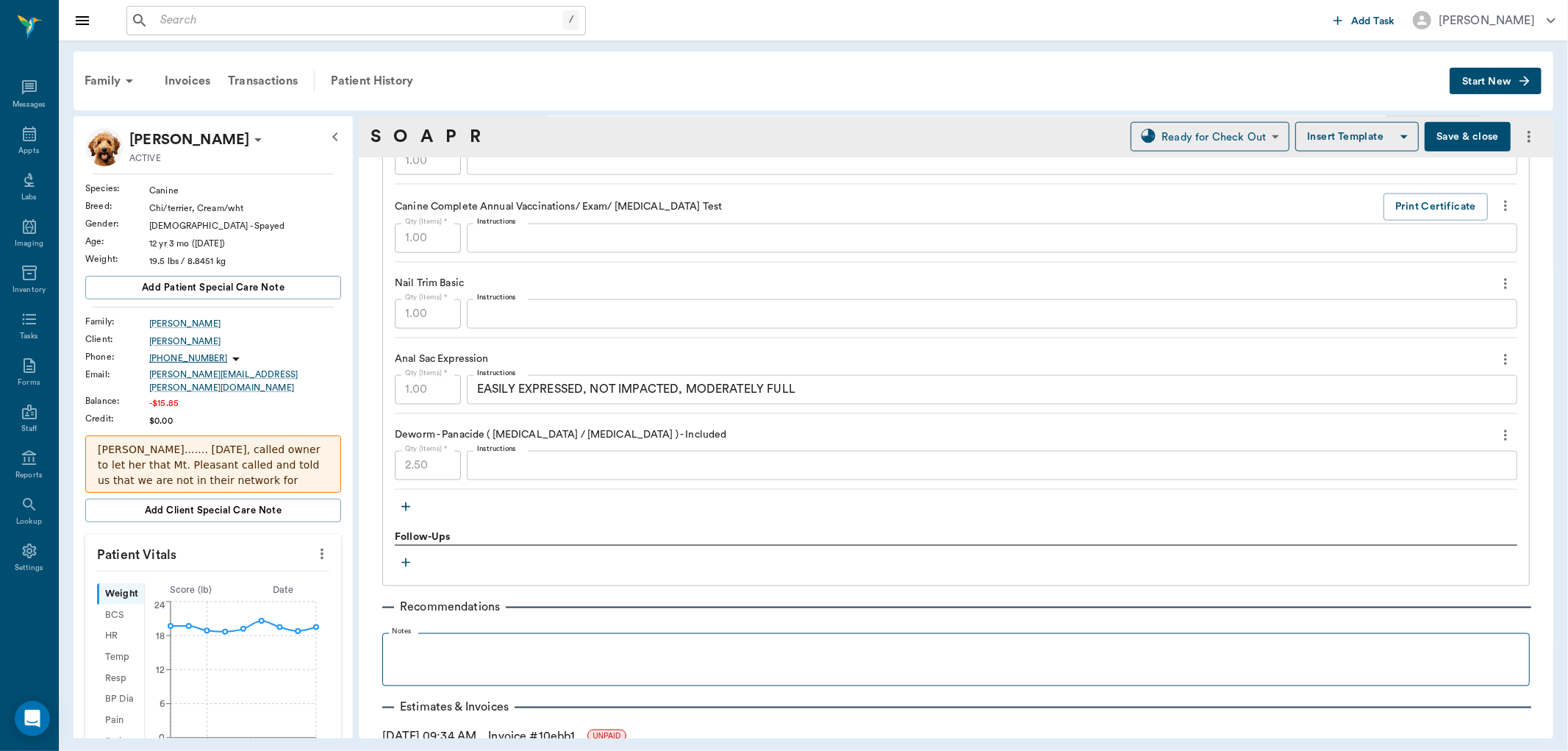
type textarea "grade 2 to 3 tartar , starting to get malodor, rec oral sx"
click at [494, 652] on p at bounding box center [956, 649] width 1133 height 18
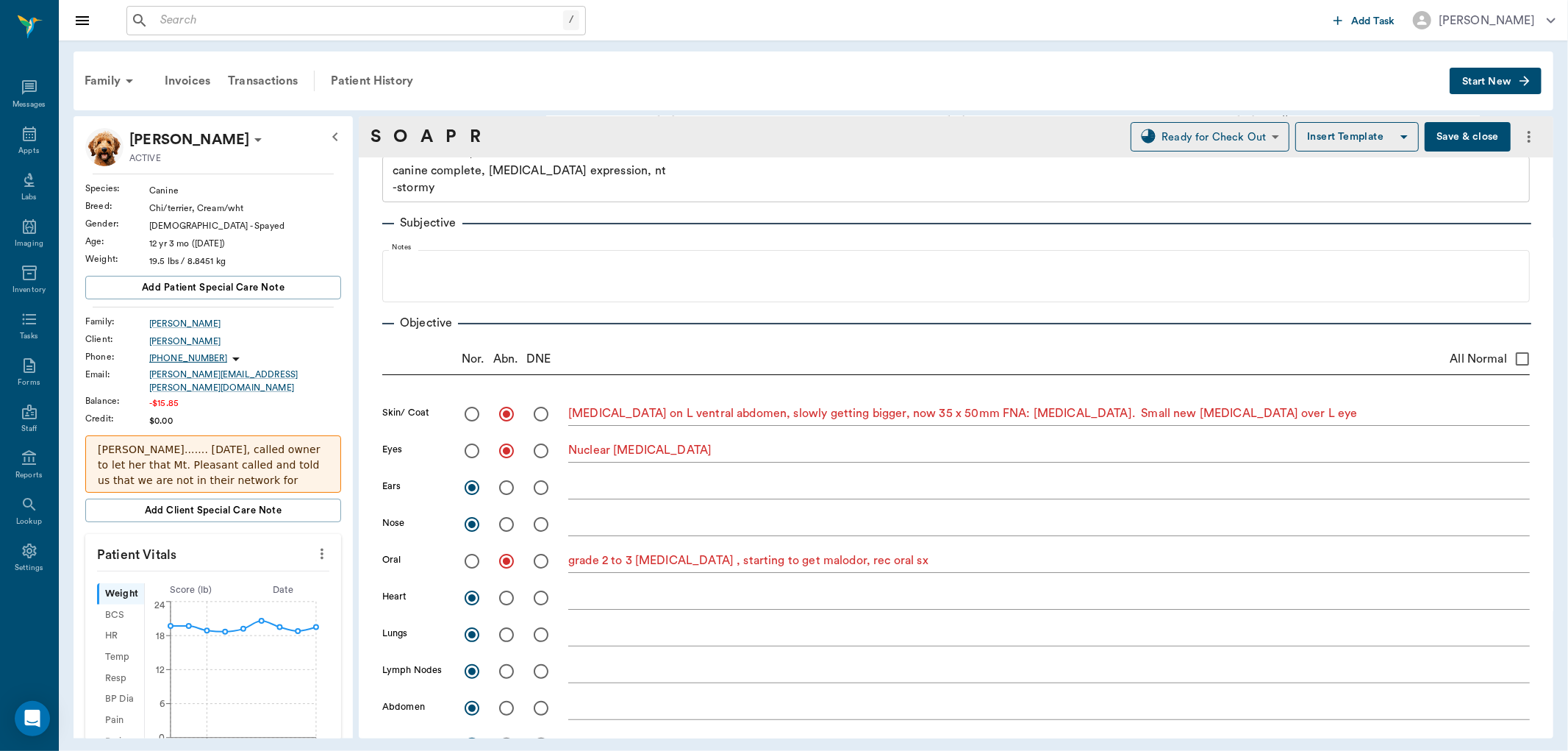
scroll to position [163, 0]
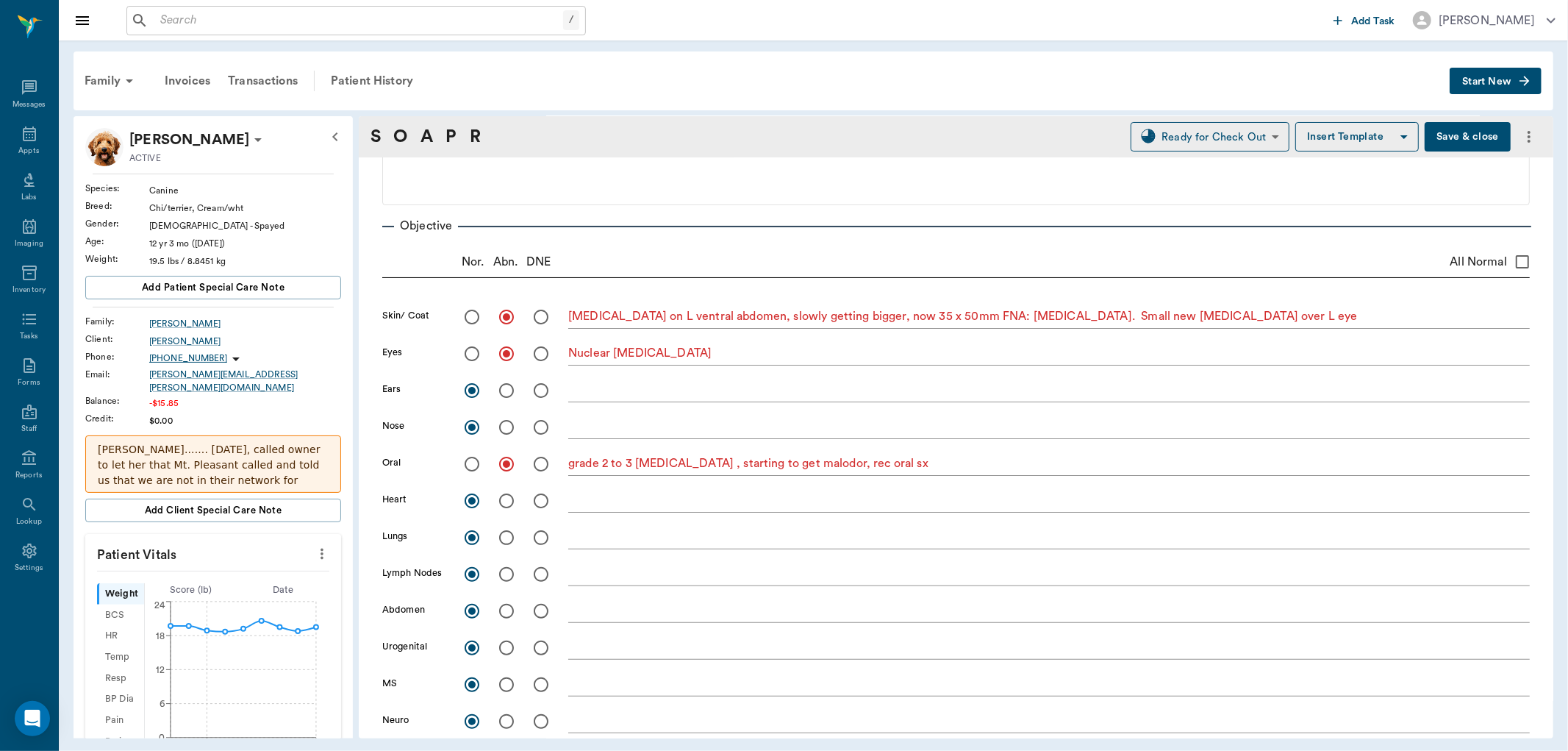
click at [1450, 130] on button "Save & close" at bounding box center [1467, 137] width 86 height 29
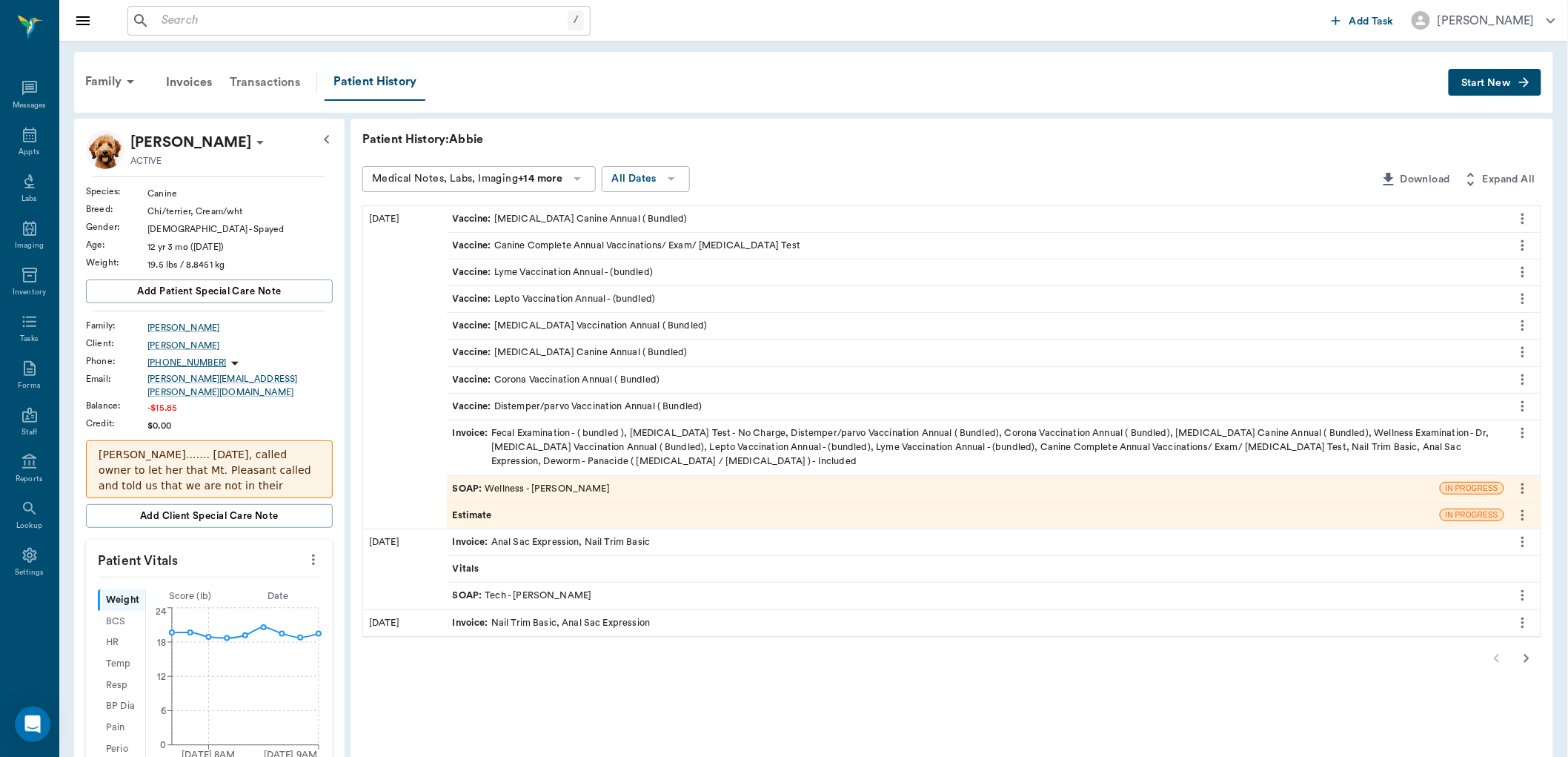
click at [255, 80] on div "Transactions" at bounding box center [264, 82] width 88 height 35
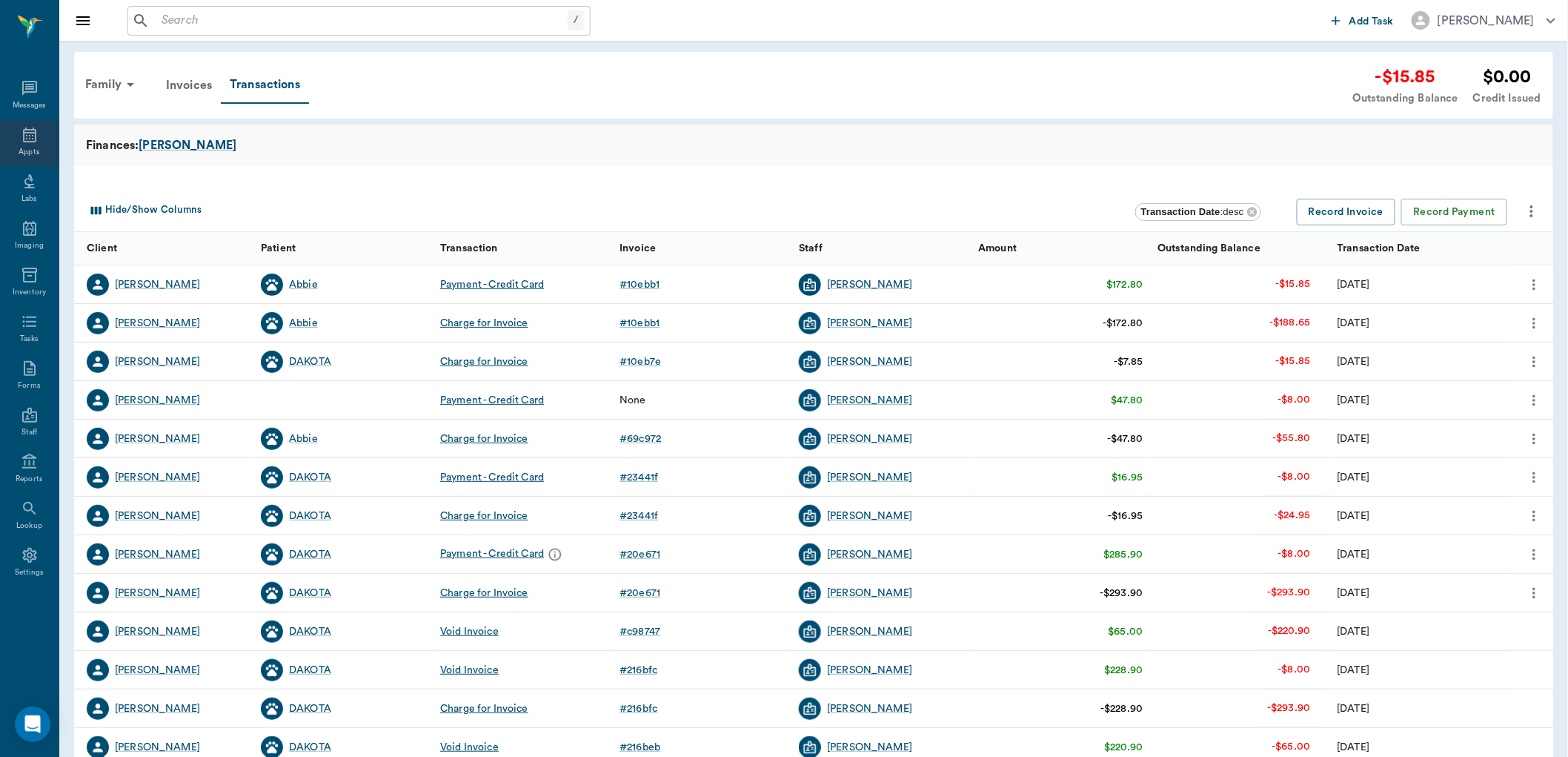
click at [28, 143] on icon at bounding box center [29, 135] width 18 height 18
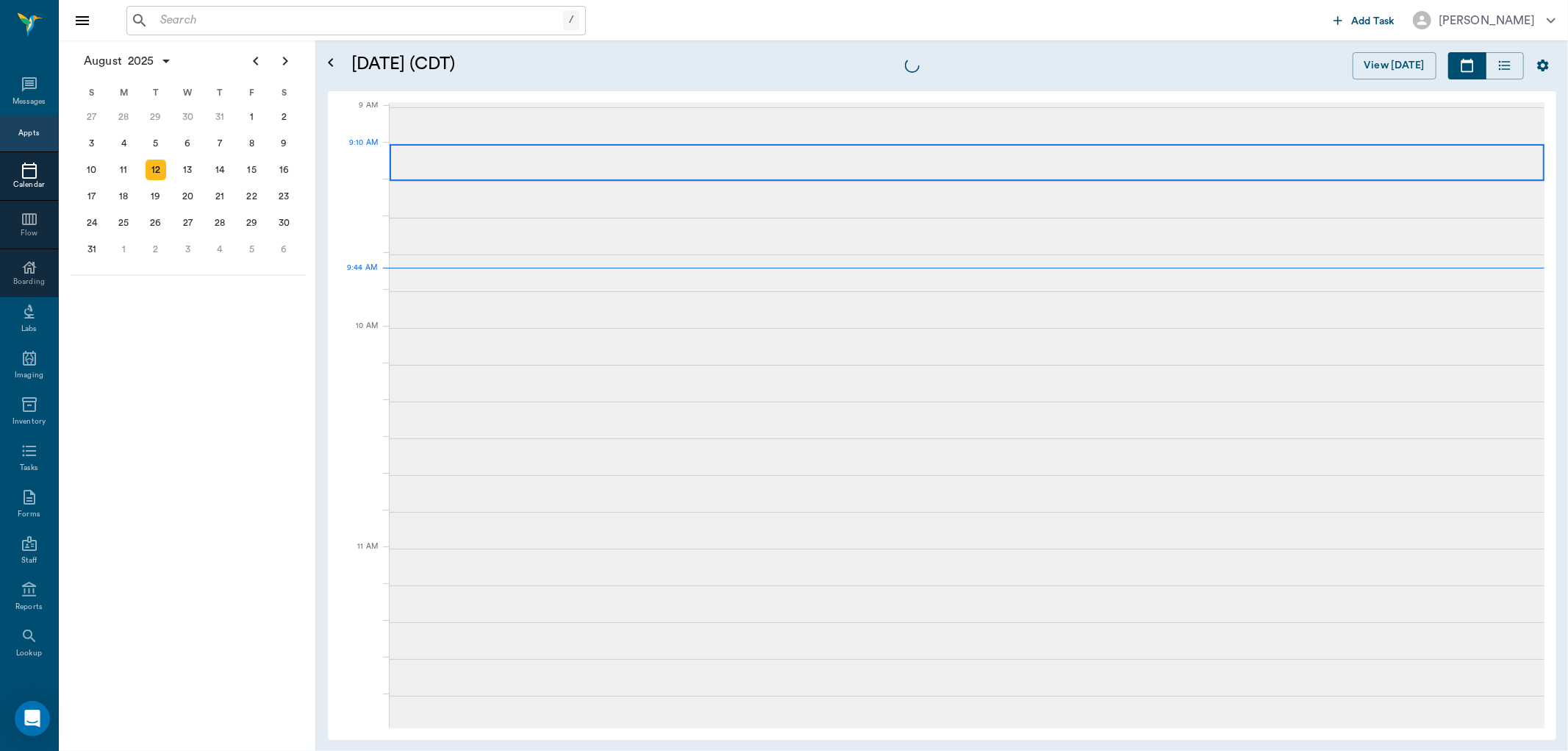
scroll to position [223, 0]
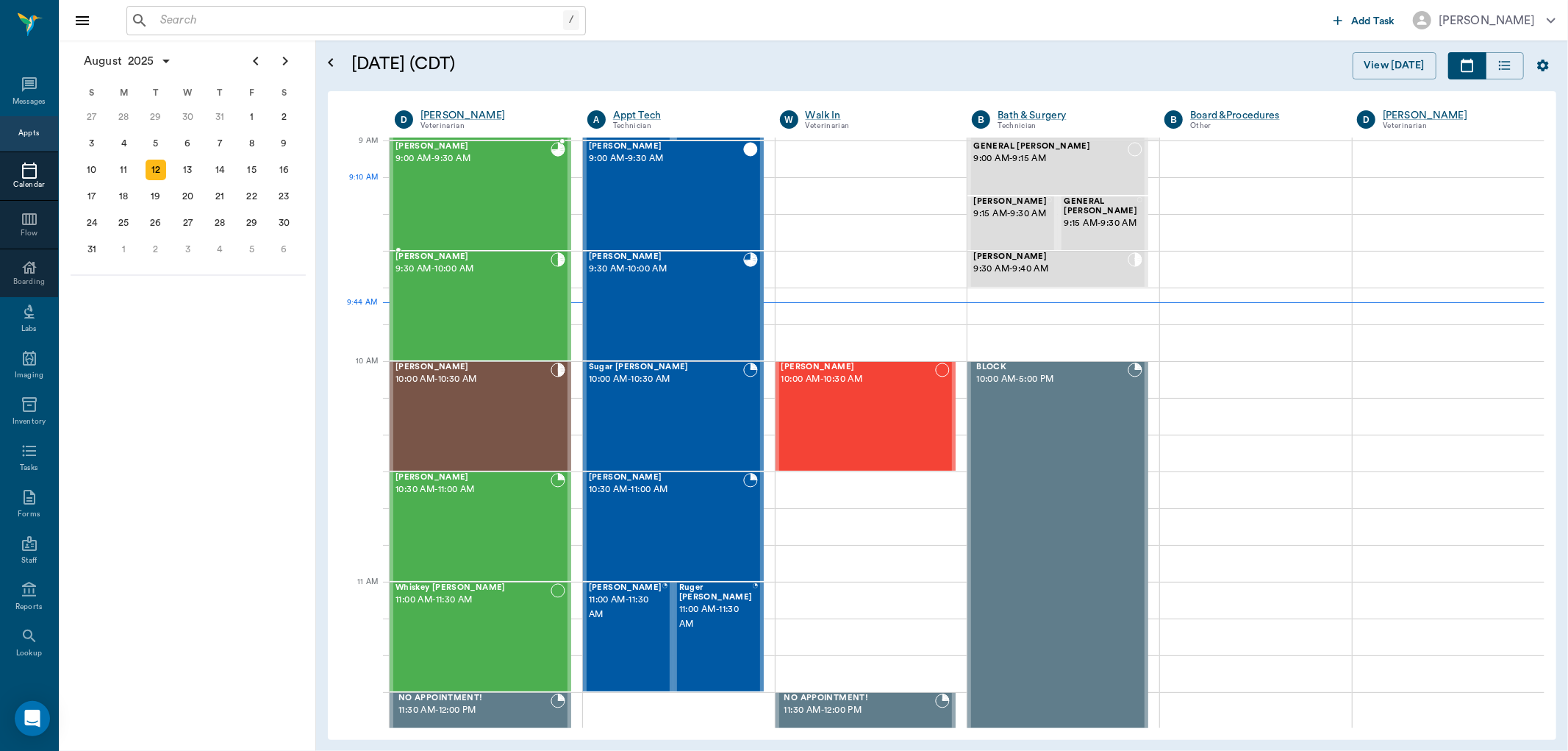
click at [510, 207] on div "Abbie Guillory 9:00 AM - 9:30 AM" at bounding box center [473, 196] width 155 height 107
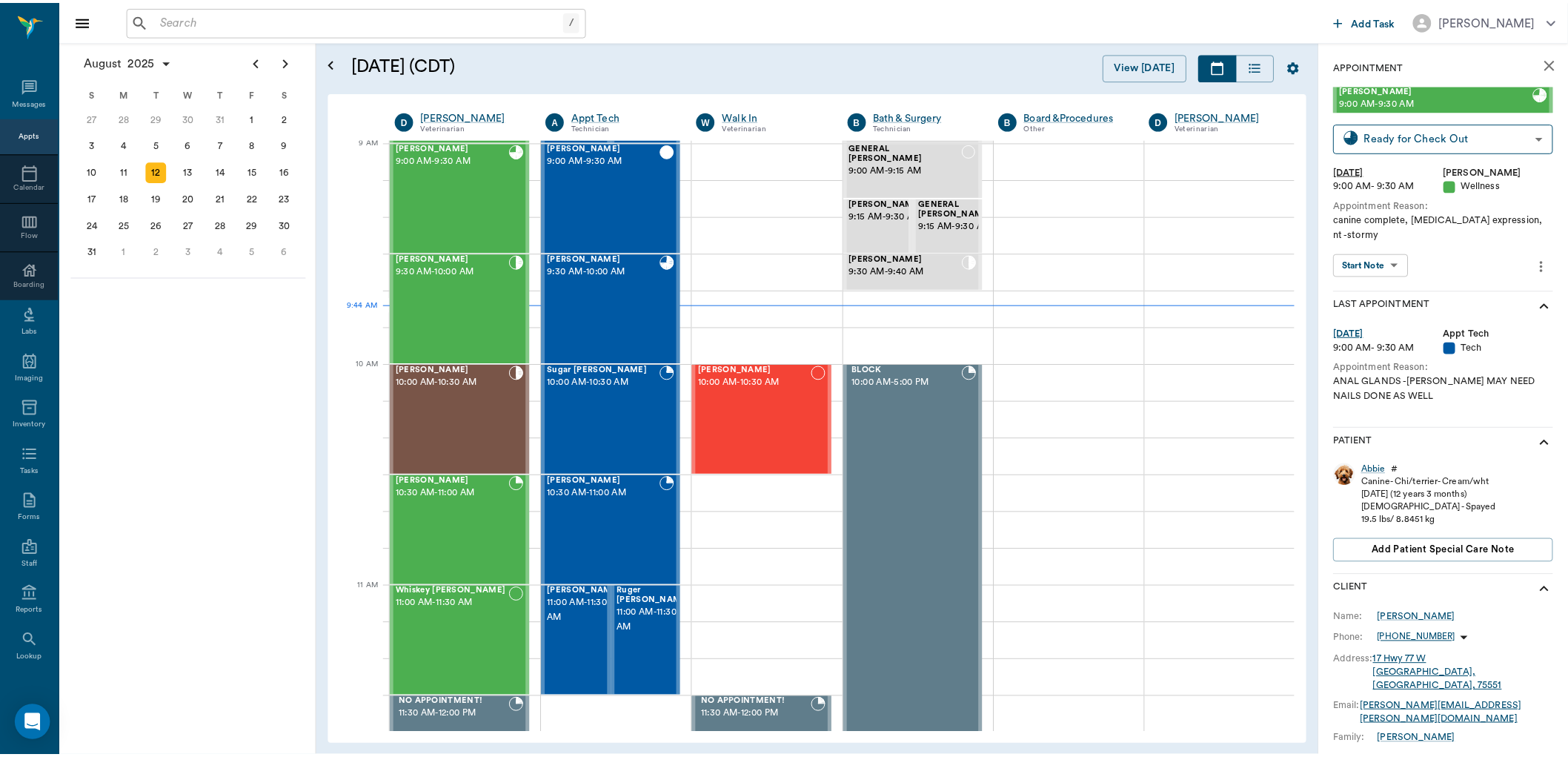
scroll to position [164, 0]
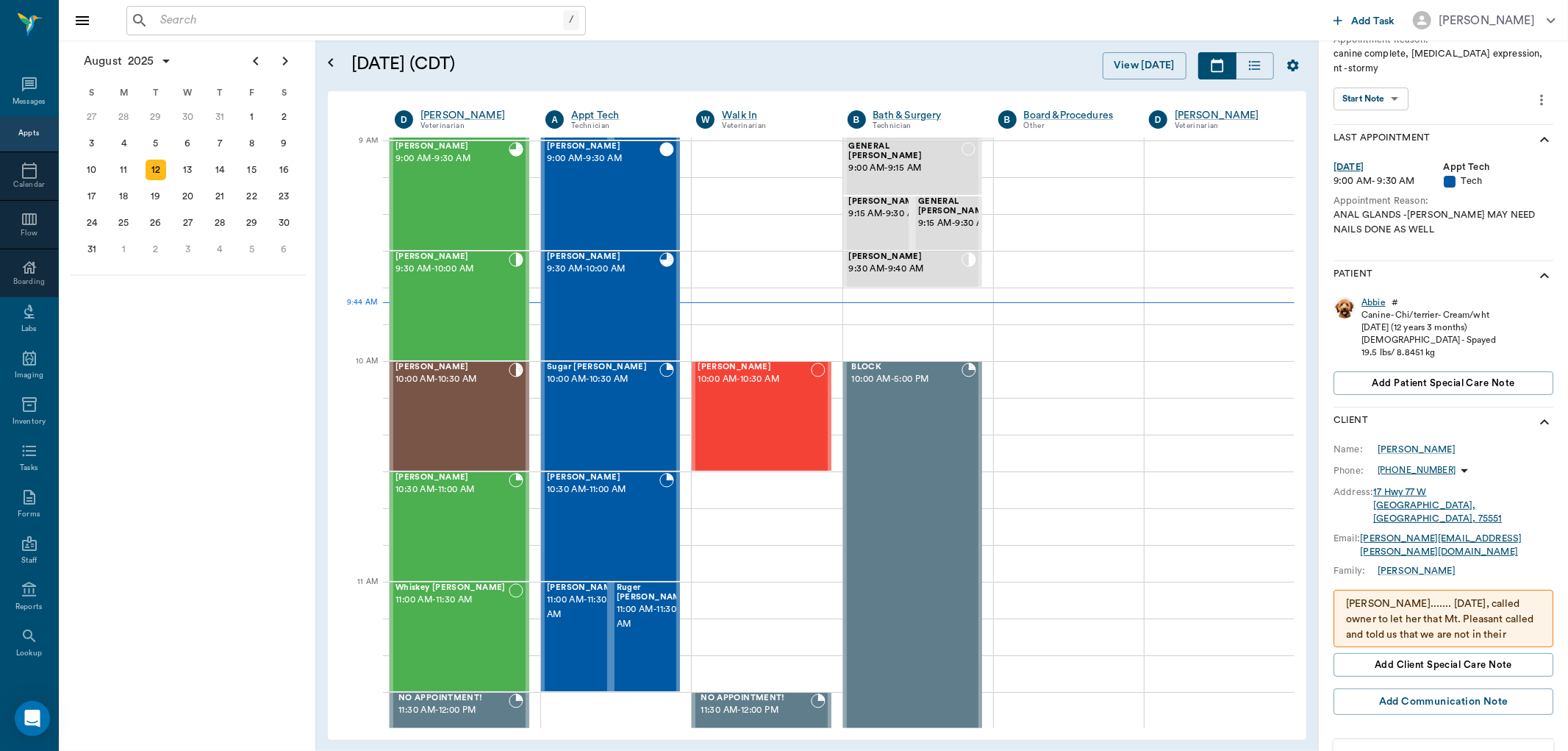
click at [1373, 297] on div "Abbie" at bounding box center [1374, 302] width 24 height 12
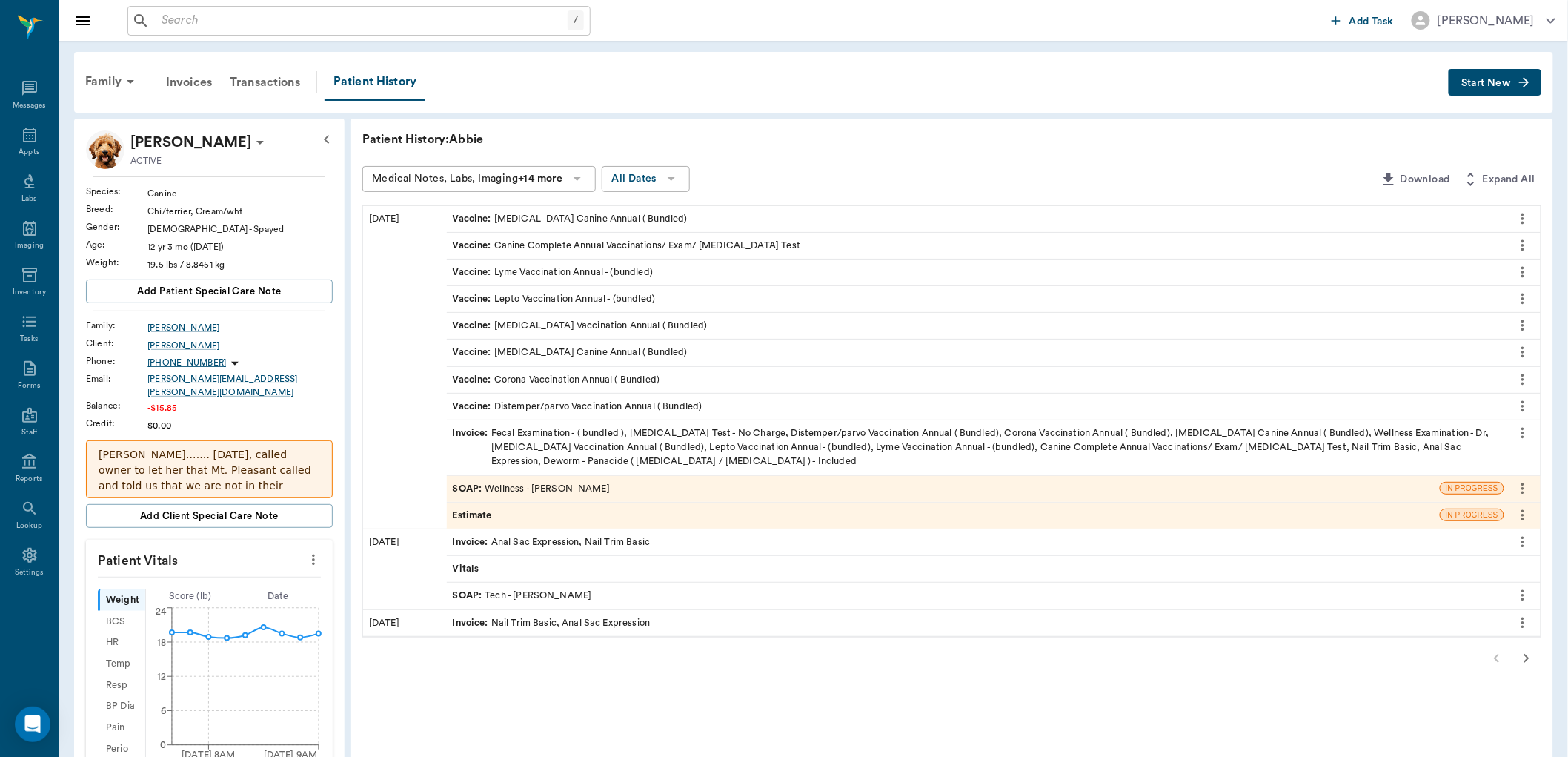
click at [312, 551] on icon "more" at bounding box center [312, 559] width 16 height 18
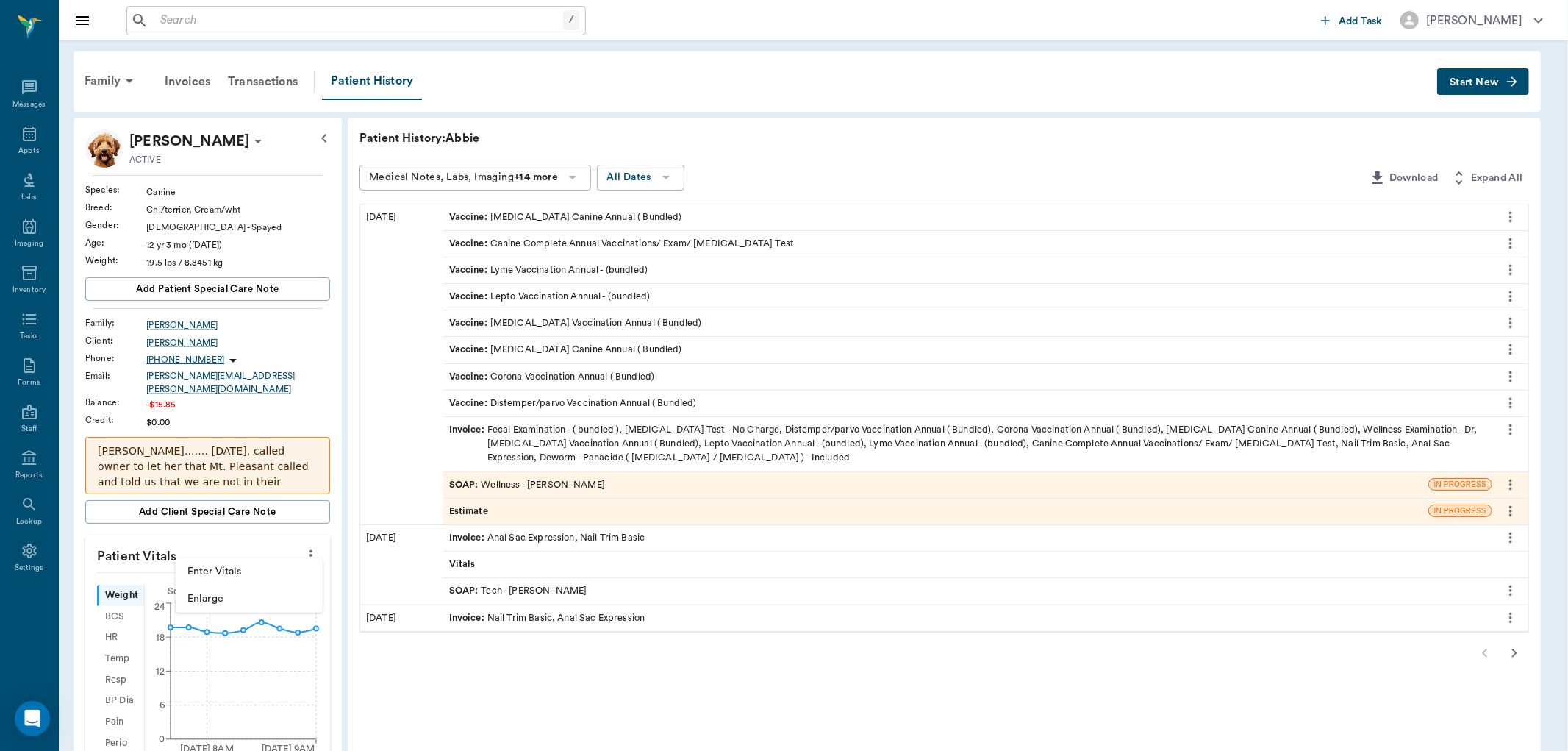
click at [211, 572] on span "Enter Vitals" at bounding box center [249, 571] width 123 height 15
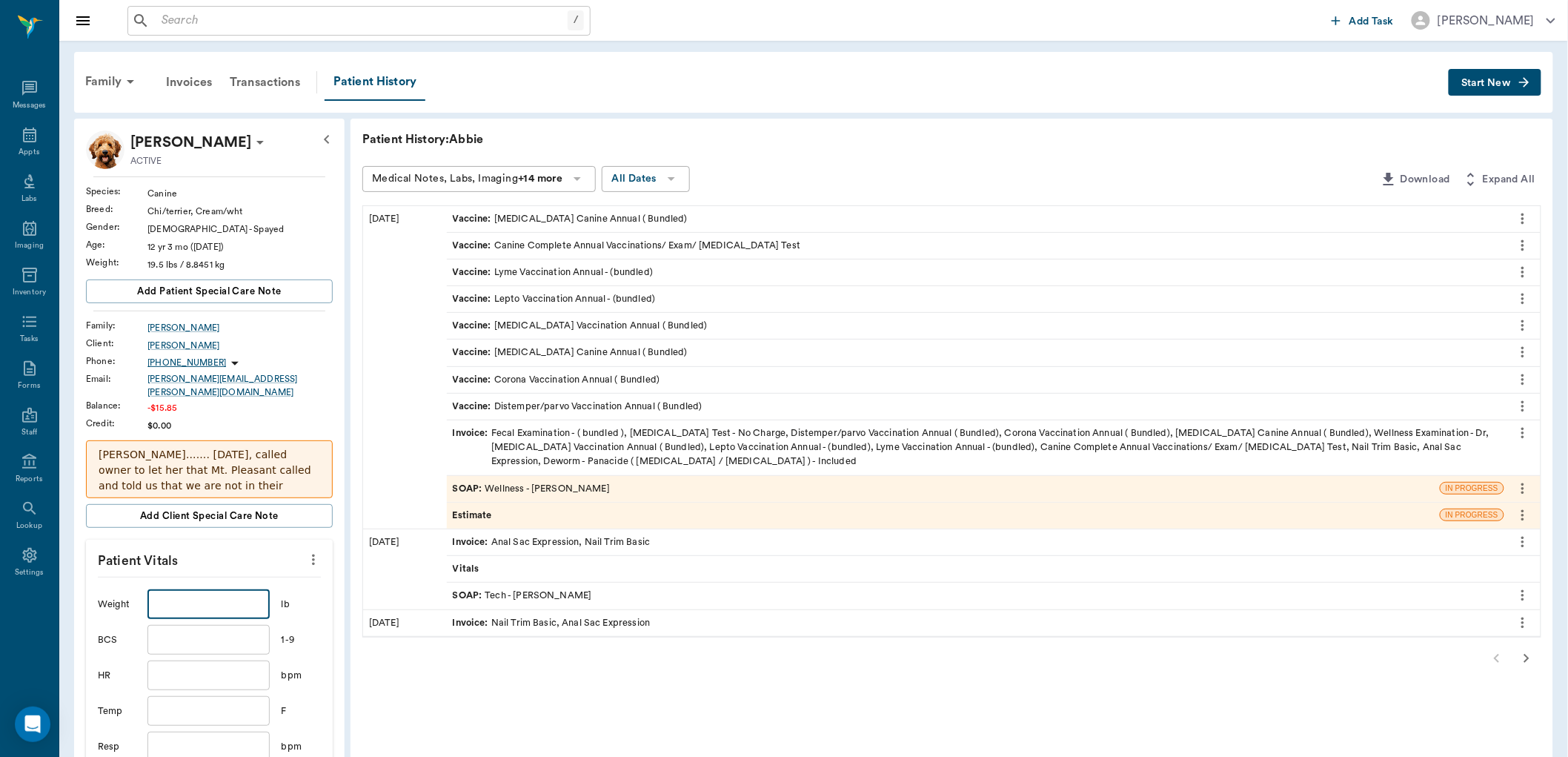
click at [224, 602] on input "text" at bounding box center [208, 603] width 122 height 29
type input "19.6"
click at [201, 696] on input "text" at bounding box center [208, 710] width 122 height 29
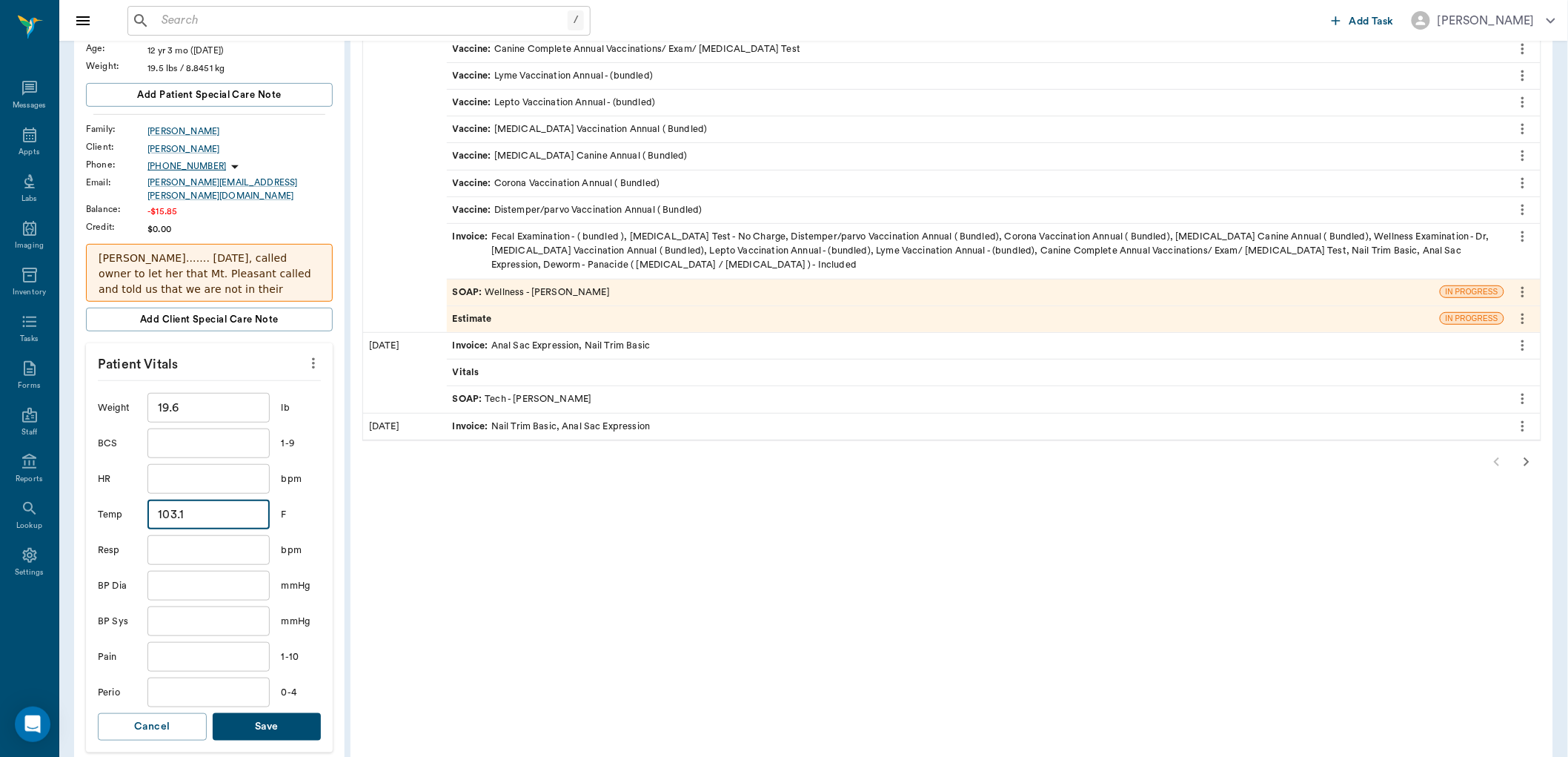
scroll to position [329, 0]
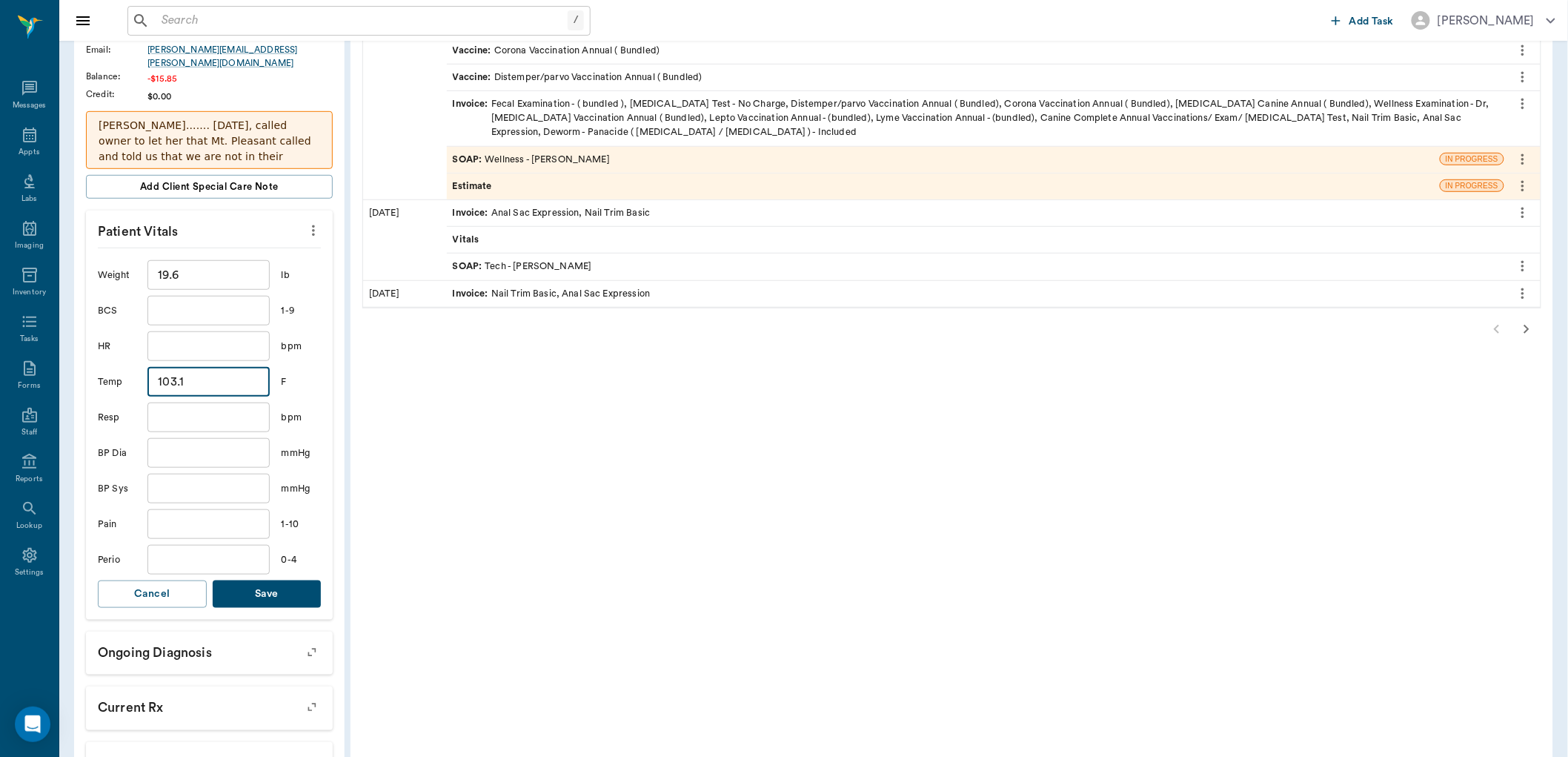
type input "103.1"
click at [267, 587] on button "Save" at bounding box center [267, 594] width 109 height 28
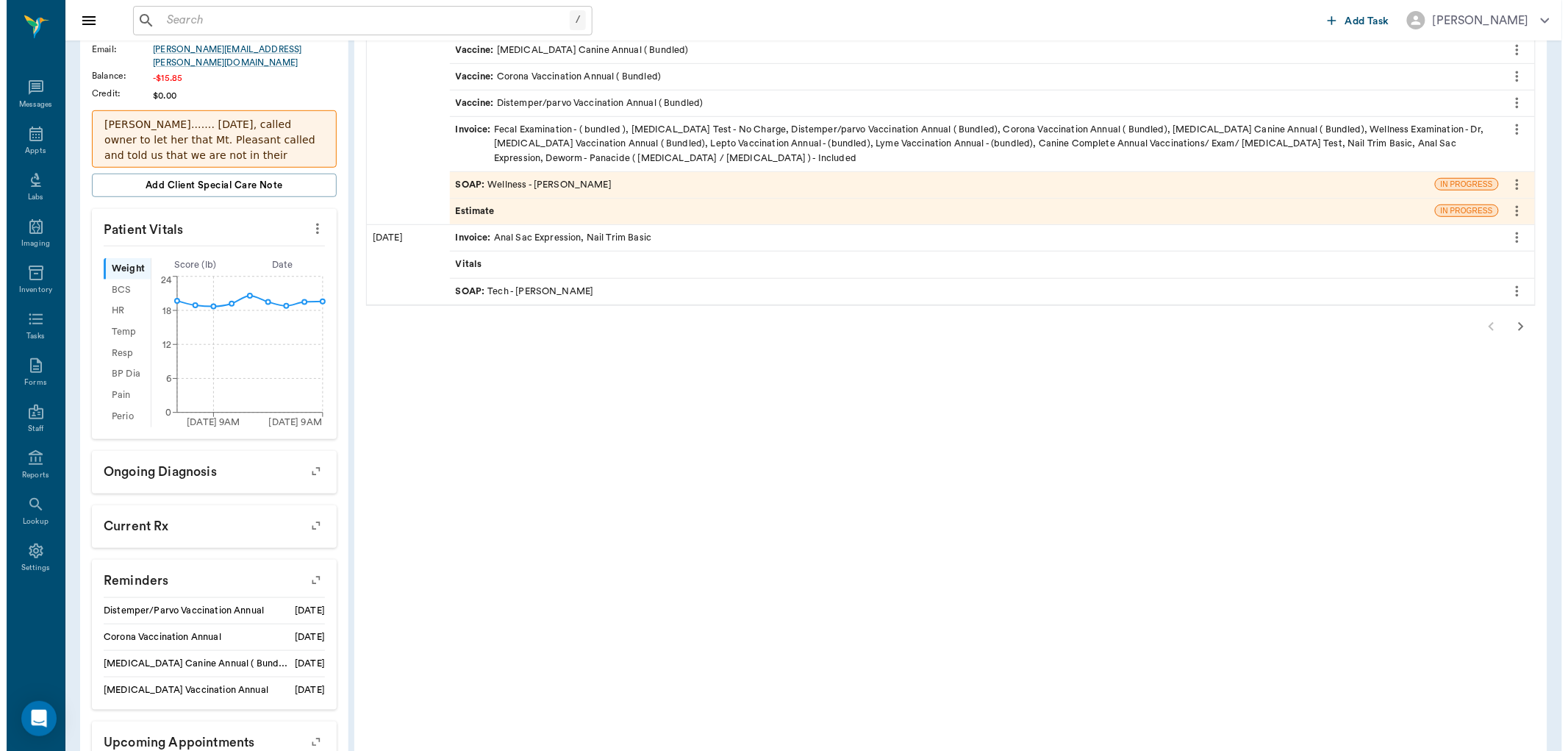
scroll to position [464, 0]
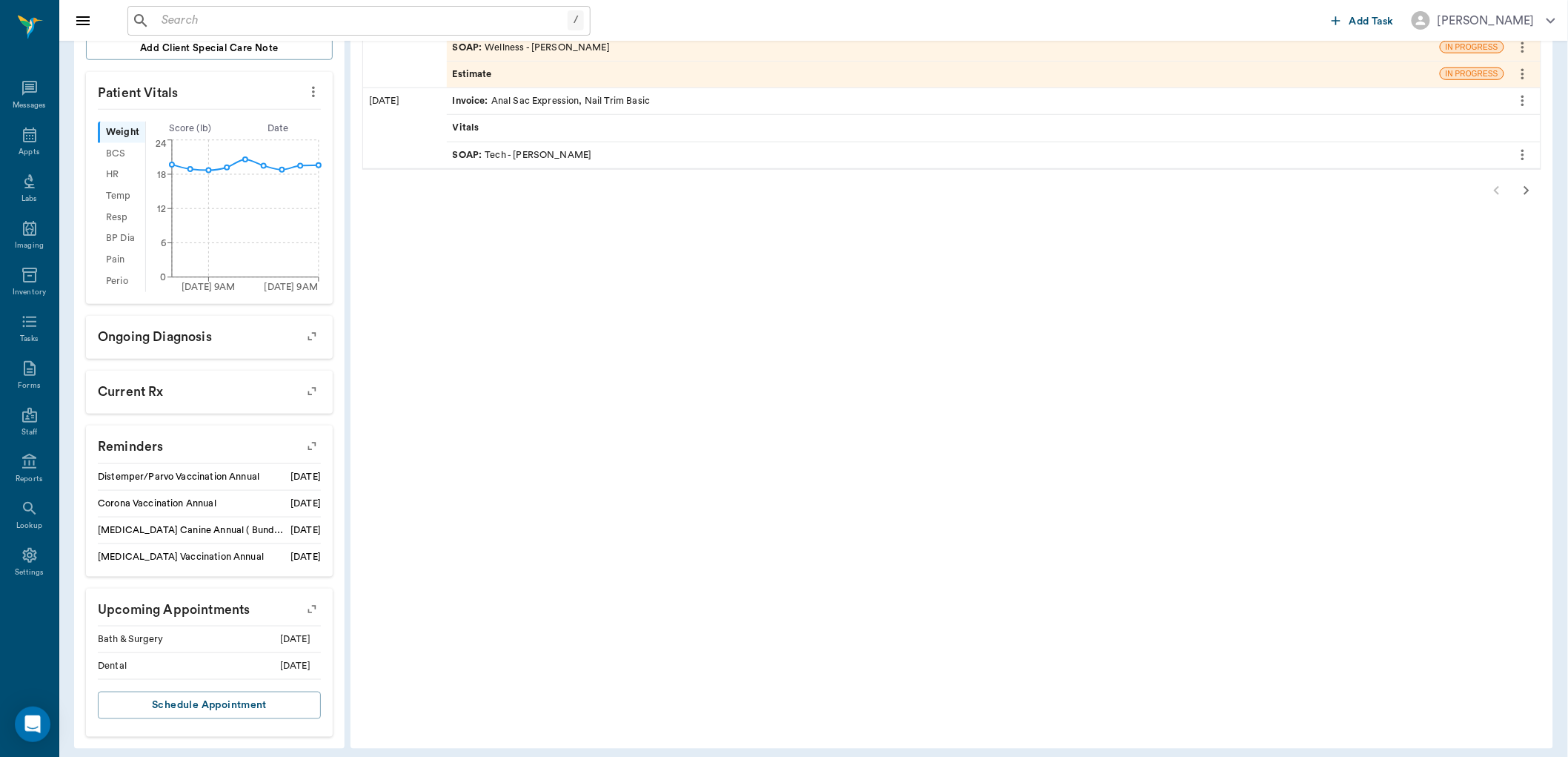
click at [312, 439] on icon "button" at bounding box center [312, 446] width 21 height 21
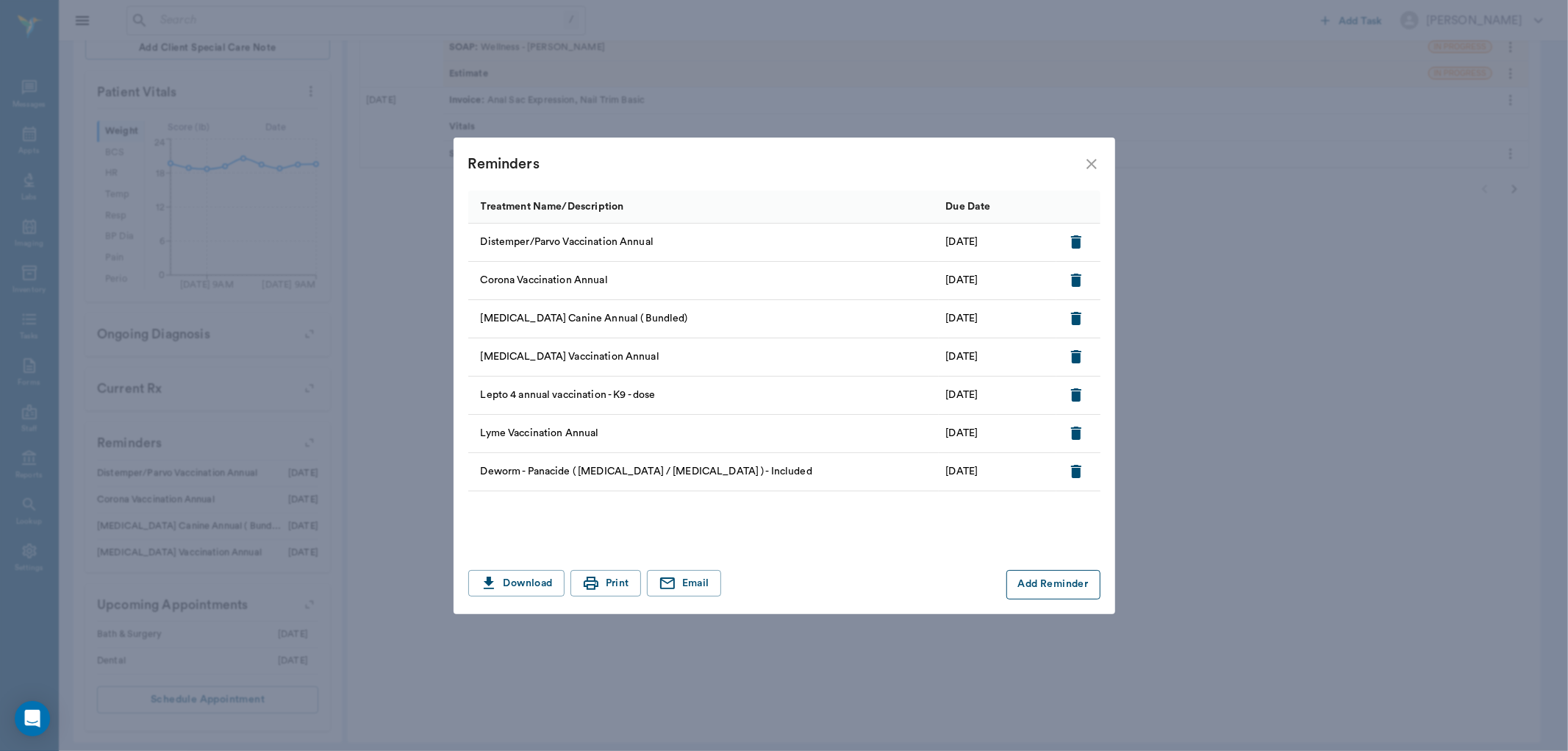
click at [1071, 583] on button "Add Reminder" at bounding box center [1054, 584] width 94 height 29
click at [628, 582] on input "Treatment *" at bounding box center [596, 584] width 248 height 21
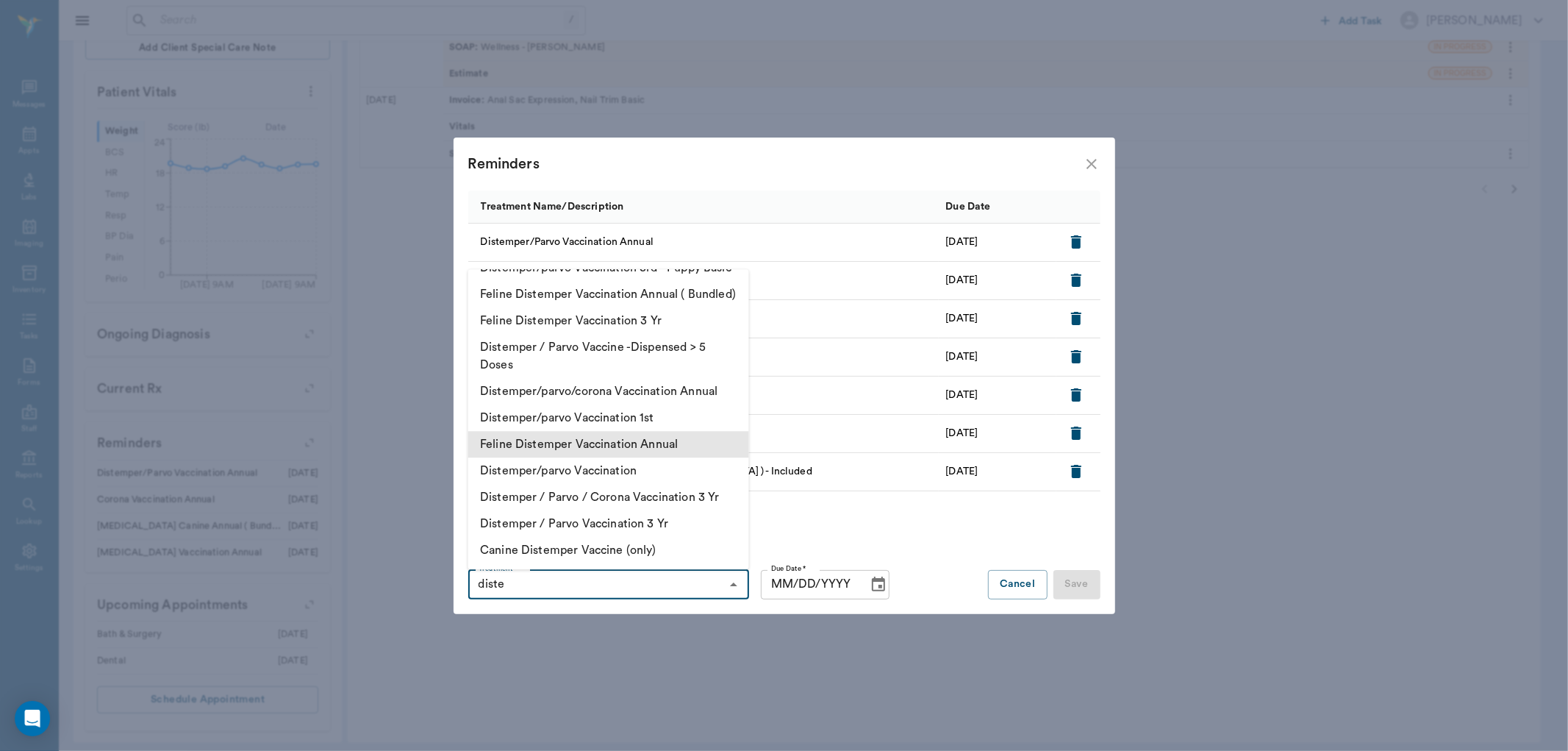
scroll to position [583, 0]
click at [678, 498] on li "Distemper / Parvo / Corona Vaccination 3 Yr" at bounding box center [609, 497] width 281 height 26
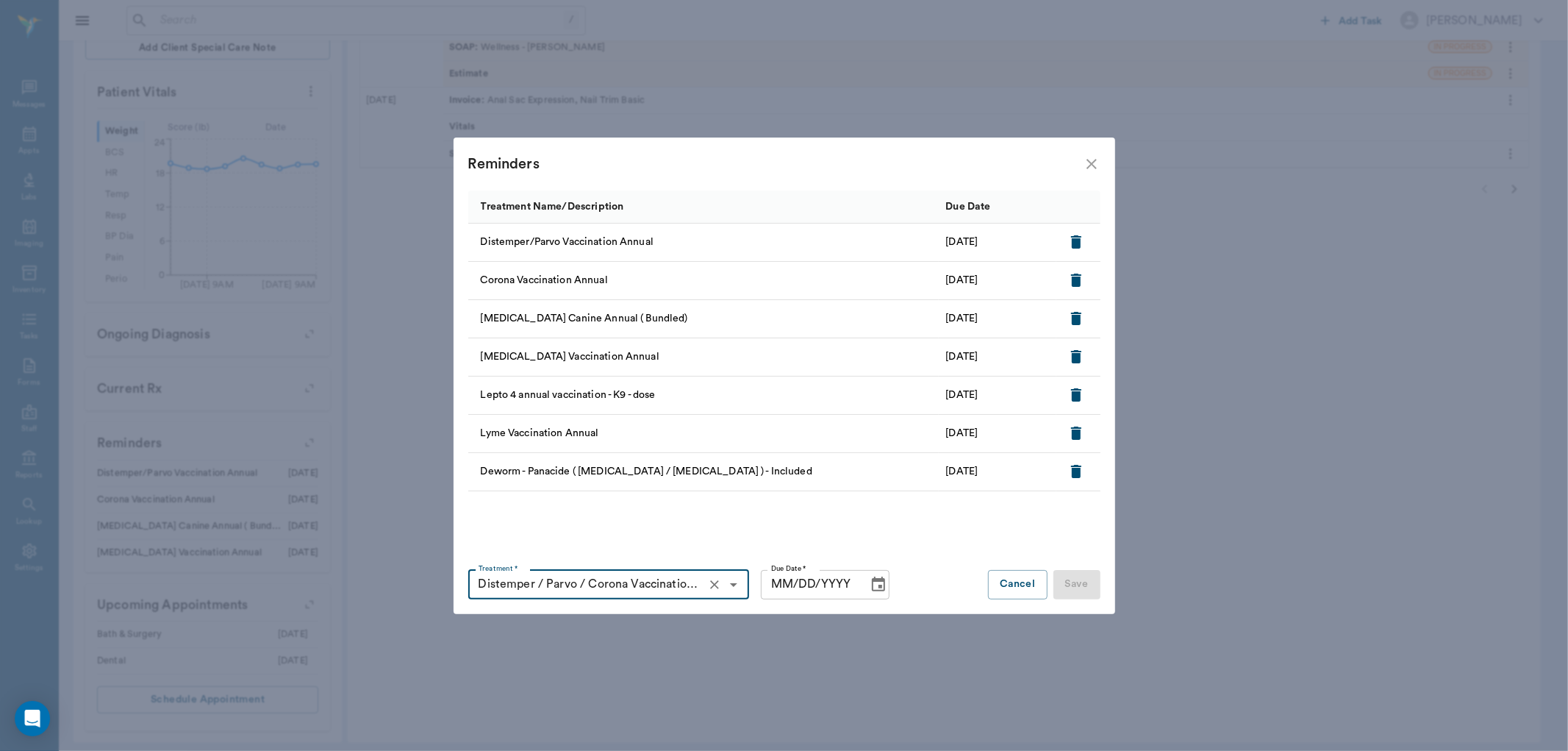
type input "Distemper / Parvo / Corona Vaccination 3 Yr"
click at [876, 583] on icon "Choose date" at bounding box center [878, 584] width 18 height 18
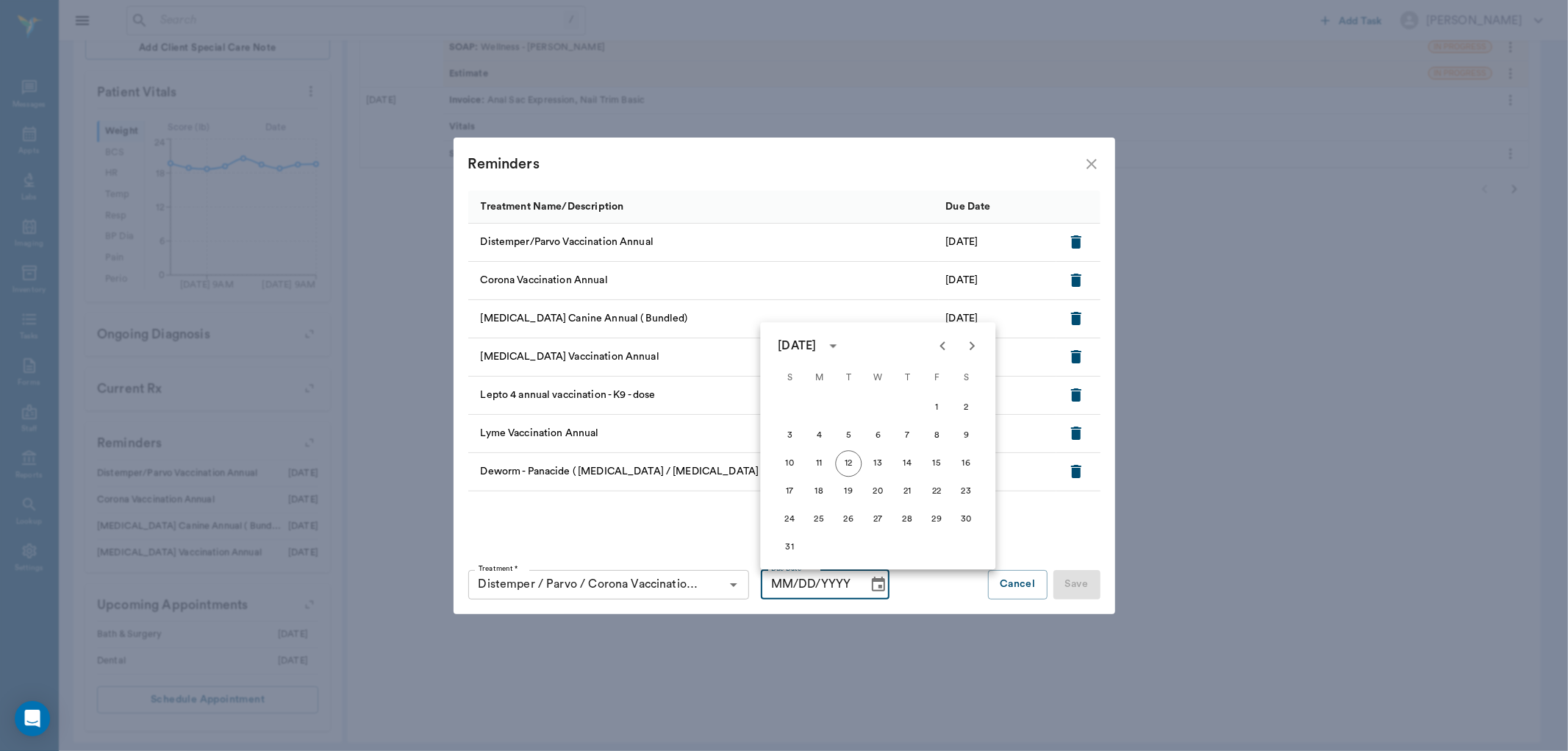
click at [837, 346] on icon "calendar view is open, switch to year view" at bounding box center [833, 346] width 8 height 4
click at [795, 507] on button "2028" at bounding box center [792, 502] width 53 height 26
type input "08/12/2028"
click at [965, 438] on button "12" at bounding box center [966, 435] width 26 height 26
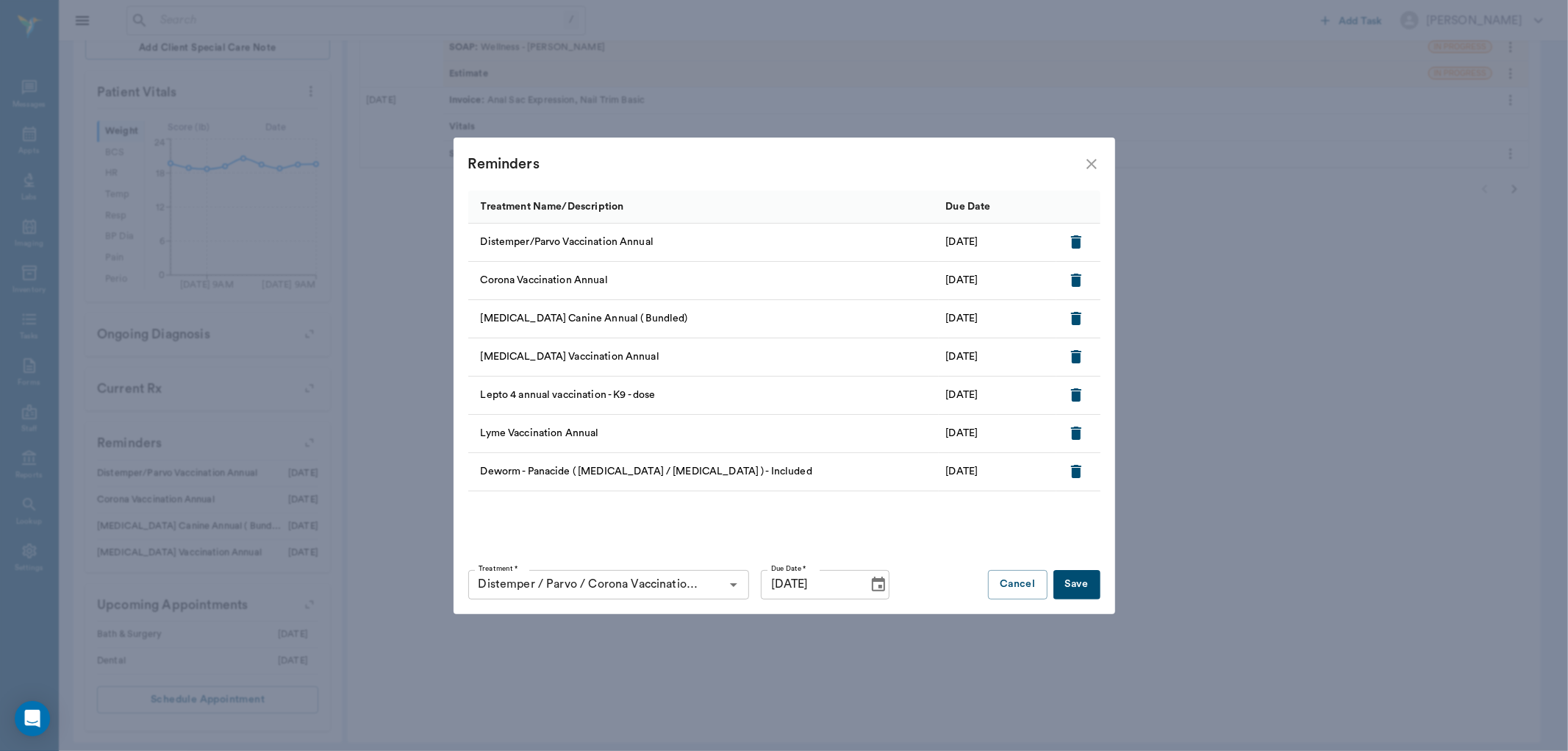
click at [1073, 240] on icon "button" at bounding box center [1076, 242] width 10 height 13
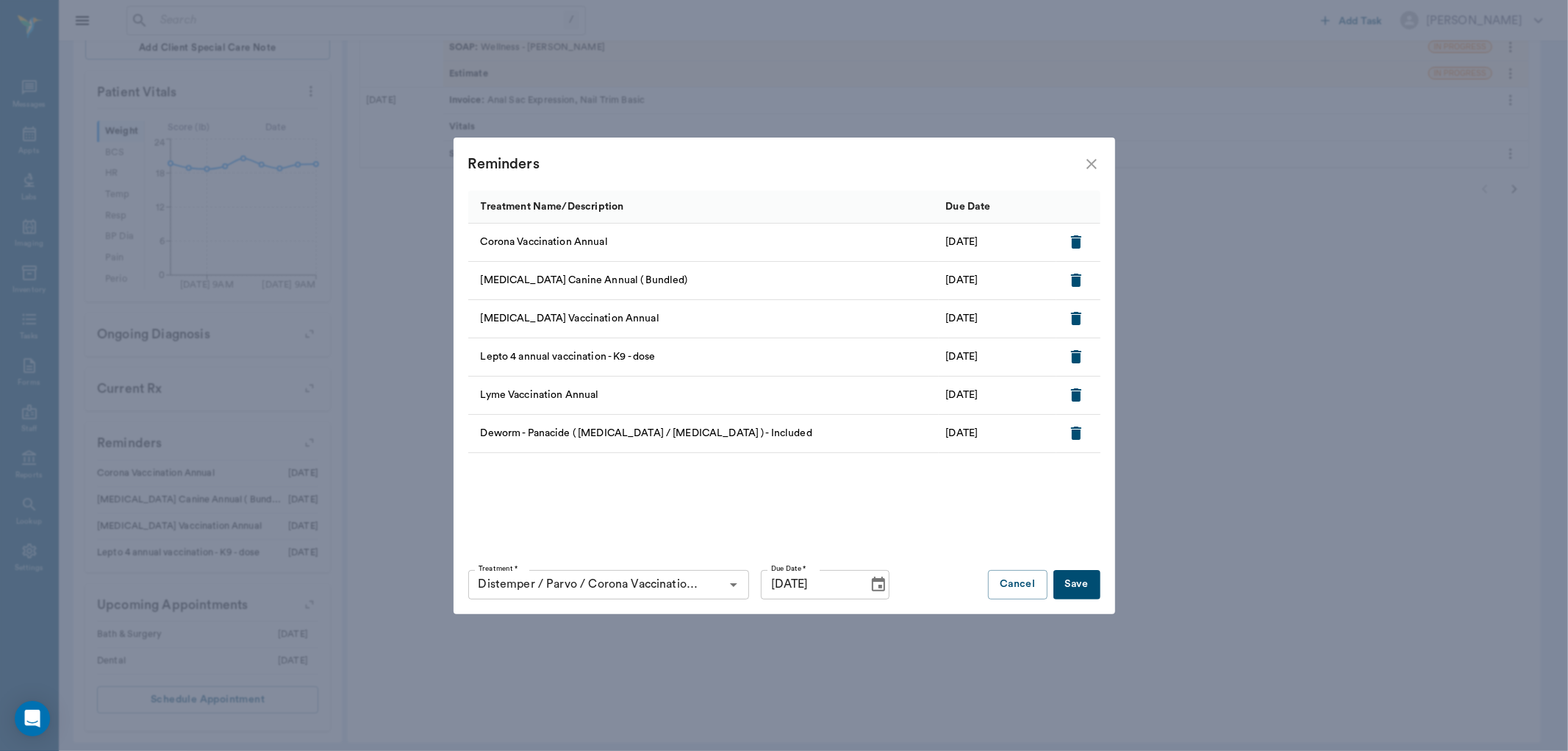
click at [1074, 283] on icon "button" at bounding box center [1076, 280] width 10 height 13
drag, startPoint x: 1076, startPoint y: 319, endPoint x: 1070, endPoint y: 339, distance: 20.9
click at [1075, 319] on icon "button" at bounding box center [1076, 318] width 10 height 13
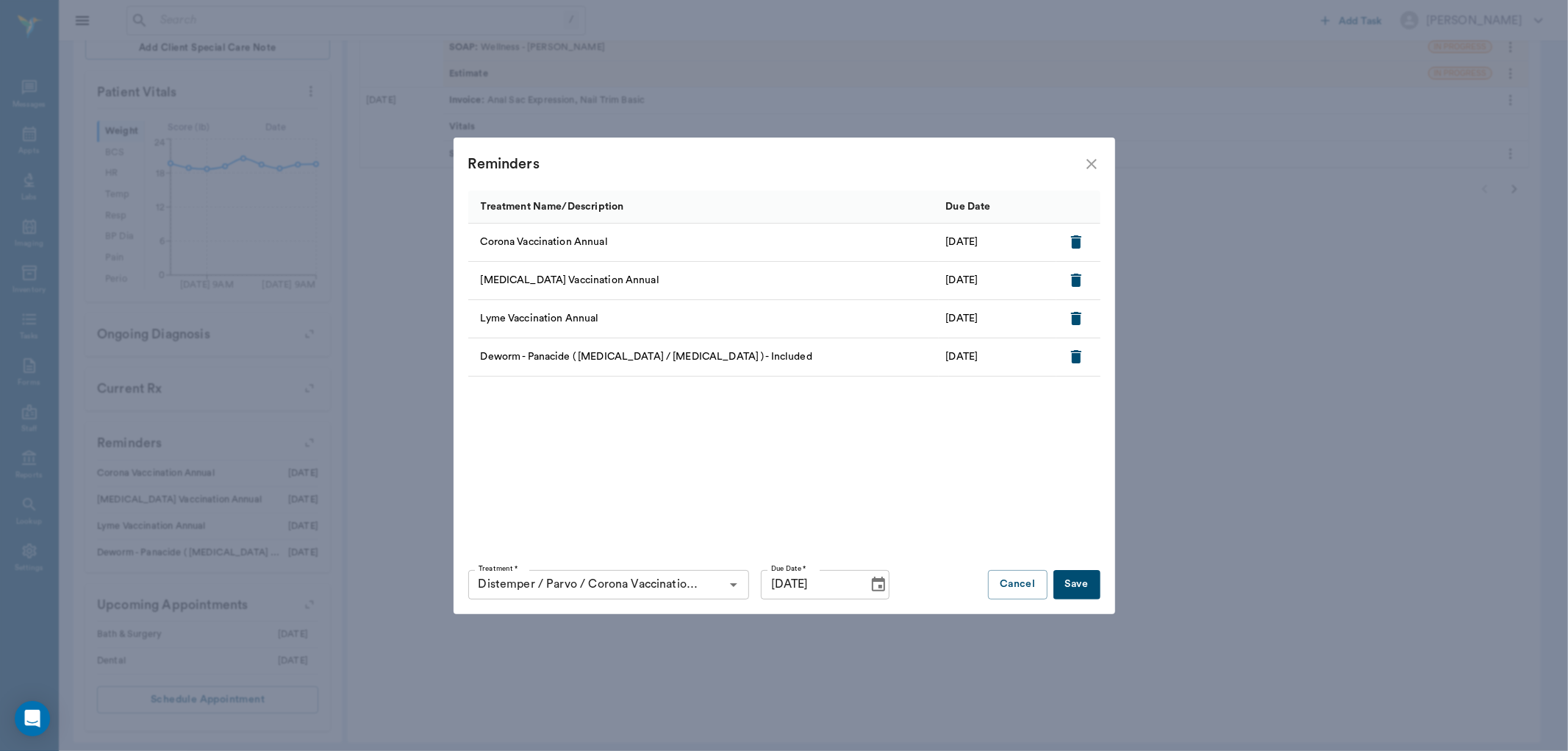
click at [1076, 321] on icon "button" at bounding box center [1076, 318] width 10 height 13
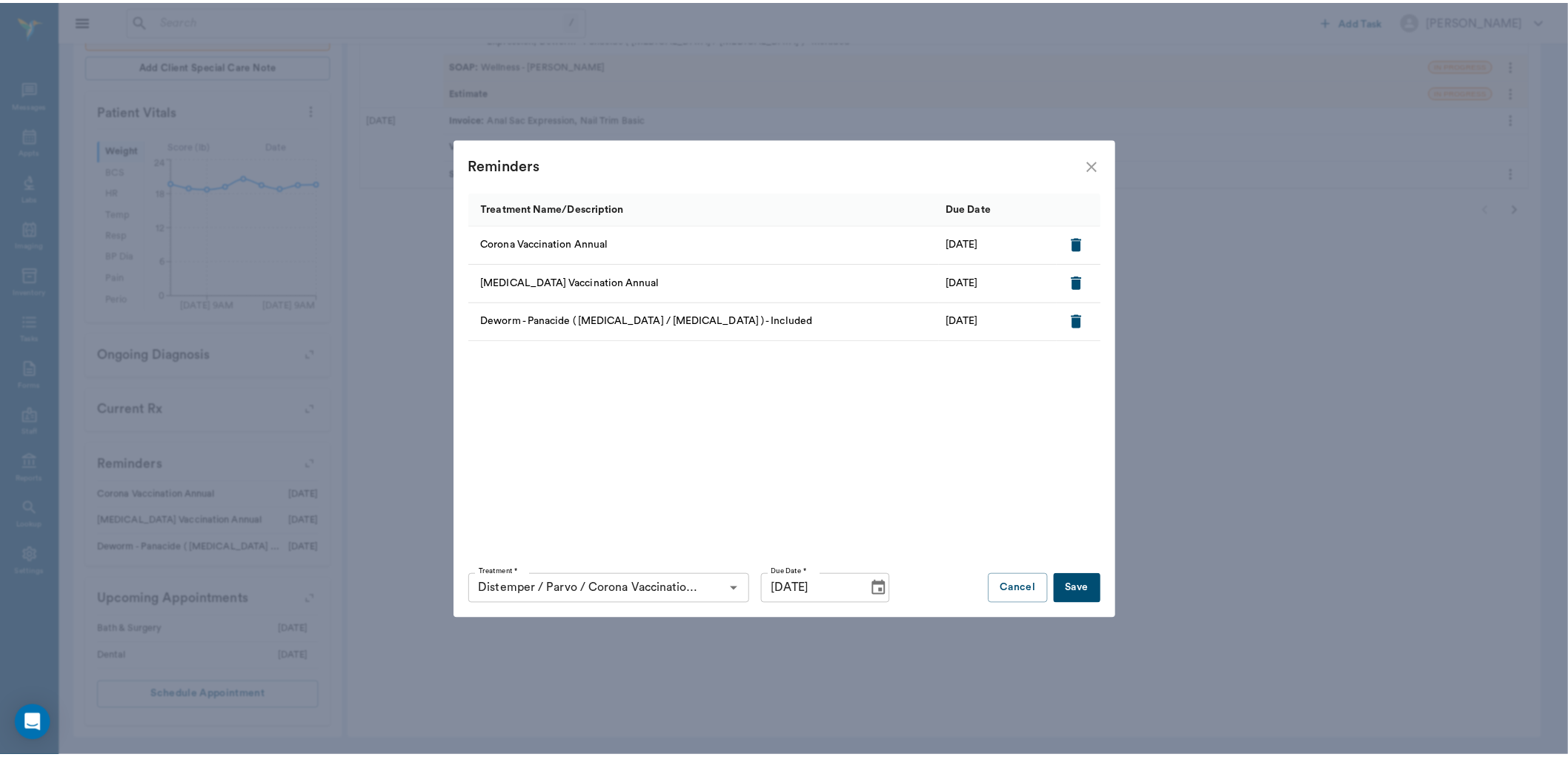
scroll to position [440, 0]
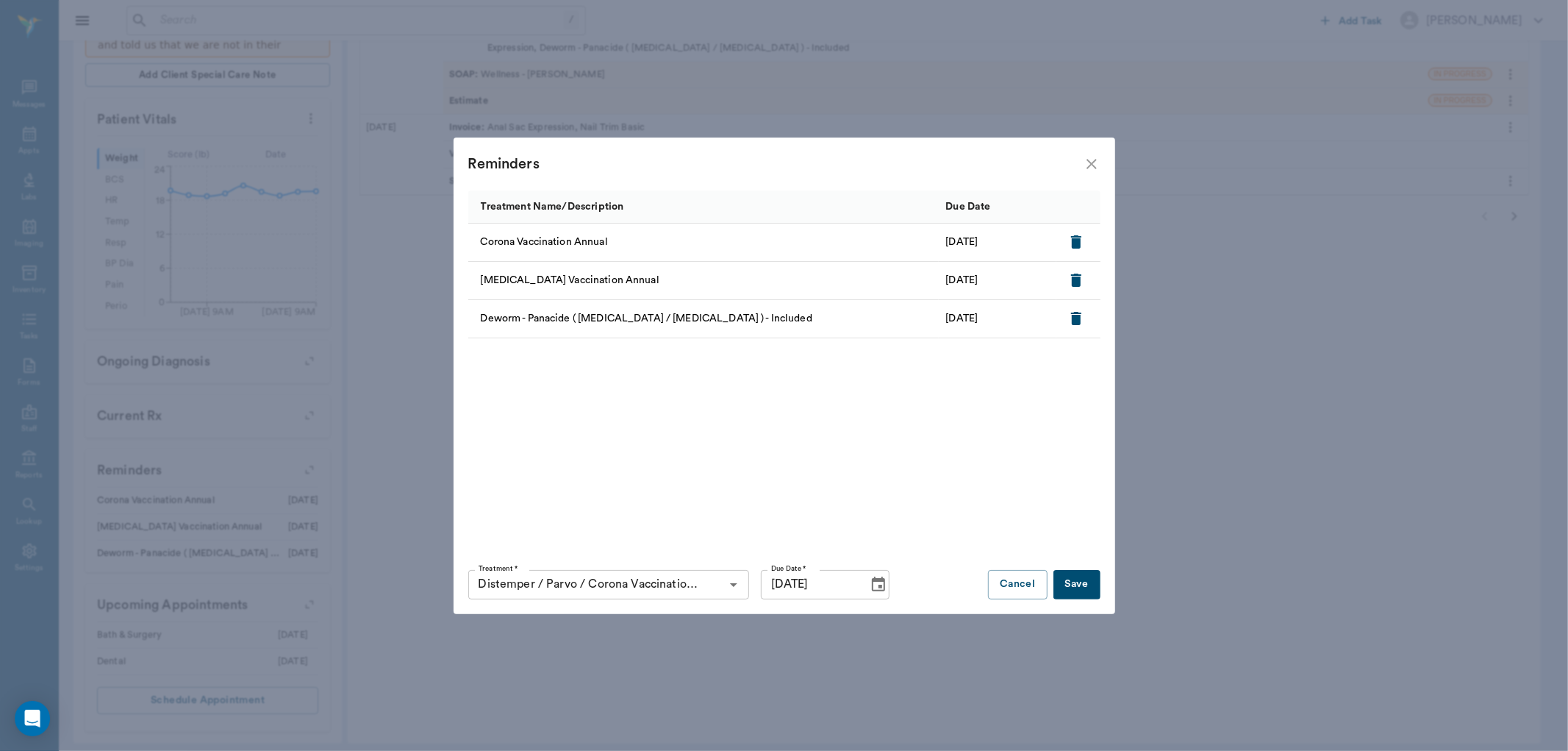
click at [1081, 583] on button "Save" at bounding box center [1077, 584] width 47 height 29
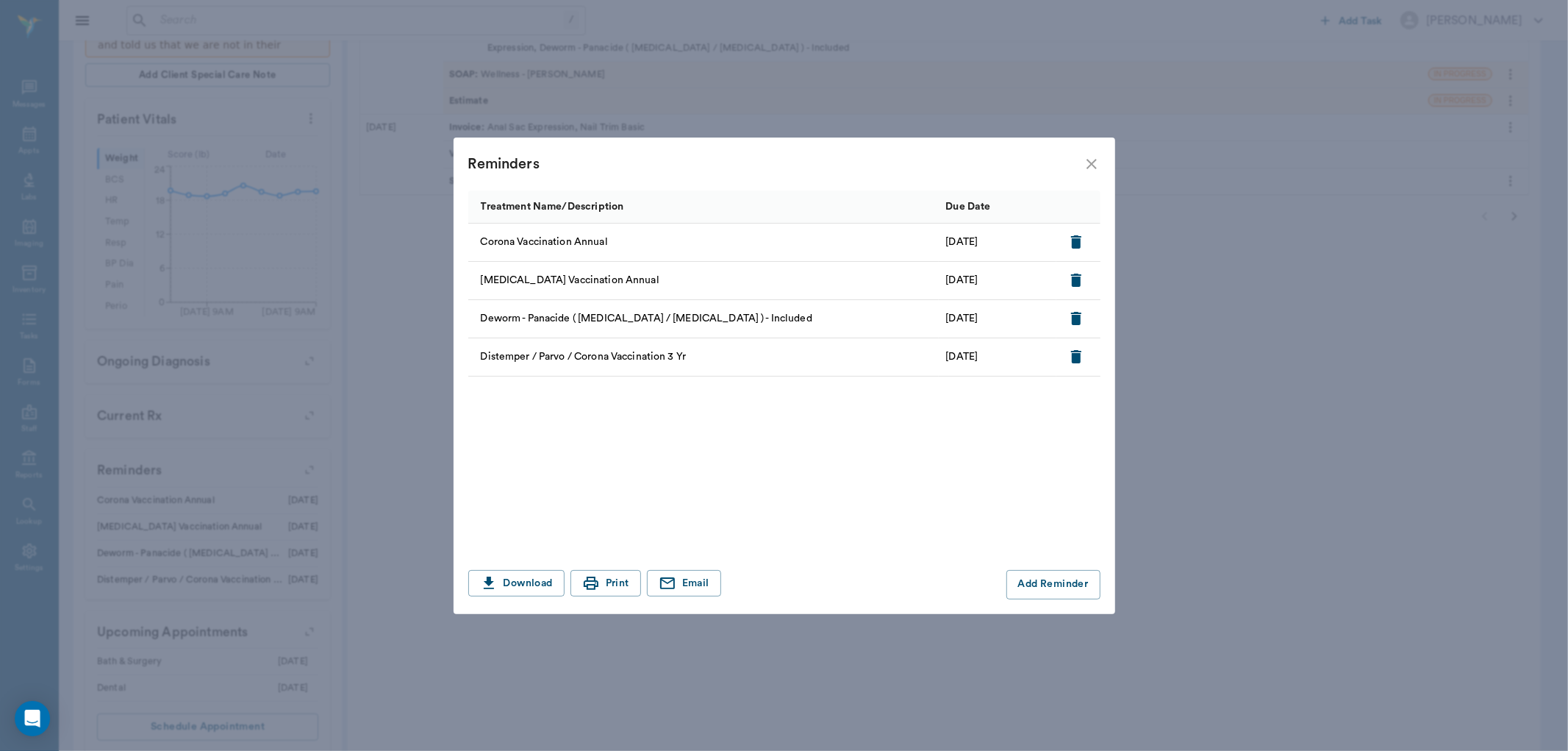
click at [1086, 164] on icon "close" at bounding box center [1091, 164] width 18 height 18
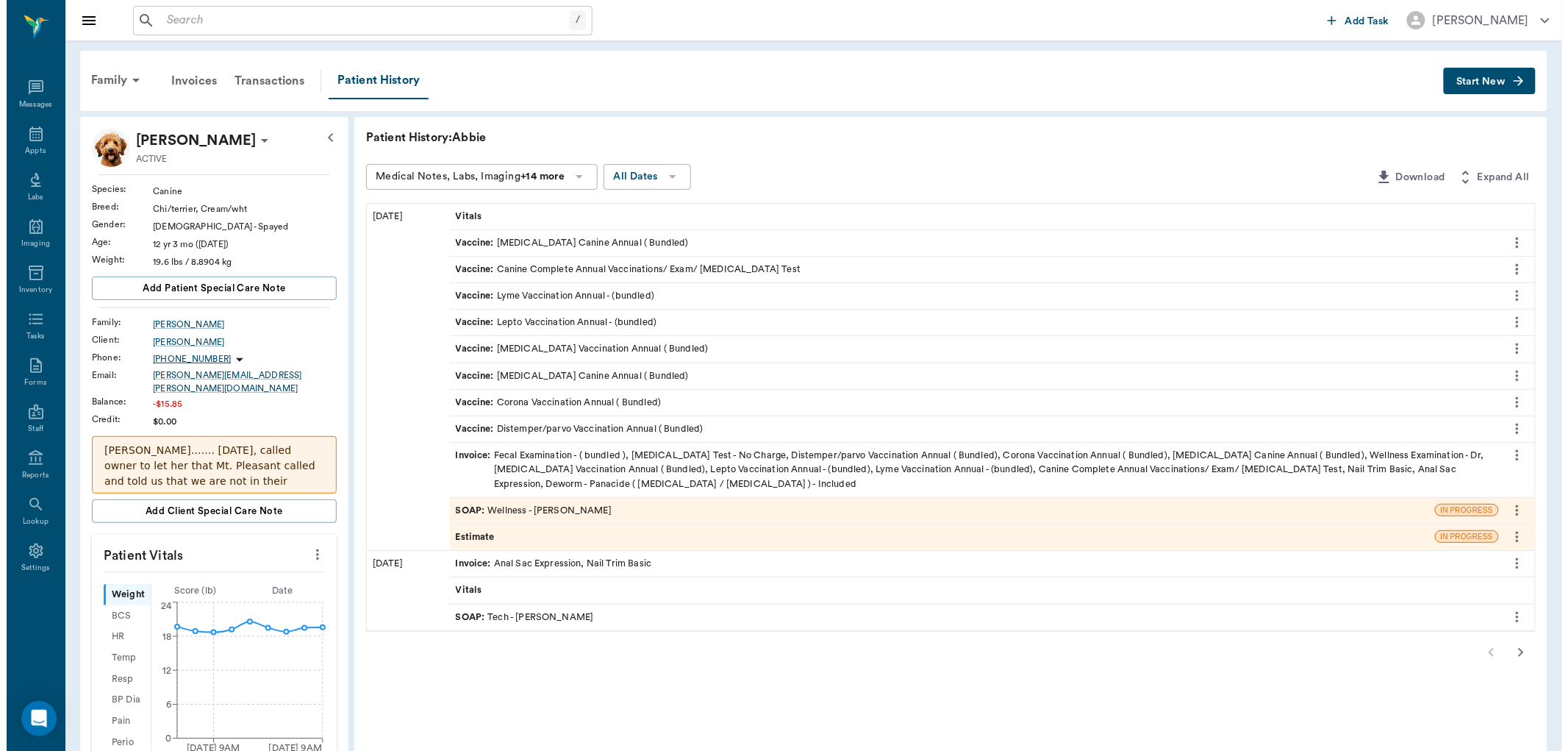
scroll to position [0, 0]
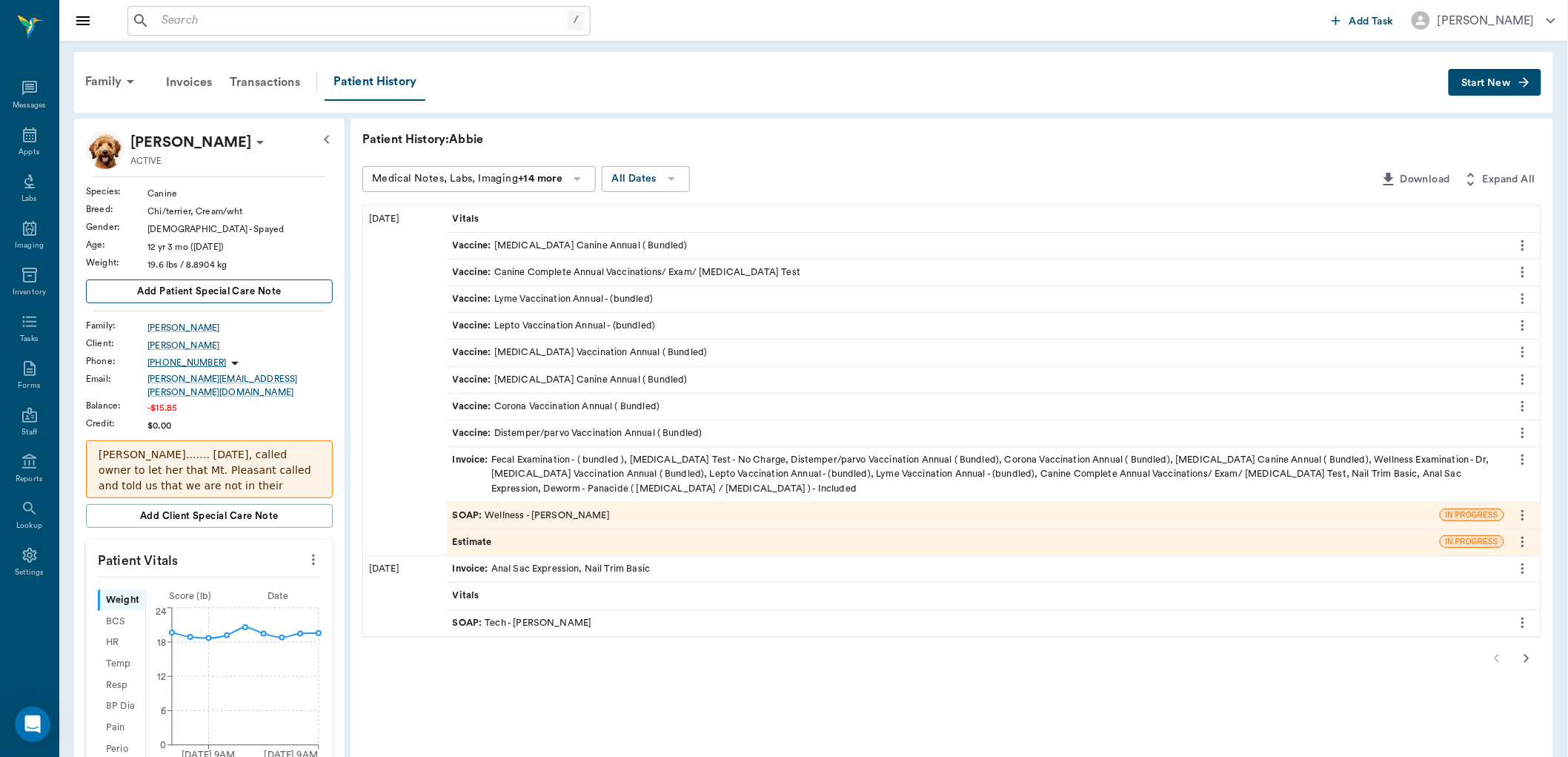
click at [249, 289] on span "Add patient Special Care Note" at bounding box center [208, 291] width 143 height 16
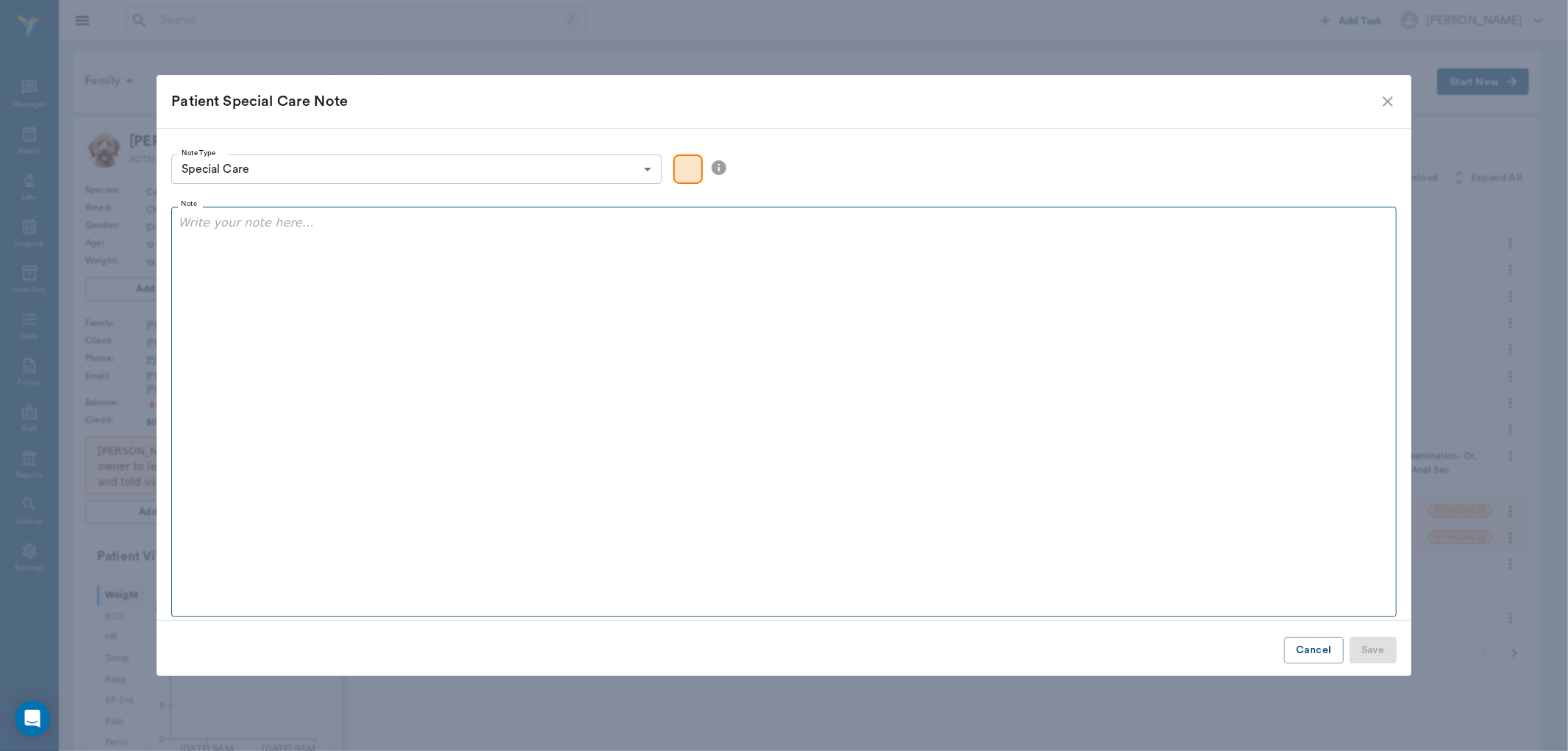
click at [306, 242] on div at bounding box center [784, 232] width 1212 height 37
click at [344, 229] on p "Owner allergic to perfume, dont spray post Anal Gland expression" at bounding box center [784, 222] width 1212 height 18
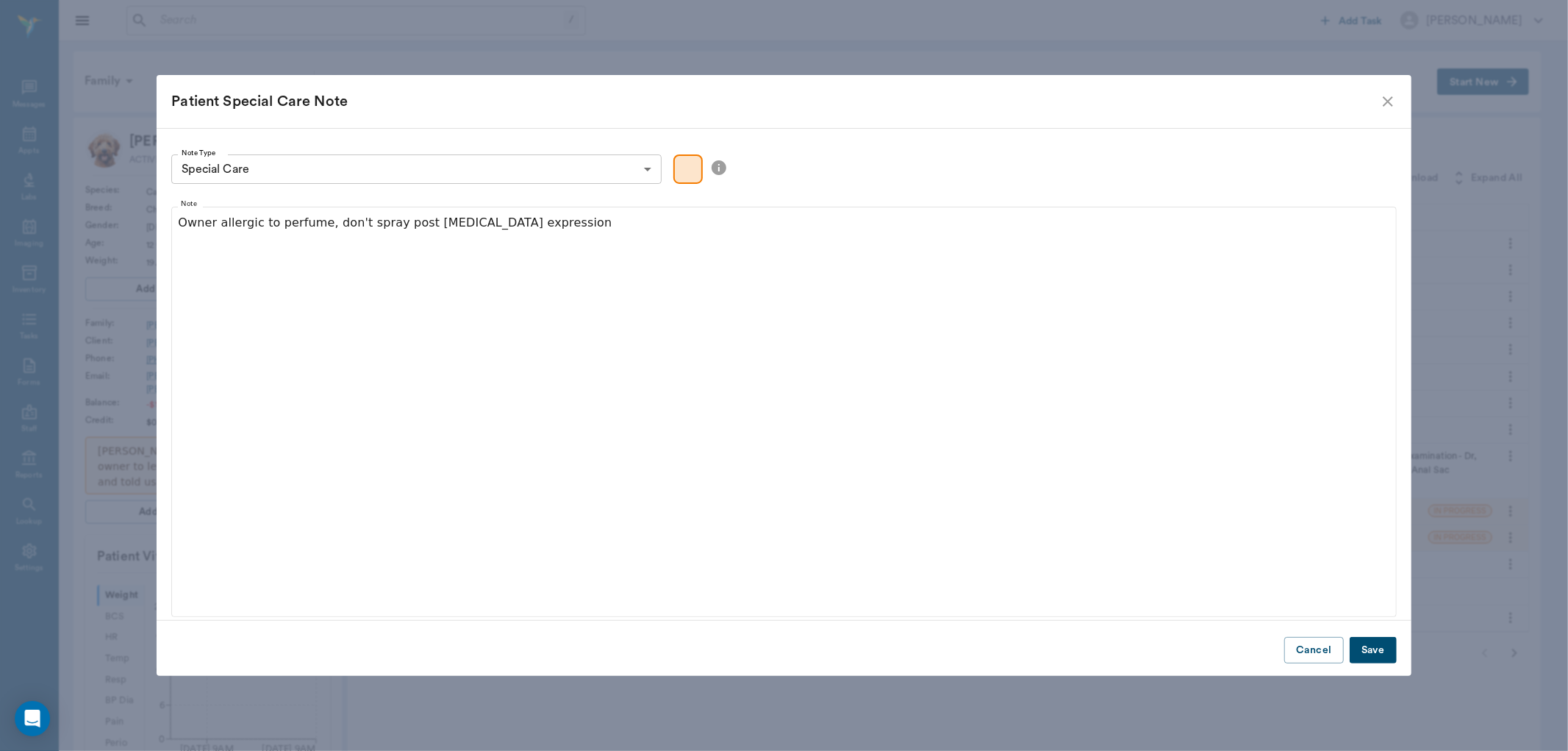
click at [1375, 650] on button "Save" at bounding box center [1373, 650] width 47 height 27
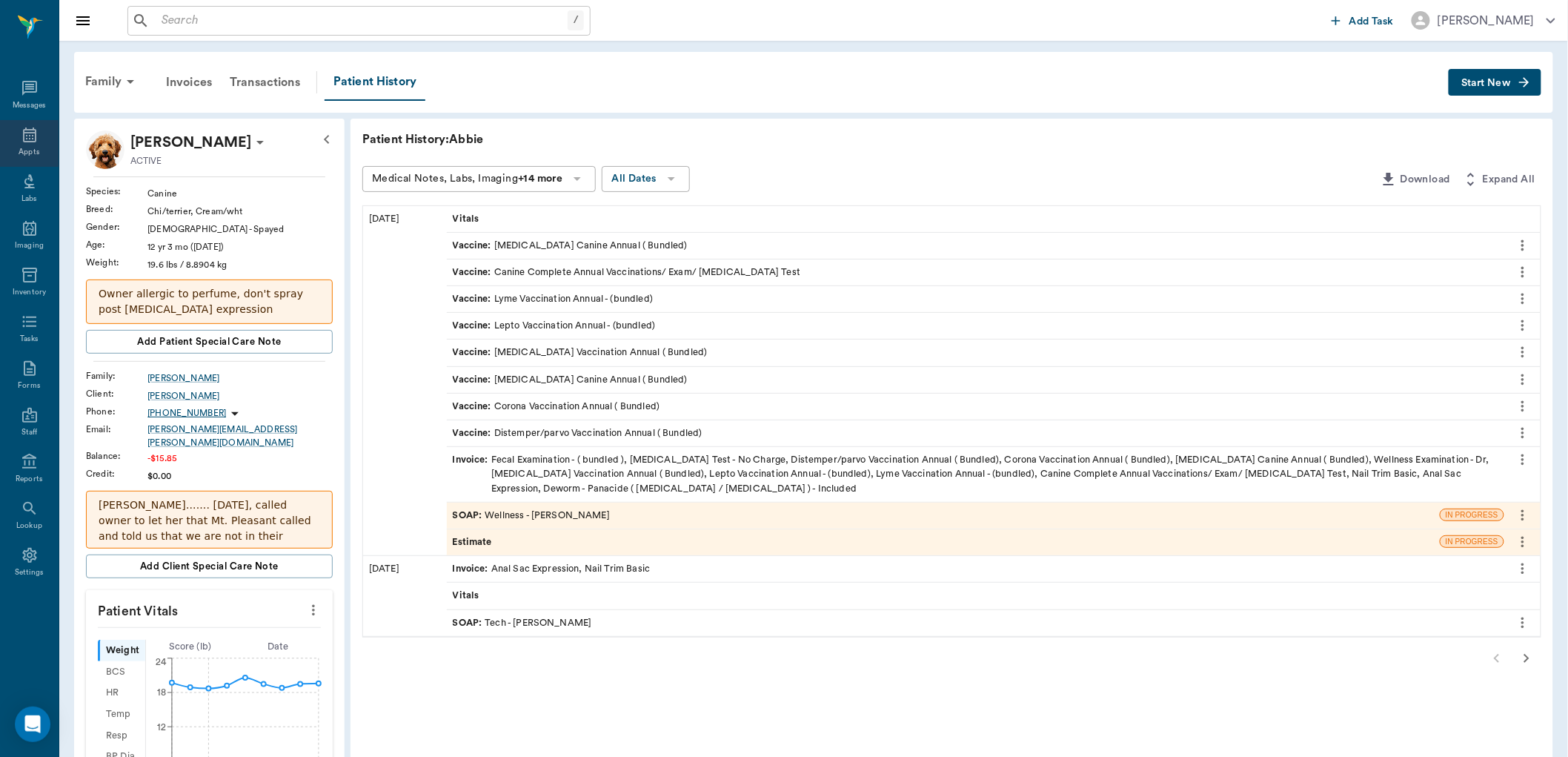
click at [26, 139] on icon at bounding box center [29, 135] width 18 height 18
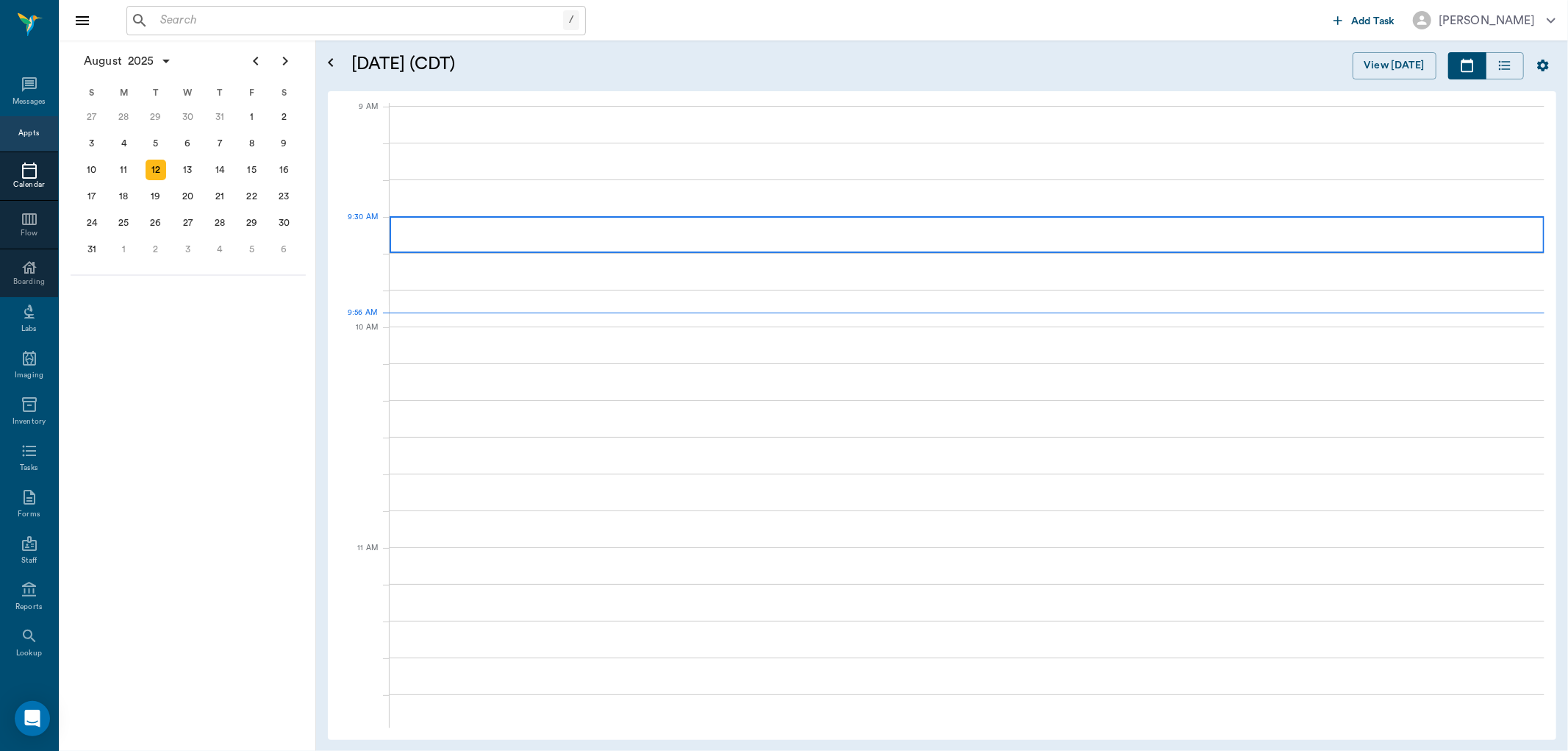
scroll to position [222, 0]
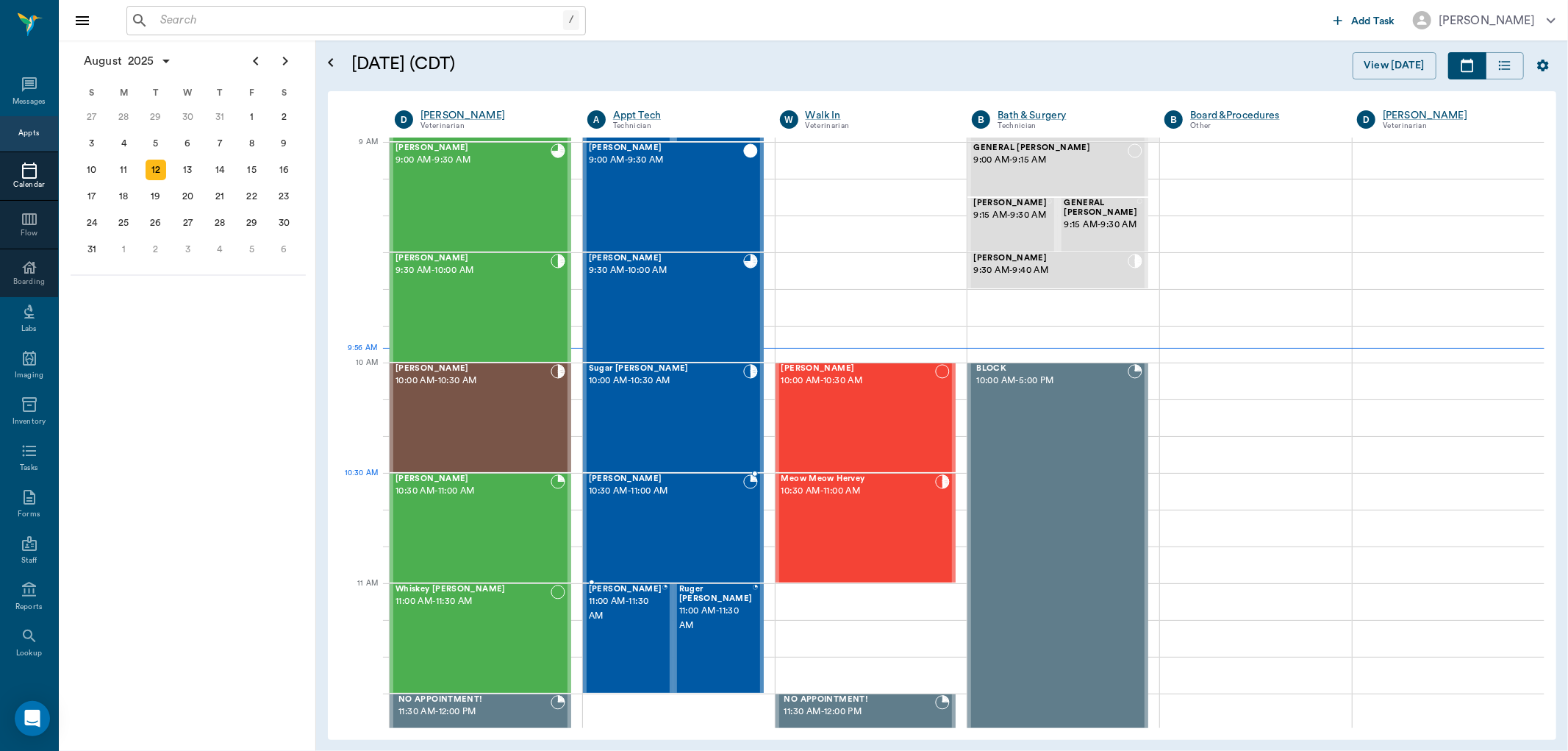
click at [628, 513] on div "Sugar Williams 10:30 AM - 11:00 AM" at bounding box center [666, 528] width 155 height 107
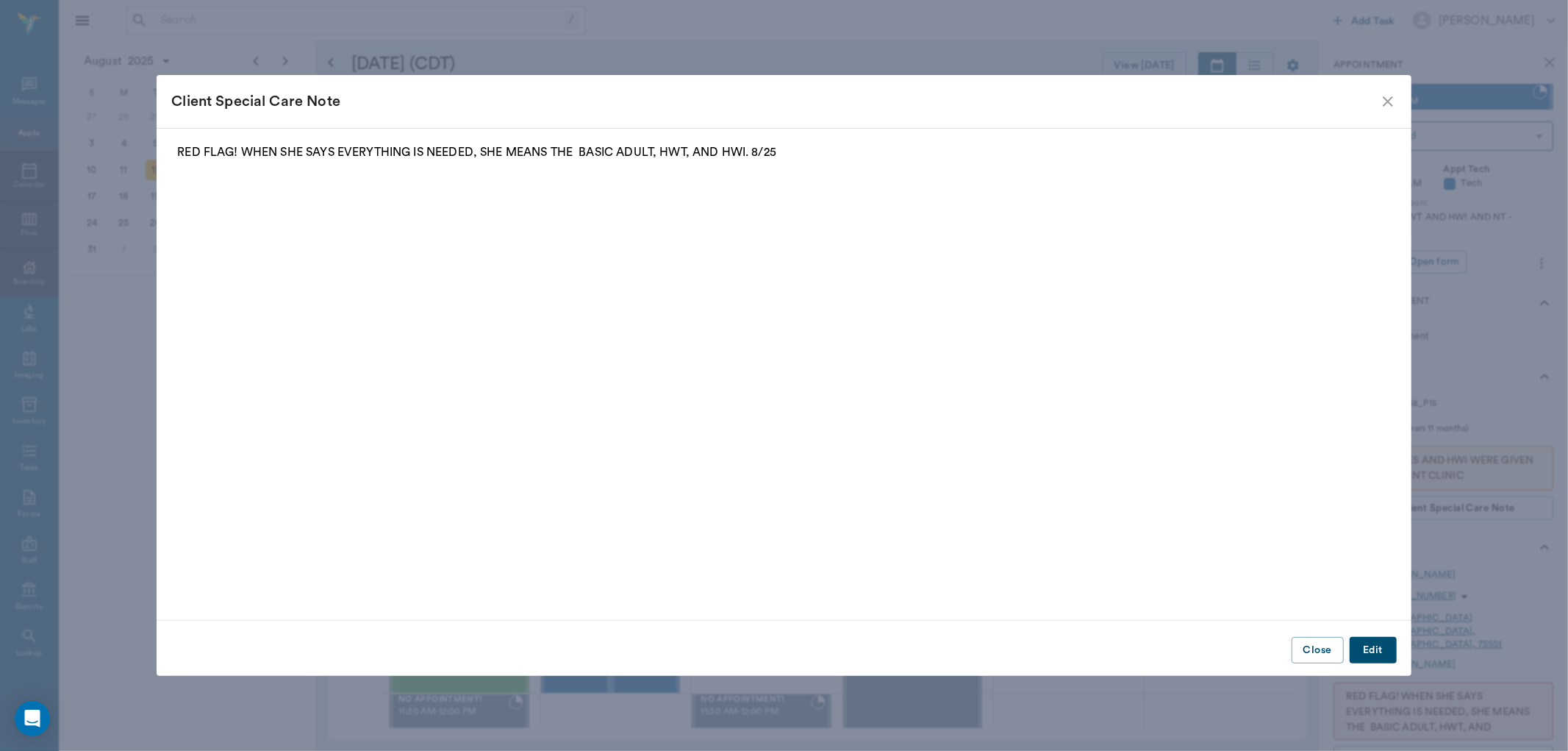
click at [1386, 102] on icon "close" at bounding box center [1388, 101] width 18 height 18
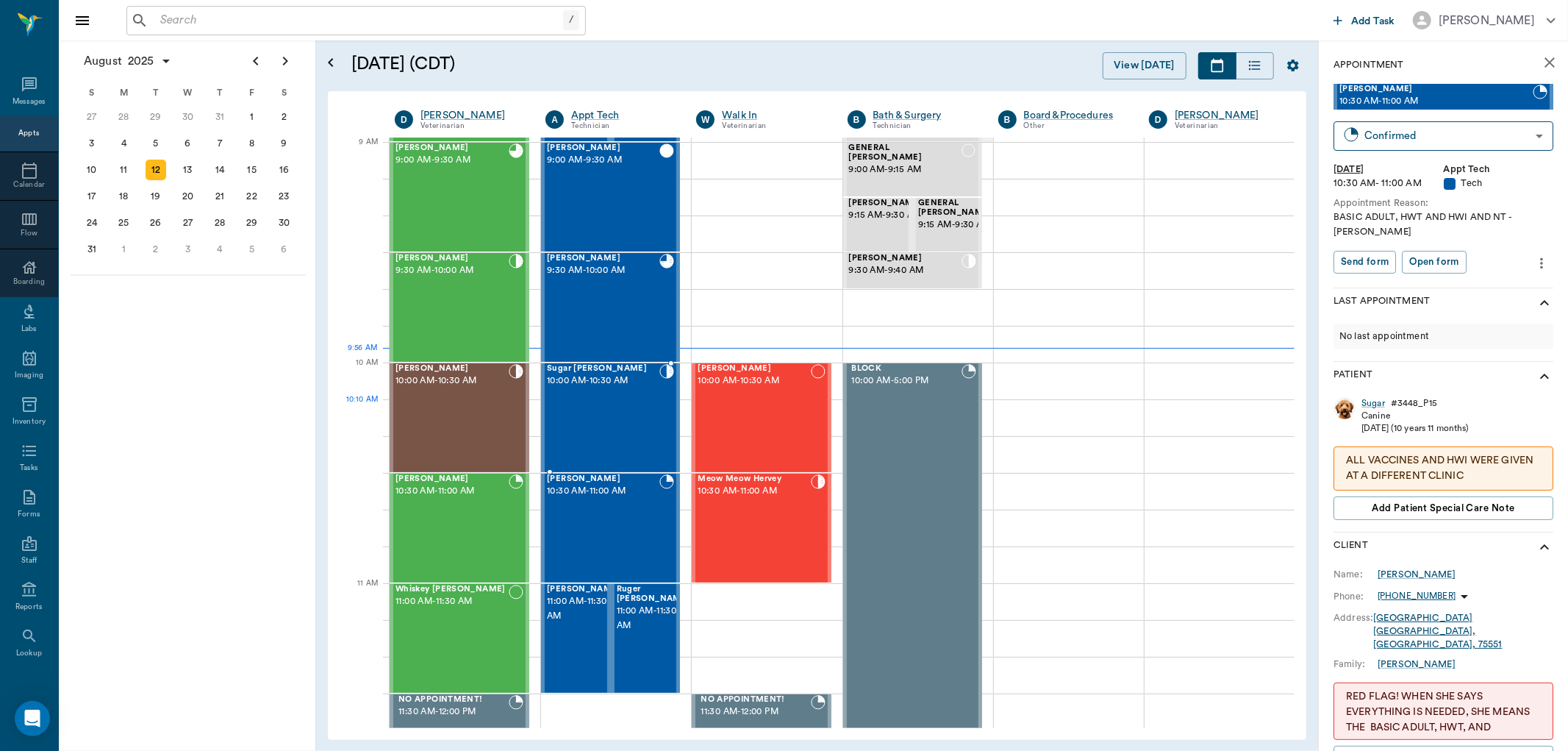
click at [601, 412] on div "Sugar Engle 10:00 AM - 10:30 AM" at bounding box center [602, 417] width 112 height 107
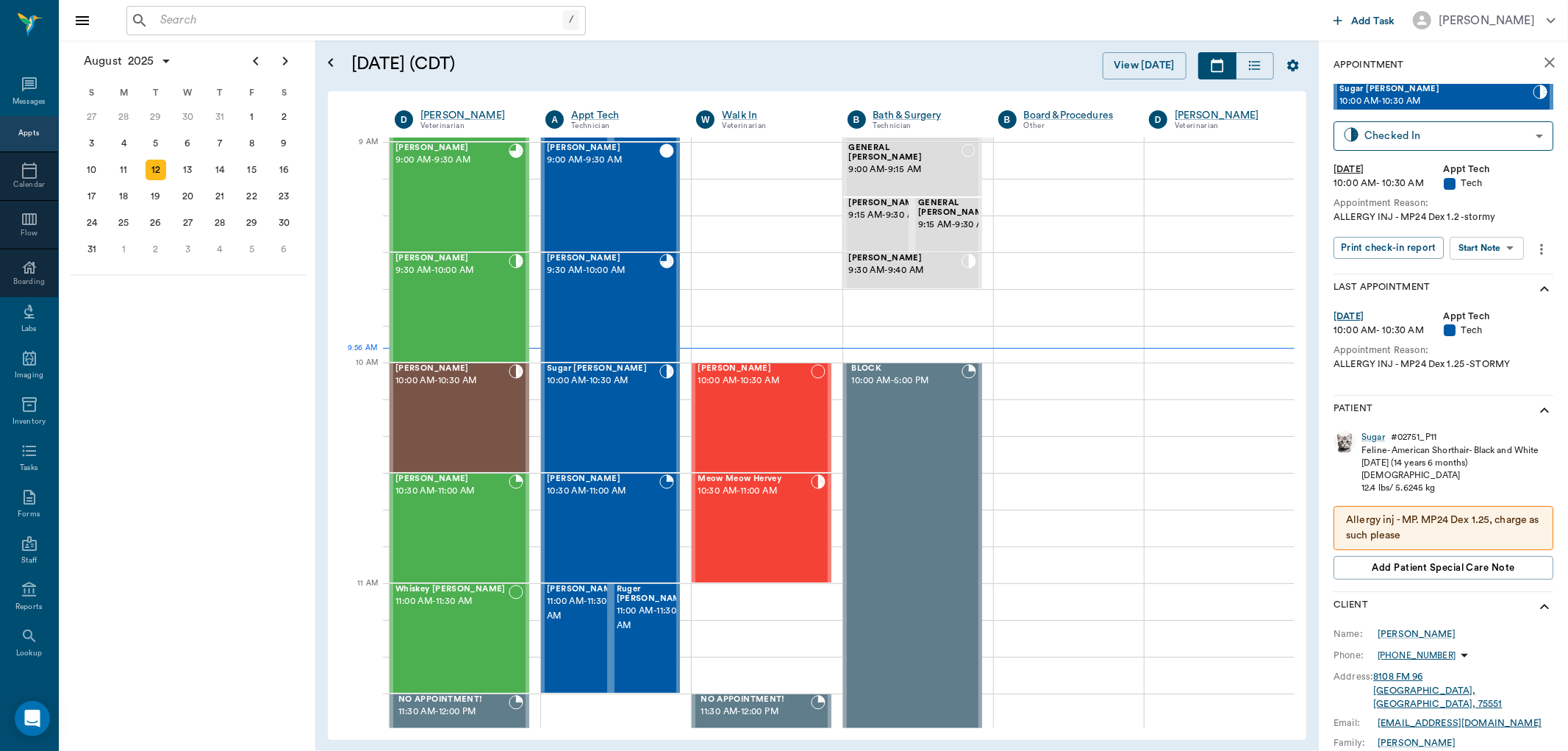
click at [1500, 252] on body "/ ​ Add Task Dr. Bert Ellsworth Nectar Messages Appts Calendar Flow Boarding La…" at bounding box center [784, 375] width 1568 height 751
click at [1466, 278] on button "Start SOAP" at bounding box center [1471, 278] width 50 height 17
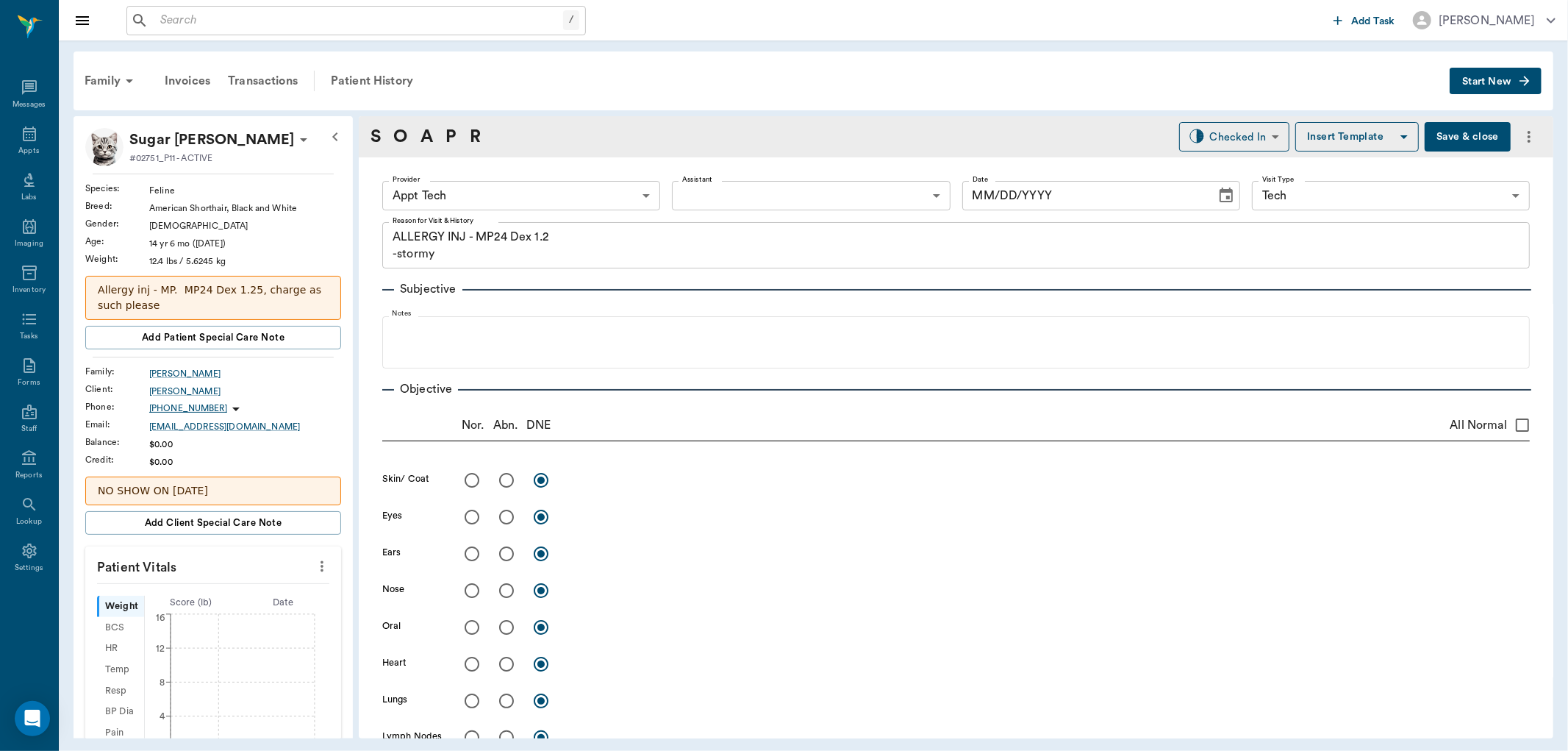
type input "63ec2f075fda476ae8351a4c"
type input "65d2be4f46e3a538d89b8c1a"
type textarea "ALLERGY INJ - MP24 Dex 1.2 -stormy"
type input "[DATE]"
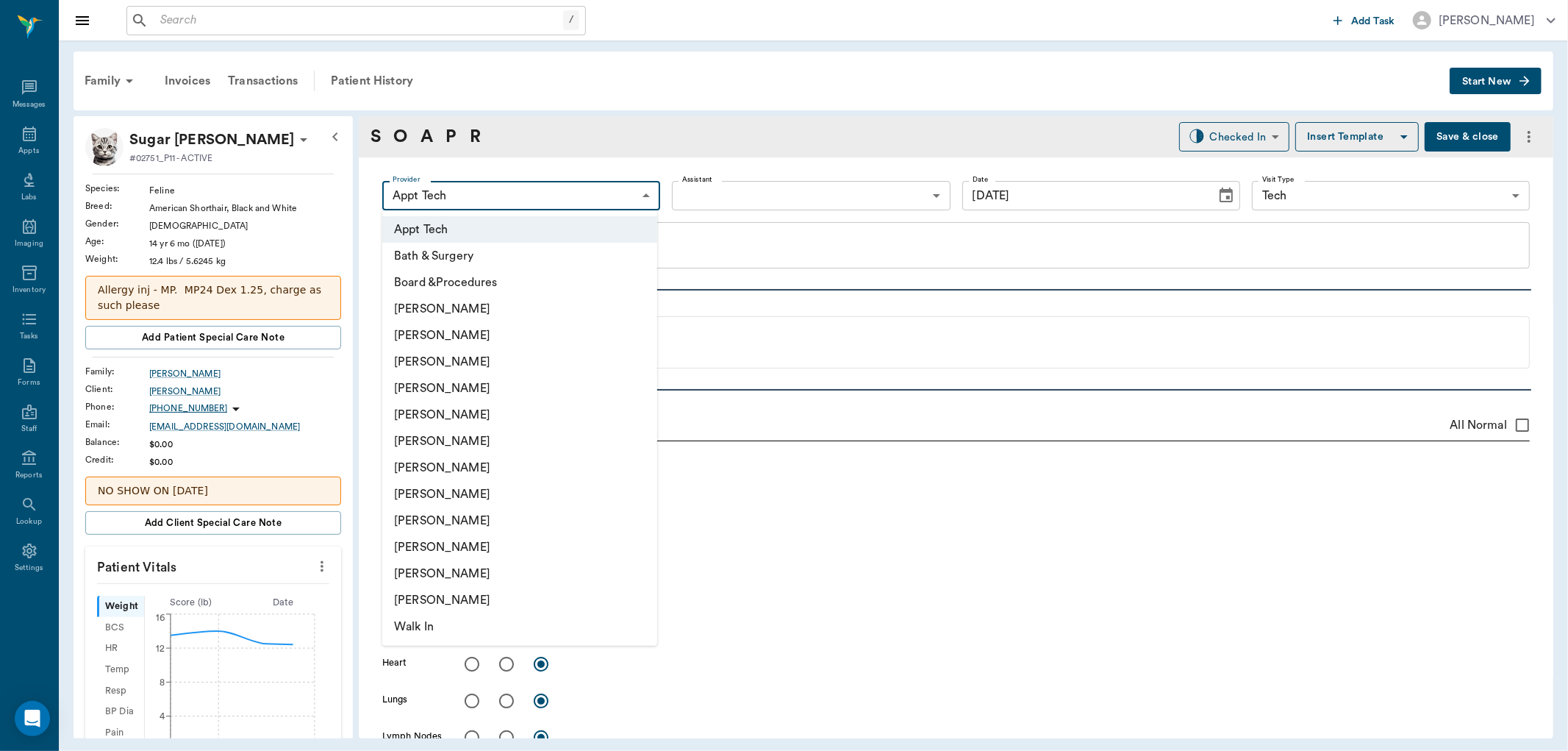
click at [486, 193] on body "/ ​ Add Task Dr. Bert Ellsworth Nectar Messages Appts Labs Imaging Inventory Ta…" at bounding box center [784, 375] width 1568 height 751
click at [457, 490] on li "[PERSON_NAME]" at bounding box center [520, 494] width 275 height 26
type input "63ec2e7e52e12b0ba117b124"
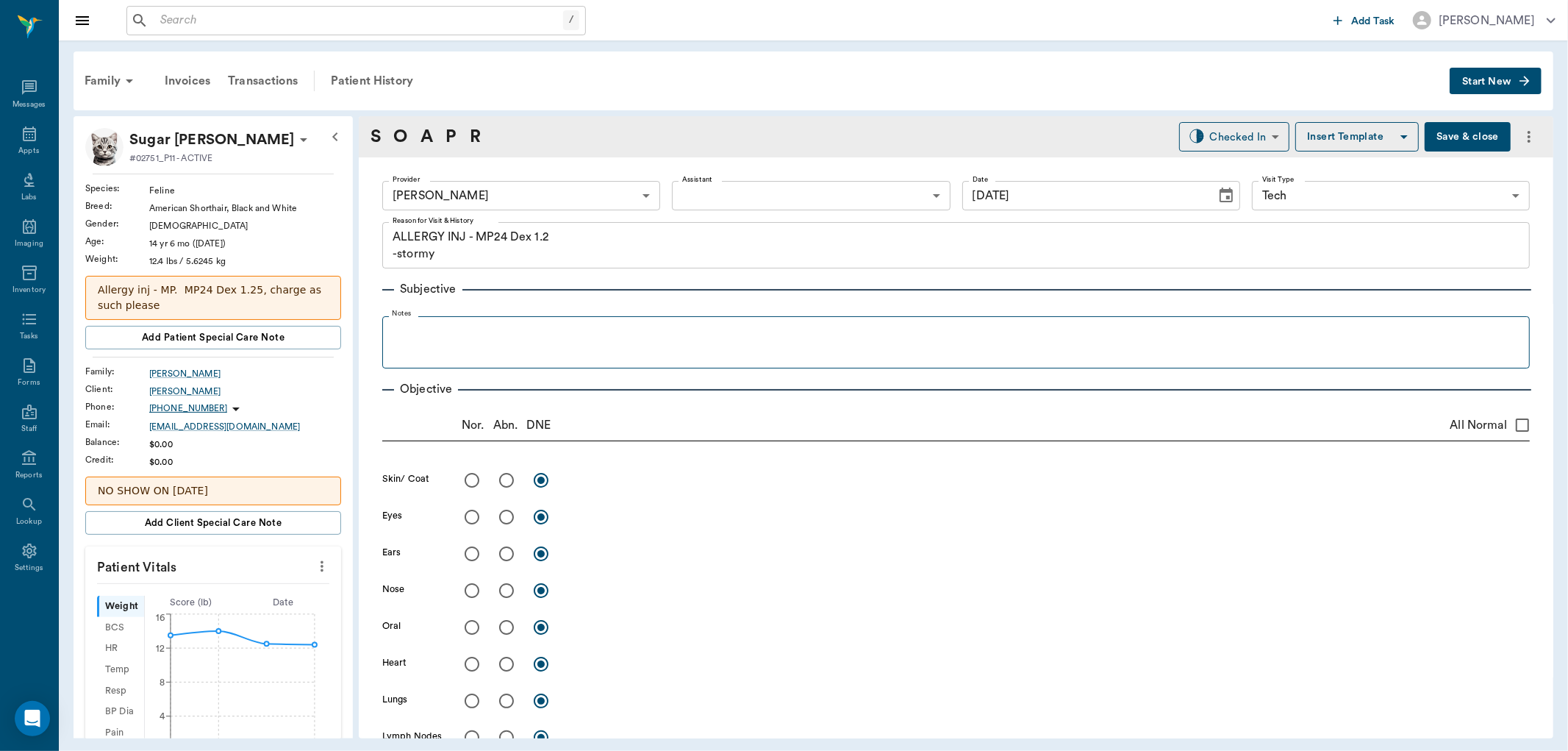
click at [413, 362] on fieldset "Notes" at bounding box center [956, 338] width 1148 height 58
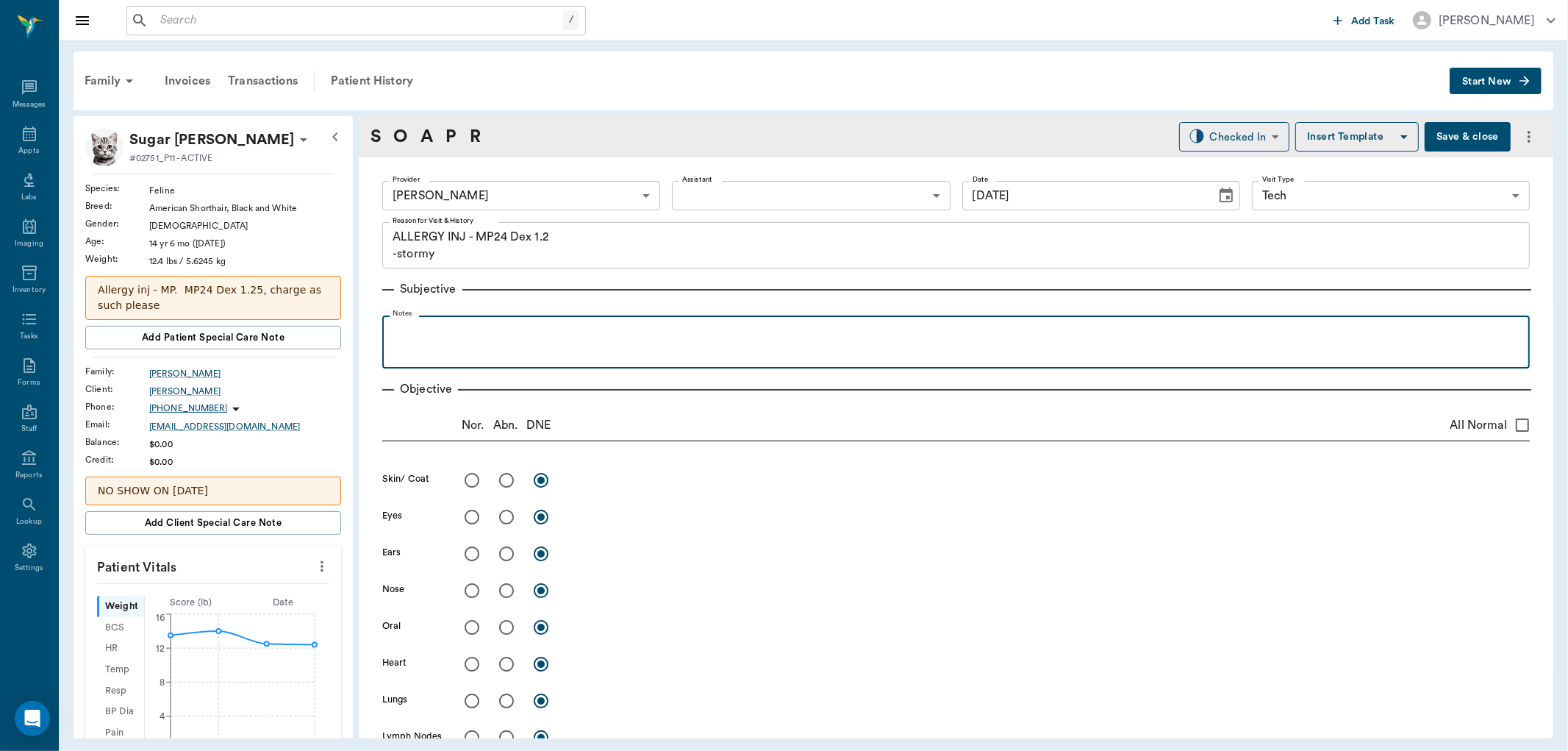
click at [430, 342] on div at bounding box center [956, 341] width 1133 height 37
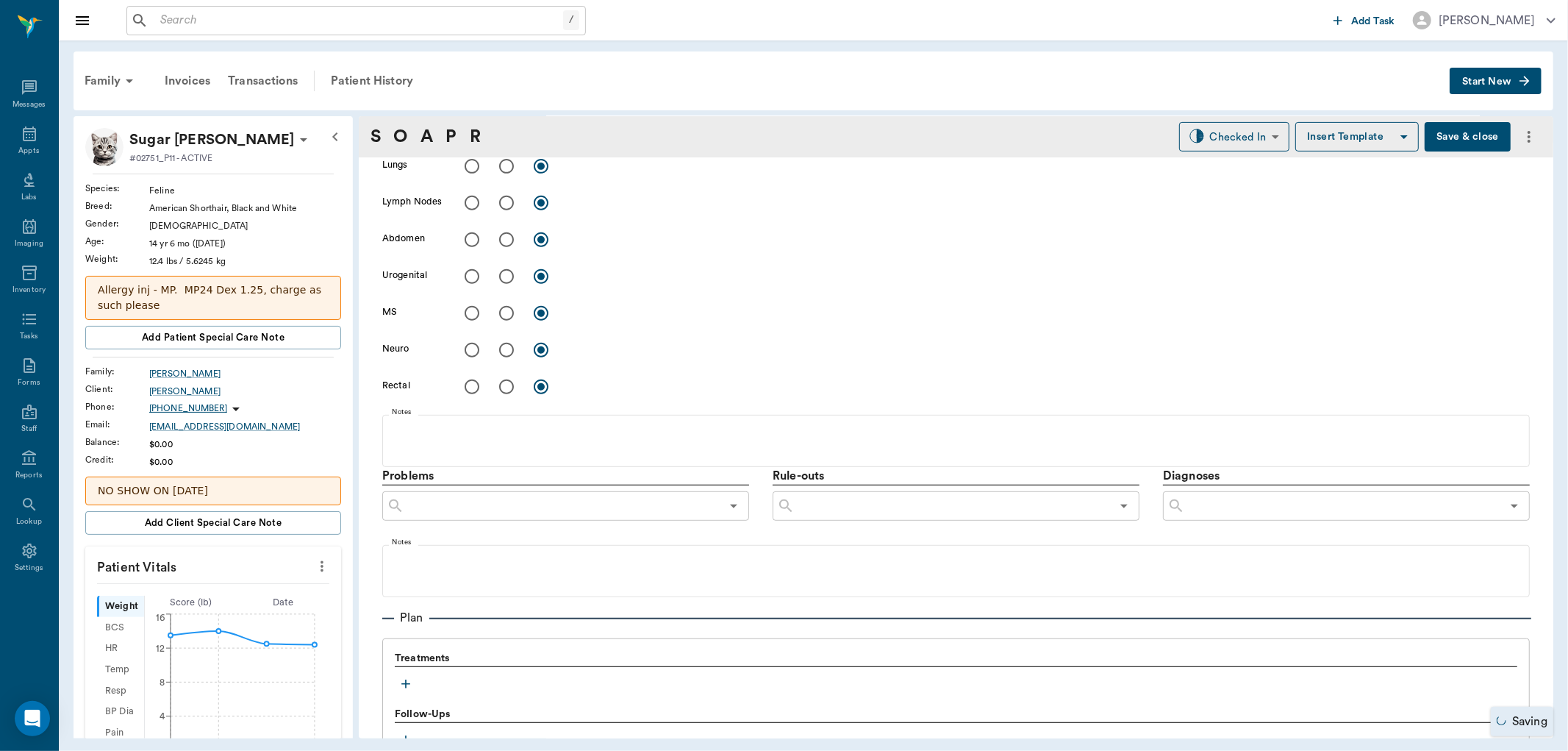
scroll to position [571, 0]
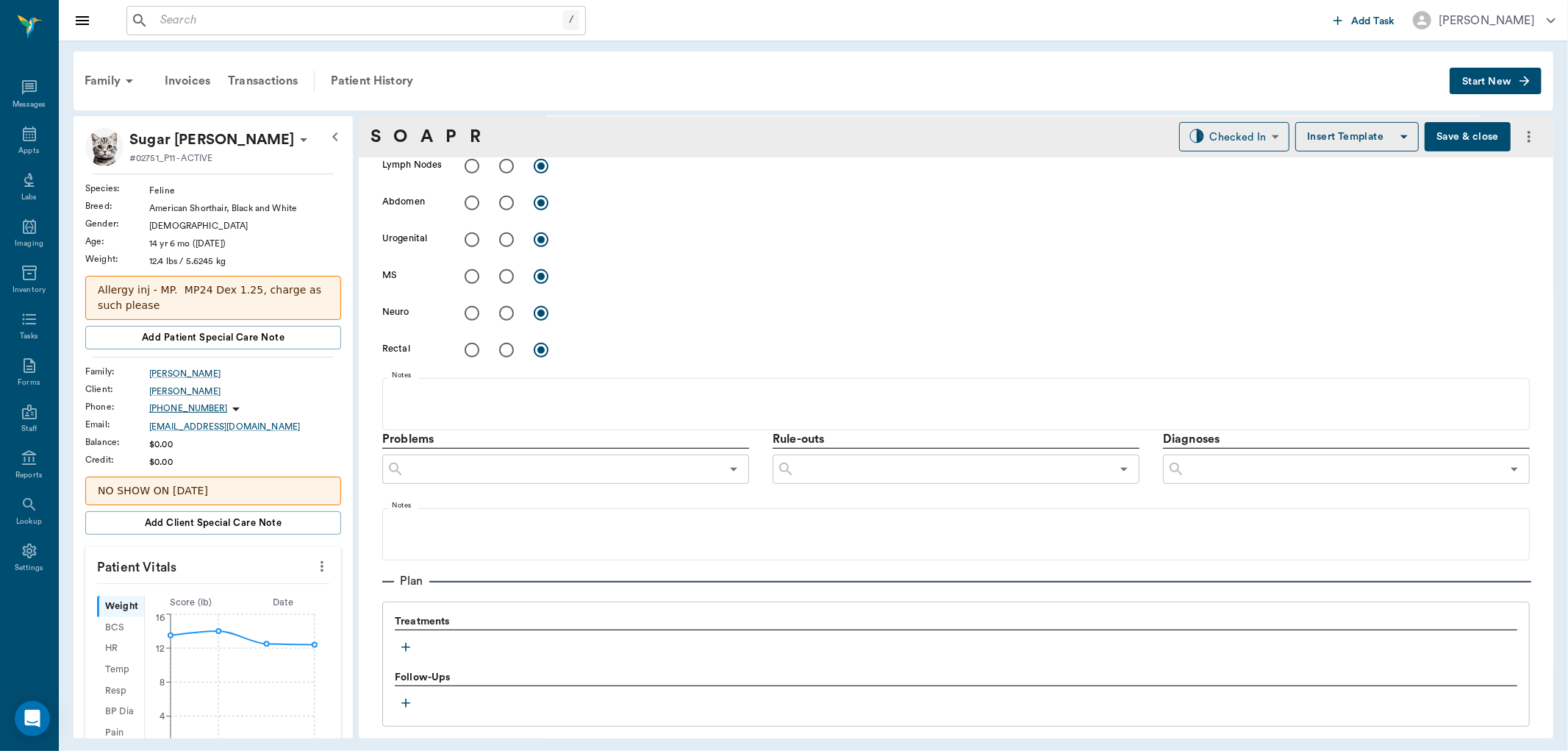
click at [410, 641] on icon "button" at bounding box center [406, 647] width 15 height 15
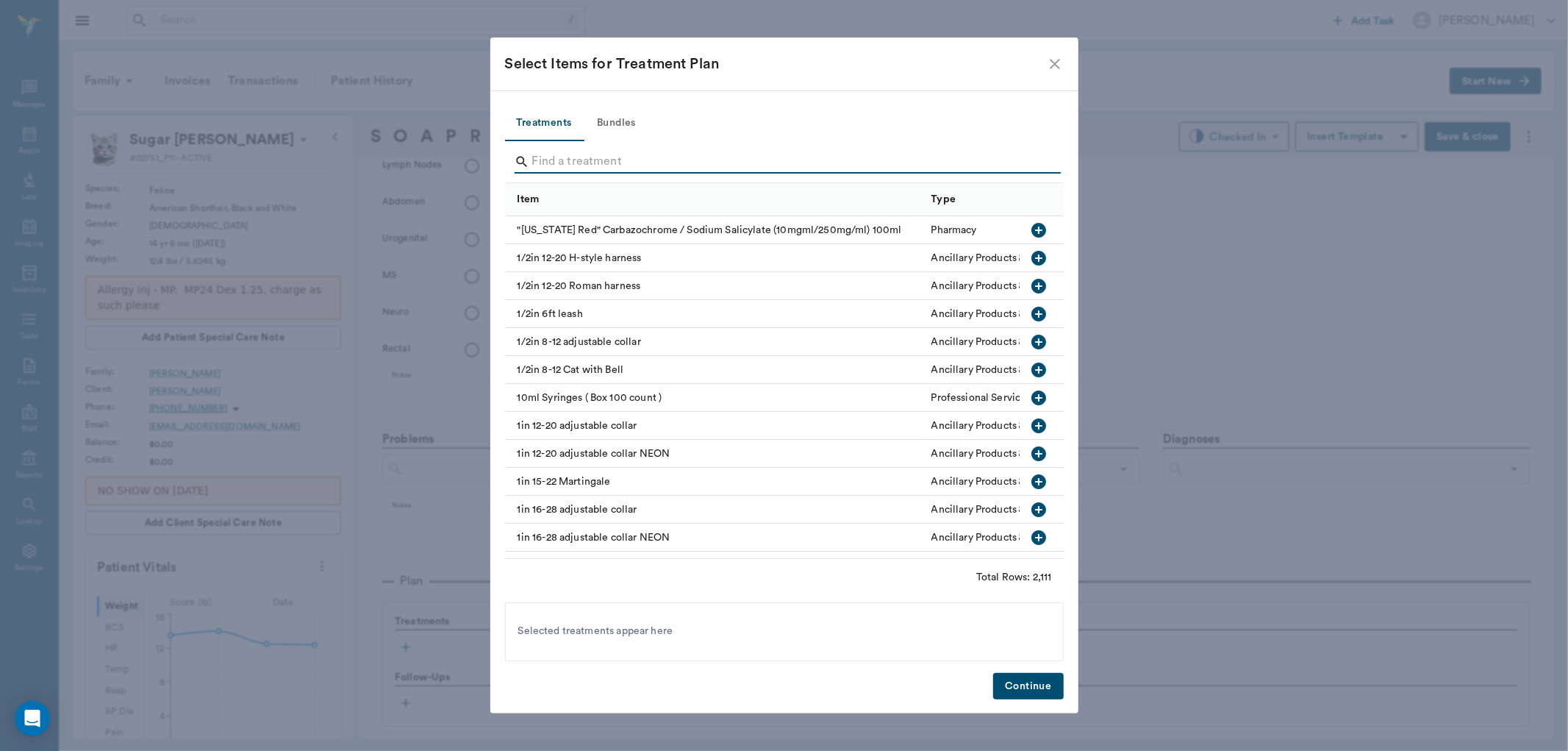
click at [570, 162] on input "Search" at bounding box center [786, 161] width 507 height 24
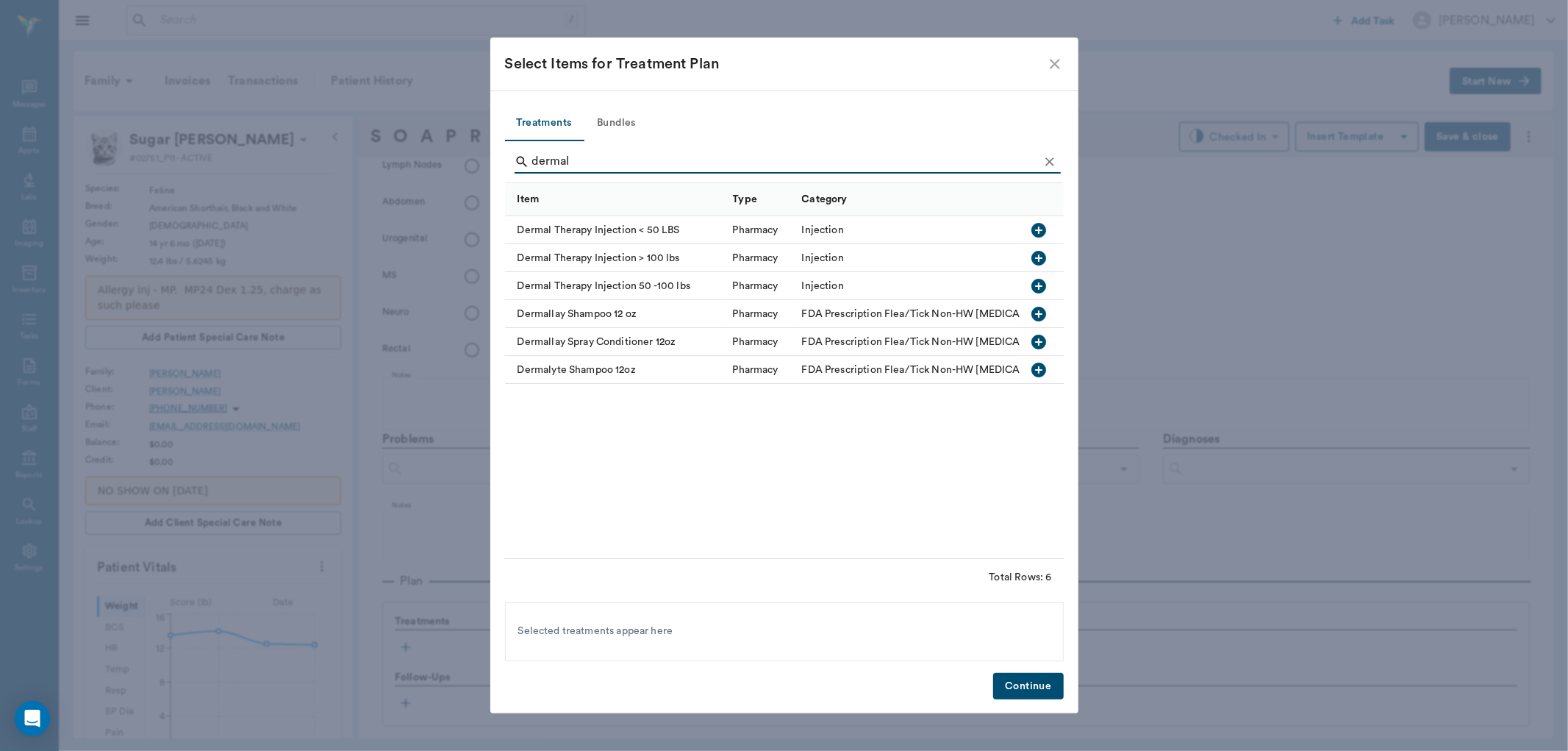
type input "dermal"
click at [1035, 229] on icon "button" at bounding box center [1038, 230] width 18 height 18
drag, startPoint x: 1012, startPoint y: 681, endPoint x: 961, endPoint y: 640, distance: 65.4
click at [1010, 677] on button "Continue" at bounding box center [1028, 686] width 70 height 27
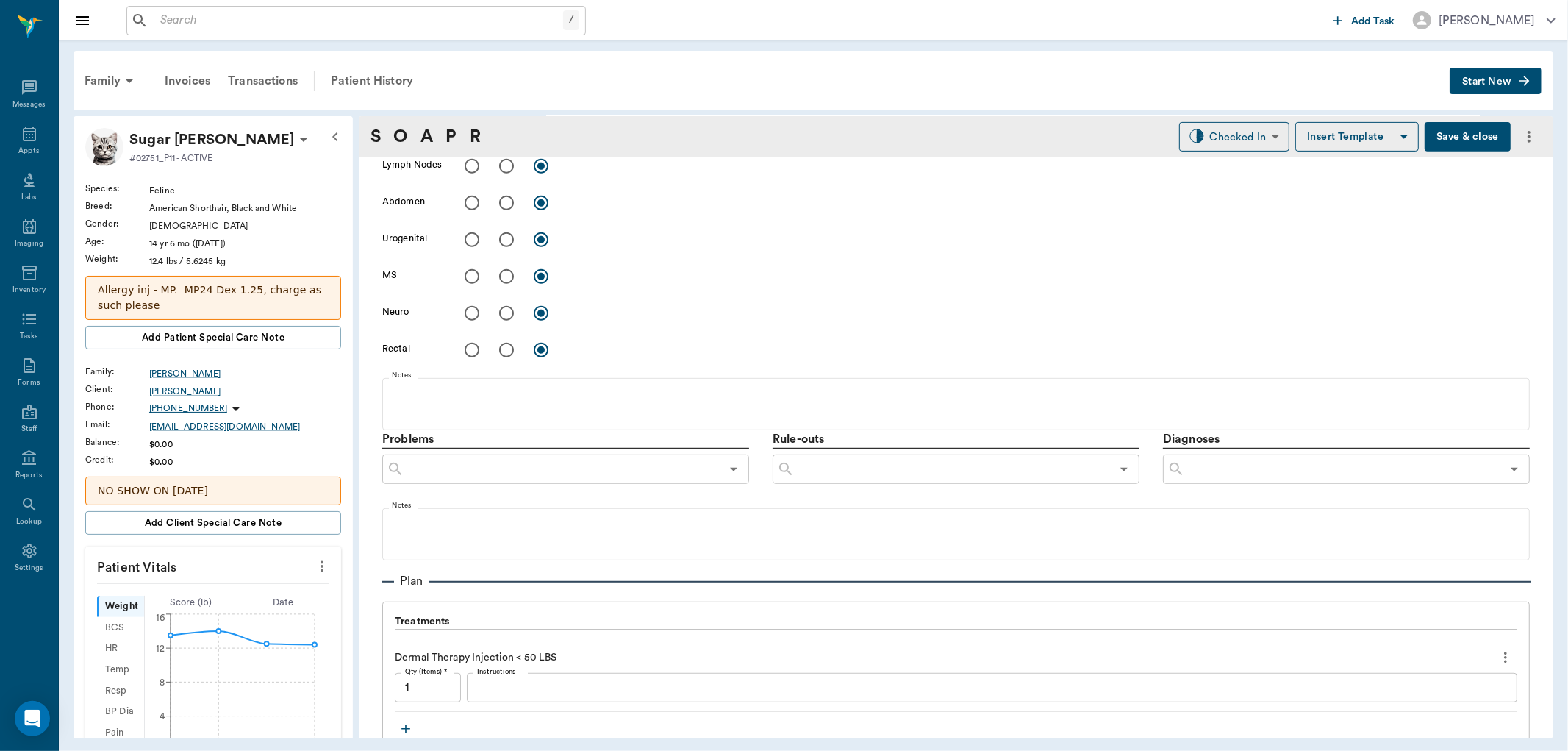
scroll to position [735, 0]
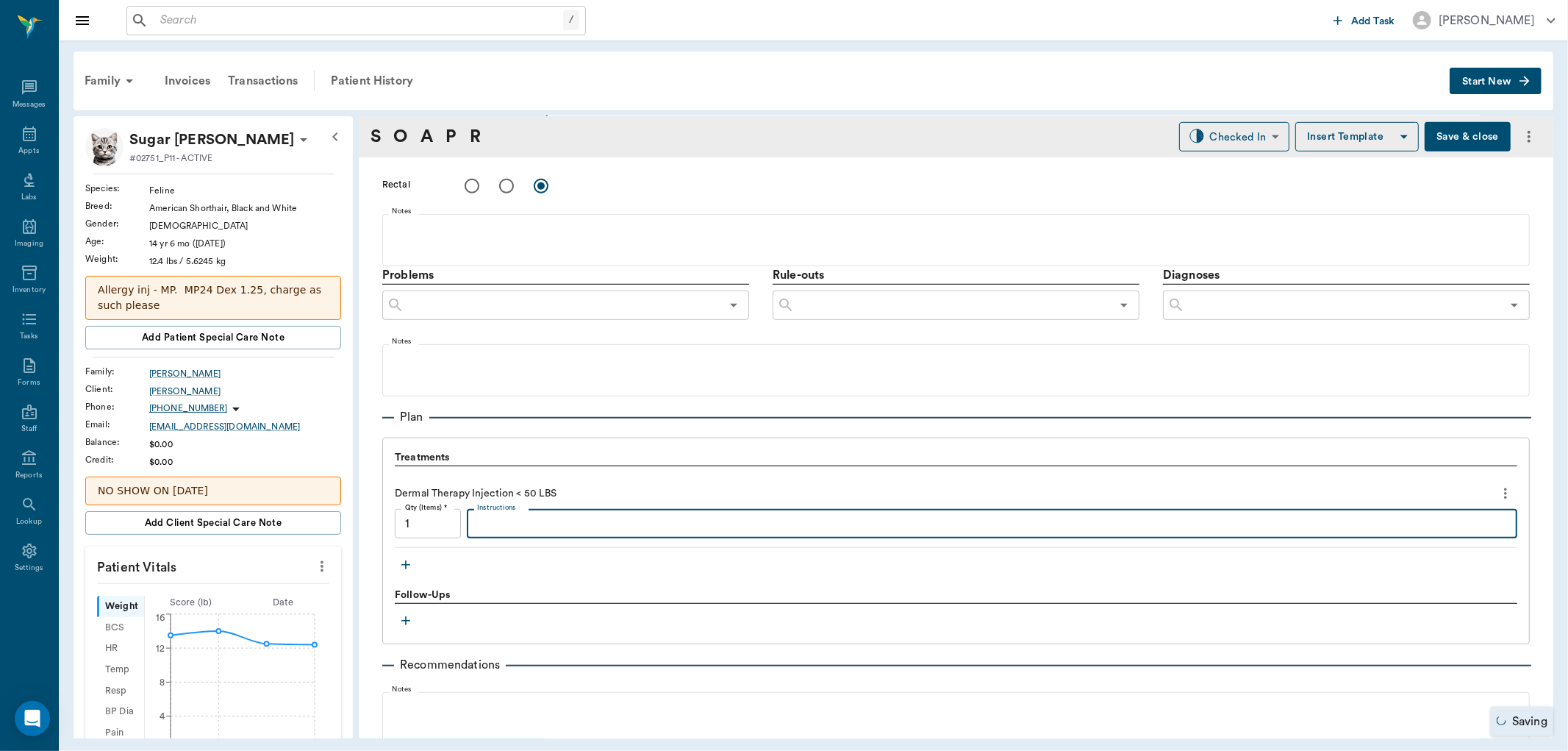
click at [520, 531] on textarea "Instructions" at bounding box center [991, 524] width 1030 height 17
type textarea "mp24/dx1.2"
click at [1254, 142] on body "/ ​ Add Task Dr. Bert Ellsworth Nectar Messages Appts Labs Imaging Inventory Ta…" at bounding box center [784, 375] width 1568 height 751
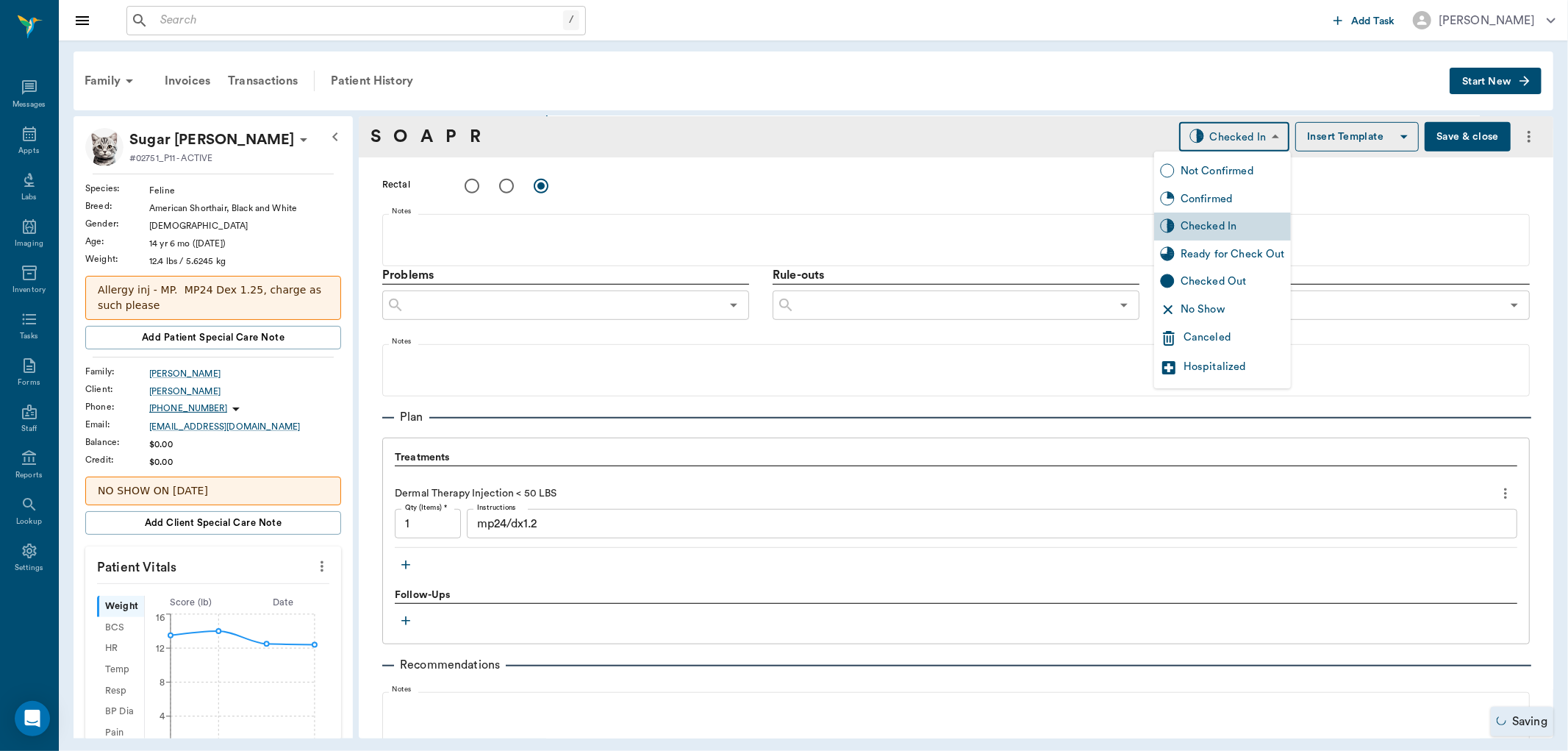
click at [1224, 253] on div "Ready for Check Out" at bounding box center [1233, 253] width 105 height 16
type input "READY_TO_CHECKOUT"
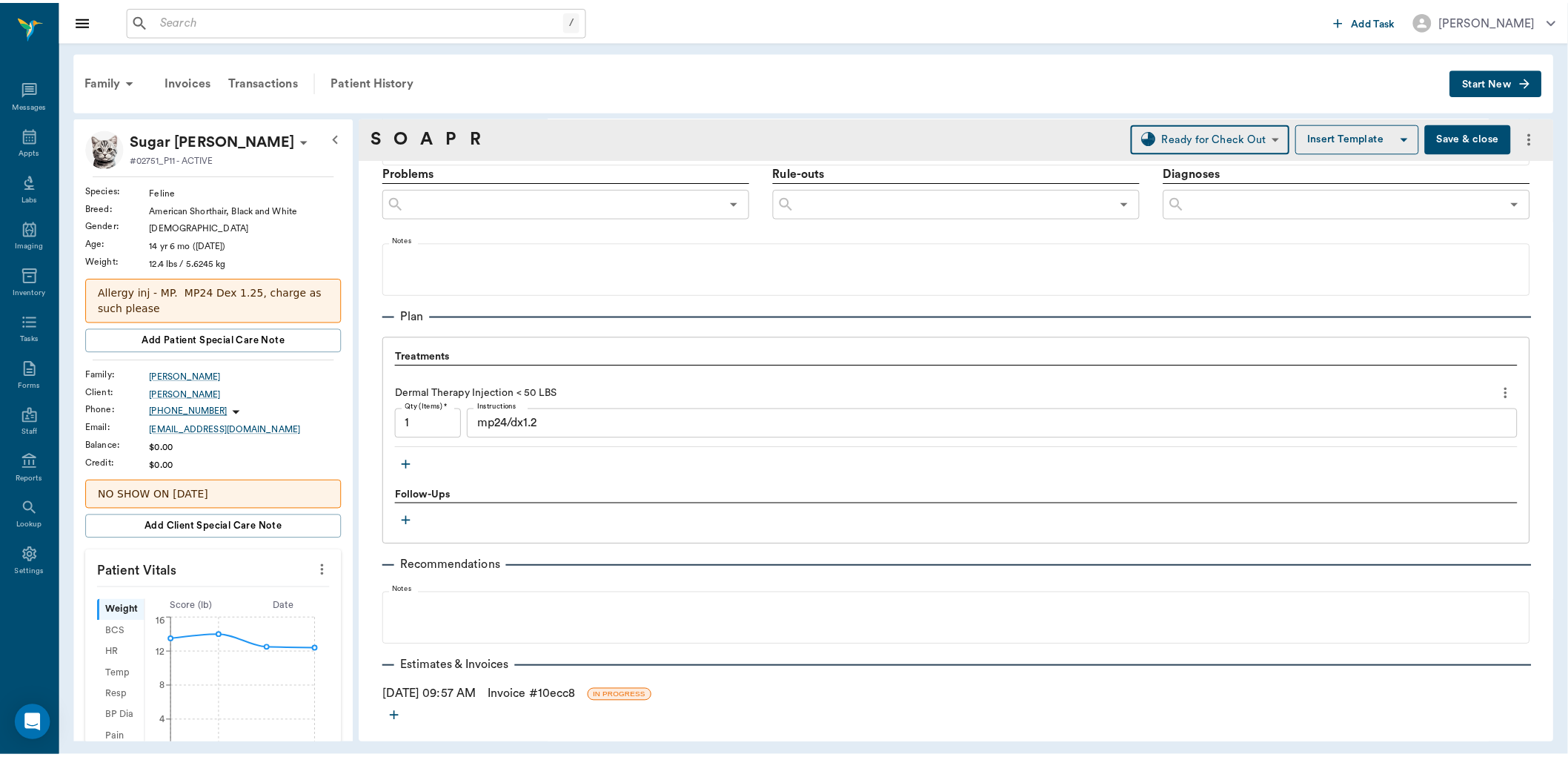
scroll to position [900, 0]
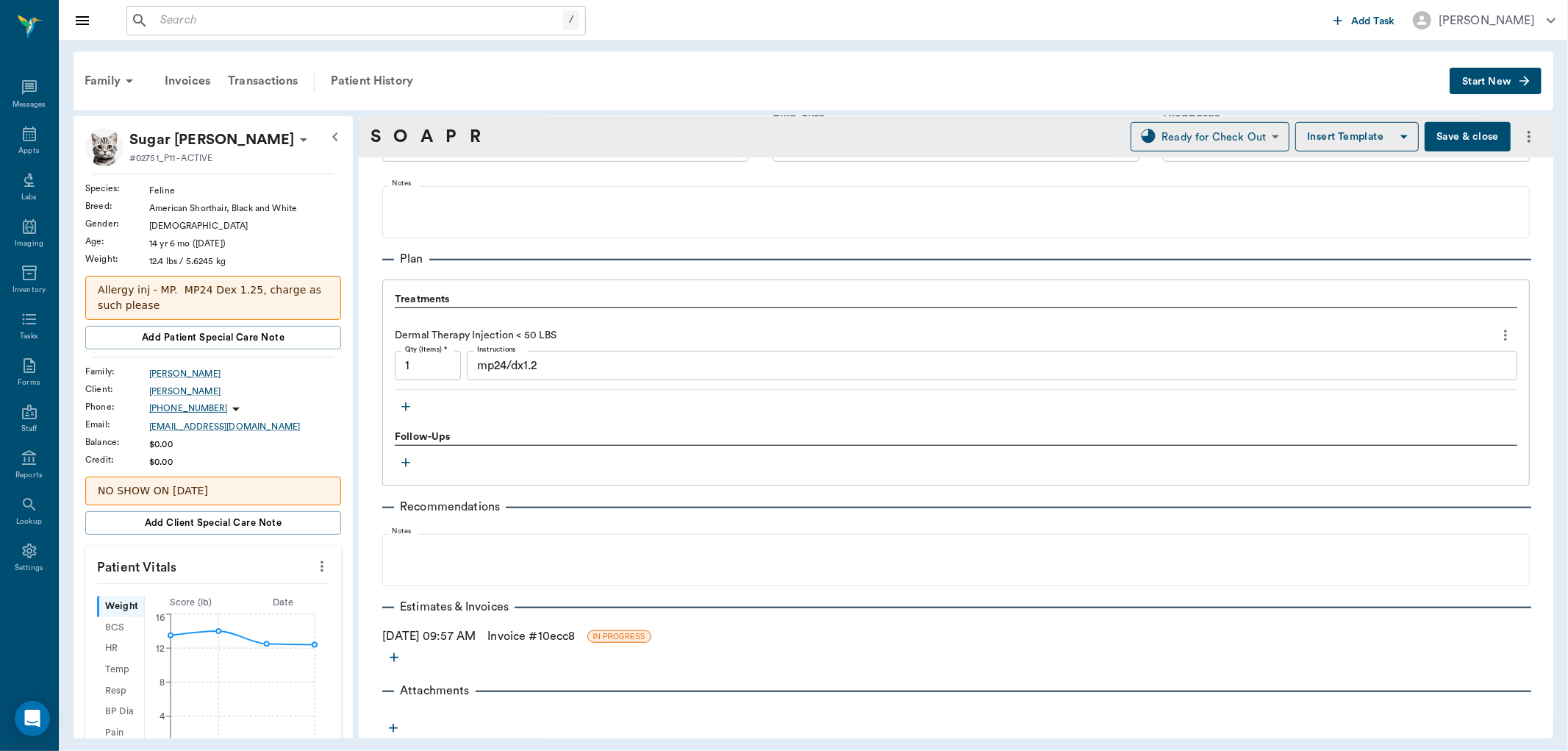
click at [571, 638] on link "Invoice # 10ecc8" at bounding box center [531, 636] width 88 height 18
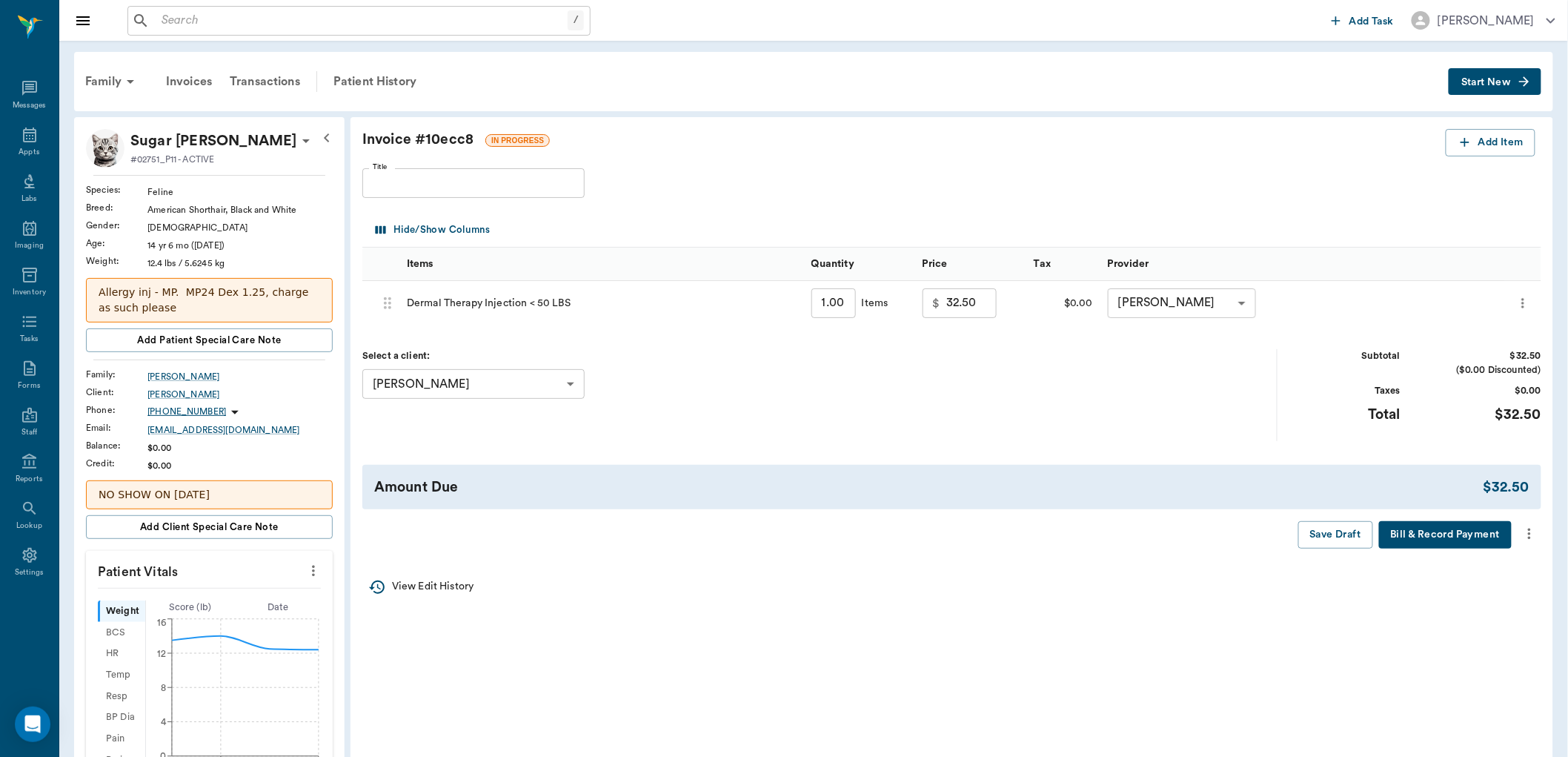
scroll to position [164, 0]
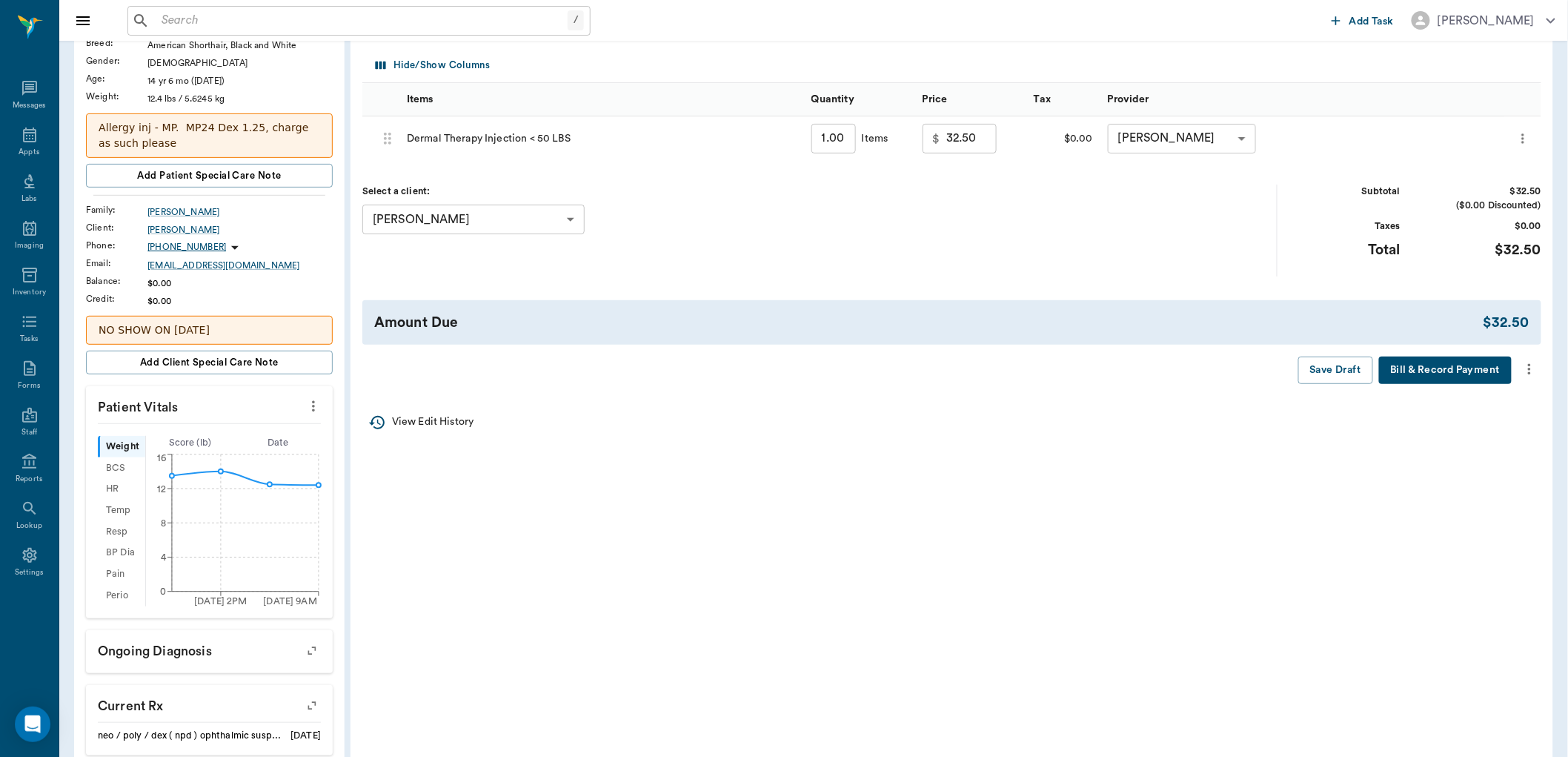
click at [1528, 364] on icon "more" at bounding box center [1529, 369] width 16 height 18
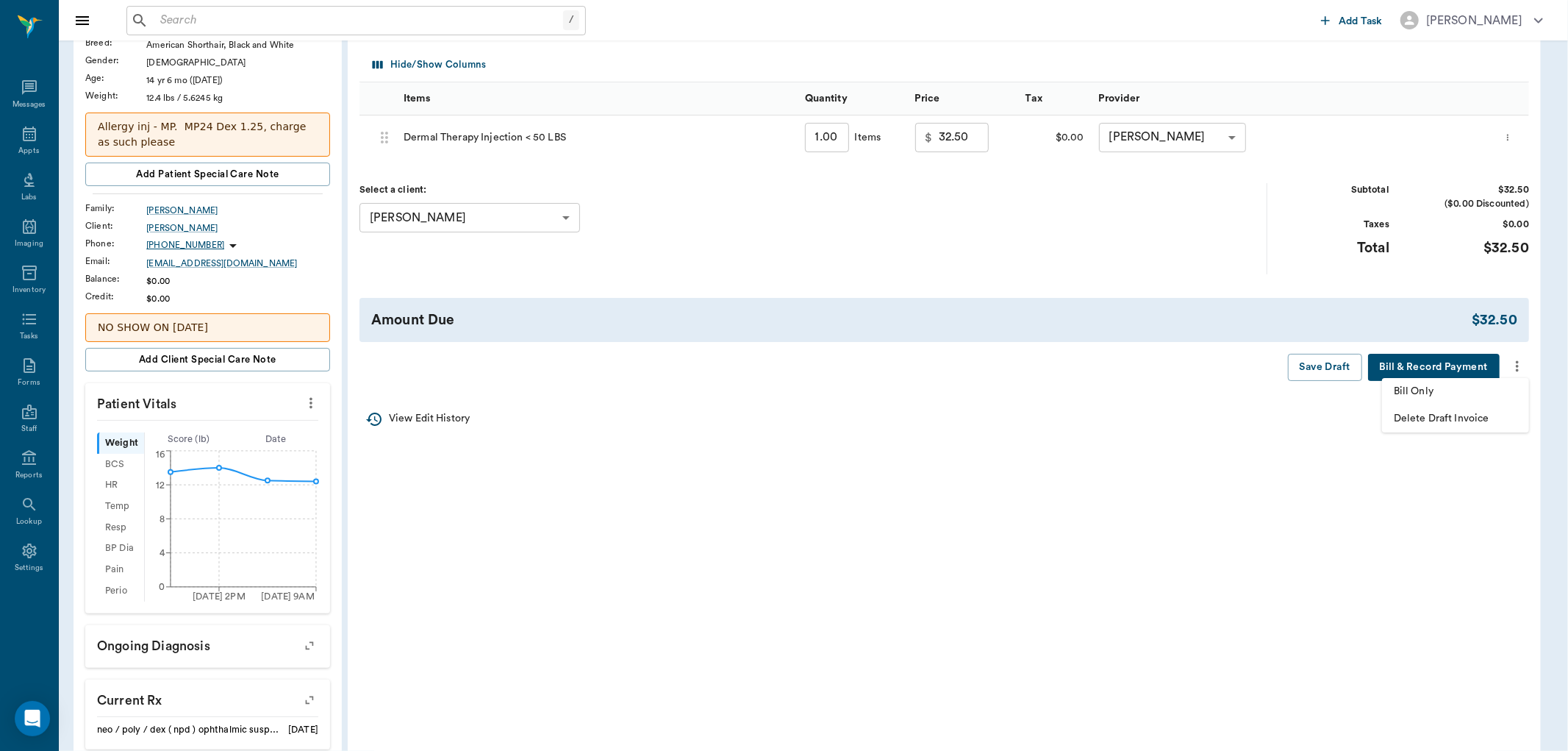
click at [1404, 393] on span "Bill Only" at bounding box center [1455, 391] width 123 height 15
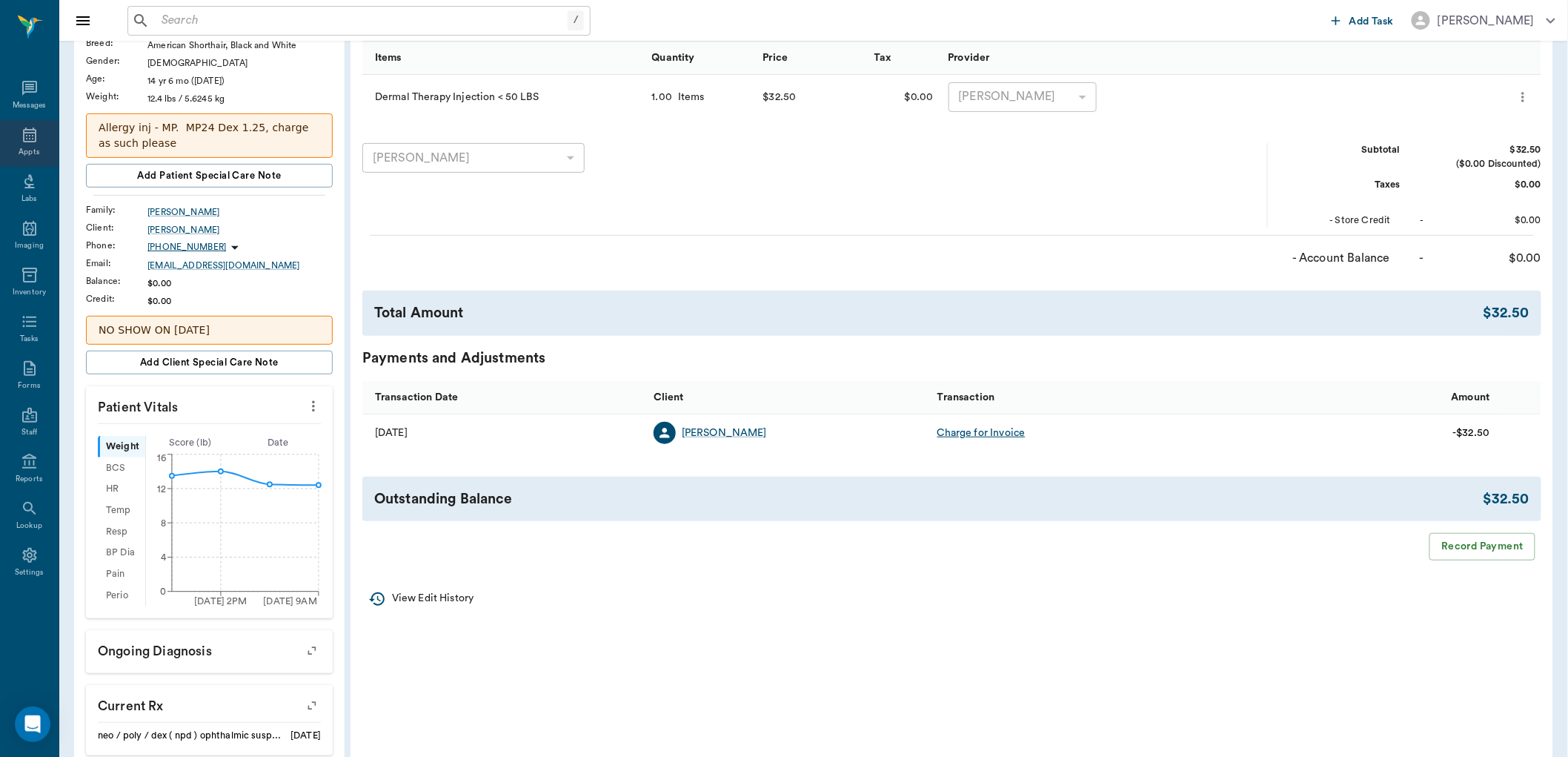
click at [30, 146] on div "Appts" at bounding box center [29, 152] width 21 height 11
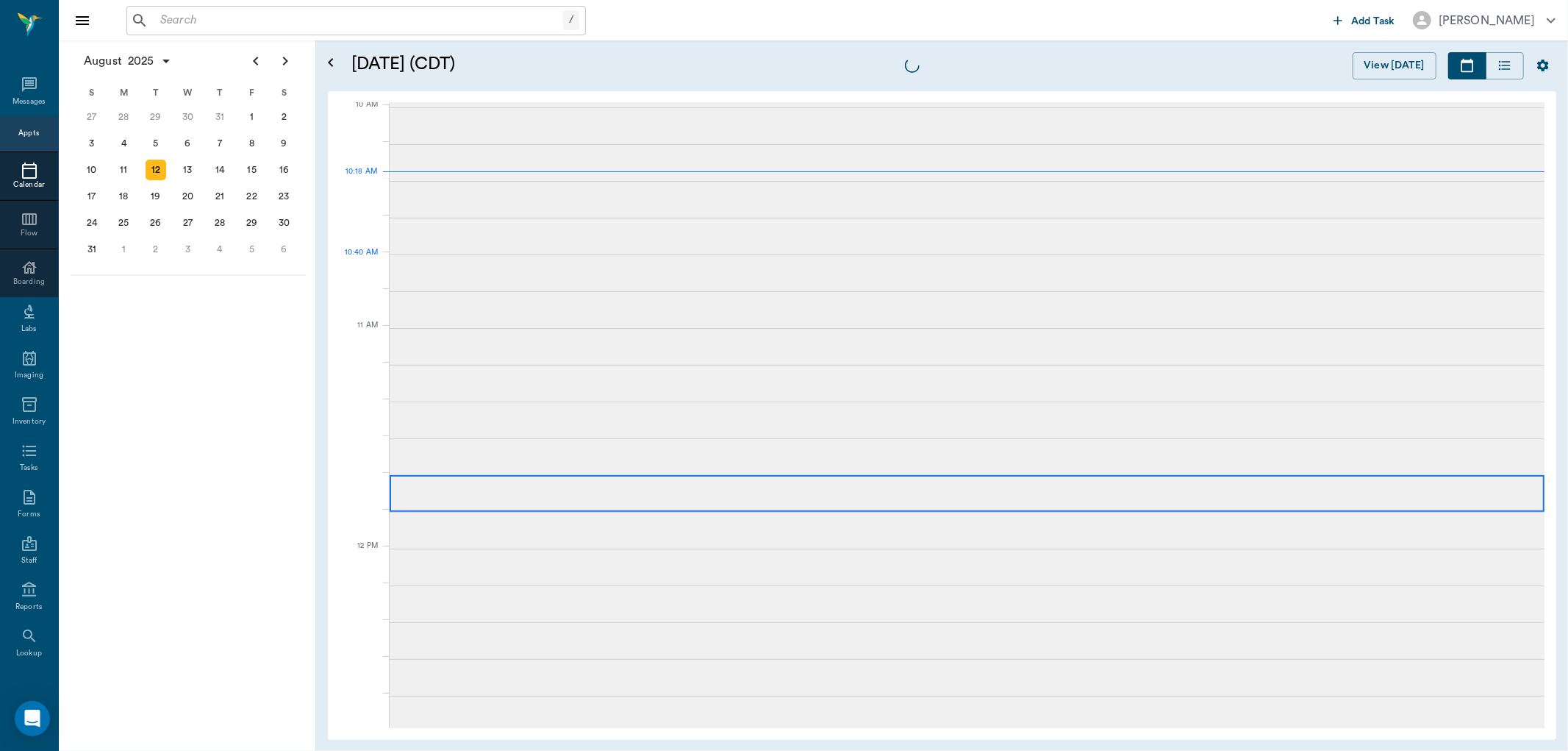
scroll to position [445, 0]
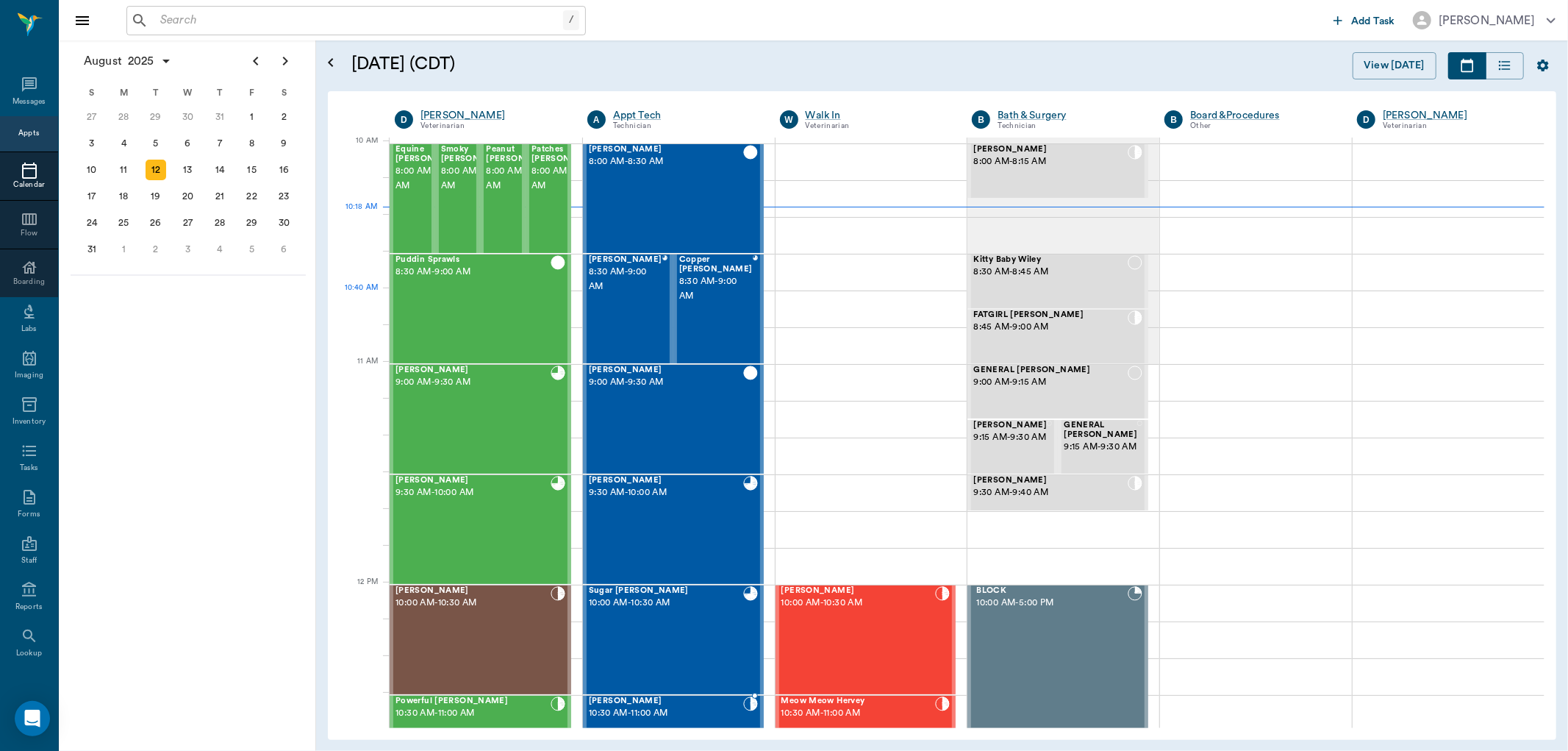
drag, startPoint x: 0, startPoint y: 0, endPoint x: 657, endPoint y: 290, distance: 718.2
click at [657, 696] on div "[PERSON_NAME] 10:30 AM - 11:00 AM" at bounding box center [666, 750] width 155 height 107
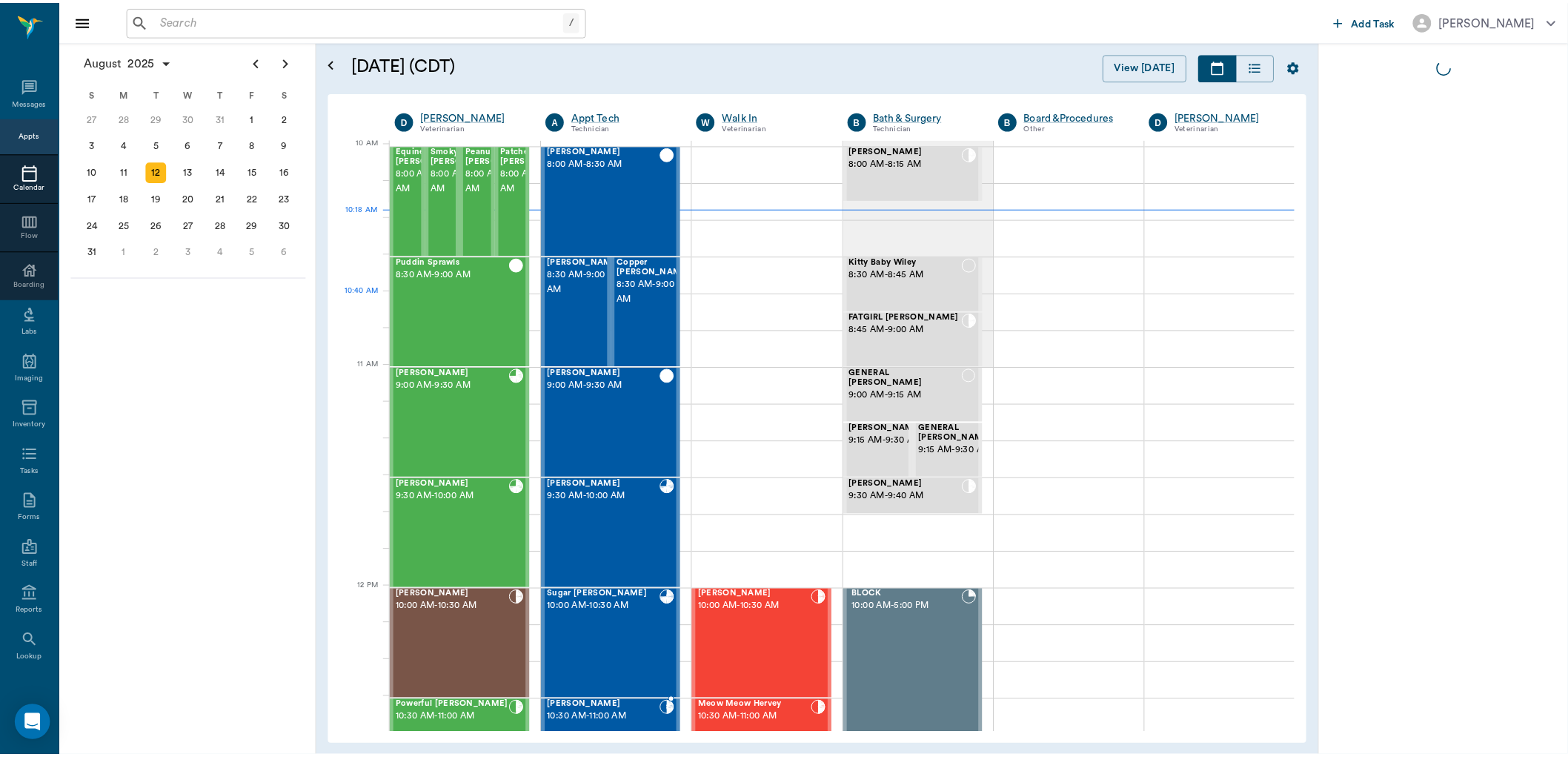
scroll to position [447, 0]
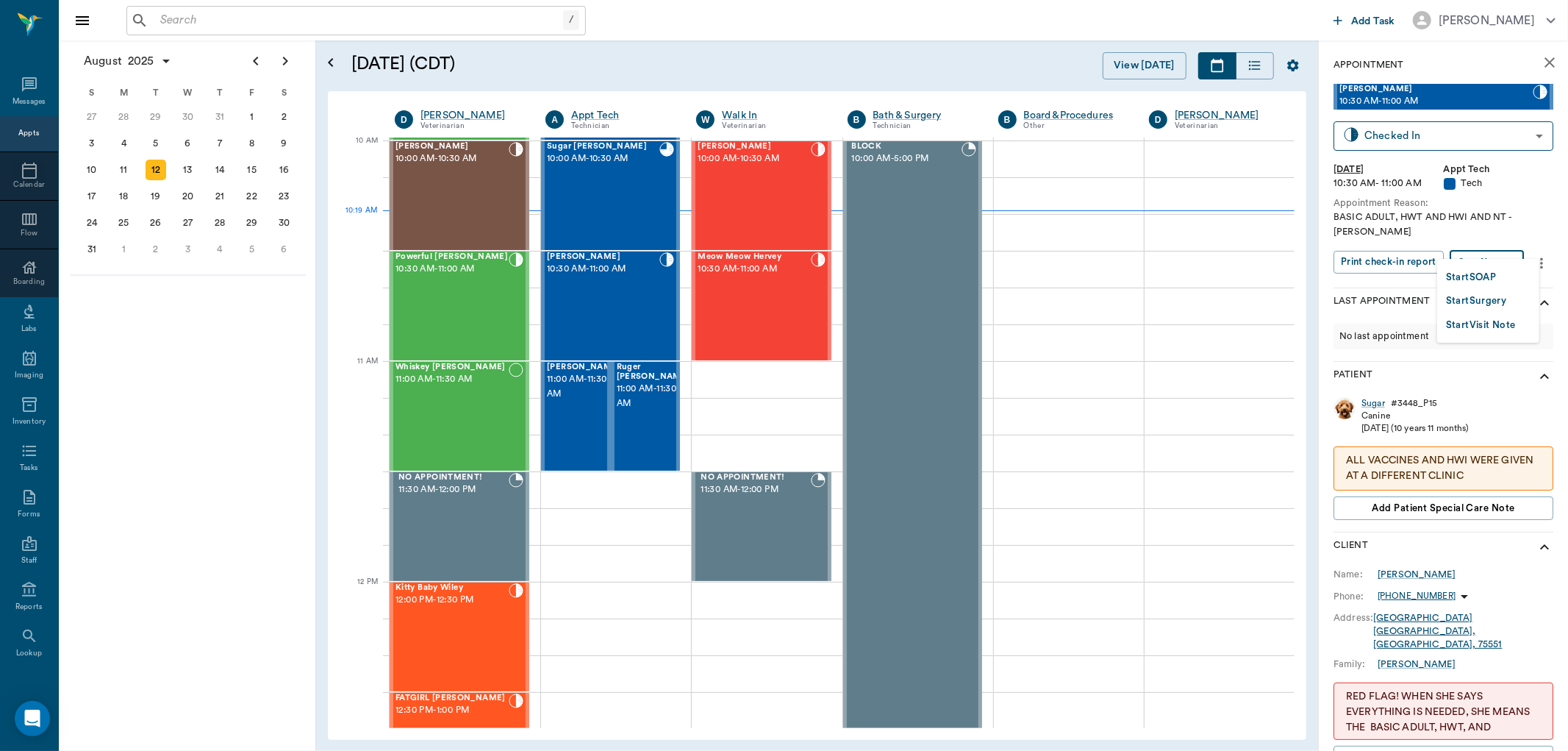
click at [1474, 242] on body "/ ​ Add Task [PERSON_NAME] Nectar Messages Appts Calendar Flow Boarding Labs Im…" at bounding box center [784, 375] width 1568 height 751
drag, startPoint x: 1483, startPoint y: 549, endPoint x: 1480, endPoint y: 539, distance: 10.4
click at [1483, 549] on div at bounding box center [784, 375] width 1568 height 751
click at [1380, 397] on div "Sugar" at bounding box center [1373, 402] width 24 height 12
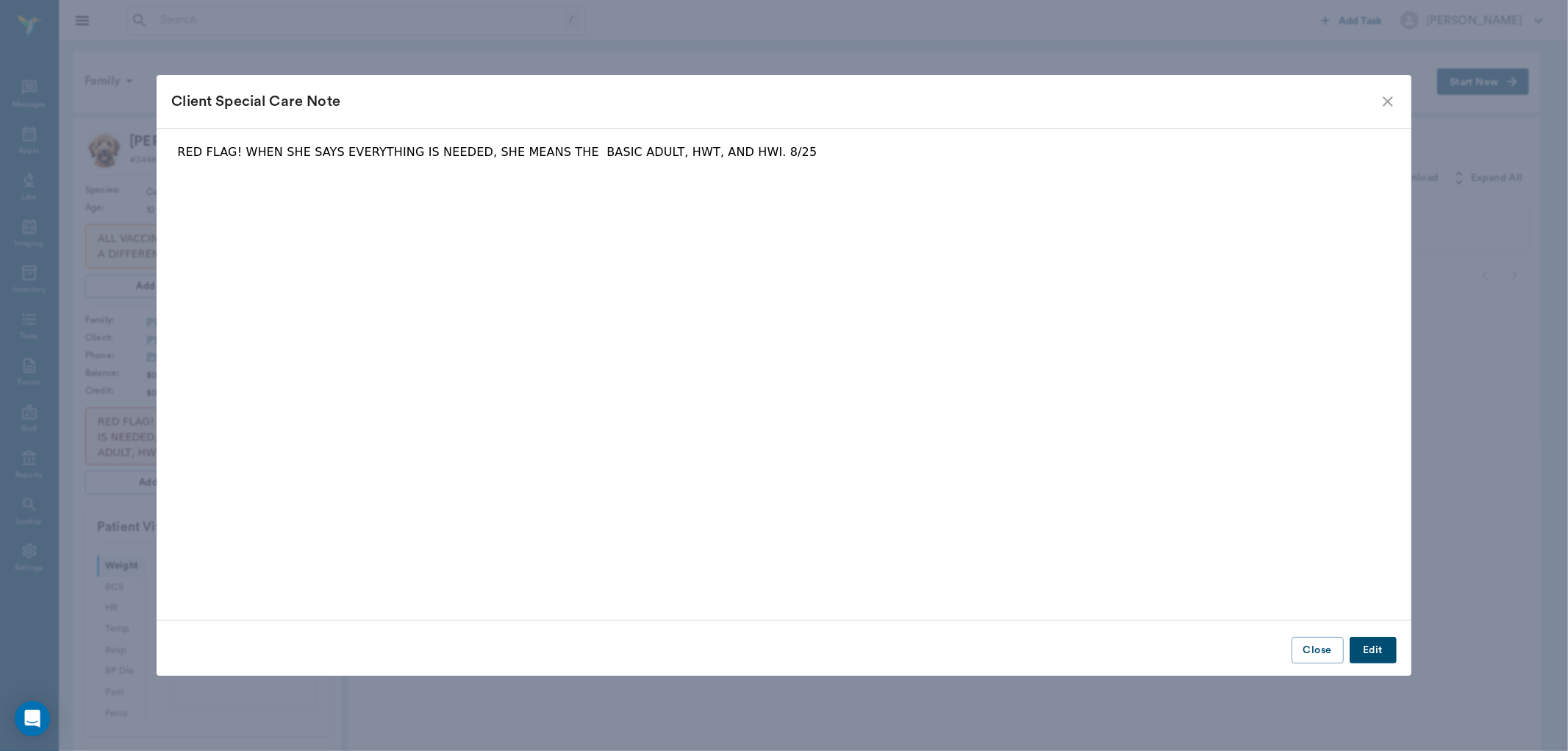
click at [1385, 99] on icon "close" at bounding box center [1388, 101] width 10 height 10
click at [1383, 104] on icon "close" at bounding box center [1388, 101] width 18 height 18
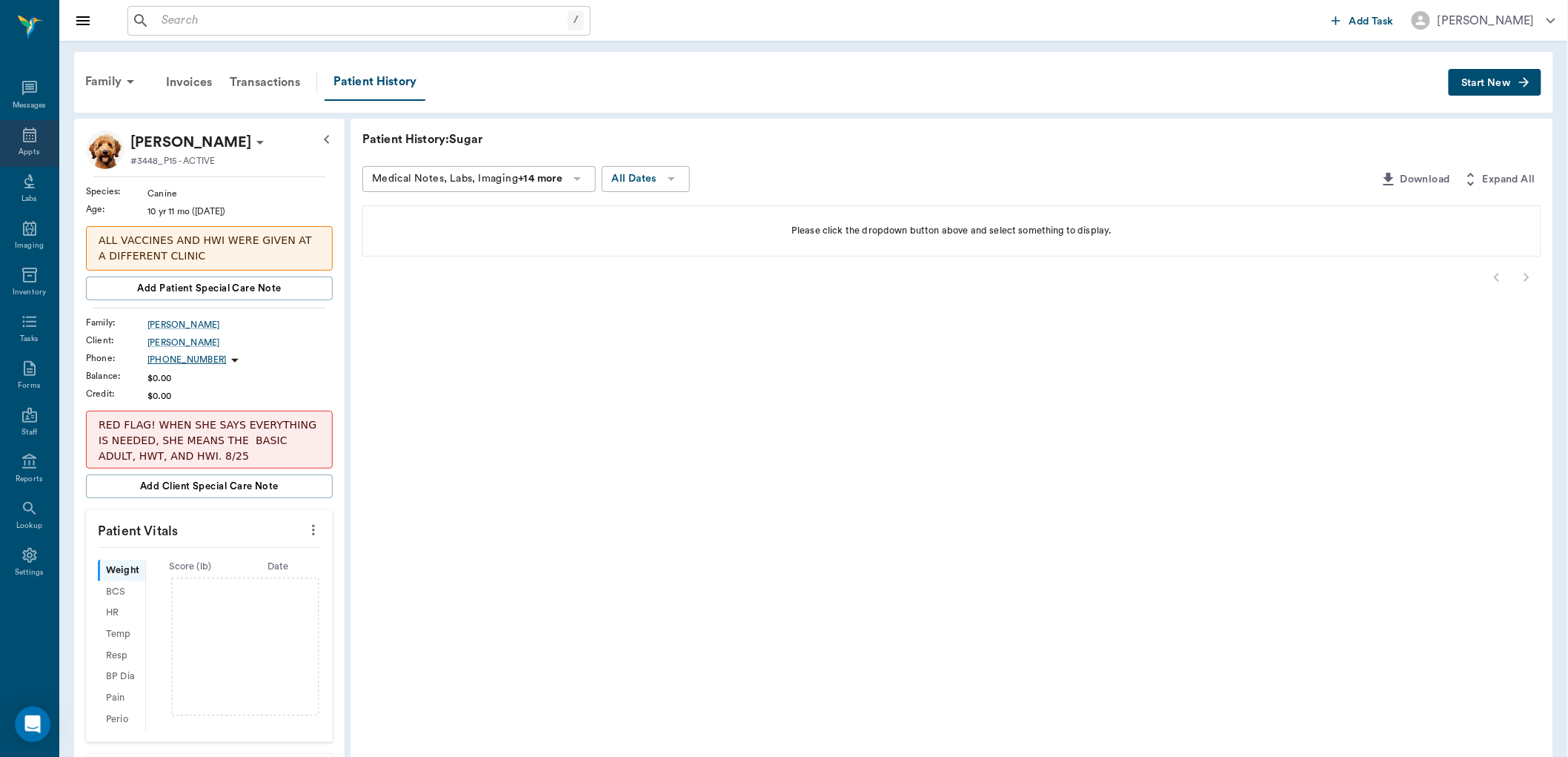
click at [29, 142] on icon at bounding box center [29, 135] width 13 height 15
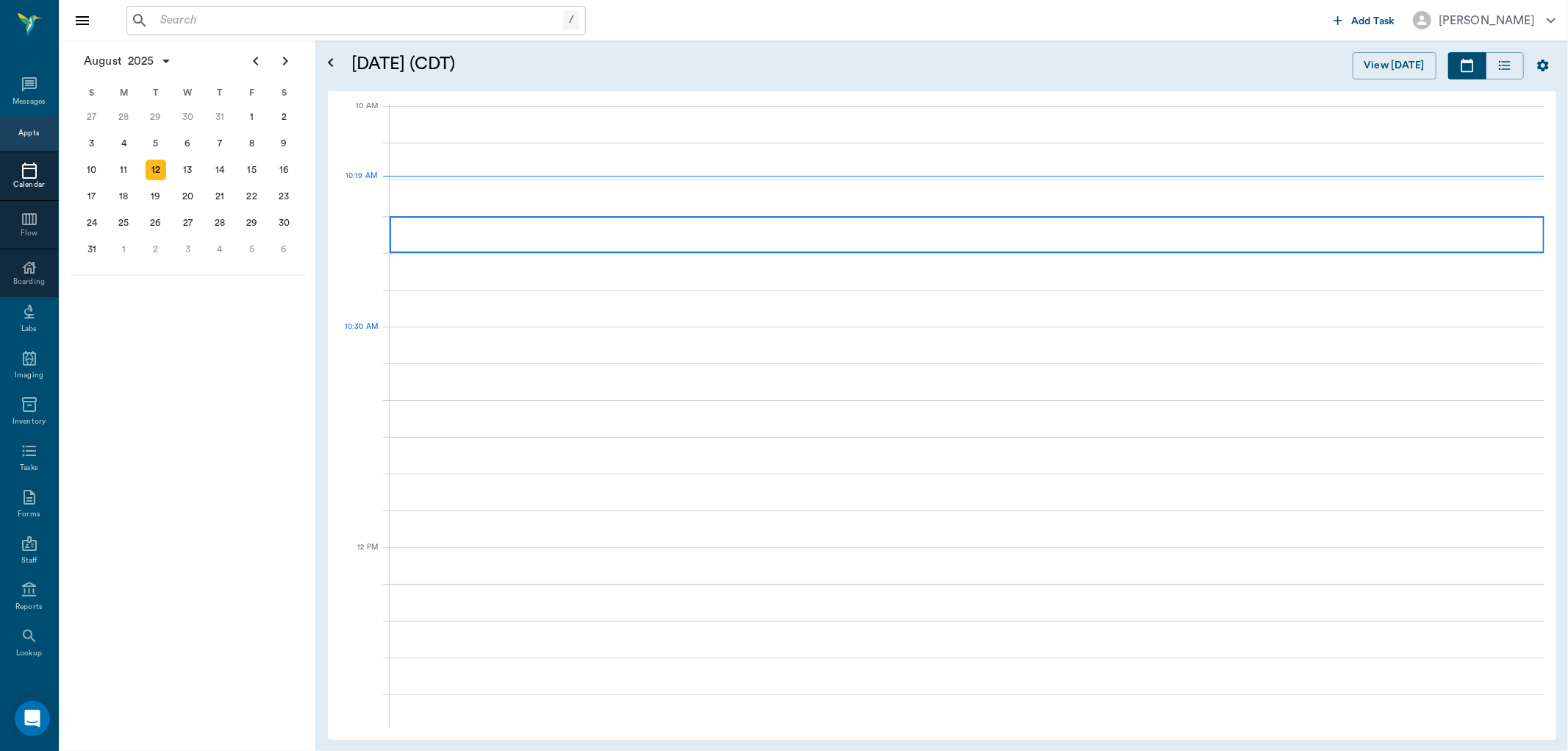
scroll to position [443, 0]
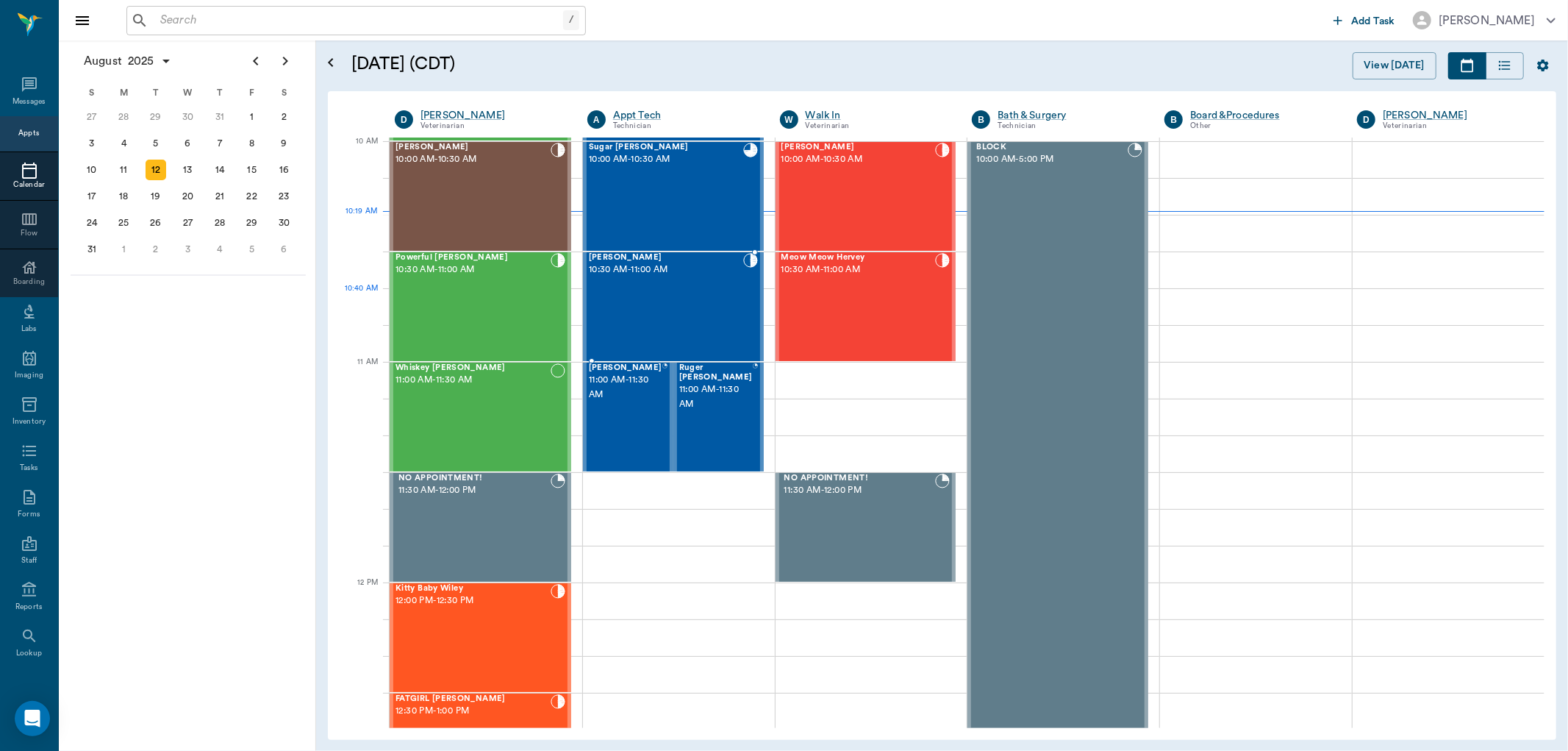
click at [690, 292] on div "[PERSON_NAME] 10:30 AM - 11:00 AM" at bounding box center [666, 306] width 155 height 107
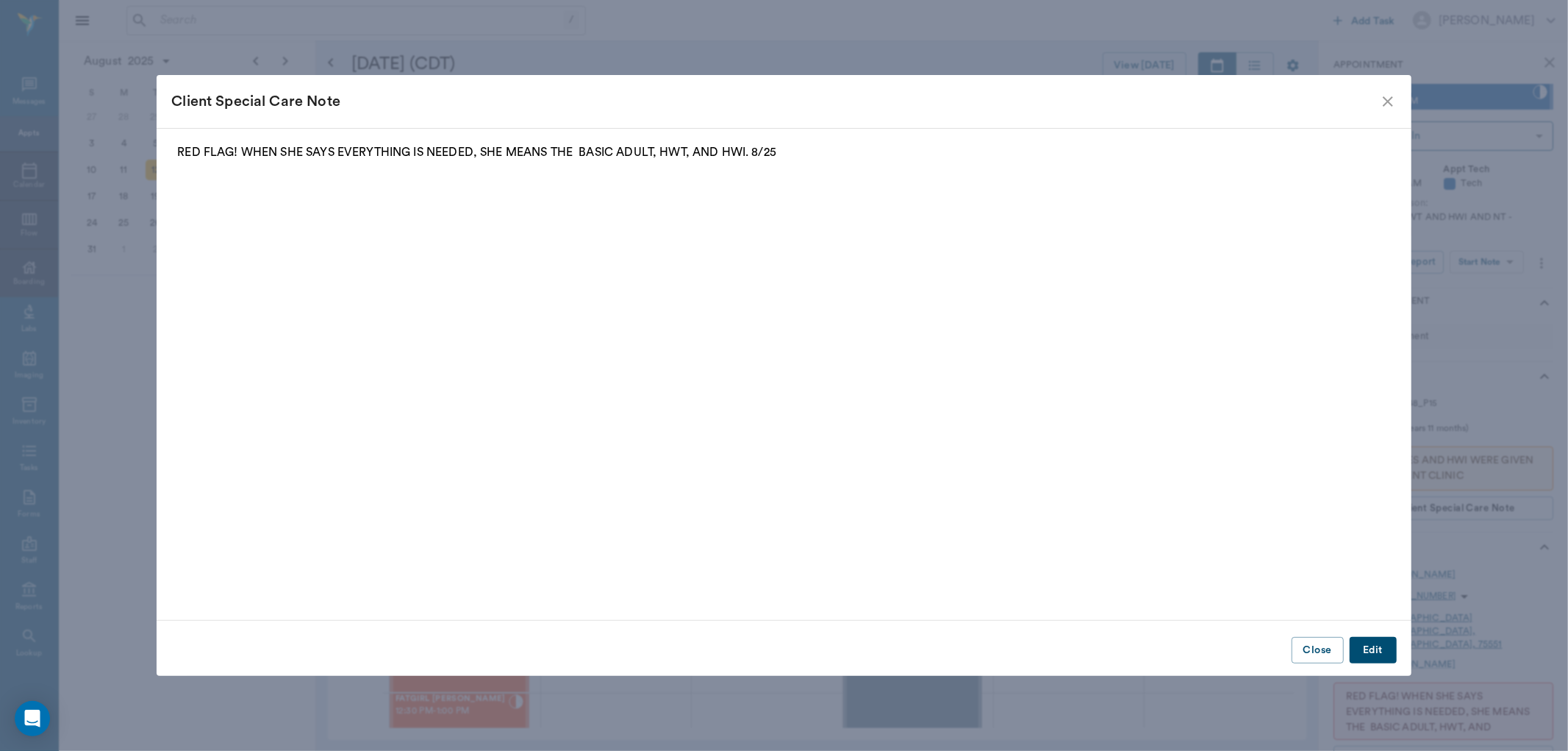
click at [1392, 98] on icon "close" at bounding box center [1388, 101] width 10 height 10
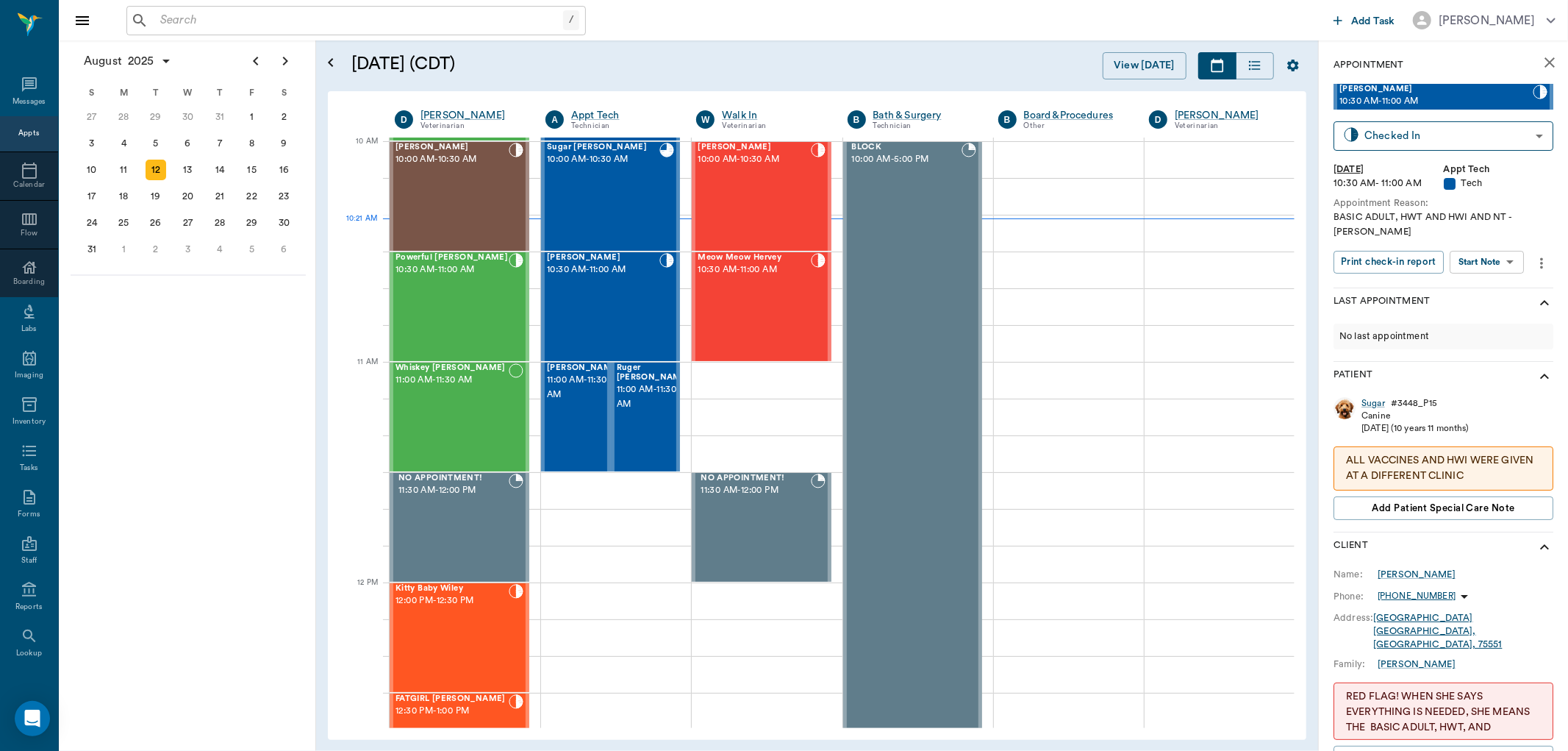
click at [1487, 246] on body "/ ​ Add Task [PERSON_NAME] Nectar Messages Appts Calendar Flow Boarding Labs Im…" at bounding box center [784, 375] width 1568 height 751
click at [1486, 274] on button "Start SOAP" at bounding box center [1471, 278] width 50 height 17
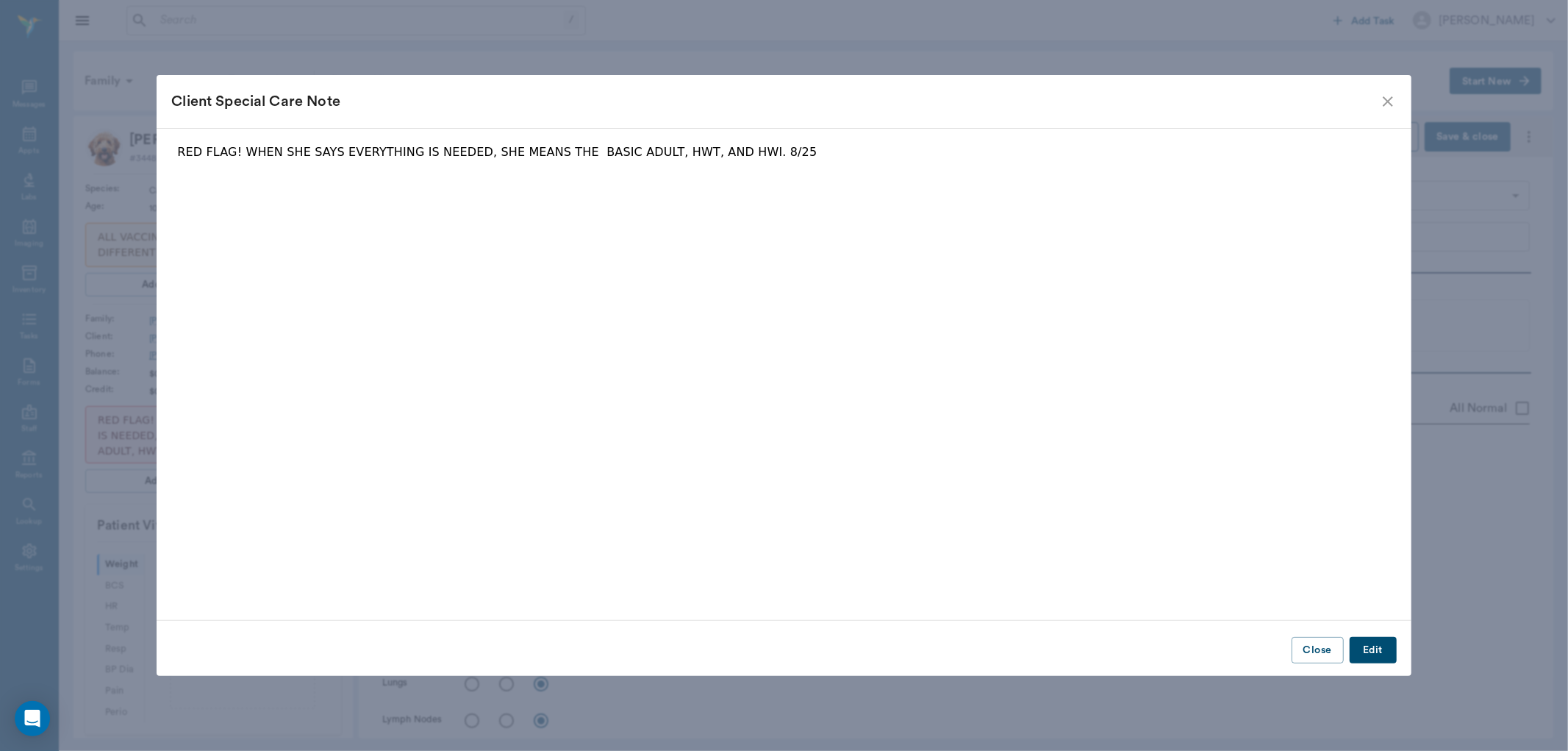
type input "63ec2f075fda476ae8351a4c"
type input "65d2be4f46e3a538d89b8c1a"
type textarea "BASIC ADULT, HWT AND HWI AND NT -LORY"
type input "[DATE]"
click at [1387, 98] on icon "close" at bounding box center [1388, 101] width 18 height 18
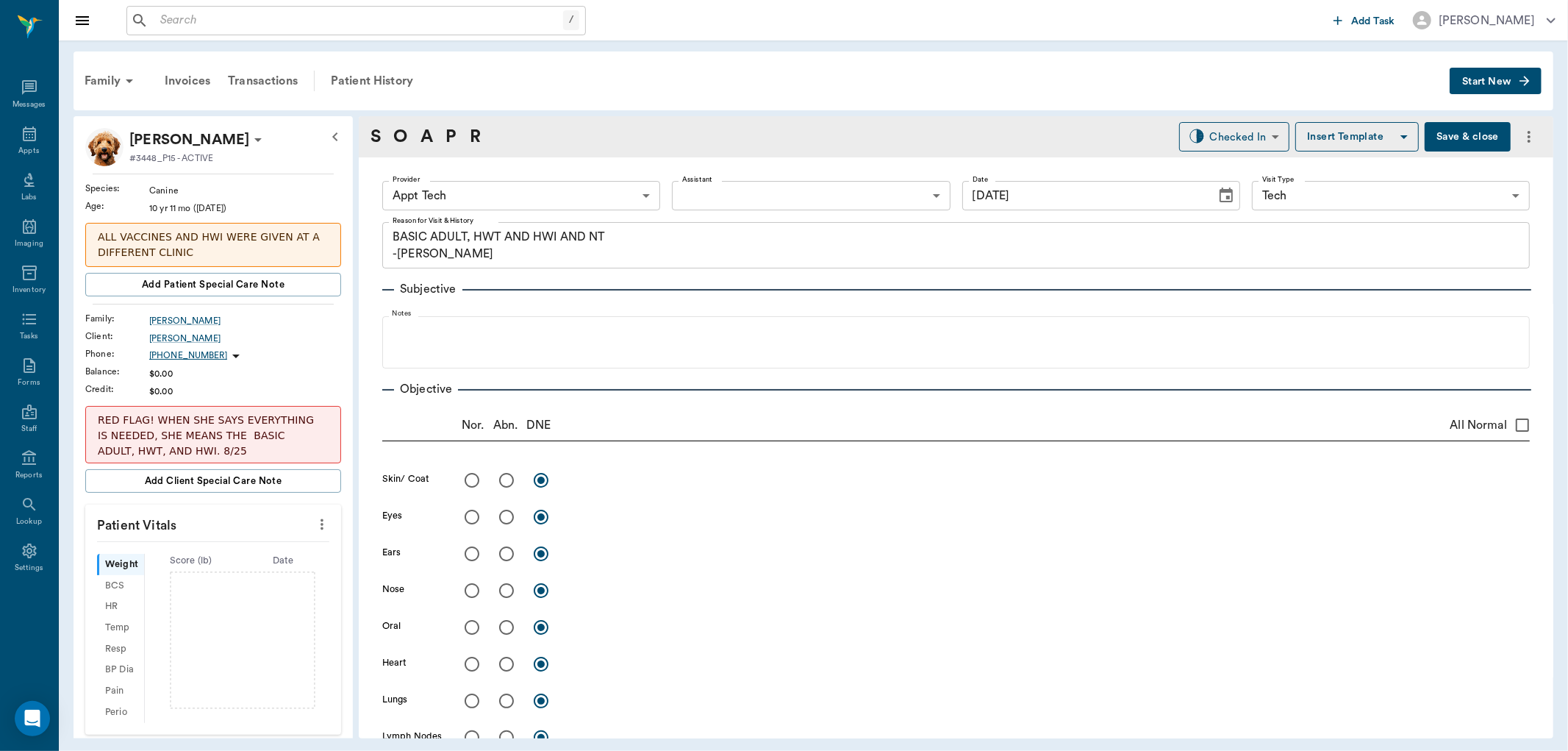
click at [314, 524] on icon "more" at bounding box center [321, 524] width 16 height 18
click at [195, 543] on span "Enter Vitals" at bounding box center [247, 550] width 123 height 15
click at [186, 563] on input "text" at bounding box center [213, 567] width 128 height 29
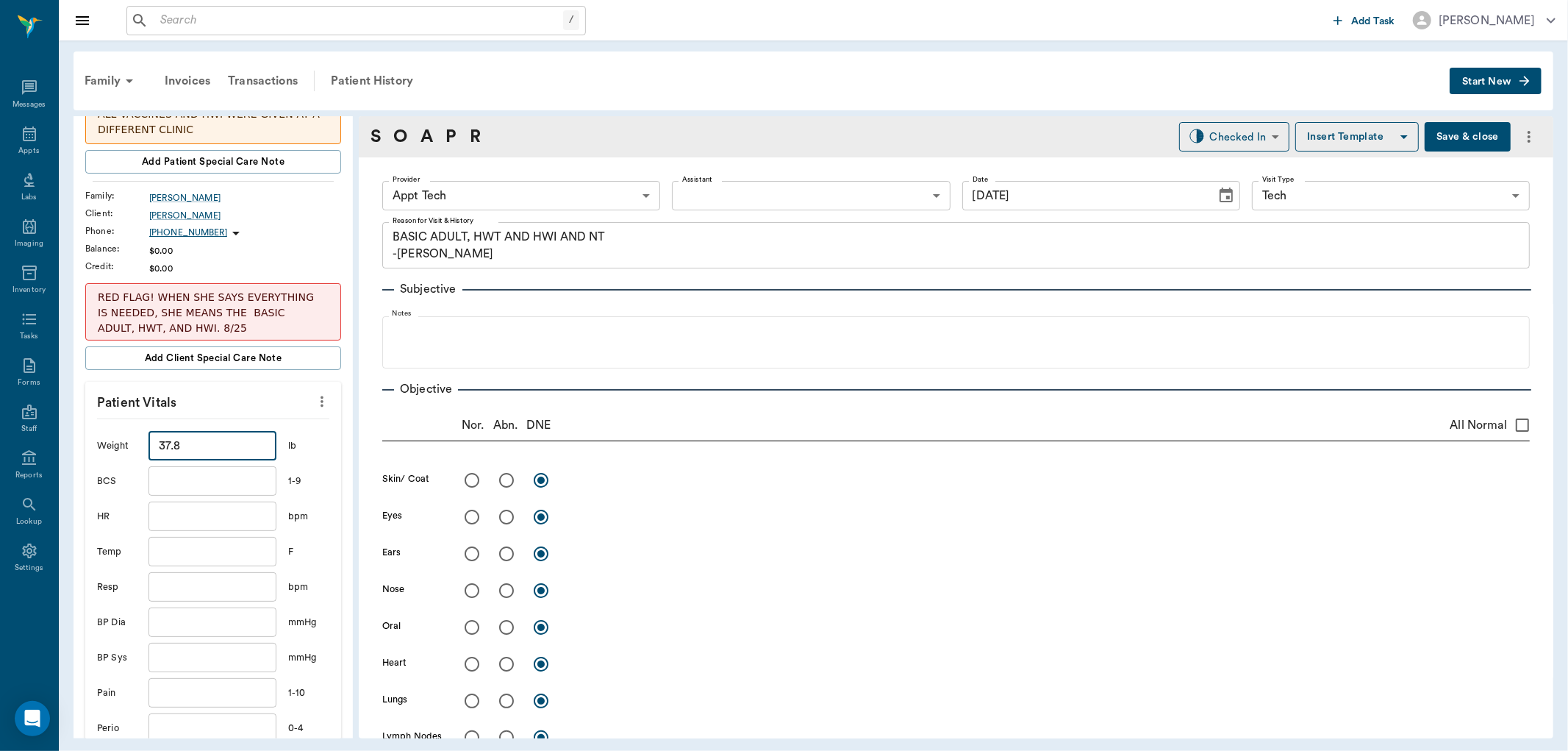
scroll to position [163, 0]
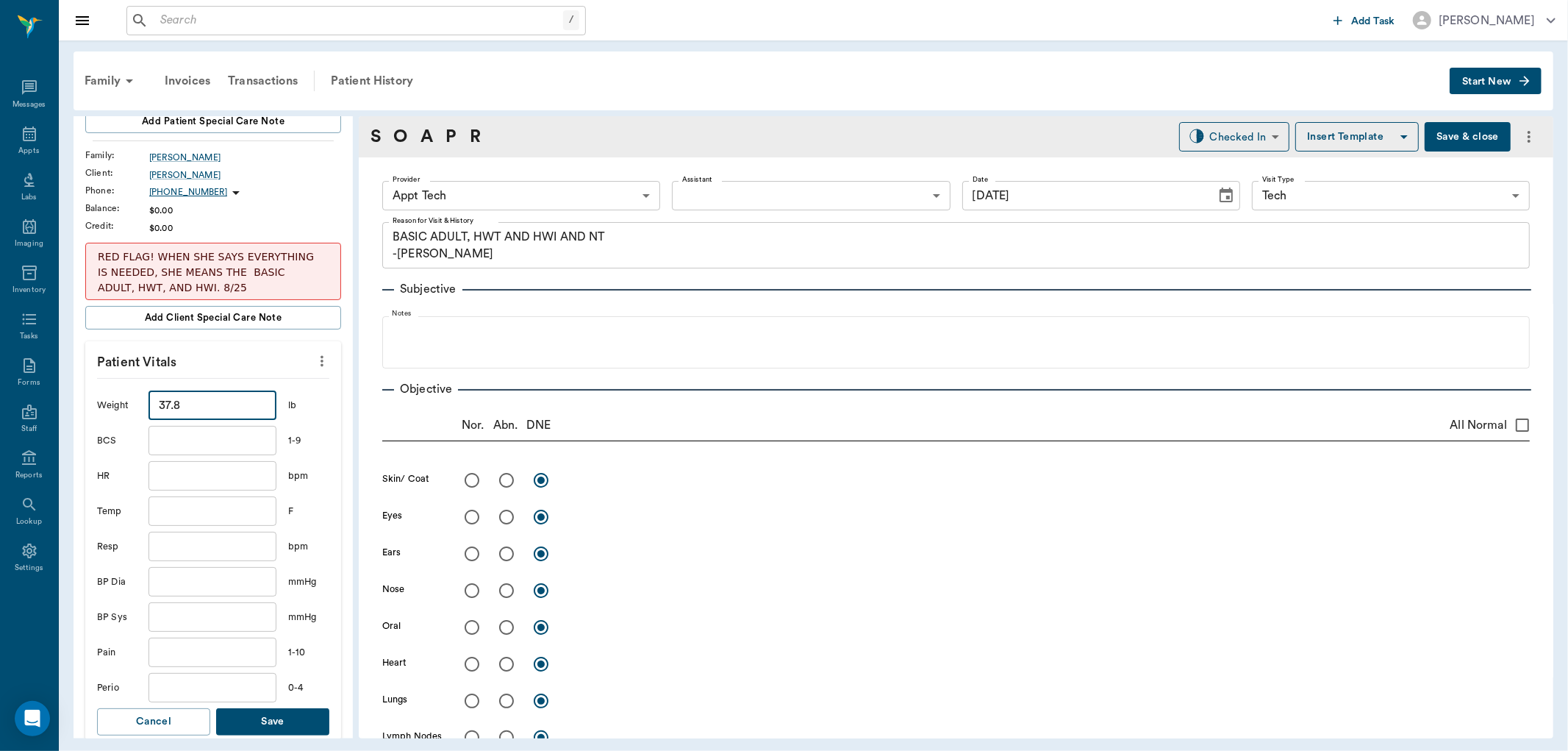
type input "37.8"
click at [270, 724] on button "Save" at bounding box center [272, 721] width 113 height 27
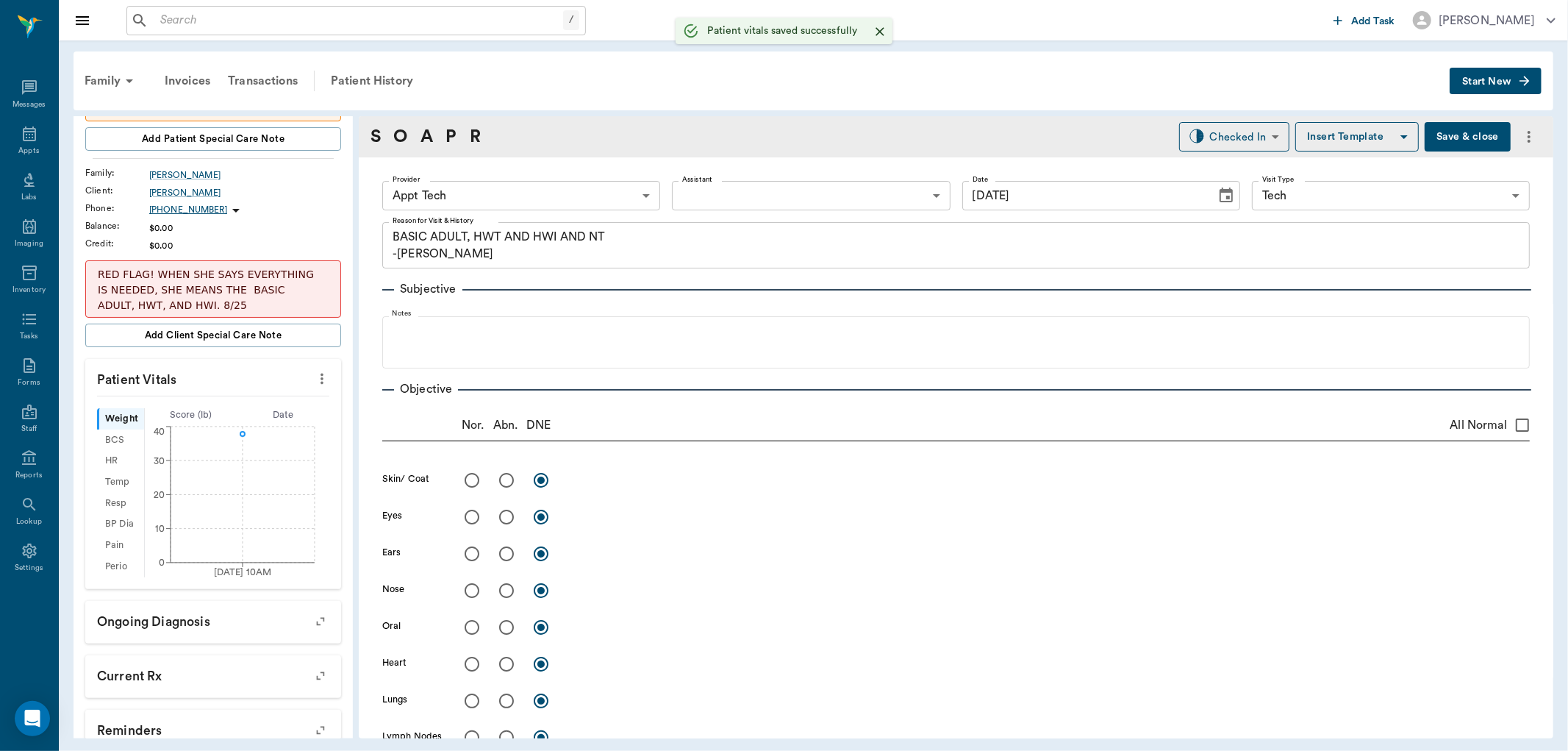
scroll to position [180, 0]
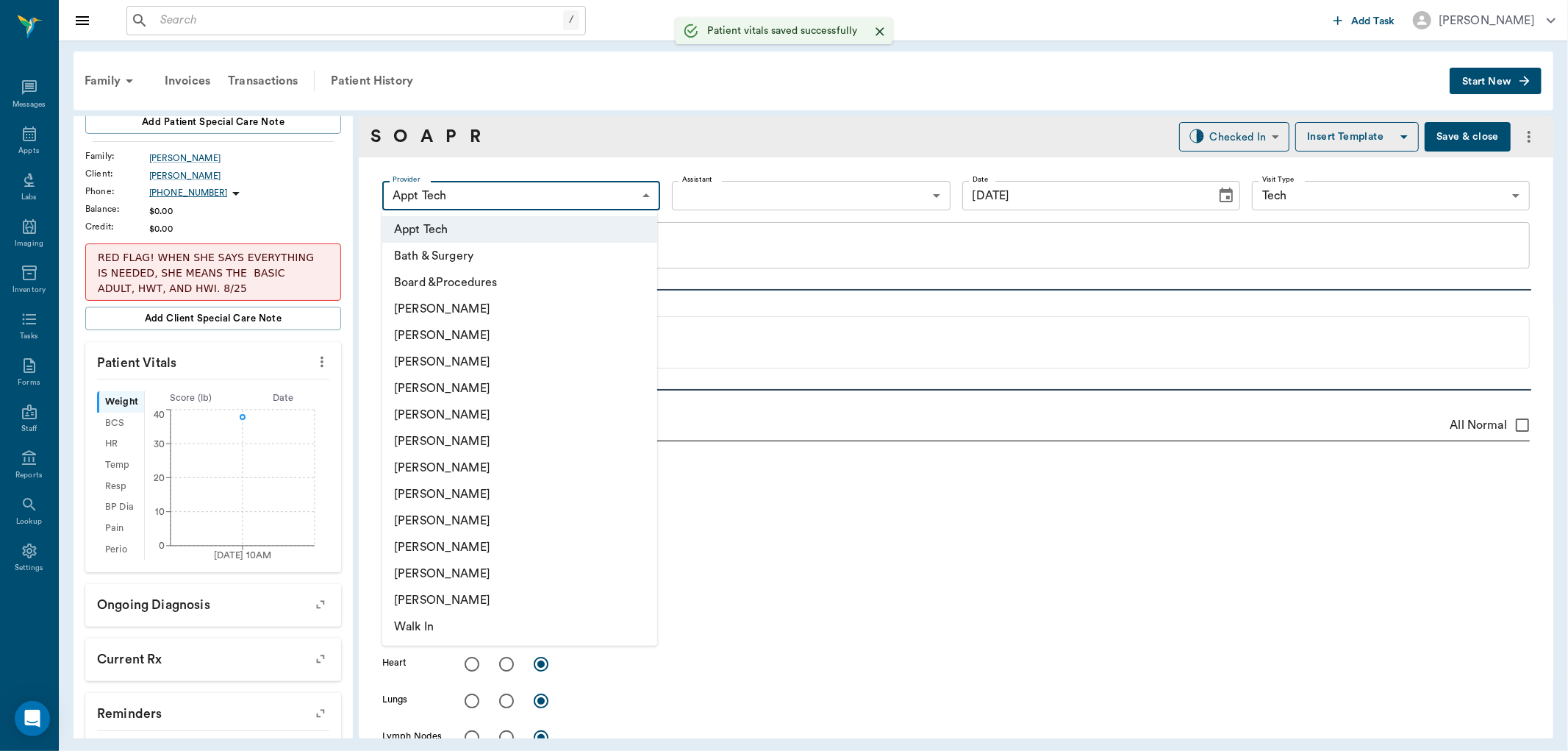
click at [588, 186] on body "/ ​ Add Task Dr. Bert Ellsworth Nectar Messages Appts Labs Imaging Inventory Ta…" at bounding box center [784, 375] width 1568 height 751
click at [490, 497] on li "[PERSON_NAME]" at bounding box center [520, 494] width 275 height 26
type input "63ec2e7e52e12b0ba117b124"
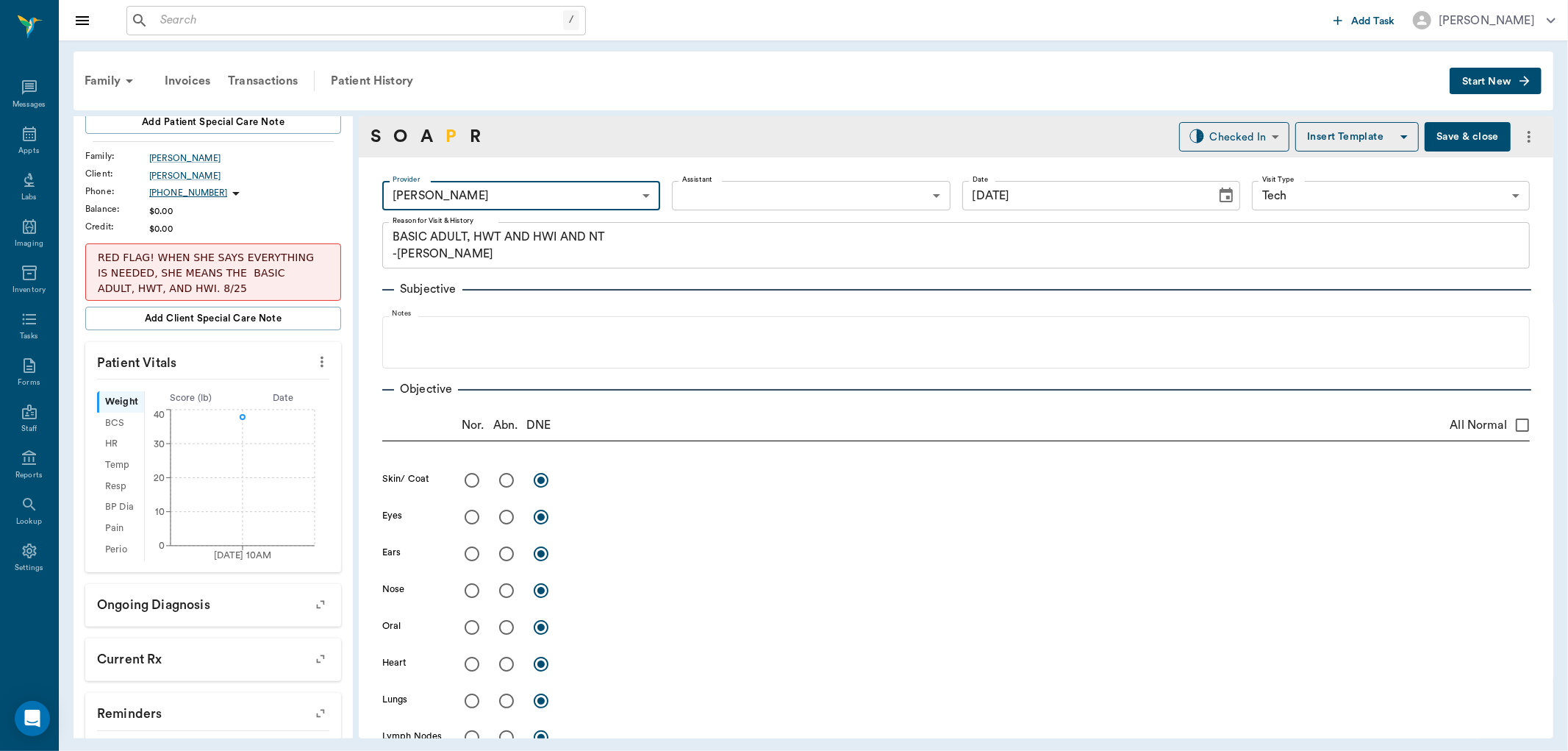
drag, startPoint x: 451, startPoint y: 130, endPoint x: 457, endPoint y: 152, distance: 22.8
click at [451, 131] on link "P" at bounding box center [451, 137] width 11 height 26
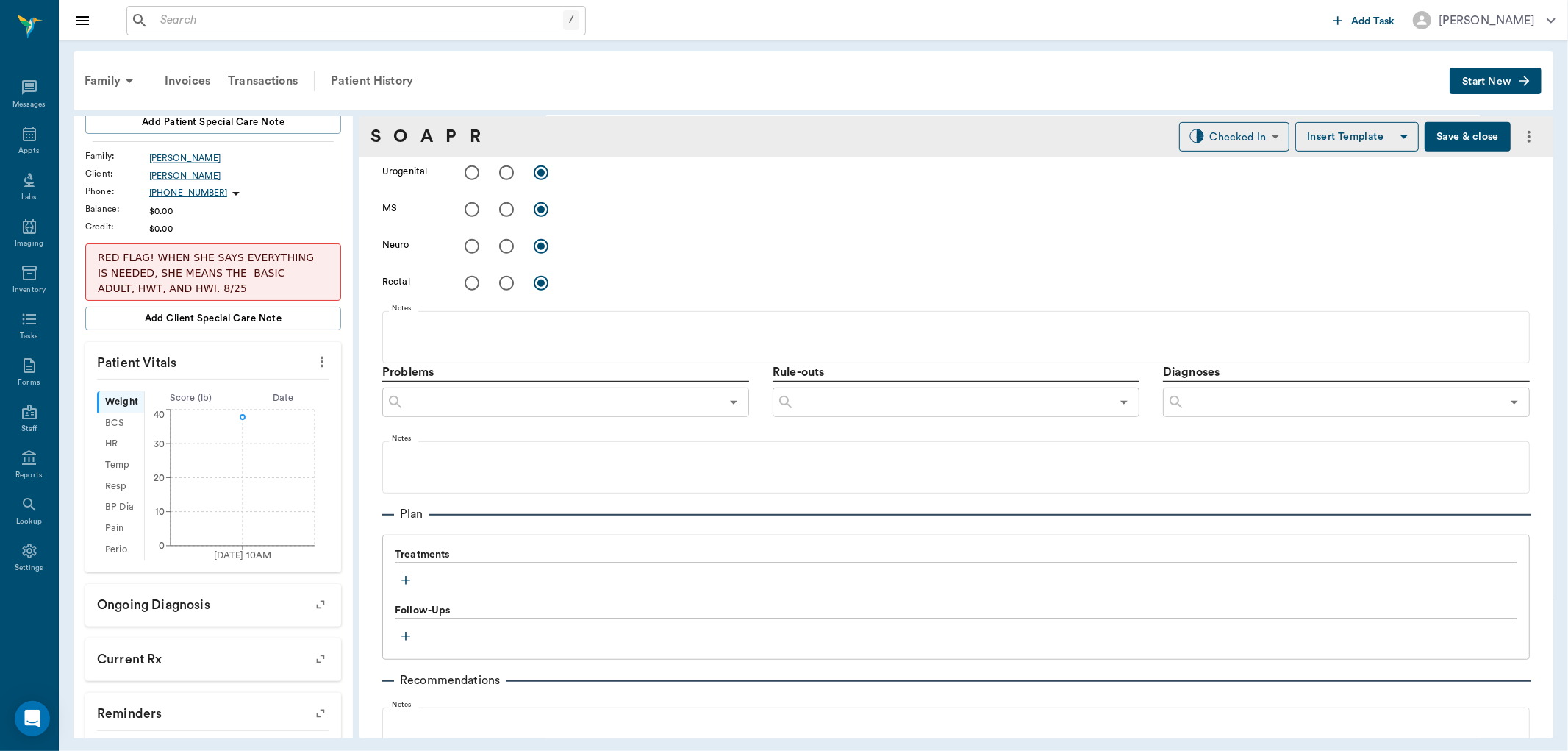
scroll to position [794, 0]
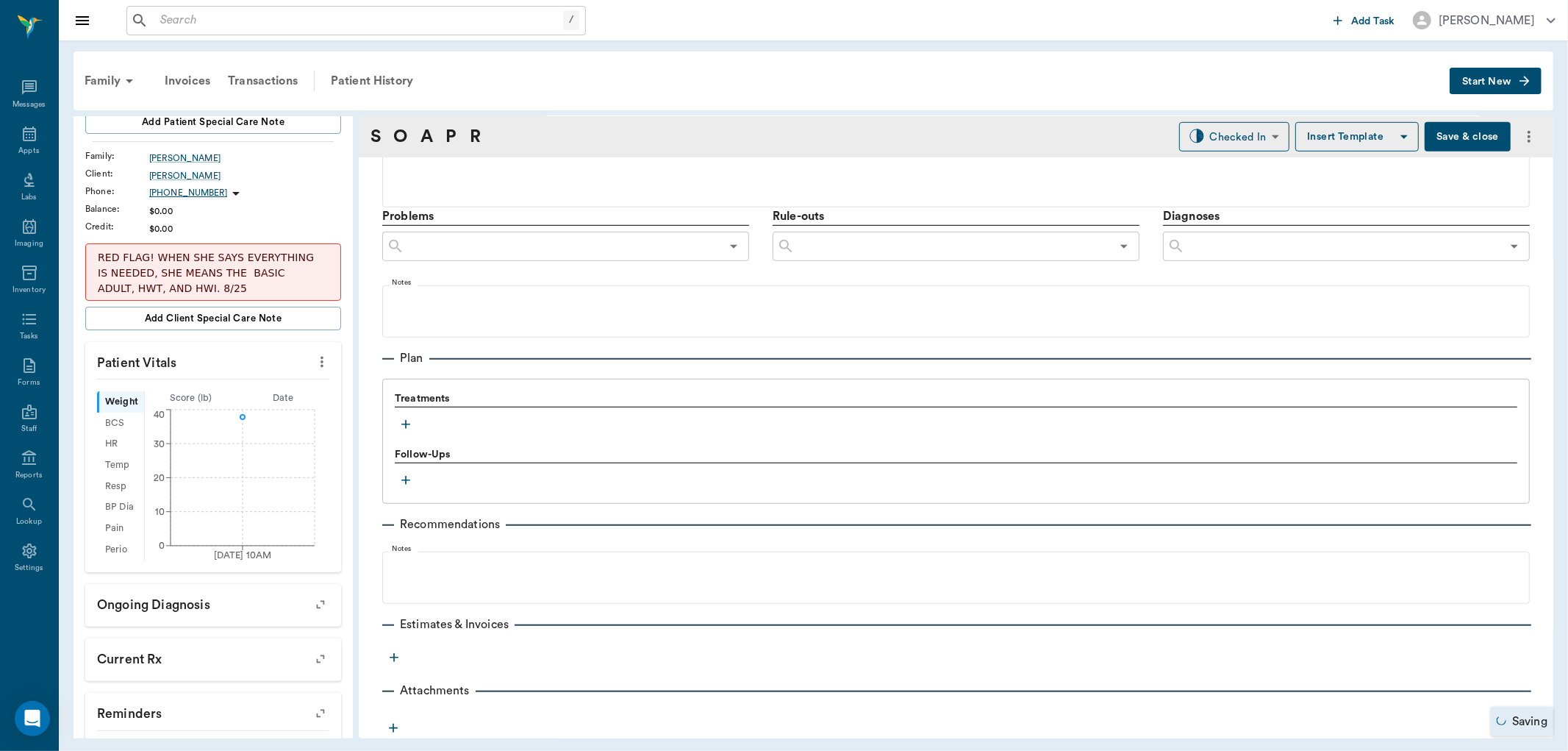
click at [406, 424] on icon "button" at bounding box center [405, 423] width 8 height 8
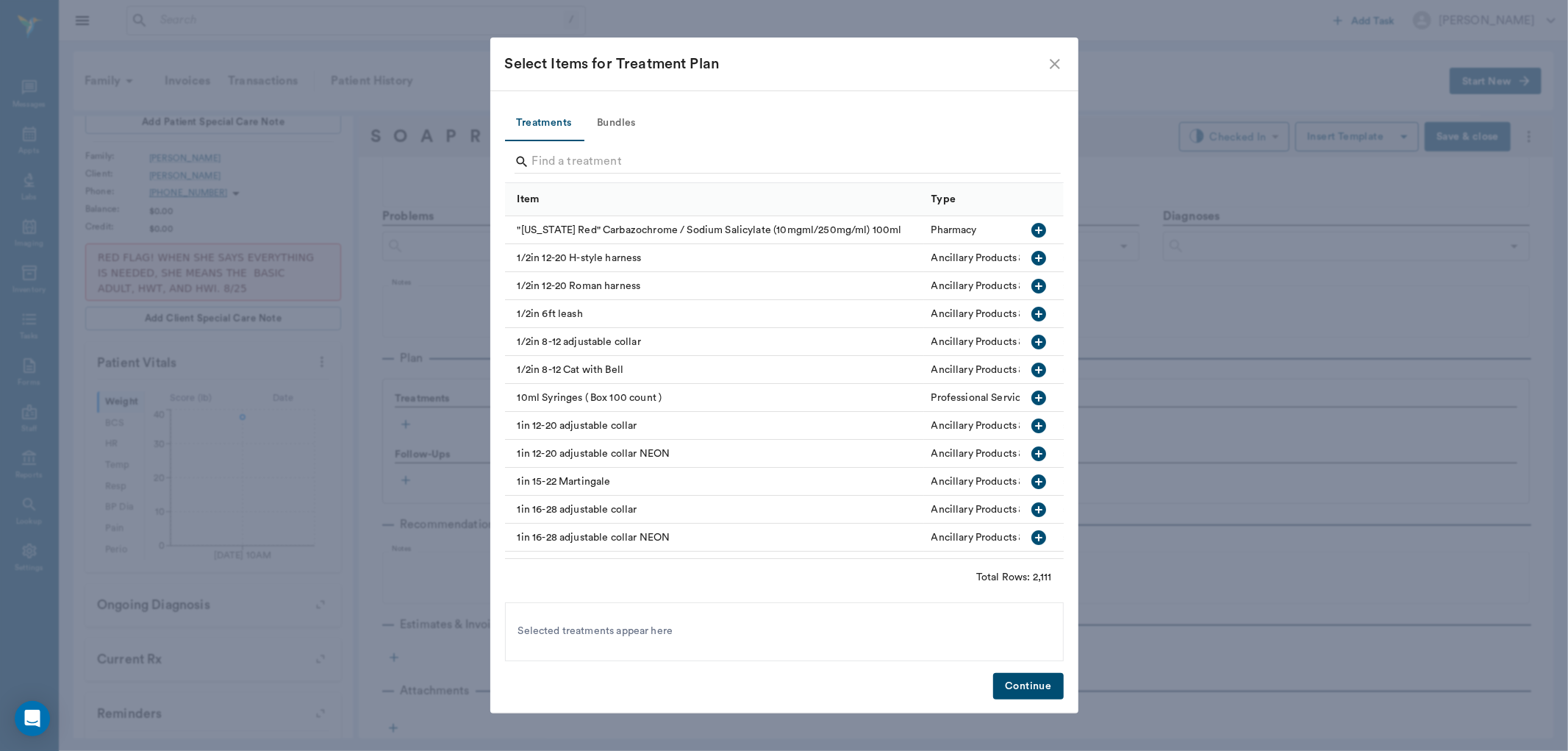
click at [607, 125] on button "Bundles" at bounding box center [616, 122] width 66 height 35
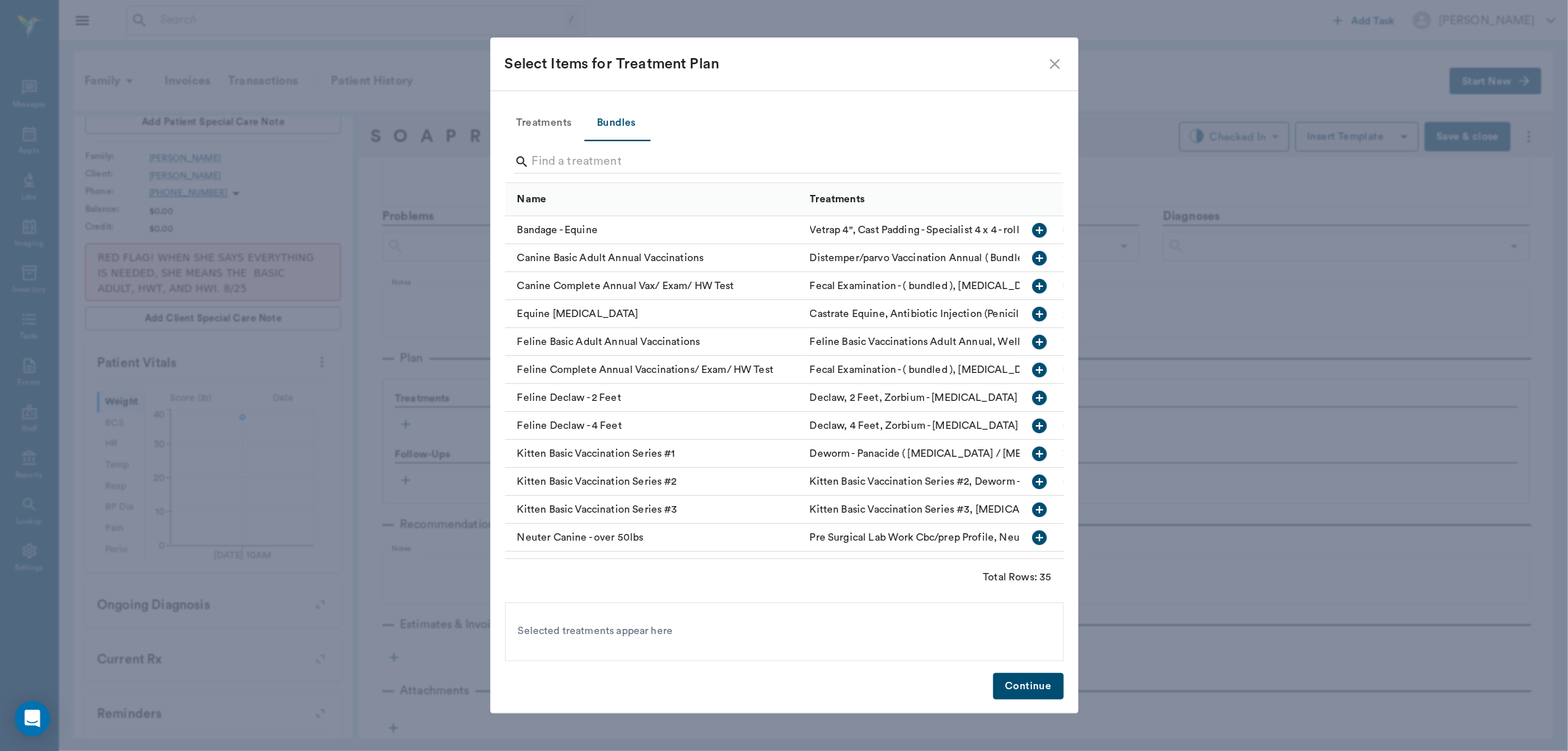
click at [542, 166] on input "Search" at bounding box center [786, 161] width 507 height 24
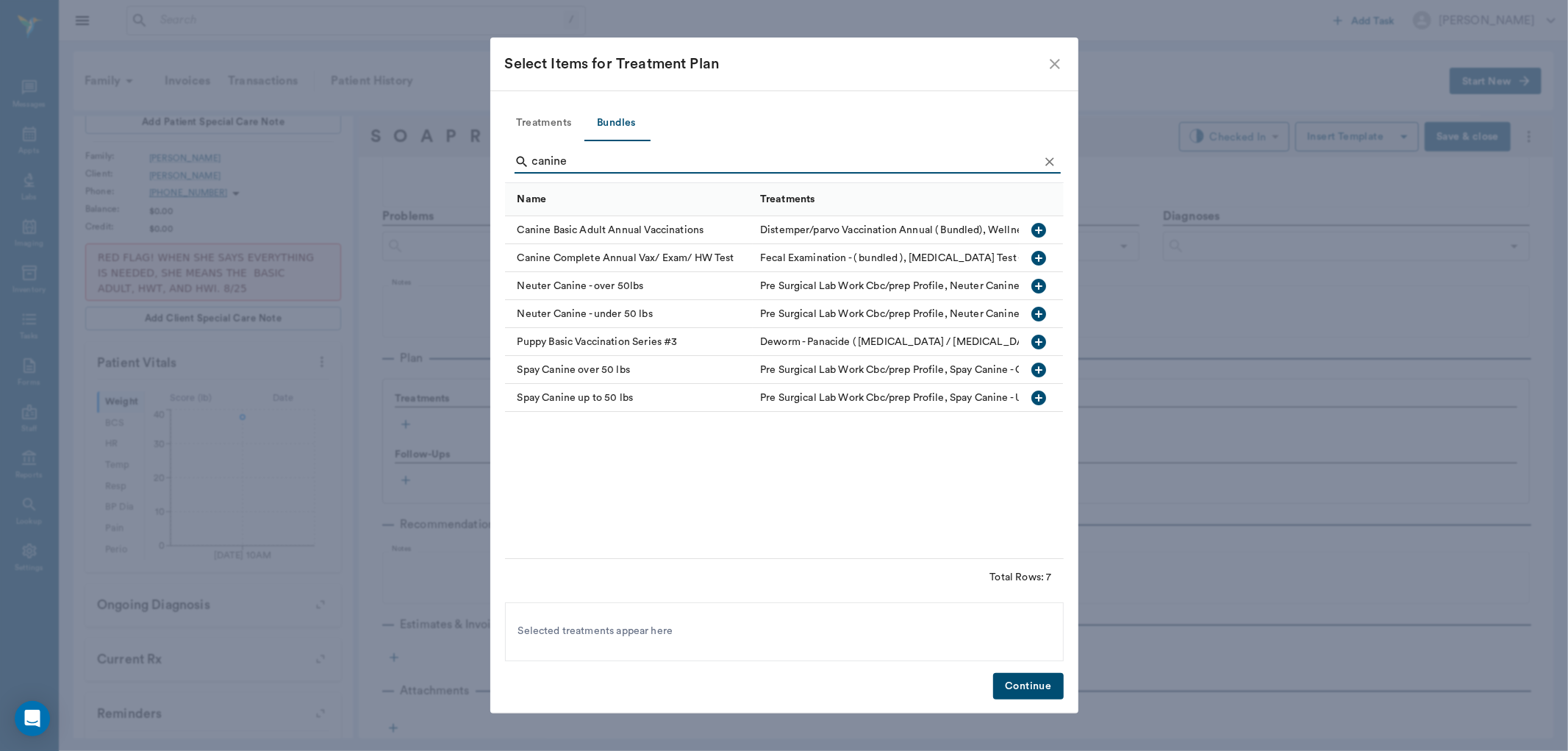
type input "canine"
drag, startPoint x: 1039, startPoint y: 223, endPoint x: 1005, endPoint y: 361, distance: 142.1
click at [1040, 224] on icon "button" at bounding box center [1039, 230] width 15 height 15
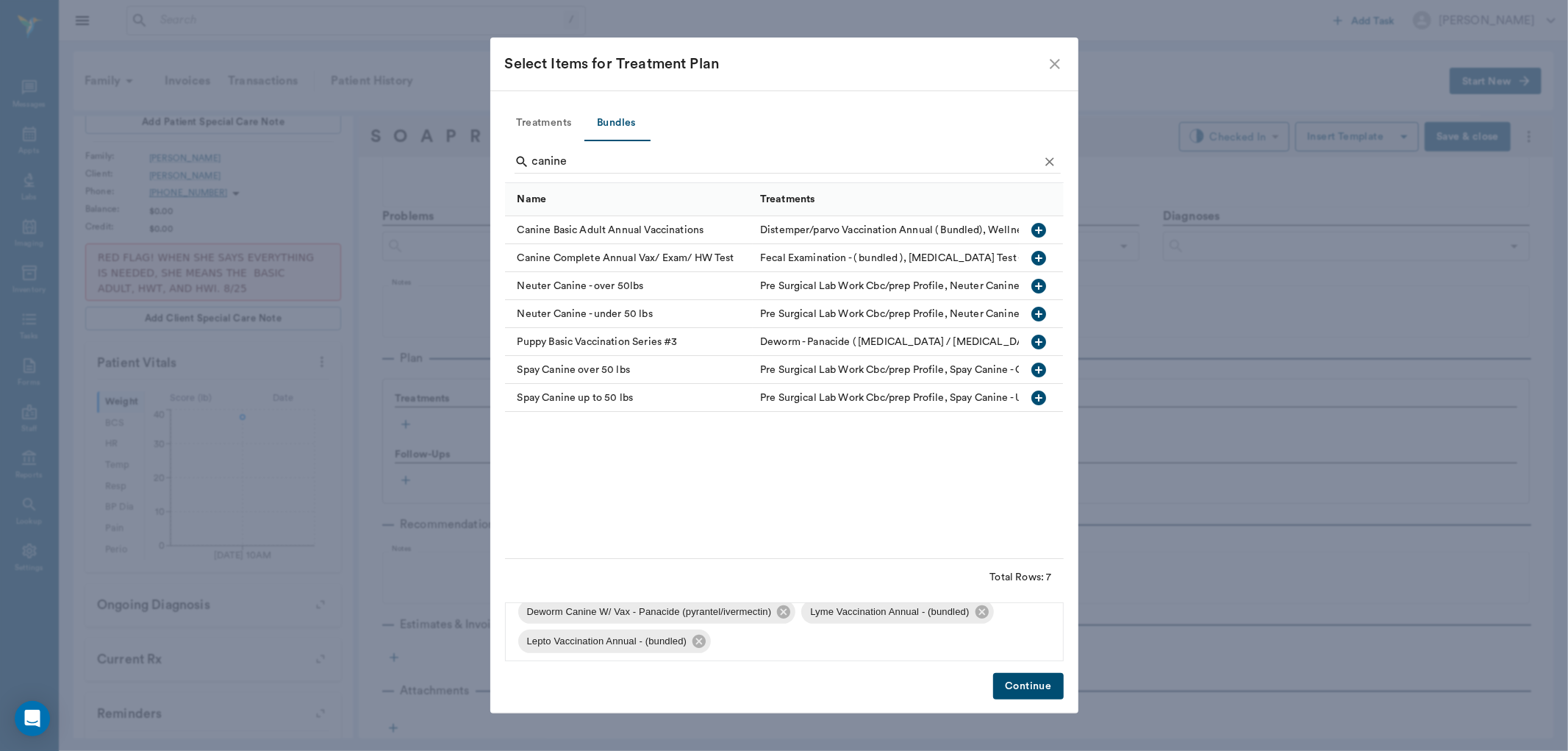
scroll to position [108, 0]
click at [702, 637] on icon at bounding box center [699, 637] width 13 height 13
drag, startPoint x: 984, startPoint y: 635, endPoint x: 1012, endPoint y: 673, distance: 47.2
click at [983, 636] on icon at bounding box center [982, 637] width 13 height 13
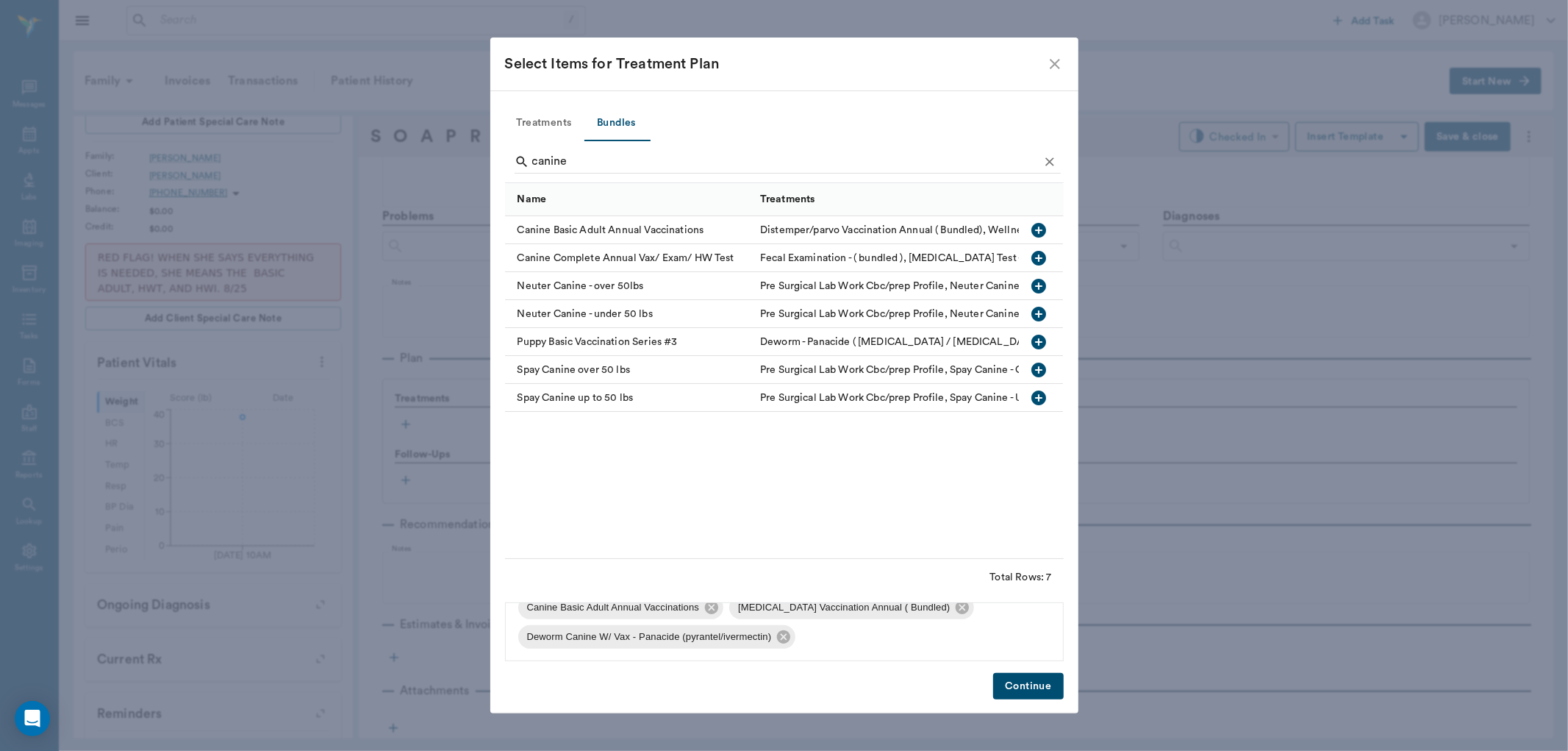
click at [1015, 678] on button "Continue" at bounding box center [1028, 686] width 70 height 27
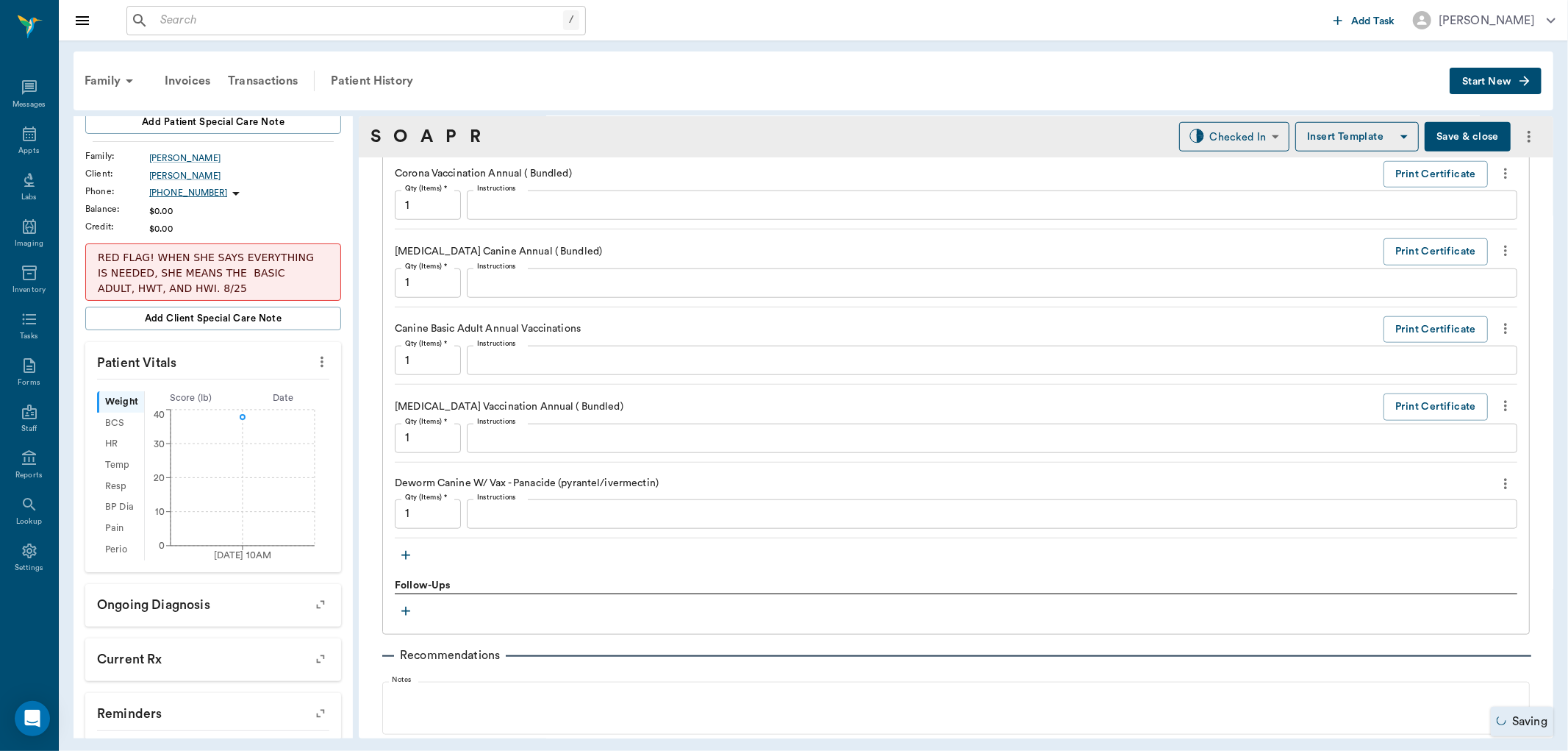
scroll to position [1357, 0]
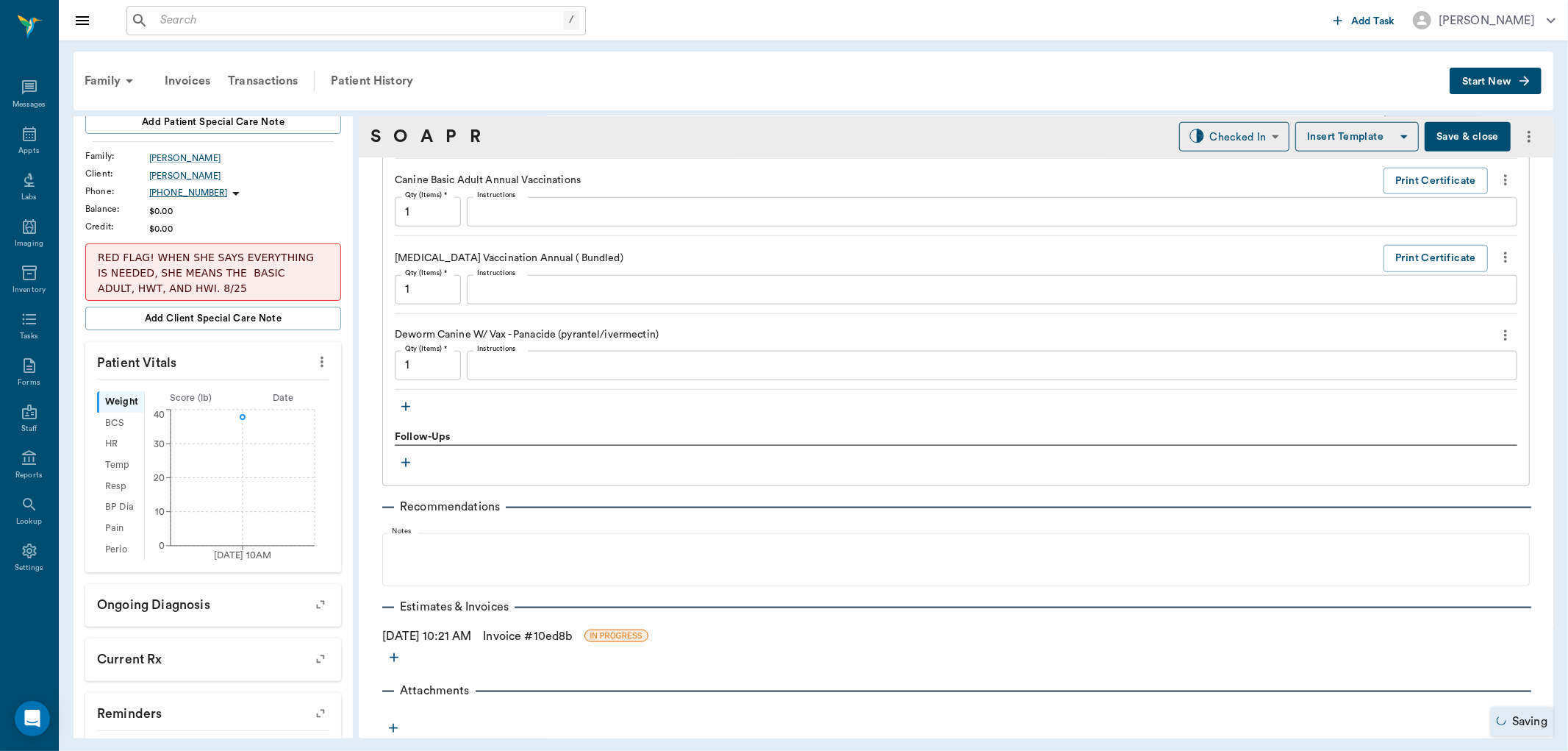
click at [400, 402] on icon "button" at bounding box center [406, 407] width 15 height 15
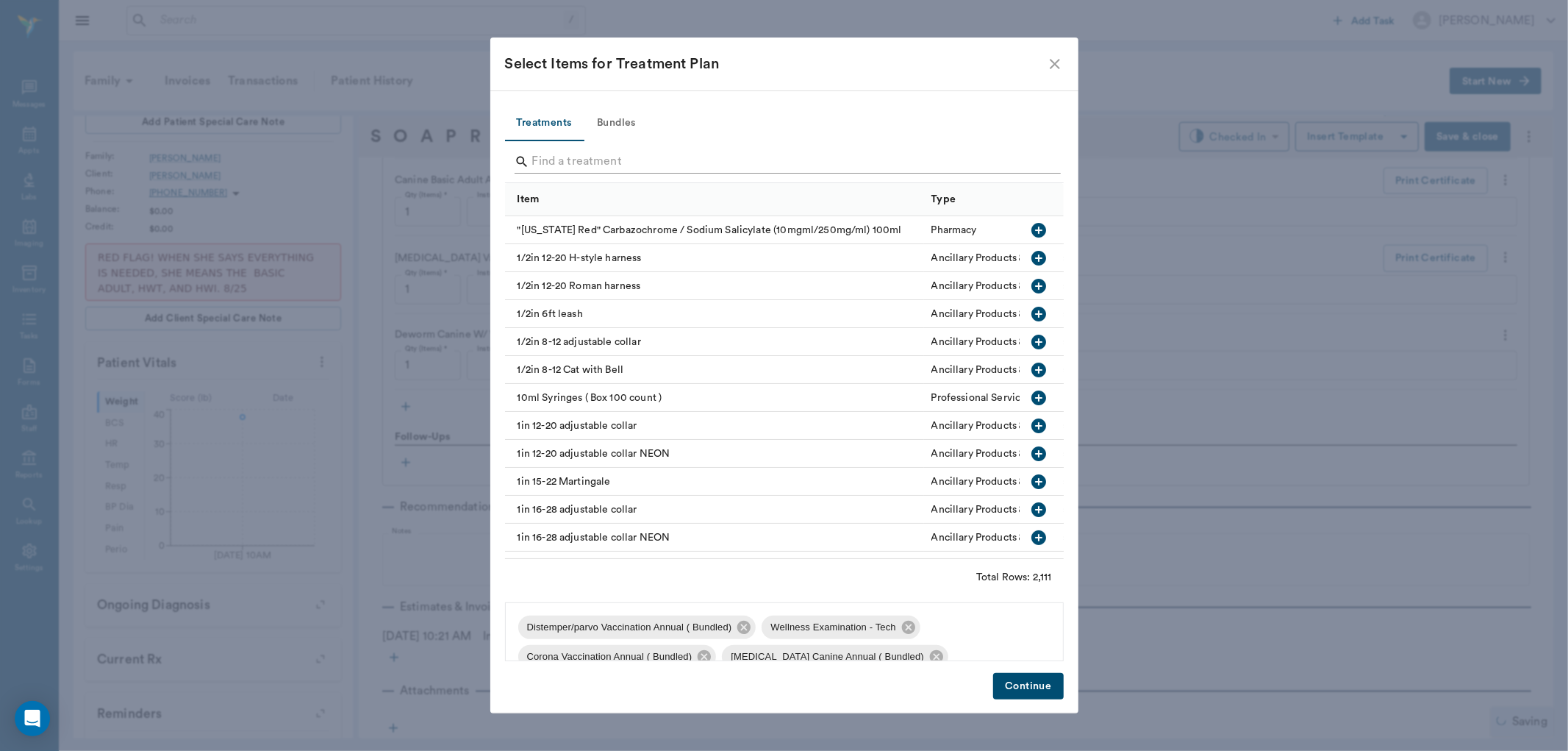
click at [553, 168] on input "Search" at bounding box center [786, 161] width 507 height 24
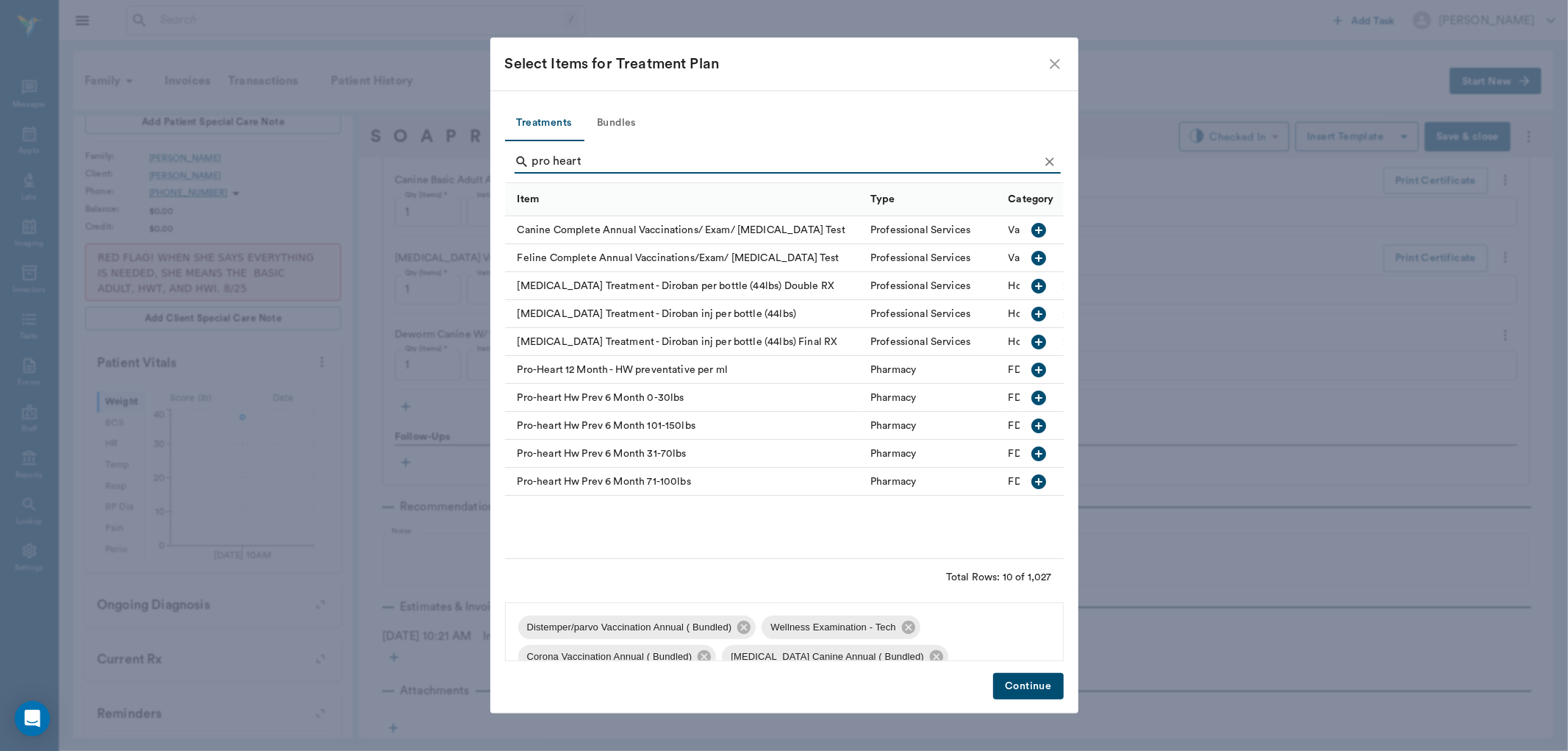
type input "pro heart"
click at [1038, 447] on icon "button" at bounding box center [1039, 454] width 15 height 15
click at [1025, 684] on button "Continue" at bounding box center [1028, 686] width 70 height 27
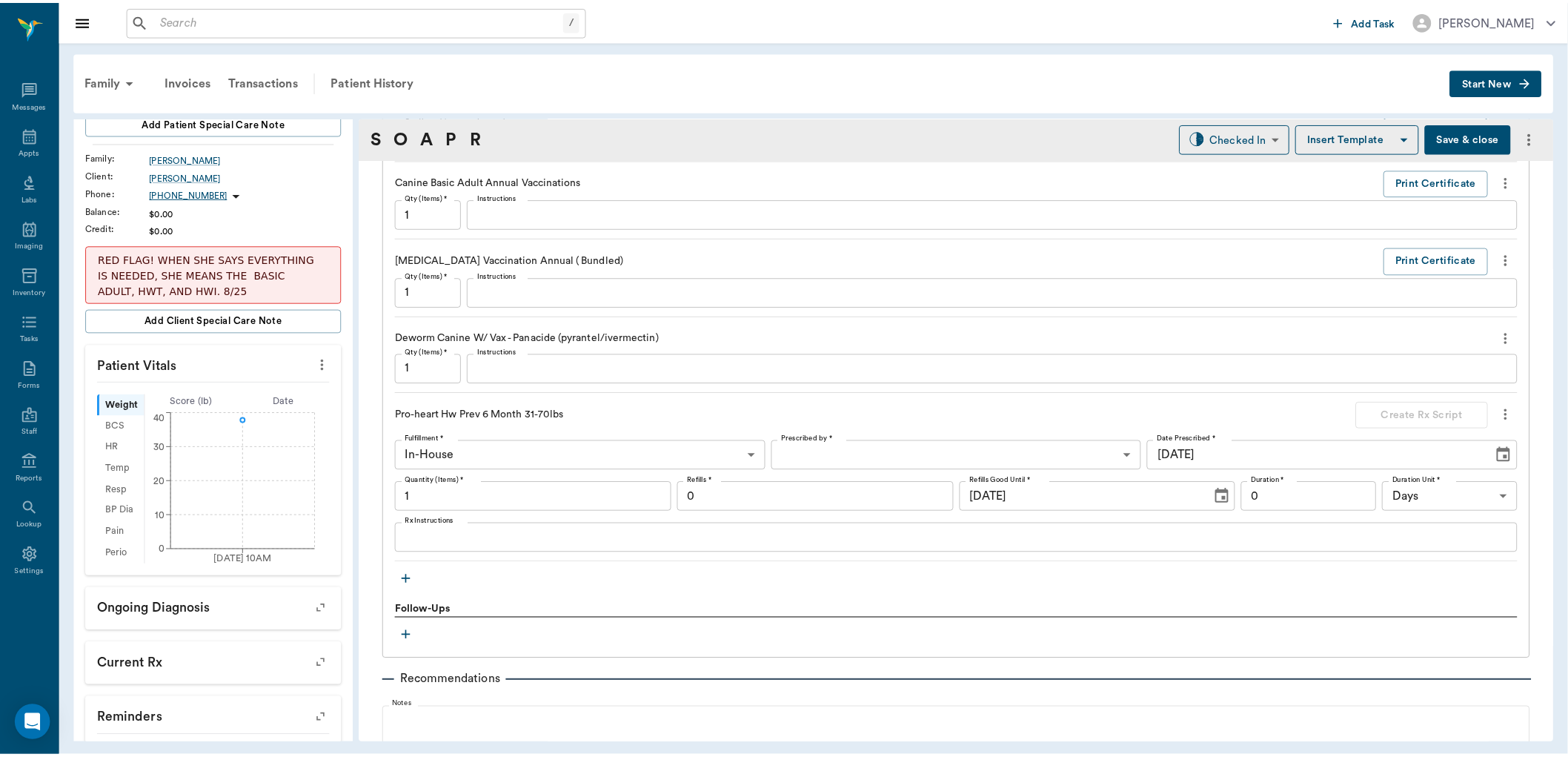
scroll to position [1450, 0]
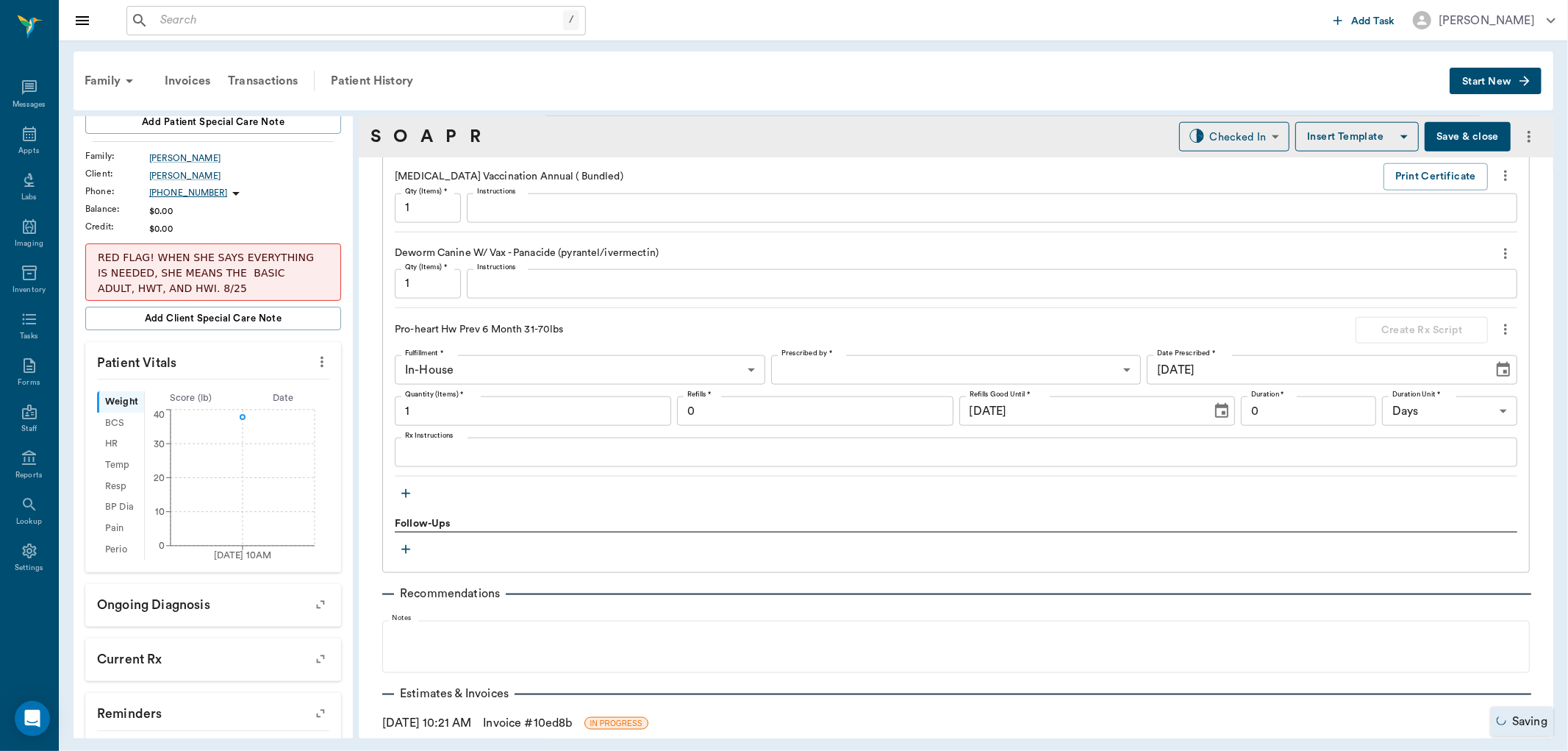
click at [1453, 137] on button "Save & close" at bounding box center [1467, 137] width 86 height 29
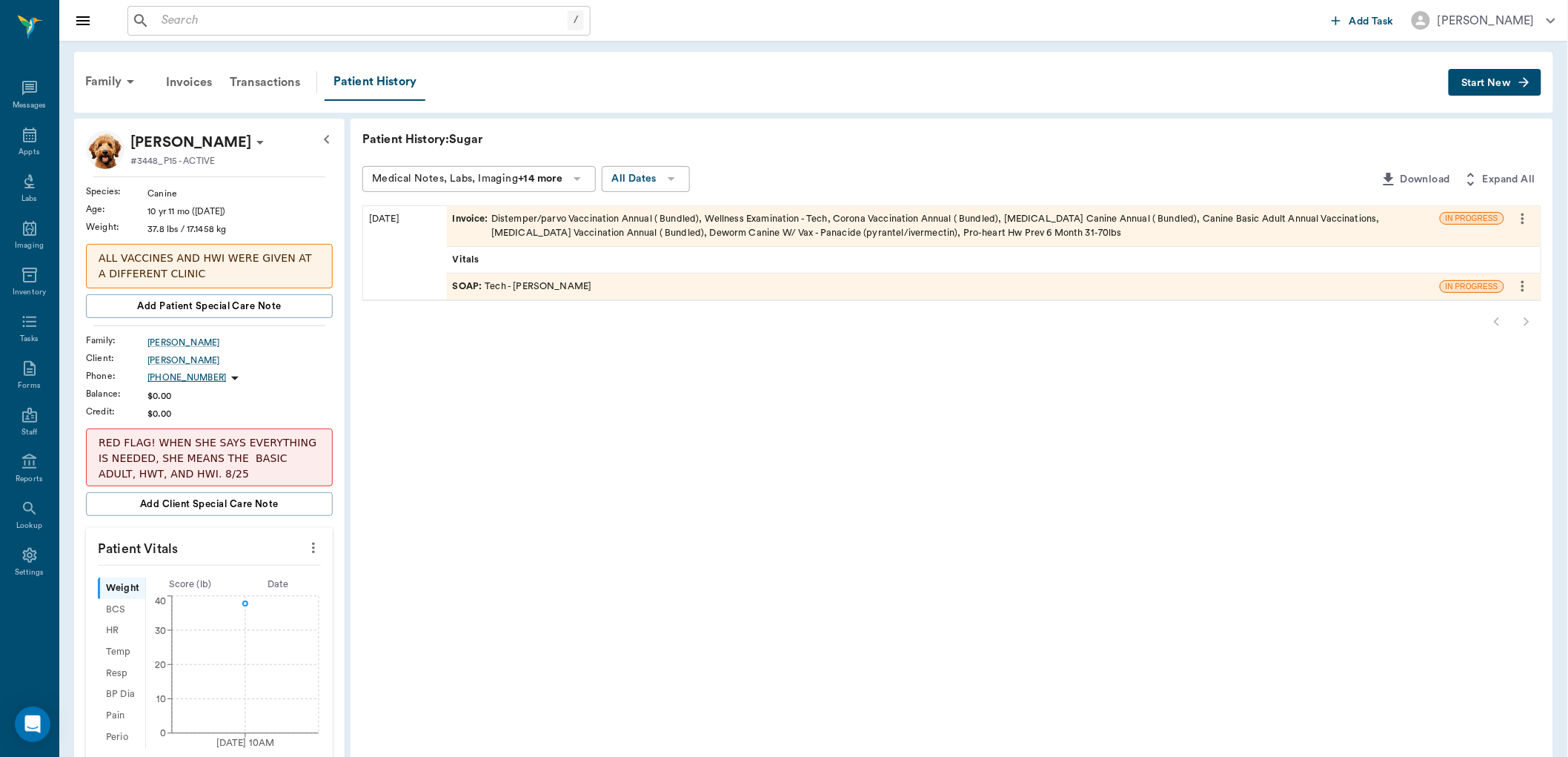
click at [460, 279] on span "SOAP :" at bounding box center [469, 286] width 32 height 14
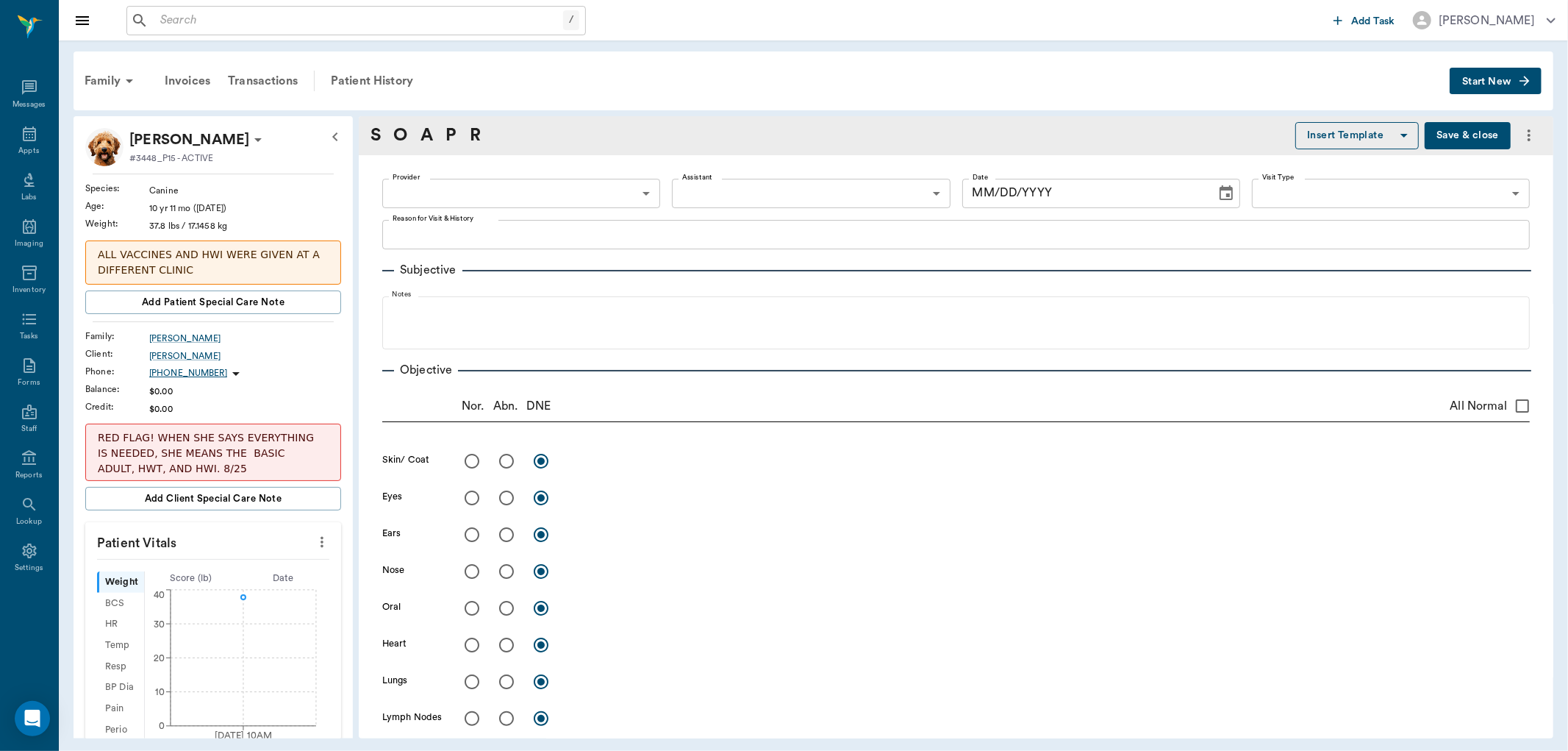
type textarea "BASIC ADULT, HWT AND HWI AND NT -LORY"
type input "63ec2e7e52e12b0ba117b124"
type input "65d2be4f46e3a538d89b8c1a"
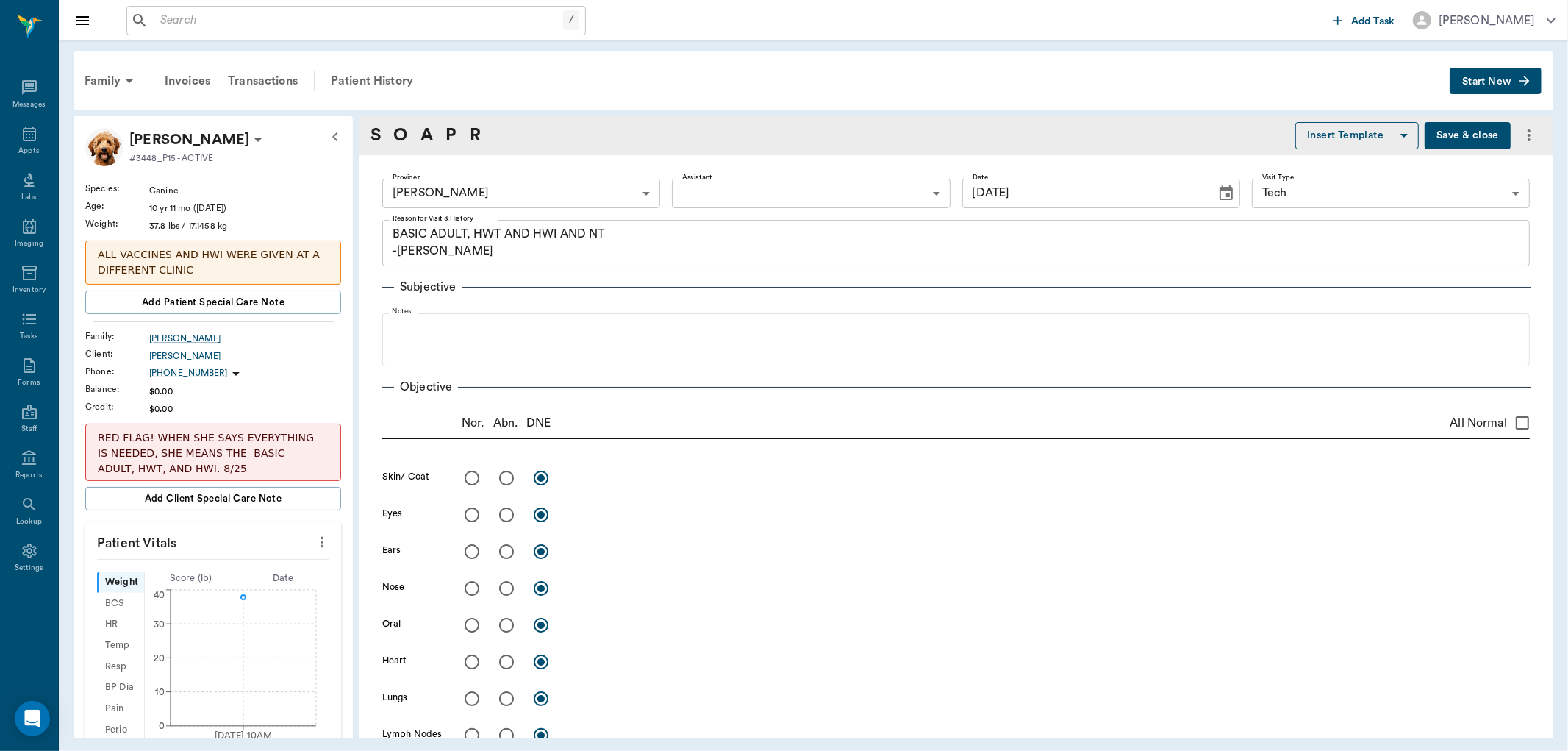
type input "[DATE]"
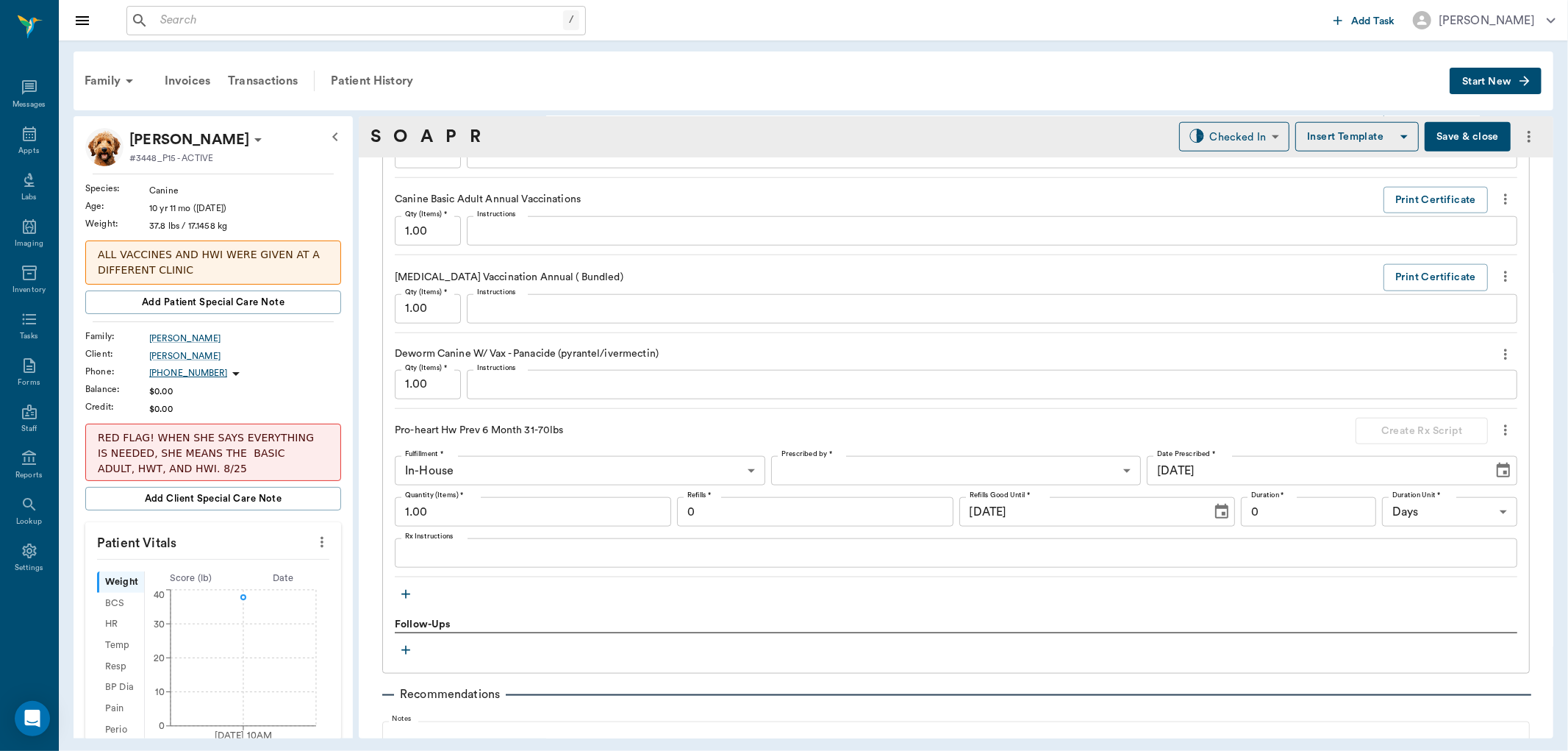
scroll to position [1420, 0]
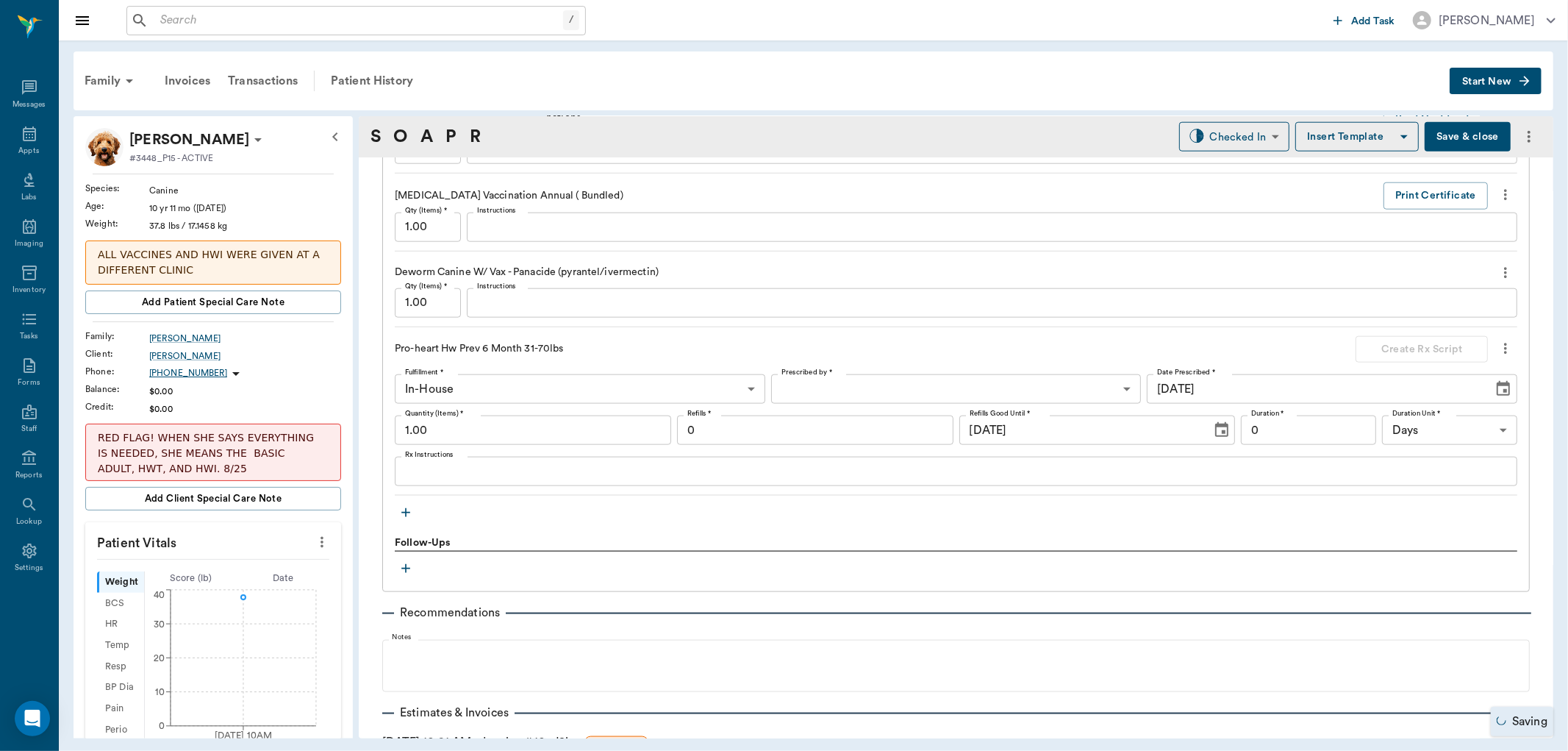
click at [403, 512] on icon "button" at bounding box center [406, 513] width 15 height 15
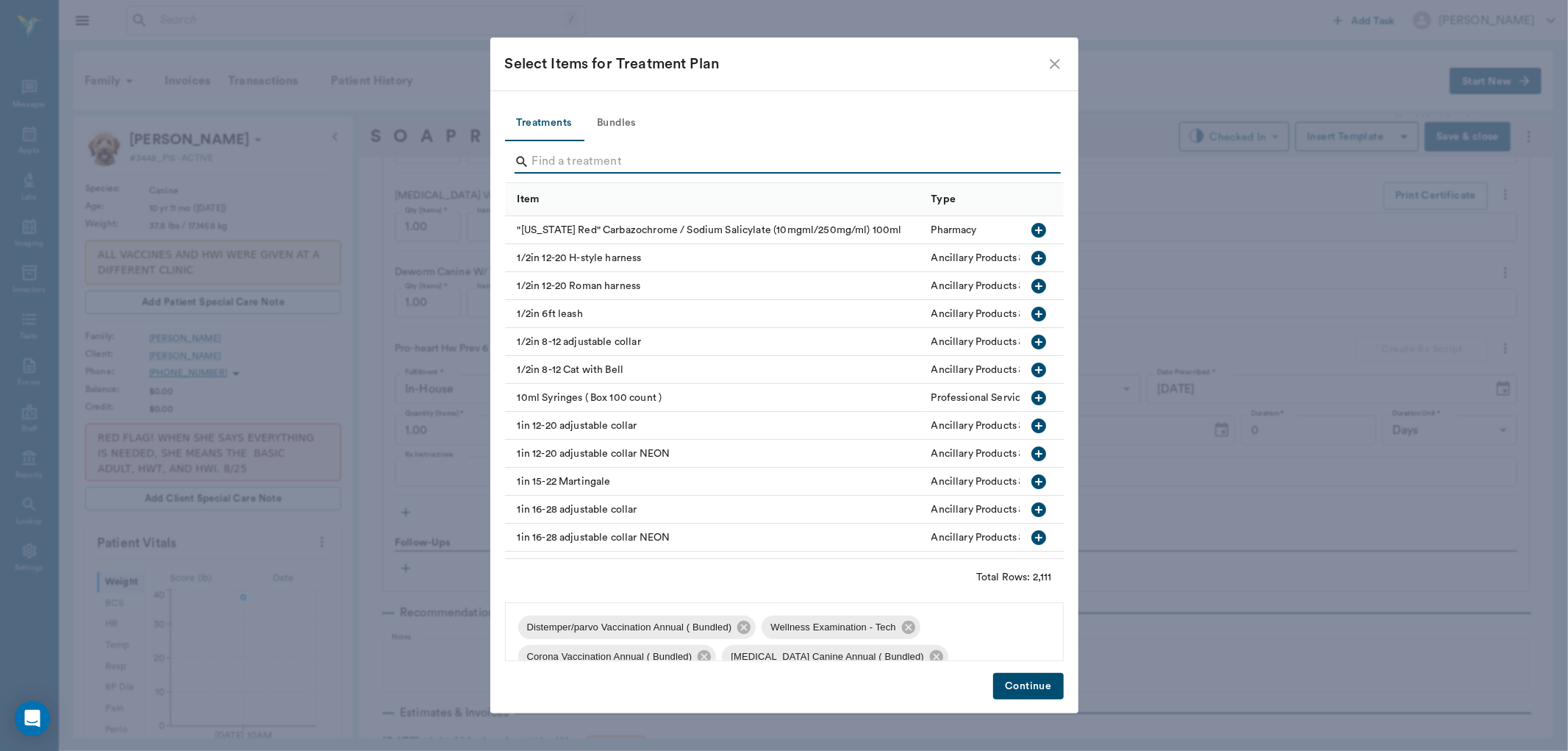
click at [540, 157] on input "Search" at bounding box center [786, 161] width 507 height 24
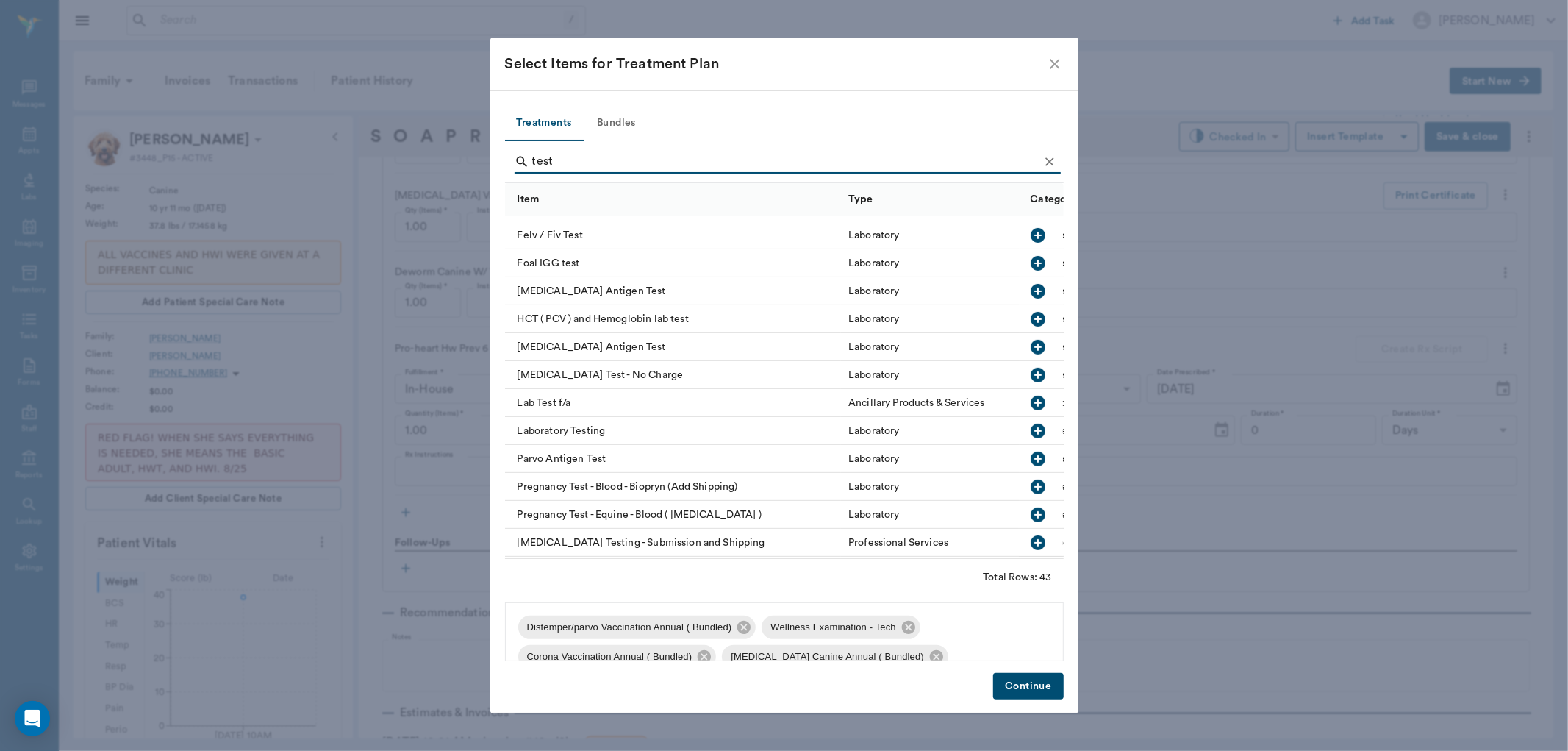
scroll to position [571, 0]
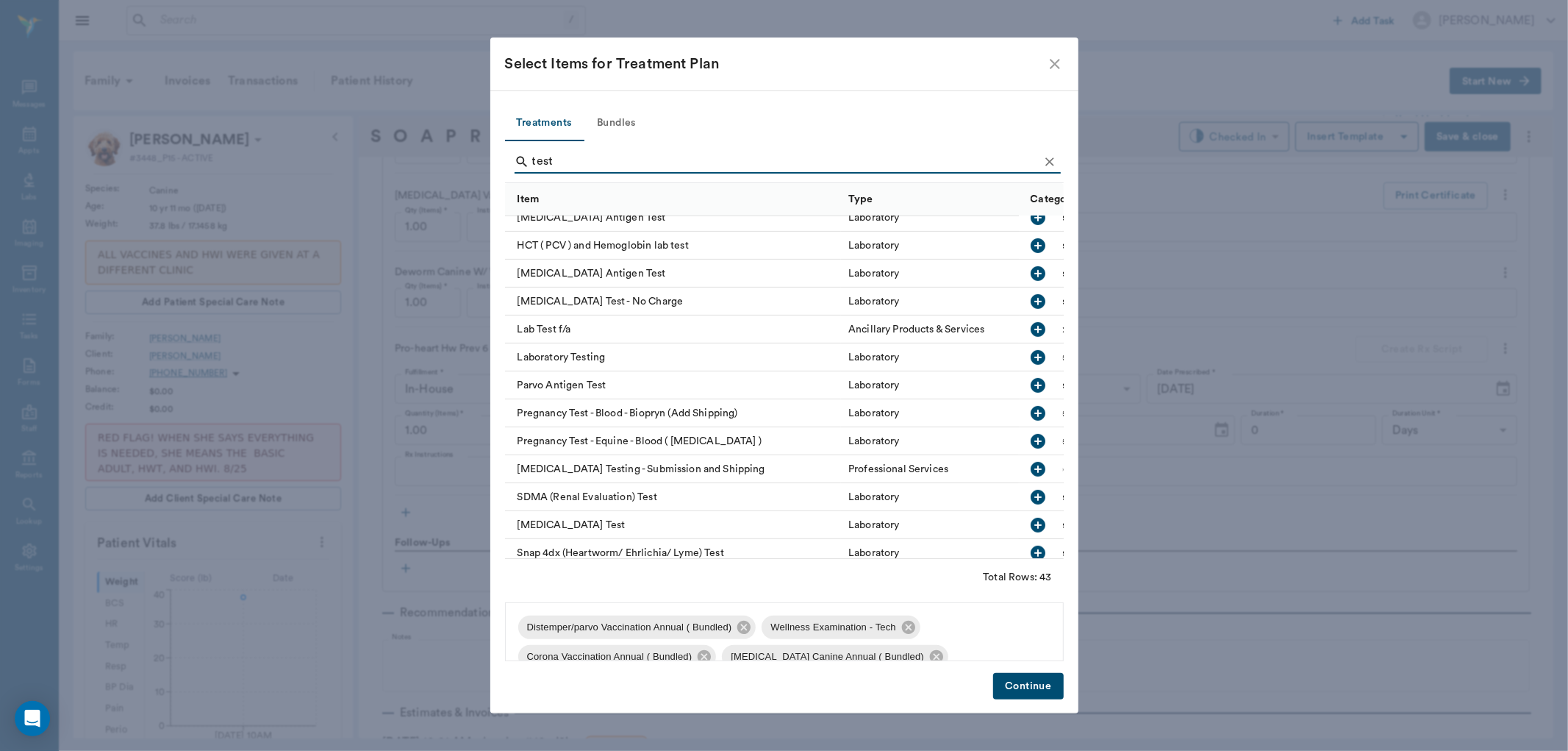
type input "test"
drag, startPoint x: 1030, startPoint y: 269, endPoint x: 1024, endPoint y: 331, distance: 62.3
click at [1025, 290] on div "Felv / Fiv Test Laboratory In-House Lab Foal IGG test Laboratory In-House Lab G…" at bounding box center [860, 400] width 711 height 503
click at [1020, 684] on button "Continue" at bounding box center [1028, 686] width 70 height 27
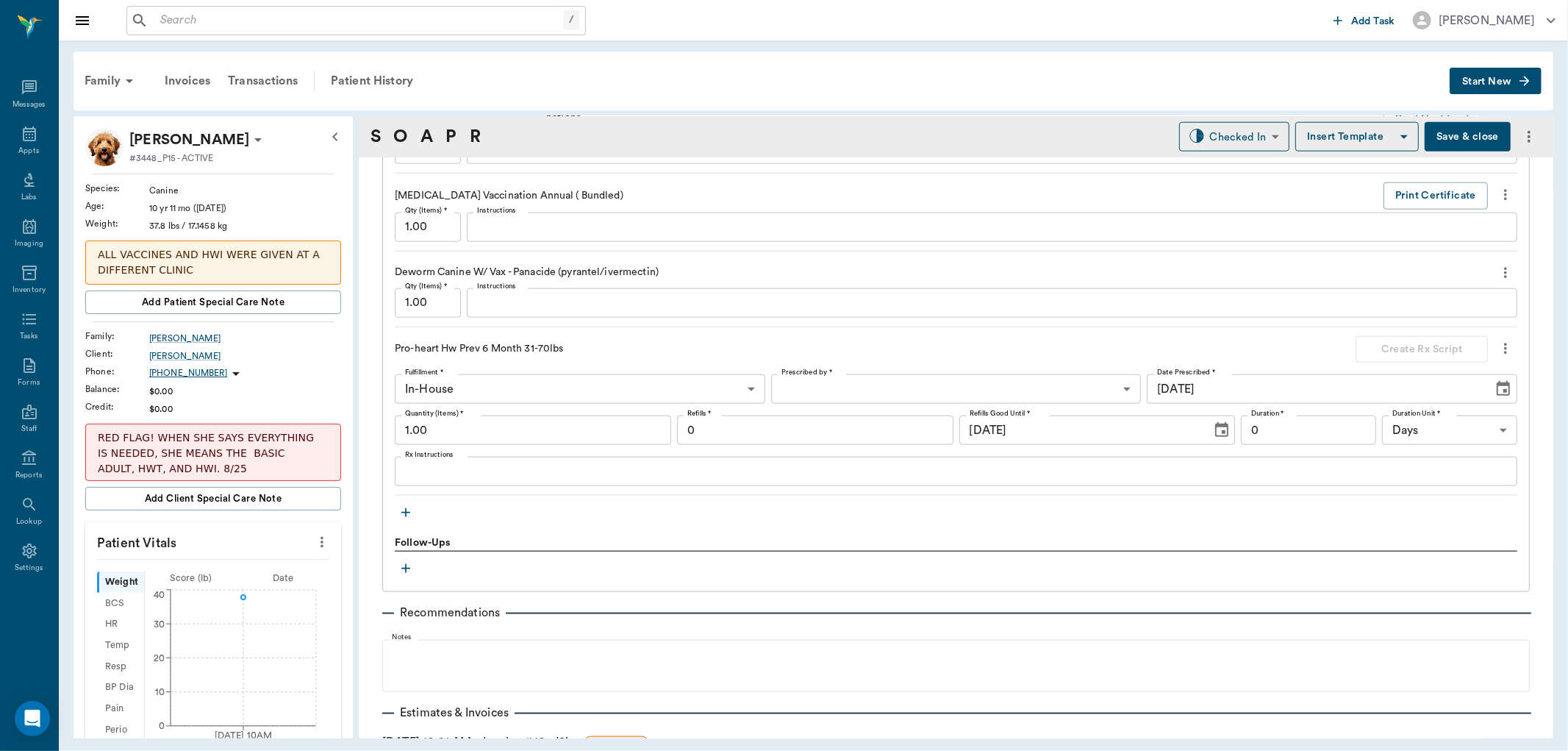
click at [403, 513] on icon "button" at bounding box center [405, 512] width 8 height 8
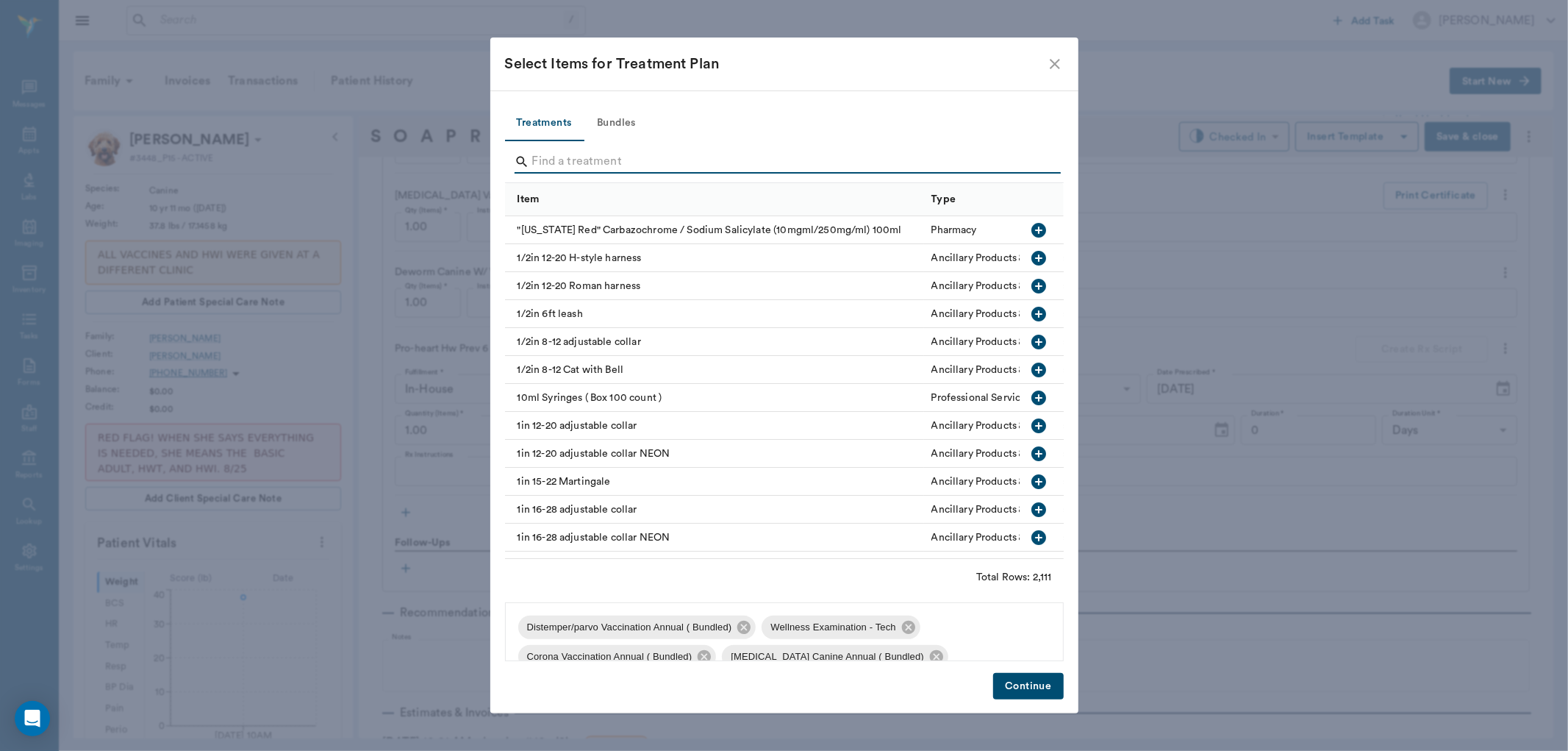
click at [554, 158] on input "Search" at bounding box center [786, 161] width 507 height 24
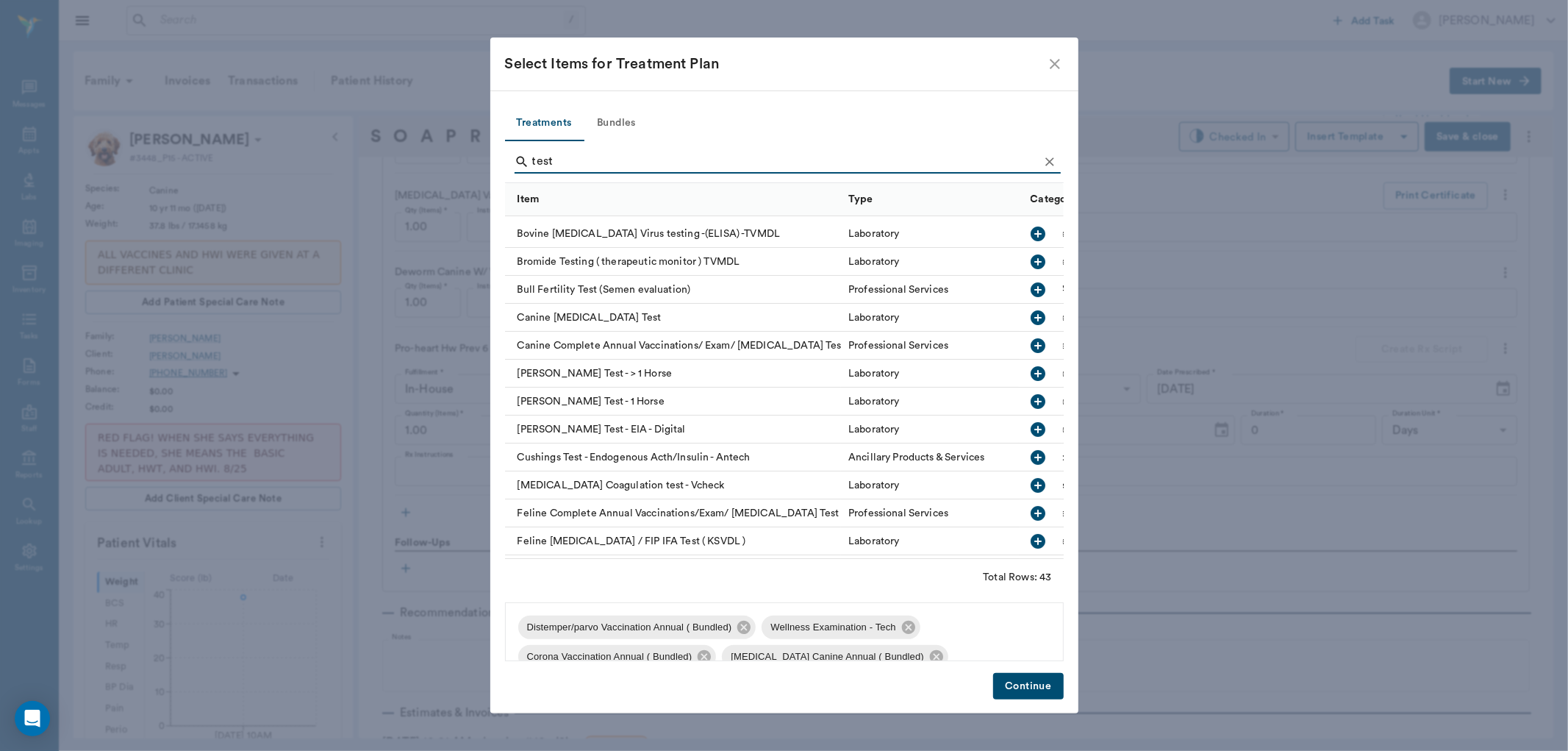
scroll to position [464, 0]
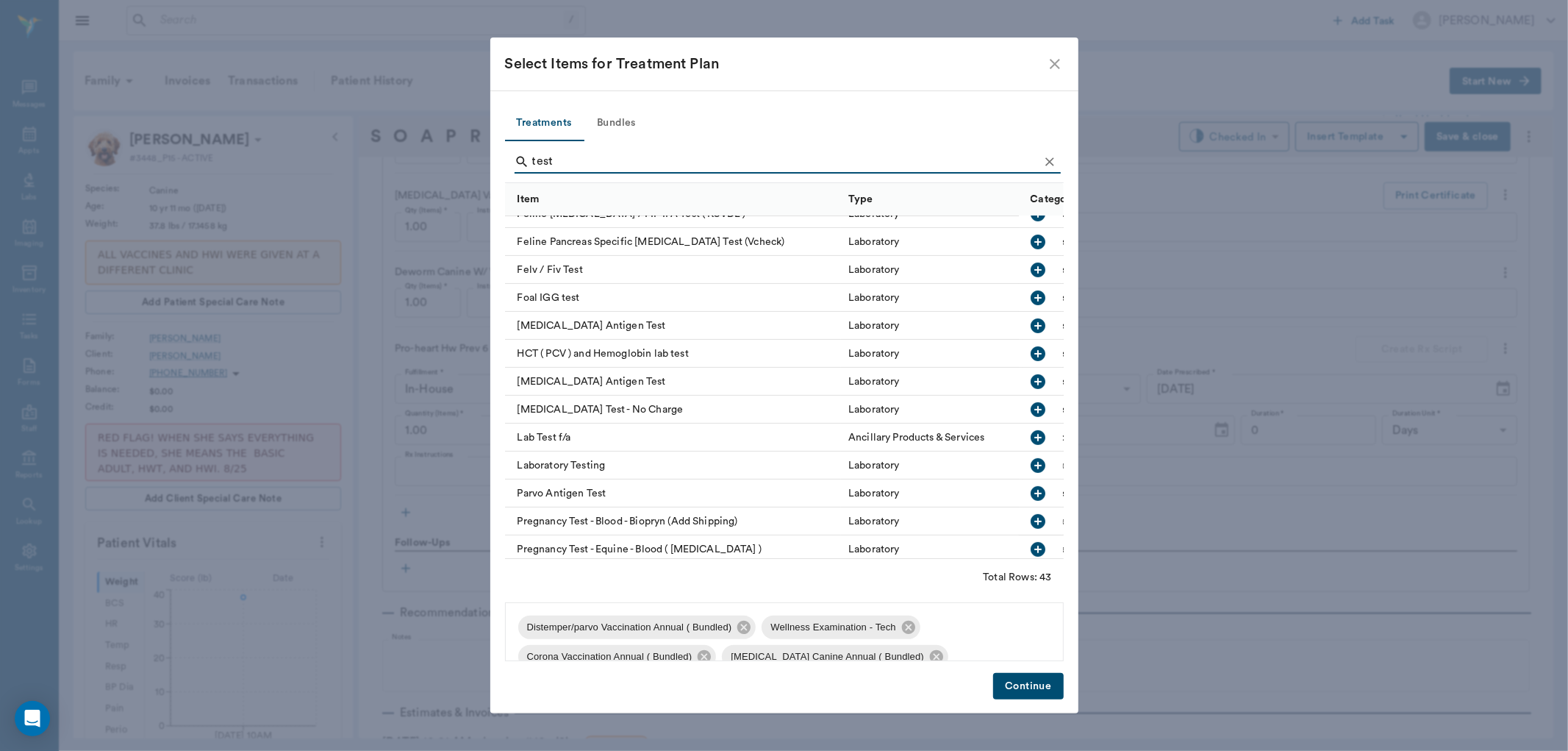
type input "test"
click at [1032, 377] on icon "button" at bounding box center [1039, 382] width 15 height 15
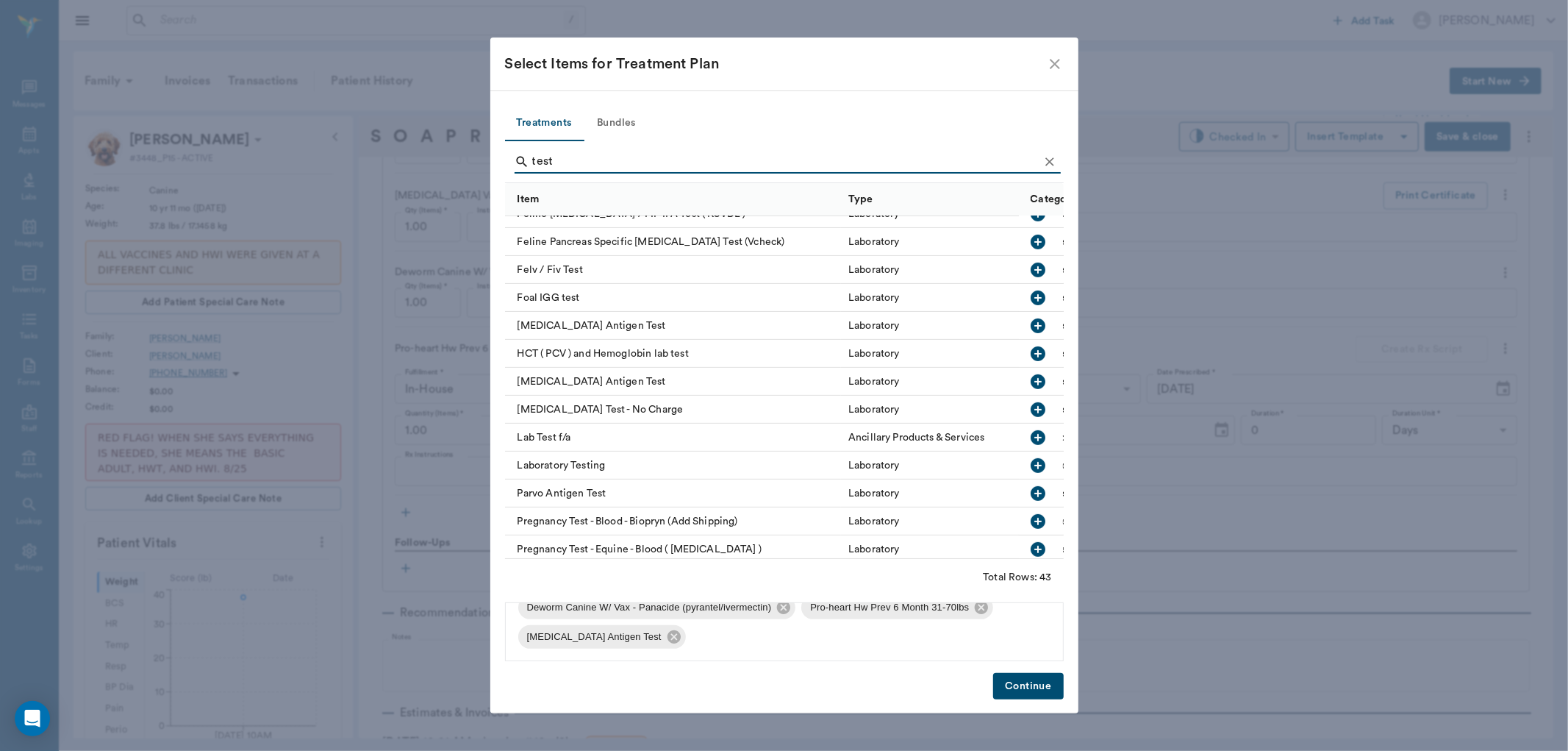
click at [1025, 679] on button "Continue" at bounding box center [1028, 686] width 70 height 27
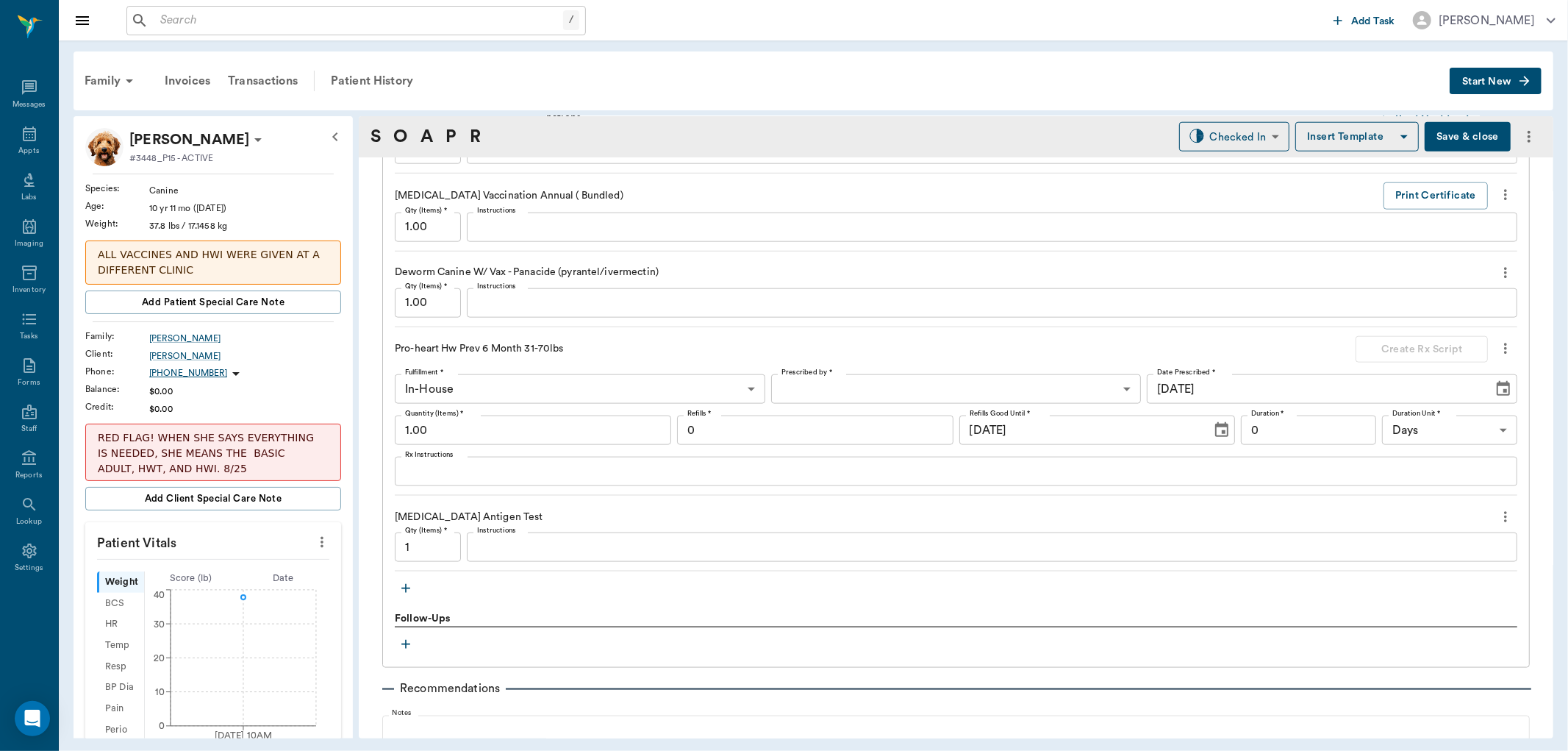
click at [544, 545] on textarea "Instructions" at bounding box center [991, 547] width 1030 height 17
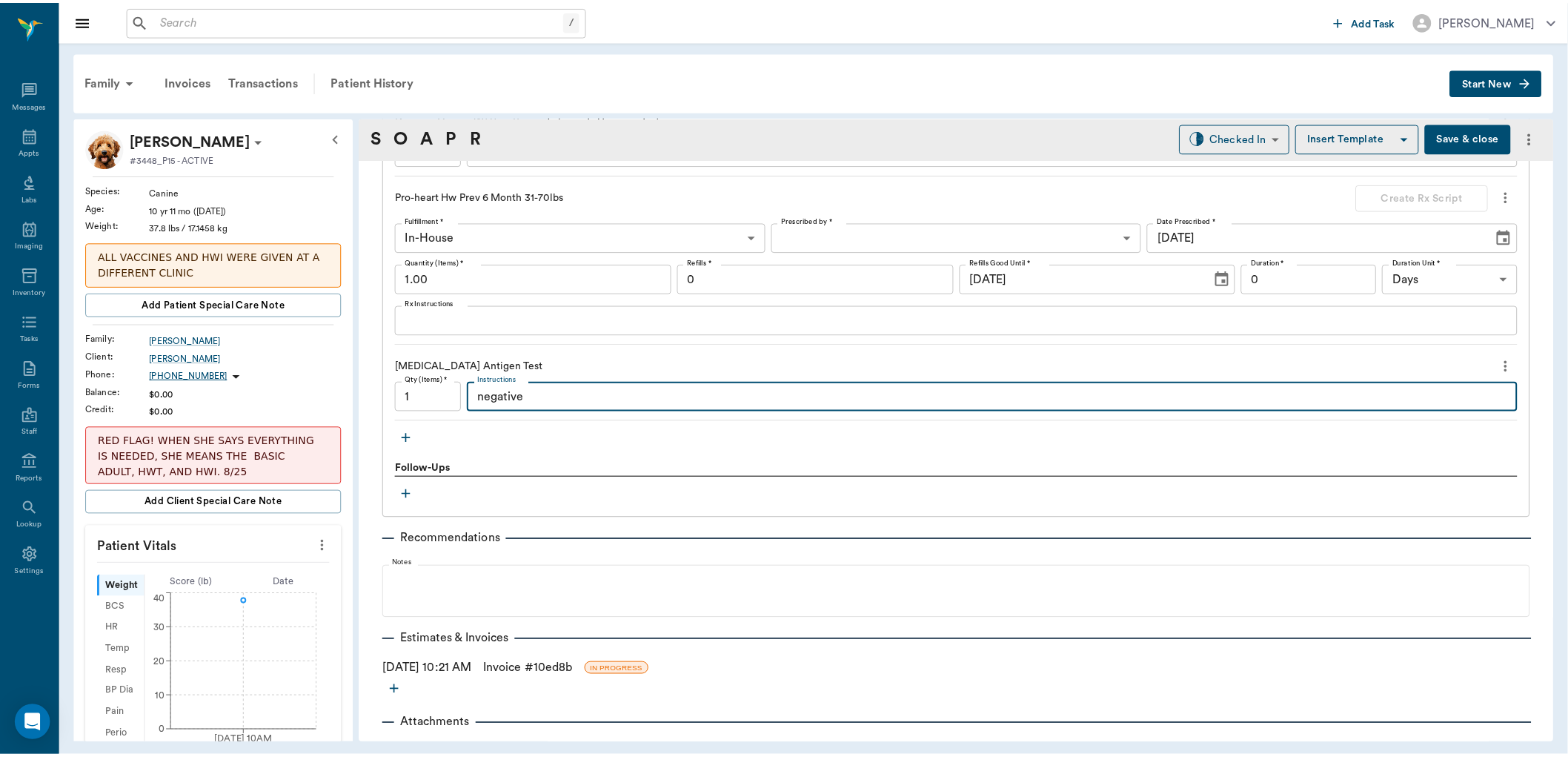
scroll to position [1596, 0]
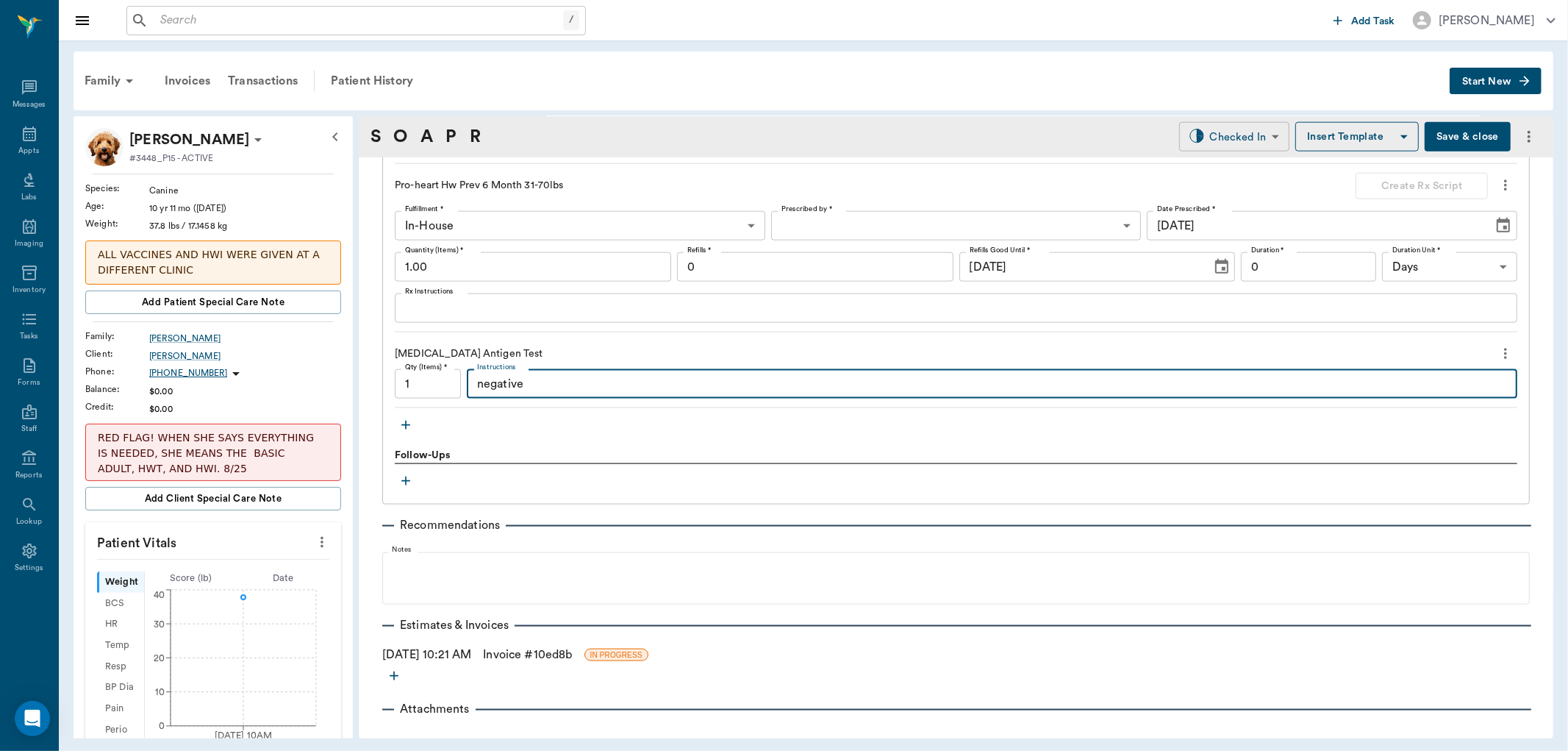
type textarea "negative"
click at [1245, 136] on body "/ ​ Add Task Dr. Bert Ellsworth Nectar Messages Appts Labs Imaging Inventory Ta…" at bounding box center [784, 375] width 1568 height 751
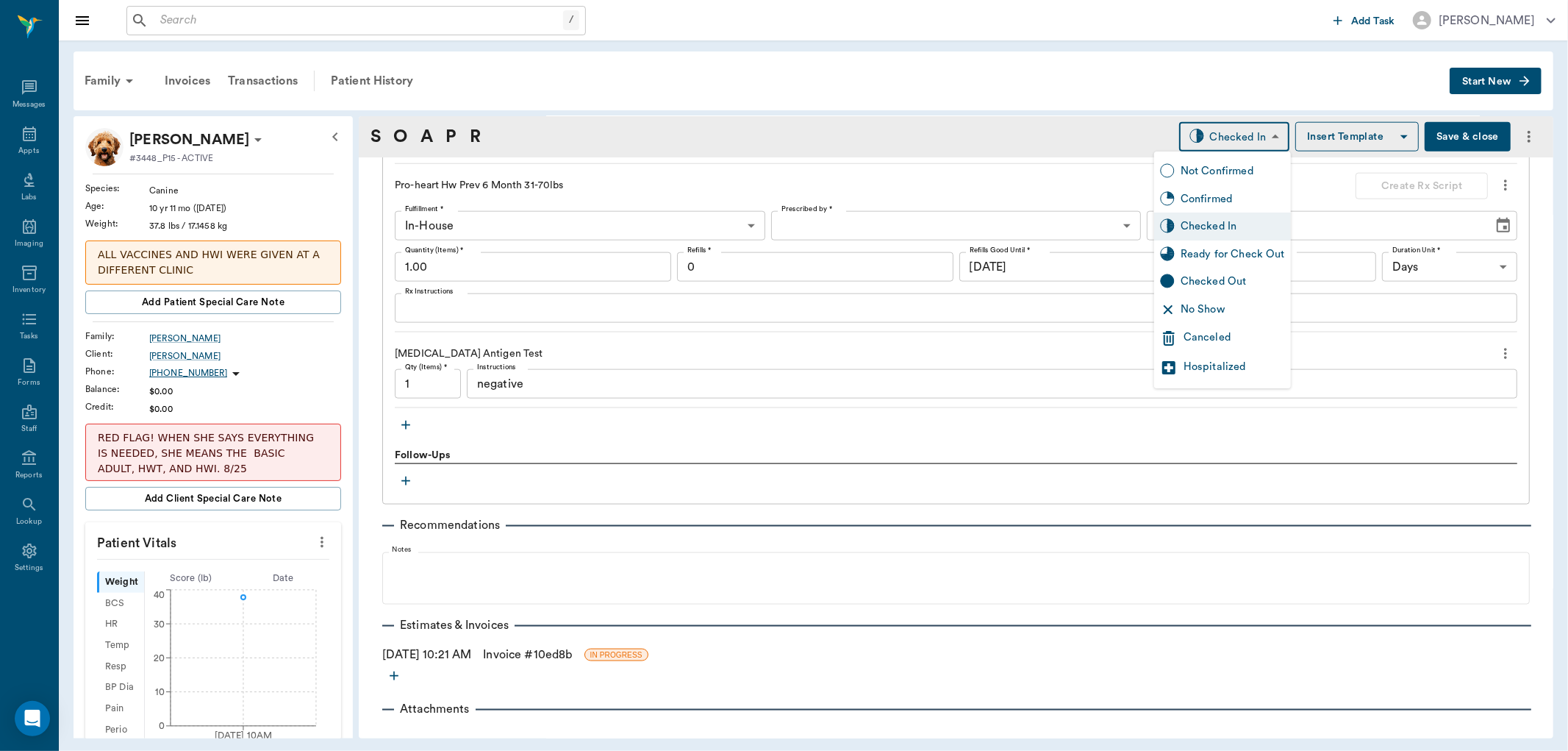
click at [1235, 263] on div "Ready for Check Out" at bounding box center [1222, 254] width 137 height 28
type input "READY_TO_CHECKOUT"
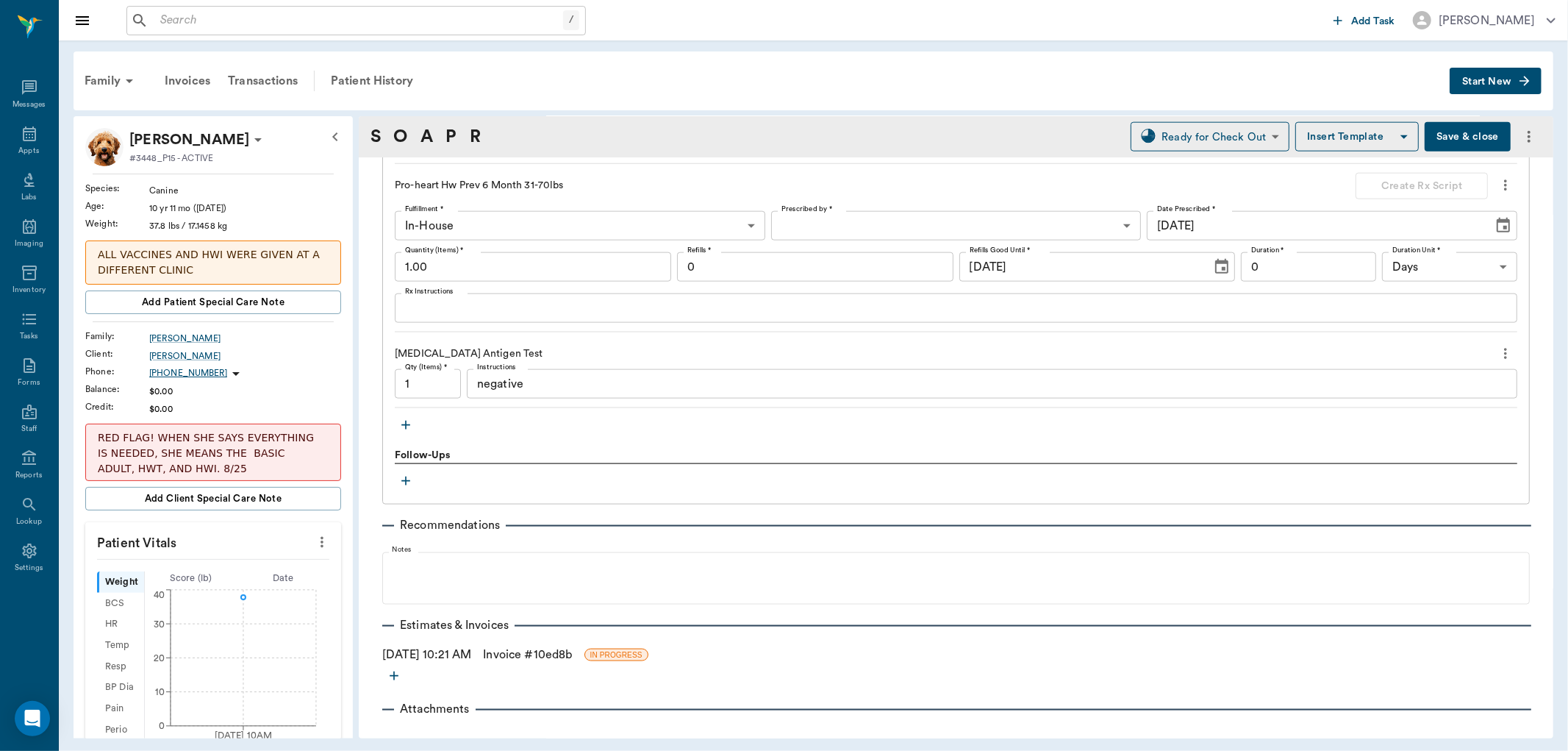
click at [571, 658] on link "Invoice # 10ed8b" at bounding box center [528, 654] width 89 height 18
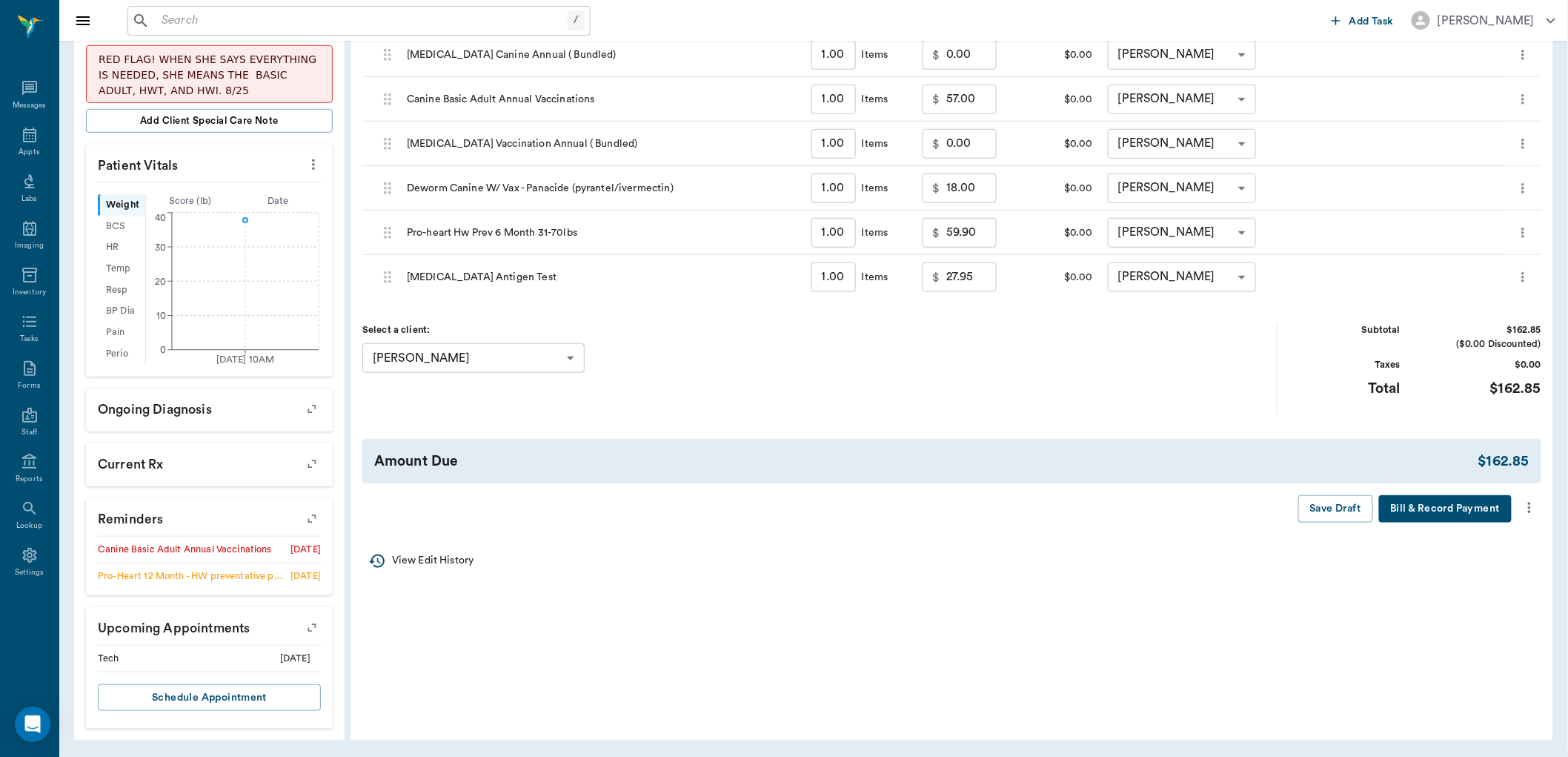
scroll to position [383, 0]
click at [1529, 502] on icon "more" at bounding box center [1529, 507] width 3 height 11
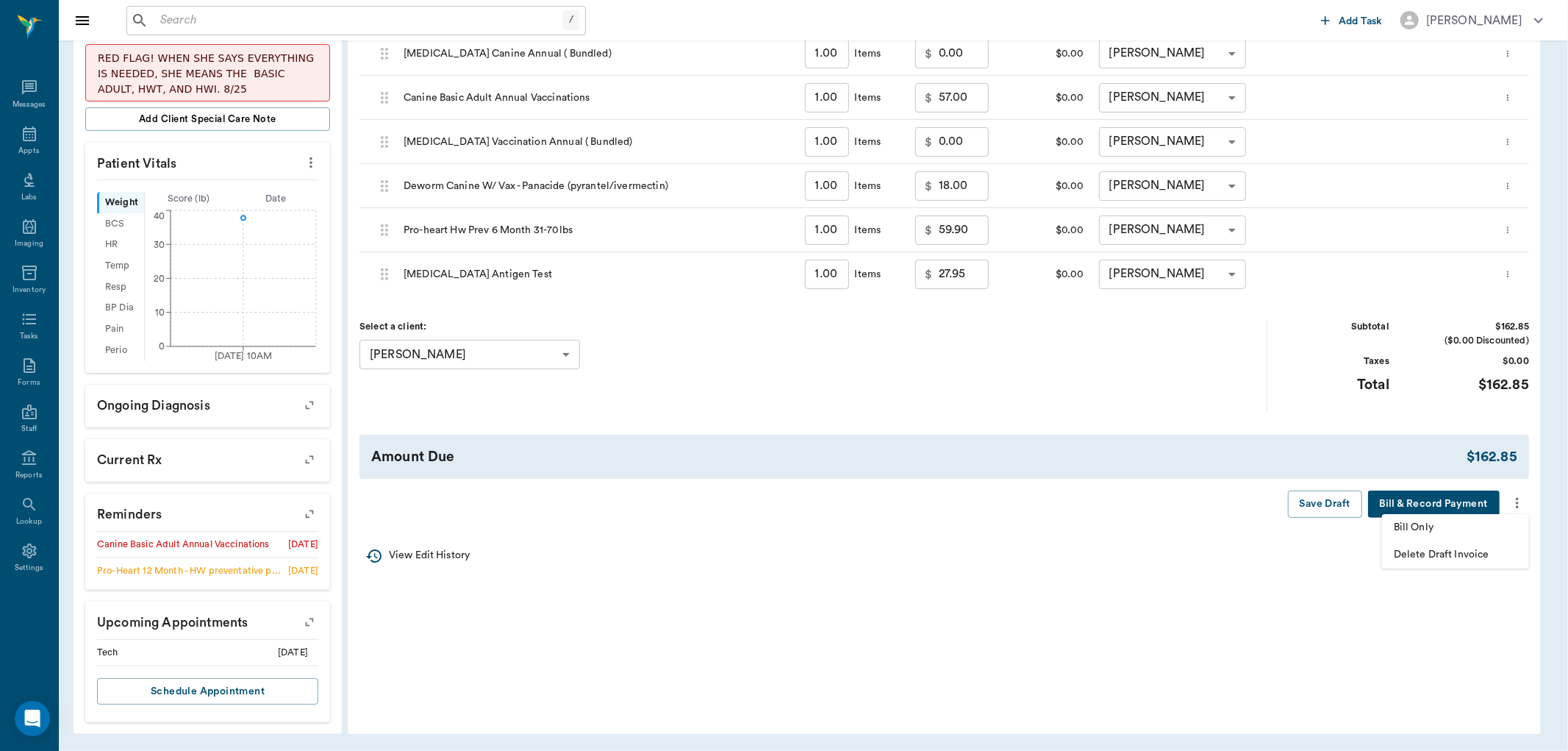
click at [1434, 528] on span "Bill Only" at bounding box center [1455, 528] width 123 height 15
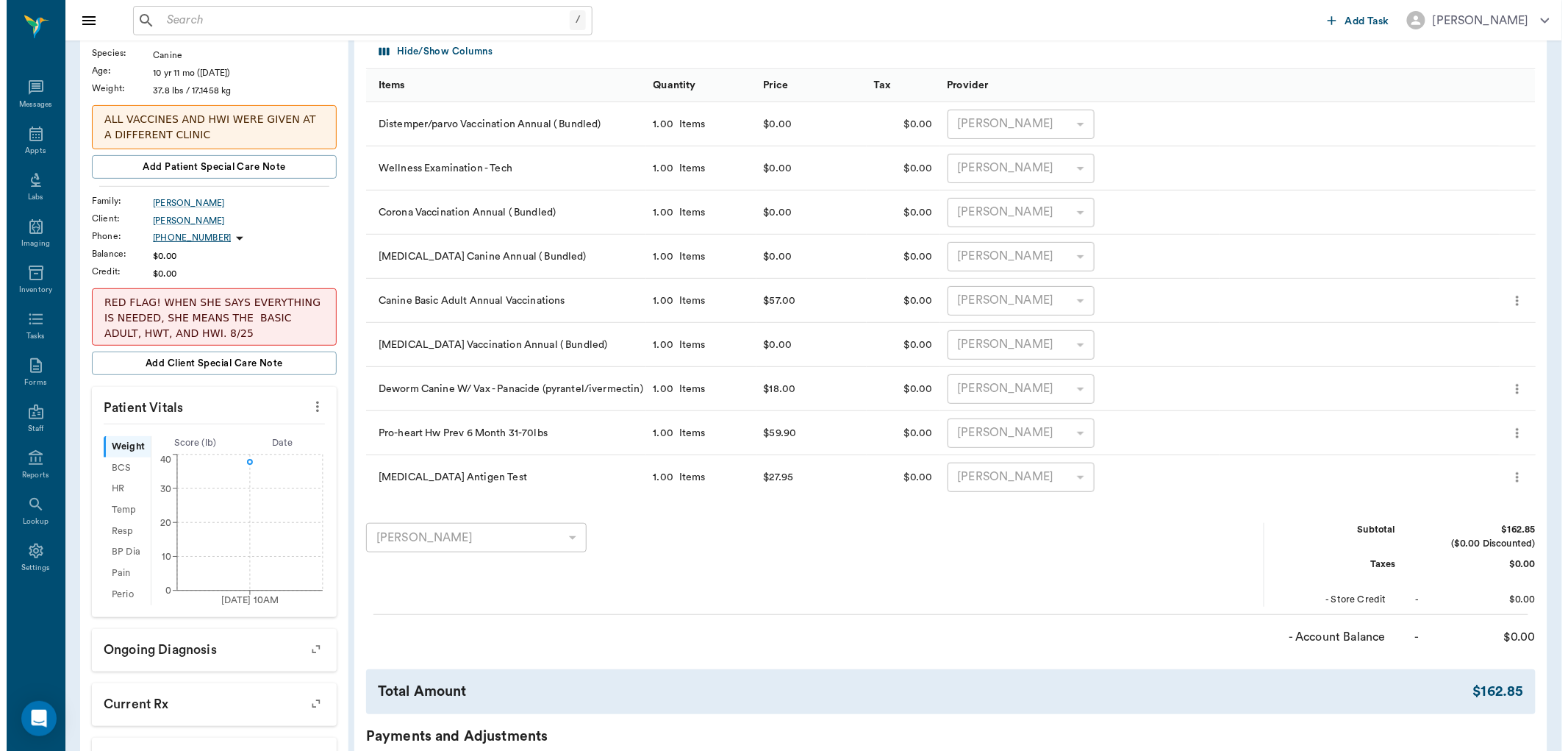
scroll to position [0, 0]
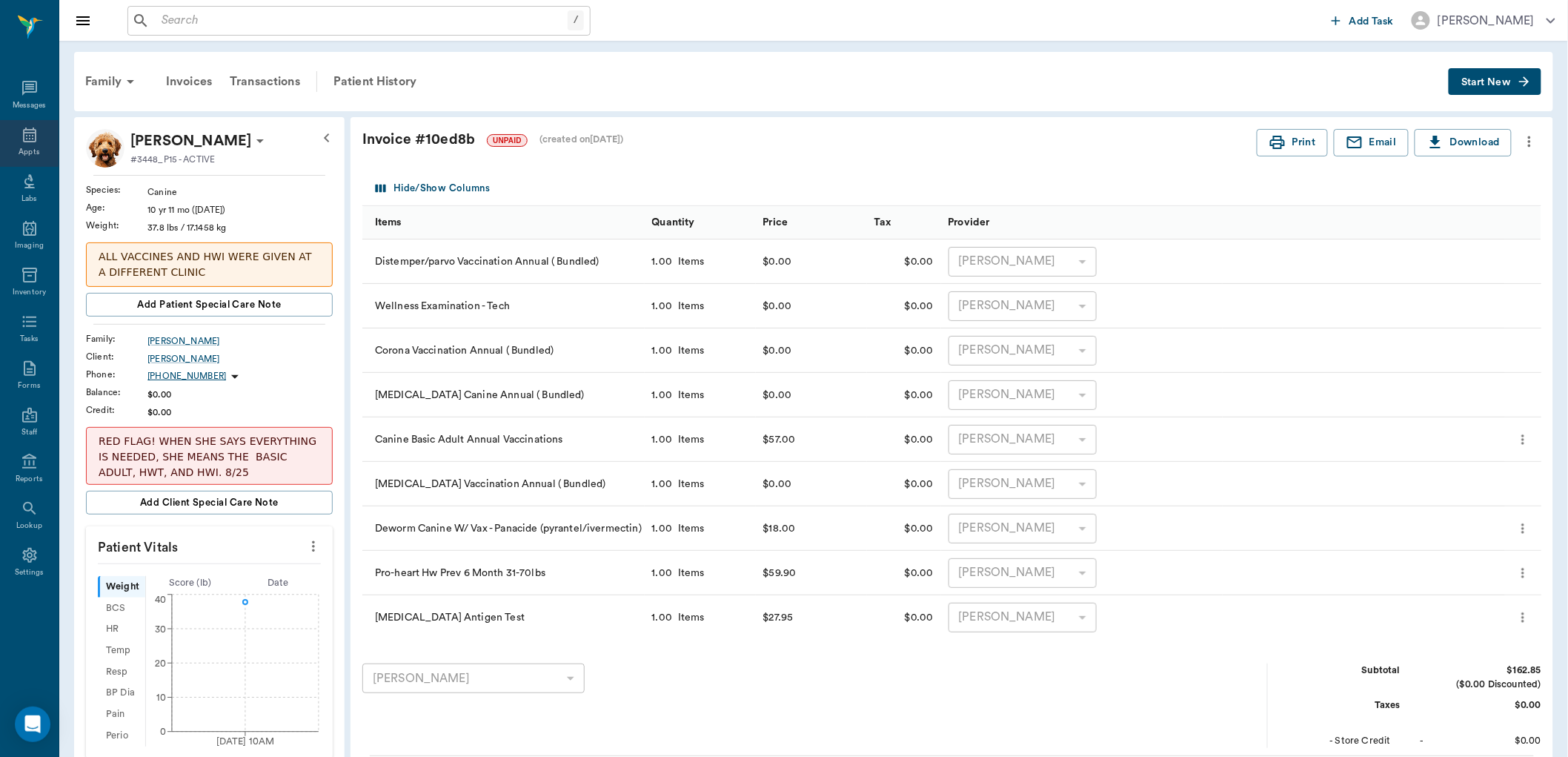
click at [16, 143] on div "Appts" at bounding box center [29, 142] width 59 height 47
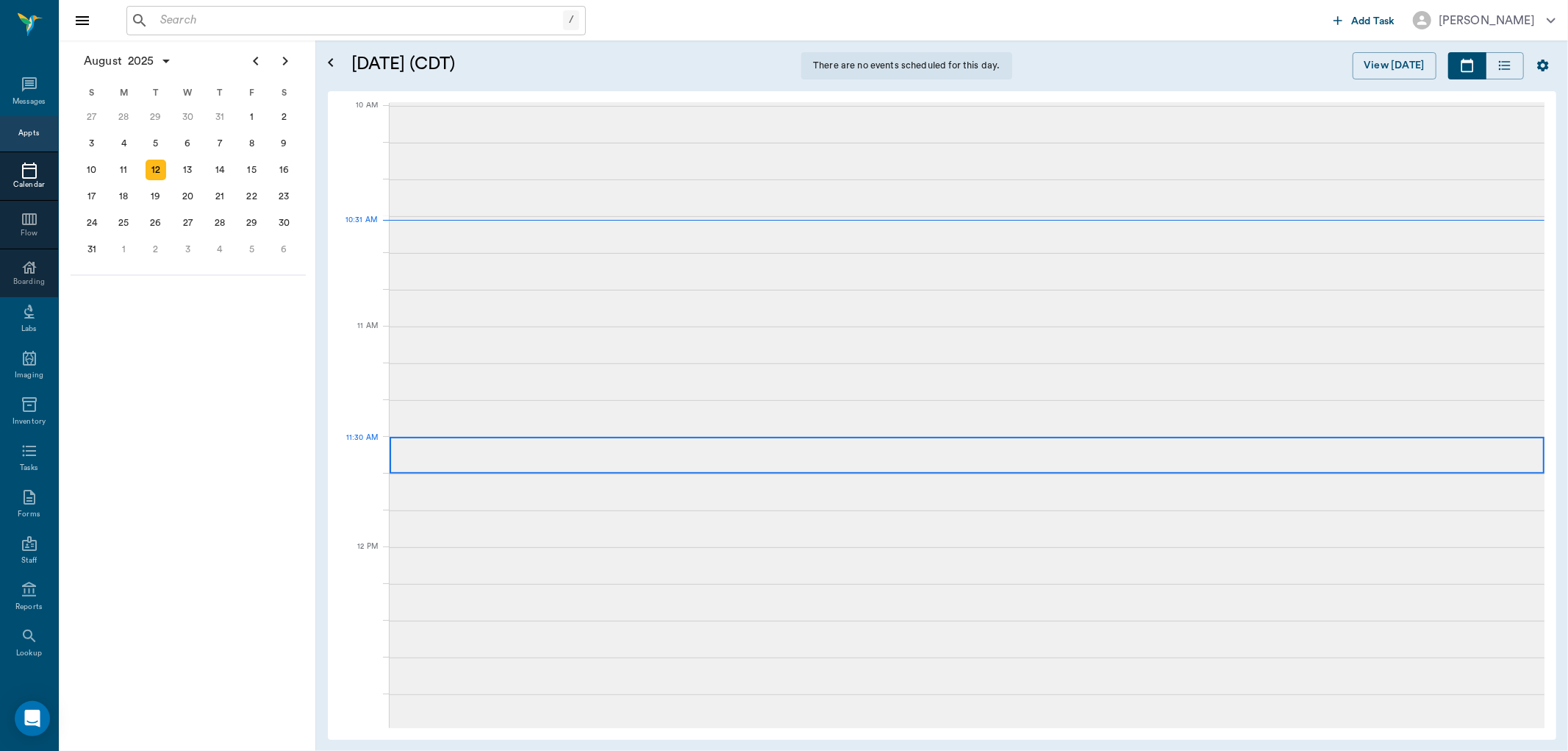
scroll to position [443, 0]
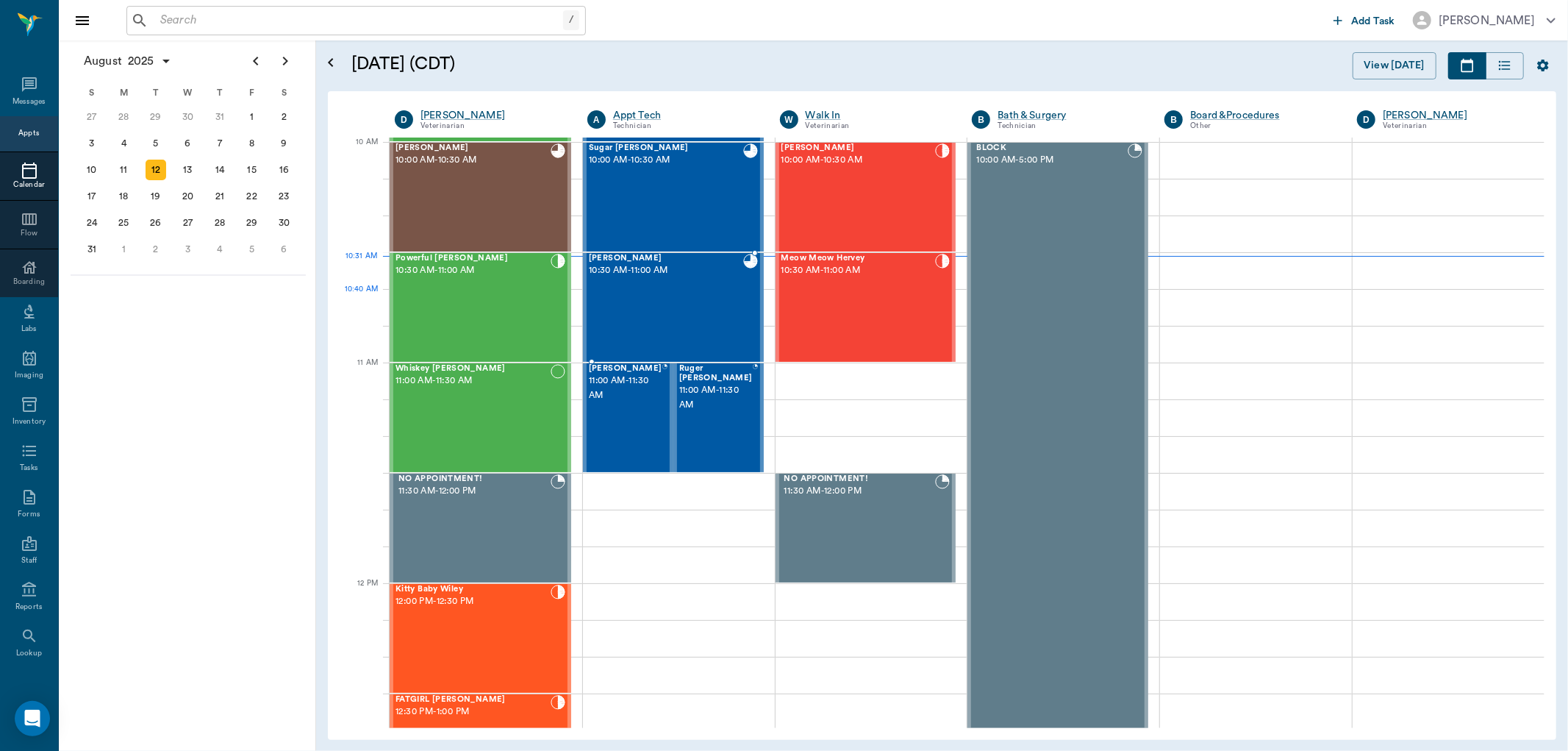
click at [698, 293] on div "Sugar Williams 10:30 AM - 11:00 AM" at bounding box center [666, 307] width 155 height 107
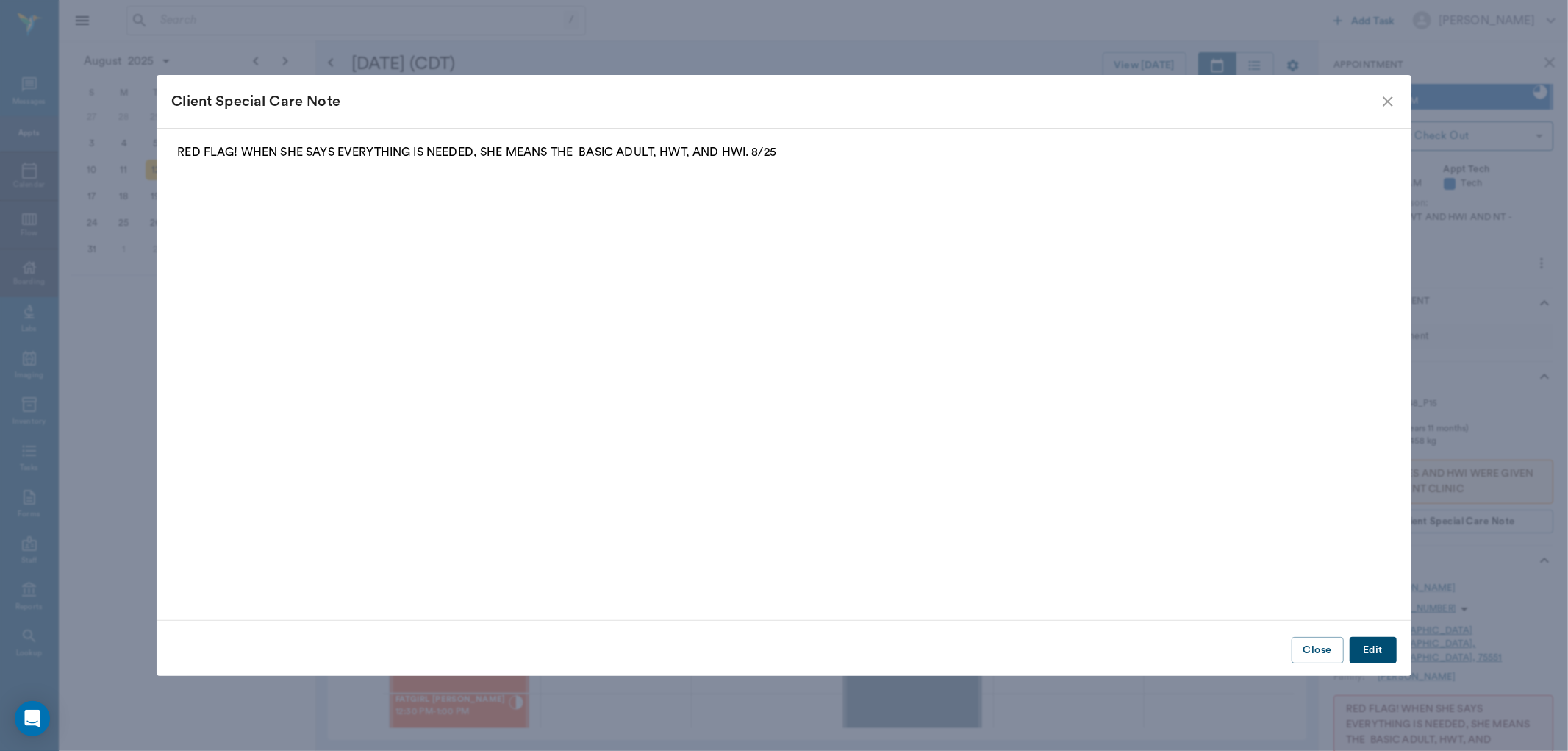
click at [1387, 97] on icon "close" at bounding box center [1388, 101] width 18 height 18
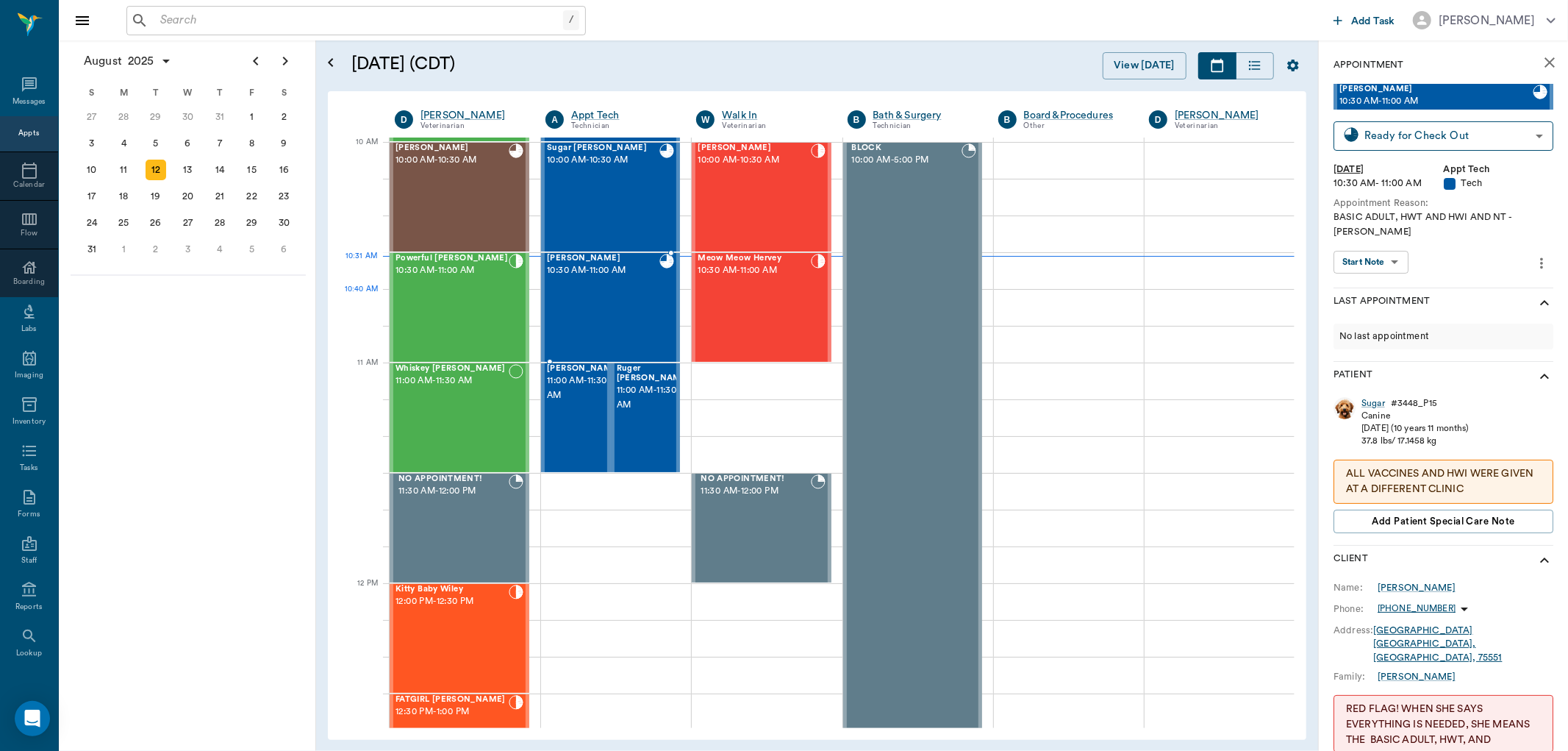
click at [624, 309] on div "Sugar Williams 10:30 AM - 11:00 AM" at bounding box center [602, 307] width 112 height 107
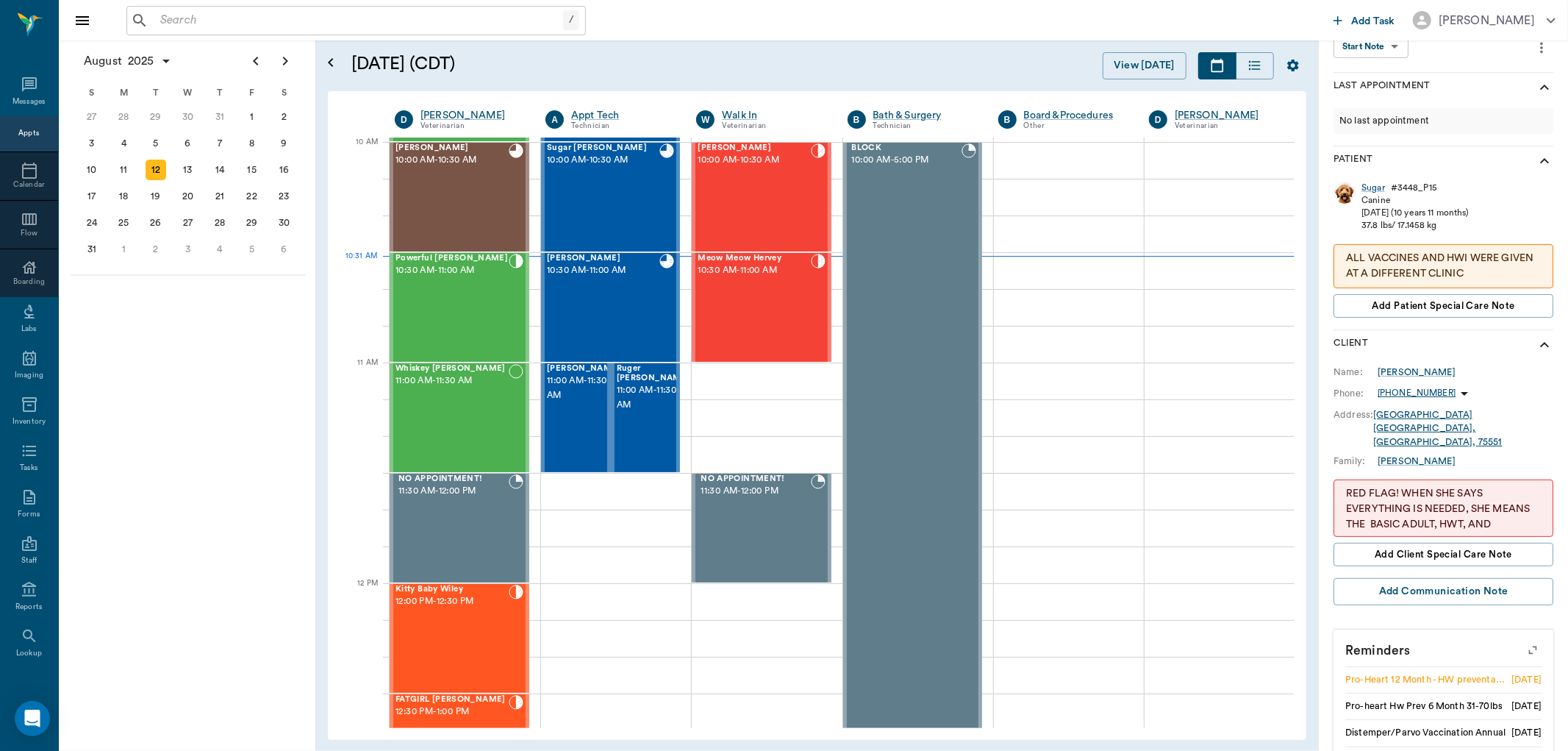
scroll to position [230, 0]
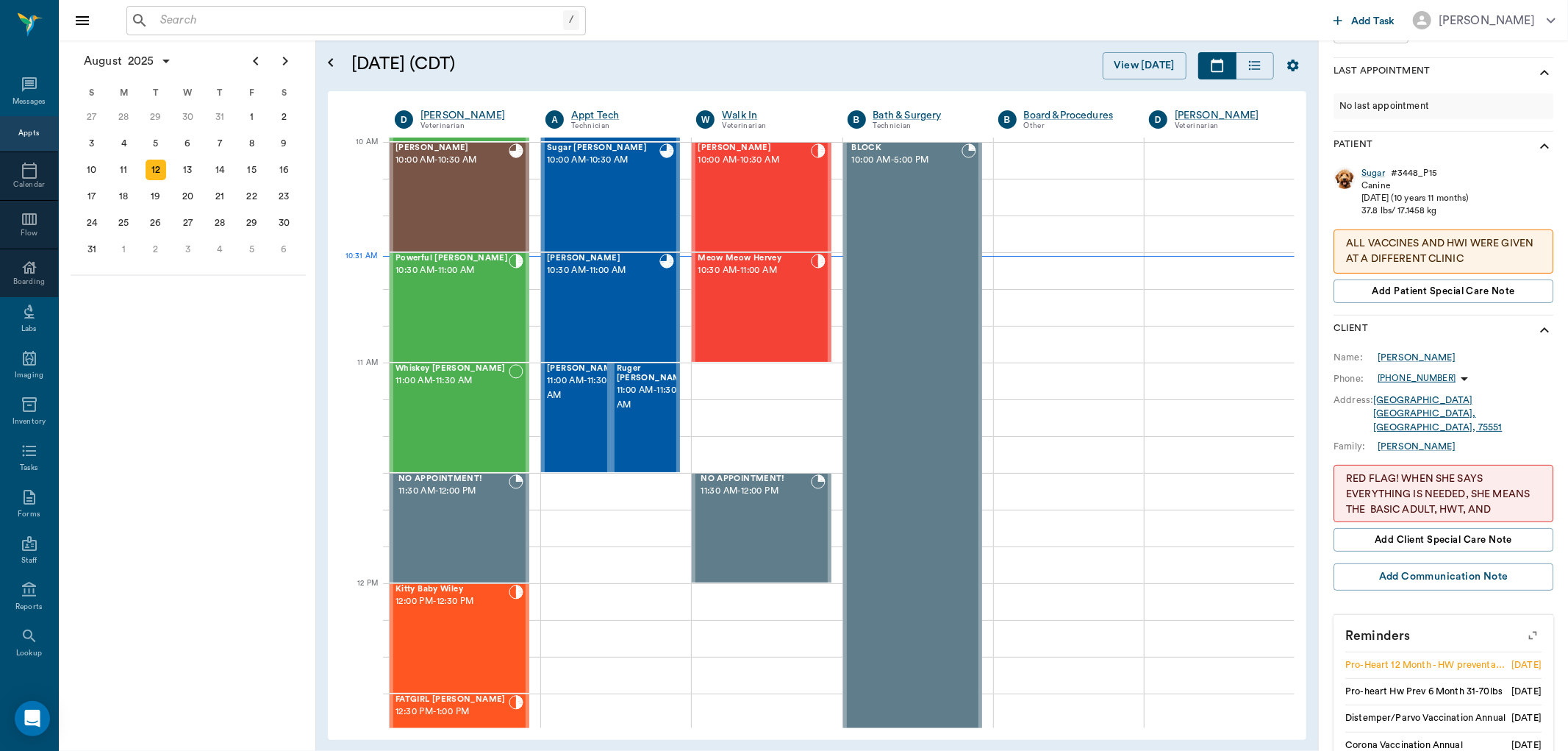
click at [1464, 471] on p "RED FLAG! WHEN SHE SAYS EVERYTHING IS NEEDED, SHE MEANS THE BASIC ADULT, HWT, A…" at bounding box center [1444, 502] width 195 height 62
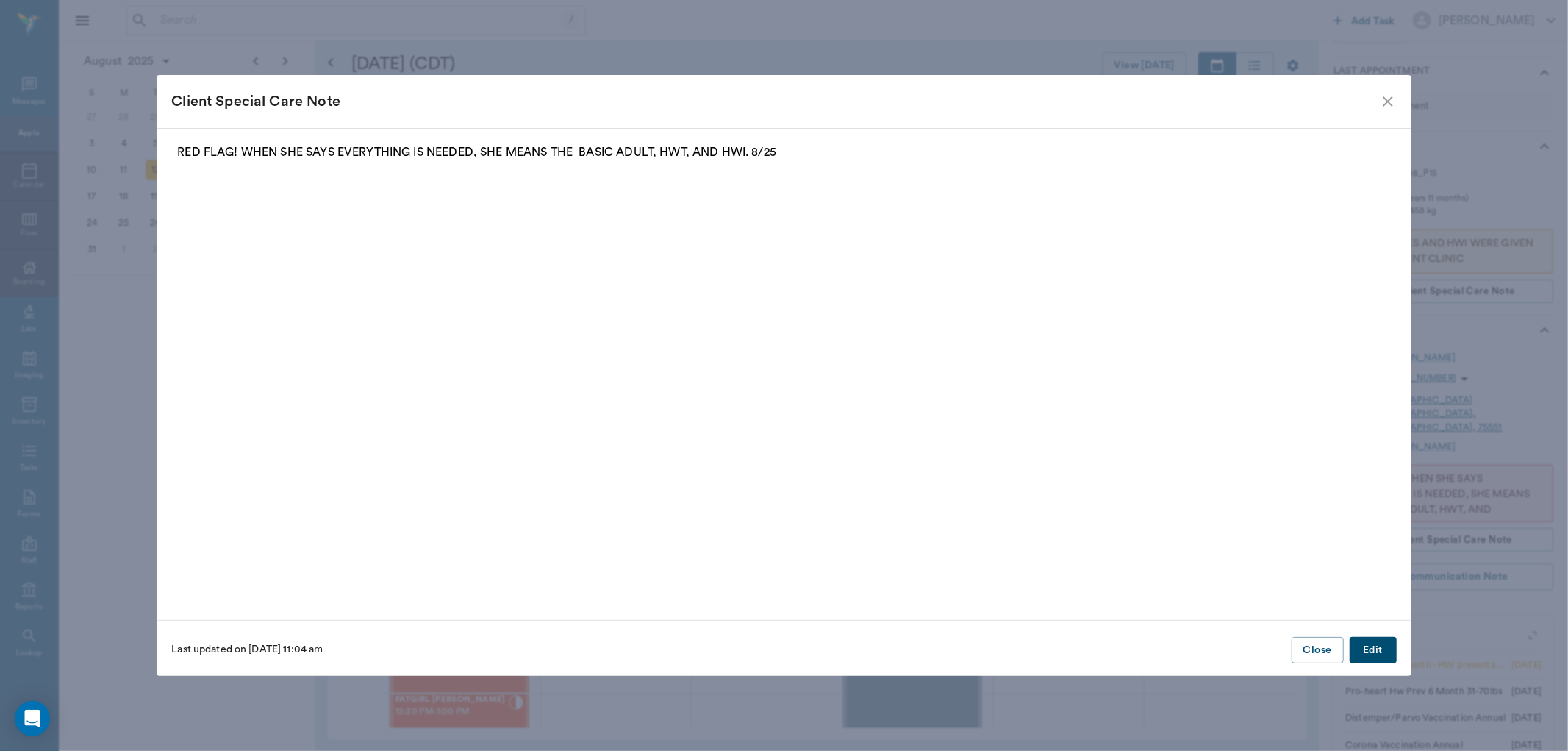
click at [1386, 96] on icon "close" at bounding box center [1388, 101] width 18 height 18
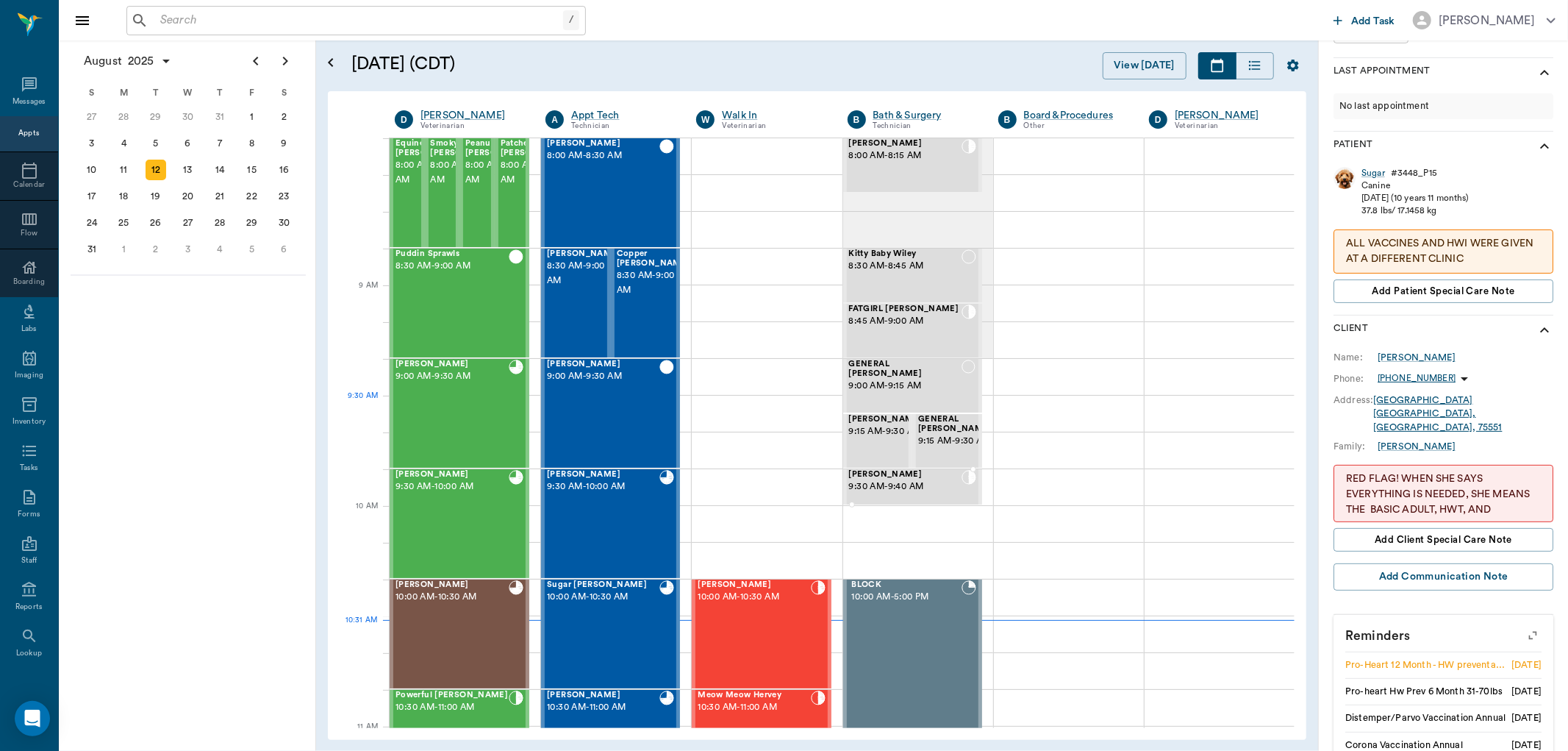
scroll to position [0, 0]
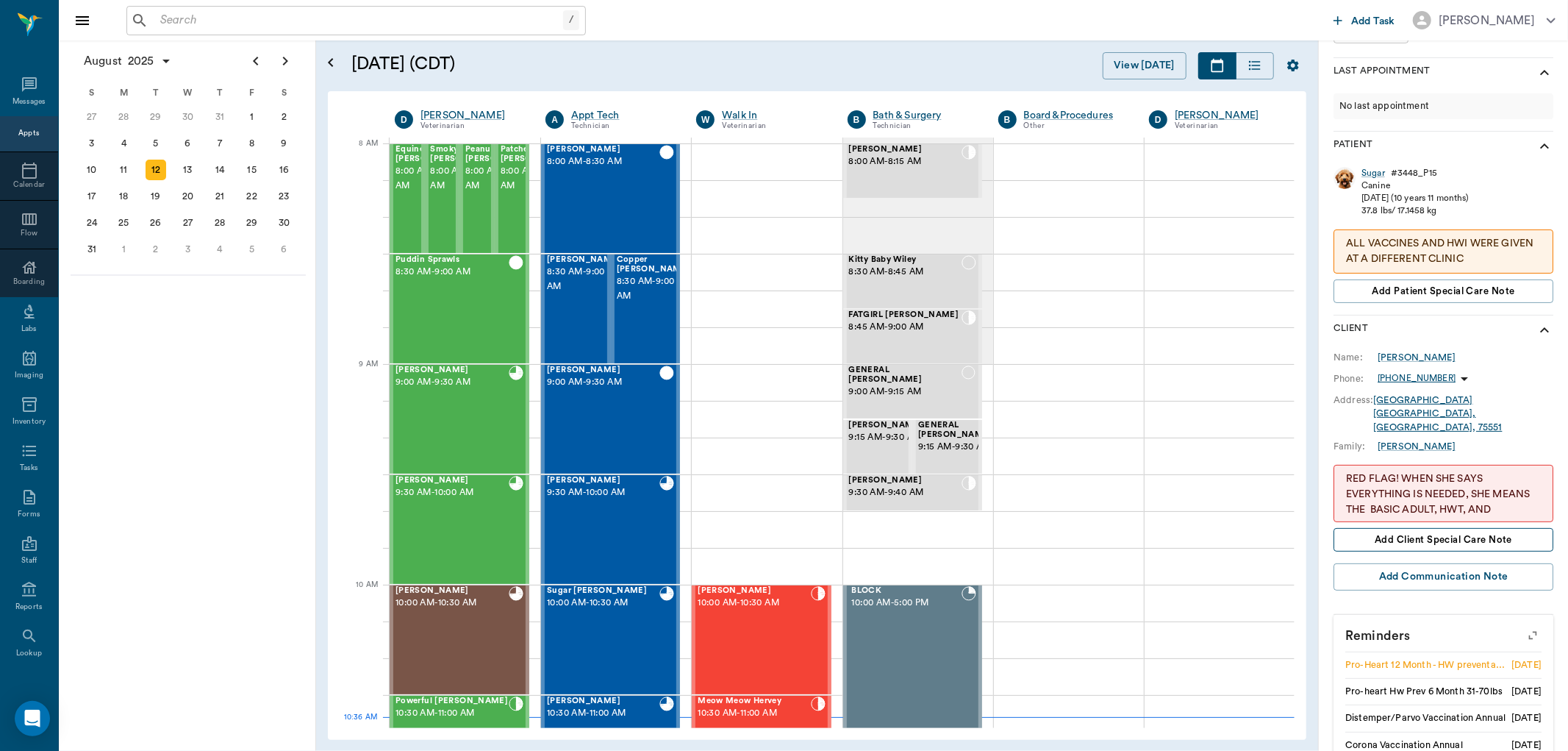
click at [1450, 531] on span "Add client Special Care Note" at bounding box center [1444, 539] width 138 height 16
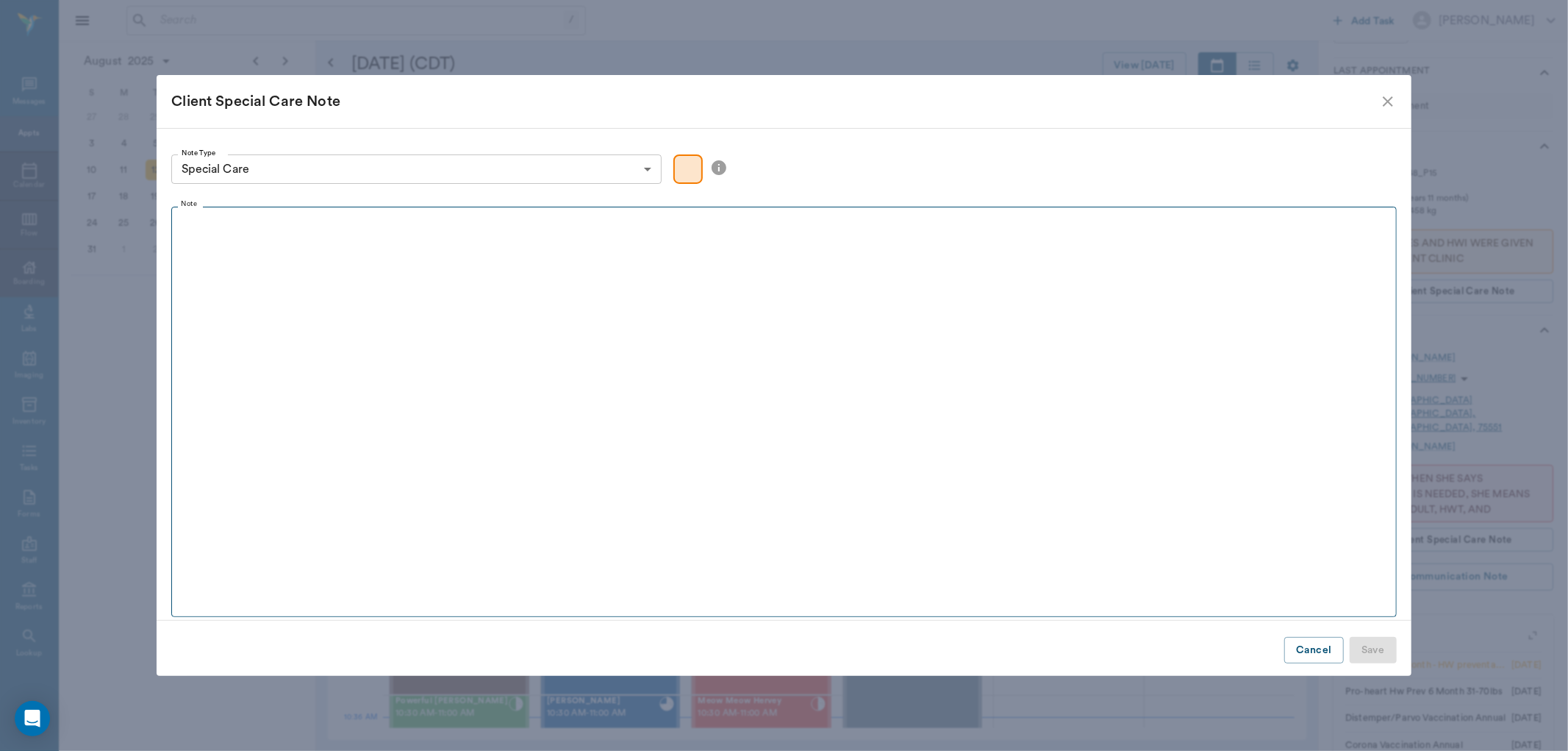
click at [237, 260] on fieldset "Note" at bounding box center [784, 408] width 1225 height 416
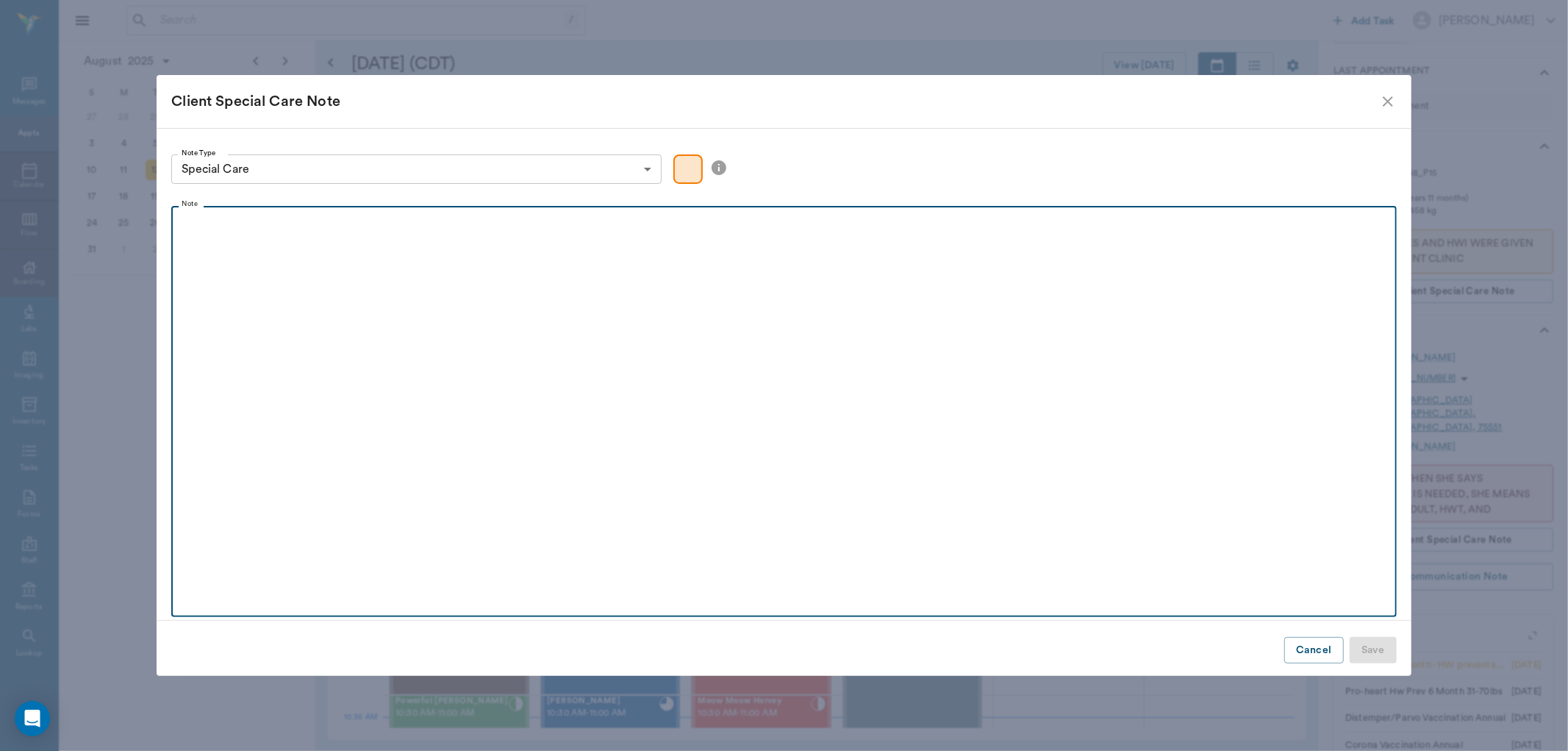
drag, startPoint x: 246, startPoint y: 243, endPoint x: 260, endPoint y: 238, distance: 14.9
click at [253, 239] on div at bounding box center [784, 232] width 1210 height 37
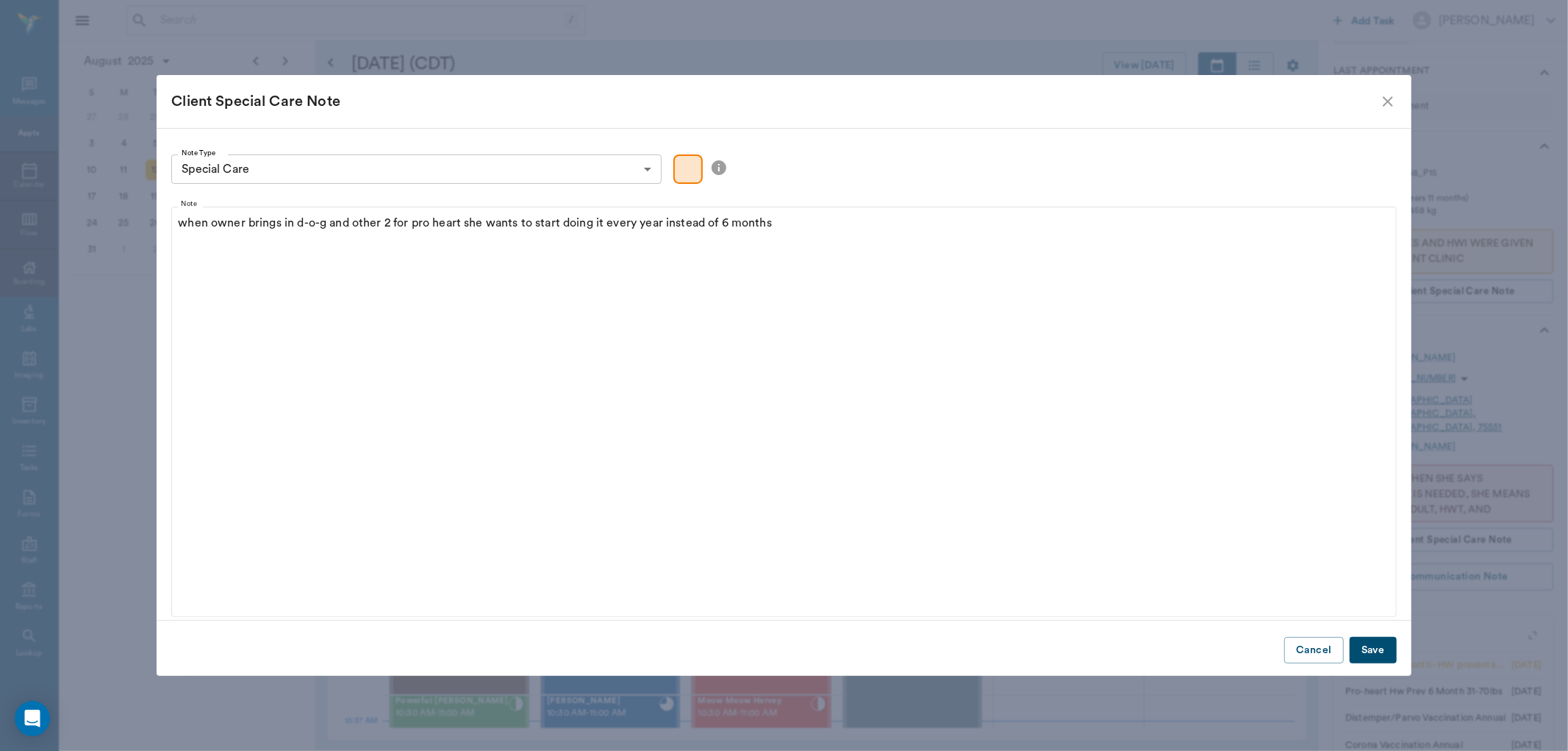
click at [1380, 656] on button "Save" at bounding box center [1373, 650] width 47 height 27
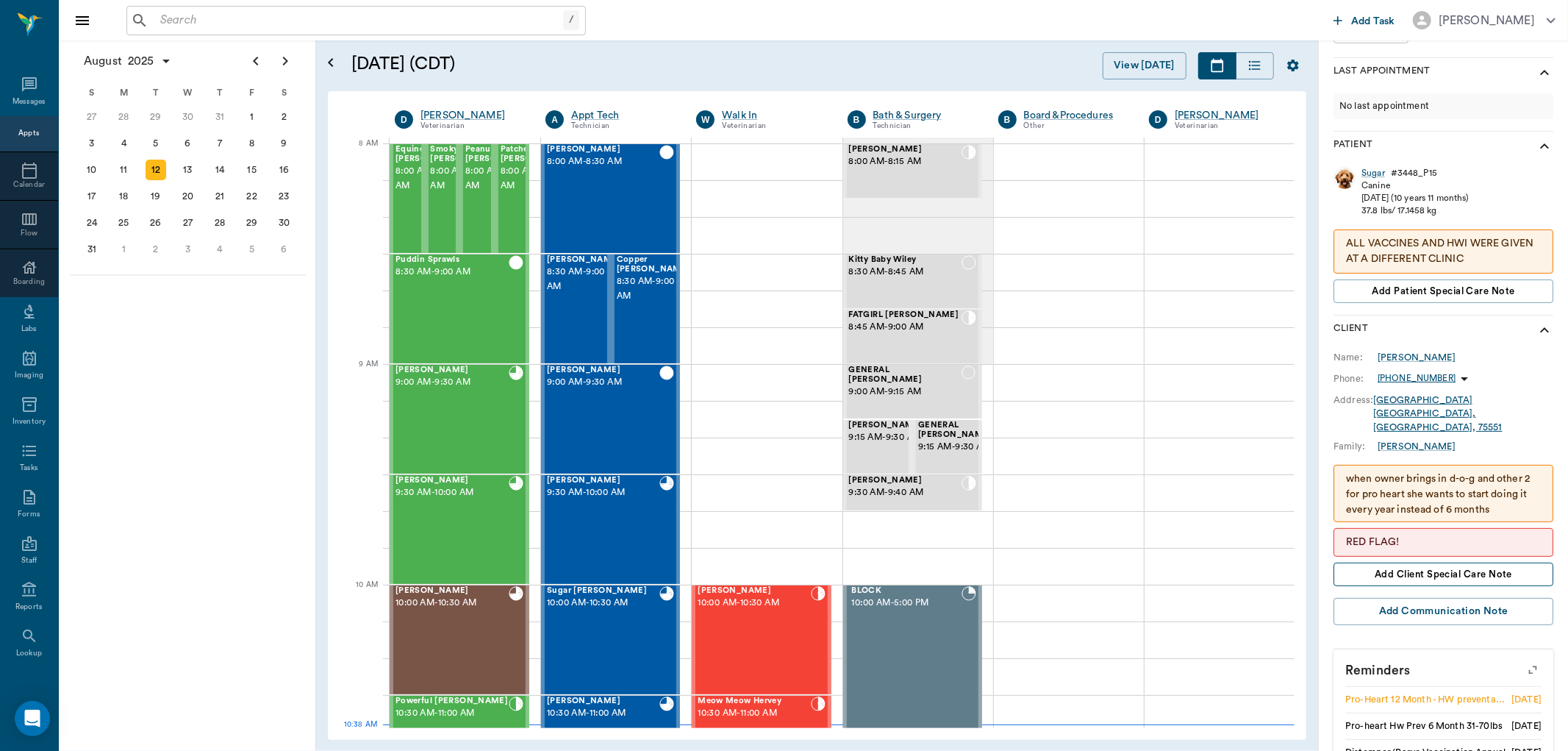
click at [1459, 566] on span "Add client Special Care Note" at bounding box center [1444, 574] width 138 height 16
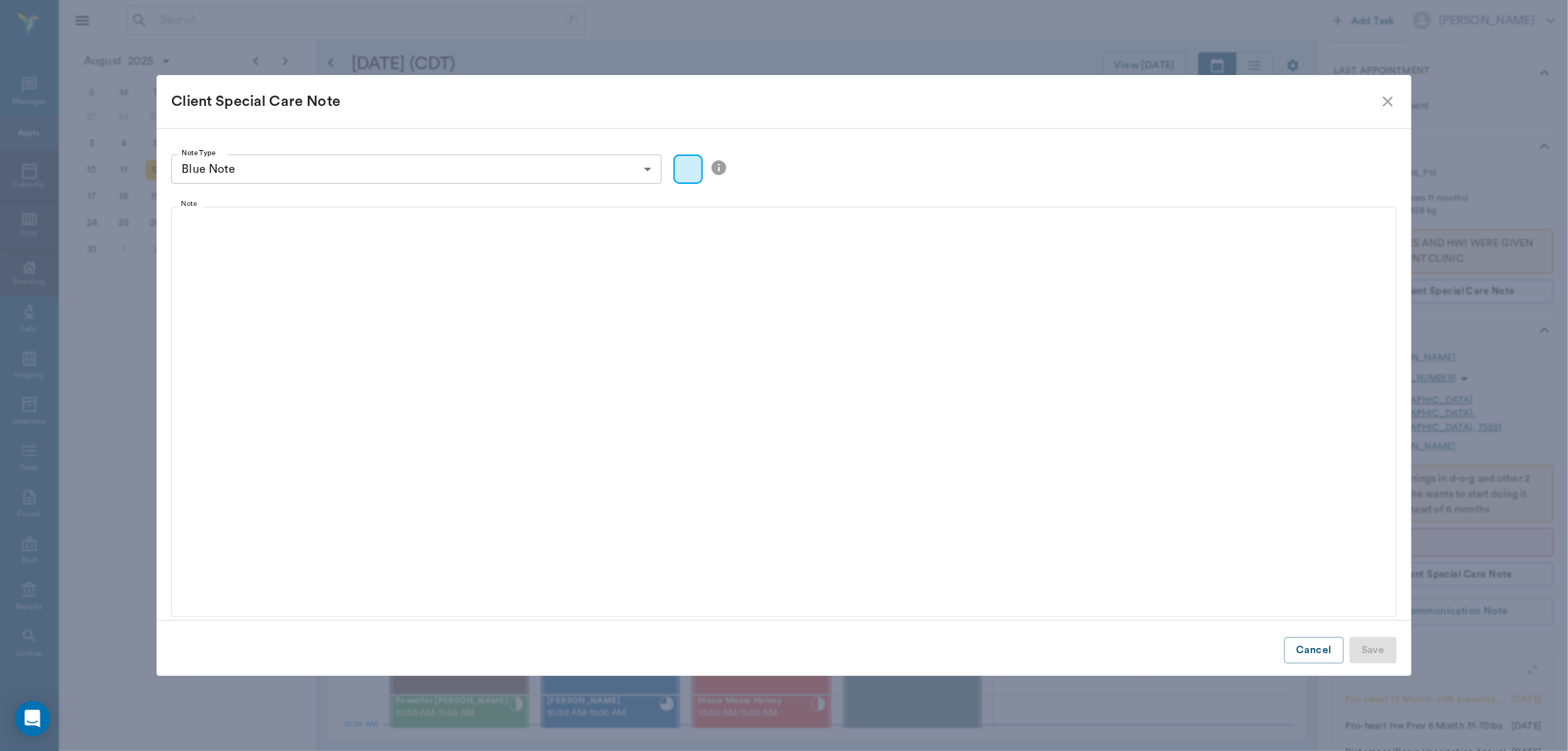
click at [1386, 86] on div "Client Special Care Note" at bounding box center [783, 102] width 1254 height 53
click at [1384, 106] on icon "close" at bounding box center [1388, 101] width 18 height 18
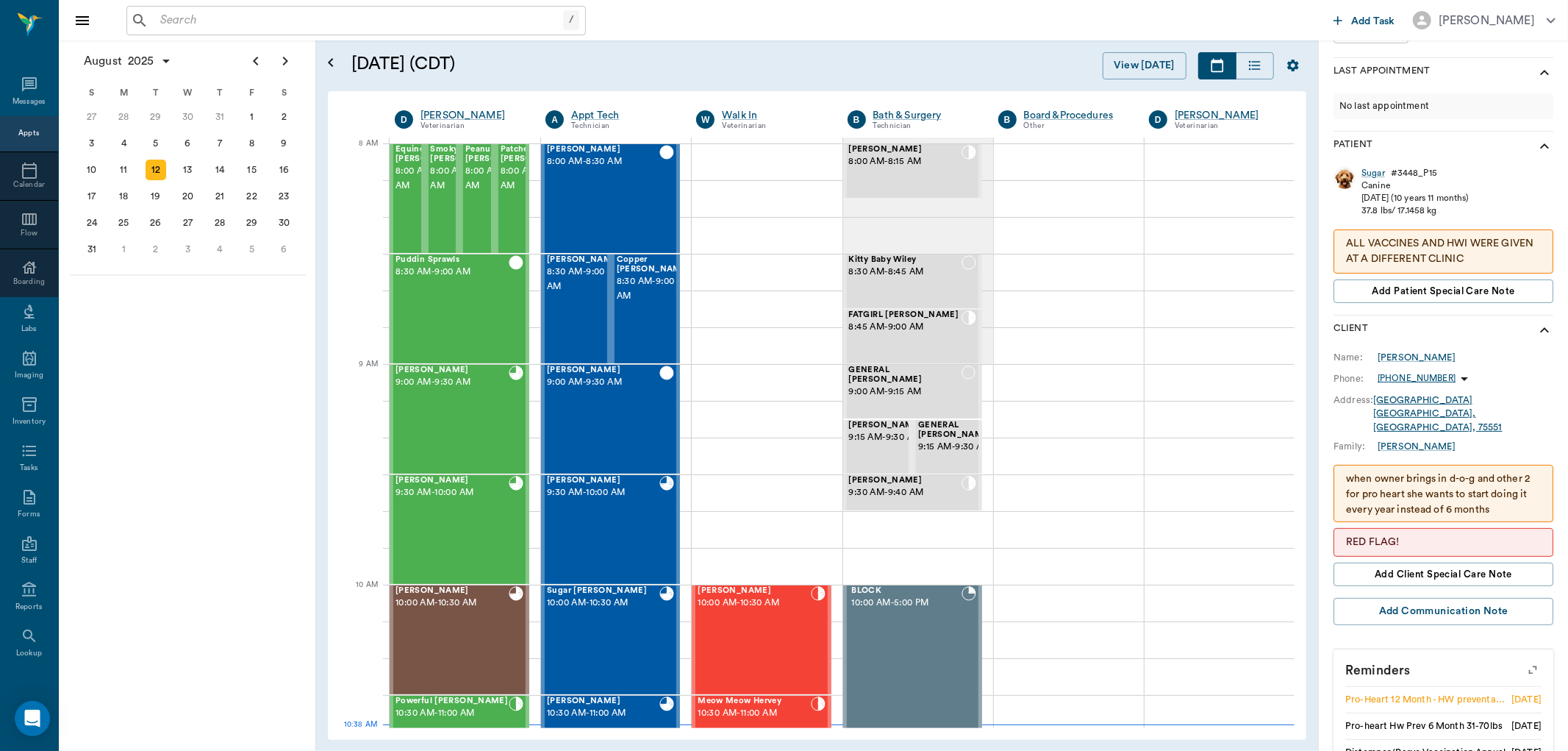
click at [1450, 465] on div "when owner brings in d-o-g and other 2 for pro heart she wants to start doing i…" at bounding box center [1443, 493] width 220 height 57
click at [1448, 471] on p "when owner brings in d-o-g and other 2 for pro heart she wants to start doing i…" at bounding box center [1444, 494] width 195 height 46
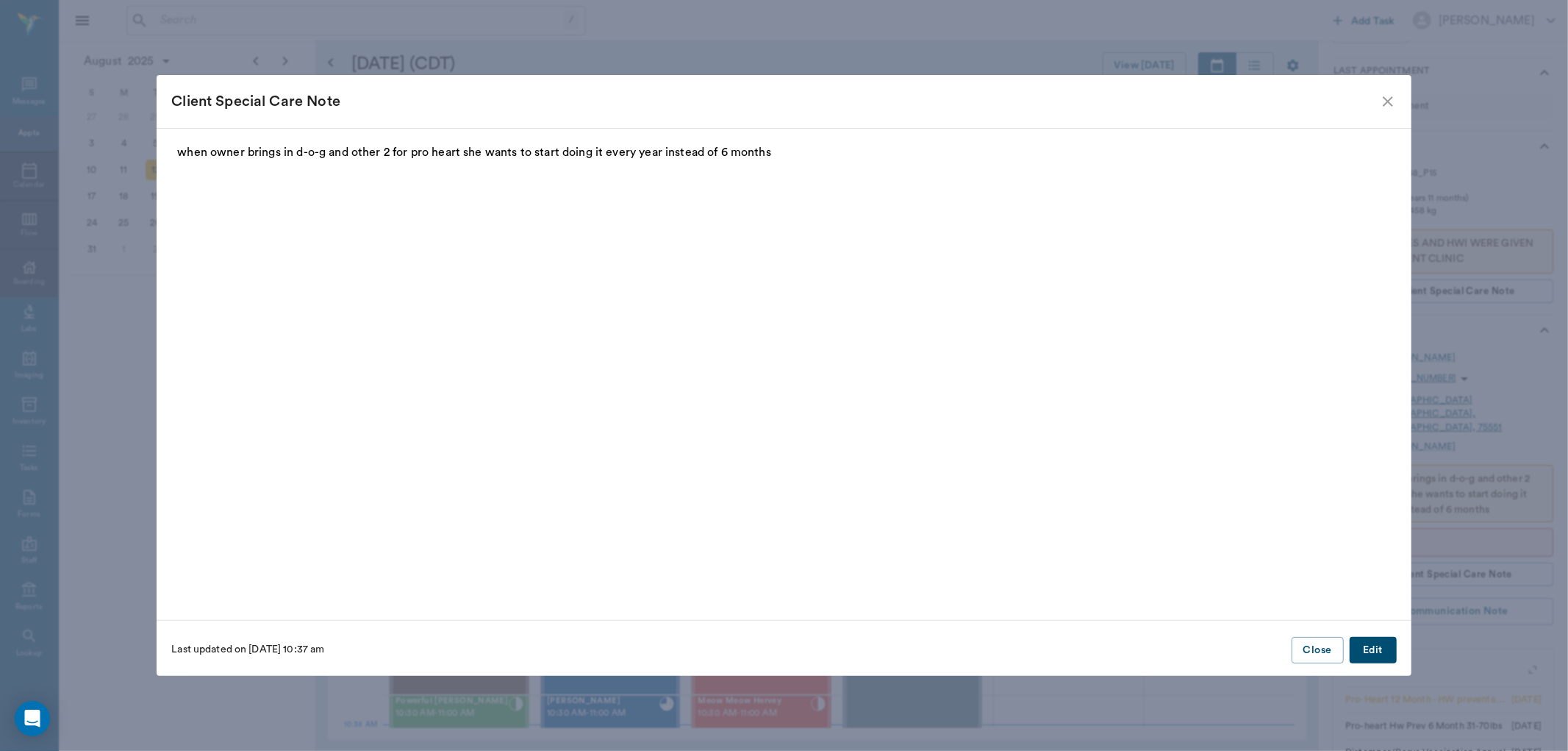
click at [777, 153] on p "when owner brings in d-o-g and other 2 for pro heart she wants to start doing i…" at bounding box center [783, 152] width 1213 height 18
click at [788, 156] on p "when owner brings in d-o-g and other 2 for pro heart she wants to start doing i…" at bounding box center [783, 152] width 1213 height 18
click at [1380, 650] on button "Edit" at bounding box center [1373, 650] width 47 height 27
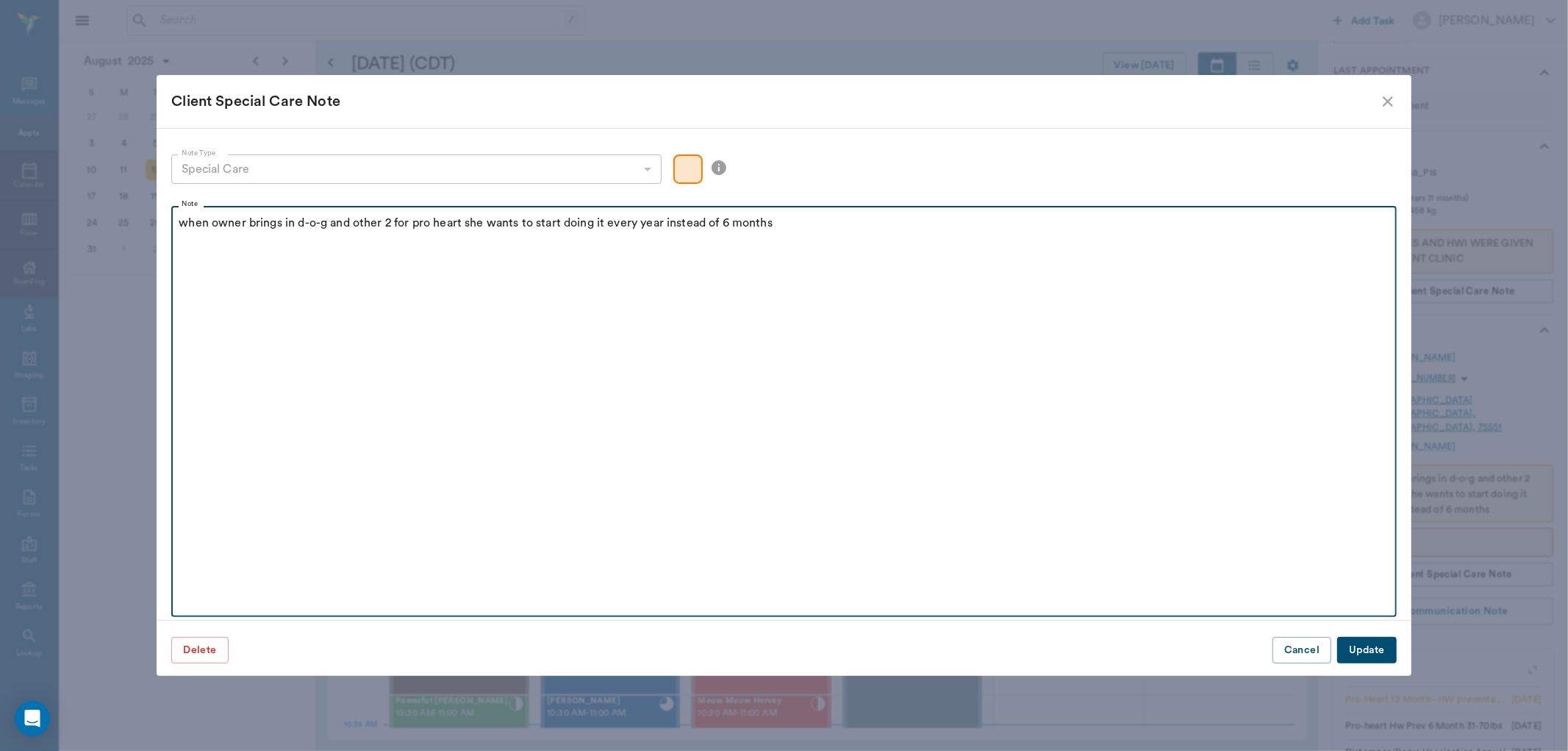
click at [794, 228] on p "when owner brings in d-o-g and other 2 for pro heart she wants to start doing i…" at bounding box center [784, 222] width 1210 height 18
click at [898, 236] on div "when owner brings in d-o-g and other 2 for pro heart she wants to start doing i…" at bounding box center [784, 232] width 1210 height 37
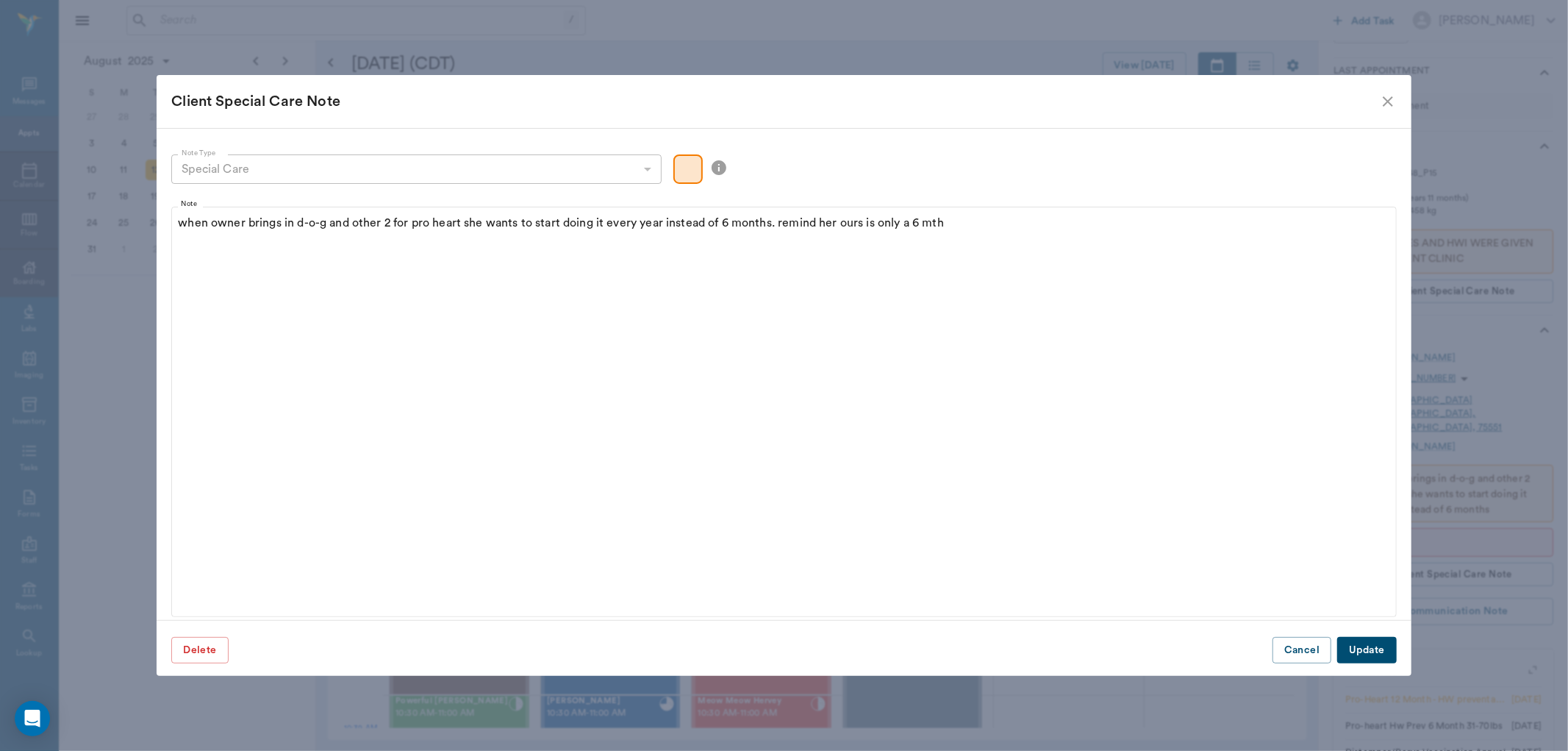
click at [1351, 650] on button "Update" at bounding box center [1366, 650] width 58 height 27
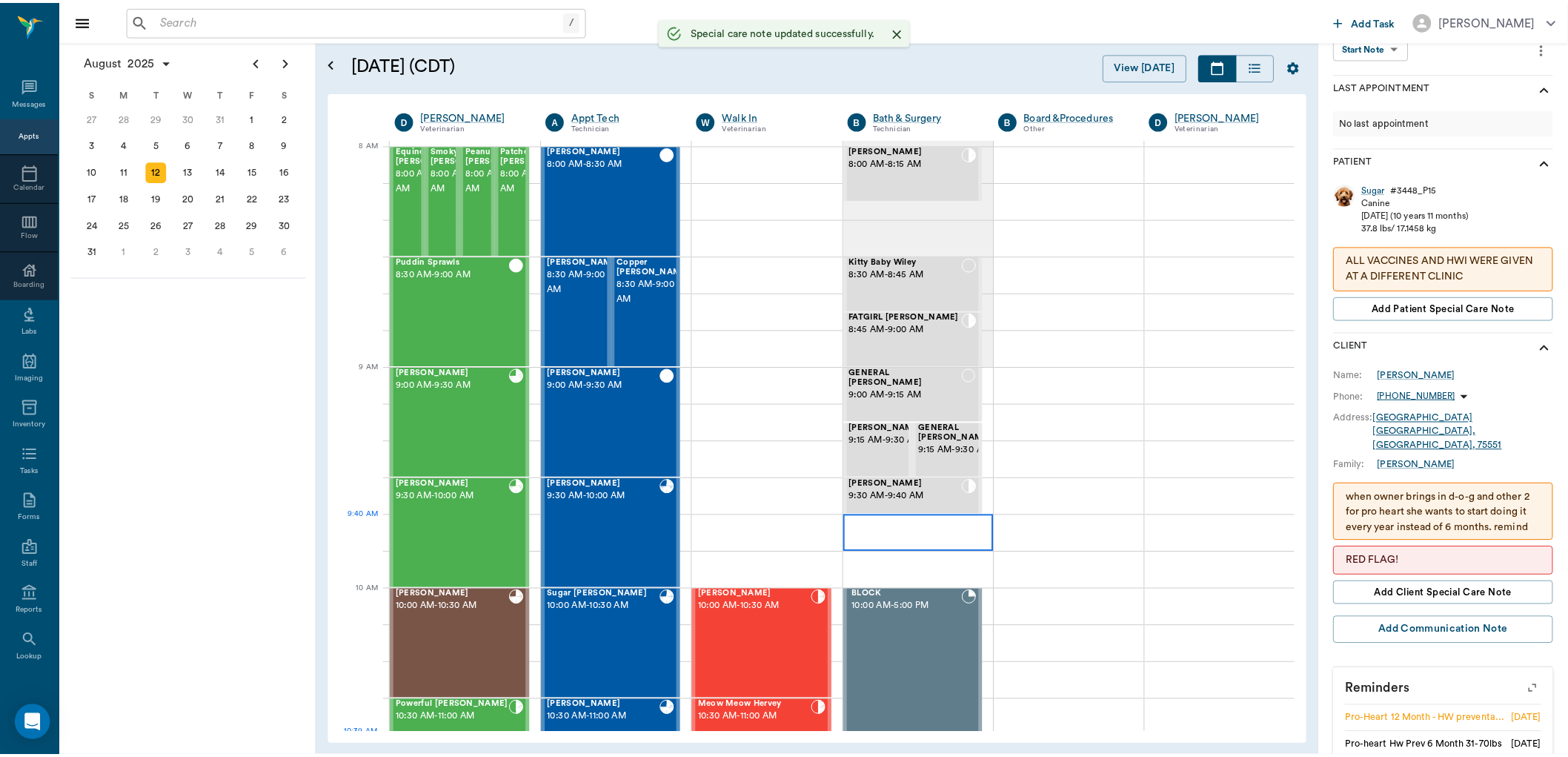
scroll to position [232, 0]
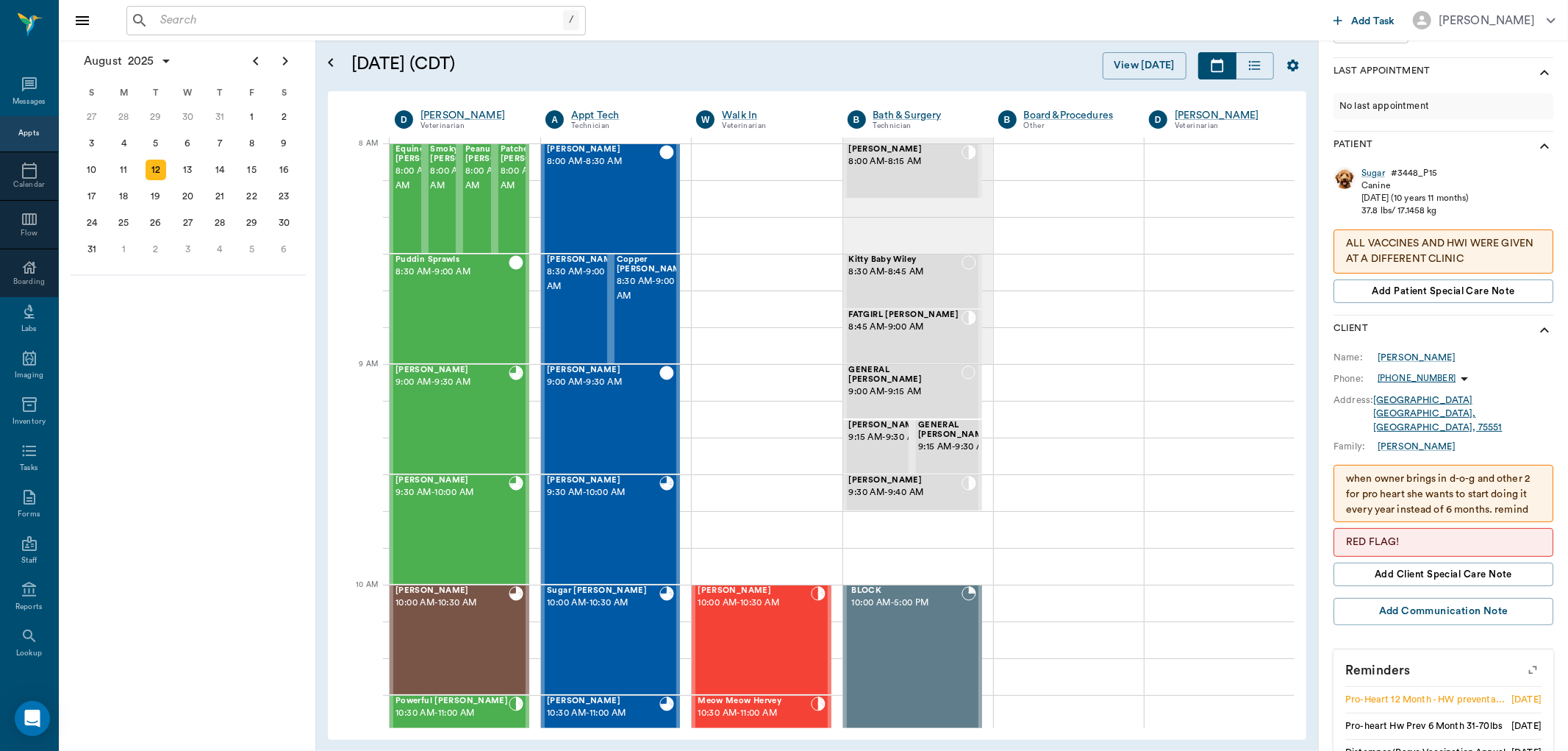
click at [266, 24] on input "text" at bounding box center [359, 21] width 409 height 21
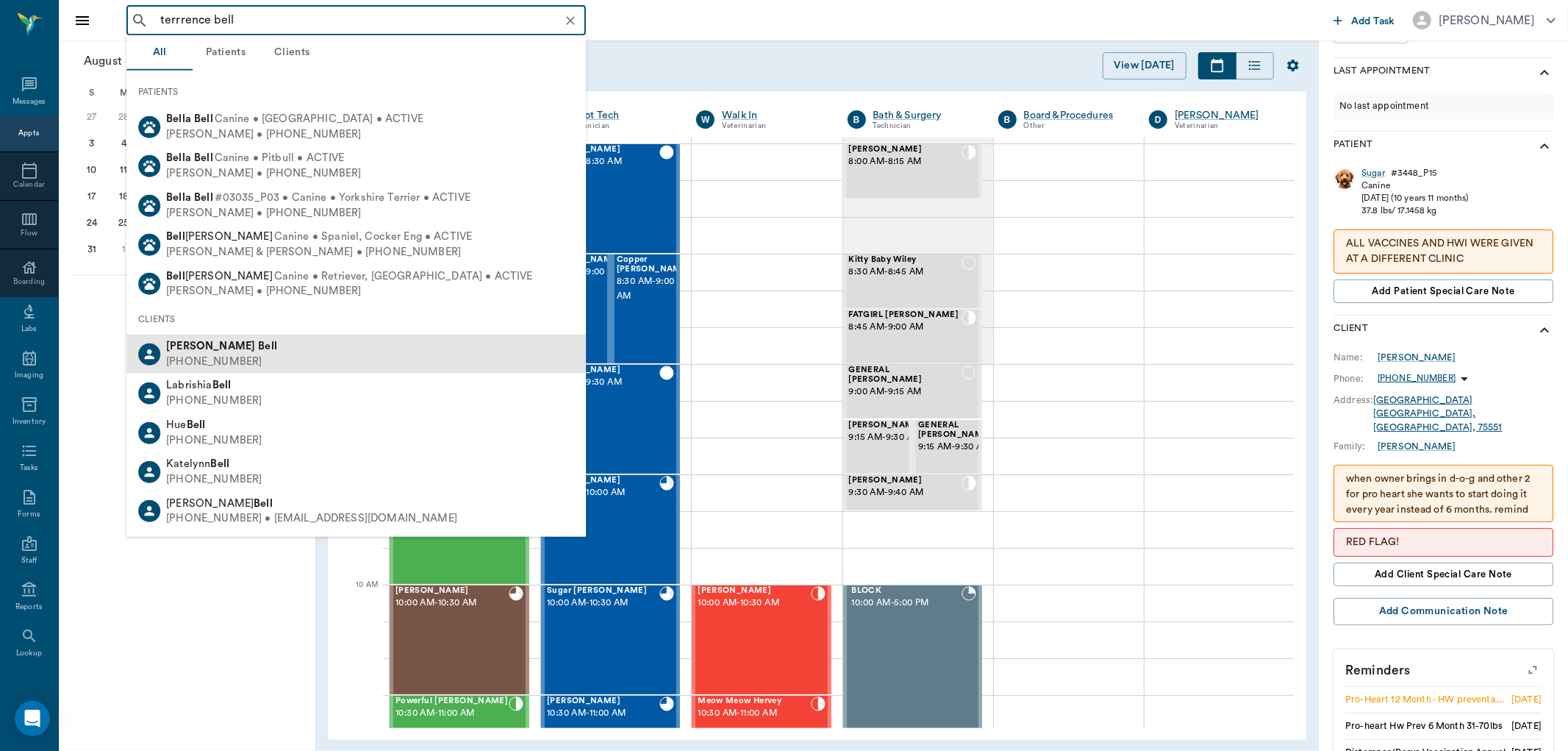
click at [239, 366] on div "(903) 809-3274" at bounding box center [221, 362] width 111 height 15
type input "terrrence bell"
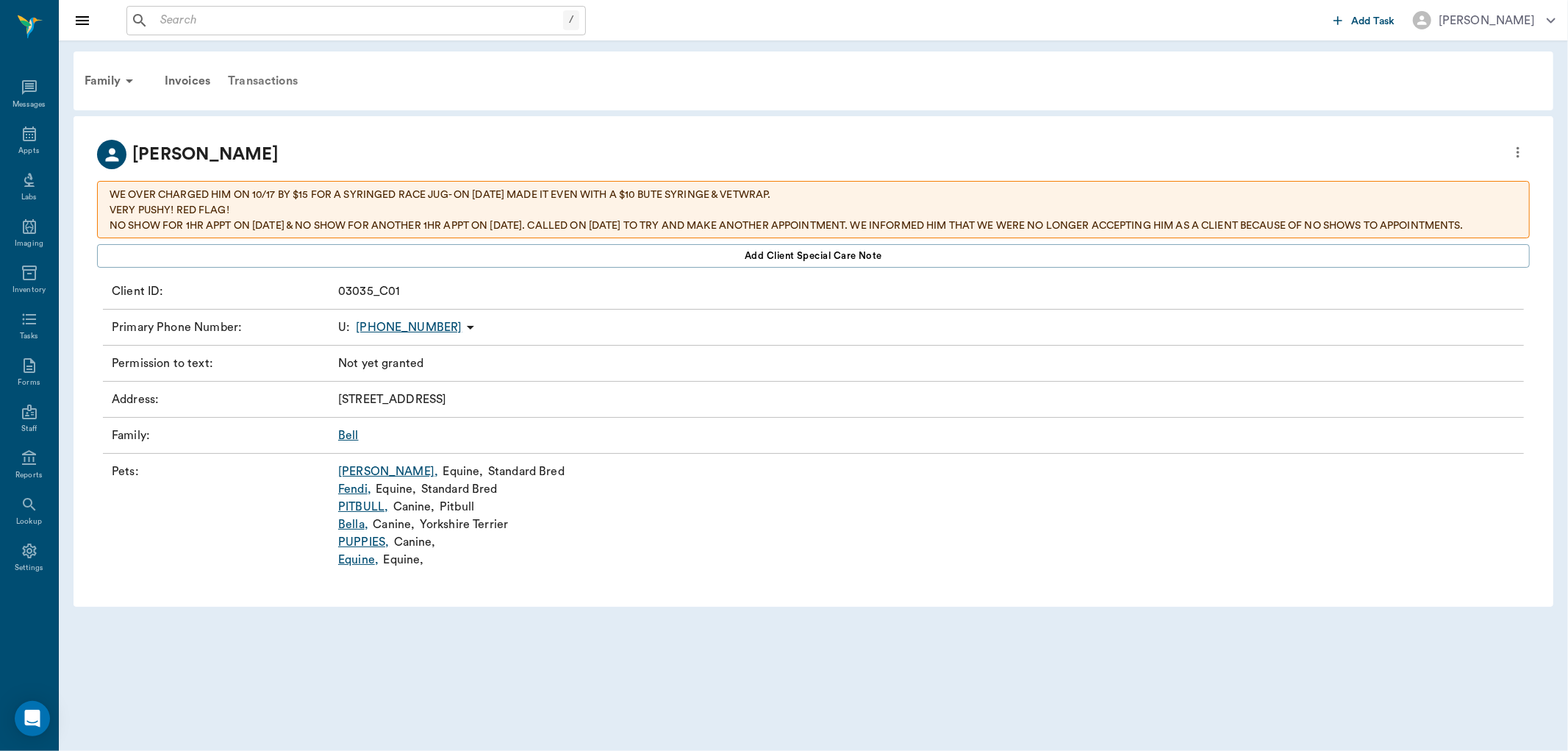
click at [275, 82] on div "Transactions" at bounding box center [262, 80] width 88 height 35
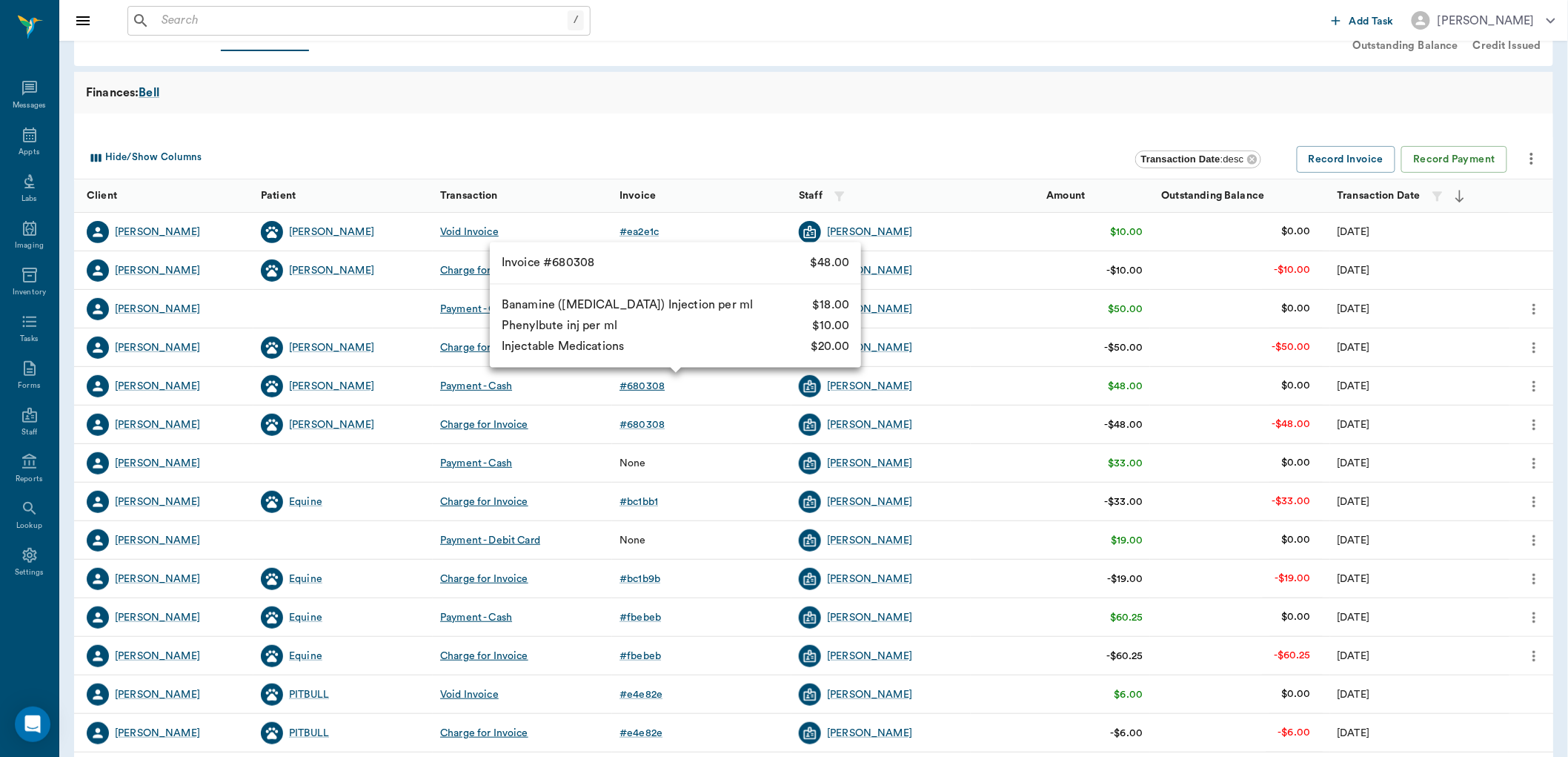
scroll to position [83, 0]
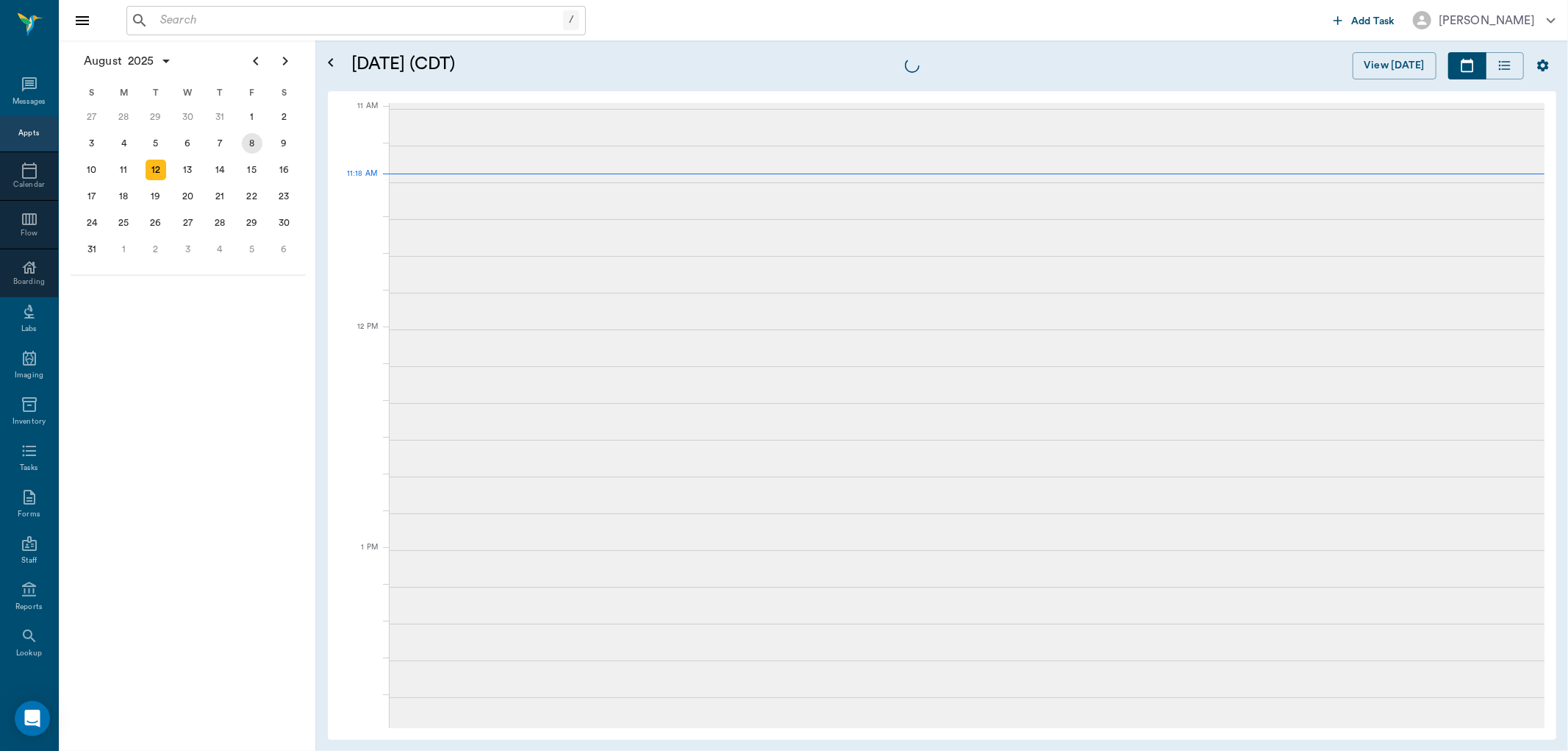
scroll to position [664, 0]
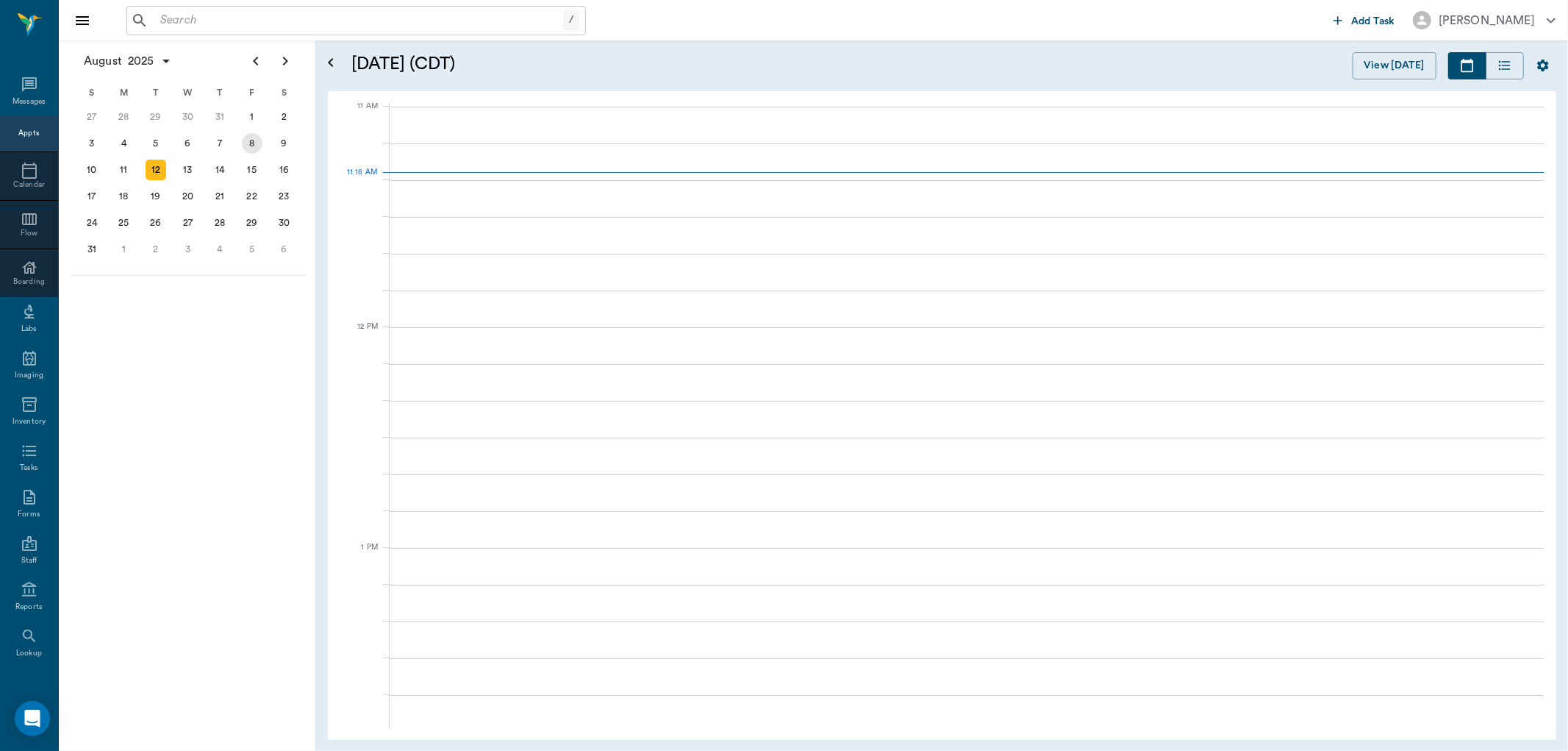
click at [248, 143] on div "8" at bounding box center [253, 143] width 21 height 21
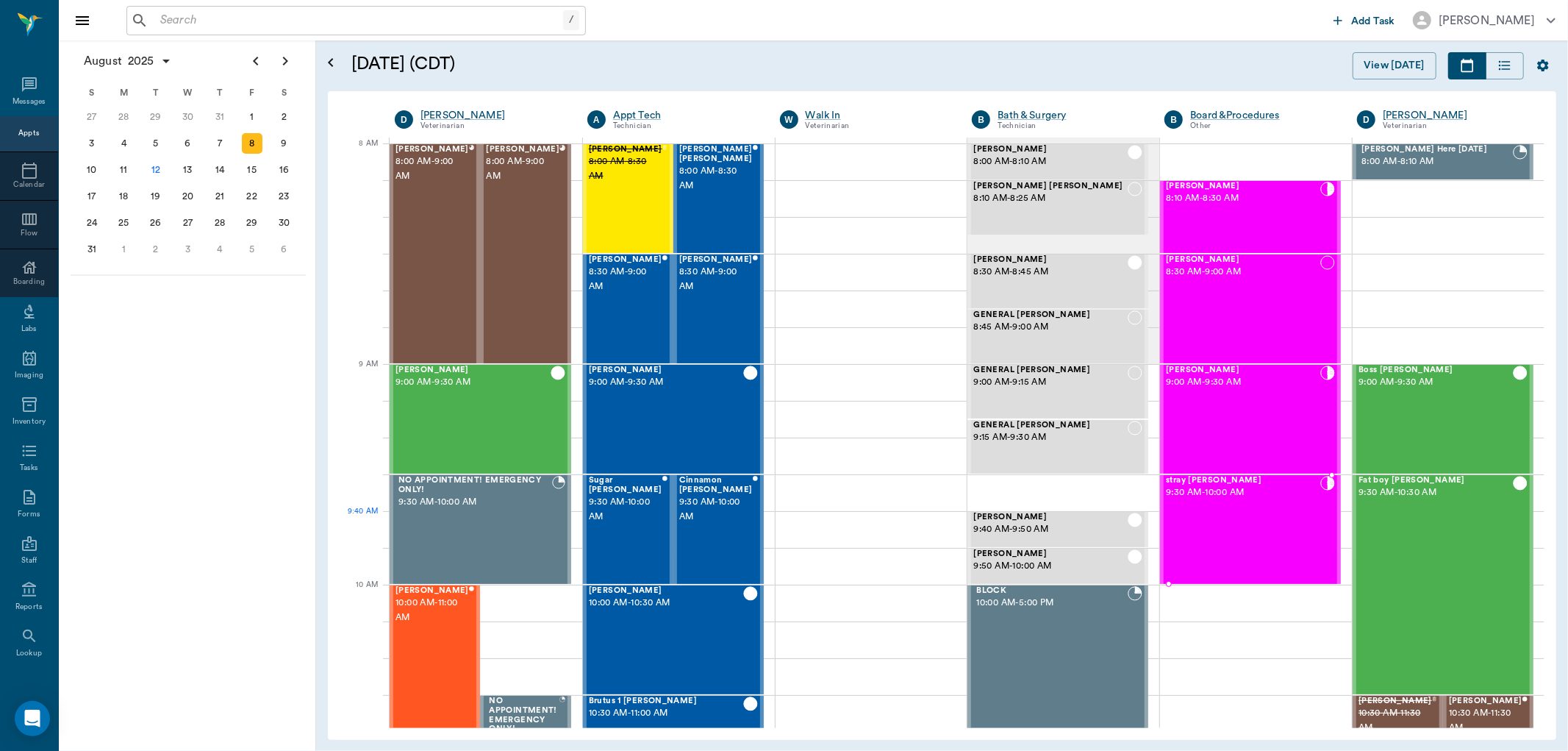
click at [1196, 531] on div "stray [PERSON_NAME] 9:30 AM - 10:00 AM" at bounding box center [1243, 530] width 155 height 107
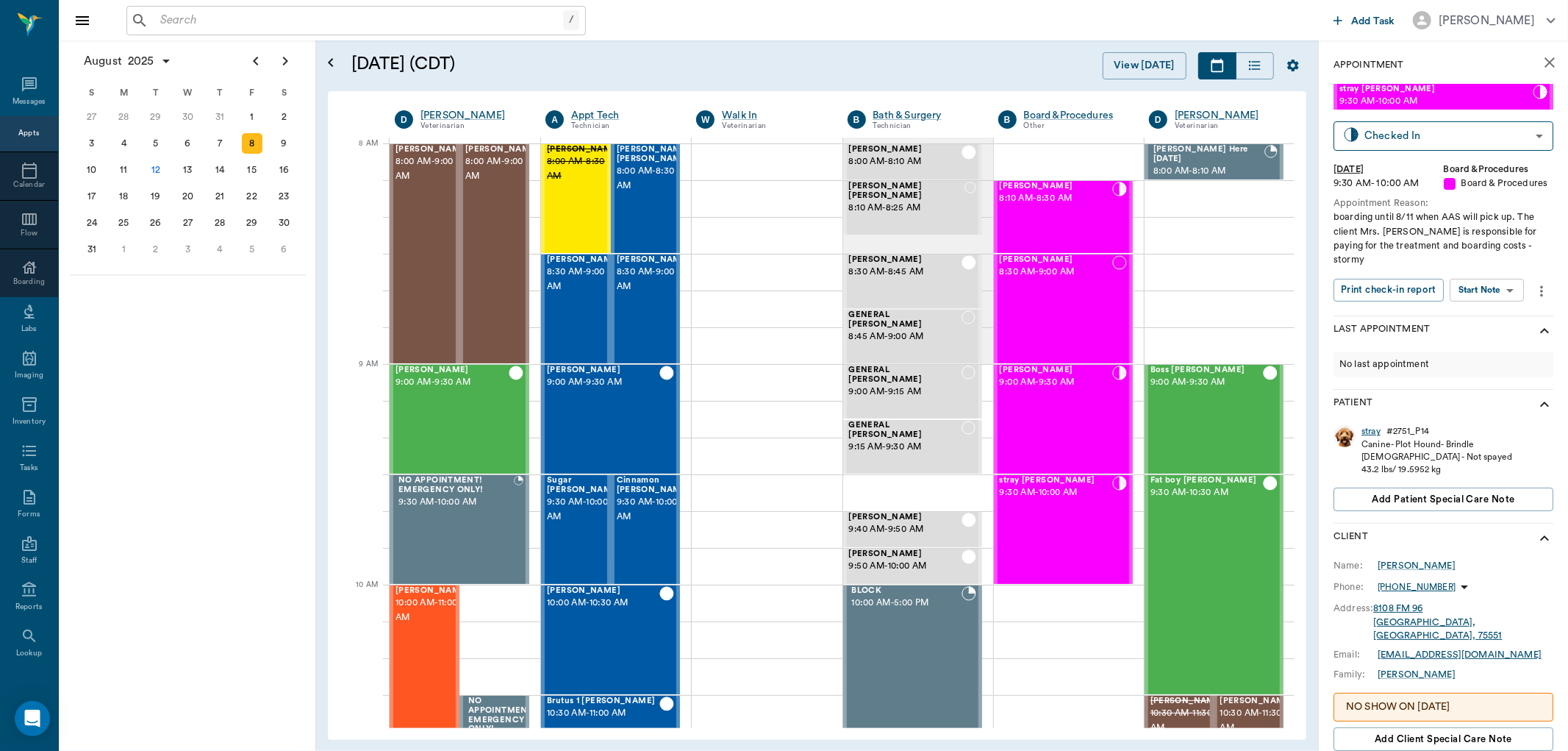
click at [1373, 425] on div "stray" at bounding box center [1371, 431] width 19 height 12
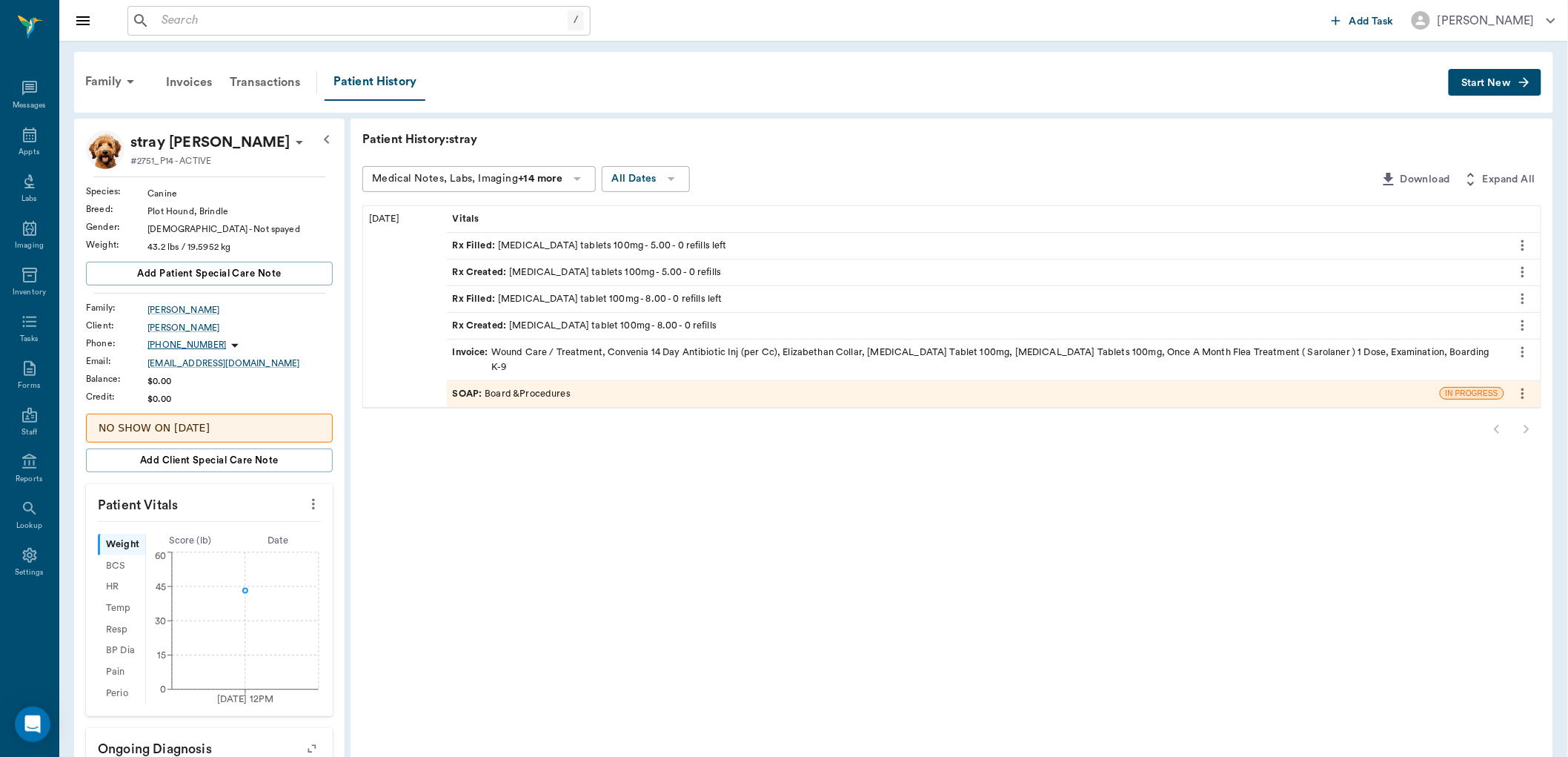
click at [476, 387] on span "SOAP :" at bounding box center [469, 393] width 32 height 14
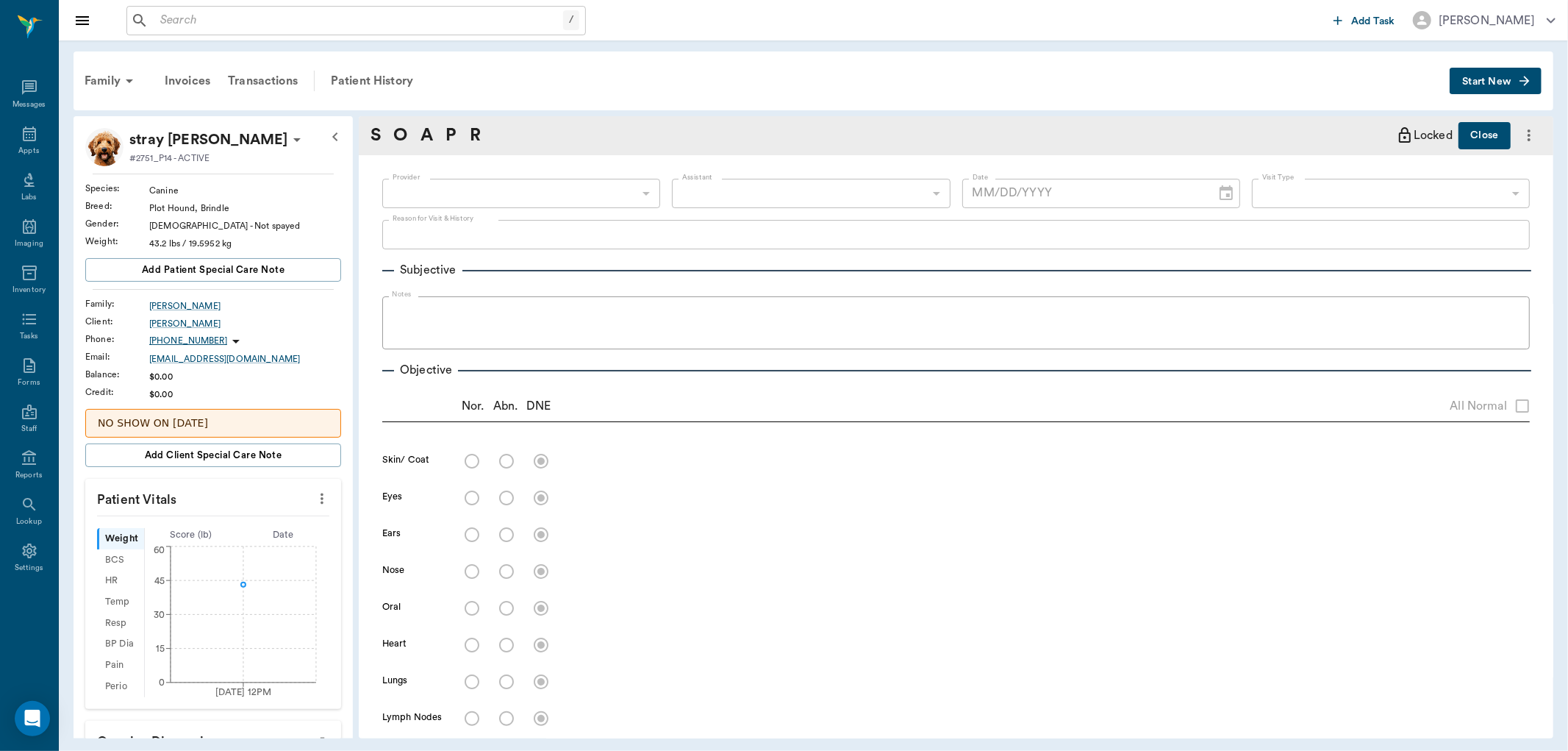
type input "63ec2f075fda476ae8351a51"
radio input "true"
type textarea "approx 1 inch full thickness slice through skin right lateral antebrachium with…"
radio input "true"
type textarea "scleral injection left eye - believe pet probably hit head and bruised [MEDICAL…"
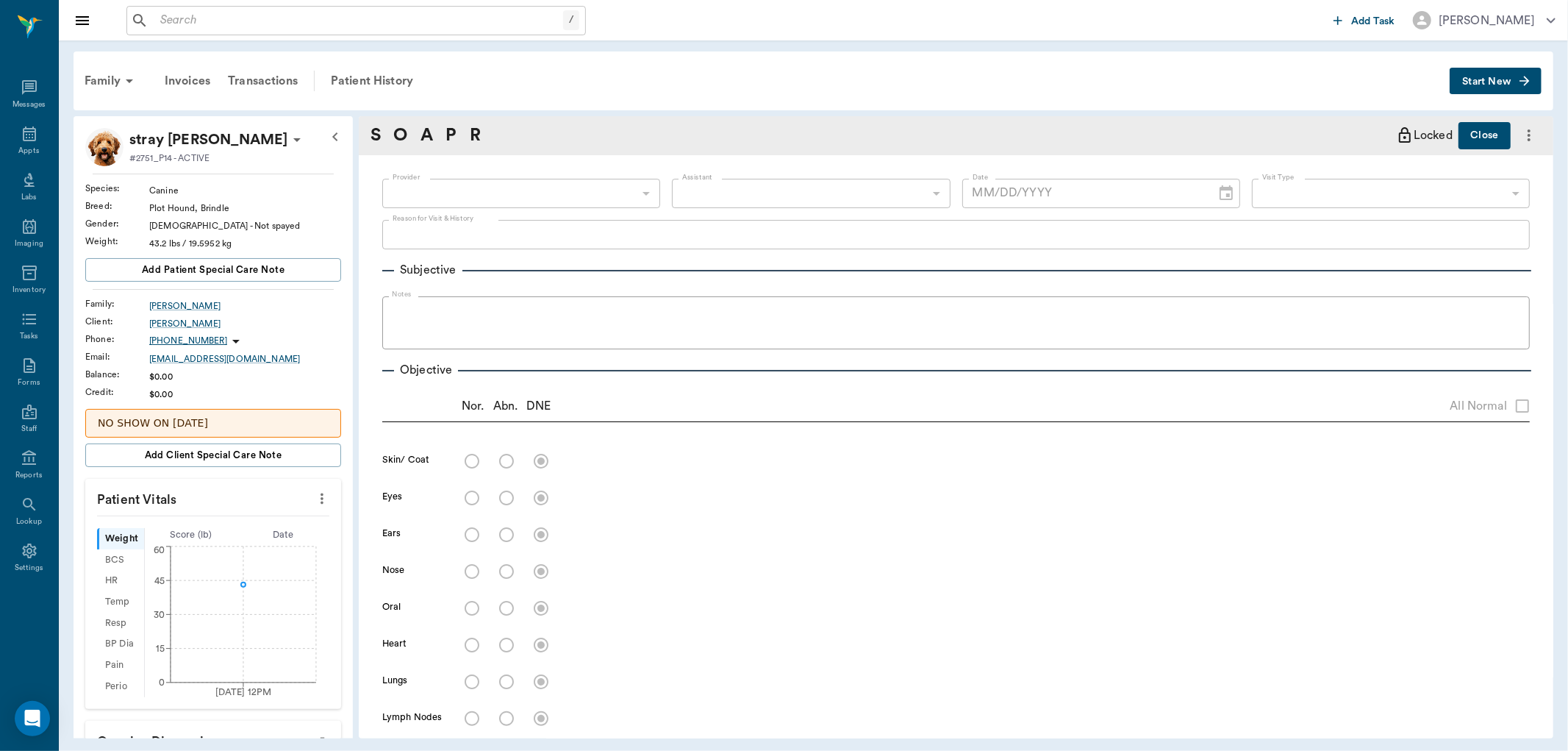
radio input "true"
type textarea "wear to [MEDICAL_DATA] and canines, 108 and 208 have what appears to be pocketi…"
radio input "true"
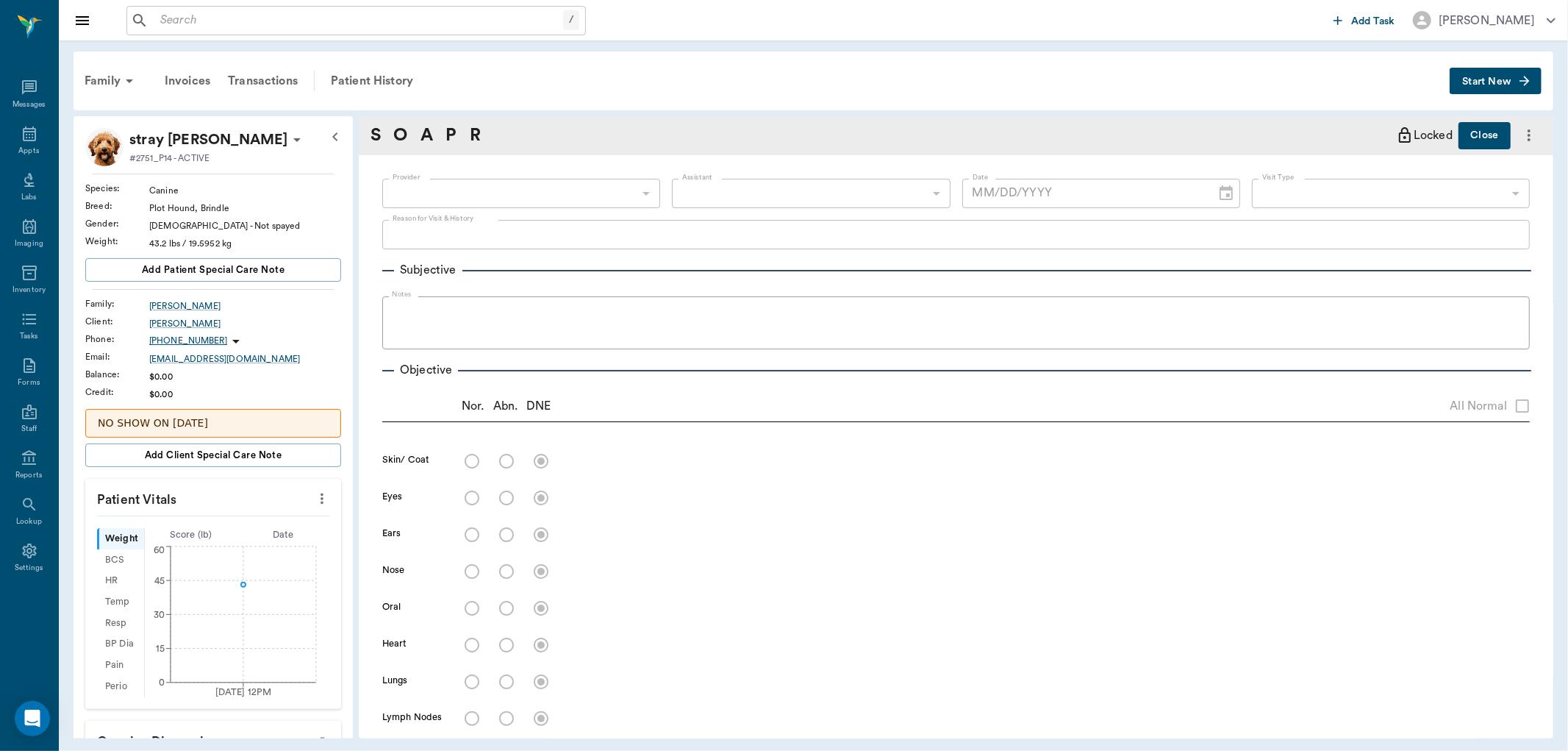
radio input "true"
type textarea "[MEDICAL_DATA] on all 4 limbs; full rom of joints right [MEDICAL_DATA], no crep…"
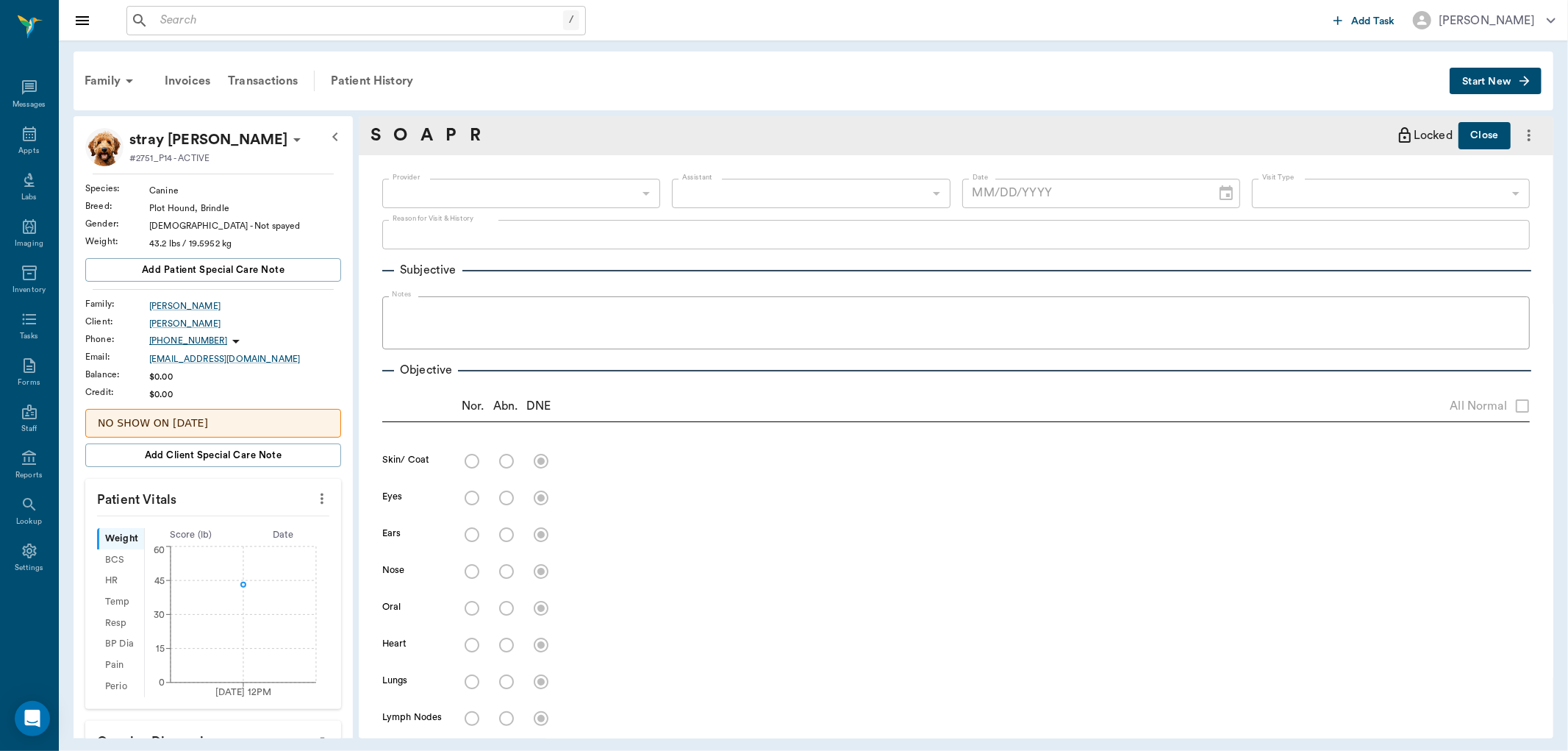
radio input "true"
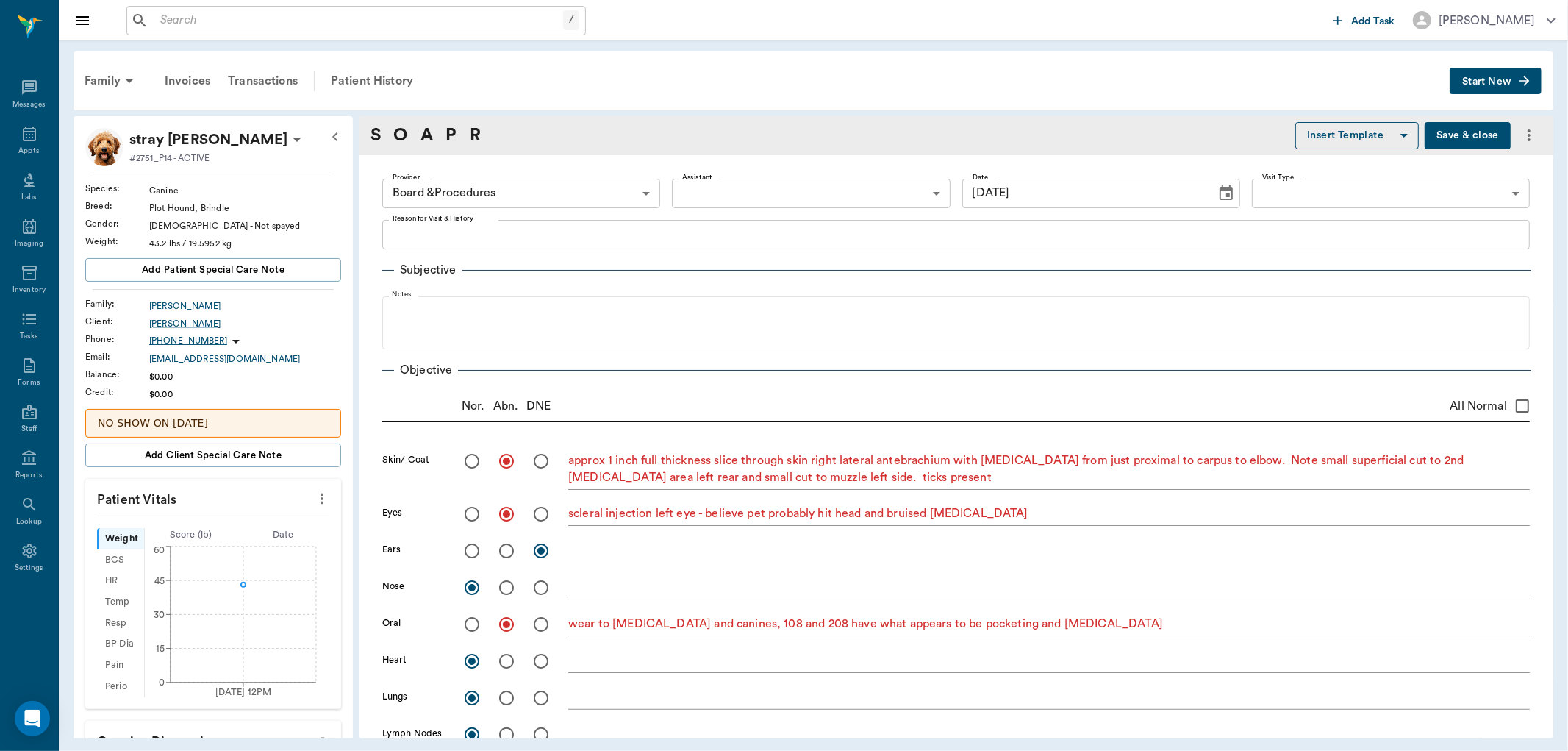
type input "[DATE]"
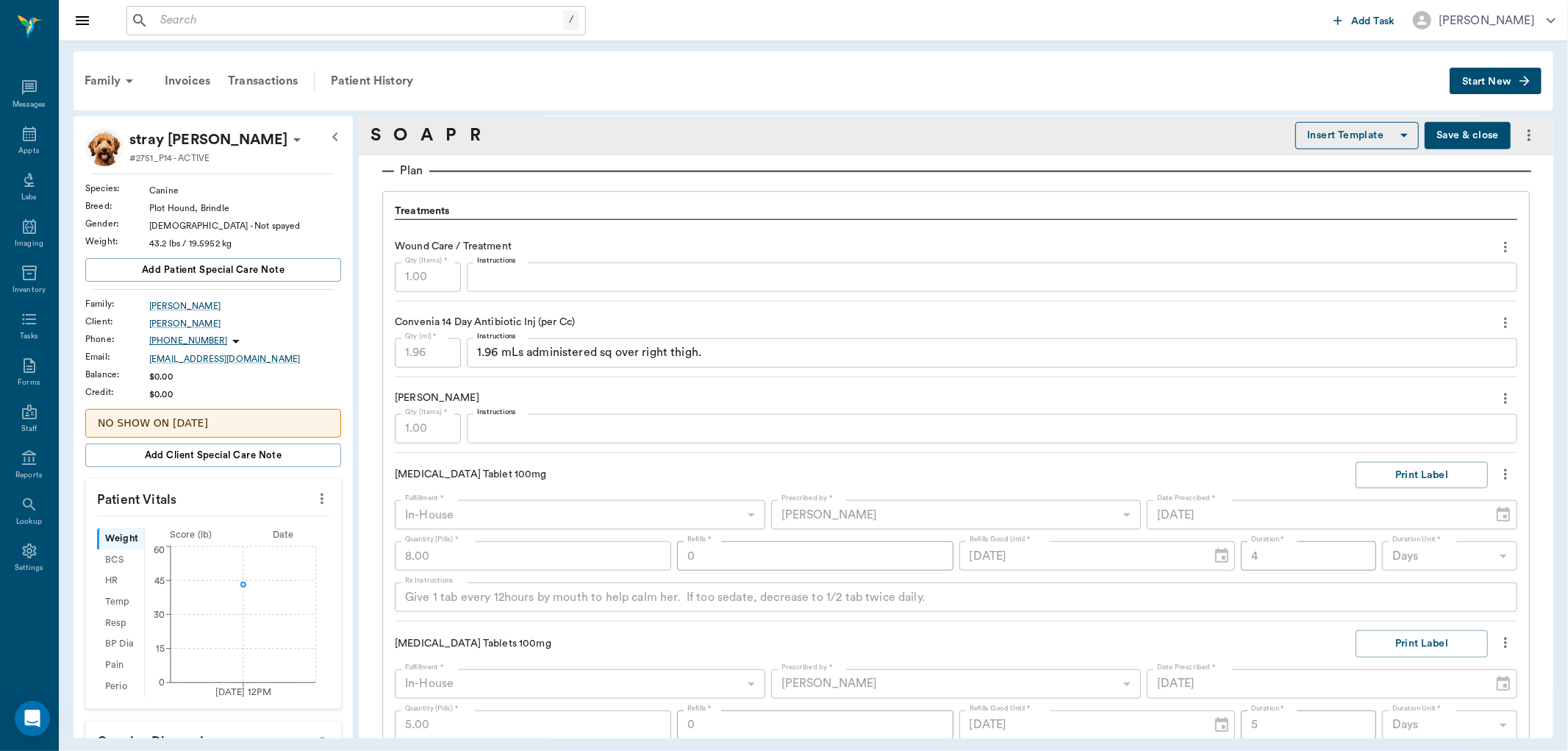
scroll to position [1104, 0]
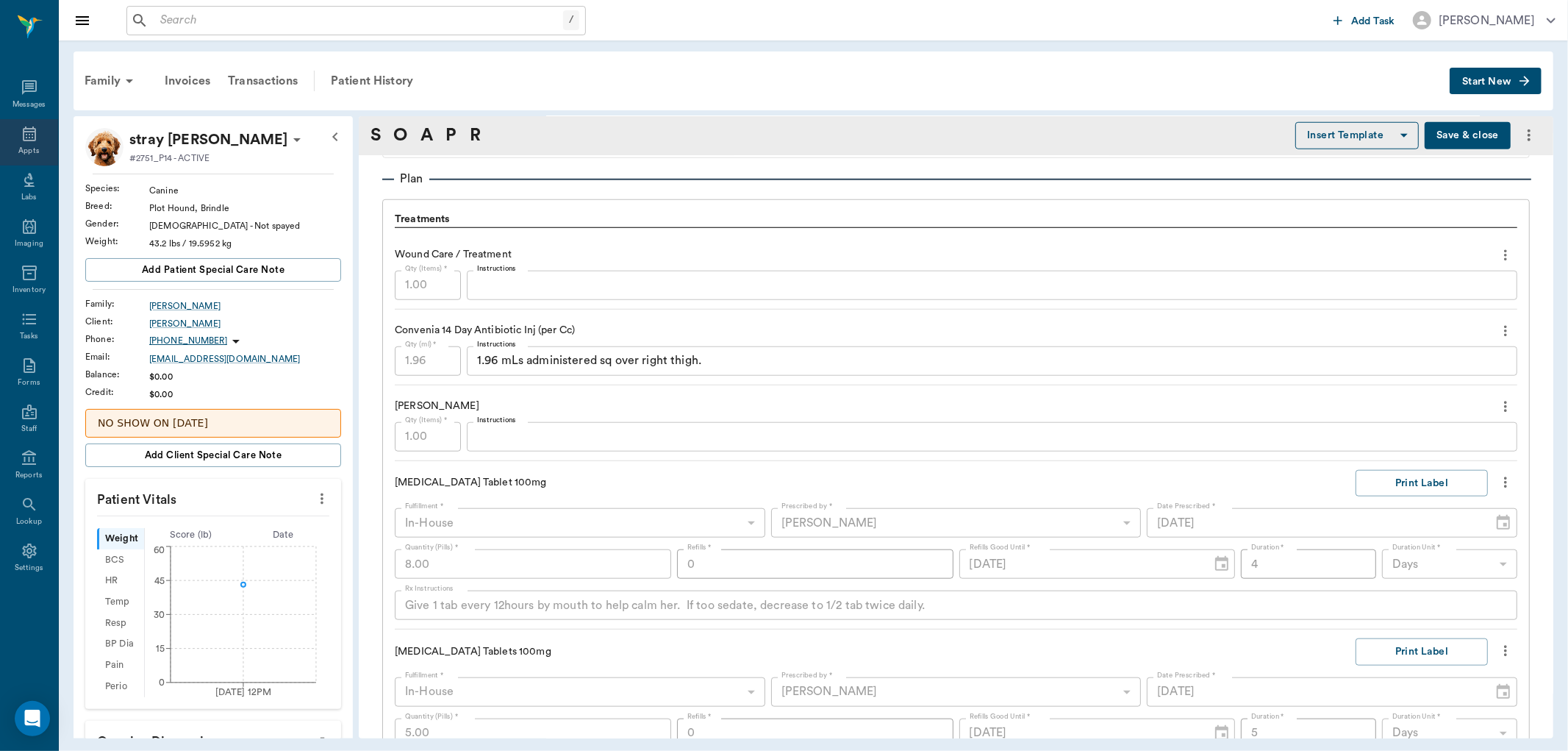
click at [26, 134] on icon at bounding box center [29, 134] width 18 height 18
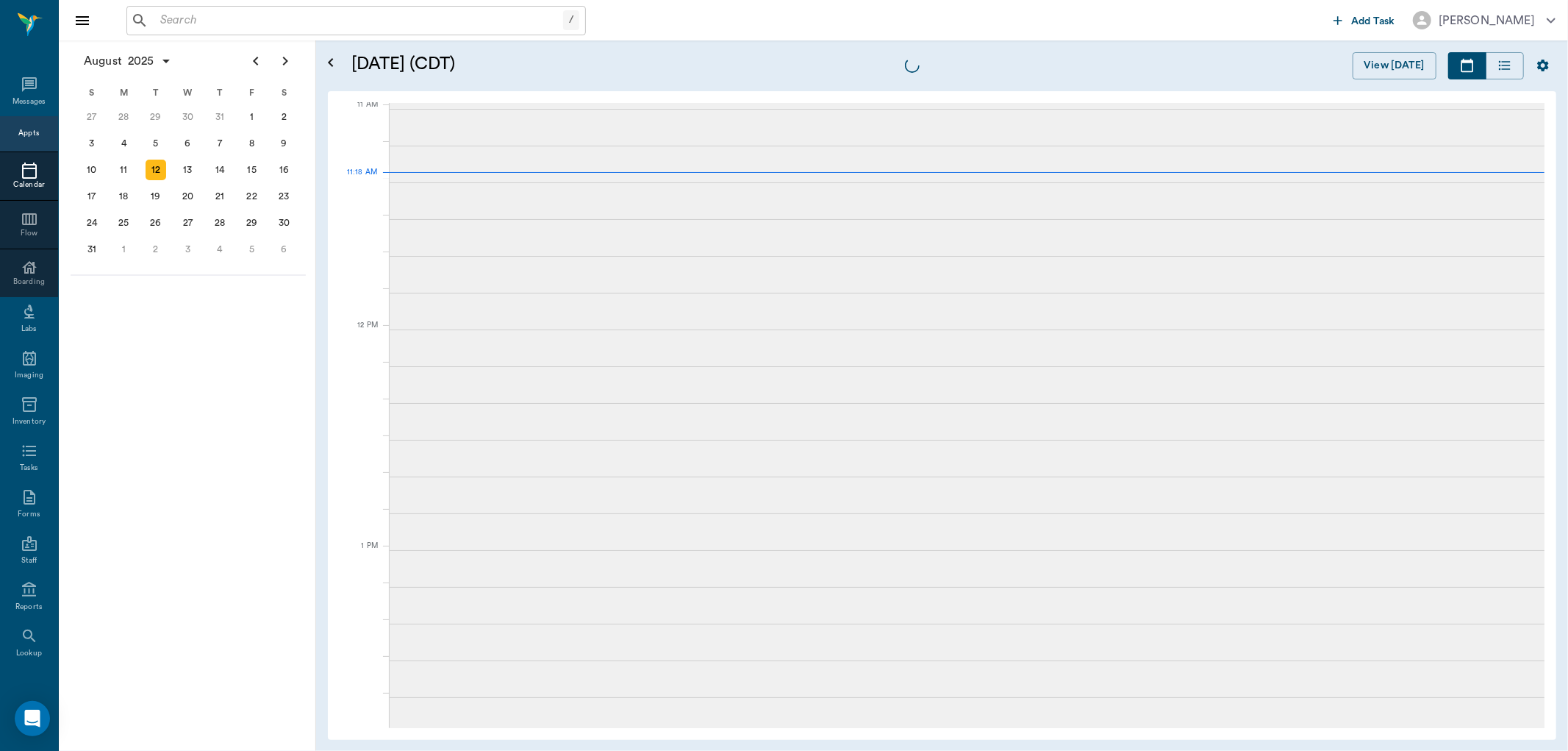
scroll to position [664, 0]
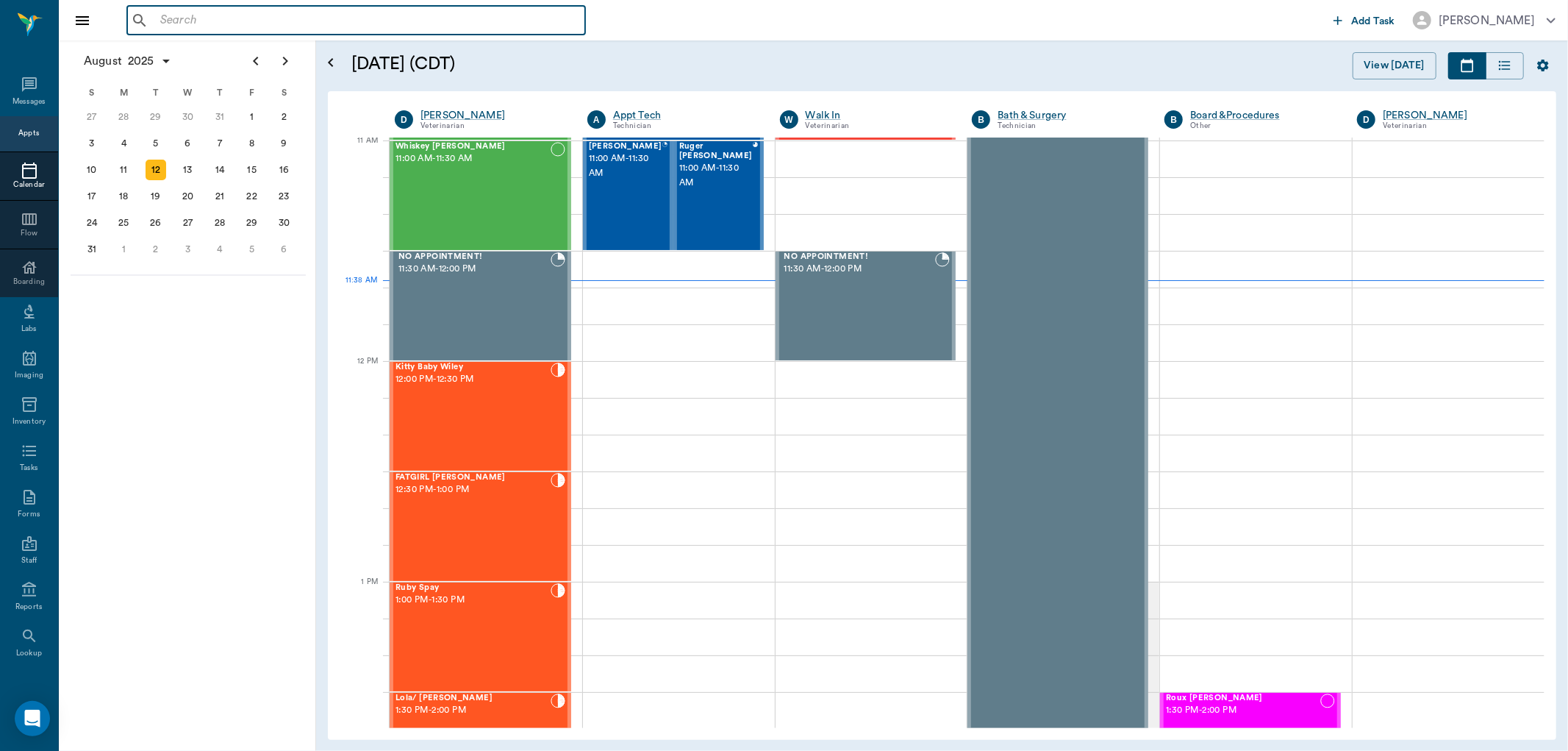
click at [233, 22] on input "text" at bounding box center [367, 21] width 425 height 21
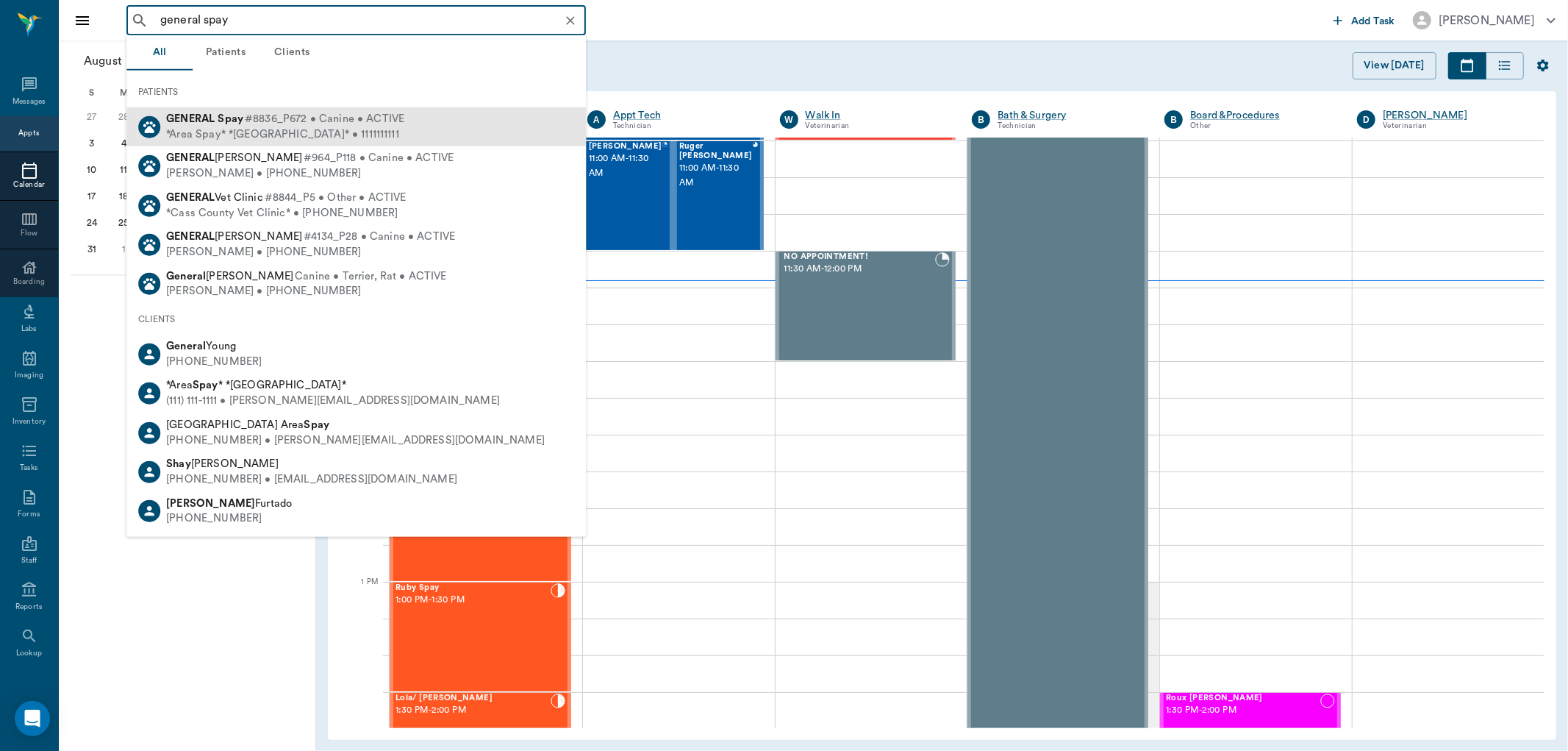
click at [268, 120] on span "#8836_P672 • Canine • ACTIVE" at bounding box center [324, 120] width 159 height 15
type input "general spay"
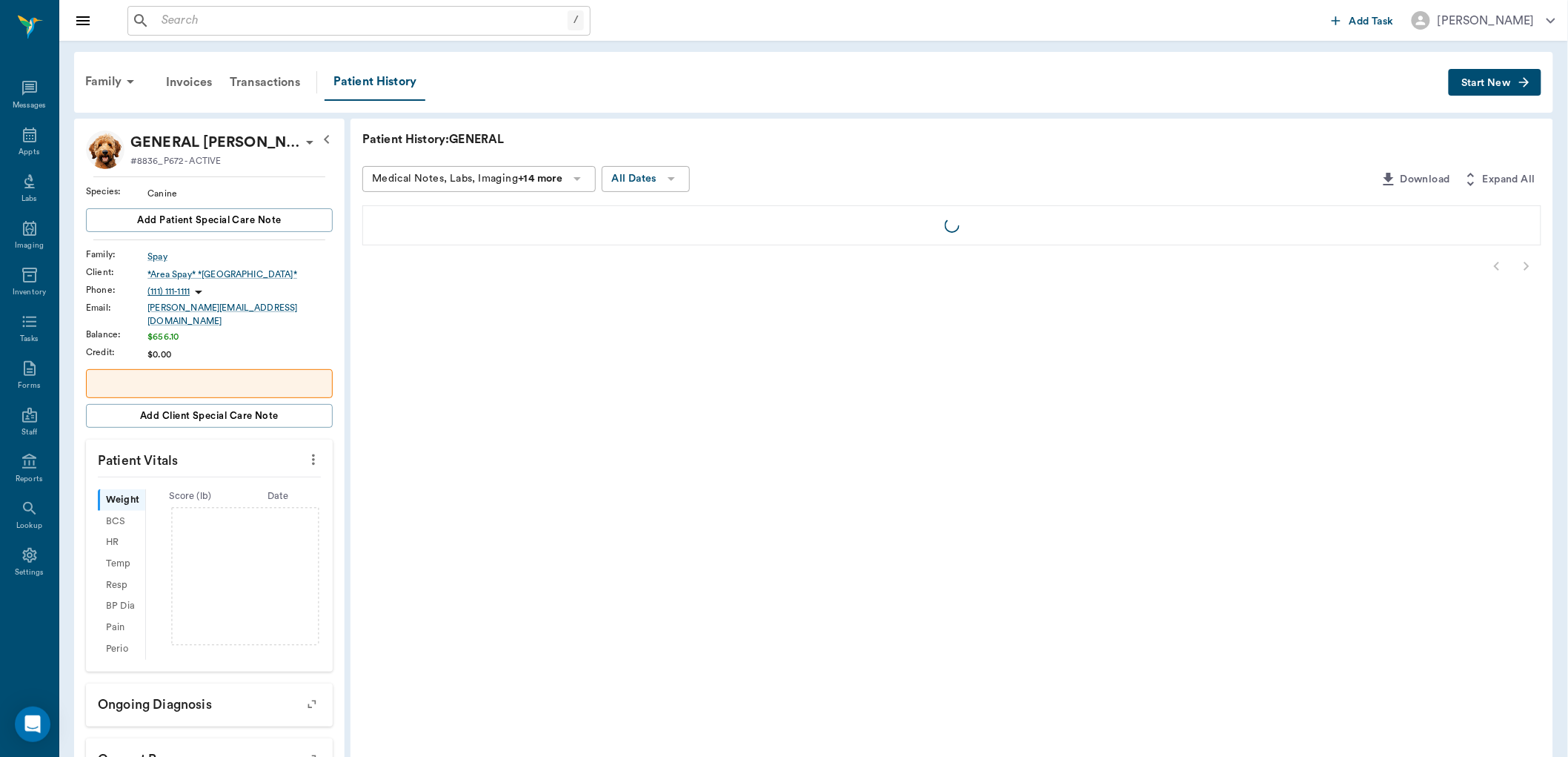
click at [1500, 83] on span "Start New" at bounding box center [1486, 83] width 49 height 0
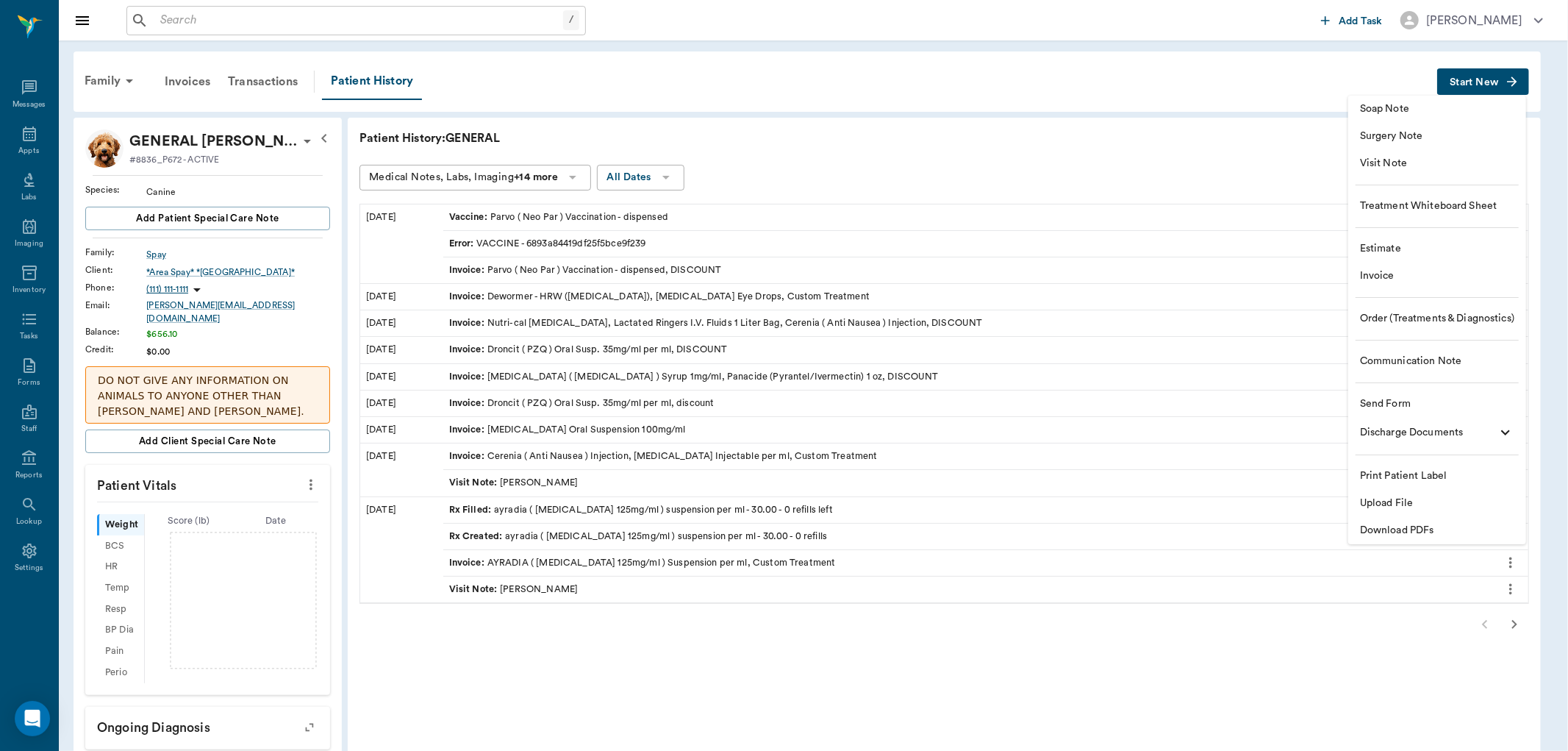
click at [1396, 166] on span "Visit Note" at bounding box center [1437, 163] width 155 height 15
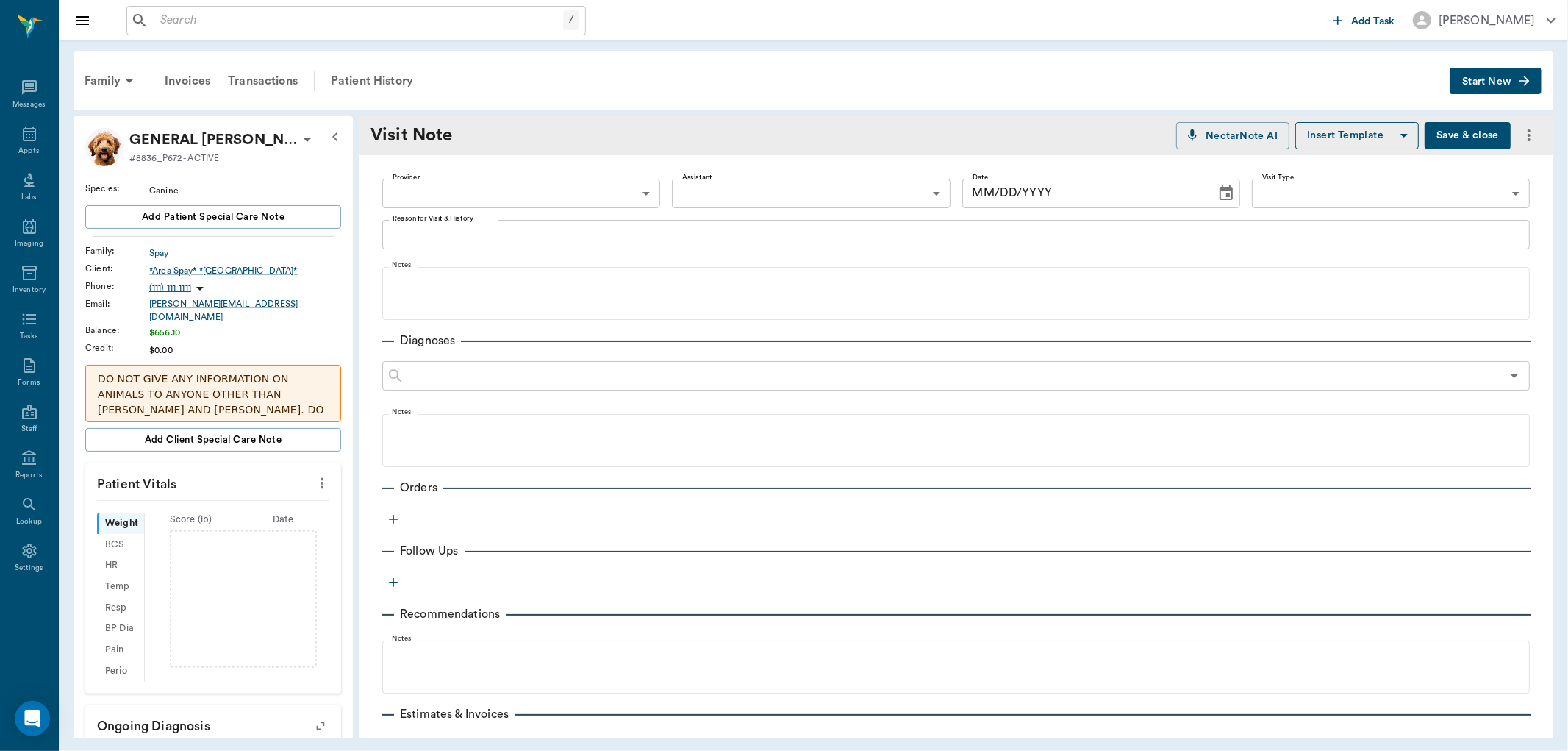
type input "63ec2f075fda476ae8351a4a"
type input "[DATE]"
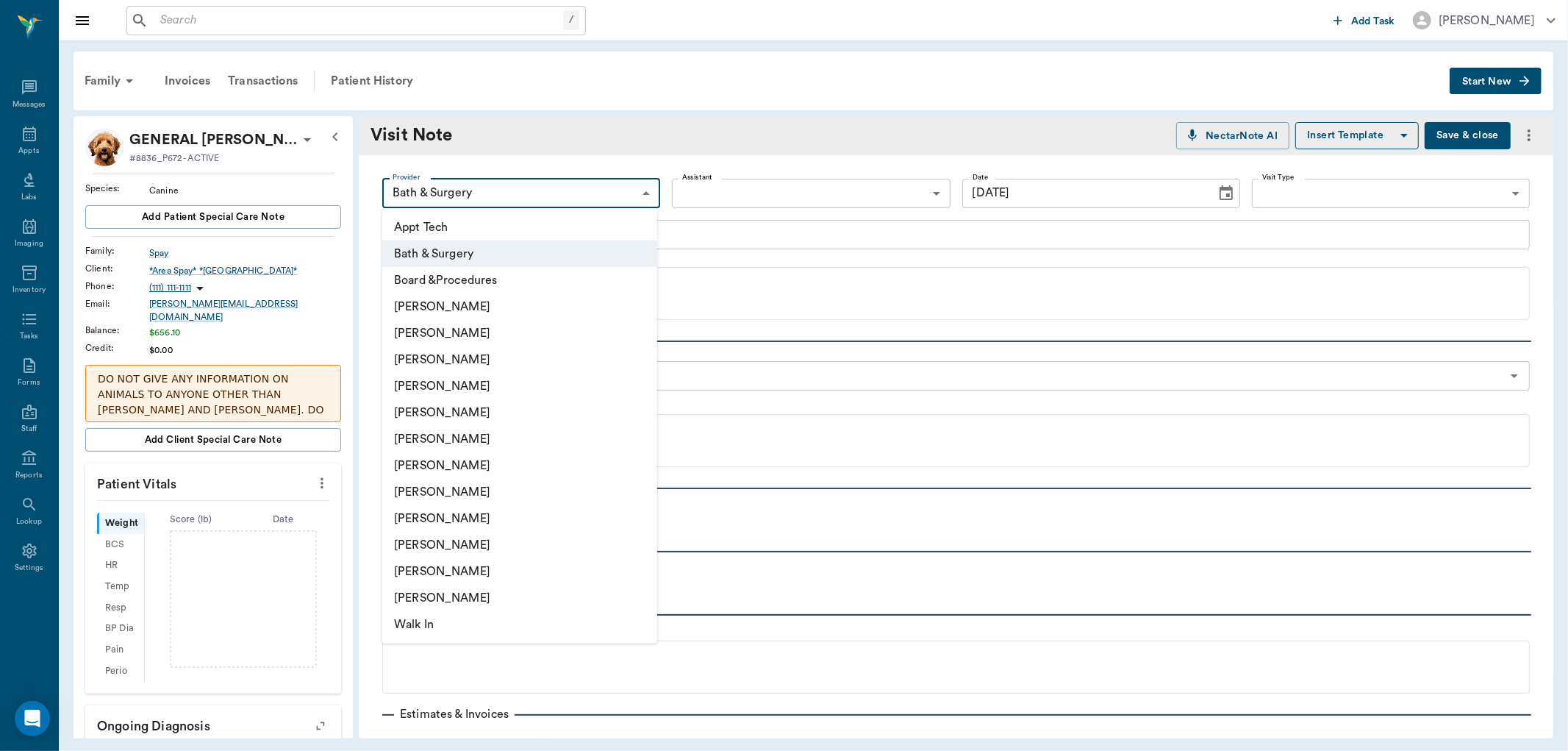
click at [535, 192] on body "/ ​ Add Task [PERSON_NAME] Nectar Messages Appts Labs Imaging Inventory Tasks F…" at bounding box center [784, 375] width 1568 height 751
click at [443, 491] on li "[PERSON_NAME]" at bounding box center [520, 492] width 275 height 26
type input "63ec2e7e52e12b0ba117b124"
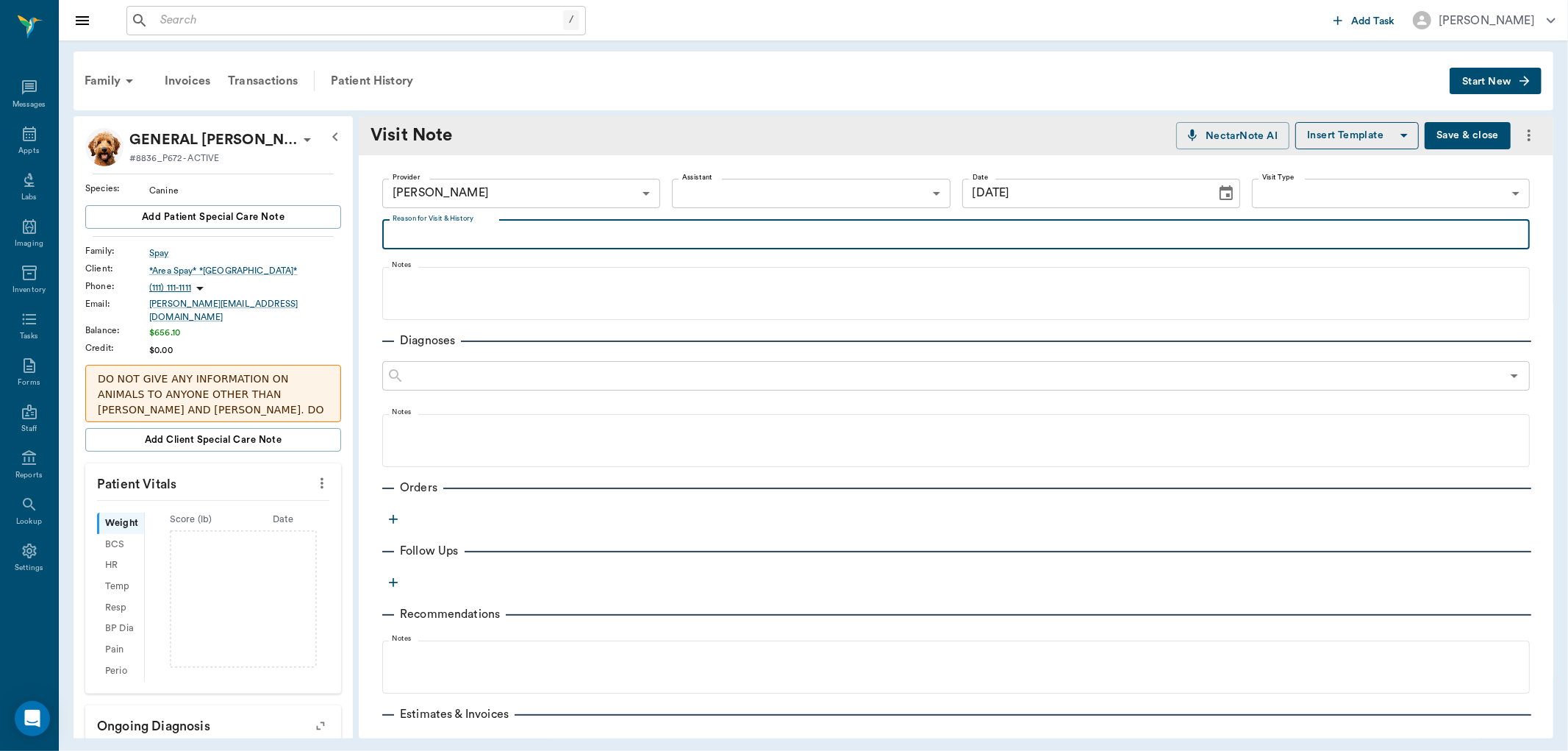
click at [421, 239] on textarea "Reason for Visit & History" at bounding box center [956, 235] width 1127 height 17
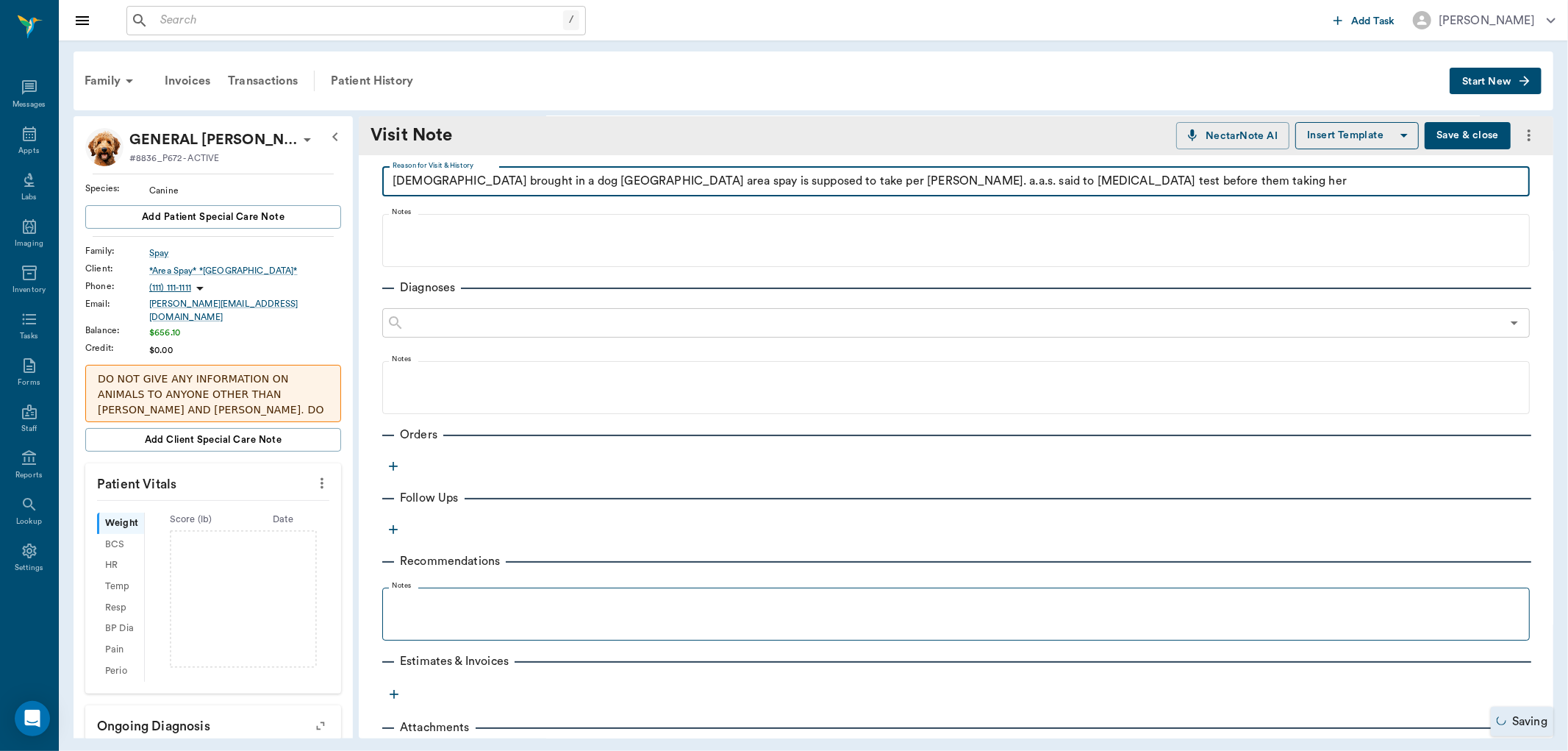
scroll to position [82, 0]
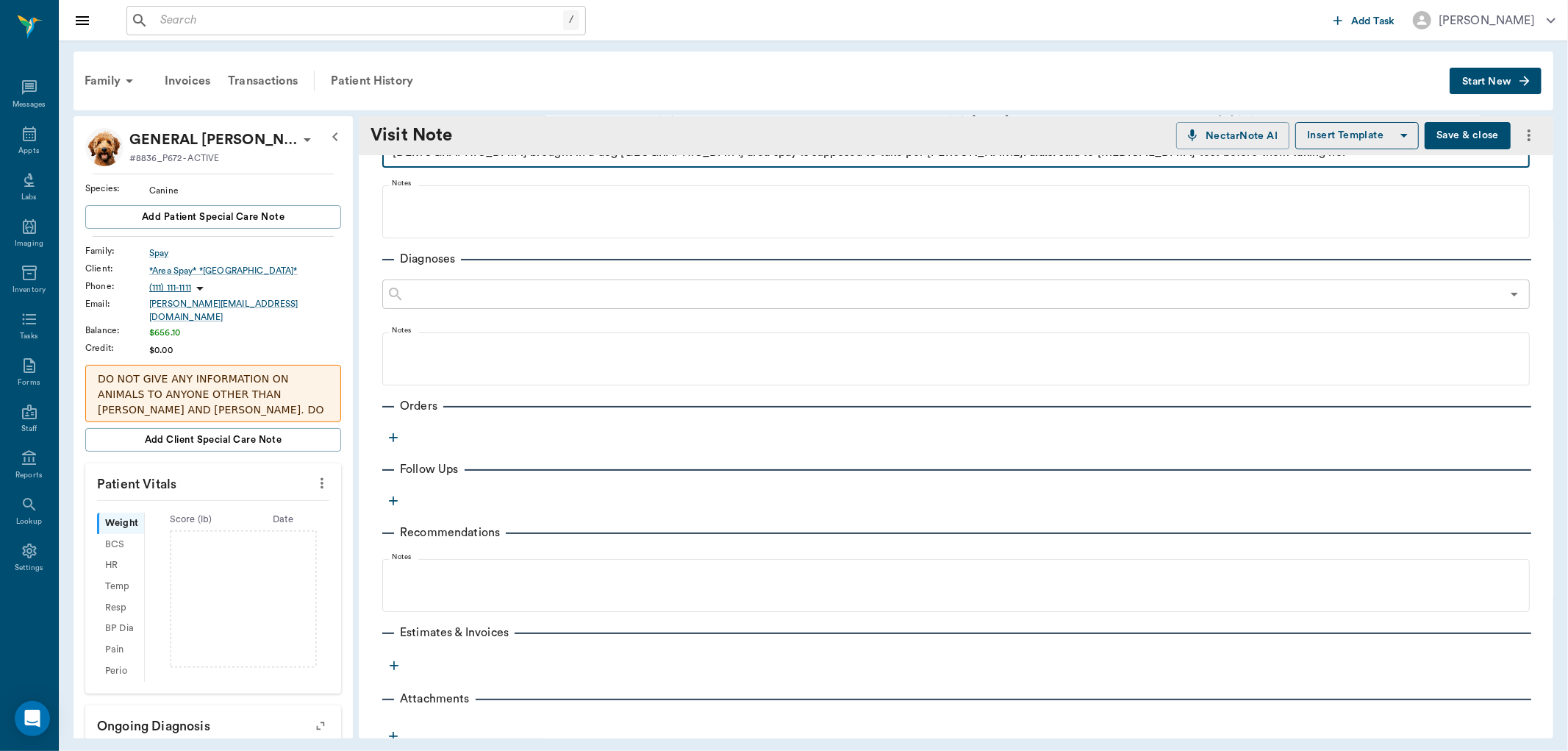
type textarea "[DEMOGRAPHIC_DATA] brought in a dog [GEOGRAPHIC_DATA] area spay is supposed to …"
click at [392, 436] on icon "button" at bounding box center [394, 437] width 15 height 15
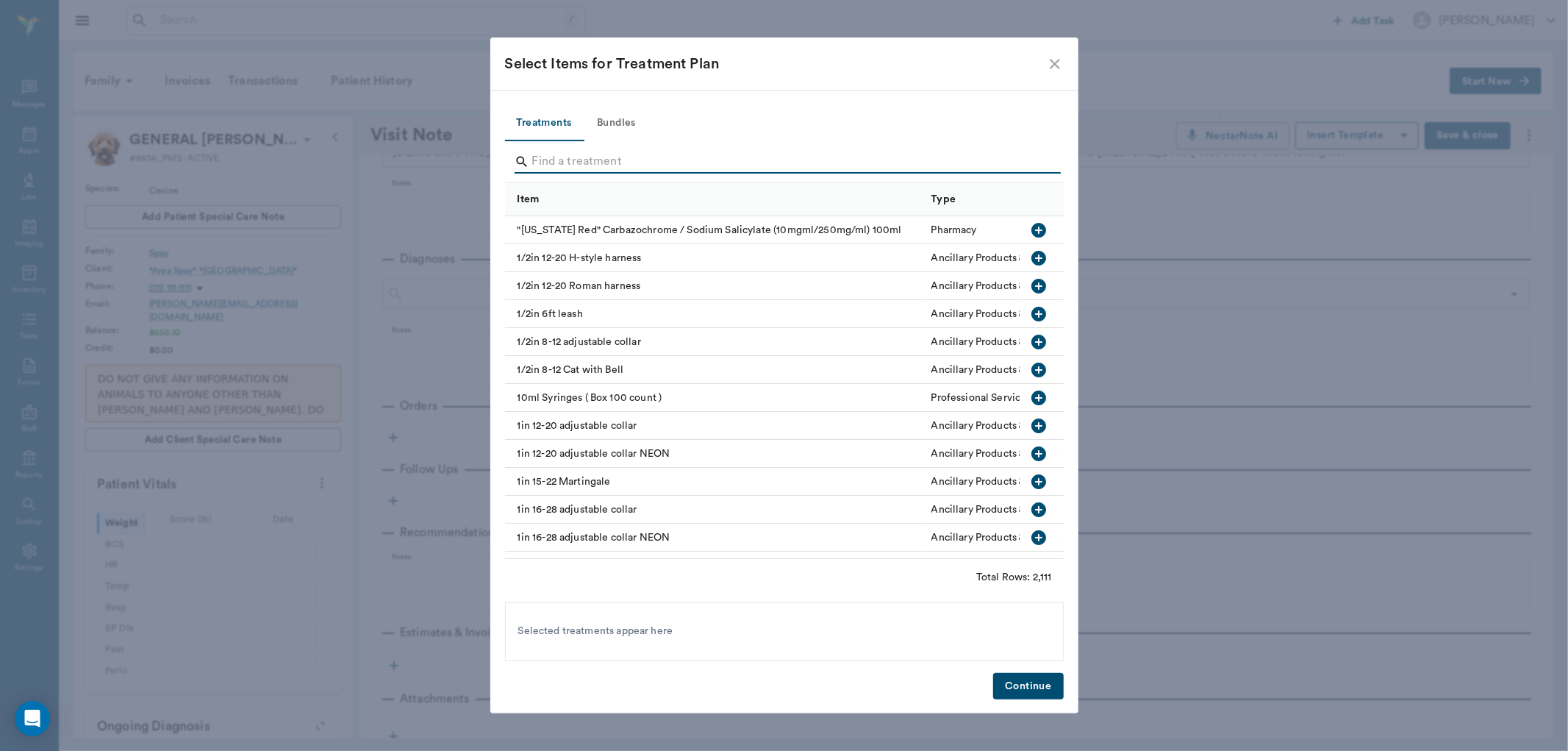
click at [553, 170] on input "Search" at bounding box center [786, 161] width 507 height 24
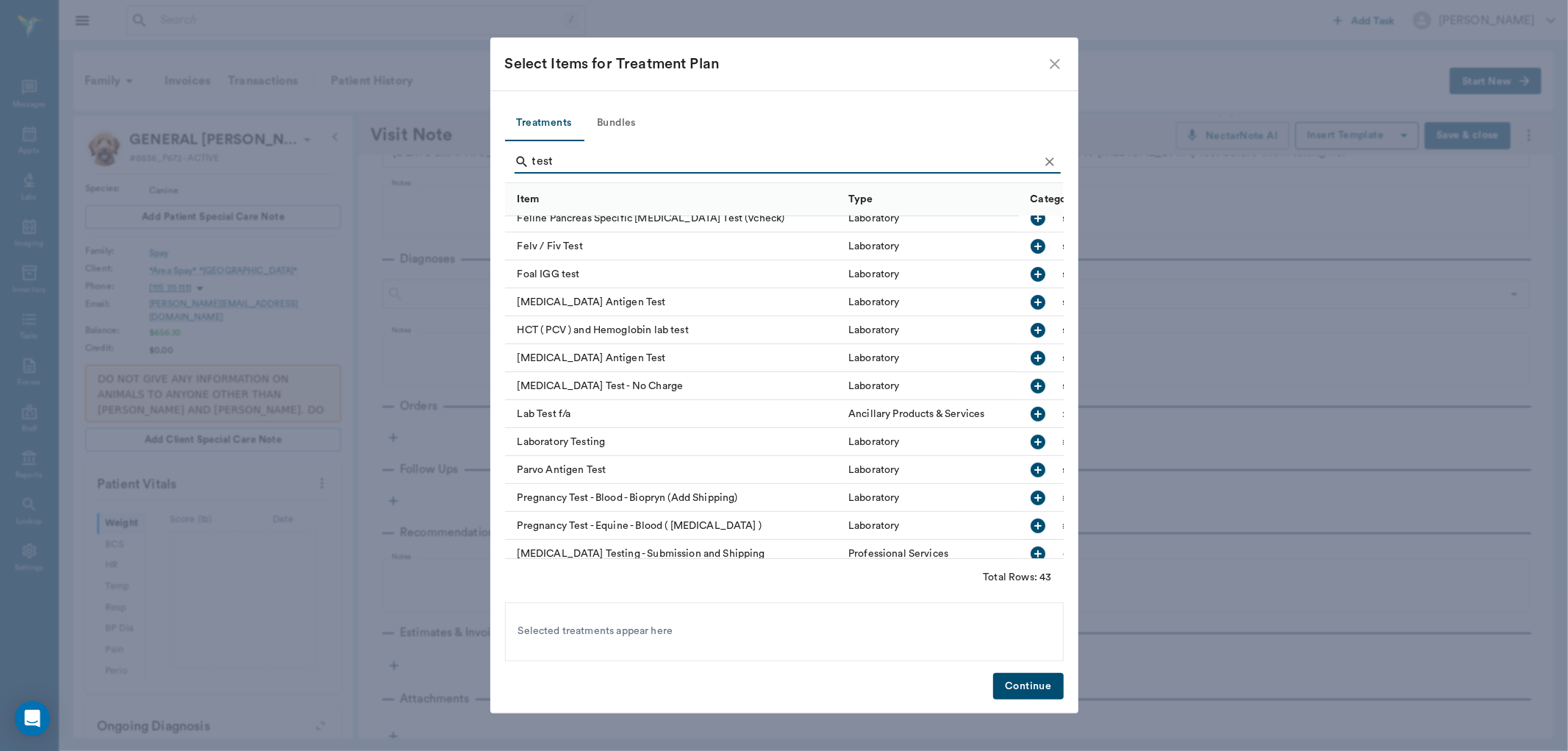
scroll to position [490, 0]
type input "test"
drag, startPoint x: 1025, startPoint y: 351, endPoint x: 1065, endPoint y: 714, distance: 365.2
click at [1032, 352] on icon "button" at bounding box center [1039, 355] width 15 height 15
click at [1024, 695] on button "Continue" at bounding box center [1028, 686] width 70 height 27
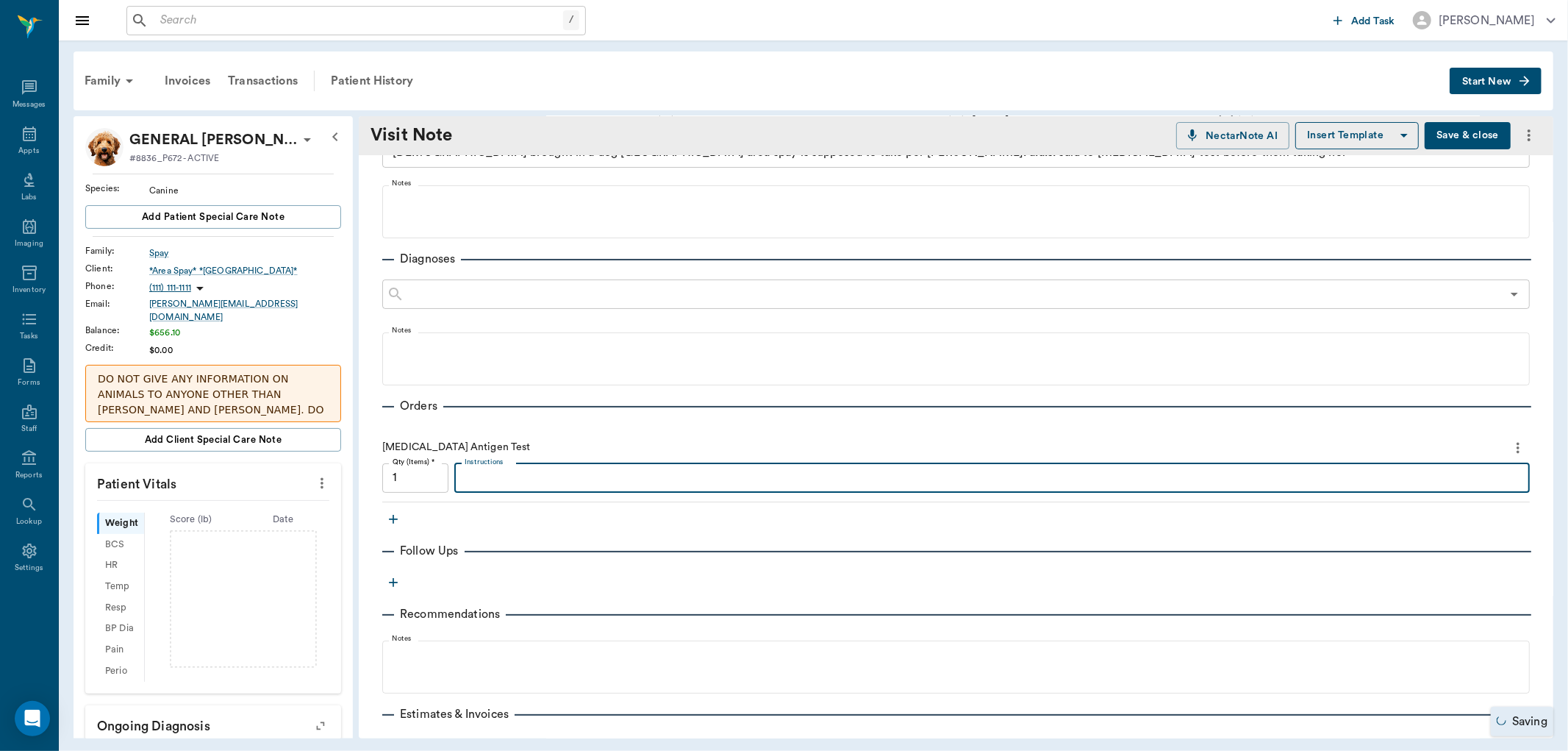
click at [503, 472] on textarea "Instructions" at bounding box center [992, 478] width 1055 height 17
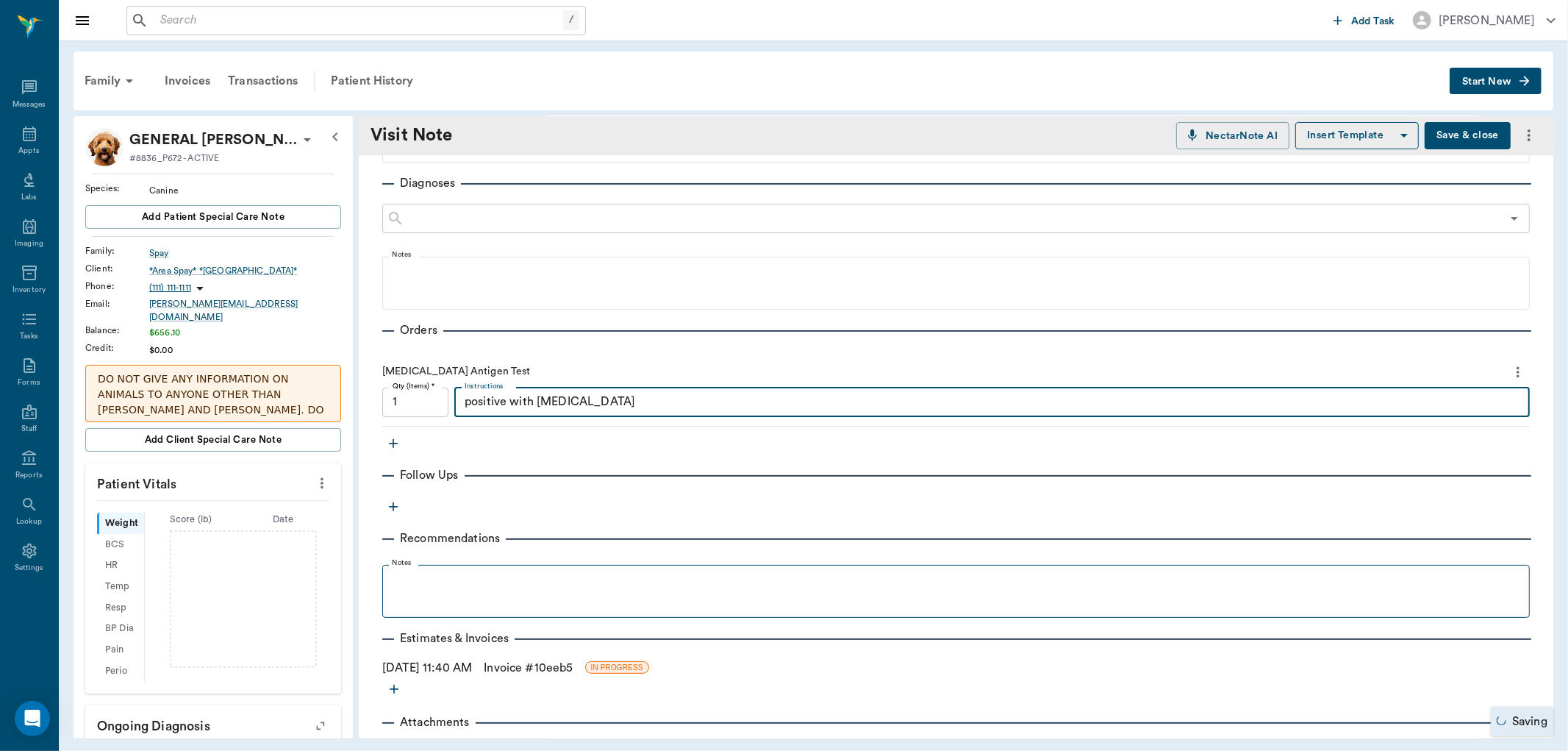
scroll to position [212, 0]
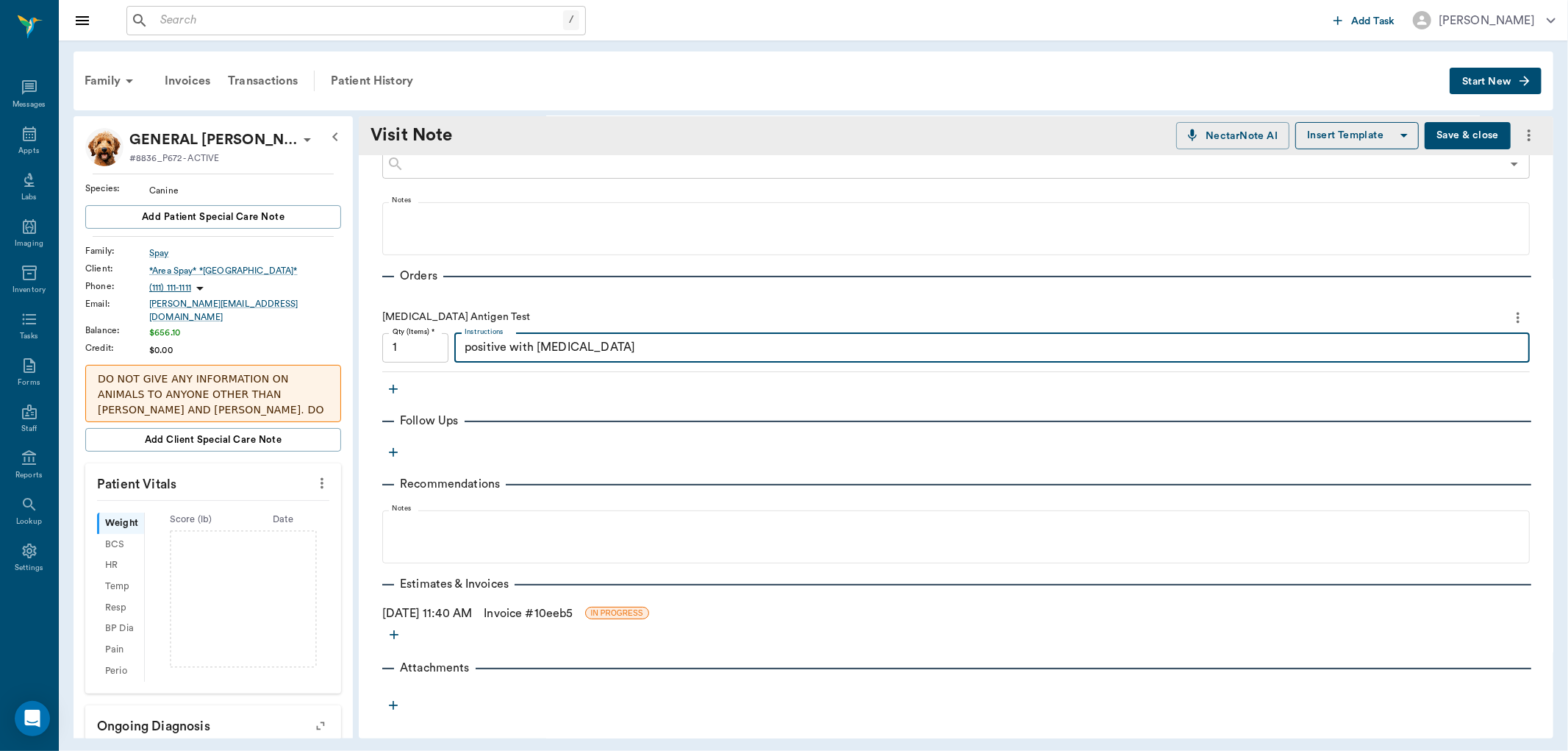
type textarea "positive with [MEDICAL_DATA]"
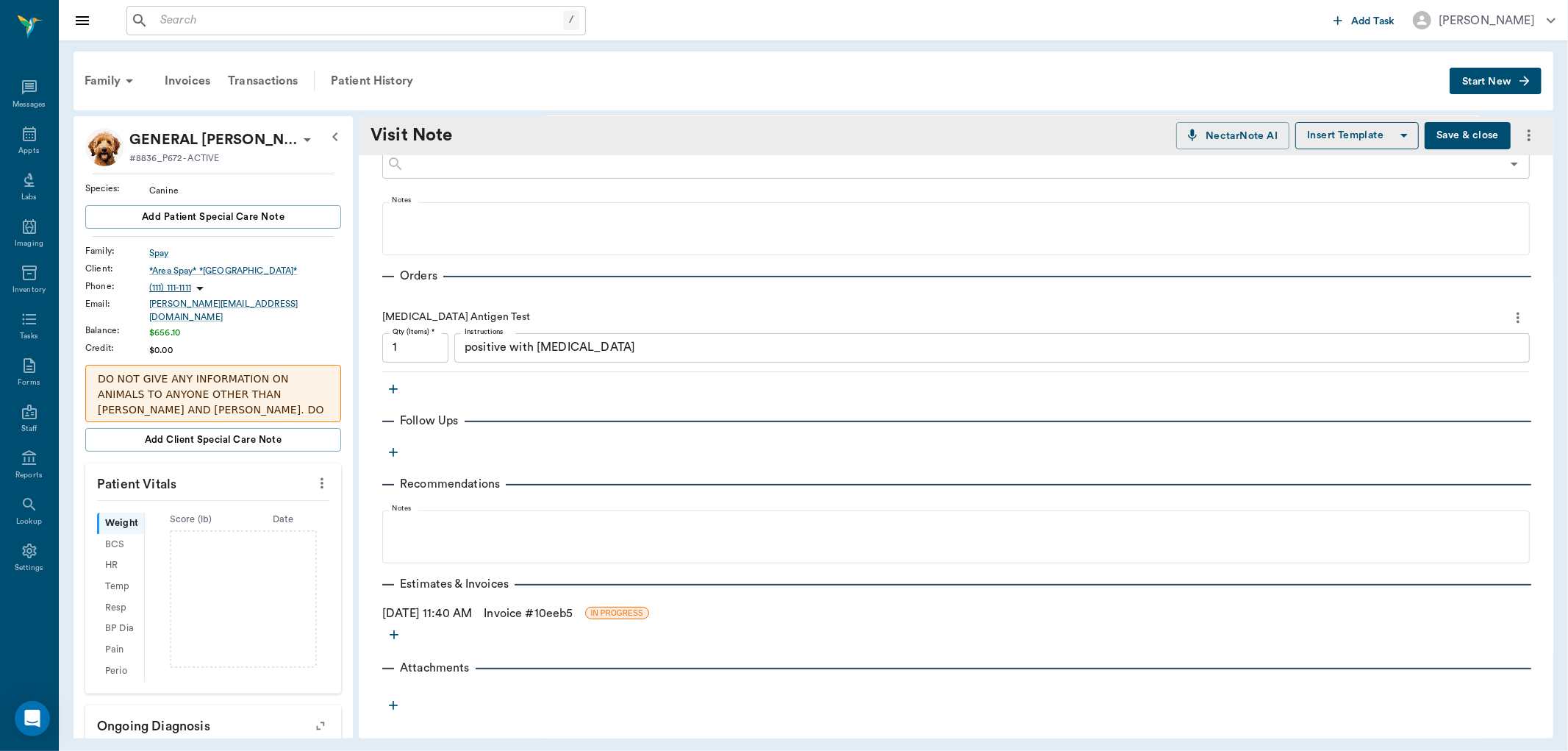
click at [570, 613] on link "Invoice # 10eeb5" at bounding box center [528, 612] width 89 height 18
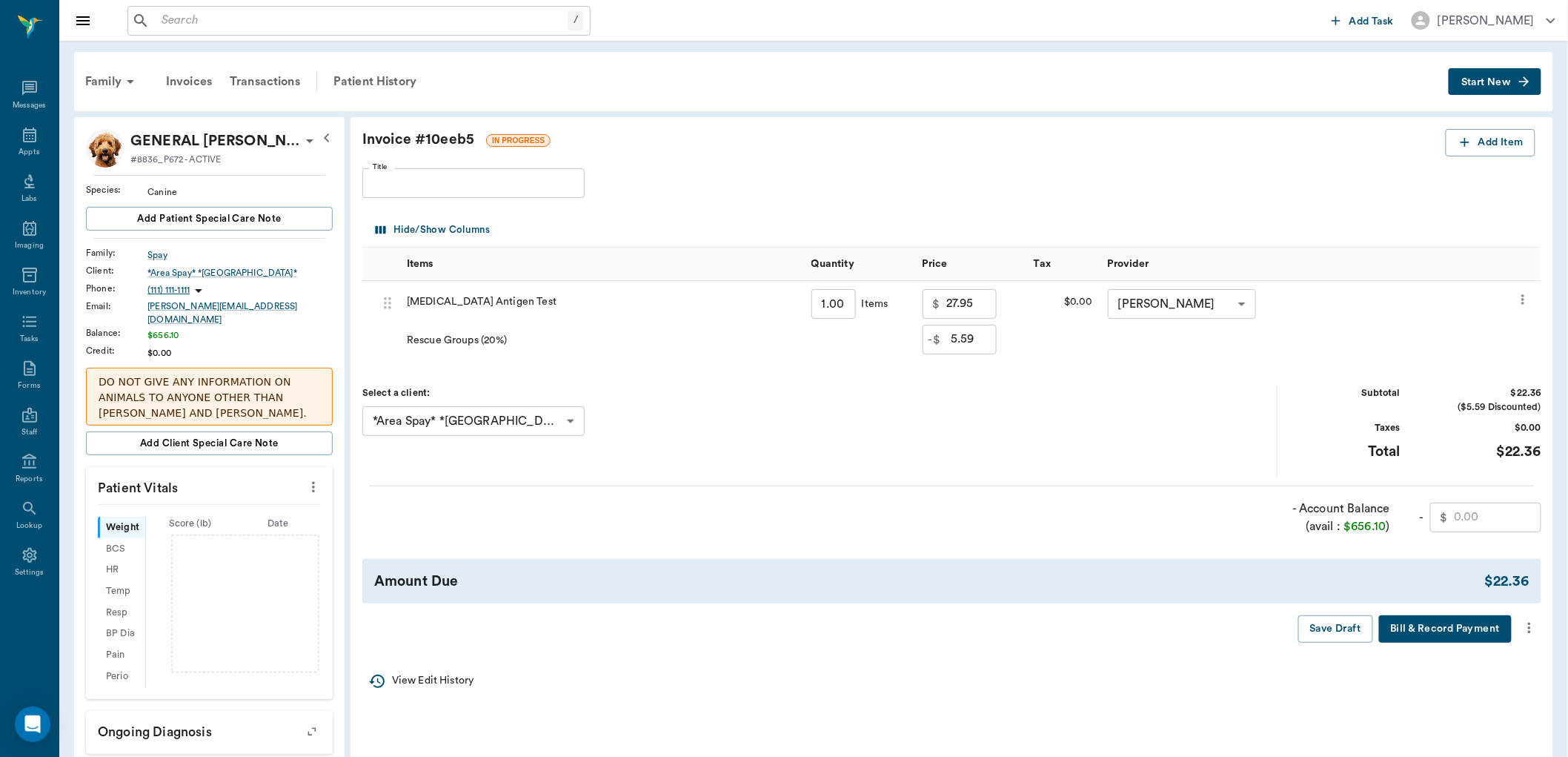
click at [1529, 626] on icon "more" at bounding box center [1529, 627] width 16 height 18
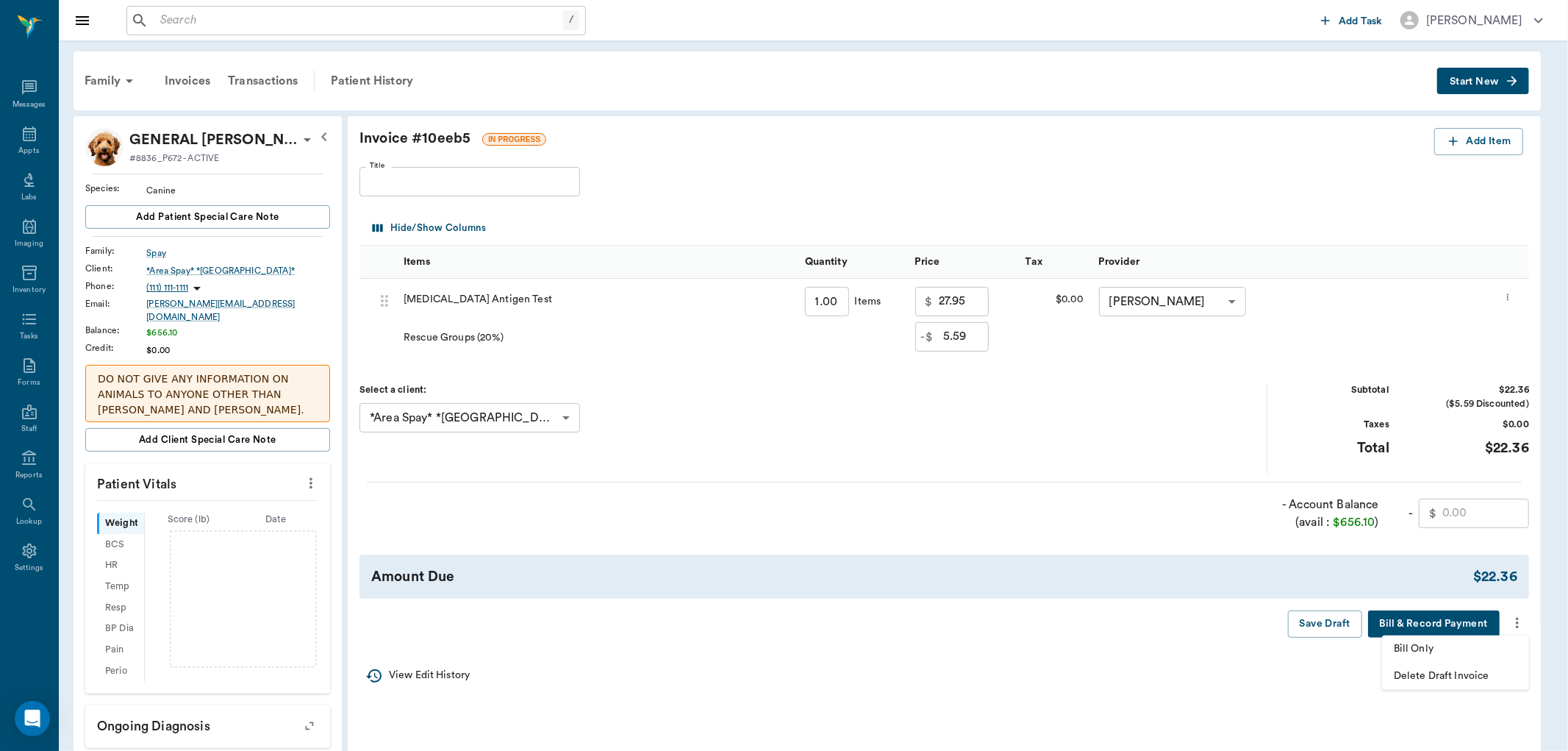
drag, startPoint x: 1407, startPoint y: 657, endPoint x: 1361, endPoint y: 662, distance: 46.3
click at [1407, 657] on li "Bill Only" at bounding box center [1456, 648] width 147 height 27
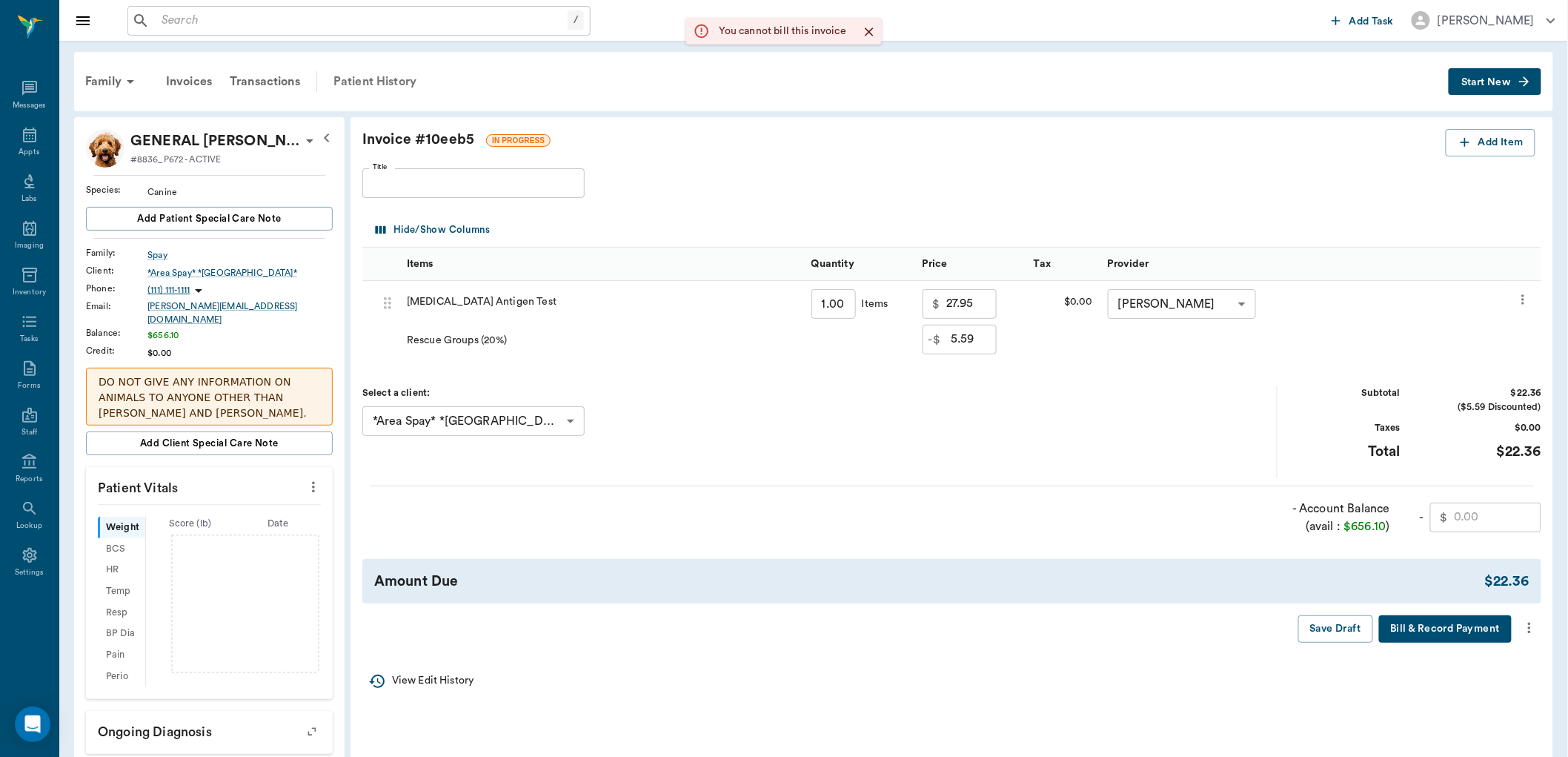
click at [360, 80] on div "Patient History" at bounding box center [375, 81] width 101 height 35
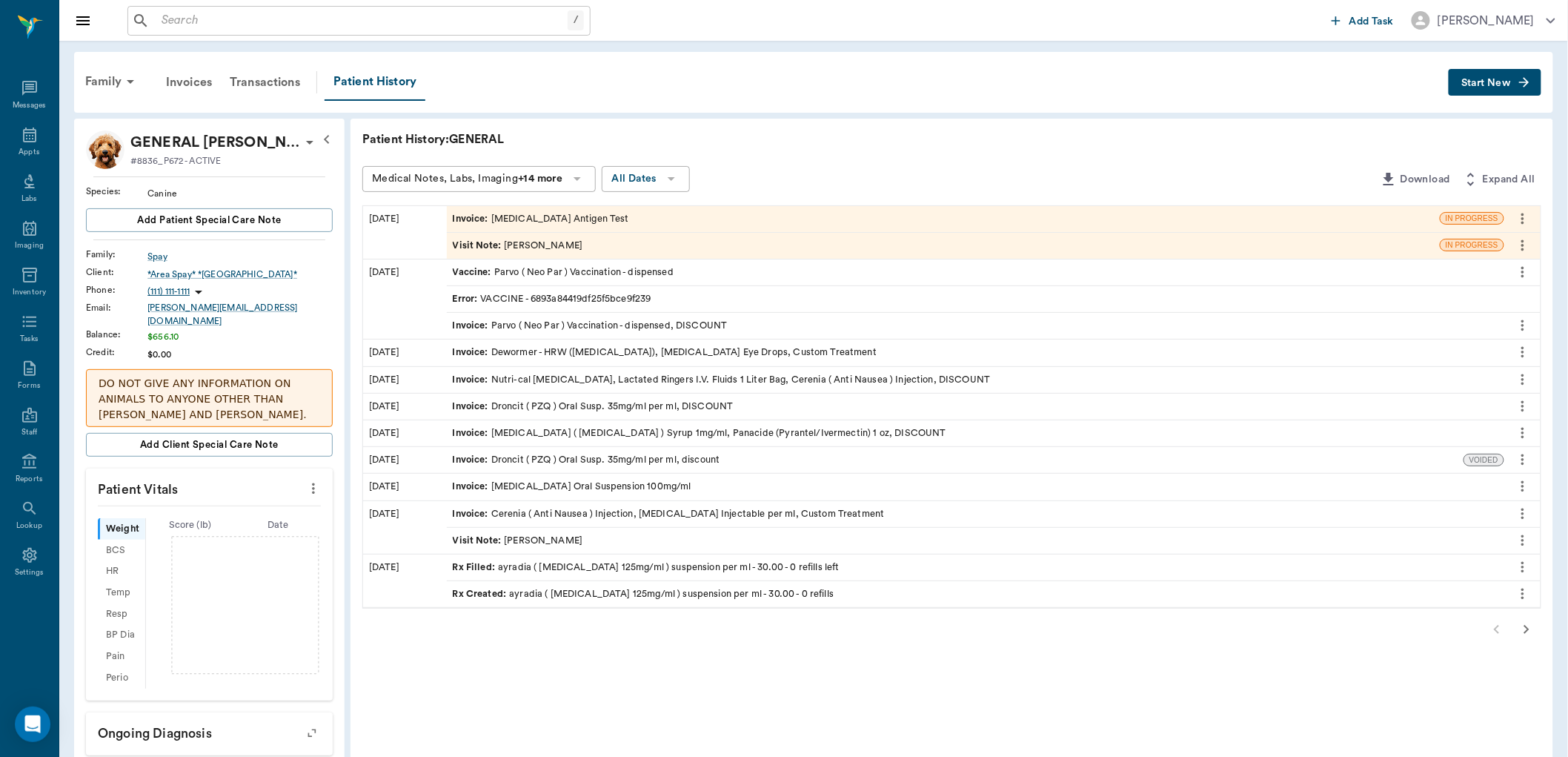
click at [482, 238] on span "Visit Note :" at bounding box center [479, 245] width 52 height 14
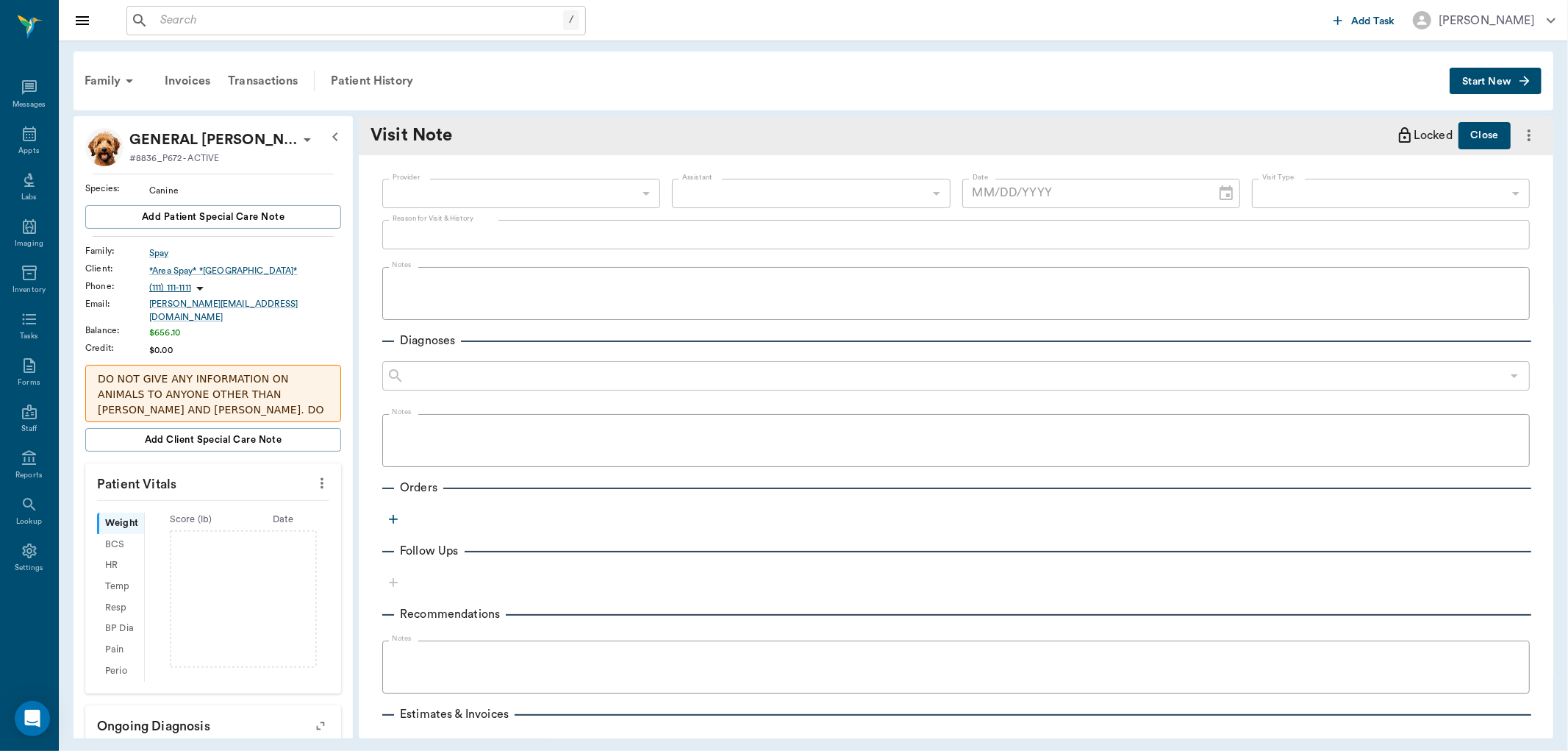
type input "63ec2e7e52e12b0ba117b124"
type textarea "[DEMOGRAPHIC_DATA] brought in a dog [GEOGRAPHIC_DATA] area spay is supposed to …"
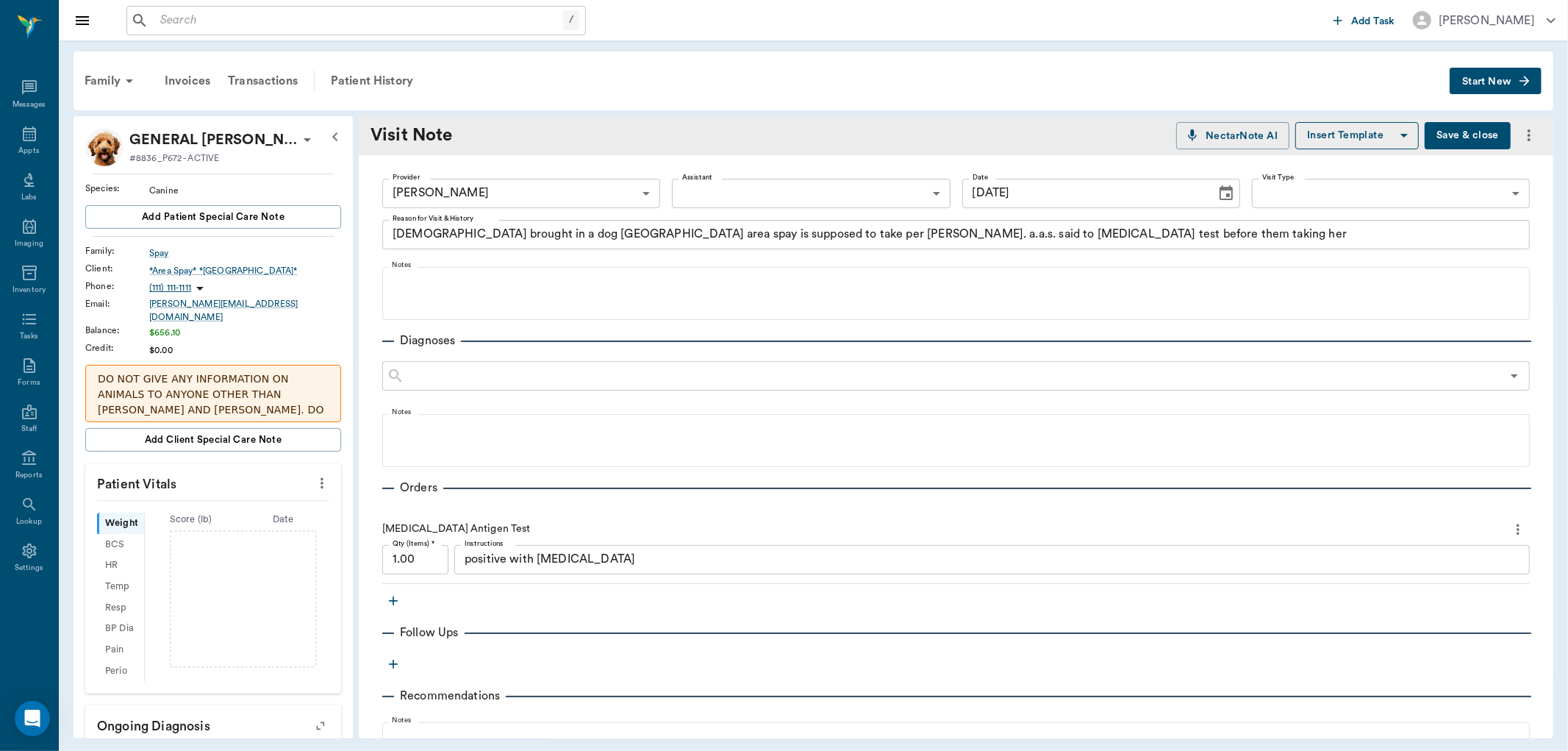
type input "[DATE]"
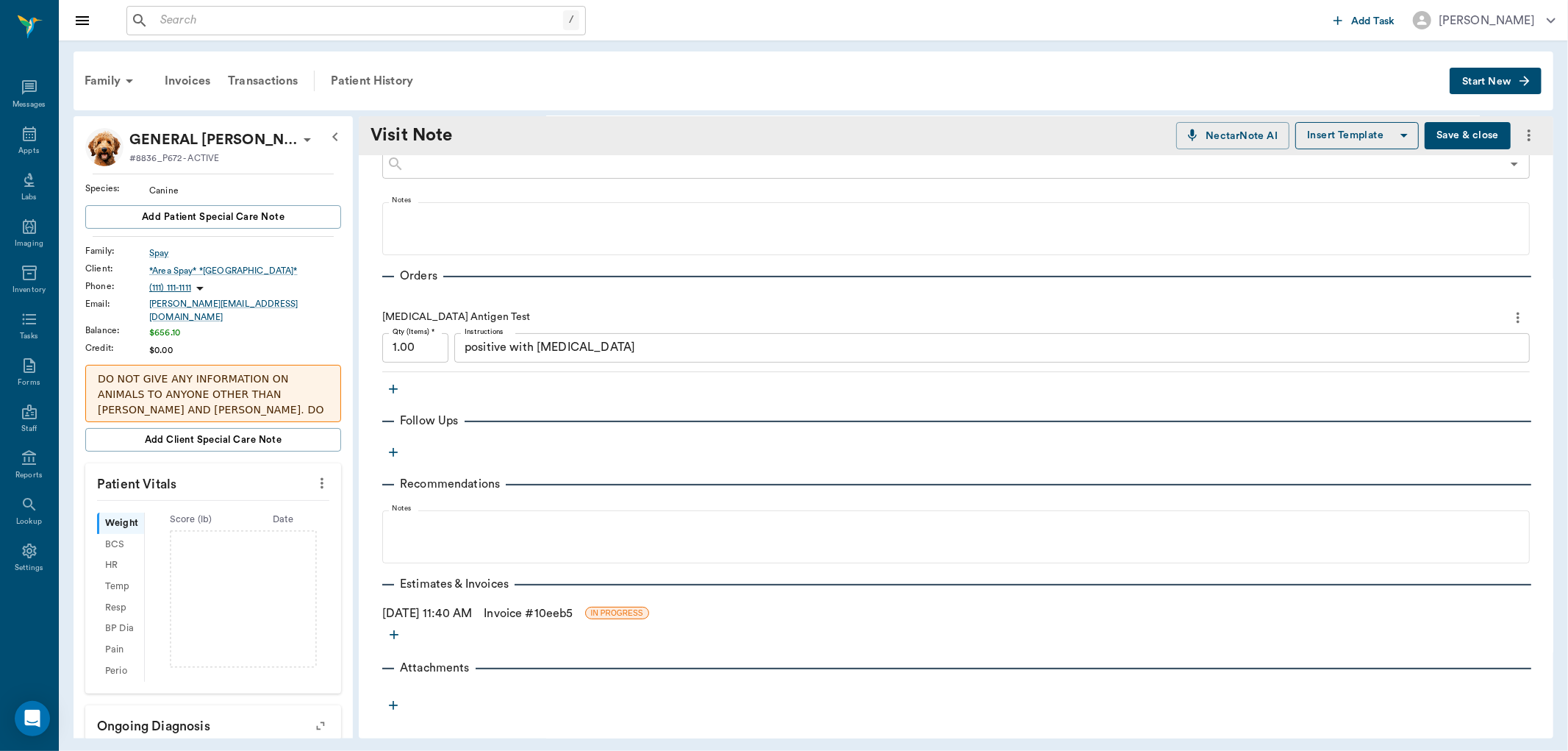
click at [1431, 136] on button "Save & close" at bounding box center [1467, 136] width 86 height 27
drag, startPoint x: 30, startPoint y: 136, endPoint x: 39, endPoint y: 133, distance: 9.5
click at [32, 135] on icon at bounding box center [29, 134] width 18 height 18
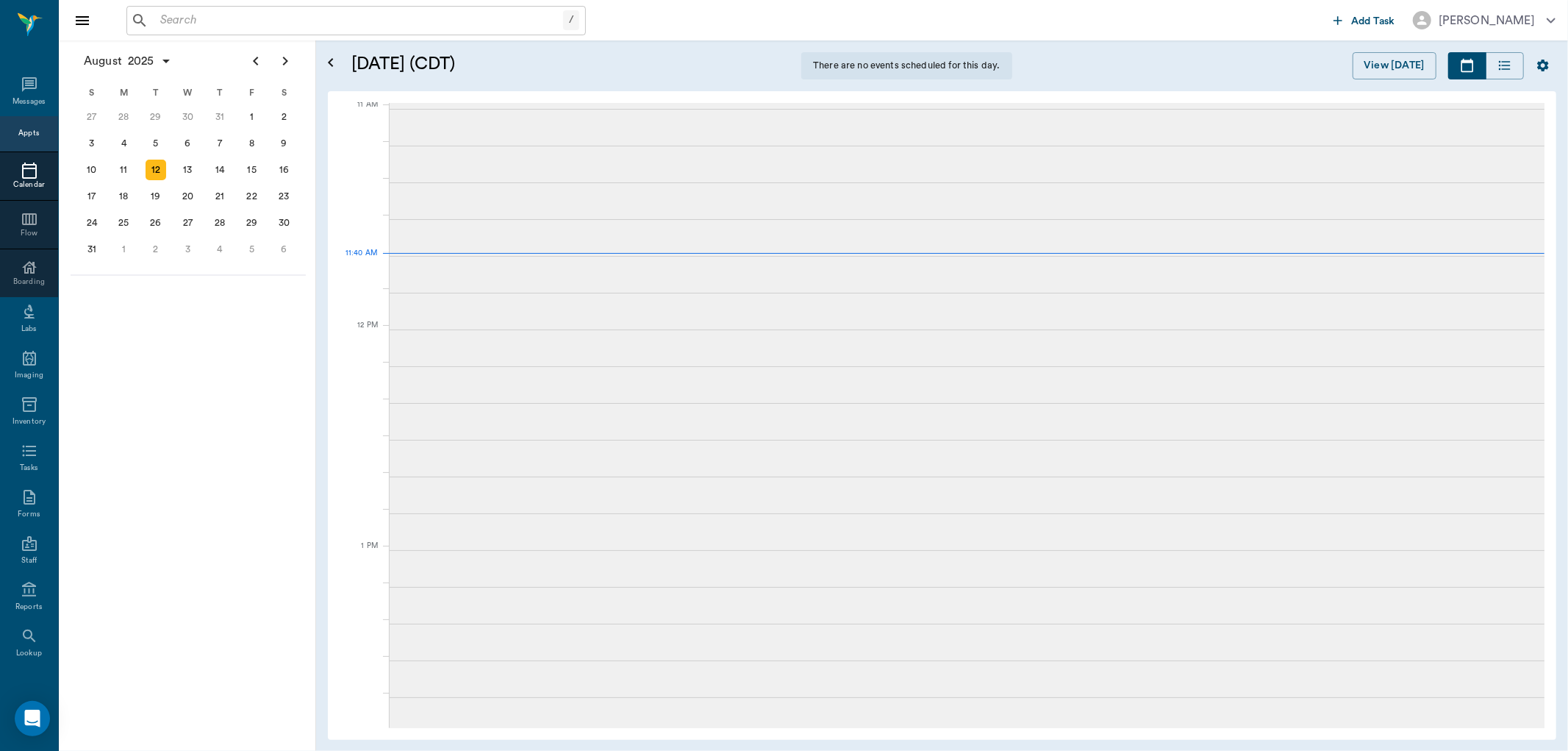
scroll to position [665, 0]
